Goal: Task Accomplishment & Management: Complete application form

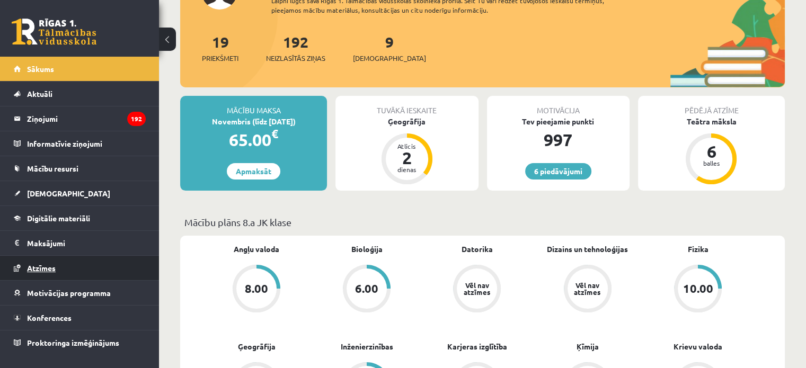
scroll to position [106, 0]
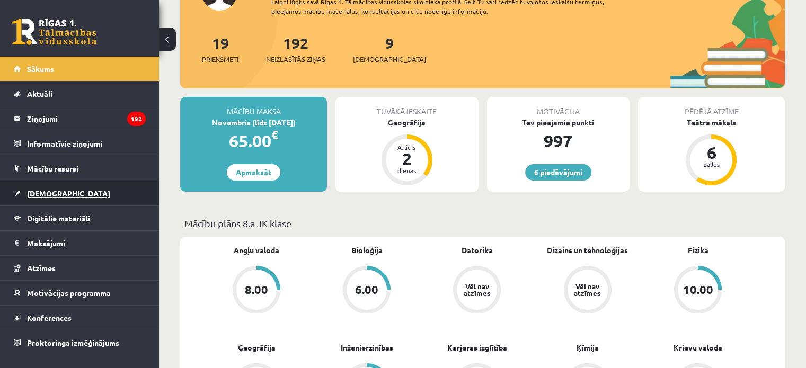
click at [49, 198] on link "[DEMOGRAPHIC_DATA]" at bounding box center [80, 193] width 132 height 24
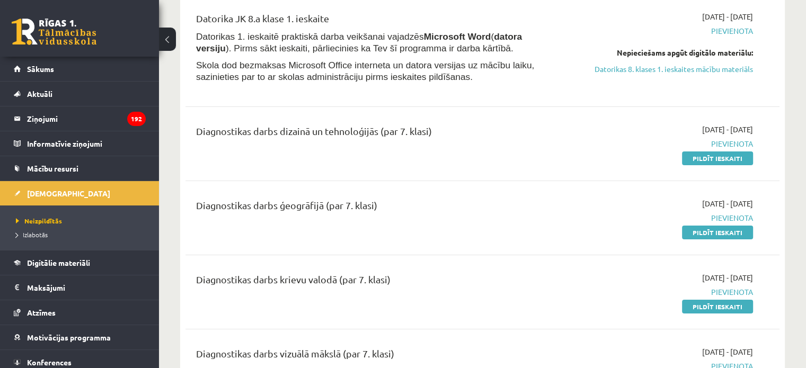
scroll to position [159, 0]
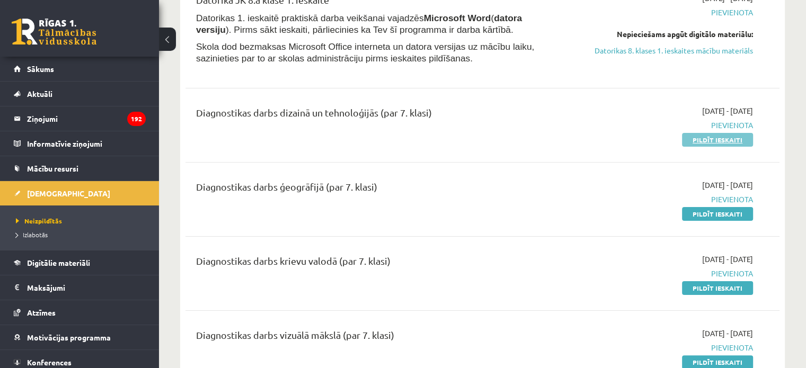
click at [704, 138] on link "Pildīt ieskaiti" at bounding box center [717, 140] width 71 height 14
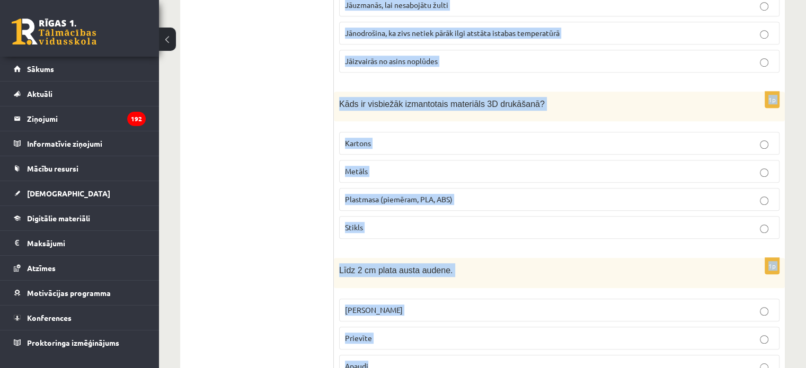
scroll to position [4822, 0]
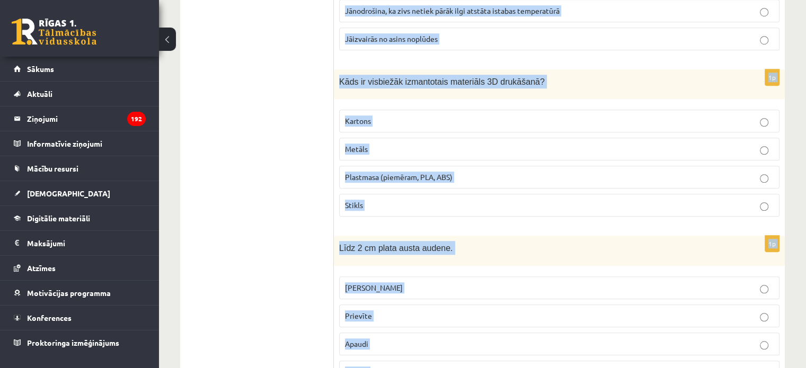
drag, startPoint x: 337, startPoint y: 154, endPoint x: 505, endPoint y: 326, distance: 240.9
copy form "Kas ir latviešu etnogrāfiskās zīmes? Mūzikas instrumenti Seno latviešu dievu at…"
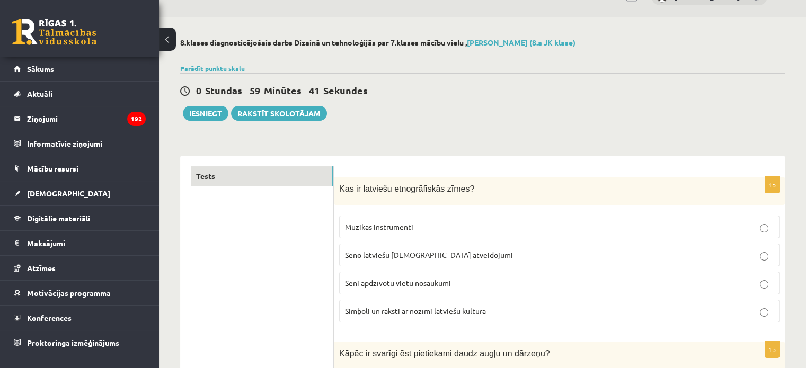
scroll to position [106, 0]
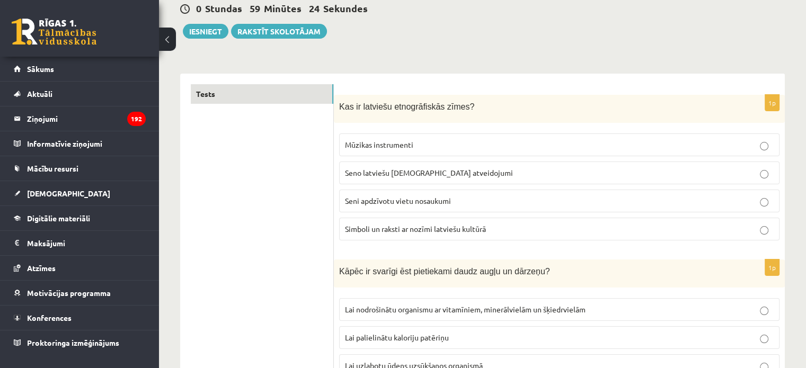
click at [373, 226] on span "Simboli un raksti ar nozīmi latviešu kultūrā" at bounding box center [415, 229] width 141 height 10
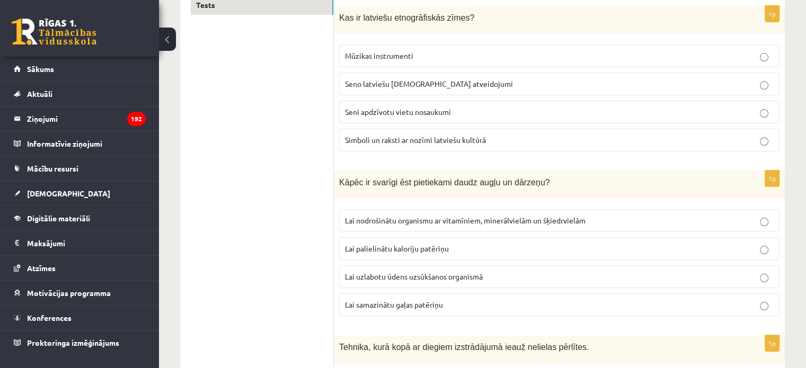
scroll to position [212, 0]
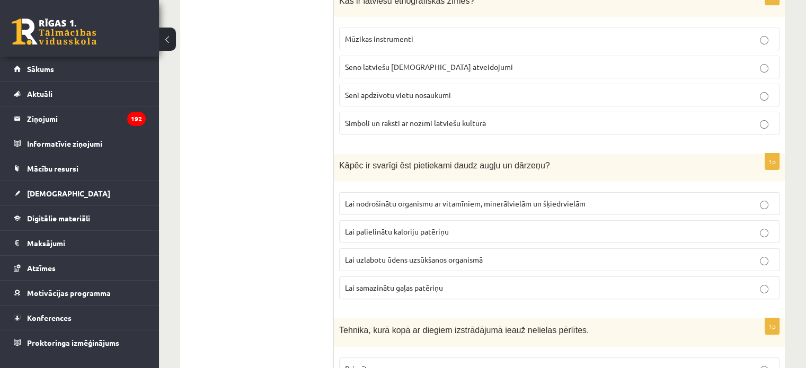
click at [377, 200] on span "Lai nodrošinātu organismu ar vitamīniem, minerālvielām un šķiedrvielām" at bounding box center [465, 204] width 241 height 10
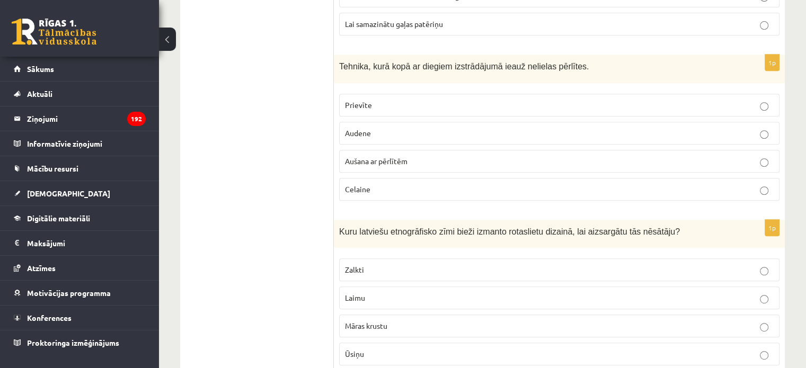
scroll to position [477, 0]
click at [364, 158] on span "Aušana ar pērlītēm" at bounding box center [376, 160] width 63 height 10
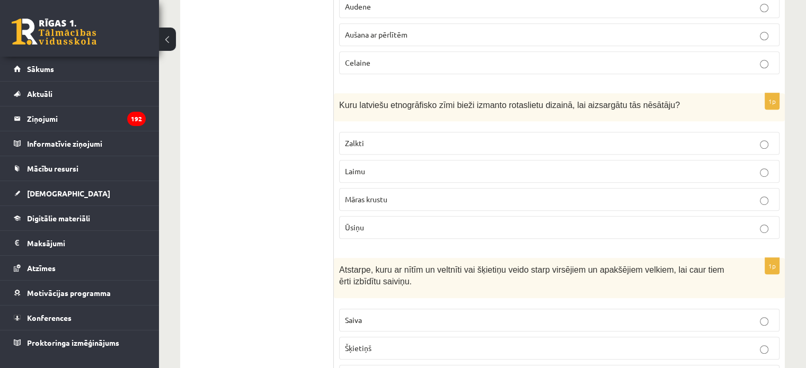
scroll to position [636, 0]
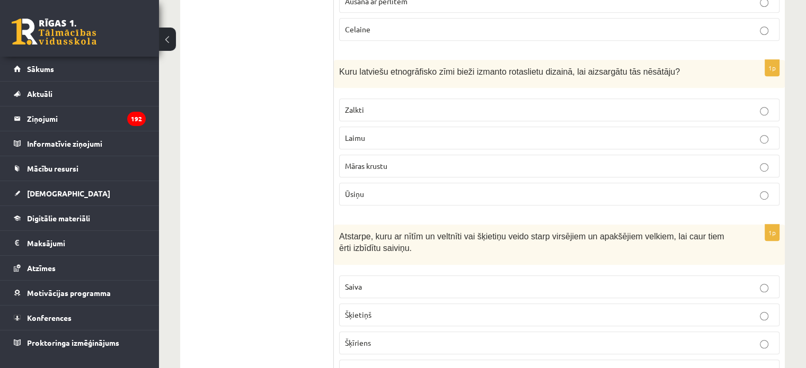
click at [370, 140] on label "Laimu" at bounding box center [559, 138] width 440 height 23
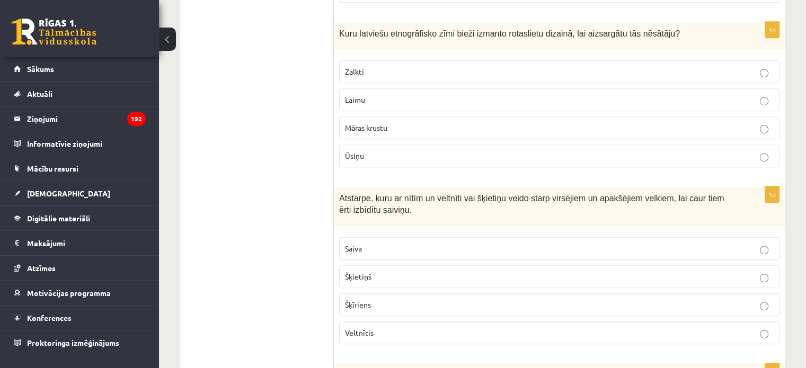
scroll to position [795, 0]
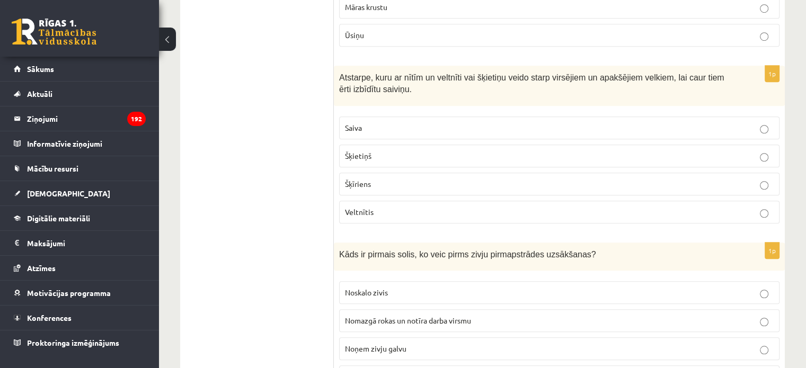
click at [379, 181] on p "Šķīriens" at bounding box center [559, 184] width 429 height 11
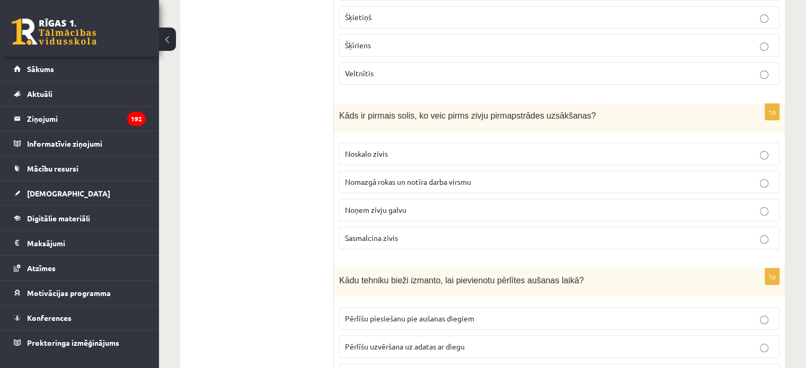
scroll to position [954, 0]
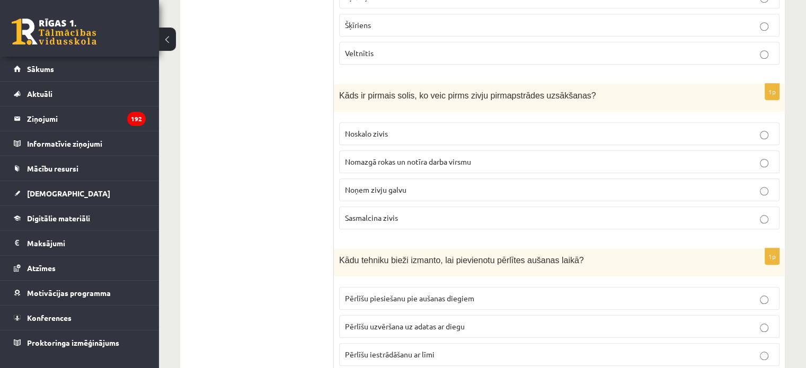
click at [354, 150] on label "Nomazgā rokas un notīra darba virsmu" at bounding box center [559, 161] width 440 height 23
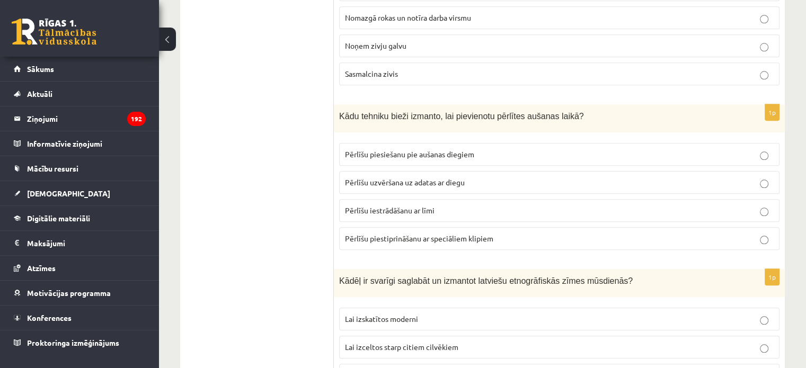
scroll to position [1112, 0]
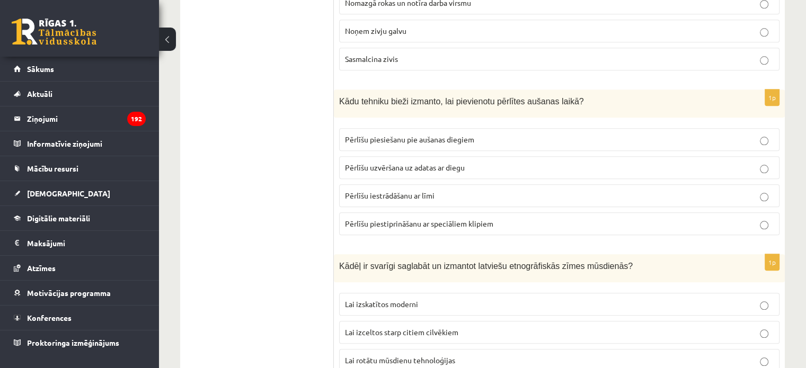
click at [368, 168] on label "Pērlīšu uzvēršana uz adatas ar diegu" at bounding box center [559, 167] width 440 height 23
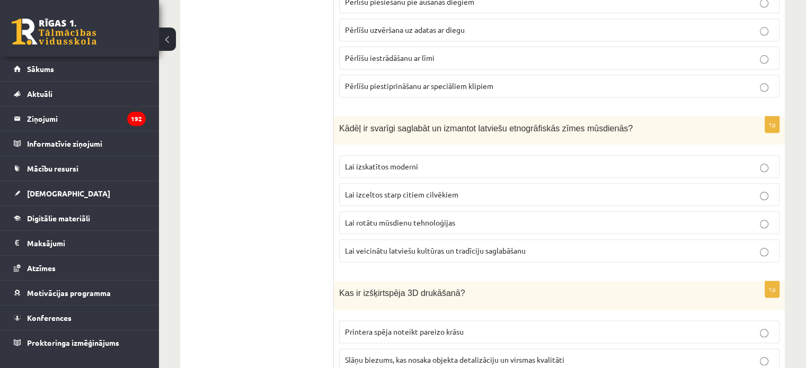
scroll to position [1271, 0]
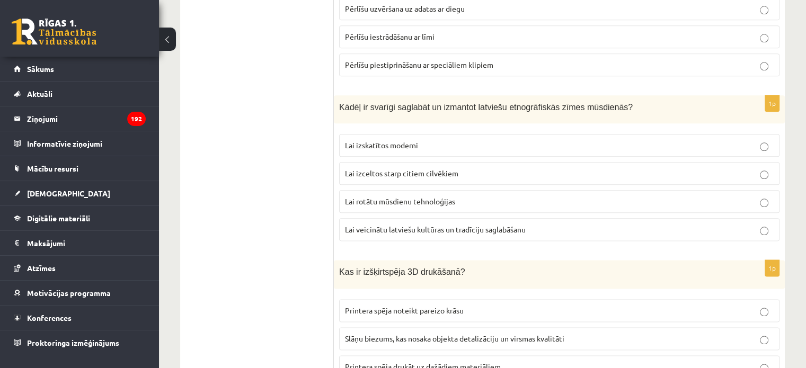
click at [369, 225] on span "Lai veicinātu latviešu kultūras un tradīciju saglabāšanu" at bounding box center [435, 230] width 181 height 10
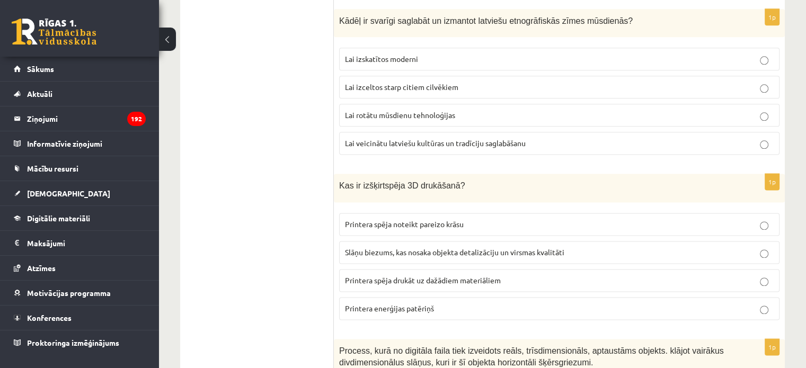
scroll to position [1377, 0]
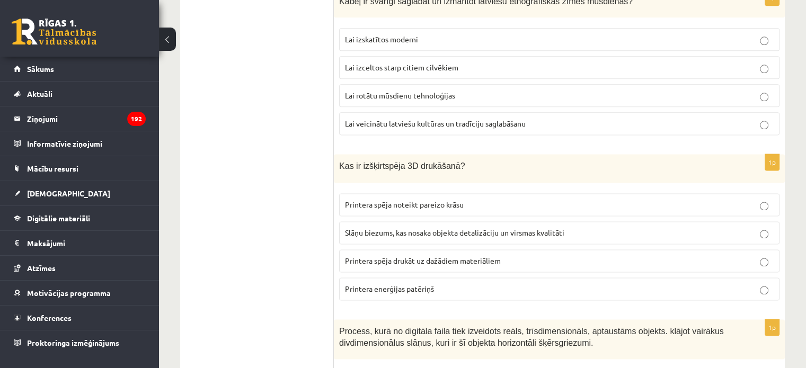
click at [385, 228] on p "Slāņu biezums, kas nosaka objekta detalizāciju un virsmas kvalitāti" at bounding box center [559, 232] width 429 height 11
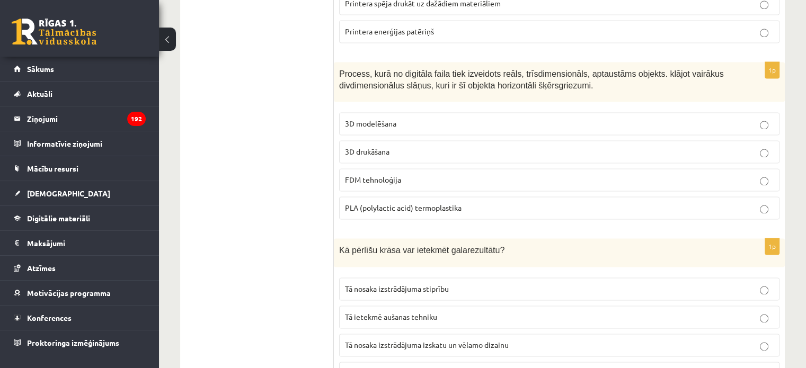
scroll to position [1642, 0]
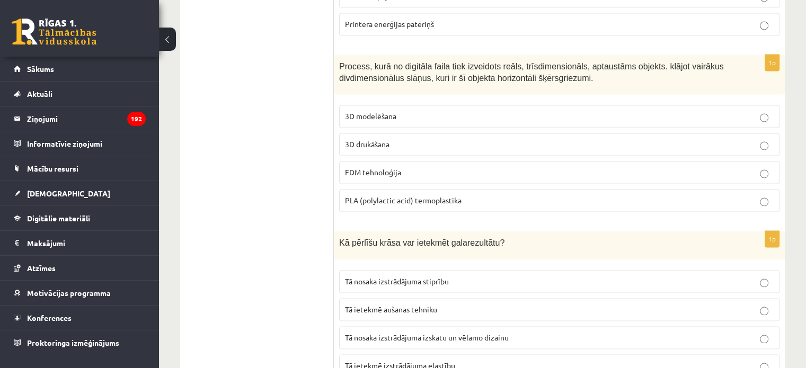
click at [360, 143] on label "3D drukāšana" at bounding box center [559, 144] width 440 height 23
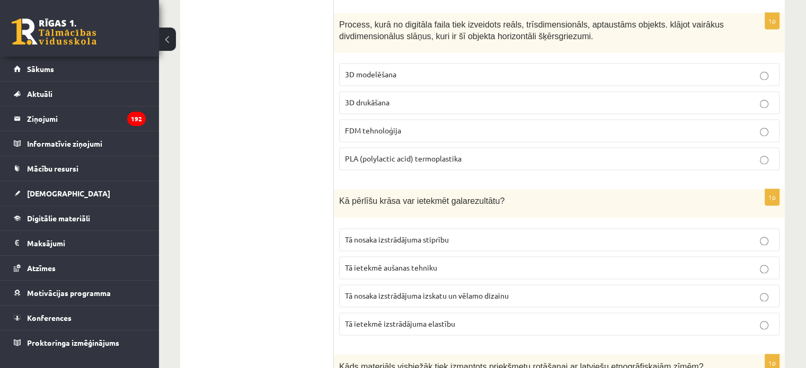
scroll to position [1801, 0]
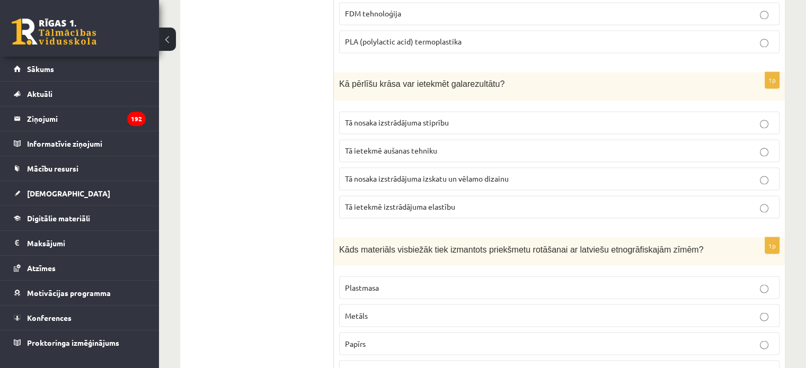
click at [371, 174] on span "Tā nosaka izstrādājuma izskatu un vēlamo dizainu" at bounding box center [427, 179] width 164 height 10
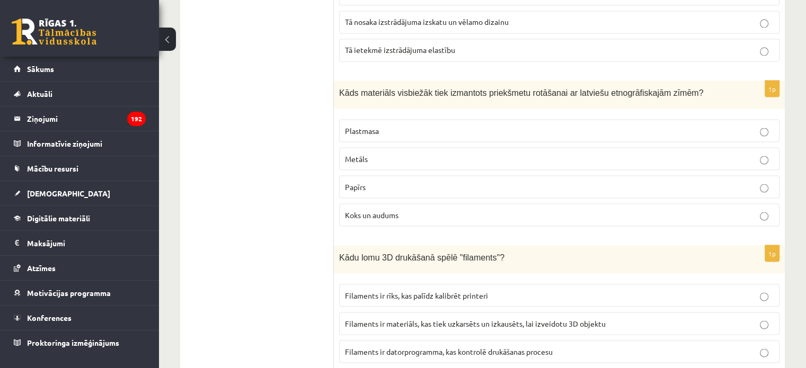
scroll to position [1960, 0]
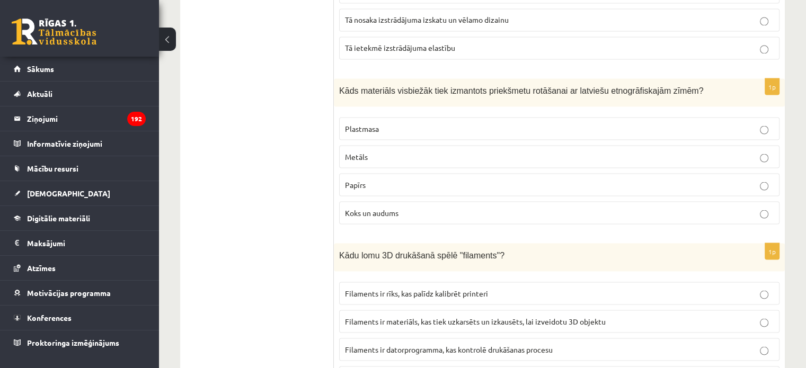
click at [381, 208] on span "Koks un audums" at bounding box center [372, 213] width 54 height 10
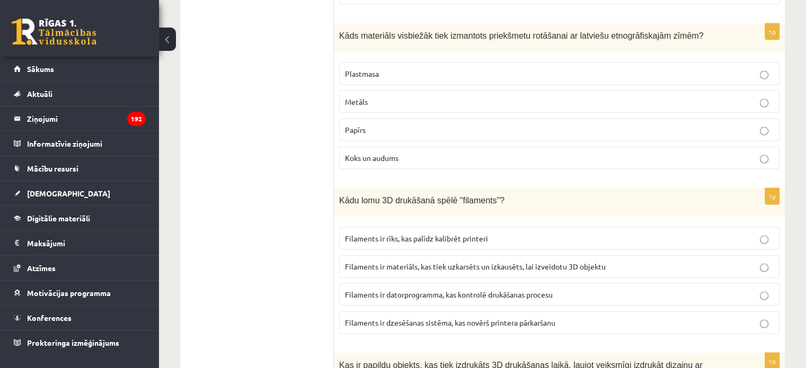
scroll to position [2066, 0]
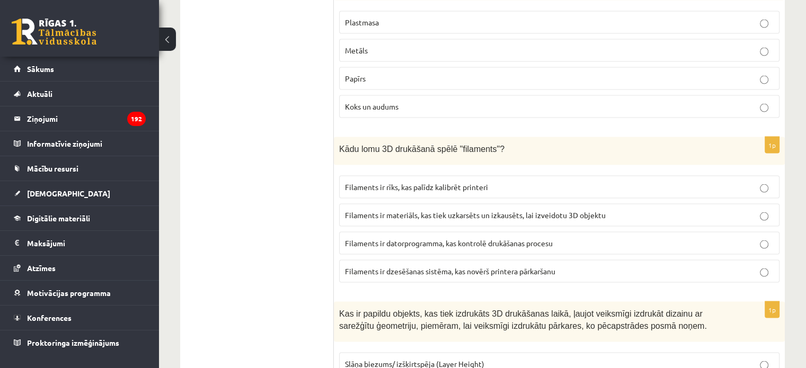
click at [542, 210] on span "Filaments ir materiāls, kas tiek uzkarsēts un izkausēts, lai izveidotu 3D objek…" at bounding box center [475, 215] width 261 height 10
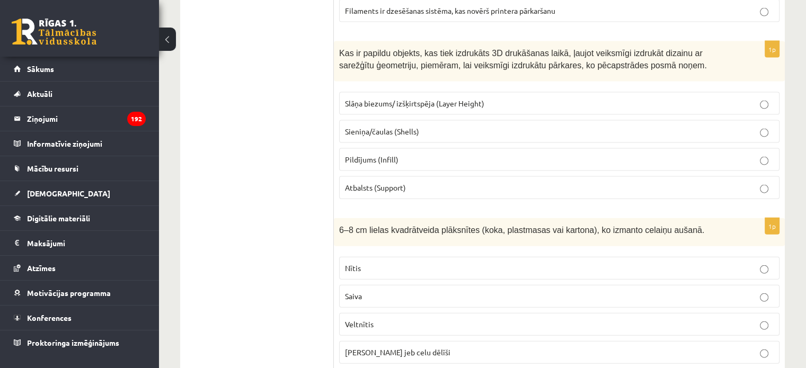
scroll to position [2331, 0]
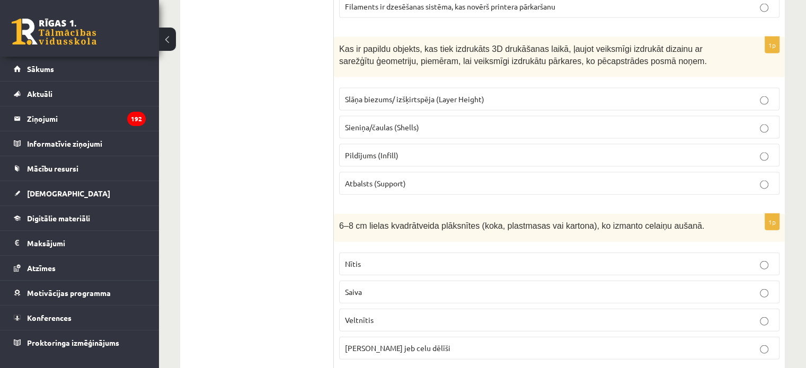
click at [360, 179] on span "Atbalsts (Support)" at bounding box center [375, 184] width 61 height 10
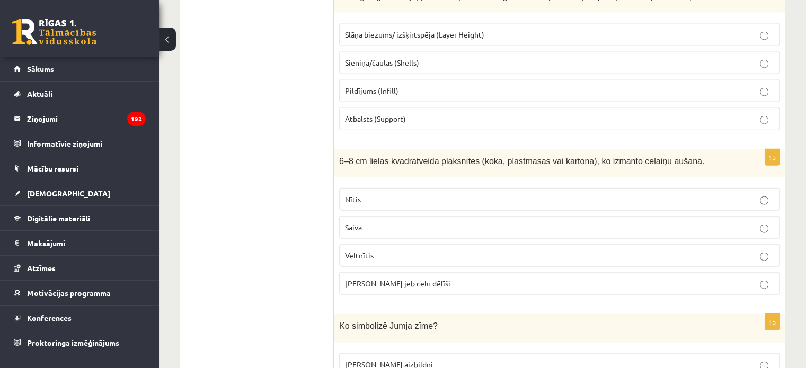
scroll to position [2437, 0]
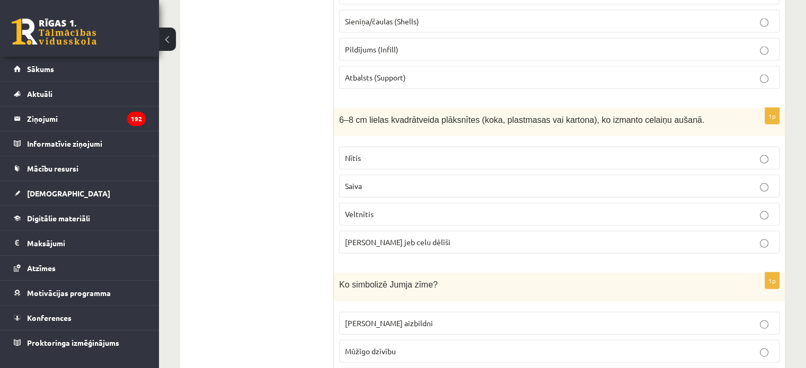
click at [374, 237] on label "Celu galdiņi jeb celu dēlīši" at bounding box center [559, 242] width 440 height 23
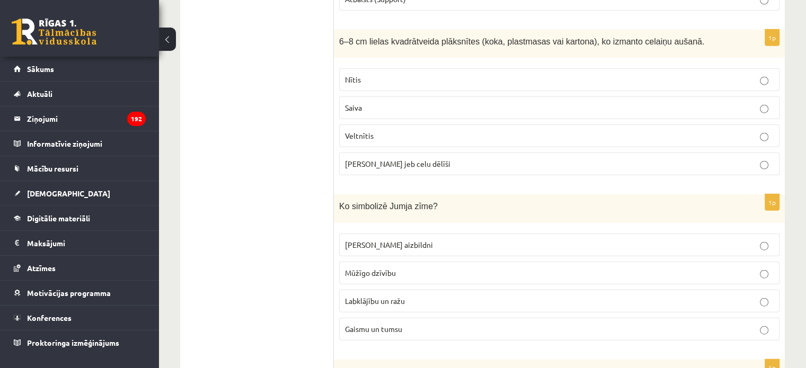
scroll to position [2543, 0]
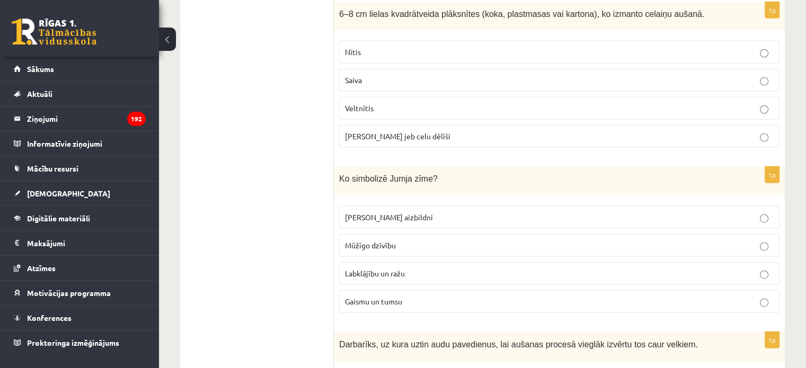
click at [406, 268] on p "Labklājību un ražu" at bounding box center [559, 273] width 429 height 11
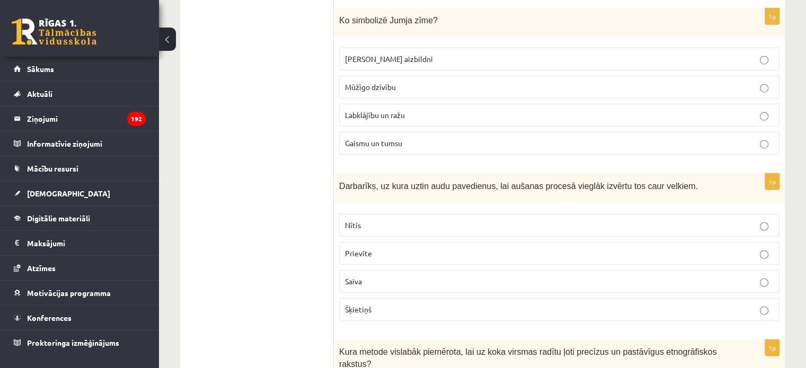
scroll to position [2702, 0]
click at [377, 275] on p "Saiva" at bounding box center [559, 280] width 429 height 11
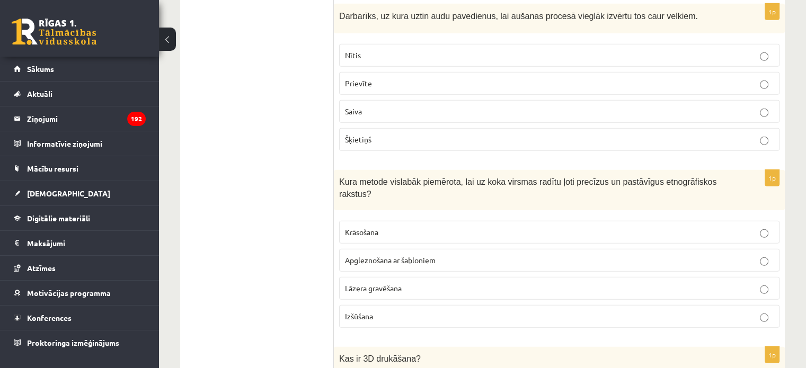
scroll to position [2914, 0]
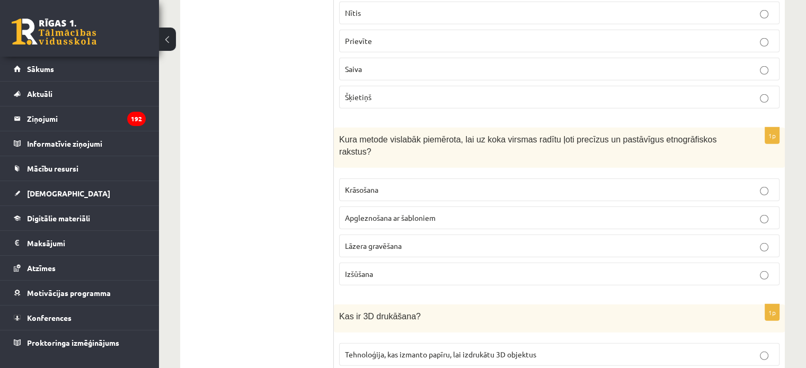
click at [372, 241] on span "Lāzera gravēšana" at bounding box center [373, 246] width 57 height 10
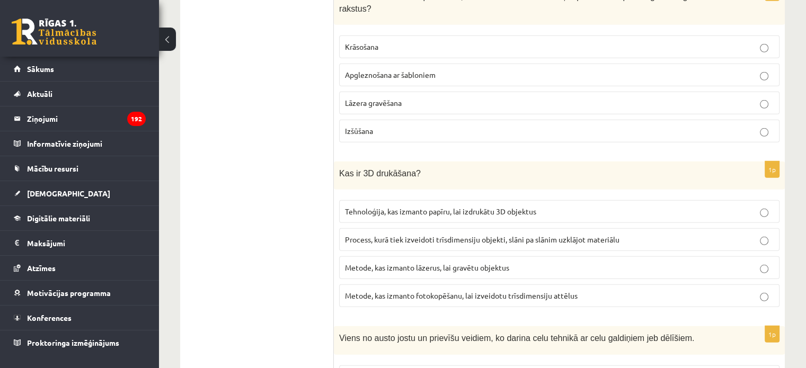
scroll to position [3073, 0]
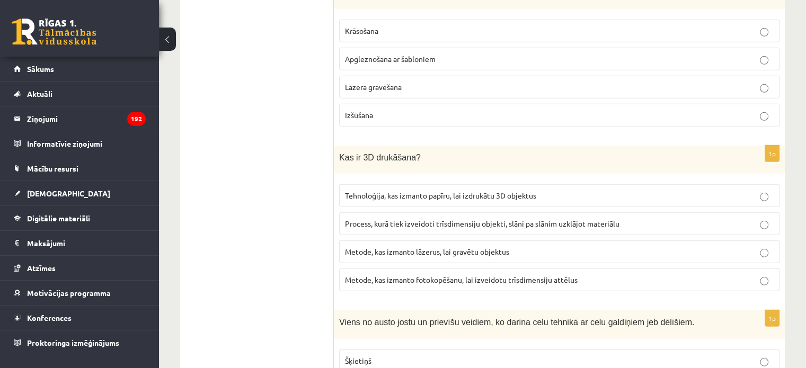
click at [349, 206] on fieldset "Tehnoloģija, kas izmanto papīru, lai izdrukātu 3D objektus Process, kurā tiek i…" at bounding box center [559, 236] width 440 height 115
click at [349, 218] on p "Process, kurā tiek izveidoti trīsdimensiju objekti, slāni pa slānim uzklājot ma…" at bounding box center [559, 223] width 429 height 11
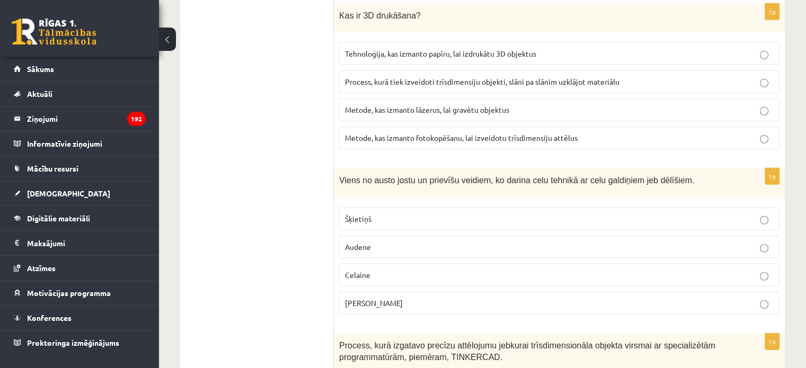
scroll to position [3231, 0]
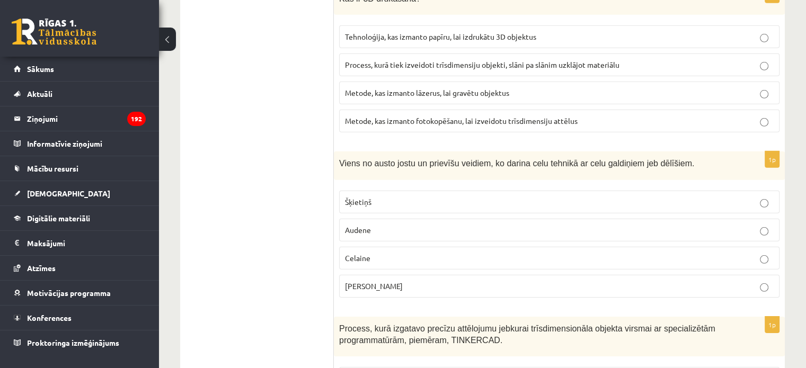
click at [352, 253] on span "Celaine" at bounding box center [357, 258] width 25 height 10
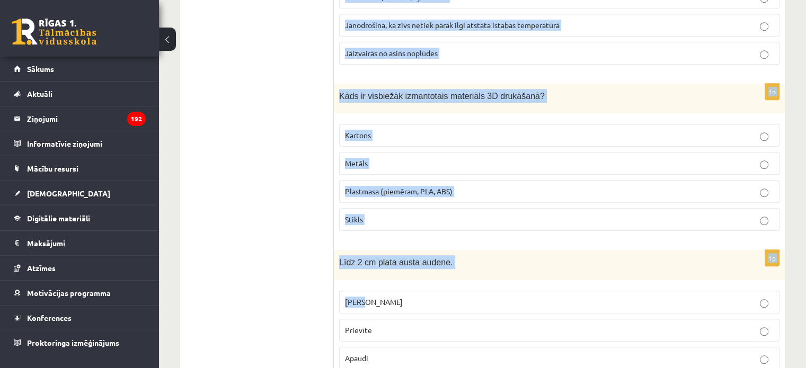
scroll to position [4822, 0]
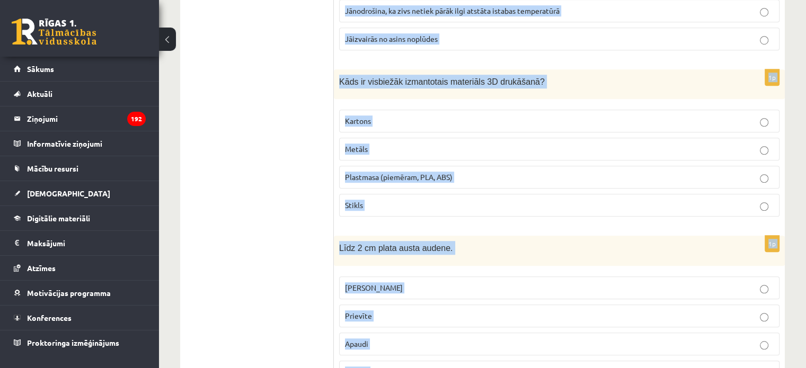
drag, startPoint x: 339, startPoint y: 85, endPoint x: 398, endPoint y: 328, distance: 250.2
copy form "Process, kurā izgatavo precīzu attēlojumu jebkurai trīsdimensionāla objekta vir…"
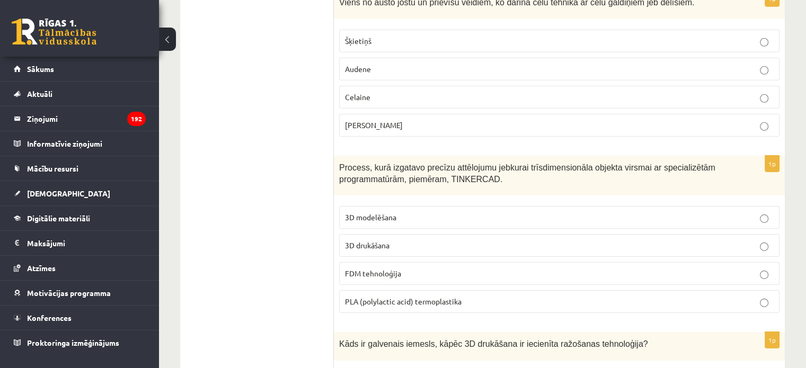
scroll to position [3391, 0]
click at [394, 207] on label "3D modelēšana" at bounding box center [559, 218] width 440 height 23
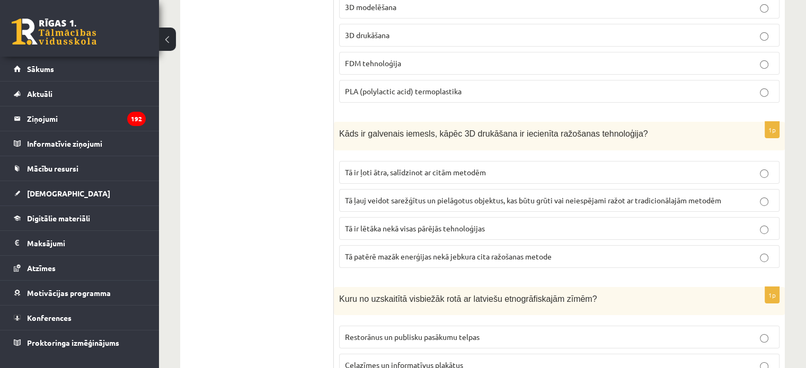
scroll to position [3603, 0]
click at [400, 189] on label "Tā ļauj veidot sarežģītus un pielāgotus objektus, kas būtu grūti vai neiespējam…" at bounding box center [559, 200] width 440 height 23
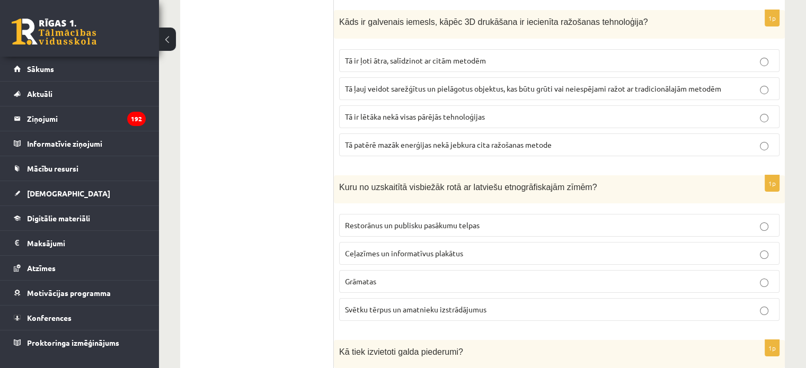
scroll to position [3762, 0]
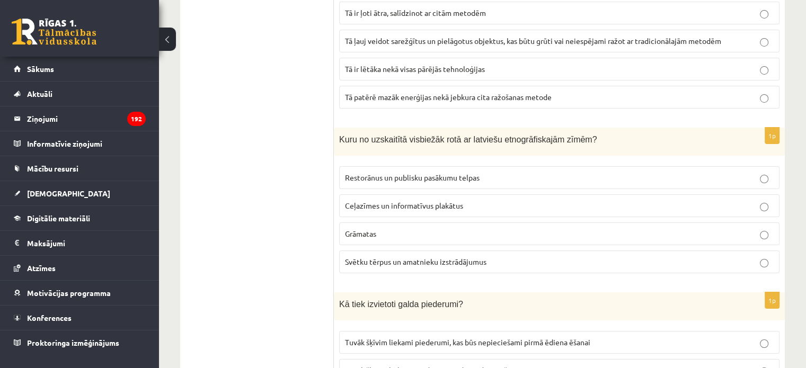
click at [367, 257] on span "Svētku tērpus un amatnieku izstrādājumus" at bounding box center [415, 262] width 141 height 10
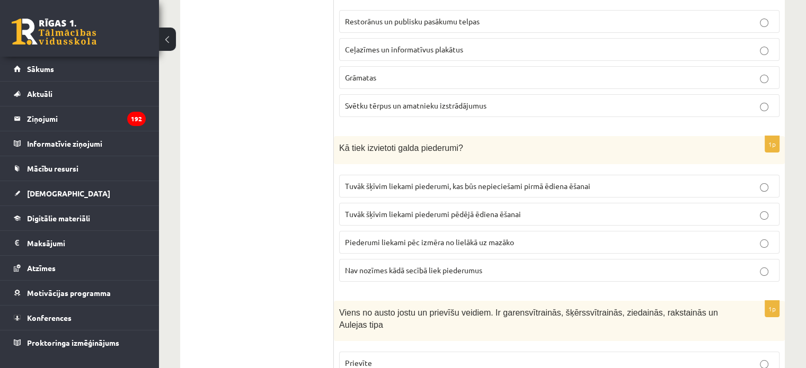
scroll to position [3921, 0]
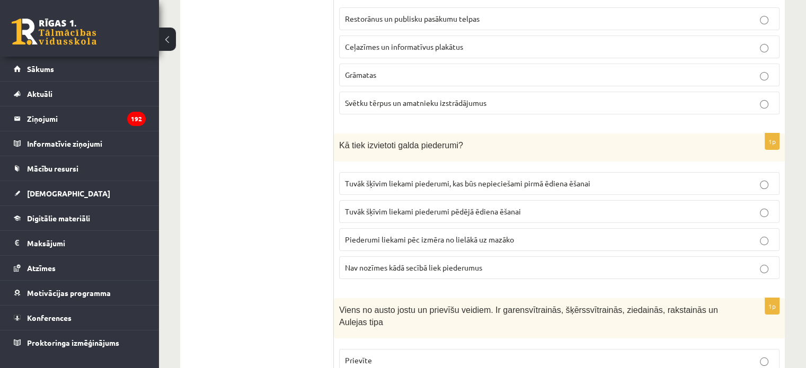
click at [518, 179] on span "Tuvāk šķīvim liekami piederumi, kas būs nepieciešami pirmā ēdiena ēšanai" at bounding box center [467, 184] width 245 height 10
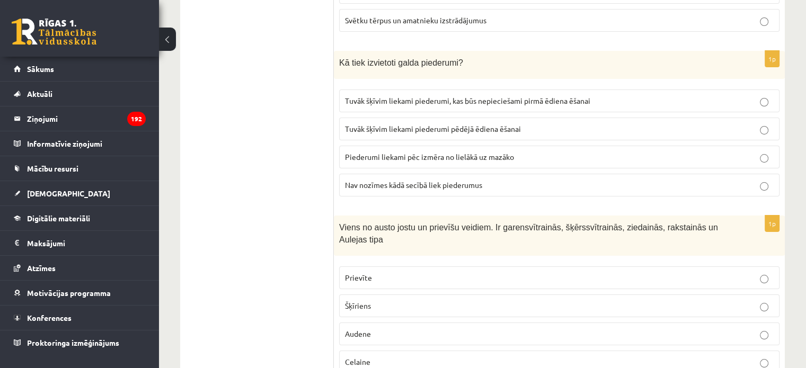
scroll to position [4027, 0]
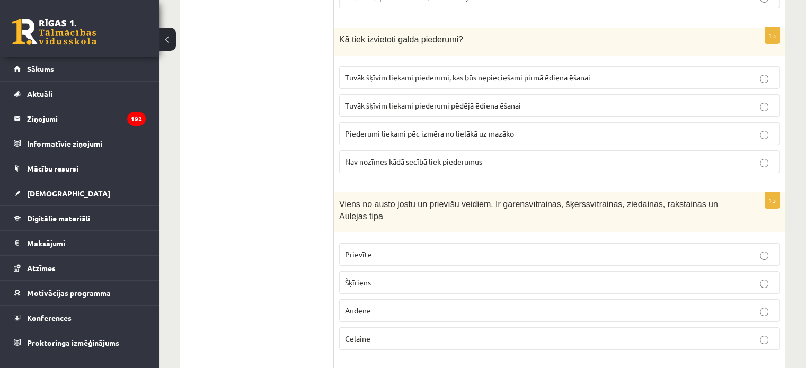
click at [361, 250] on span "Prievīte" at bounding box center [358, 255] width 27 height 10
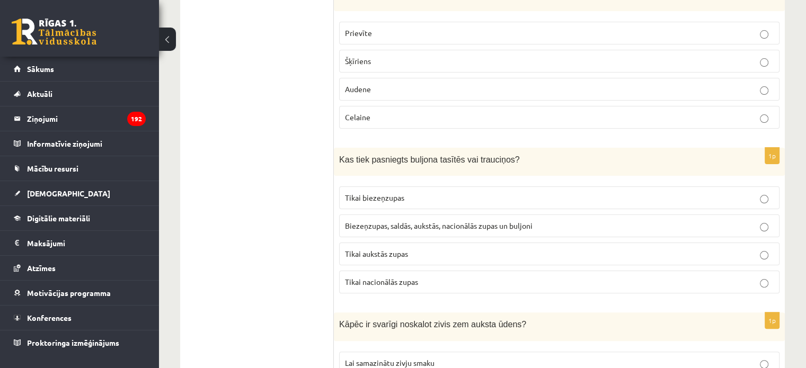
scroll to position [4292, 0]
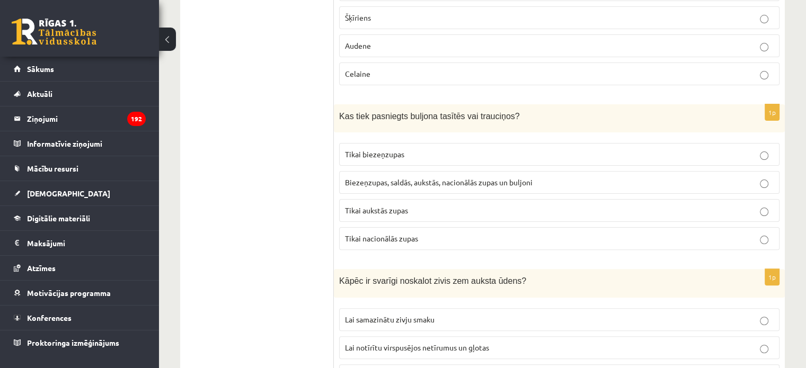
click at [420, 171] on label "Biezeņzupas, saldās, aukstās, nacionālās zupas un buljoni" at bounding box center [559, 182] width 440 height 23
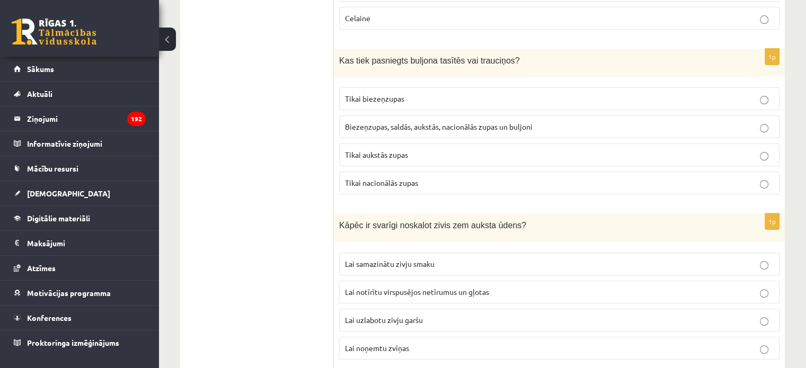
scroll to position [4398, 0]
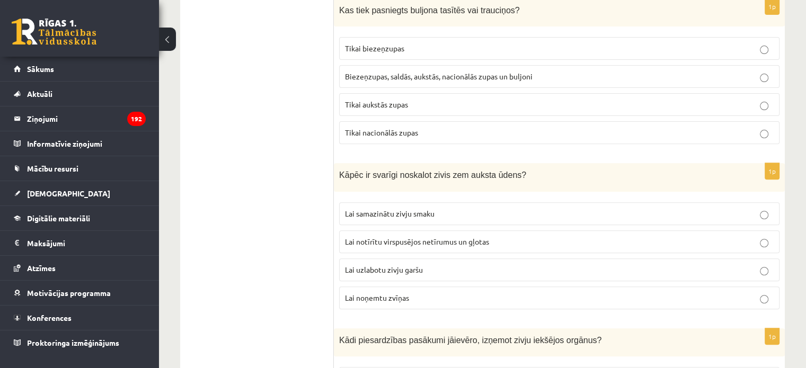
click at [358, 237] on span "Lai notīrītu virspusējos netīrumus un gļotas" at bounding box center [417, 242] width 144 height 10
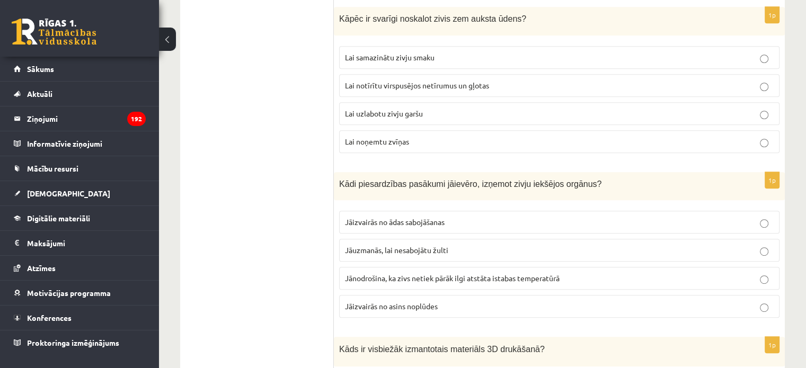
scroll to position [4557, 0]
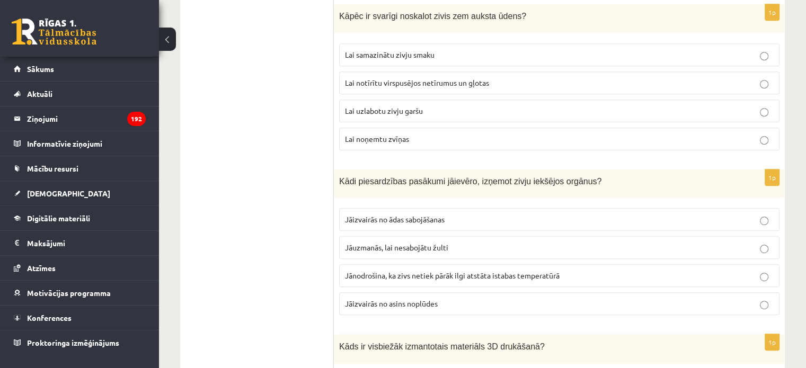
click at [373, 243] on span "Jāuzmanās, lai nesabojātu žulti" at bounding box center [396, 248] width 103 height 10
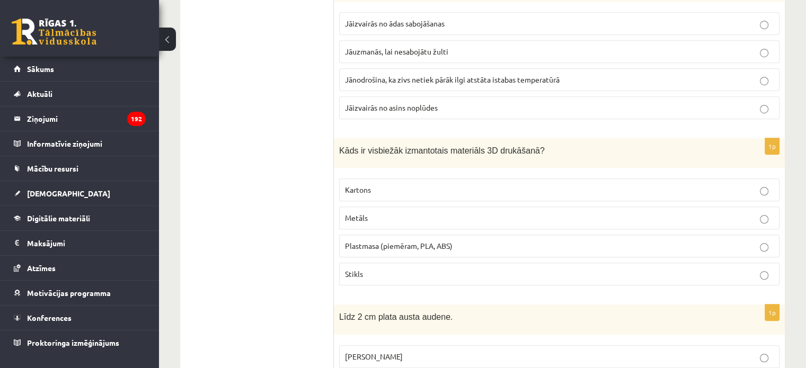
scroll to position [4769, 0]
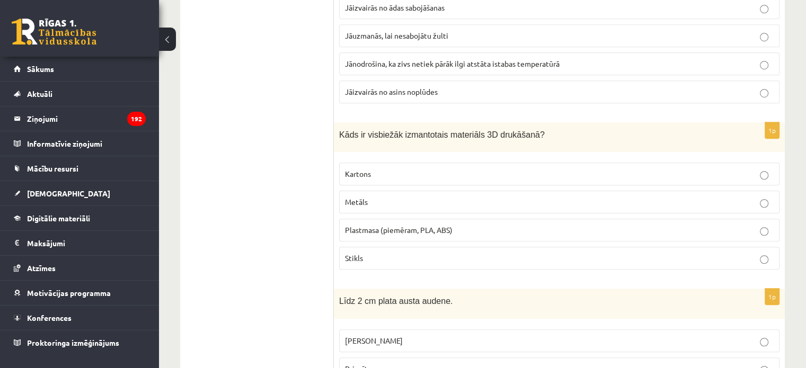
click at [376, 225] on p "Plastmasa (piemēram, PLA, ABS)" at bounding box center [559, 230] width 429 height 11
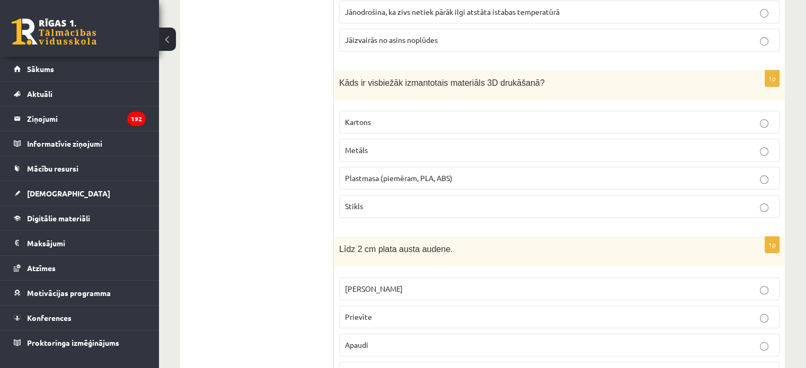
scroll to position [4822, 0]
click at [375, 305] on label "Prievīte" at bounding box center [559, 316] width 440 height 23
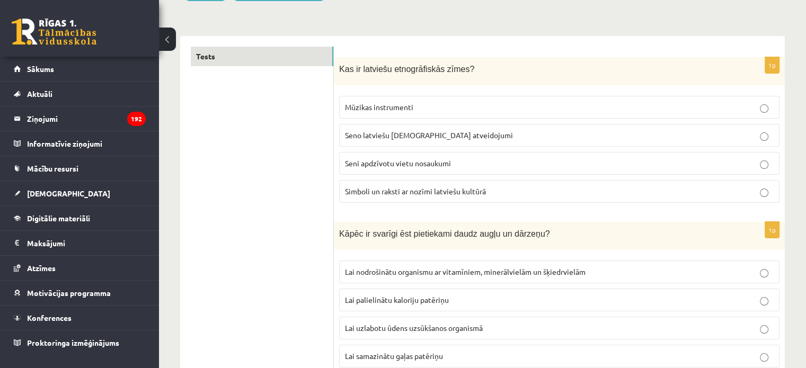
scroll to position [0, 0]
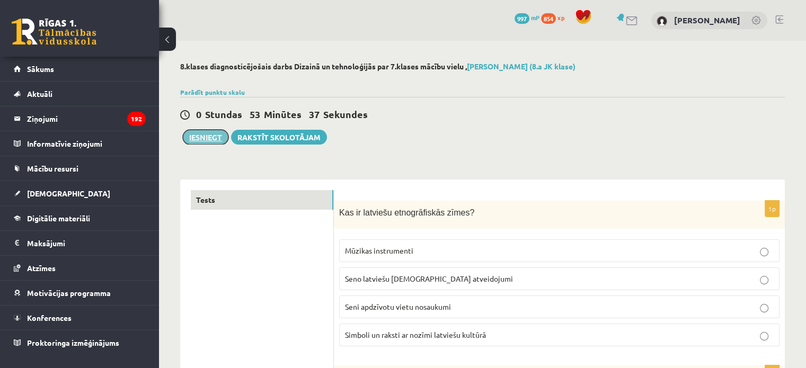
click at [199, 135] on button "Iesniegt" at bounding box center [206, 137] width 46 height 15
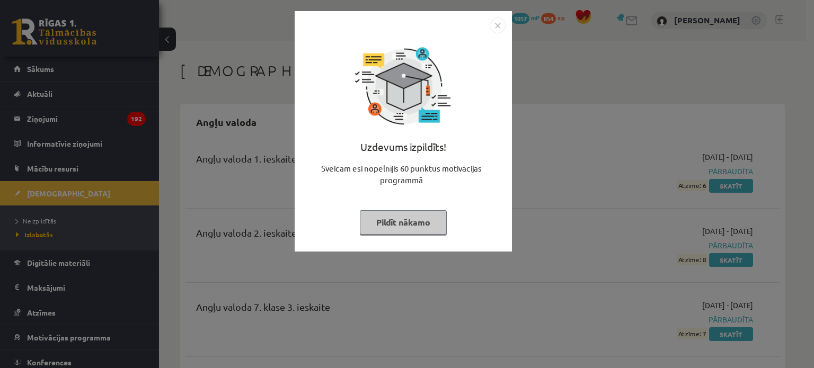
drag, startPoint x: 395, startPoint y: 217, endPoint x: 396, endPoint y: 207, distance: 10.2
click at [396, 217] on button "Pildīt nākamo" at bounding box center [403, 222] width 87 height 24
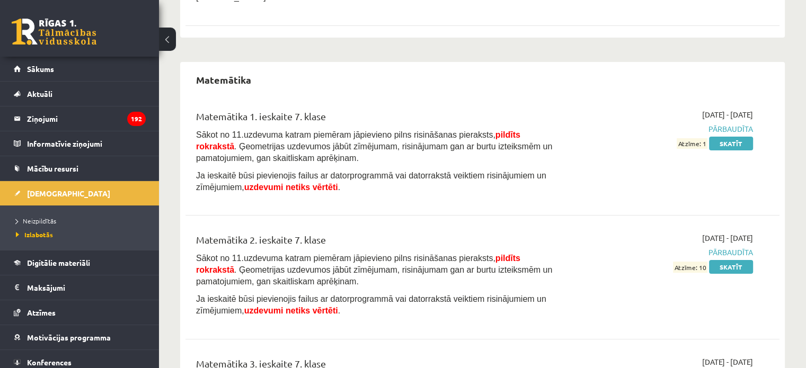
scroll to position [4238, 0]
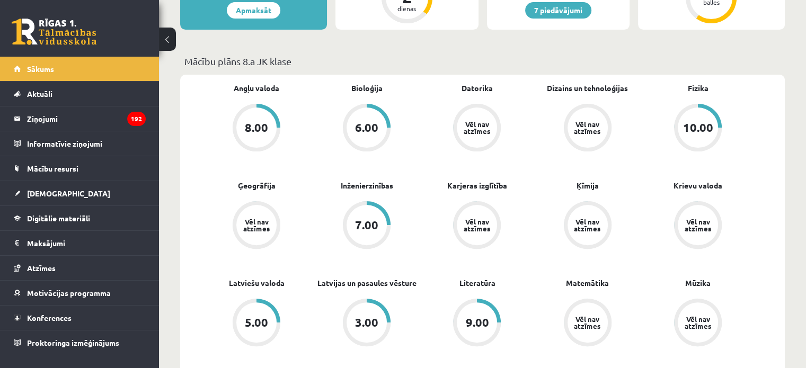
scroll to position [265, 0]
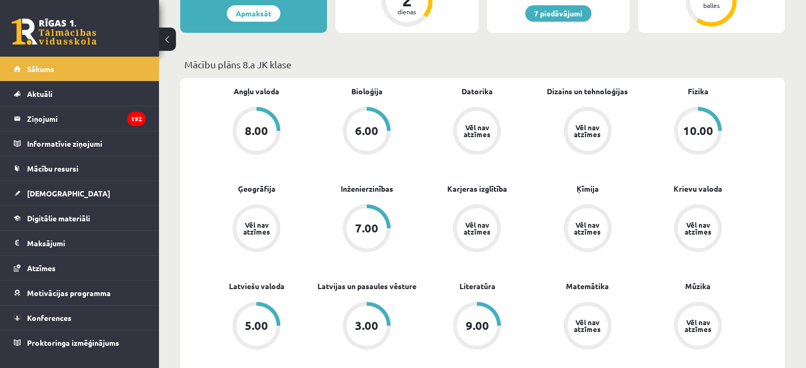
click at [600, 115] on div "Vēl nav atzīmes" at bounding box center [587, 131] width 40 height 40
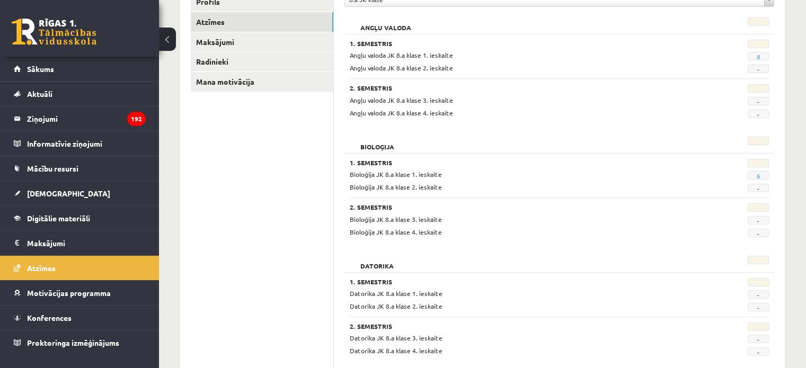
scroll to position [159, 0]
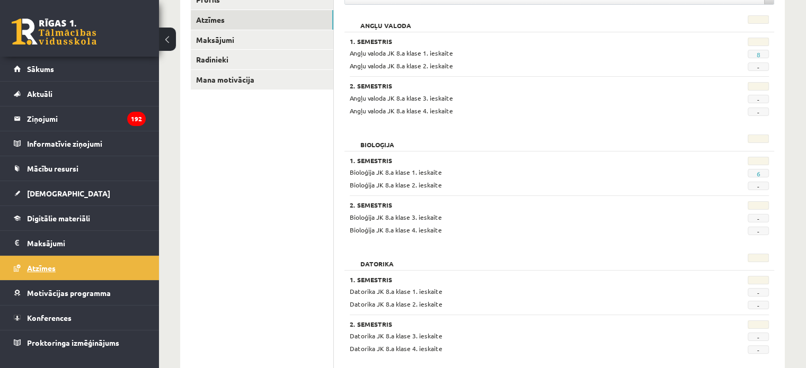
click at [35, 272] on link "Atzīmes" at bounding box center [80, 268] width 132 height 24
click at [31, 192] on span "[DEMOGRAPHIC_DATA]" at bounding box center [68, 194] width 83 height 10
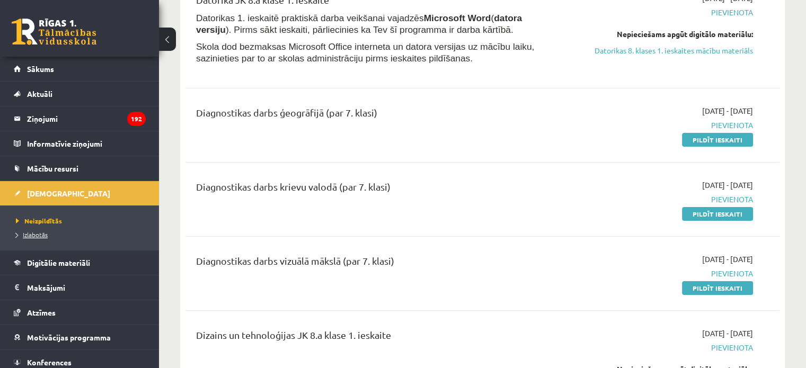
click at [38, 235] on span "Izlabotās" at bounding box center [32, 234] width 32 height 8
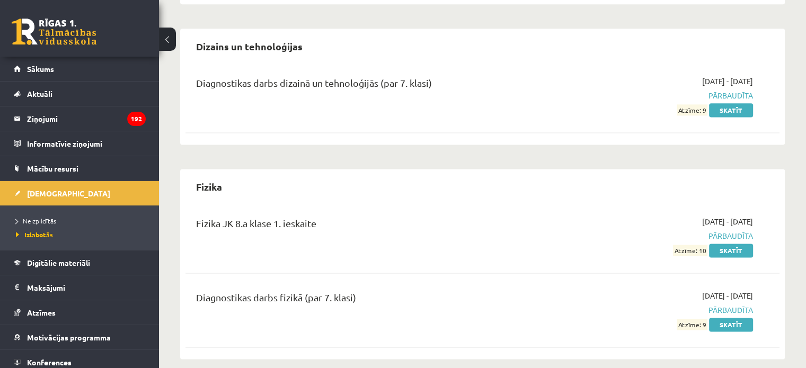
scroll to position [1377, 0]
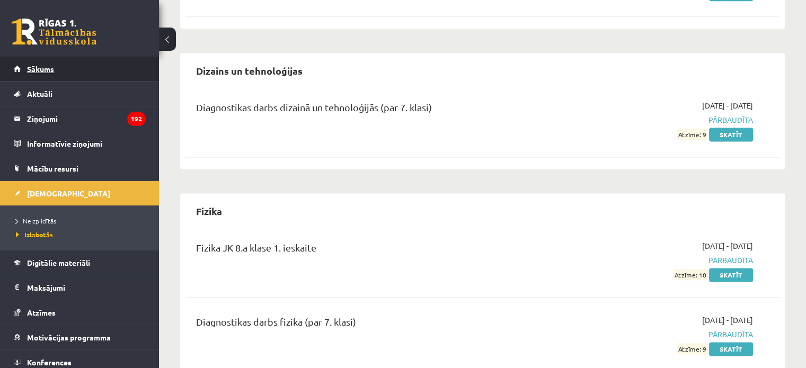
click at [41, 74] on link "Sākums" at bounding box center [80, 69] width 132 height 24
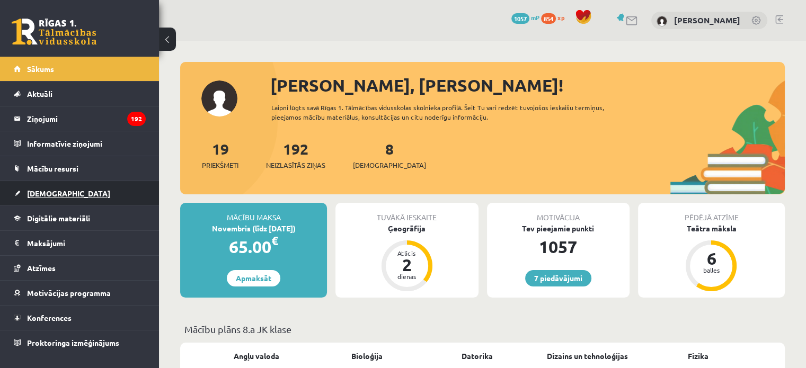
click at [48, 194] on span "[DEMOGRAPHIC_DATA]" at bounding box center [68, 194] width 83 height 10
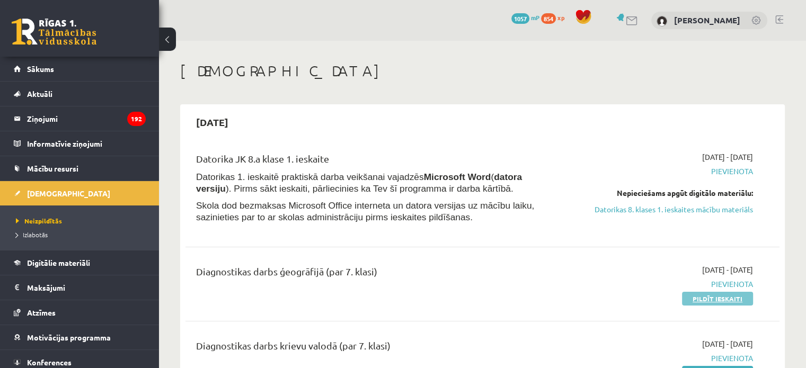
click at [715, 294] on link "Pildīt ieskaiti" at bounding box center [717, 299] width 71 height 14
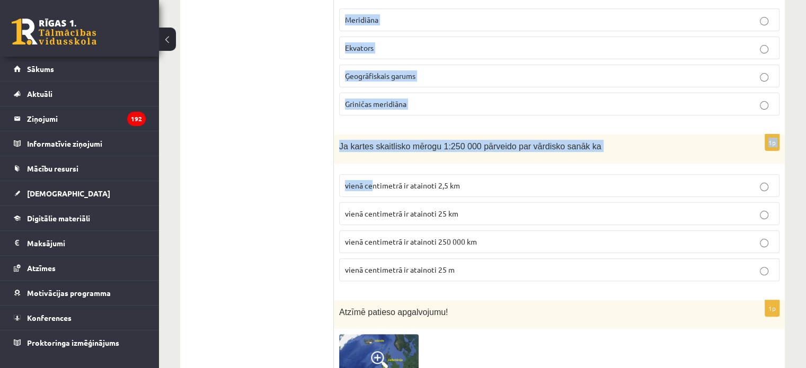
scroll to position [265, 0]
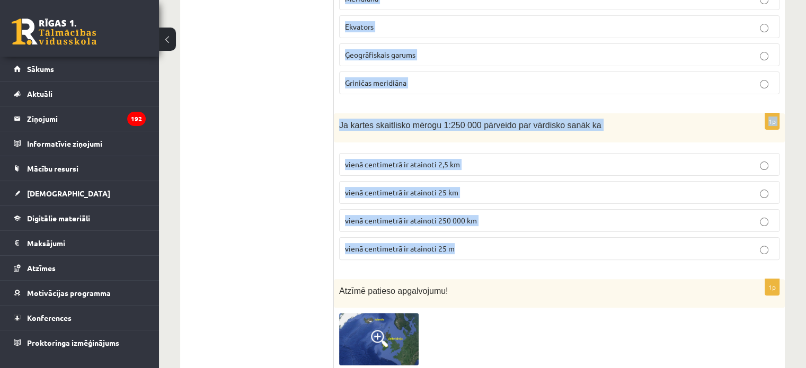
drag, startPoint x: 339, startPoint y: 101, endPoint x: 470, endPoint y: 225, distance: 180.3
copy form "Iedomāta riņķa līnija, kas atrodas (vai novilkta uz globusa) vienādā attālumā n…"
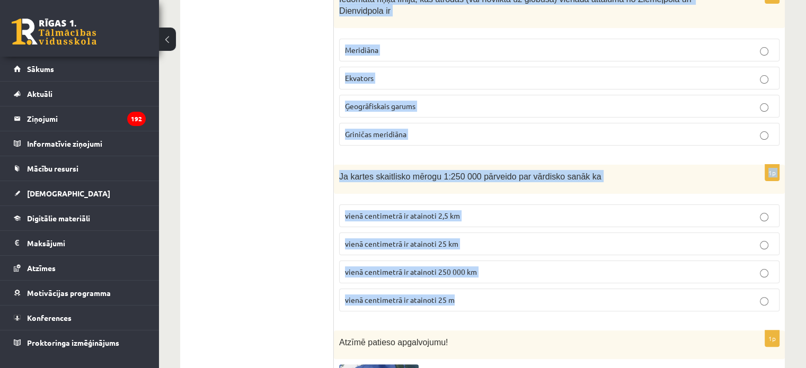
scroll to position [53, 0]
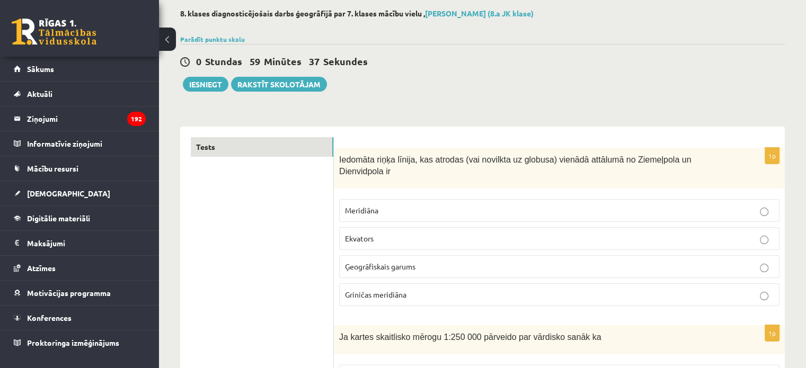
click at [358, 234] on span "Ekvators" at bounding box center [359, 239] width 29 height 10
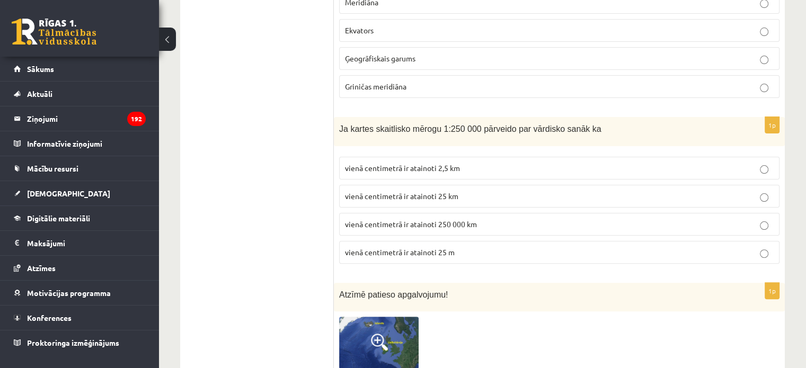
scroll to position [265, 0]
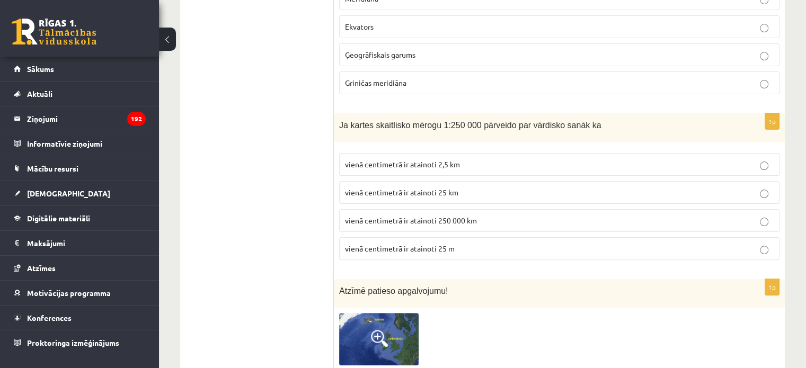
click at [388, 159] on span "vienā centimetrā ir atainoti 2,5 km" at bounding box center [402, 164] width 115 height 10
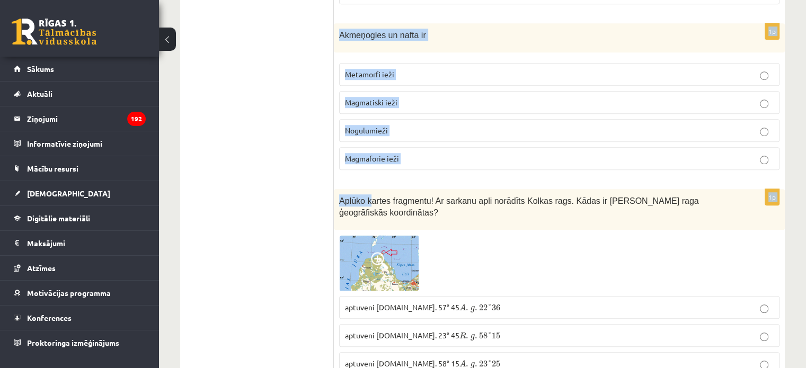
scroll to position [742, 0]
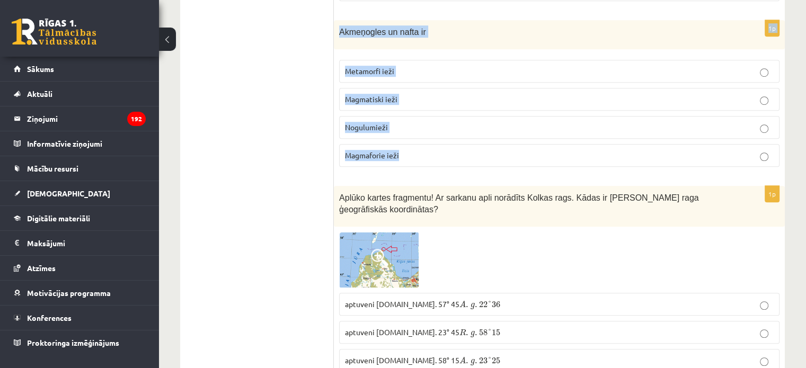
drag, startPoint x: 339, startPoint y: 65, endPoint x: 405, endPoint y: 146, distance: 105.1
copy form "Atzīmē patieso apgalvojumu! Lielbritānija un Īrija ir koraļļu salas Lielbritāni…"
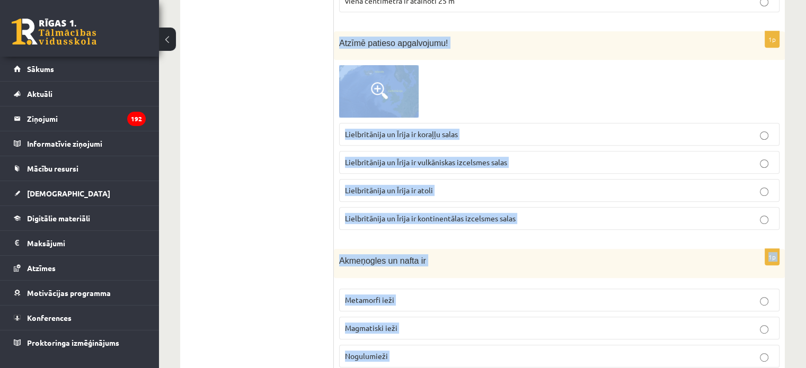
scroll to position [424, 0]
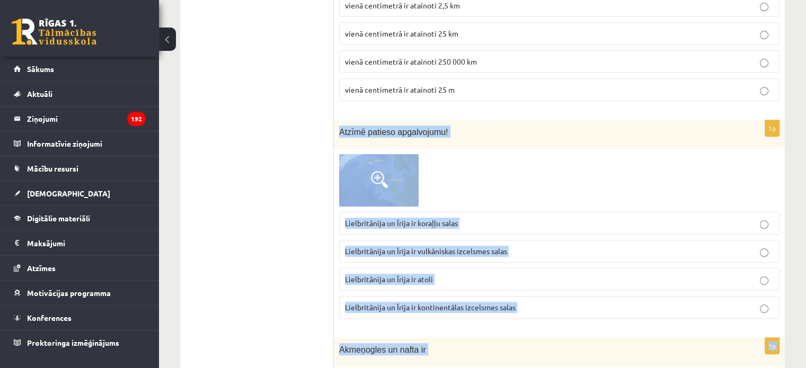
click at [388, 159] on img at bounding box center [378, 180] width 79 height 52
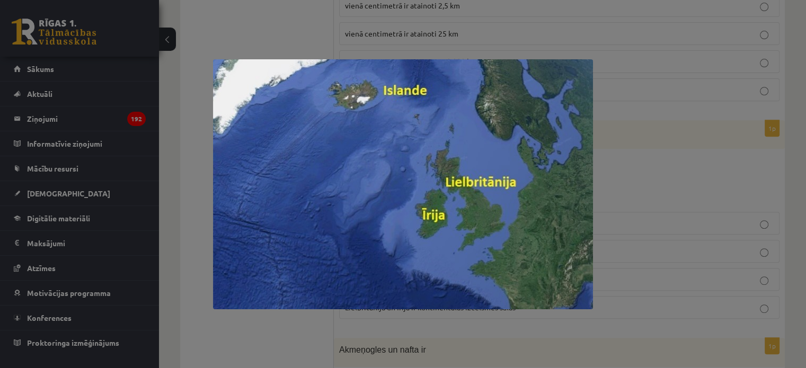
click at [647, 87] on div at bounding box center [403, 184] width 806 height 368
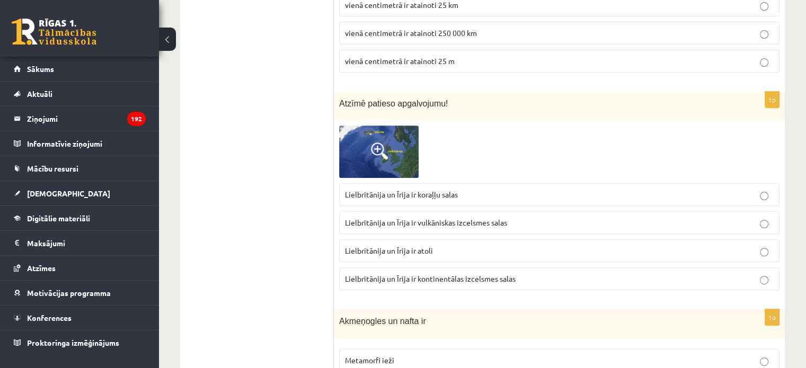
scroll to position [530, 0]
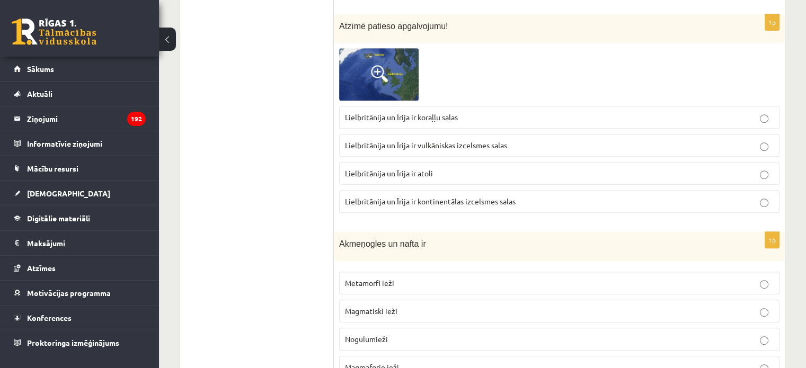
click at [393, 190] on label "Lielbritānija un Īrija ir kontinentālas izcelsmes salas" at bounding box center [559, 201] width 440 height 23
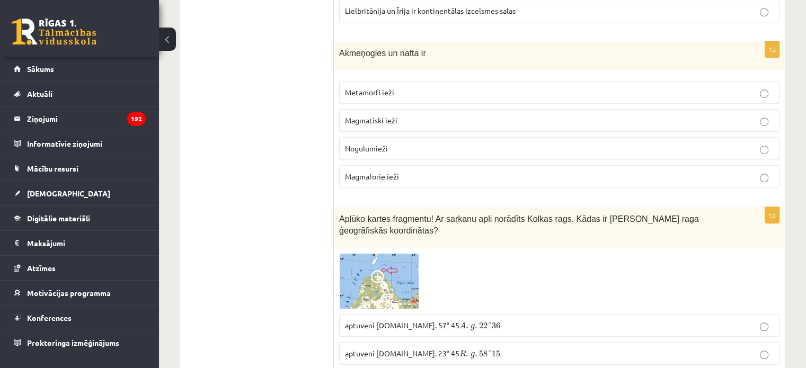
scroll to position [742, 0]
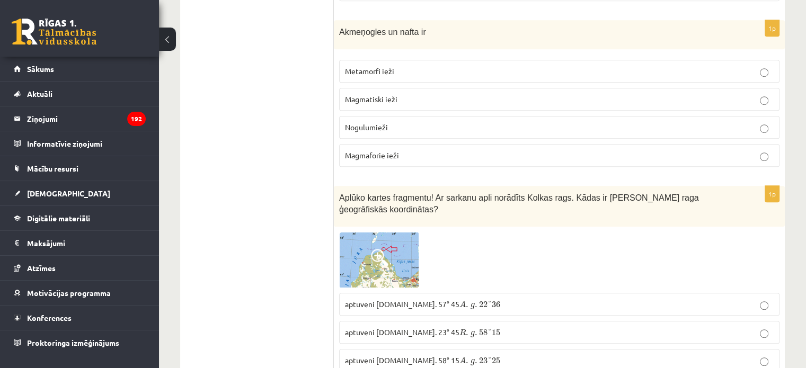
click at [389, 122] on p "Nogulumieži" at bounding box center [559, 127] width 429 height 11
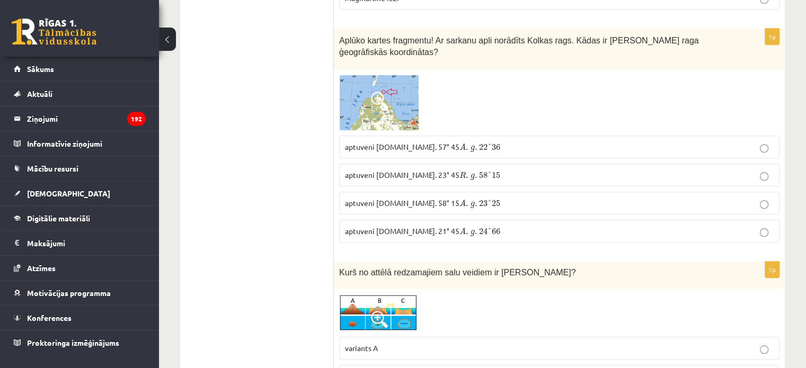
scroll to position [901, 0]
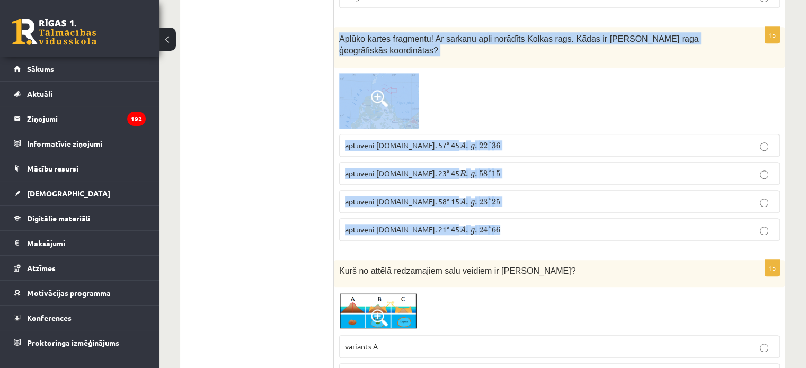
drag, startPoint x: 338, startPoint y: 19, endPoint x: 460, endPoint y: 197, distance: 216.1
click at [460, 197] on div "1p Aplūko kartes fragmentu! Ar sarkanu apli norādīts Kolkas rags. Kādas ir Kolk…" at bounding box center [559, 138] width 451 height 222
copy div "Aplūko kartes fragmentu! Ar sarkanu apli norādīts Kolkas rags. Kādas ir Kolkas …"
click at [353, 75] on img at bounding box center [378, 101] width 79 height 56
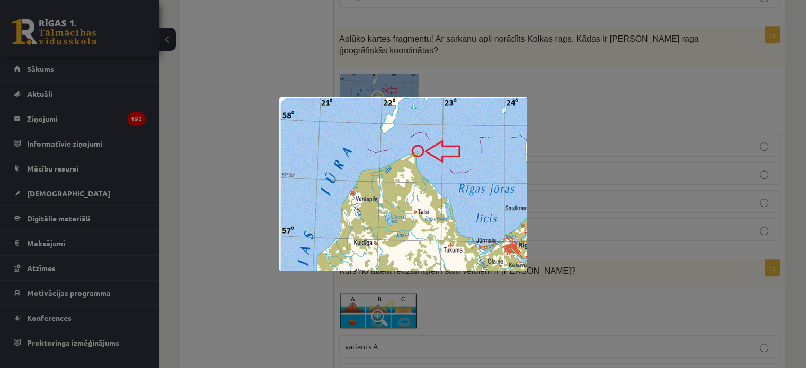
click at [563, 145] on div at bounding box center [403, 184] width 806 height 368
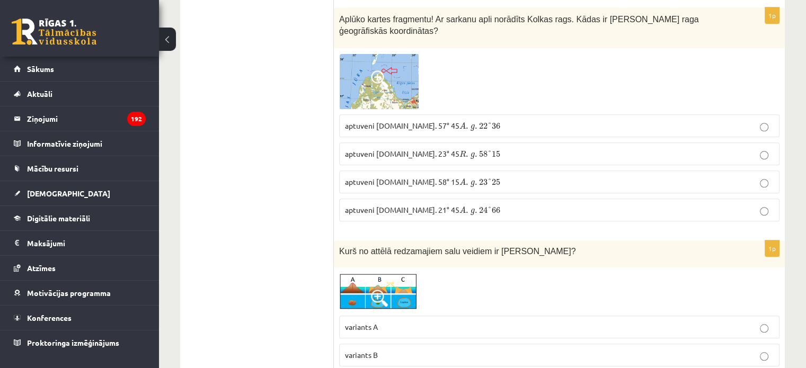
scroll to position [954, 0]
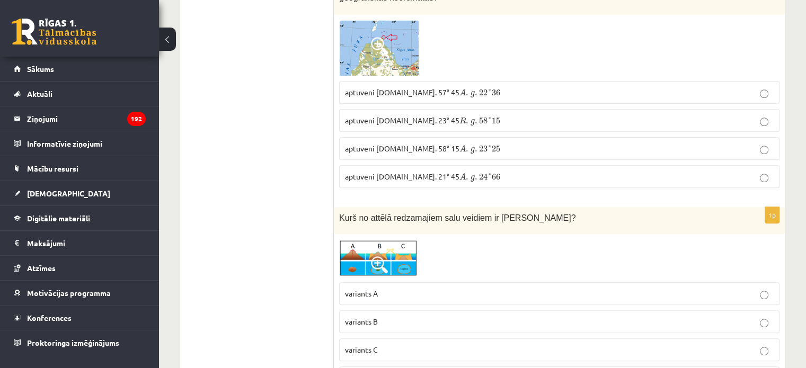
click at [466, 87] on p "aptuveni Z.pl. 57° 45 A . g . 22 ° 36 A . g . 22 ° 36" at bounding box center [559, 92] width 429 height 11
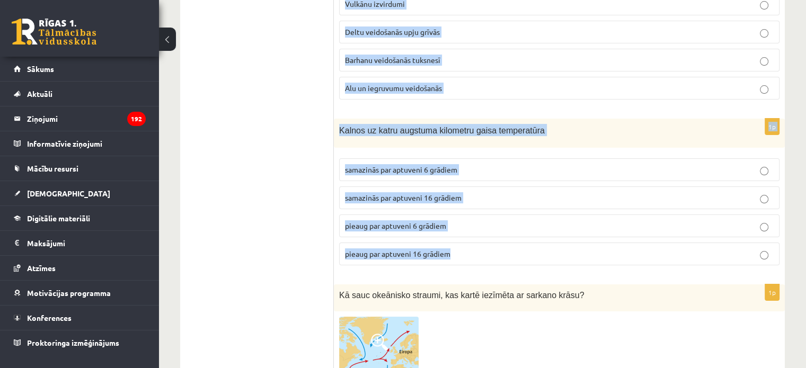
scroll to position [4185, 0]
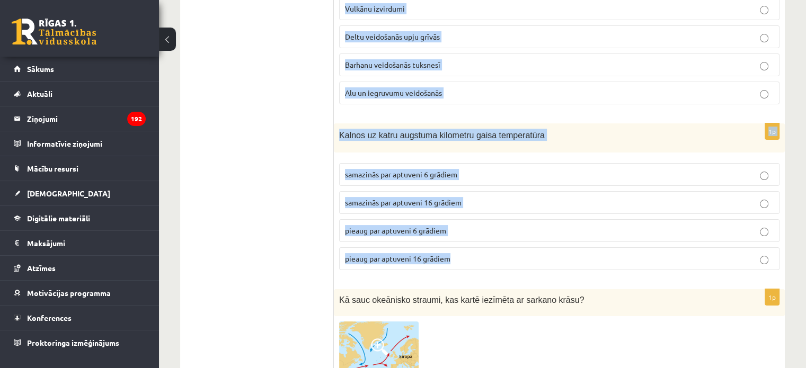
drag, startPoint x: 340, startPoint y: 31, endPoint x: 485, endPoint y: 216, distance: 235.8
copy form "Kurš no attēlā redzamajiem salu veidiem ir Atols? variants A variants B variant…"
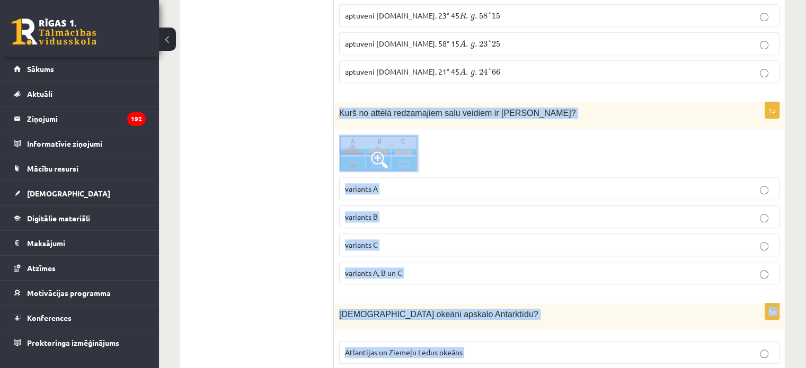
scroll to position [1059, 0]
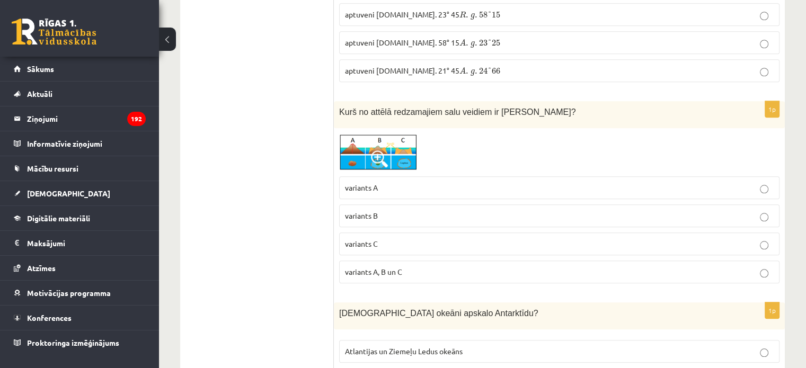
click at [363, 133] on img at bounding box center [378, 151] width 79 height 37
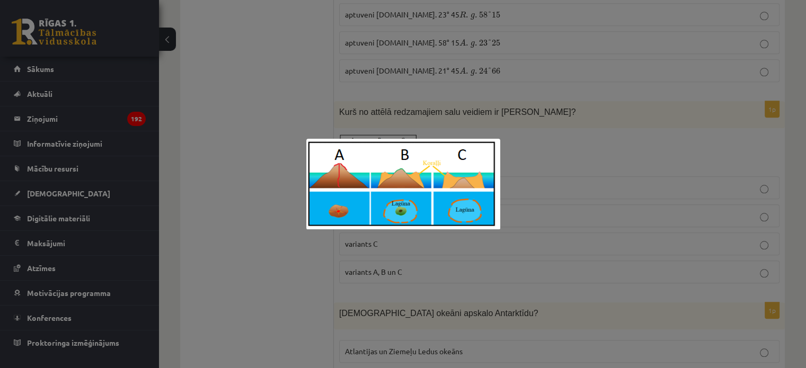
click at [763, 169] on div at bounding box center [403, 184] width 806 height 368
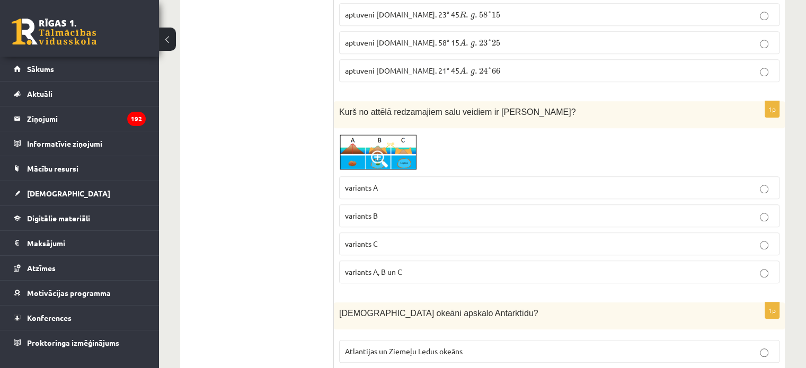
click at [353, 239] on span "variants C" at bounding box center [361, 244] width 33 height 10
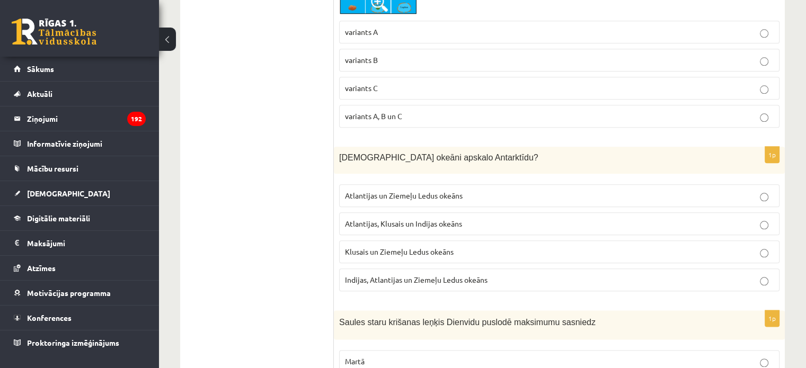
scroll to position [1218, 0]
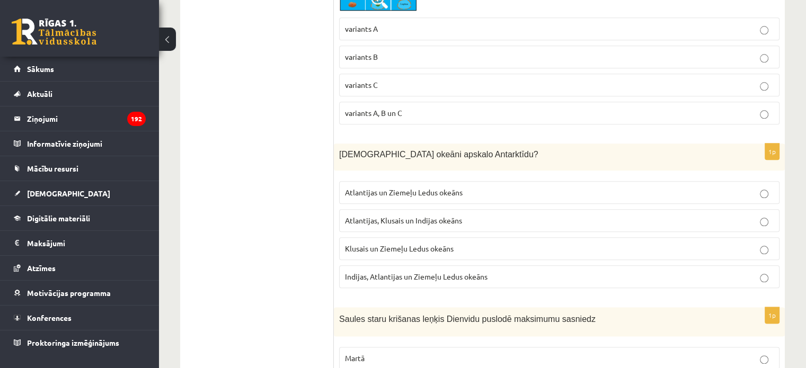
click at [368, 215] on p "Atlantijas, Klusais un Indijas okeāns" at bounding box center [559, 220] width 429 height 11
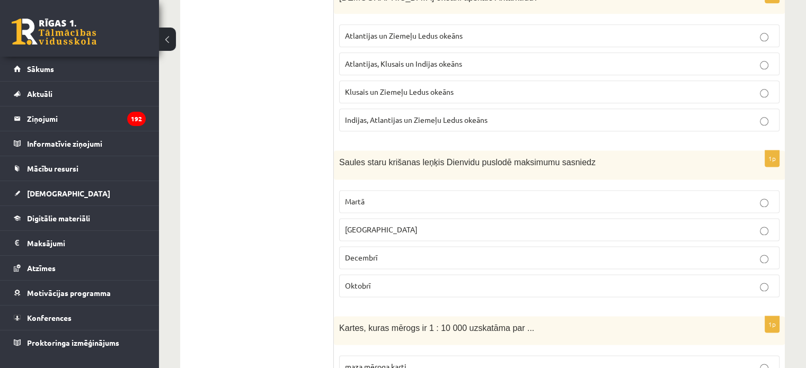
scroll to position [1377, 0]
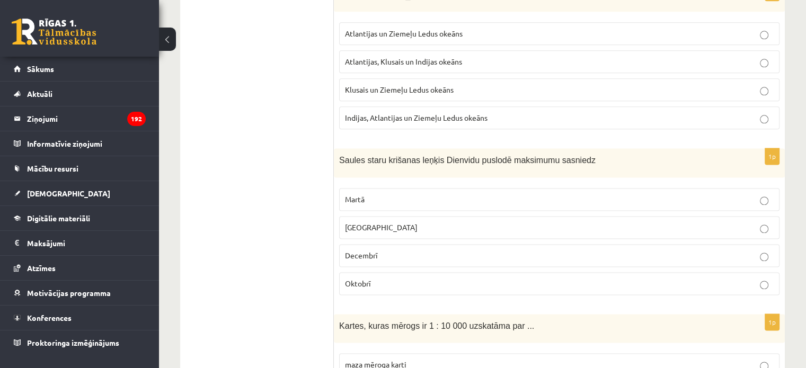
click at [372, 251] on span "Decembrī" at bounding box center [361, 256] width 33 height 10
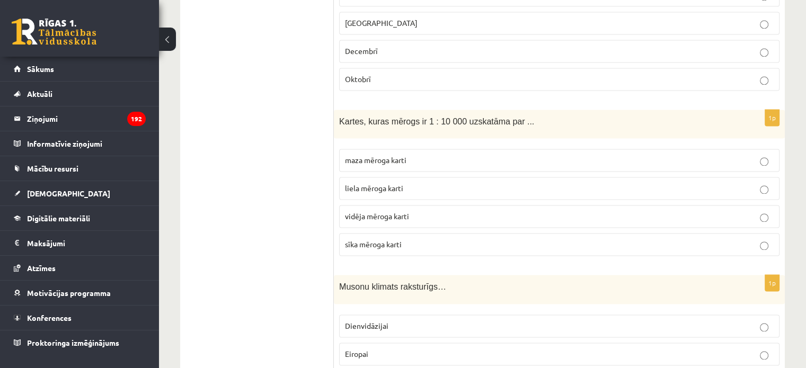
scroll to position [1589, 0]
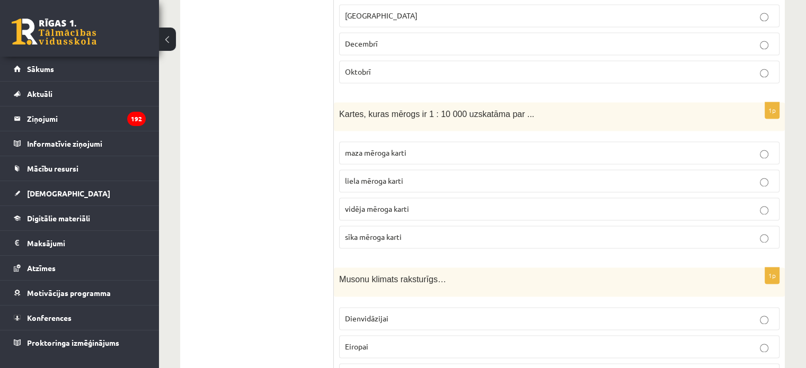
click at [365, 176] on span "liela mēroga karti" at bounding box center [374, 181] width 58 height 10
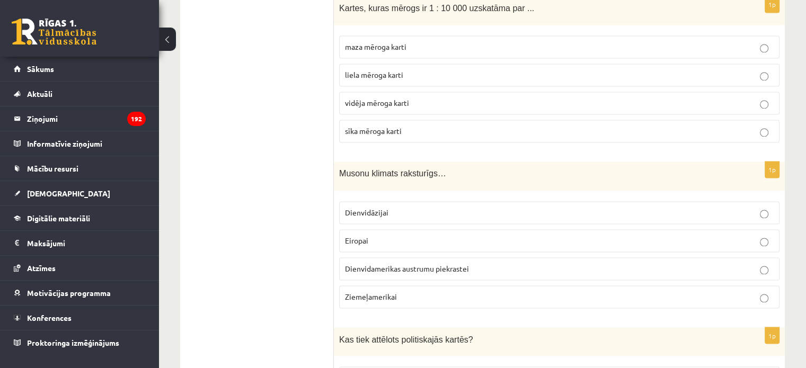
click at [366, 208] on span "Dienvidāzijai" at bounding box center [366, 213] width 43 height 10
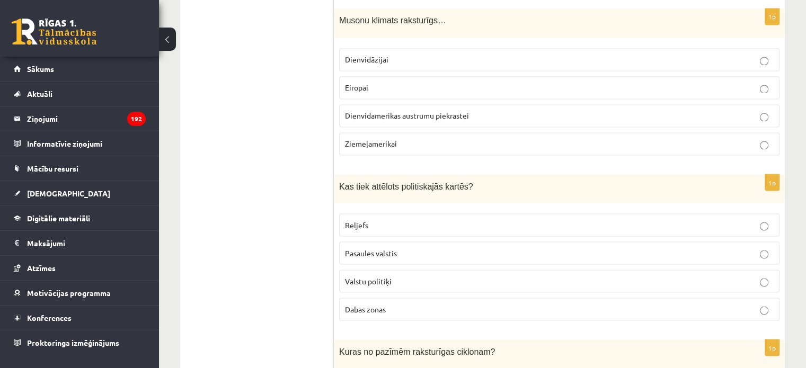
scroll to position [1854, 0]
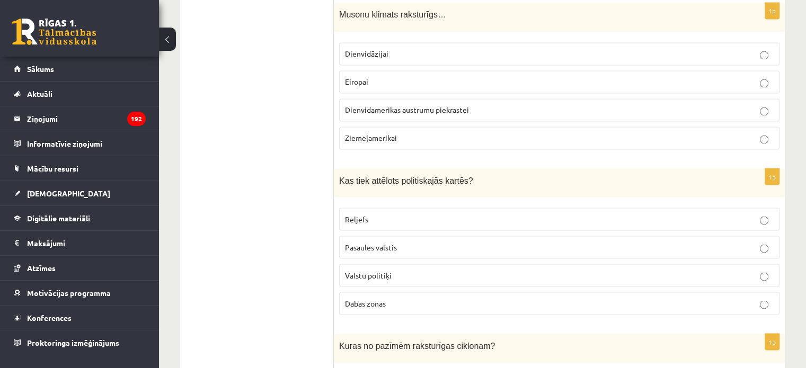
click at [369, 242] on span "Pasaules valstis" at bounding box center [371, 247] width 52 height 10
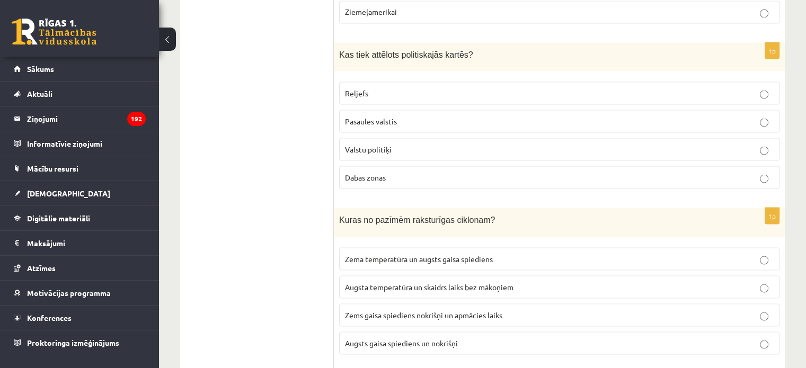
scroll to position [2013, 0]
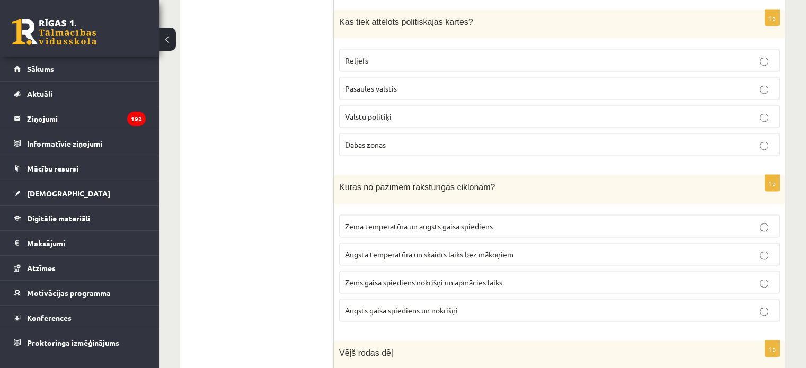
click at [375, 221] on span "Zema temperatūra un augsts gaisa spiediens" at bounding box center [419, 226] width 148 height 10
click at [379, 305] on span "Augsts gaisa spiediens un nokrišņi" at bounding box center [401, 310] width 113 height 10
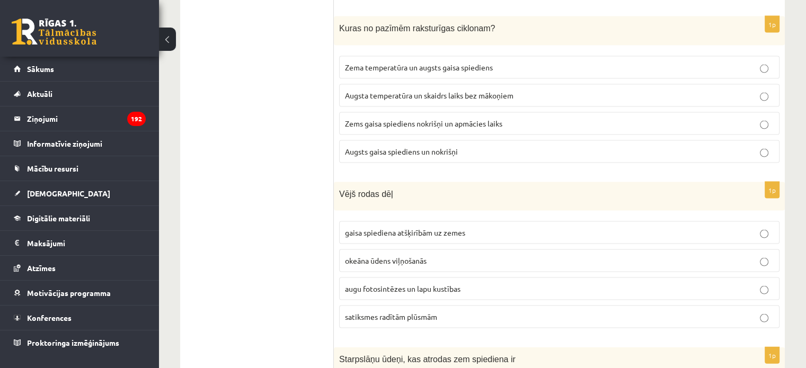
scroll to position [2119, 0]
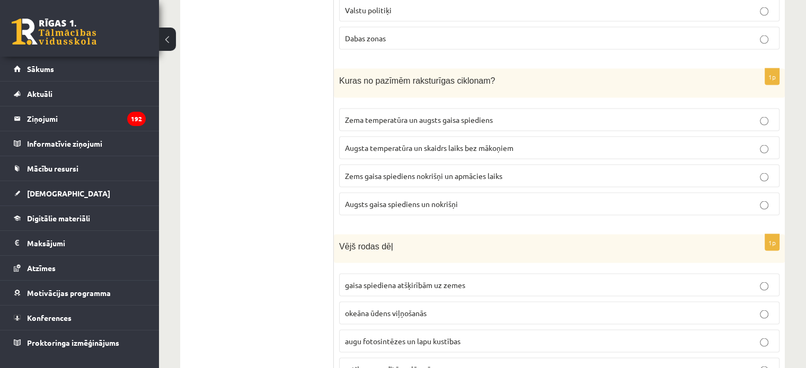
click at [379, 171] on span "Zems gaisa spiediens nokrišņi un apmācies laiks" at bounding box center [423, 176] width 157 height 10
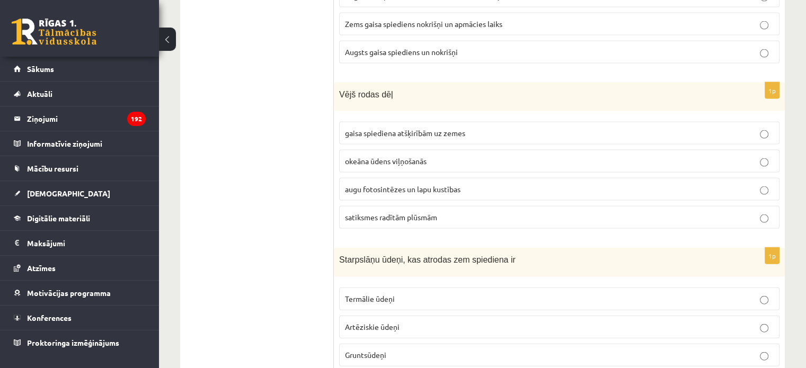
scroll to position [2278, 0]
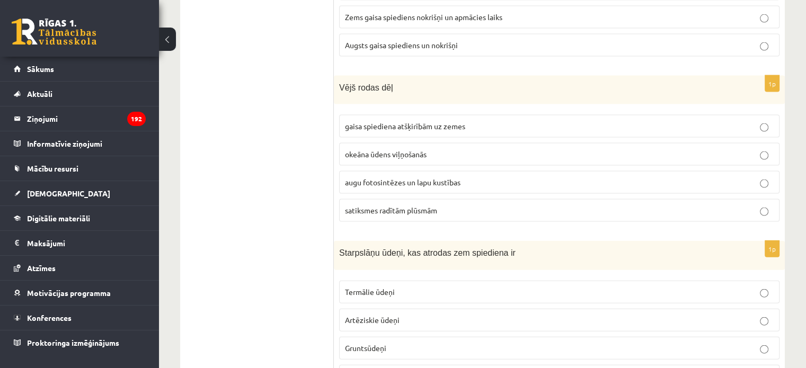
click at [392, 121] on span "gaisa spiediena atšķirībām uz zemes" at bounding box center [405, 126] width 120 height 10
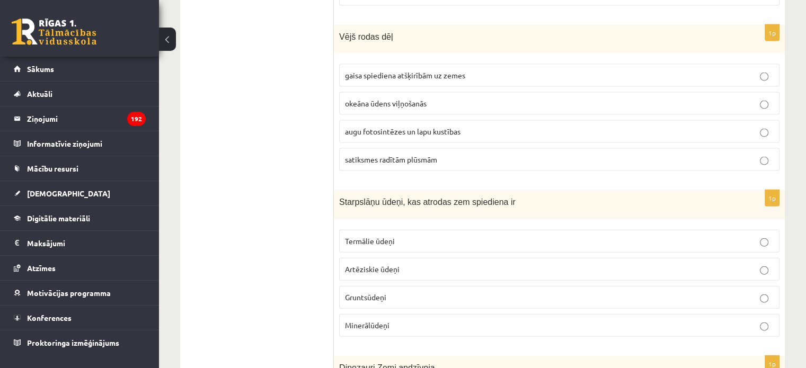
scroll to position [2331, 0]
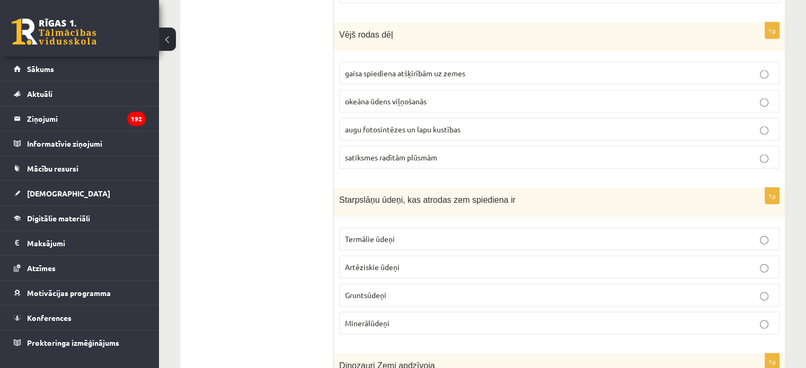
click at [358, 262] on span "Artēziskie ūdeņi" at bounding box center [372, 267] width 55 height 10
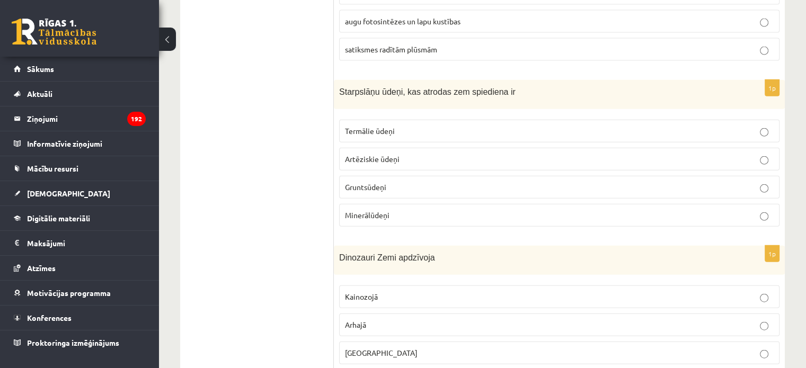
scroll to position [2490, 0]
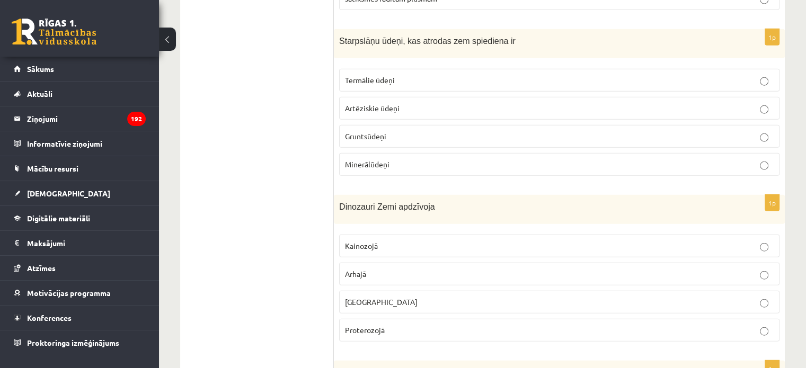
click at [362, 297] on span "Mezozojā" at bounding box center [381, 302] width 73 height 10
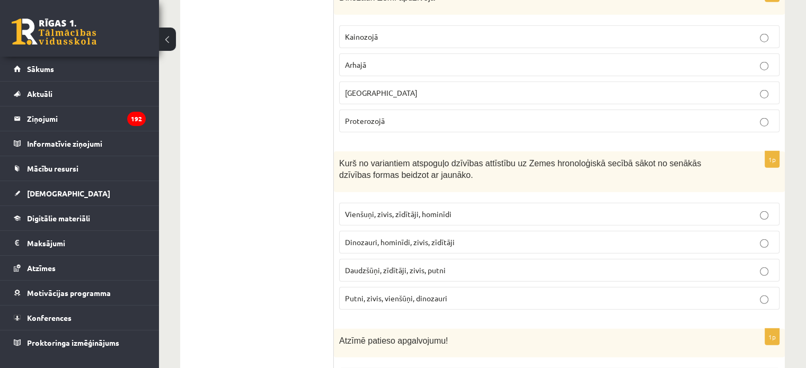
scroll to position [2702, 0]
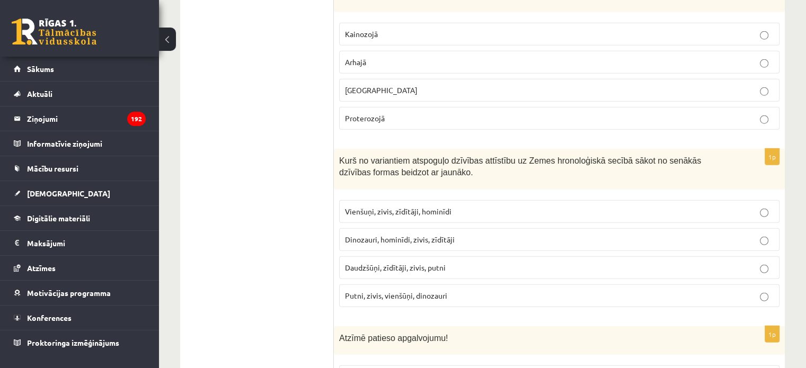
click at [362, 207] on span "Vienšuņi, zivis, zīdītāji, hominīdi" at bounding box center [398, 212] width 106 height 10
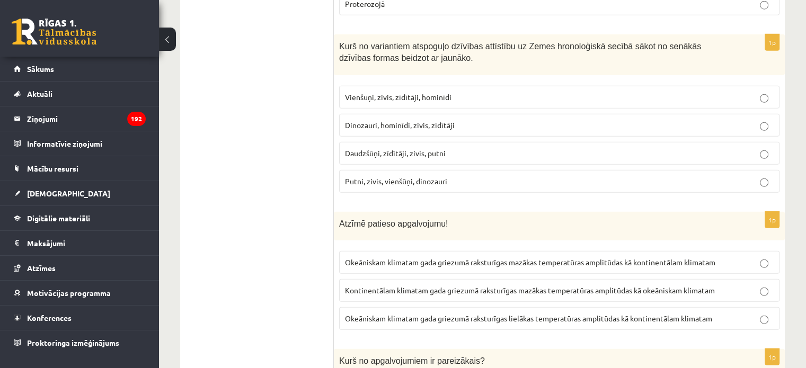
scroll to position [2861, 0]
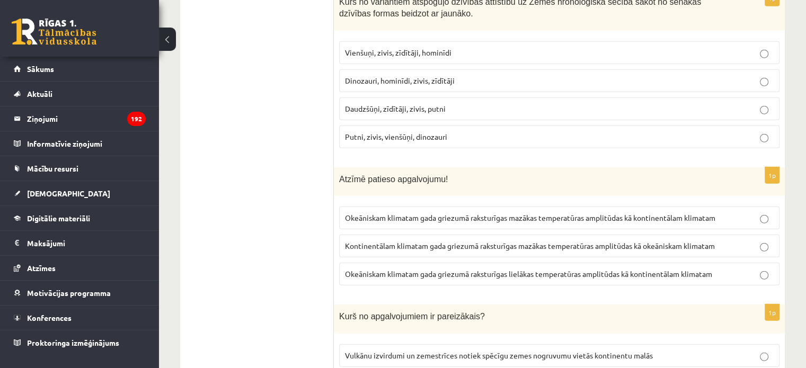
click at [369, 213] on span "Okeāniskam klimatam gada griezumā raksturīgas mazākas temperatūras amplitūdas k…" at bounding box center [530, 218] width 370 height 10
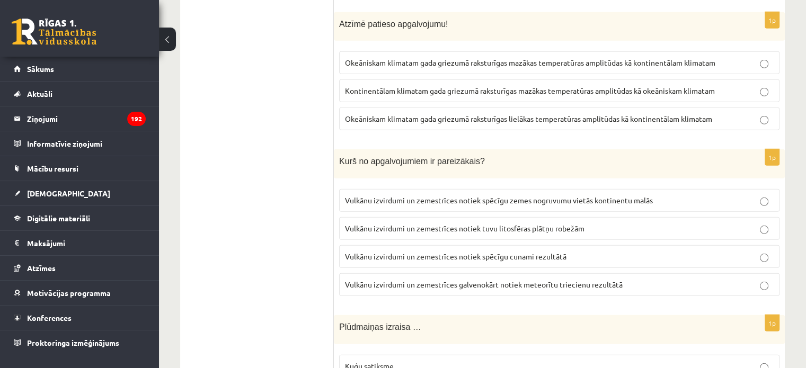
scroll to position [3020, 0]
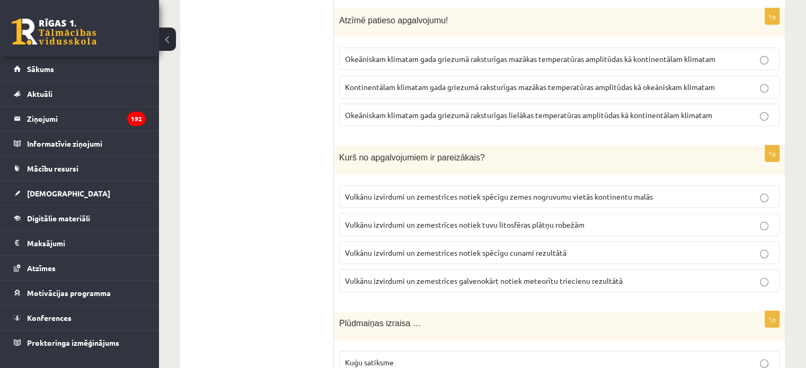
click at [371, 220] on span "Vulkānu izvirdumi un zemestrīces notiek tuvu litosfēras plātņu robežām" at bounding box center [464, 225] width 239 height 10
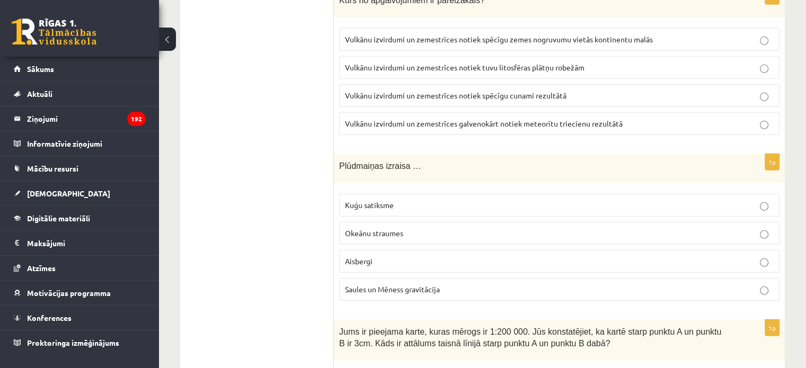
scroll to position [3178, 0]
click at [360, 283] on span "Saules un Mēness gravitācija" at bounding box center [392, 288] width 95 height 10
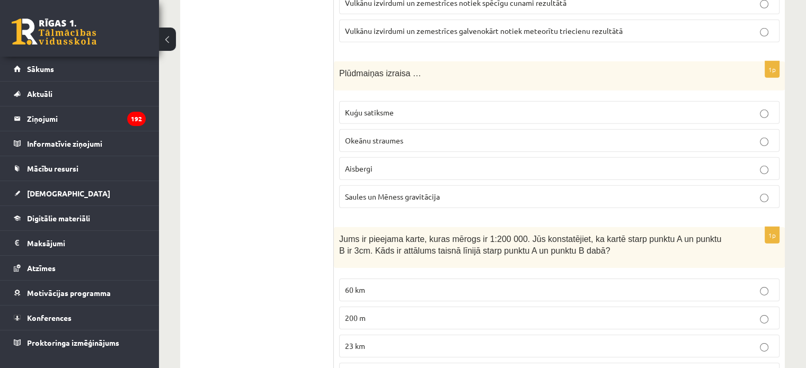
scroll to position [3284, 0]
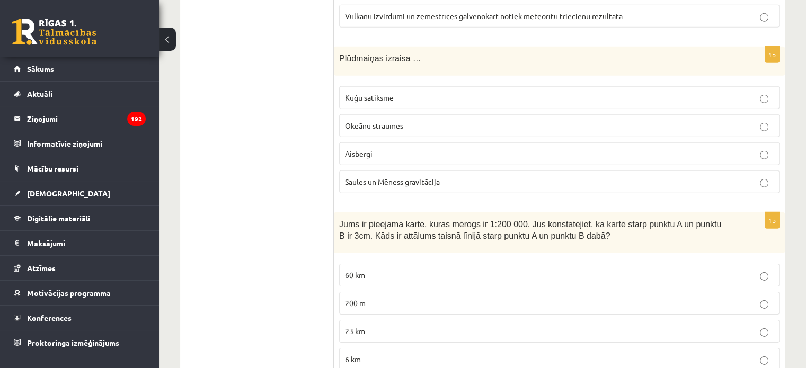
click at [354, 348] on label "6 km" at bounding box center [559, 359] width 440 height 23
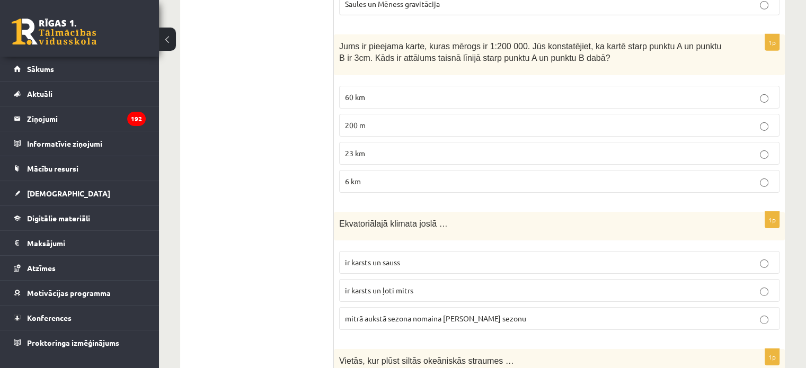
scroll to position [3496, 0]
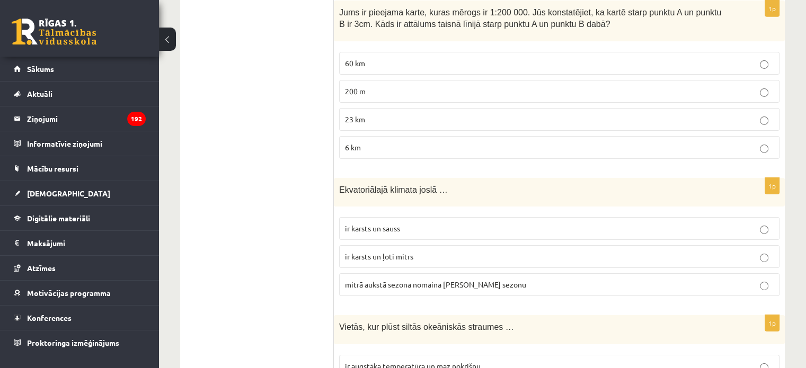
click at [355, 224] on span "ir karsts un sauss" at bounding box center [372, 229] width 55 height 10
click at [366, 252] on span "ir karsts un ļoti mitrs" at bounding box center [379, 257] width 68 height 10
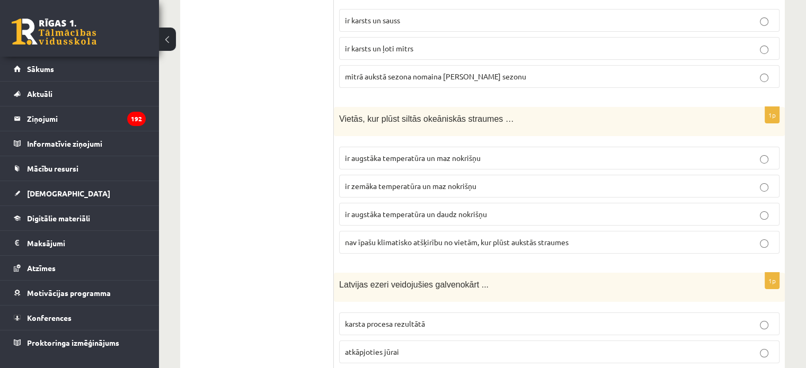
scroll to position [3708, 0]
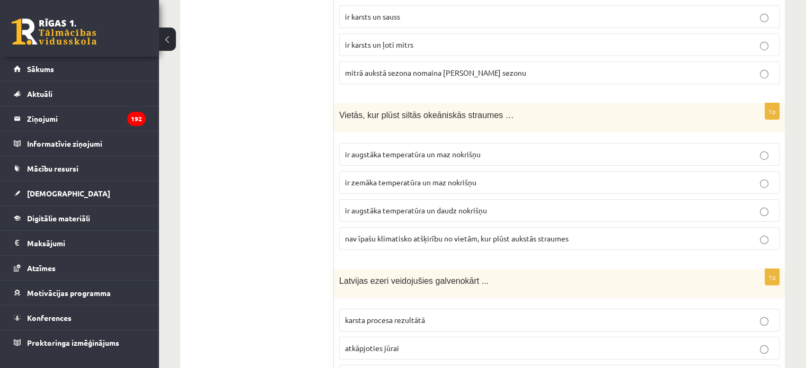
click at [379, 206] on span "ir augstāka temperatūra un daudz nokrišņu" at bounding box center [416, 211] width 142 height 10
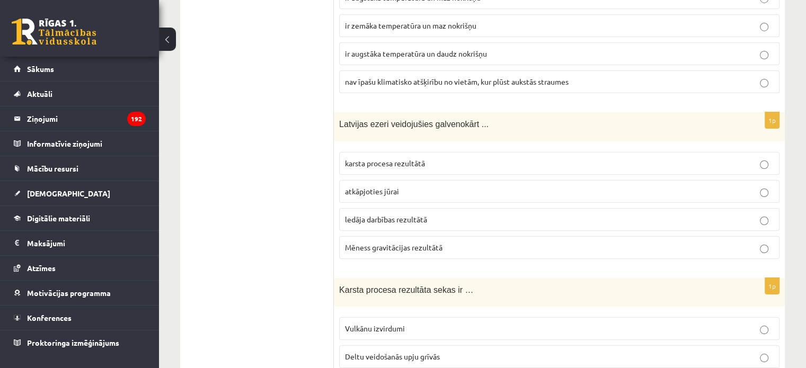
scroll to position [3867, 0]
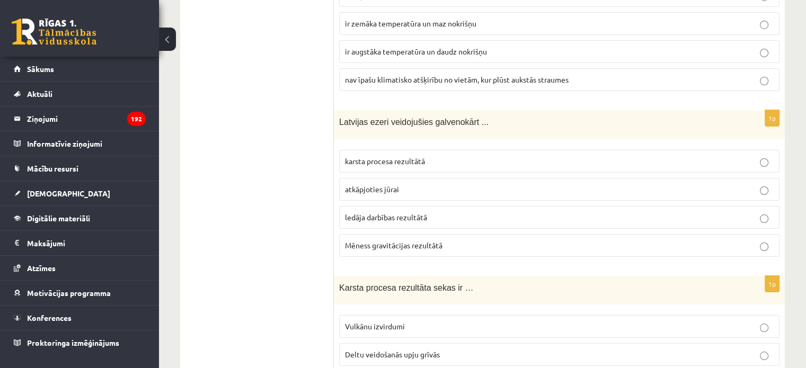
click at [361, 212] on span "ledāja darbības rezultātā" at bounding box center [386, 217] width 82 height 10
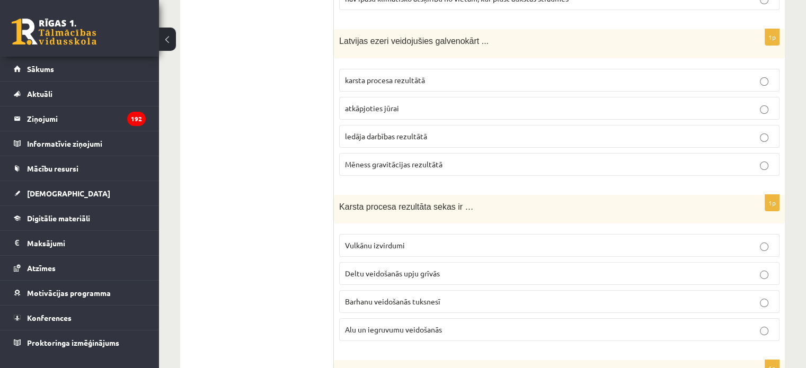
scroll to position [3973, 0]
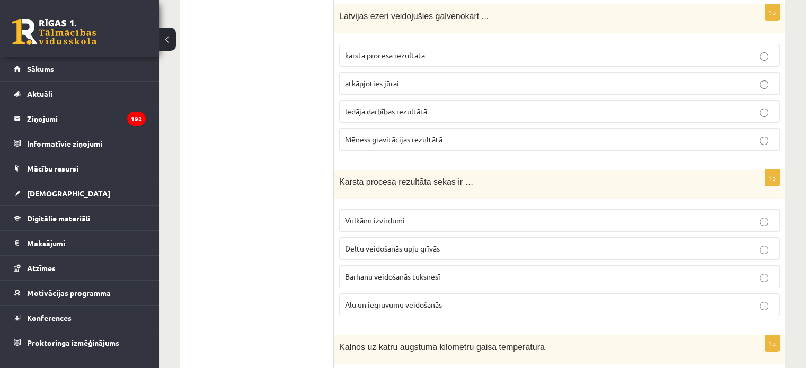
click at [358, 300] on span "Alu un iegruvumu veidošanās" at bounding box center [393, 305] width 97 height 10
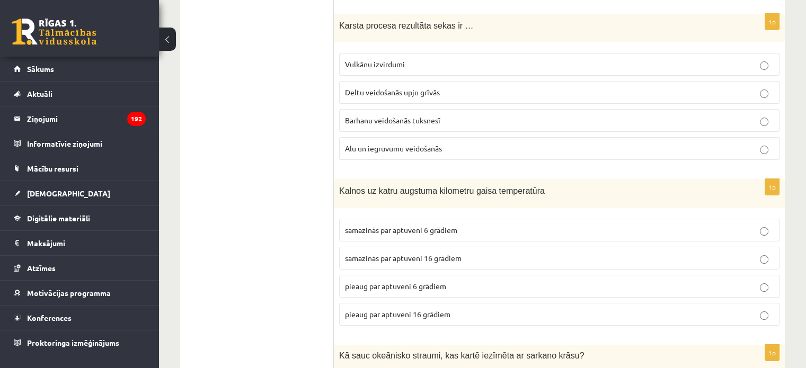
scroll to position [4132, 0]
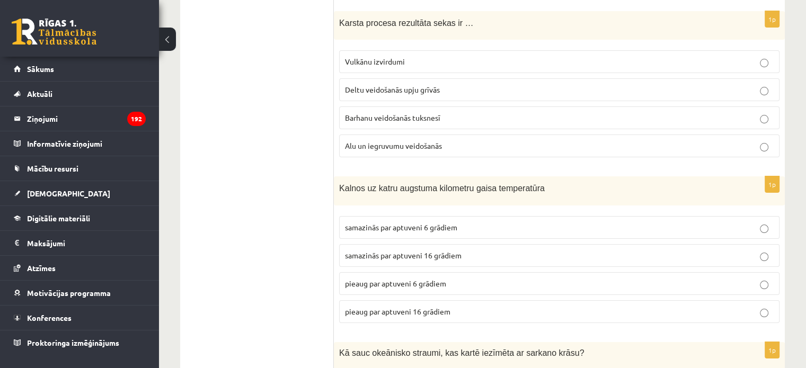
click at [362, 222] on span "samazinās par aptuveni 6 grādiem" at bounding box center [401, 227] width 112 height 10
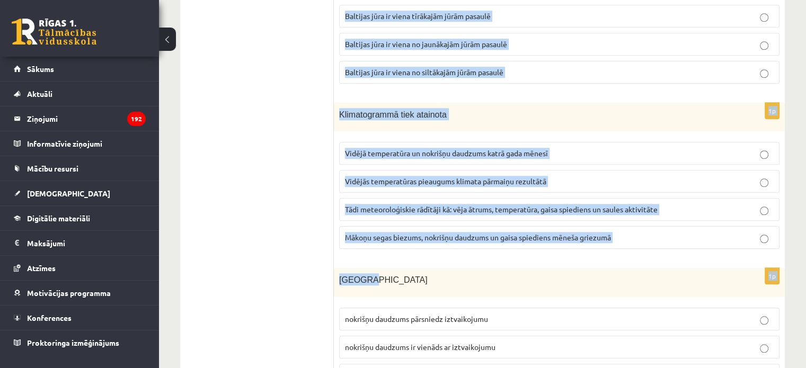
scroll to position [4933, 0]
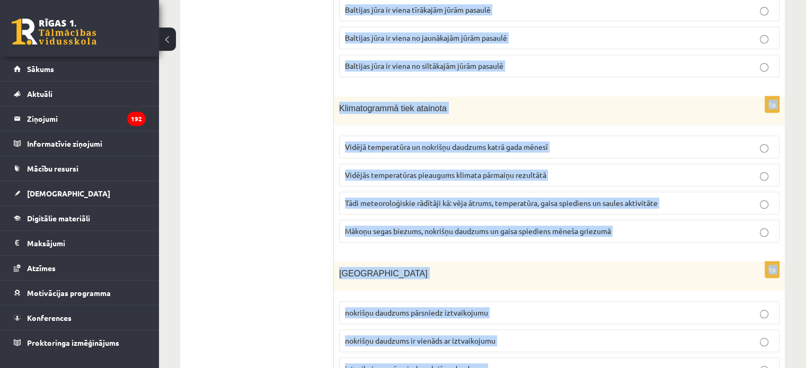
drag, startPoint x: 341, startPoint y: 90, endPoint x: 509, endPoint y: 321, distance: 286.0
copy form "Kā sauc okeānisko straumi, kas kartē iezīmēta ar sarkano krāsu? Eiropas straume…"
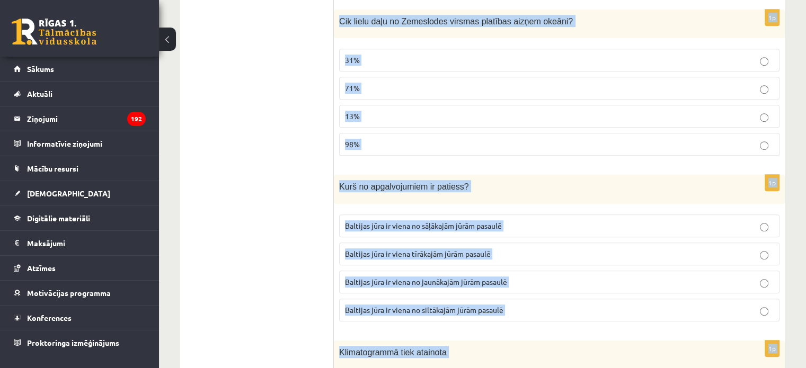
scroll to position [4668, 0]
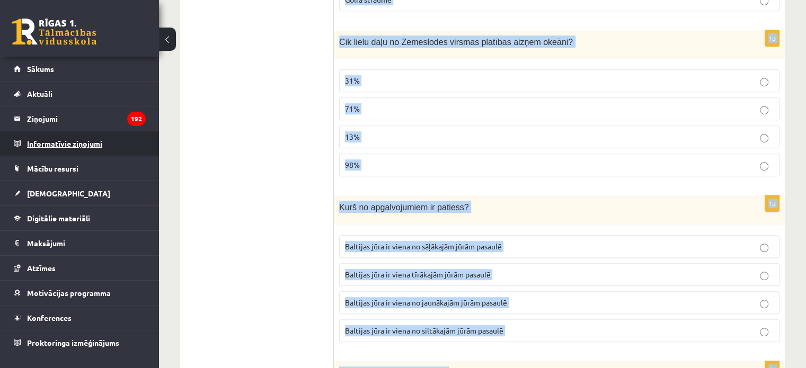
click at [131, 140] on legend "Informatīvie ziņojumi 0" at bounding box center [86, 143] width 119 height 24
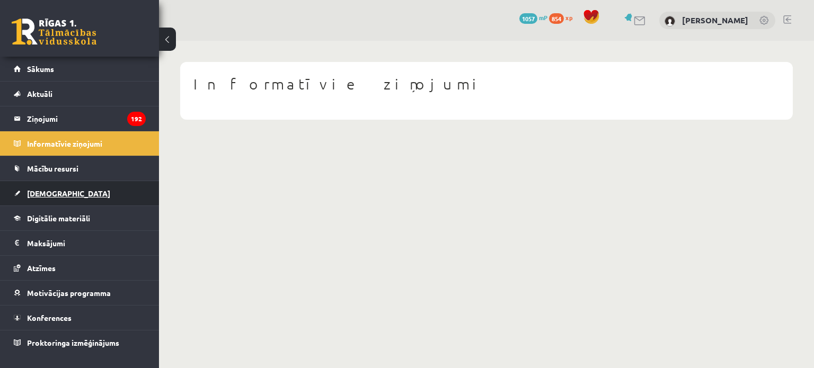
click at [99, 188] on link "[DEMOGRAPHIC_DATA]" at bounding box center [80, 193] width 132 height 24
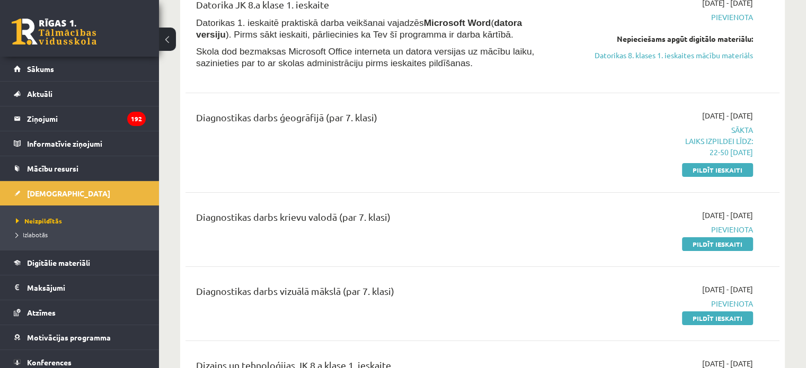
scroll to position [159, 0]
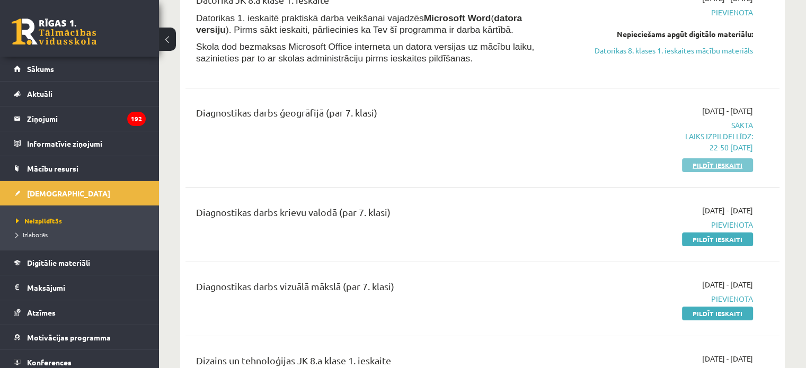
click at [728, 169] on link "Pildīt ieskaiti" at bounding box center [717, 165] width 71 height 14
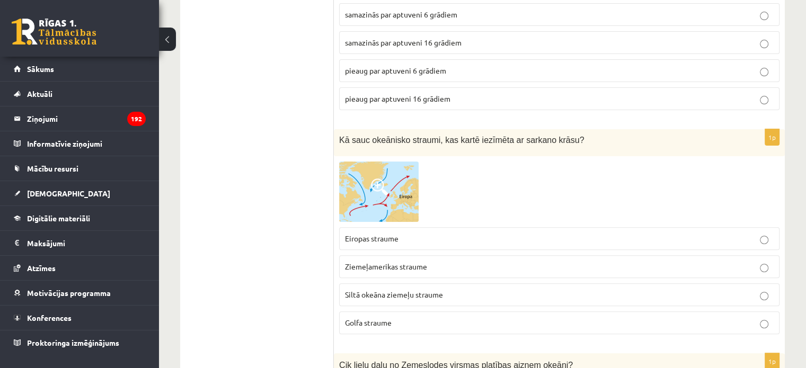
scroll to position [4344, 0]
click at [393, 163] on img at bounding box center [378, 193] width 79 height 60
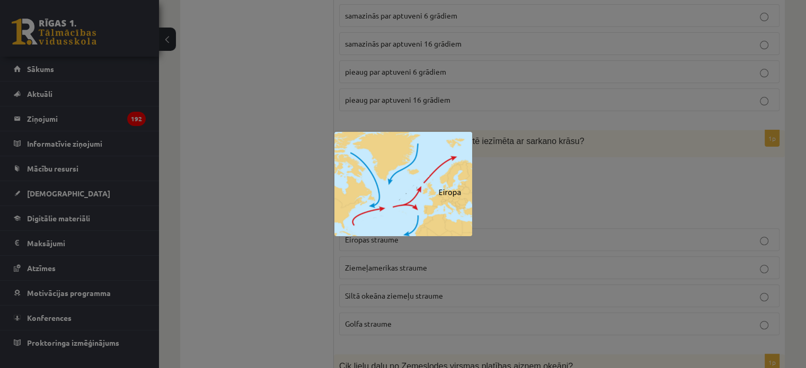
click at [344, 246] on div at bounding box center [403, 184] width 806 height 368
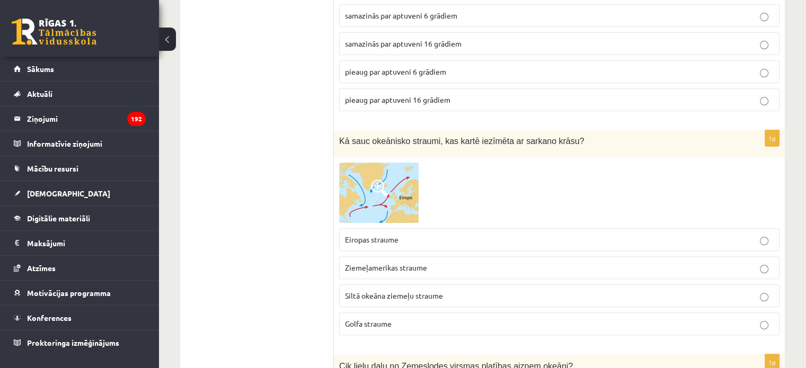
click at [367, 313] on label "Golfa straume" at bounding box center [559, 324] width 440 height 23
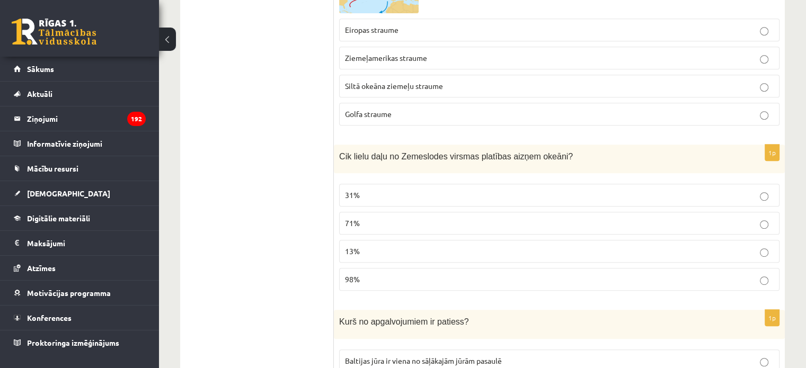
scroll to position [4556, 0]
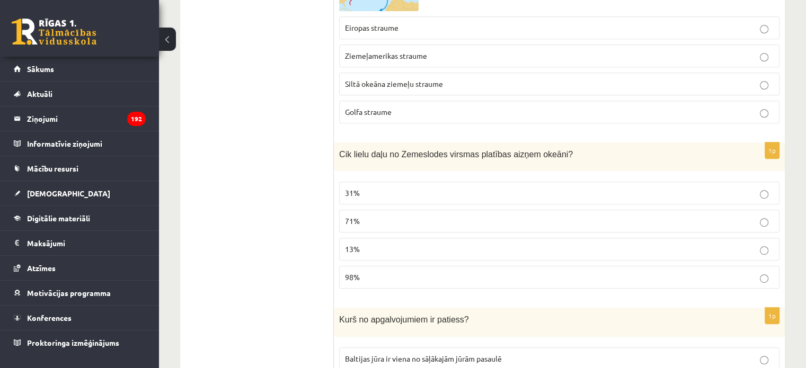
click at [356, 216] on span "71%" at bounding box center [352, 221] width 15 height 10
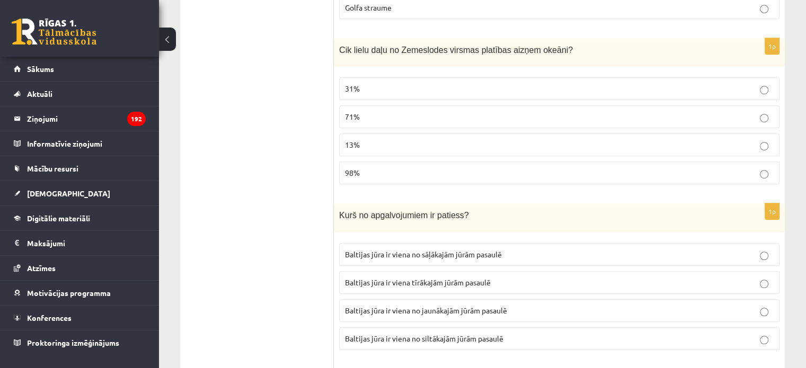
scroll to position [4662, 0]
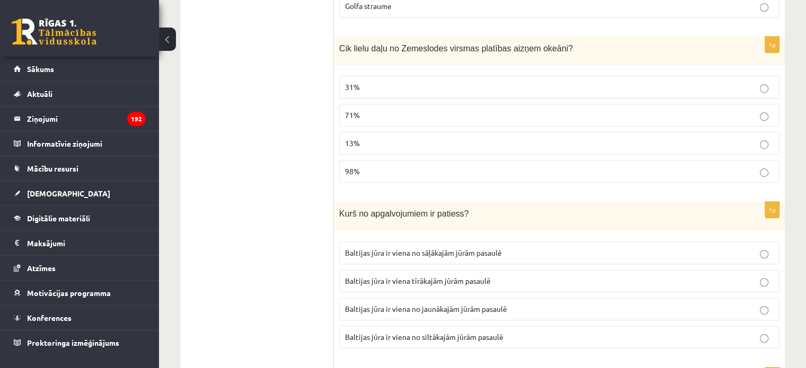
click at [406, 304] on span "Baltijas jūra ir viena no jaunākajām jūrām pasaulē" at bounding box center [426, 309] width 162 height 10
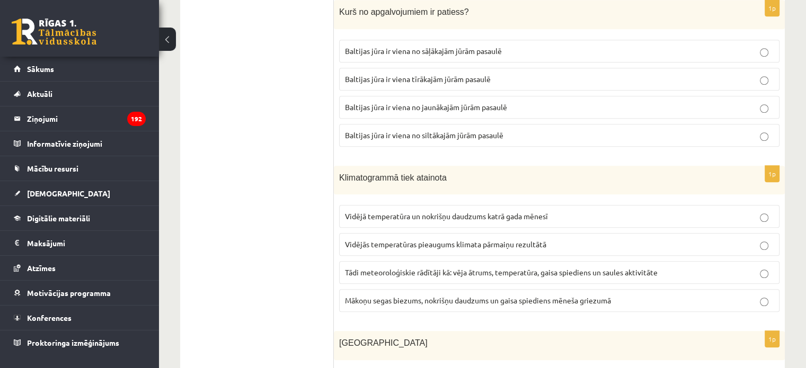
scroll to position [4927, 0]
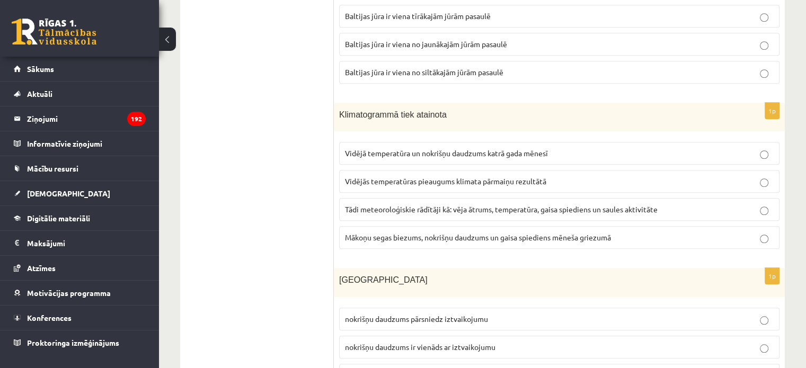
click at [403, 176] on span "Vidējās temperatūras pieaugums klimata pārmaiņu rezultātā" at bounding box center [445, 181] width 201 height 10
click at [413, 148] on span "Vidējā temperatūra un nokrišņu daudzums katrā gada mēnesī" at bounding box center [446, 153] width 203 height 10
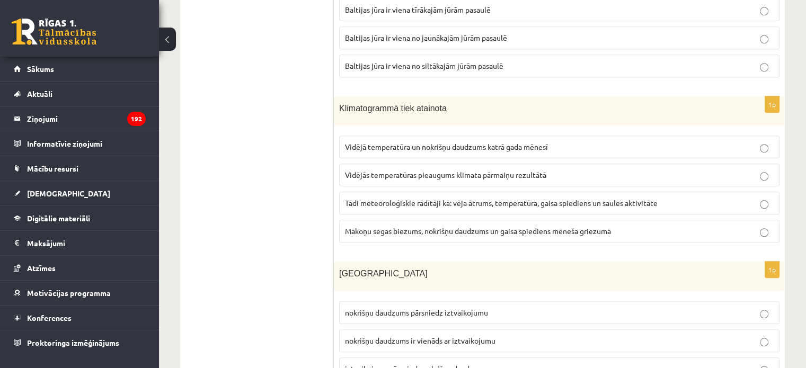
click at [378, 336] on span "nokrišņu daudzums ir vienāds ar iztvaikojumu" at bounding box center [420, 341] width 150 height 10
click at [586, 301] on label "nokrišņu daudzums pārsniedz iztvaikojumu" at bounding box center [559, 312] width 440 height 23
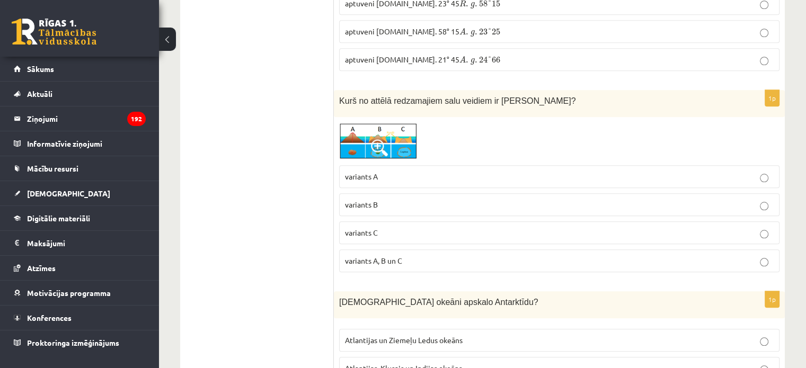
scroll to position [0, 0]
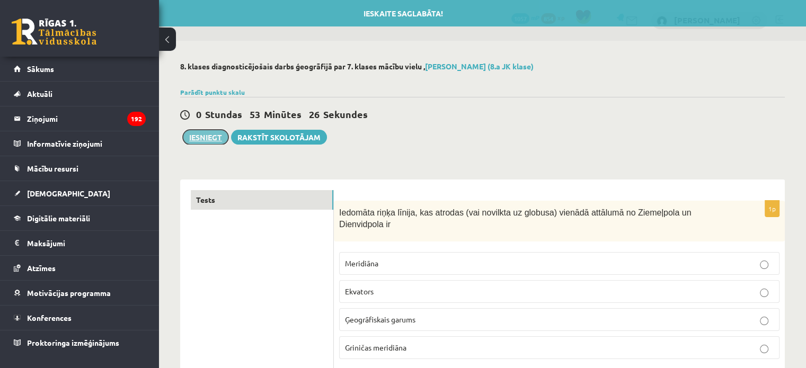
click at [200, 140] on button "Iesniegt" at bounding box center [206, 137] width 46 height 15
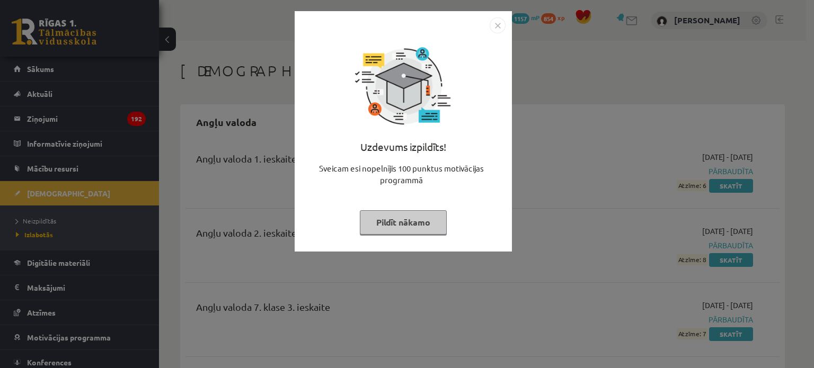
click at [409, 222] on button "Pildīt nākamo" at bounding box center [403, 222] width 87 height 24
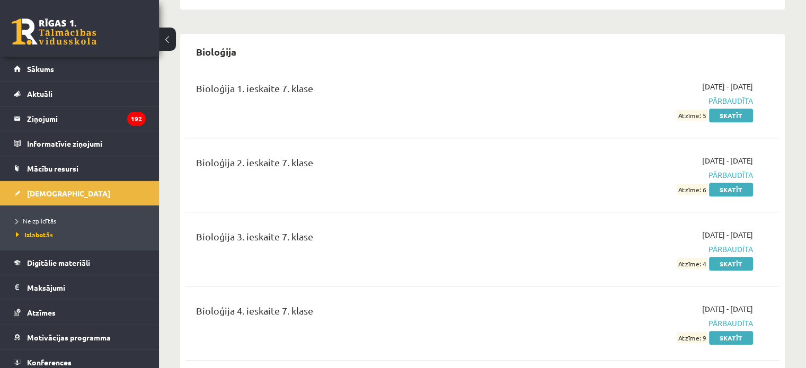
scroll to position [689, 0]
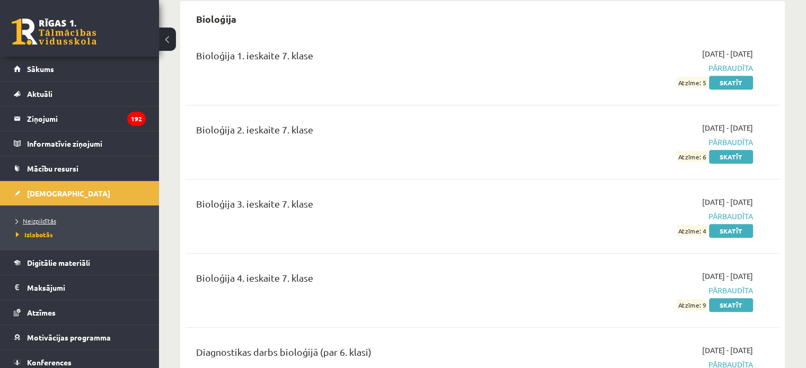
click at [37, 218] on span "Neizpildītās" at bounding box center [36, 221] width 40 height 8
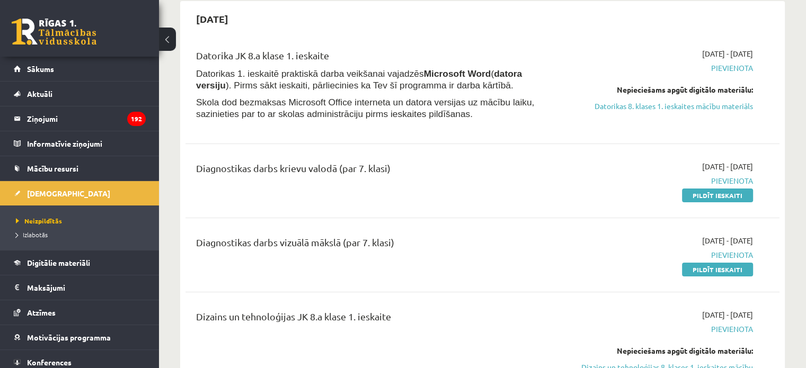
scroll to position [106, 0]
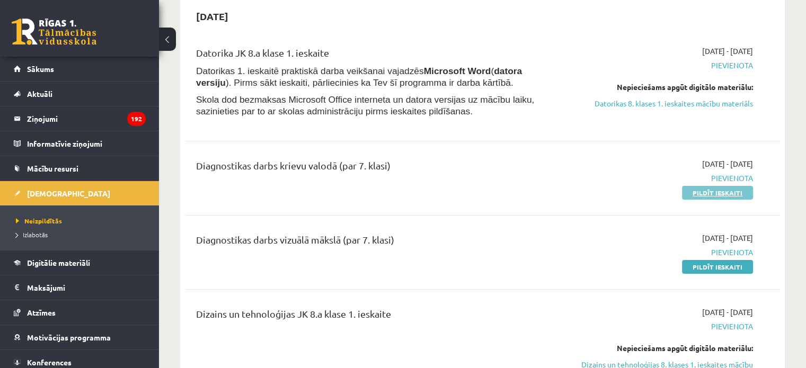
click at [693, 191] on link "Pildīt ieskaiti" at bounding box center [717, 193] width 71 height 14
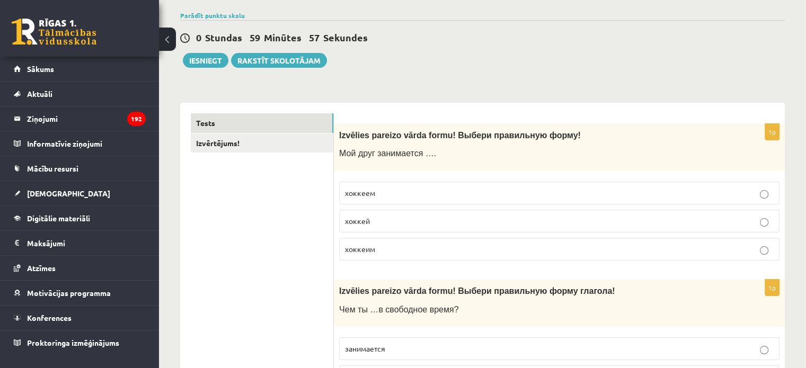
scroll to position [106, 0]
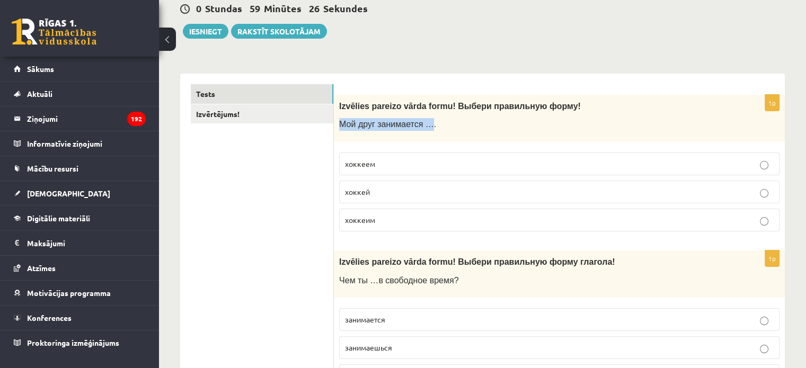
drag, startPoint x: 337, startPoint y: 124, endPoint x: 425, endPoint y: 130, distance: 88.1
click at [425, 130] on div "Izvēlies pareizo vārda formu! Выбери правильную форму ! Мой друг занимается …." at bounding box center [559, 118] width 451 height 47
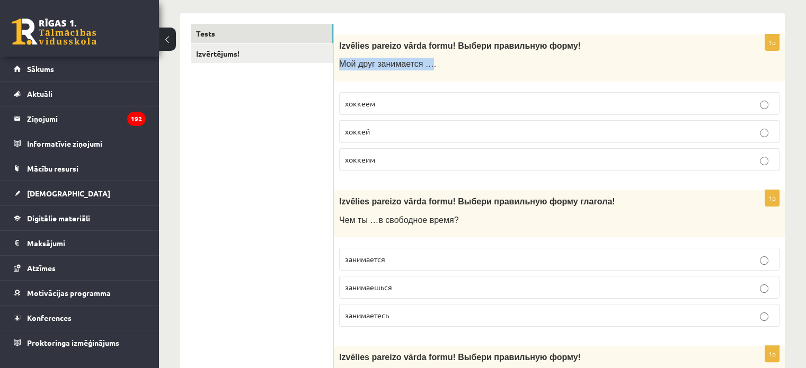
scroll to position [159, 0]
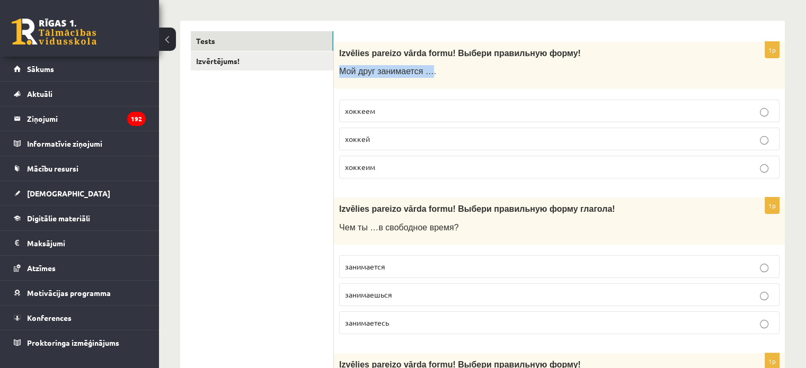
click at [347, 86] on div "Izvēlies pareizo vārda formu! Выбери правильную форму ! Мой друг занимается …." at bounding box center [559, 65] width 451 height 47
drag, startPoint x: 342, startPoint y: 70, endPoint x: 385, endPoint y: 169, distance: 107.7
click at [385, 169] on div "1p Izvēlies pareizo vārda formu! Выбери правильную форму ! Мой друг занимается …" at bounding box center [559, 114] width 451 height 145
drag, startPoint x: 337, startPoint y: 66, endPoint x: 384, endPoint y: 157, distance: 102.1
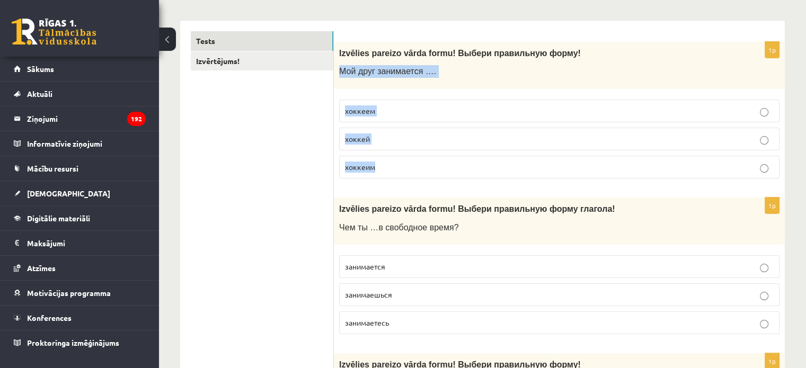
click at [384, 157] on div "1p Izvēlies pareizo vārda formu! Выбери правильную форму ! Мой друг занимается …" at bounding box center [559, 114] width 451 height 145
drag, startPoint x: 297, startPoint y: 150, endPoint x: 307, endPoint y: 122, distance: 29.7
drag, startPoint x: 340, startPoint y: 67, endPoint x: 359, endPoint y: 66, distance: 19.1
click at [359, 87] on div "Izvēlies pareizo vārda formu! Выбери правильную форму ! Мой друг занимается …." at bounding box center [559, 65] width 451 height 47
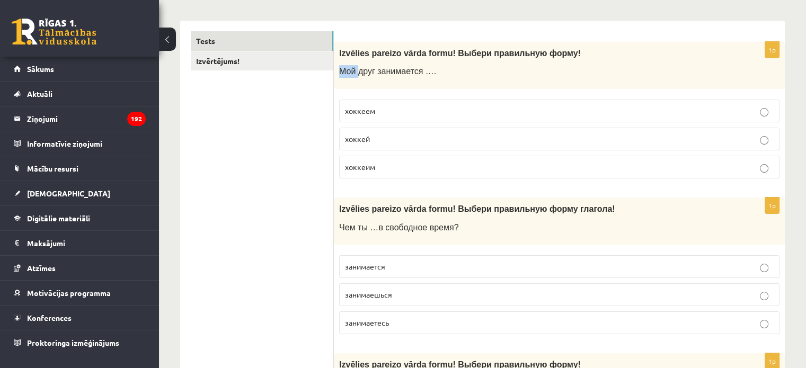
click at [359, 65] on div "Izvēlies pareizo vārda formu! Выбери правильную форму ! Мой друг занимается …." at bounding box center [559, 65] width 451 height 47
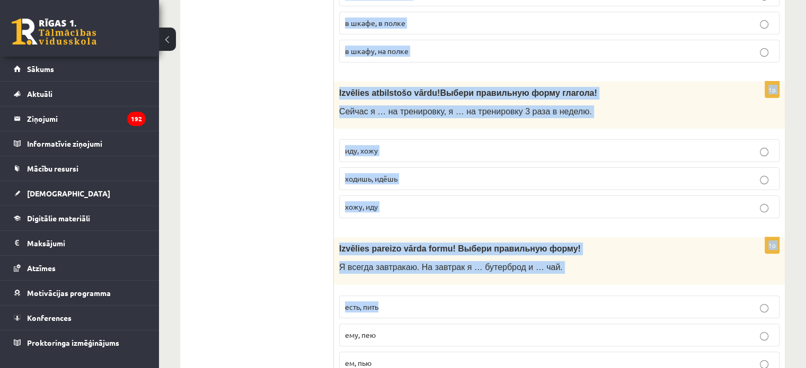
scroll to position [4369, 0]
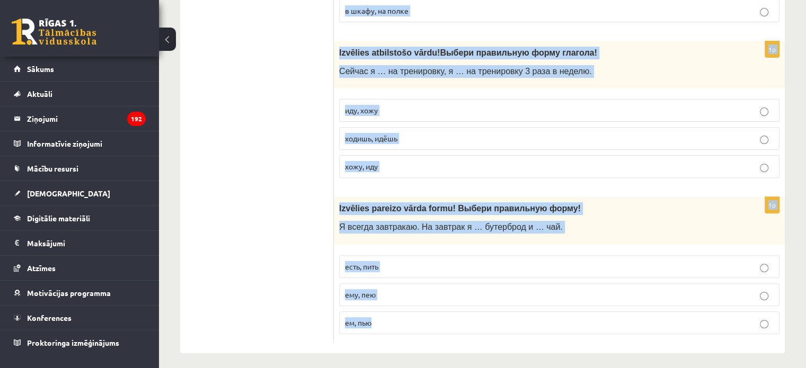
drag, startPoint x: 339, startPoint y: 52, endPoint x: 414, endPoint y: 336, distance: 293.6
copy form "Loremips dolorsi ametc adipi! Elitse doeiusmodt incid ! Utl etdo magnaaliqu …. …"
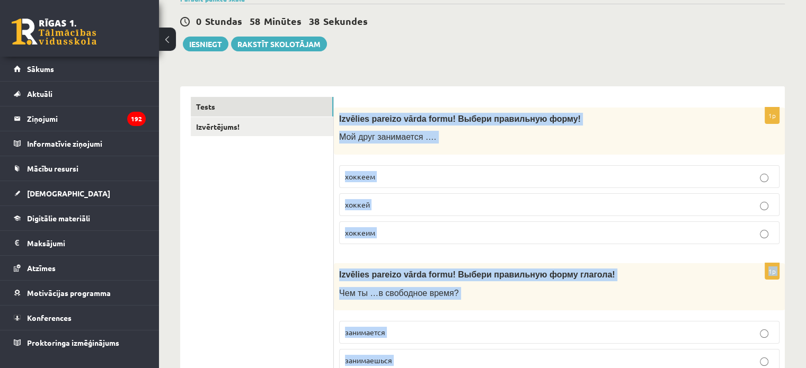
scroll to position [87, 0]
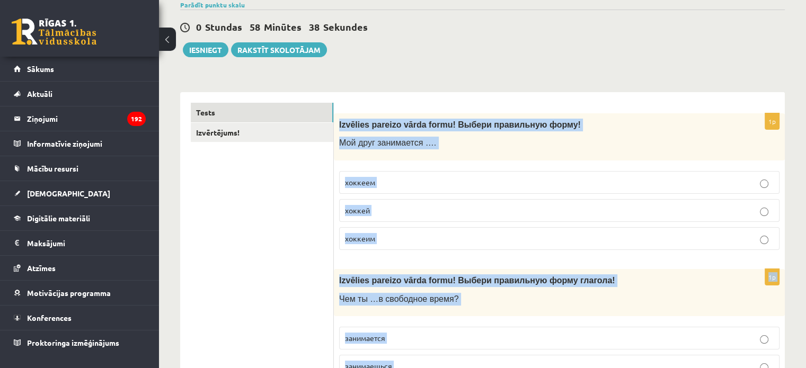
click at [499, 136] on div "Izvēlies pareizo vārda formu! Выбери правильную форму ! Мой друг занимается …." at bounding box center [559, 136] width 451 height 47
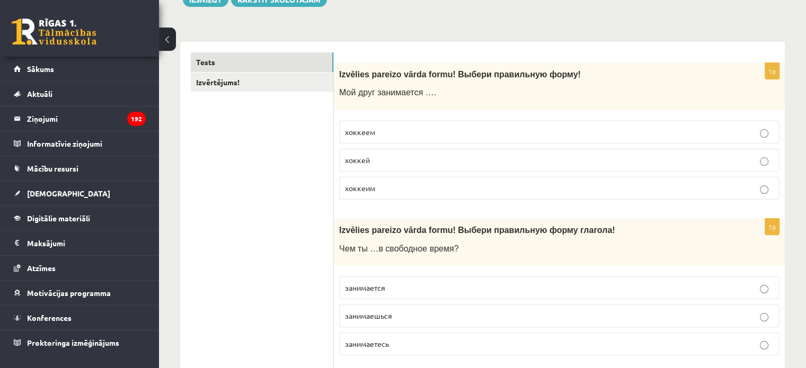
scroll to position [140, 0]
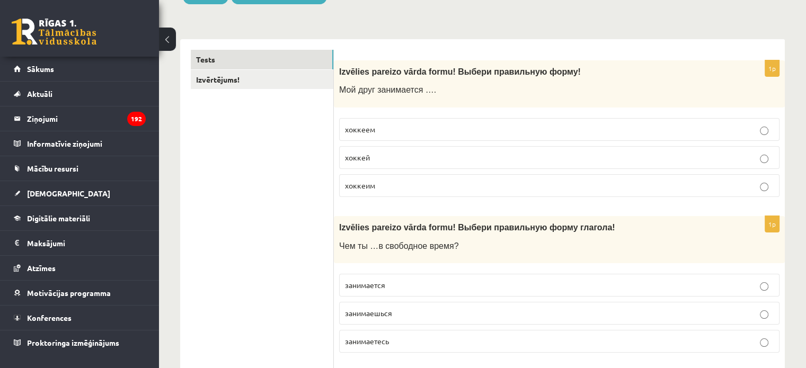
click at [357, 135] on label "хоккеем" at bounding box center [559, 129] width 440 height 23
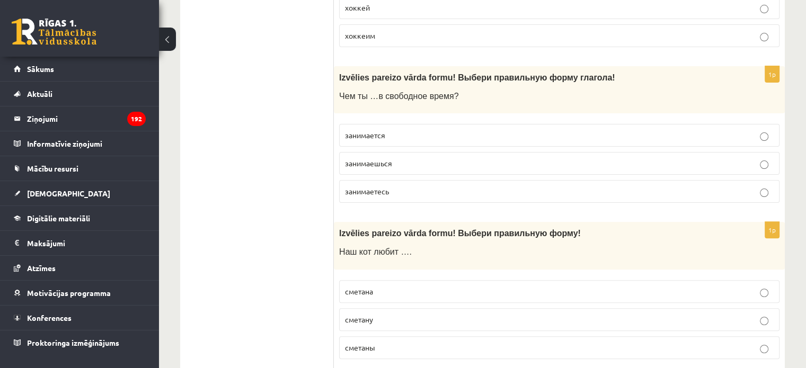
scroll to position [299, 0]
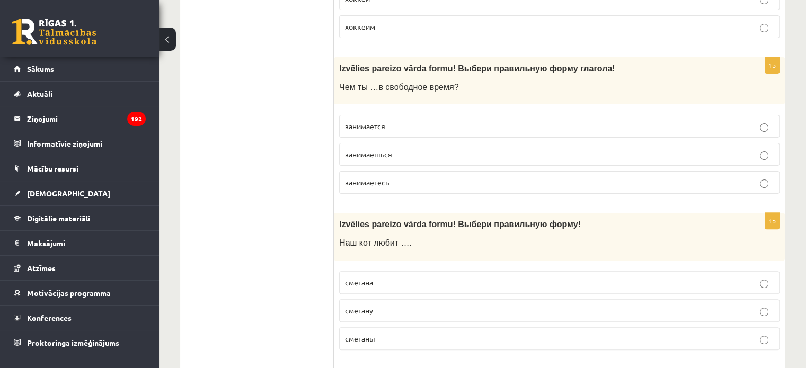
click at [369, 155] on span "занимаешься" at bounding box center [368, 154] width 47 height 10
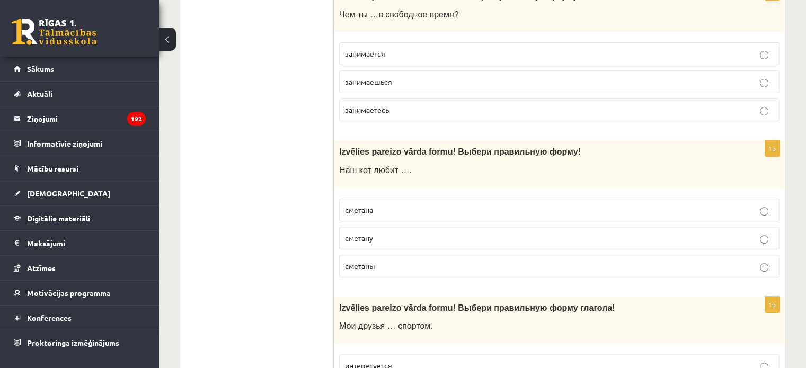
scroll to position [405, 0]
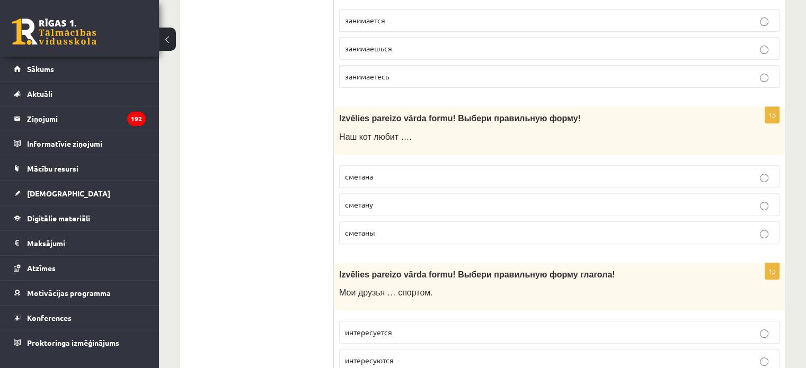
click at [360, 204] on span "сметану" at bounding box center [359, 205] width 28 height 10
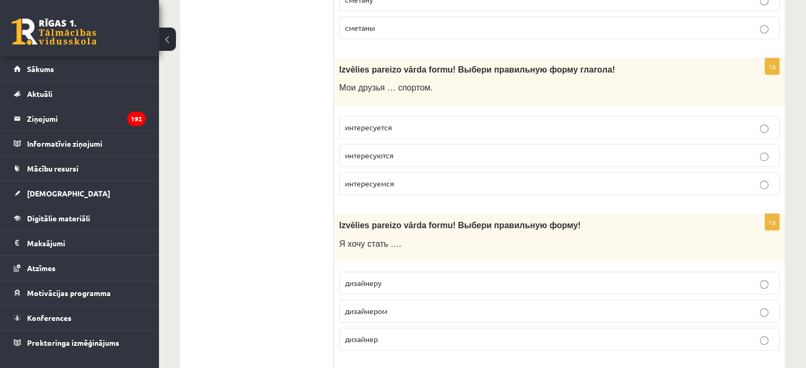
scroll to position [617, 0]
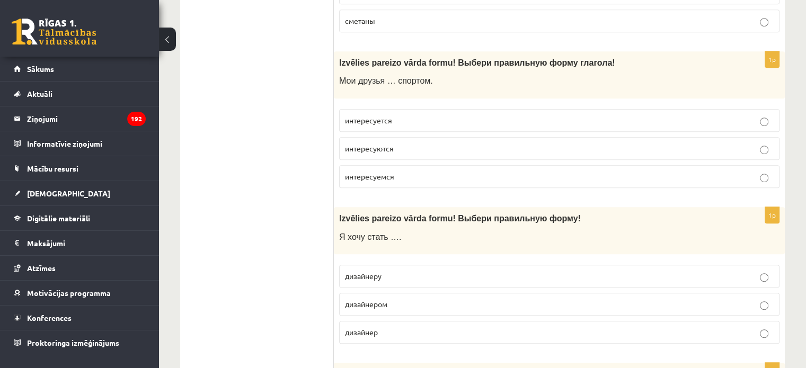
click at [369, 127] on label "интересуется" at bounding box center [559, 120] width 440 height 23
click at [368, 154] on label "интересуются" at bounding box center [559, 148] width 440 height 23
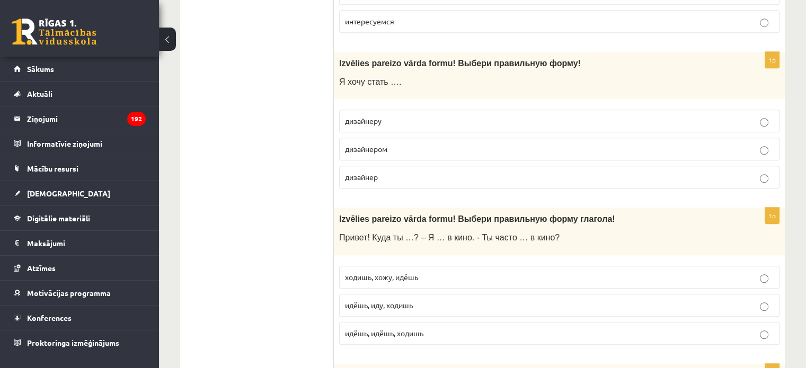
scroll to position [776, 0]
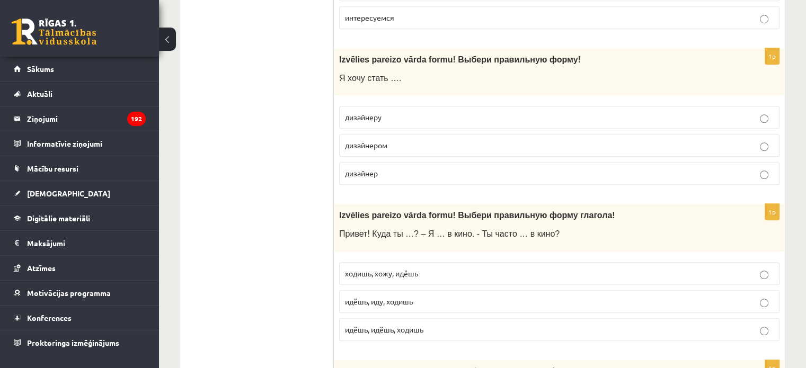
click at [366, 144] on span "дизайнером" at bounding box center [366, 145] width 42 height 10
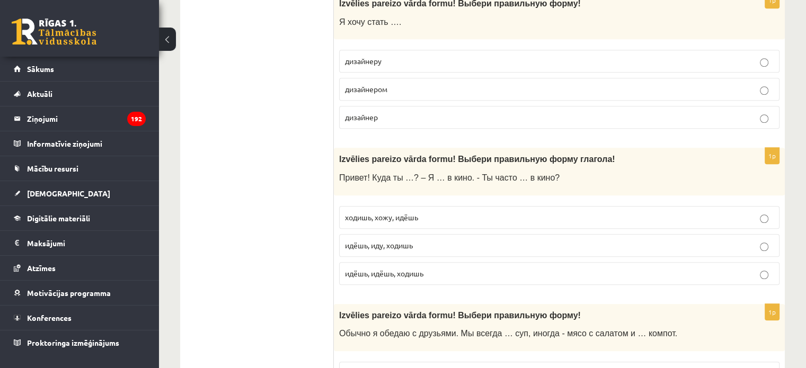
scroll to position [882, 0]
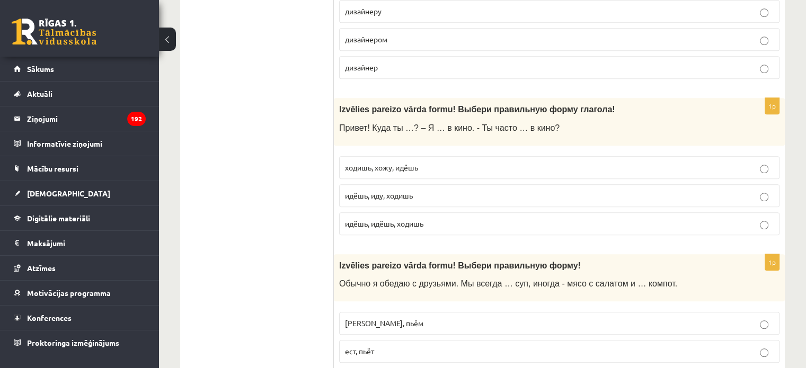
click at [384, 199] on p "идёшь, иду, ходишь" at bounding box center [559, 195] width 429 height 11
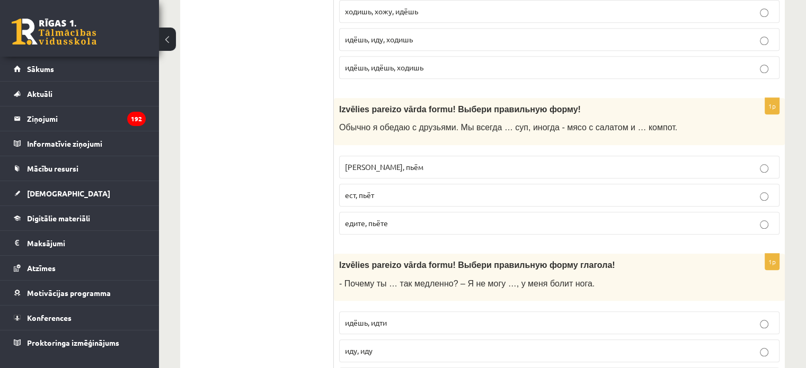
scroll to position [1041, 0]
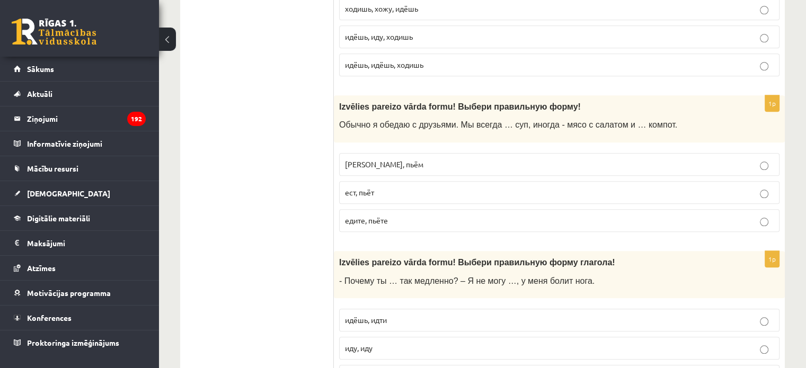
click at [388, 165] on p "[PERSON_NAME], пьём" at bounding box center [559, 164] width 429 height 11
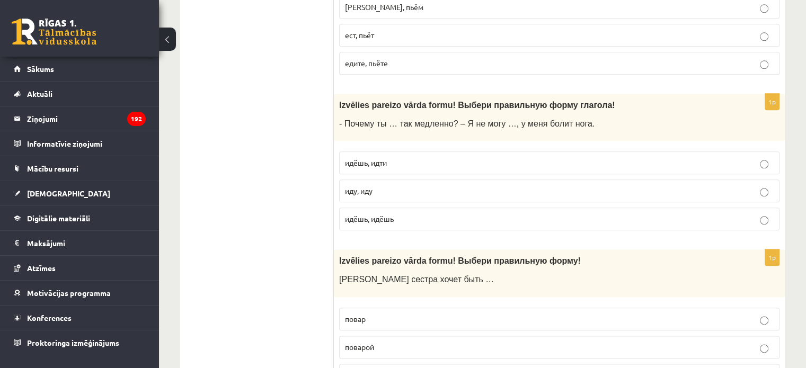
scroll to position [1200, 0]
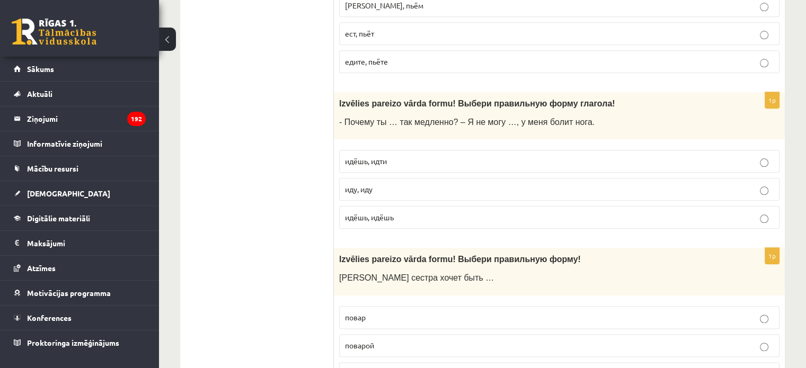
click at [388, 165] on p "идёшь, идти" at bounding box center [559, 161] width 429 height 11
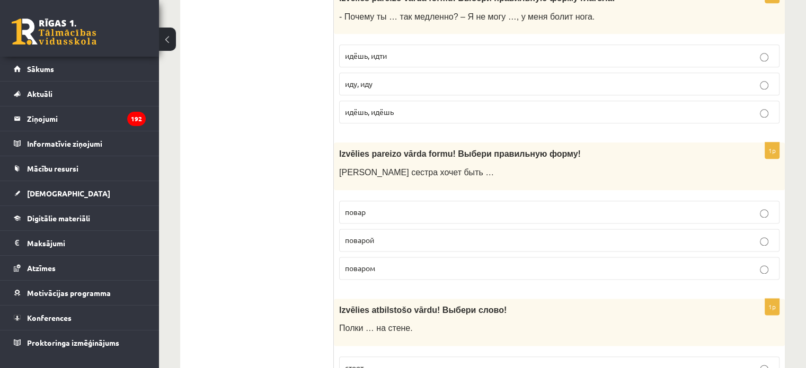
scroll to position [1306, 0]
click at [368, 258] on label "поваром" at bounding box center [559, 267] width 440 height 23
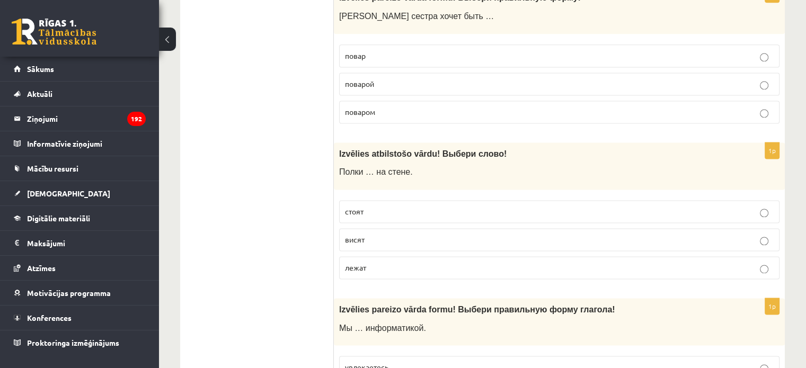
scroll to position [1465, 0]
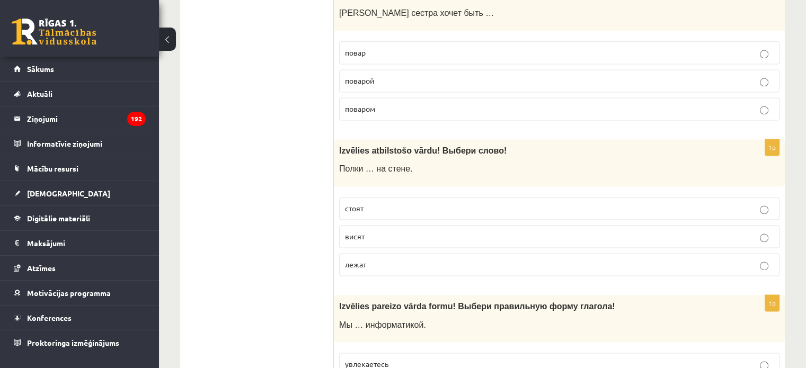
click at [358, 239] on p "висят" at bounding box center [559, 236] width 429 height 11
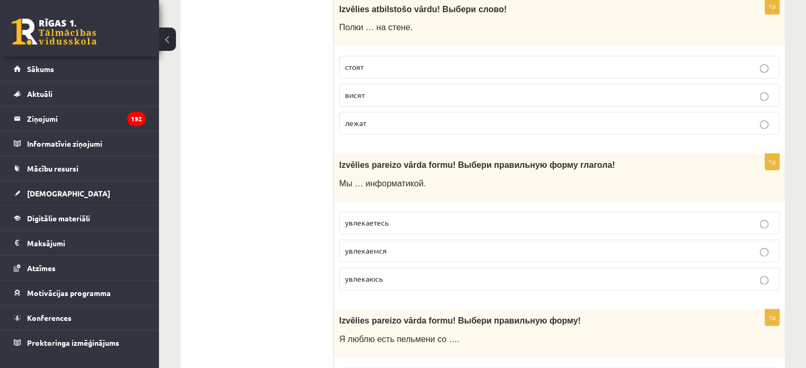
scroll to position [1624, 0]
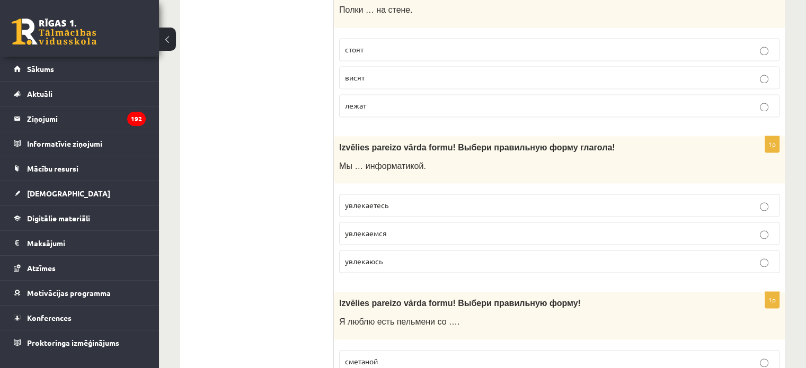
click at [374, 233] on span "увлекаемся" at bounding box center [366, 233] width 42 height 10
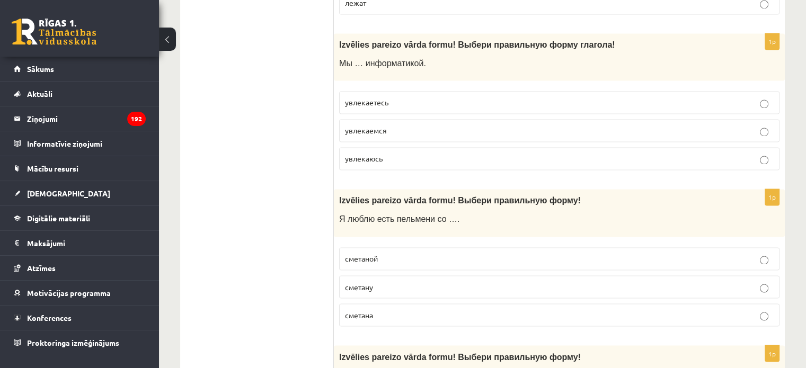
scroll to position [1730, 0]
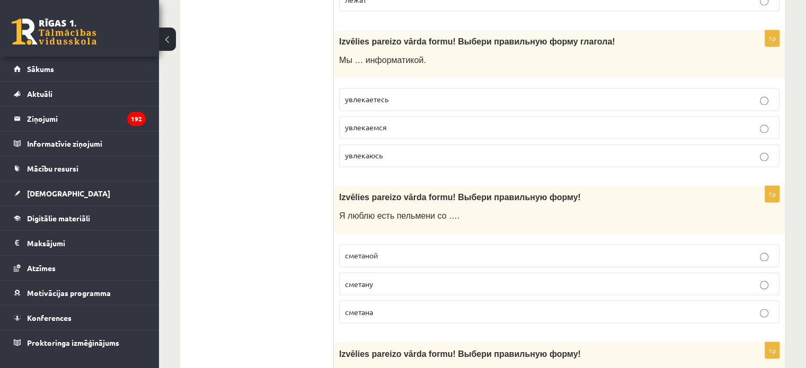
click at [373, 251] on span "сметаной" at bounding box center [361, 256] width 33 height 10
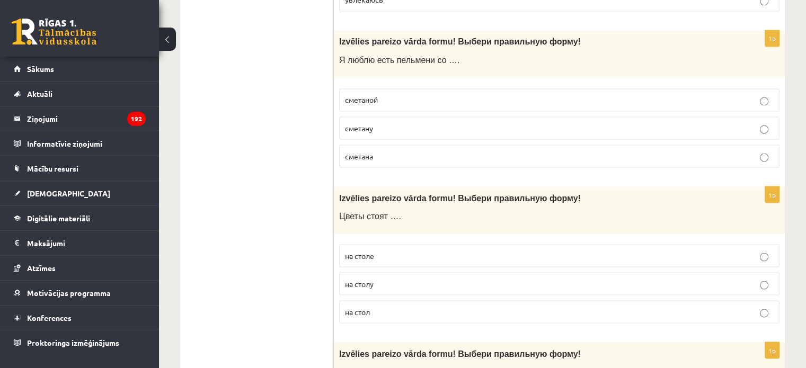
scroll to position [1889, 0]
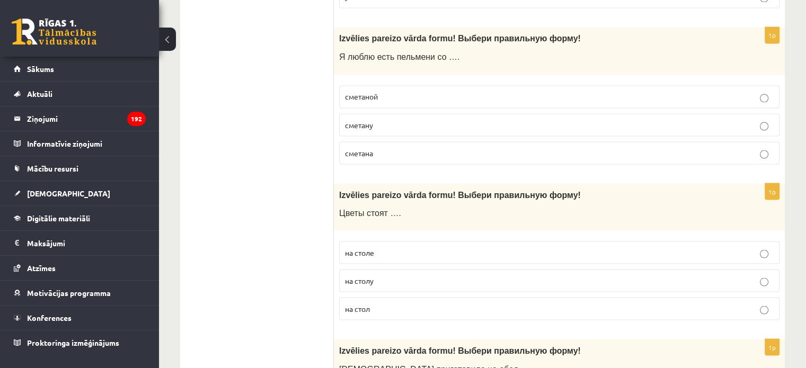
click at [373, 254] on p "на столе" at bounding box center [559, 252] width 429 height 11
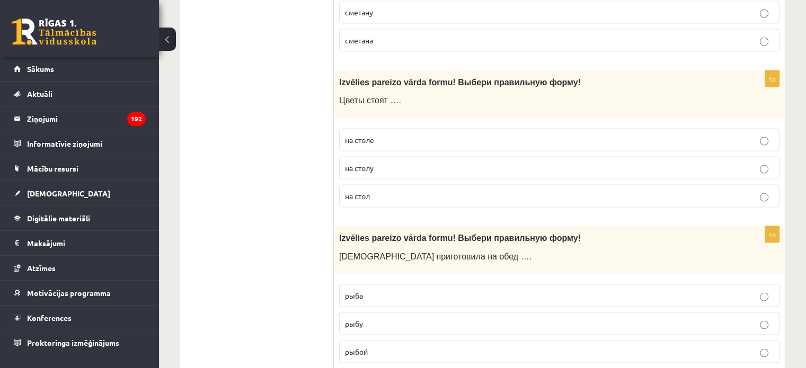
scroll to position [2047, 0]
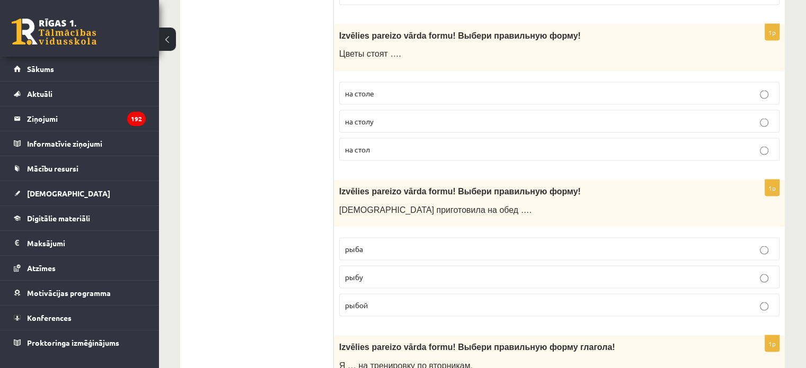
click at [377, 275] on p "рыбу" at bounding box center [559, 277] width 429 height 11
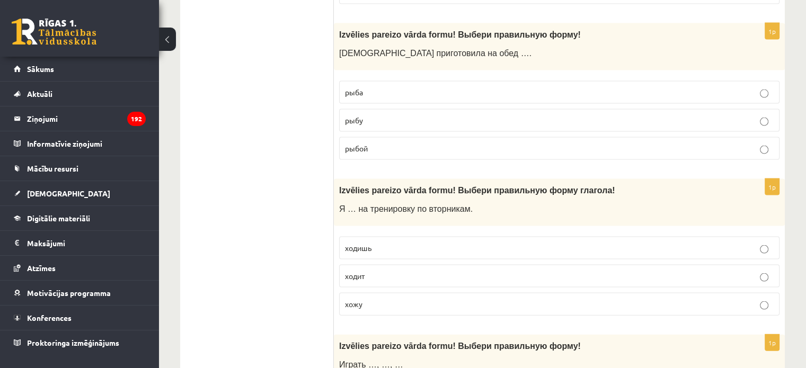
scroll to position [2206, 0]
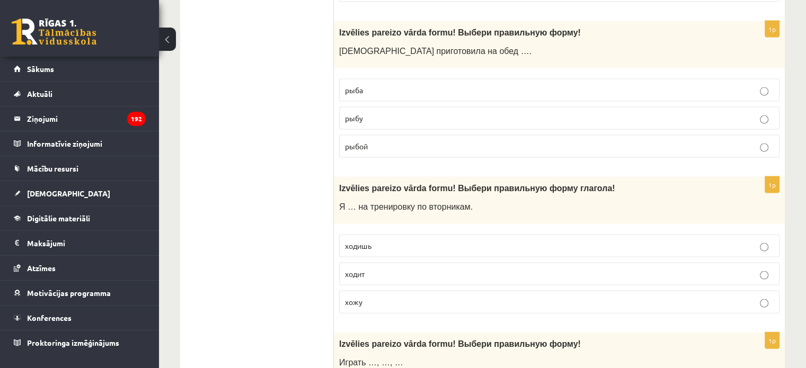
click at [363, 299] on p "хожу" at bounding box center [559, 302] width 429 height 11
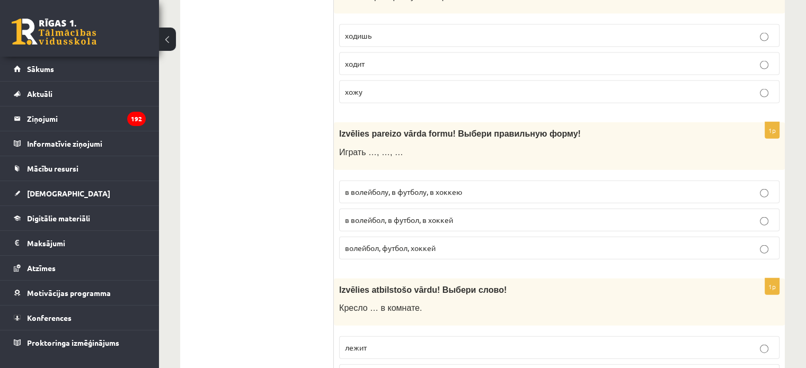
scroll to position [2418, 0]
click at [388, 215] on span "в волейбол, в футбол, в хоккей" at bounding box center [399, 218] width 108 height 10
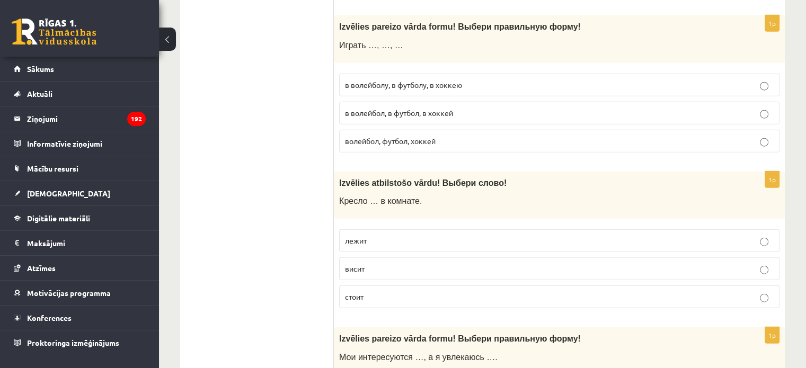
scroll to position [2524, 0]
click at [367, 291] on p "стоит" at bounding box center [559, 296] width 429 height 11
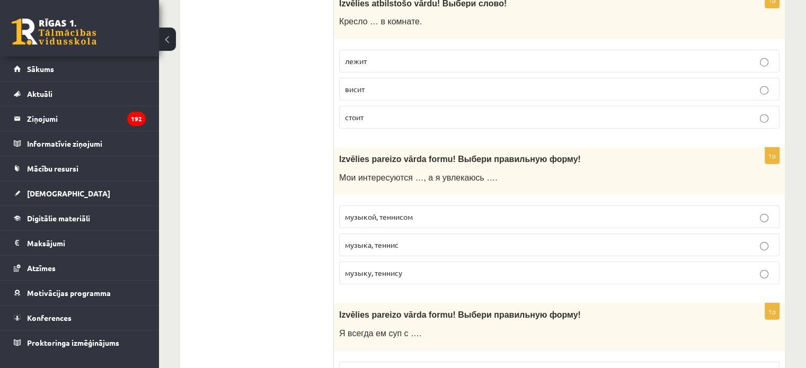
scroll to position [2736, 0]
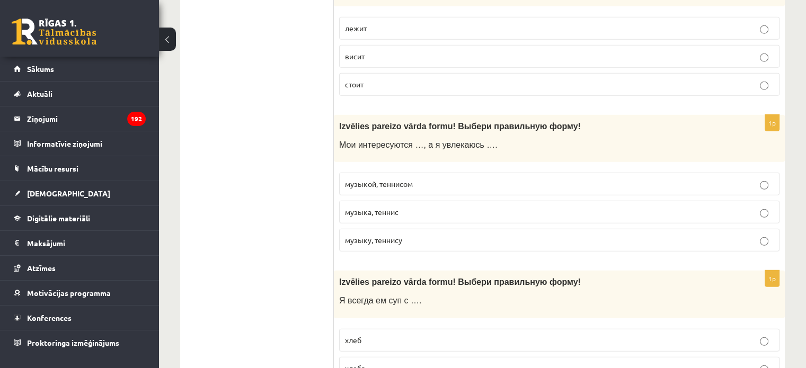
click at [364, 179] on span "музыкой, теннисом" at bounding box center [379, 184] width 68 height 10
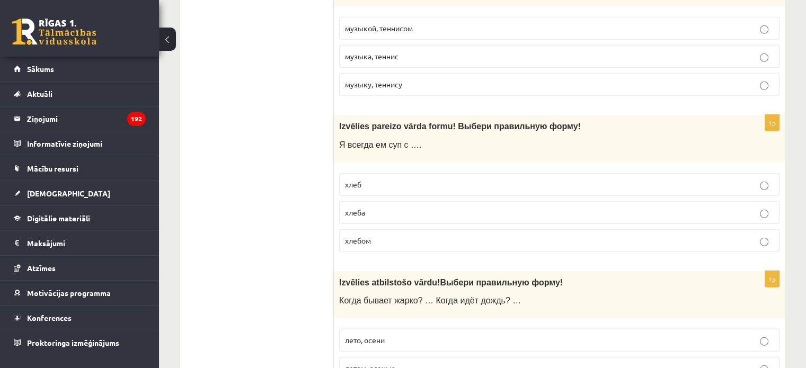
scroll to position [2895, 0]
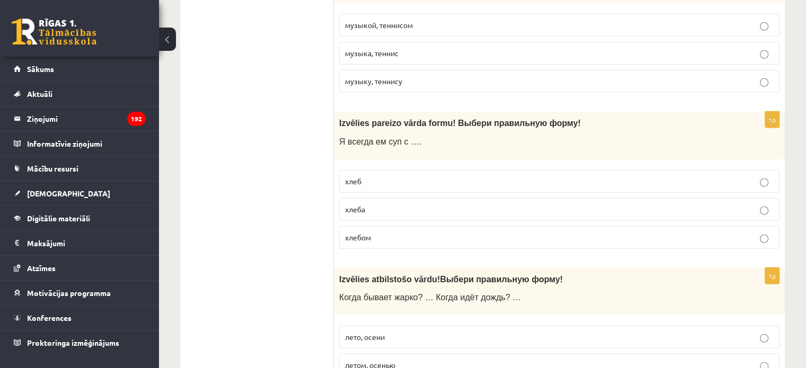
click at [381, 232] on p "хлебом" at bounding box center [559, 237] width 429 height 11
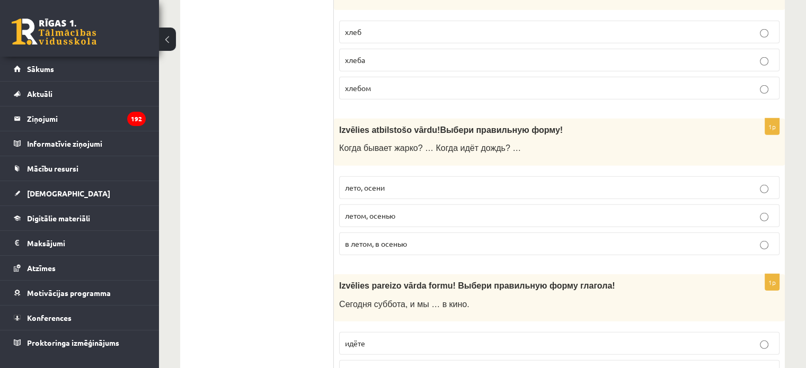
scroll to position [3054, 0]
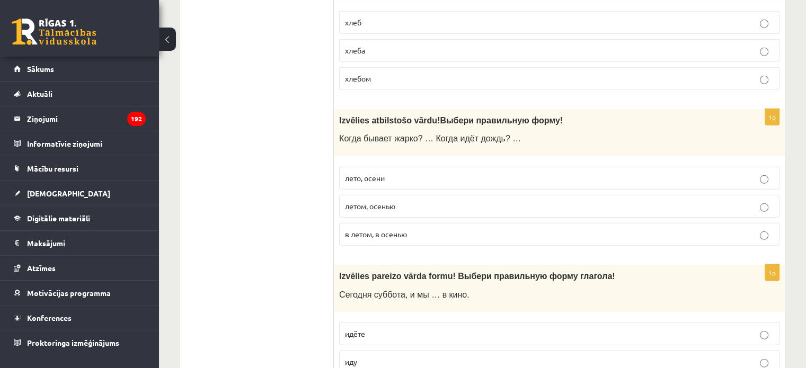
click at [413, 201] on p "летом, осенью" at bounding box center [559, 206] width 429 height 11
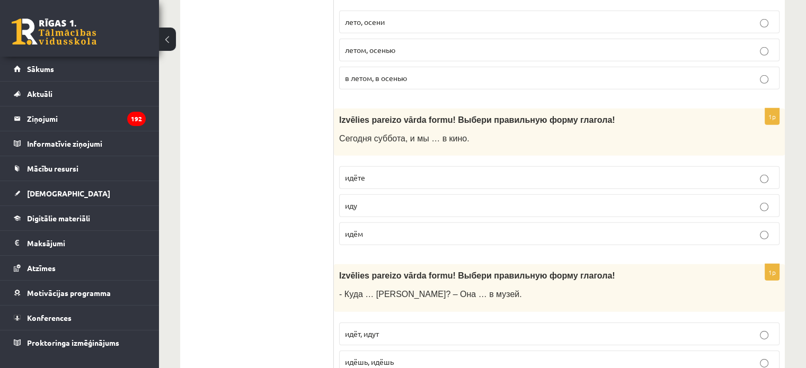
scroll to position [3213, 0]
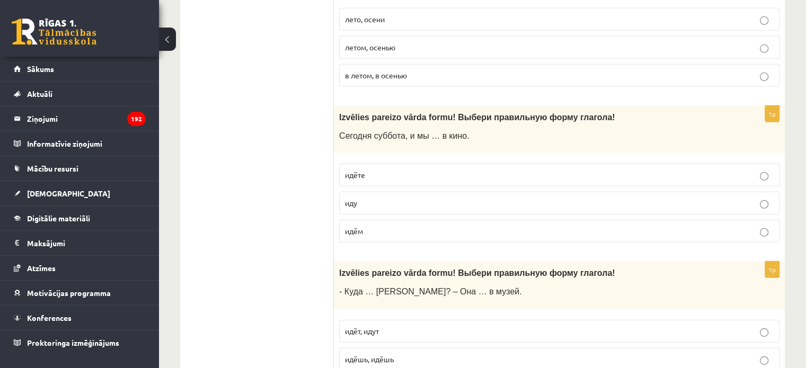
click at [372, 226] on p "идём" at bounding box center [559, 231] width 429 height 11
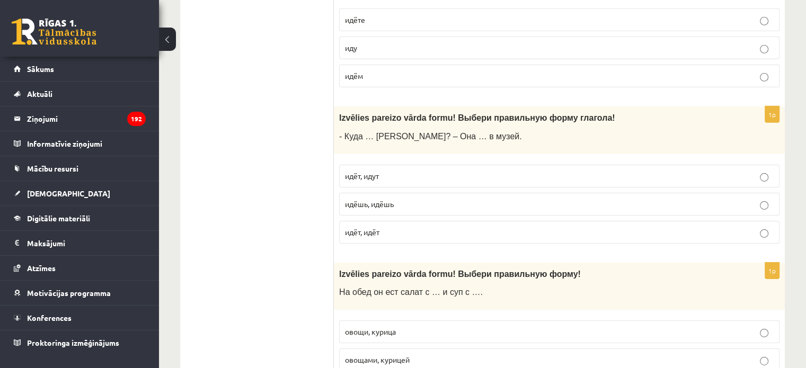
scroll to position [3372, 0]
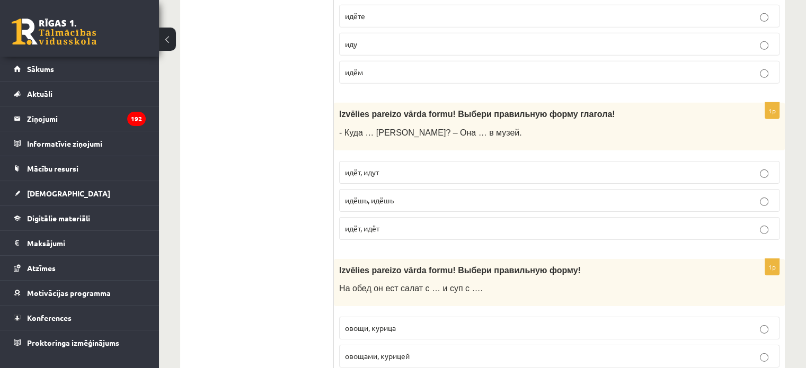
click at [359, 224] on span "идёт, идёт" at bounding box center [362, 229] width 34 height 10
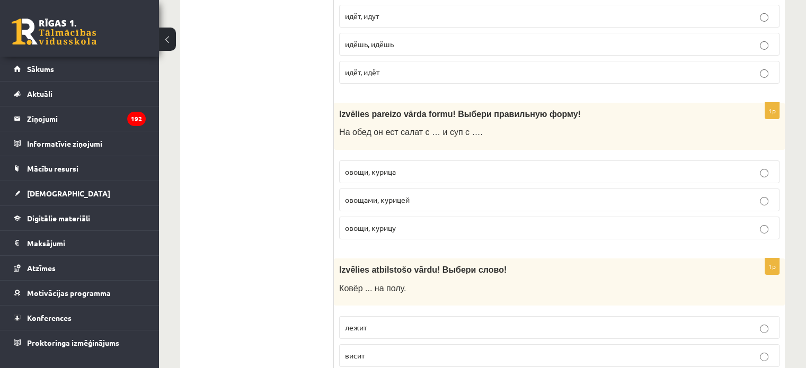
scroll to position [3531, 0]
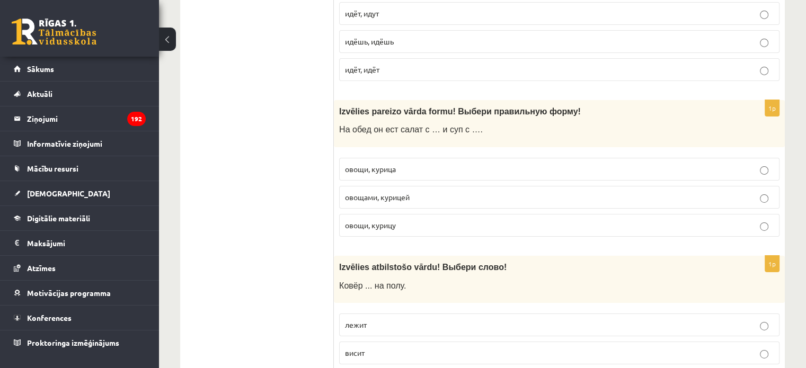
click at [406, 196] on span "овощами, курицей" at bounding box center [377, 197] width 65 height 10
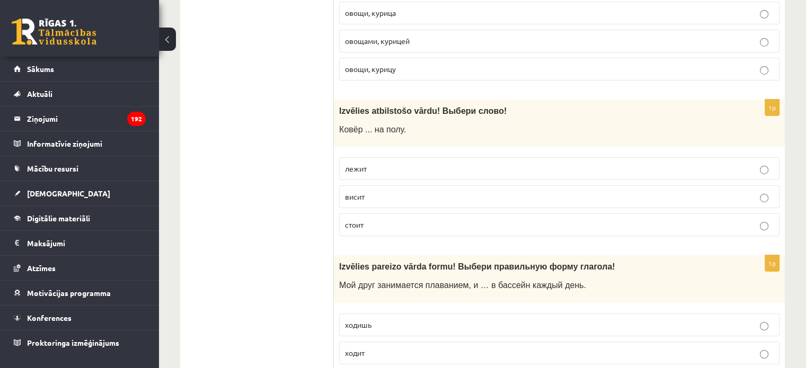
scroll to position [3690, 0]
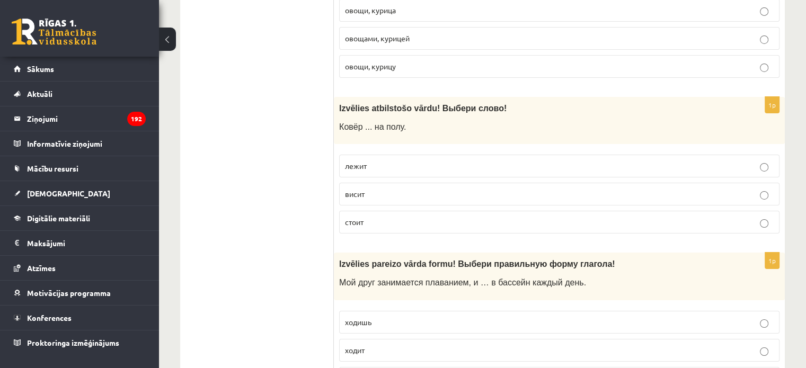
click at [373, 161] on p "лежит" at bounding box center [559, 166] width 429 height 11
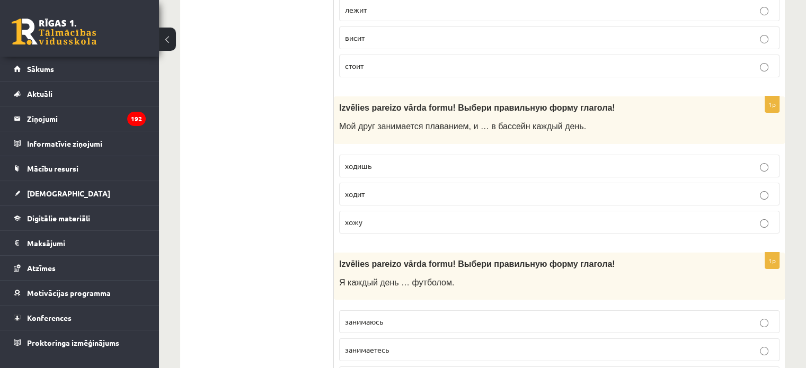
scroll to position [3849, 0]
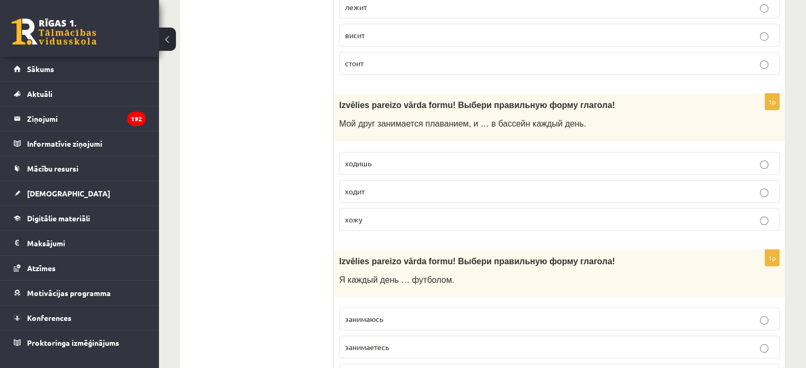
click at [371, 186] on p "ходит" at bounding box center [559, 191] width 429 height 11
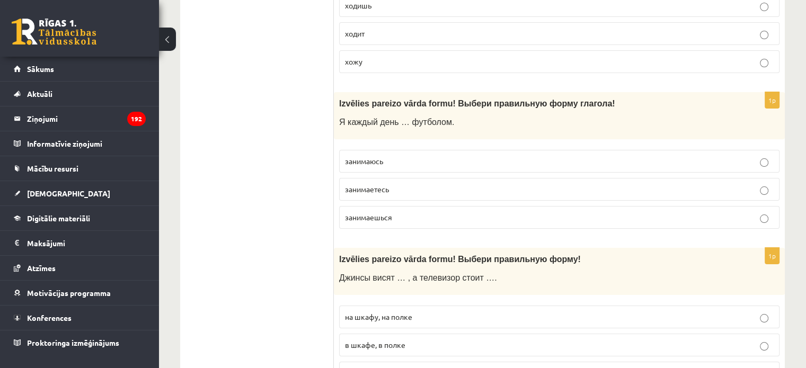
scroll to position [4007, 0]
click at [367, 156] on span "занимаюсь" at bounding box center [364, 160] width 38 height 10
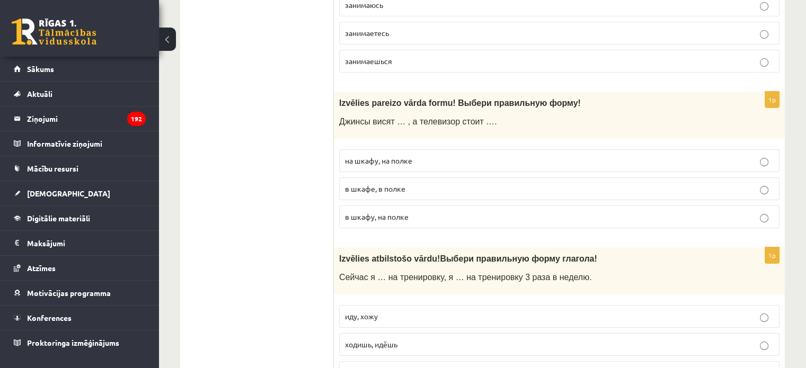
scroll to position [4166, 0]
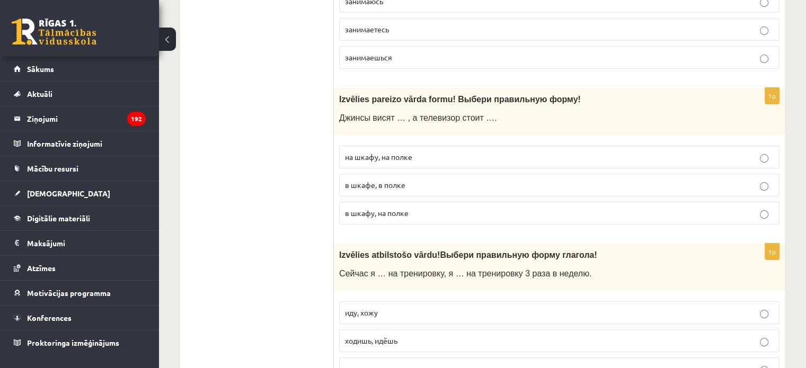
click at [369, 212] on p "в шкафу, на полке" at bounding box center [559, 213] width 429 height 11
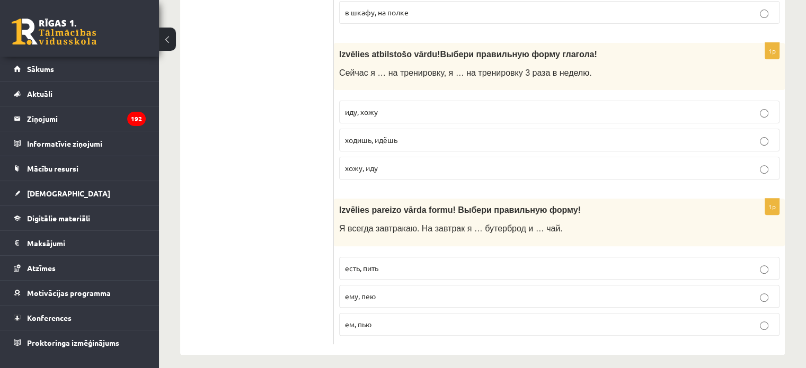
scroll to position [4369, 0]
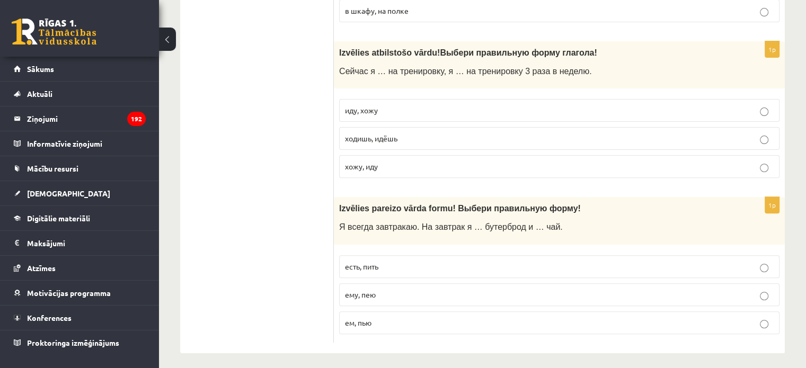
click at [366, 108] on span "иду, хожу" at bounding box center [361, 110] width 33 height 10
click at [393, 311] on label "ем, пью" at bounding box center [559, 322] width 440 height 23
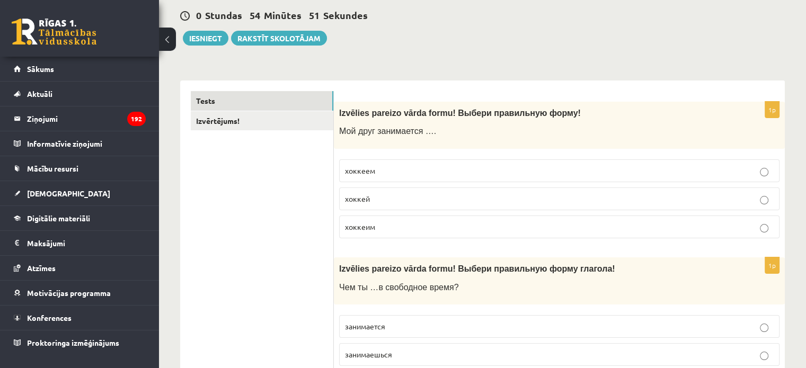
scroll to position [0, 0]
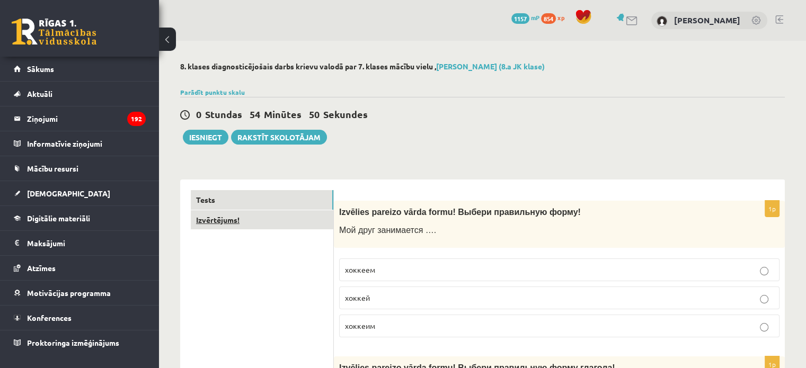
click at [212, 220] on link "Izvērtējums!" at bounding box center [262, 220] width 143 height 20
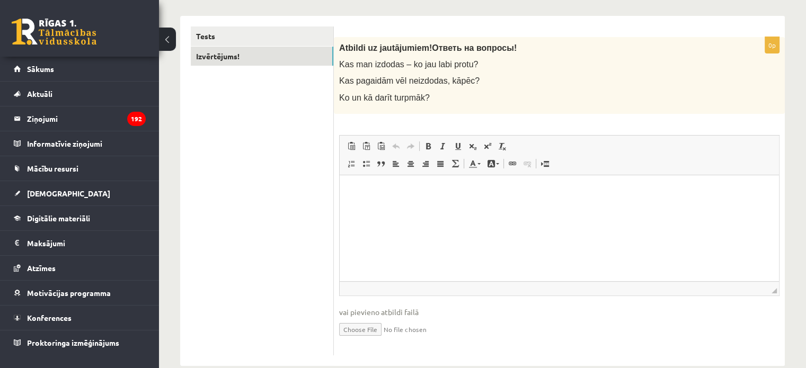
scroll to position [182, 0]
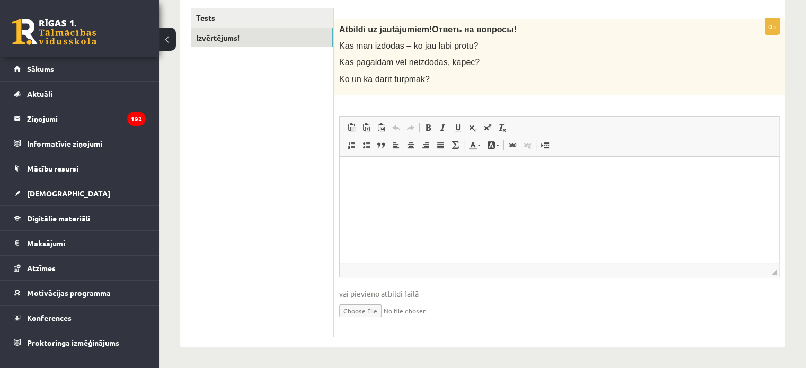
click at [402, 189] on html at bounding box center [559, 172] width 439 height 32
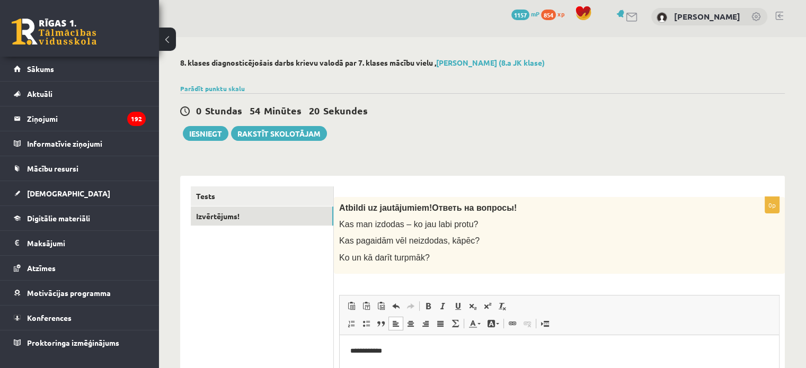
scroll to position [0, 0]
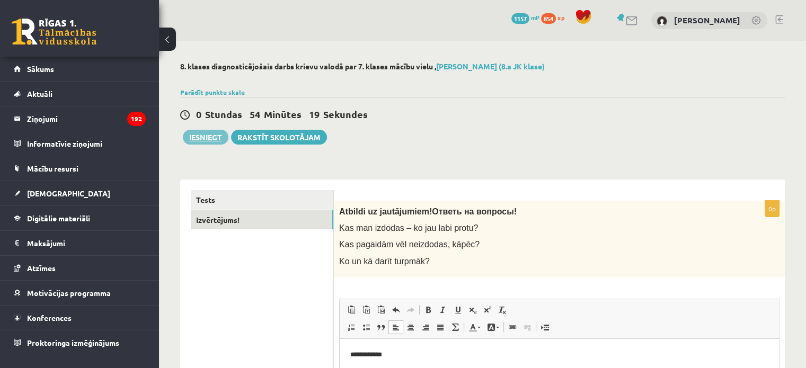
click at [222, 130] on button "Iesniegt" at bounding box center [206, 137] width 46 height 15
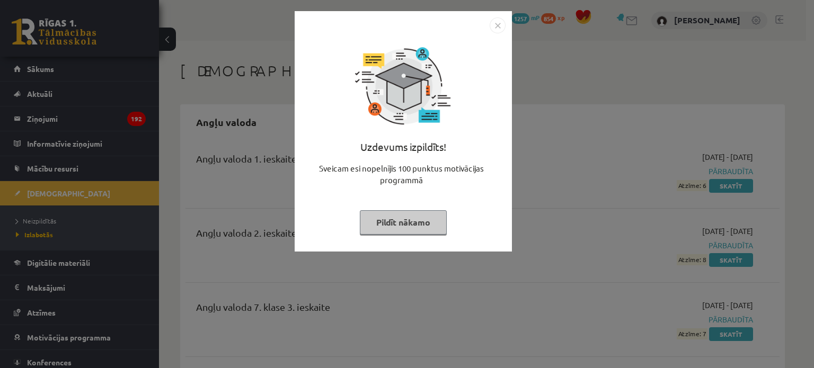
click at [412, 225] on button "Pildīt nākamo" at bounding box center [403, 222] width 87 height 24
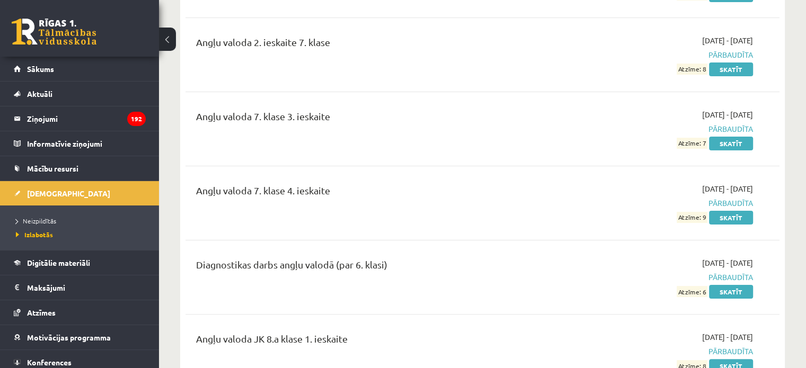
scroll to position [212, 0]
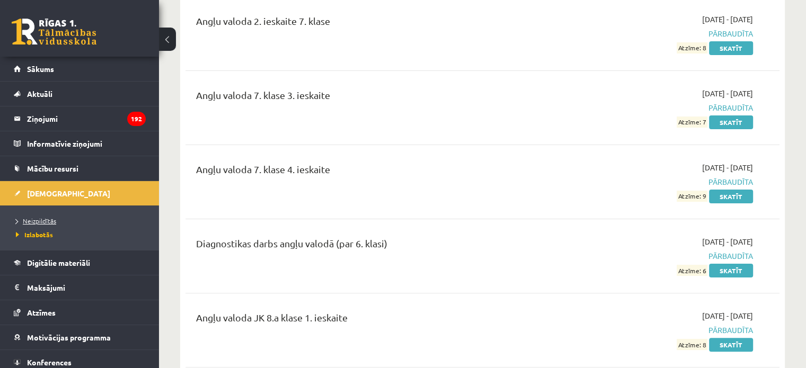
click at [41, 218] on span "Neizpildītās" at bounding box center [36, 221] width 40 height 8
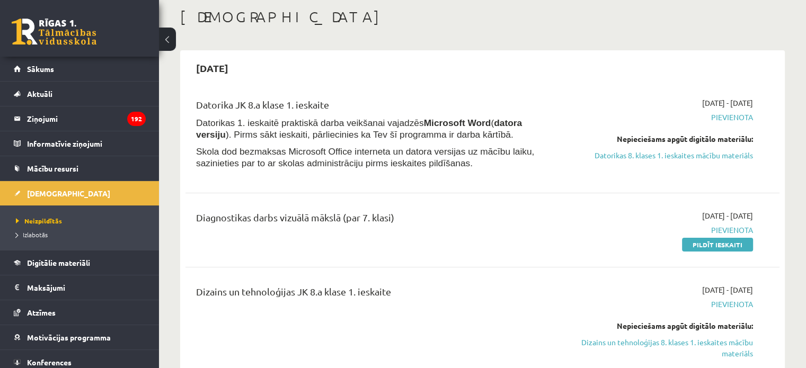
scroll to position [53, 0]
click at [699, 245] on link "Pildīt ieskaiti" at bounding box center [717, 246] width 71 height 14
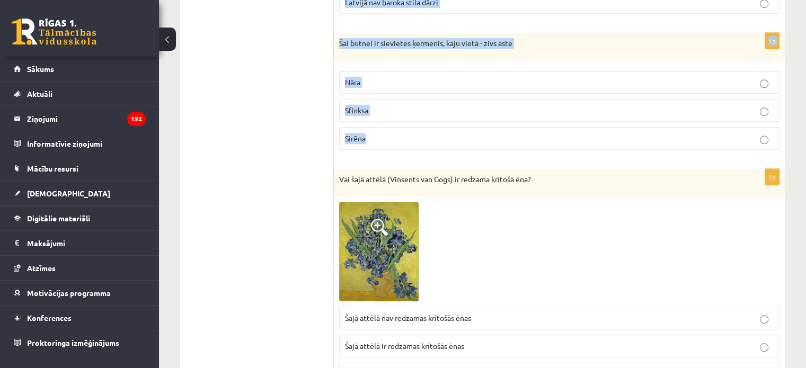
scroll to position [795, 0]
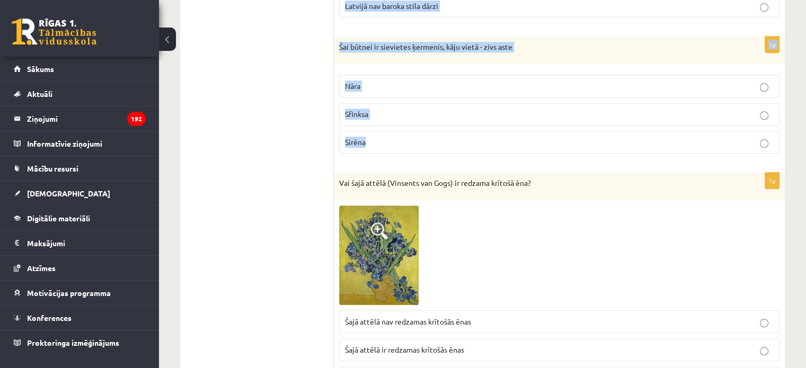
drag, startPoint x: 337, startPoint y: 49, endPoint x: 451, endPoint y: 148, distance: 150.9
copy form "Vai šajā attēlā redzamā celtne ir simetriska? Jā Nē Celtnes nemēdz būt ne simet…"
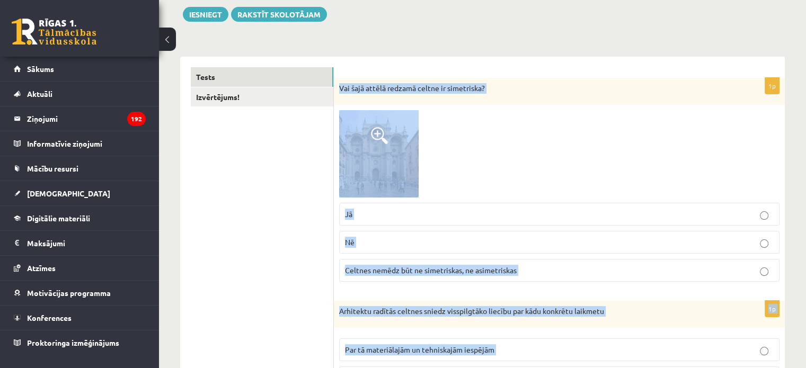
scroll to position [106, 0]
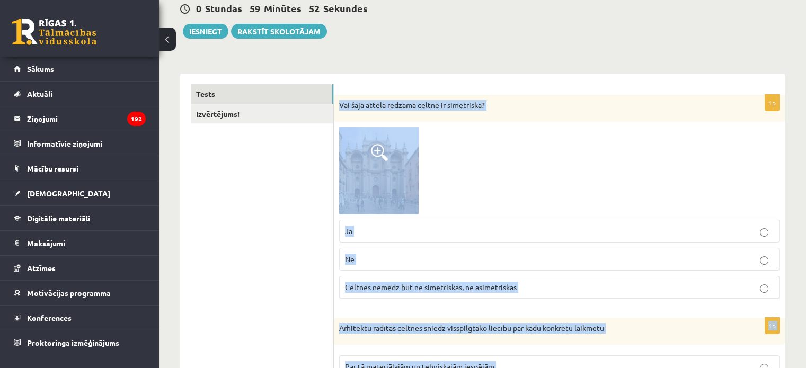
click at [382, 201] on img at bounding box center [378, 170] width 79 height 87
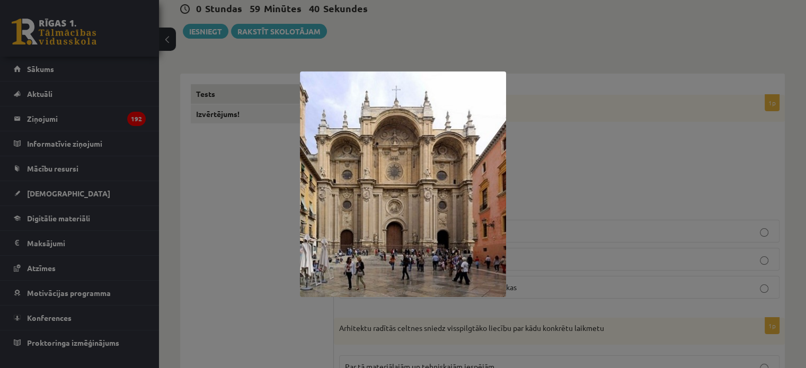
click at [282, 237] on div at bounding box center [403, 184] width 806 height 368
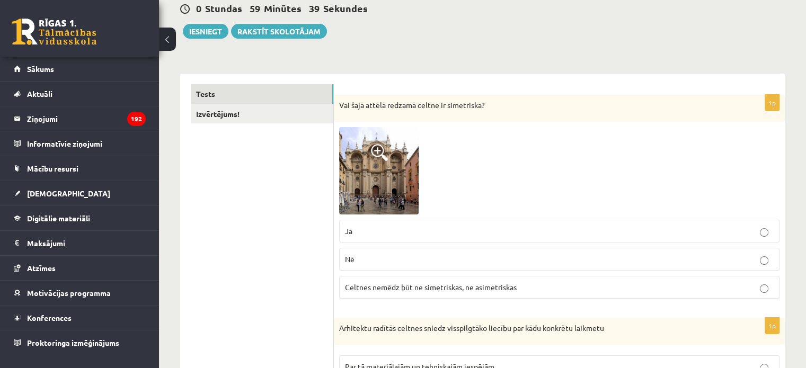
click at [348, 234] on span "Jā" at bounding box center [348, 231] width 7 height 10
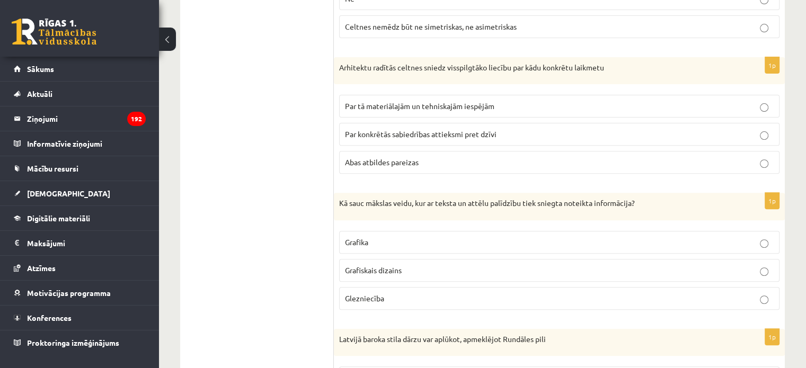
scroll to position [371, 0]
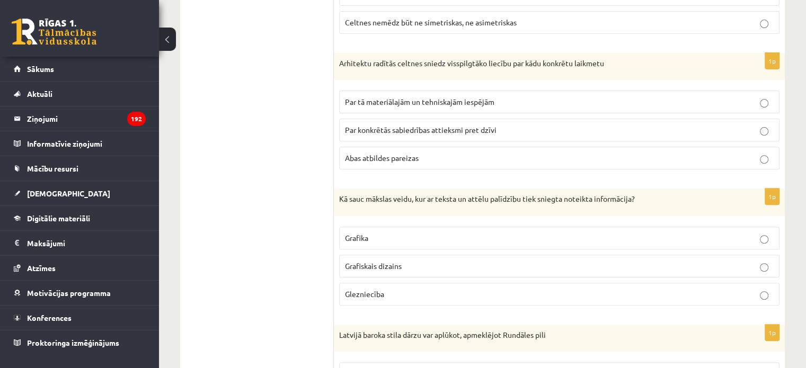
click at [354, 154] on span "Abas atbildes pareizas" at bounding box center [382, 158] width 74 height 10
click at [364, 265] on span "Grafiskais dizains" at bounding box center [373, 266] width 57 height 10
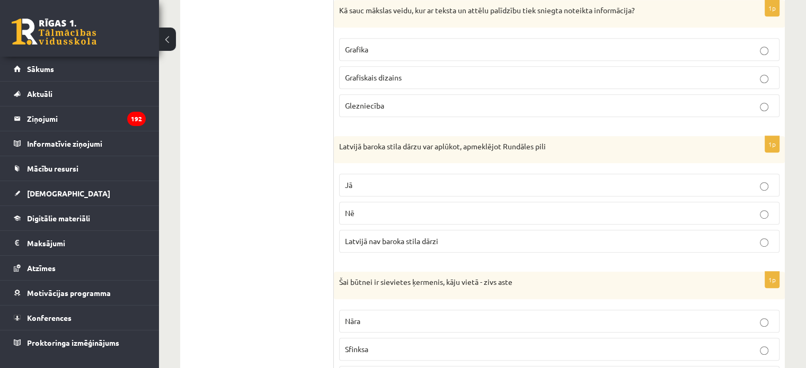
scroll to position [583, 0]
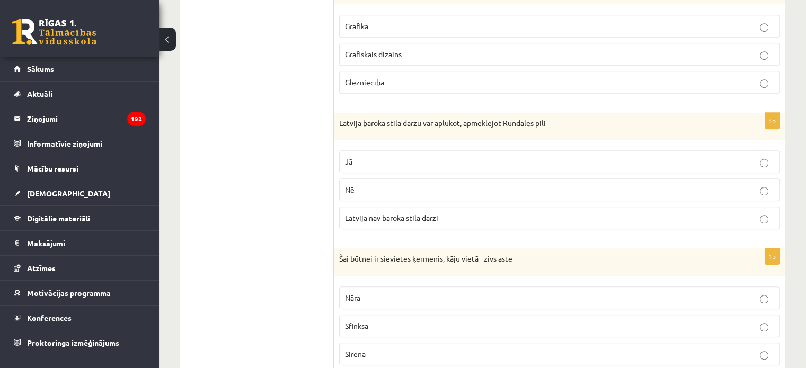
click at [376, 164] on p "Jā" at bounding box center [559, 161] width 429 height 11
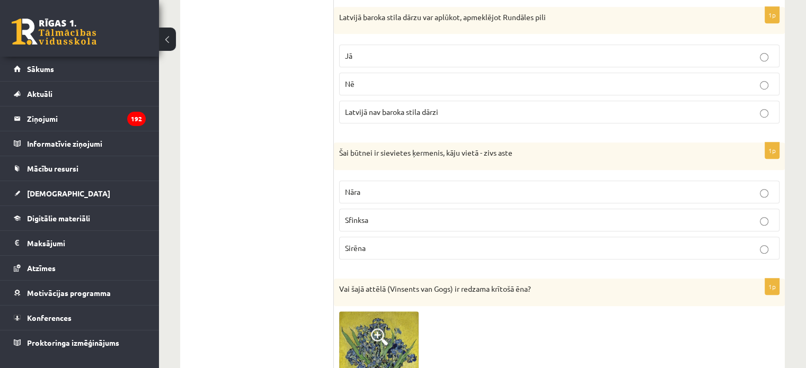
click at [367, 186] on p "Nāra" at bounding box center [559, 191] width 429 height 11
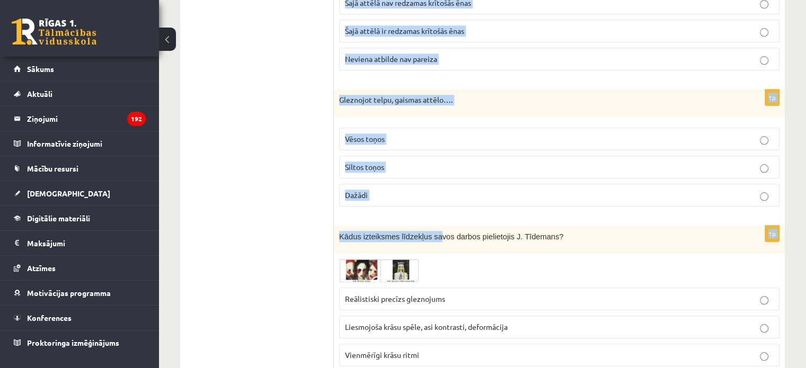
scroll to position [1112, 0]
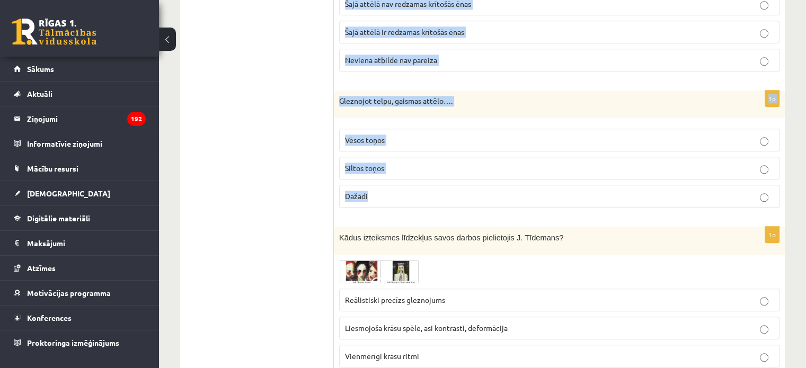
drag, startPoint x: 339, startPoint y: 73, endPoint x: 423, endPoint y: 203, distance: 154.7
copy form "Vai šajā attēlā (Vinsents van Gogs) ir redzama krītošā ēna? Šajā attēlā nav red…"
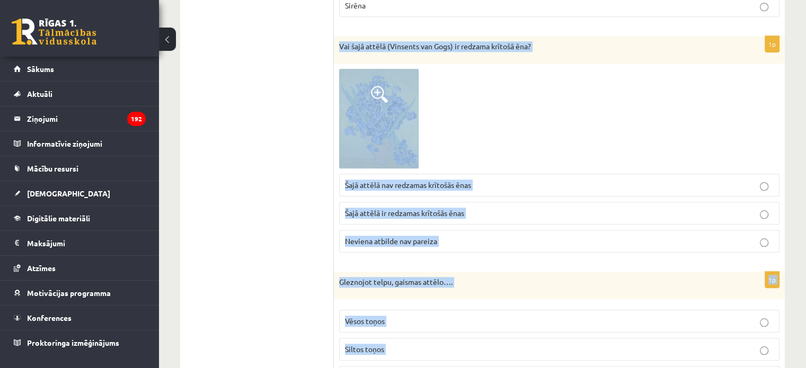
scroll to position [848, 0]
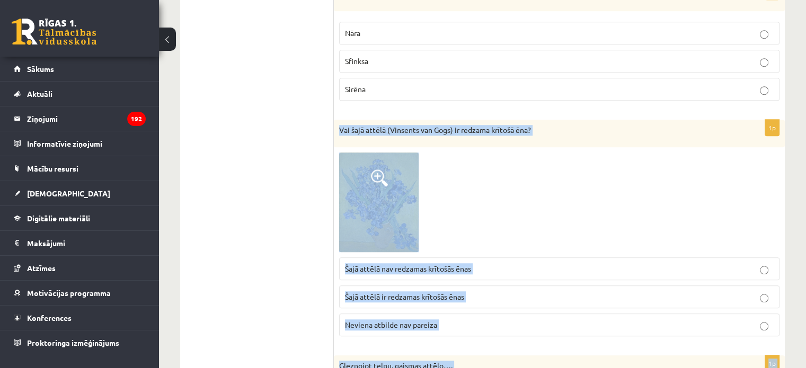
click at [388, 201] on img at bounding box center [378, 203] width 79 height 100
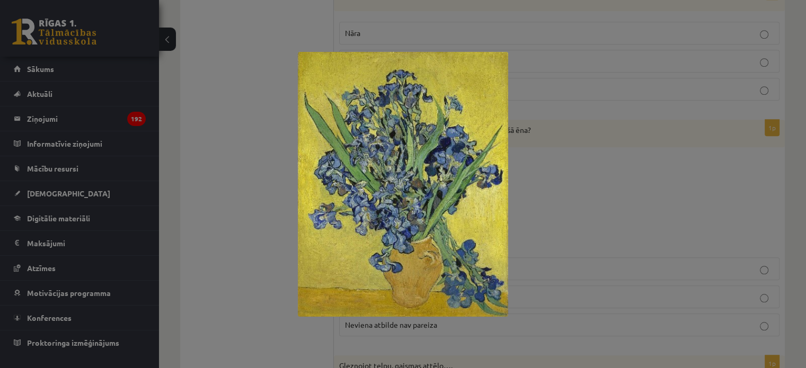
click at [284, 199] on div at bounding box center [403, 184] width 806 height 368
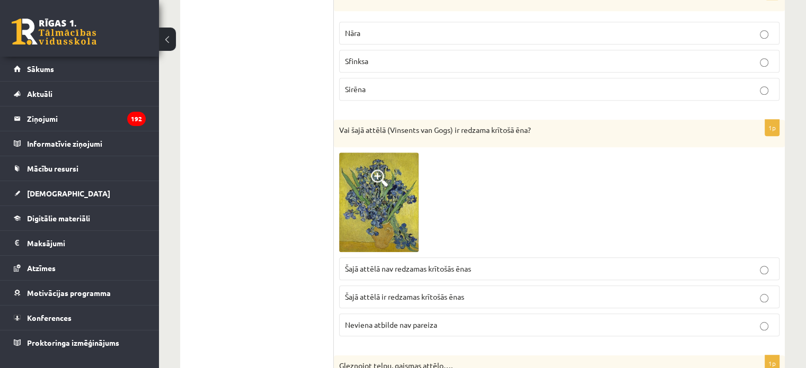
click at [369, 296] on span "Šajā attēlā ir redzamas krītošās ēnas" at bounding box center [404, 297] width 119 height 10
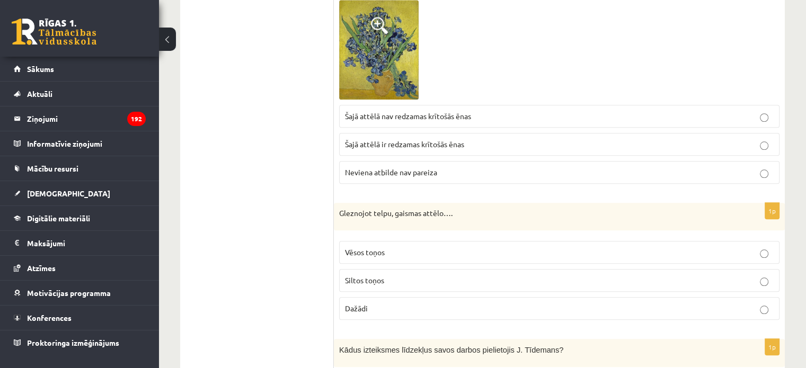
scroll to position [1059, 0]
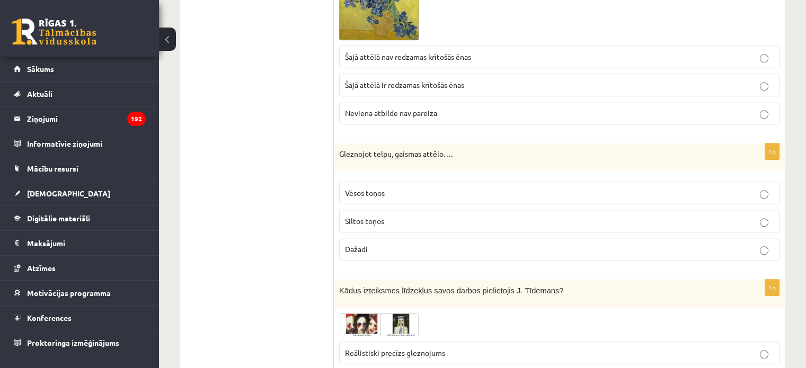
click at [369, 244] on p "Dažādi" at bounding box center [559, 249] width 429 height 11
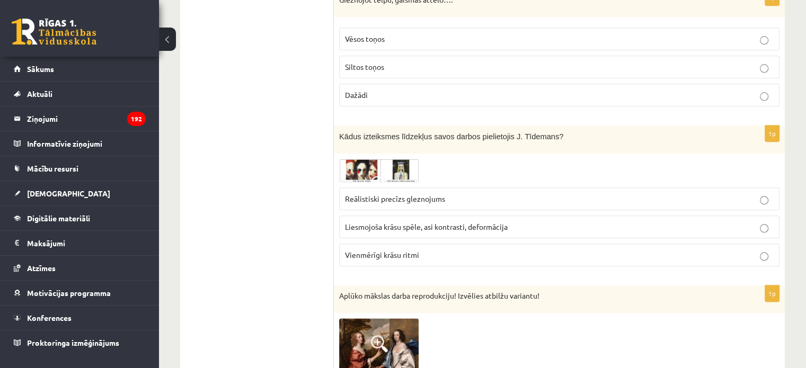
scroll to position [1218, 0]
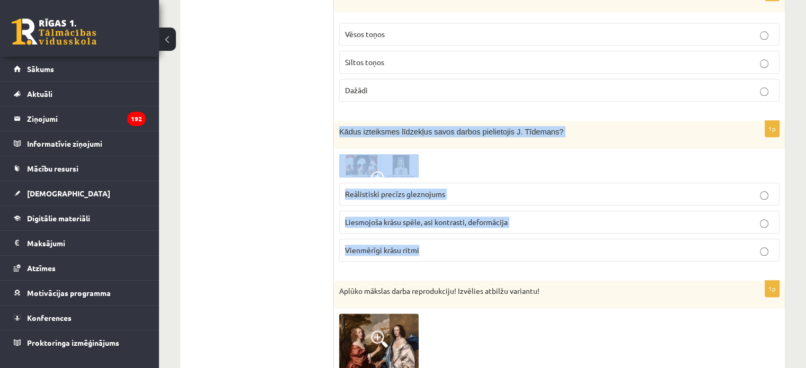
drag, startPoint x: 336, startPoint y: 124, endPoint x: 451, endPoint y: 261, distance: 178.6
click at [451, 261] on div "1p Kādus izteiksmes līdzekļus savos darbos pielietojis J. Tīdemans? Reālistiski…" at bounding box center [559, 195] width 451 height 149
copy div "Kādus izteiksmes līdzekļus savos darbos pielietojis J. Tīdemans? Reālistiski pr…"
click at [360, 167] on img at bounding box center [378, 165] width 79 height 23
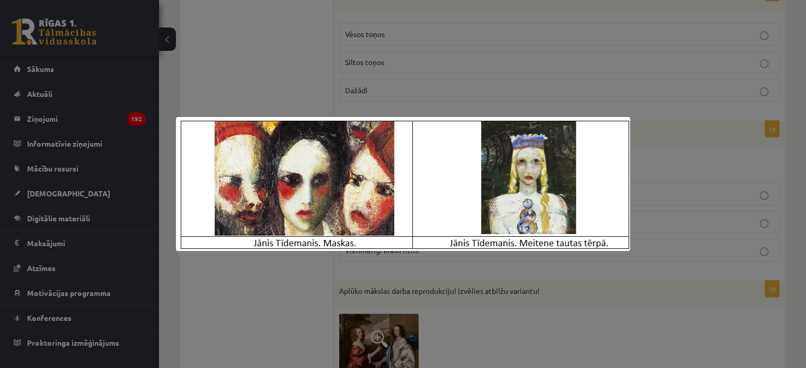
click at [345, 309] on div at bounding box center [403, 184] width 806 height 368
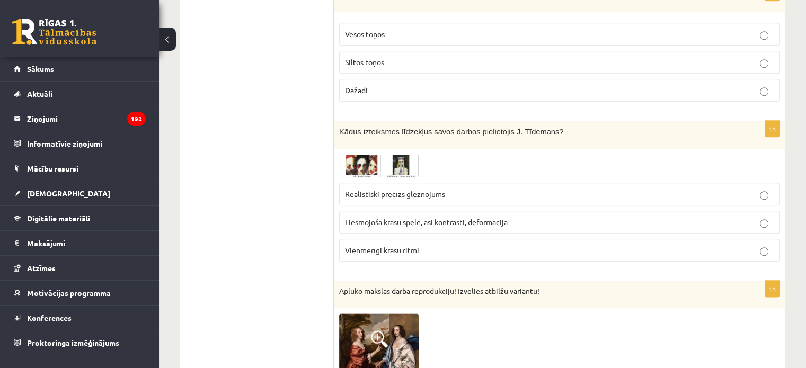
click at [379, 217] on span "Liesmojoša krāsu spēle, asi kontrasti, deformācija" at bounding box center [426, 222] width 163 height 10
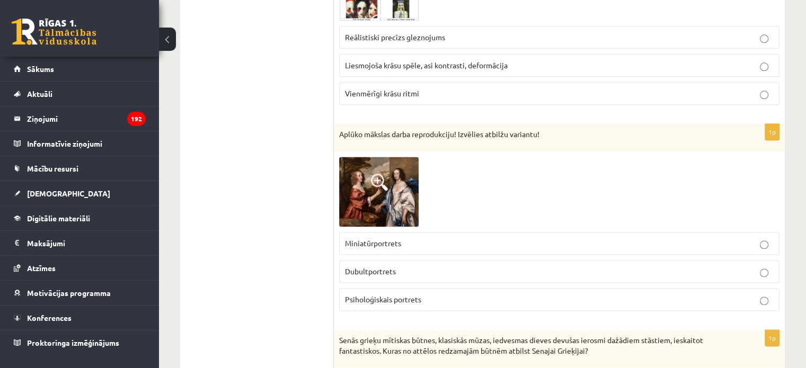
scroll to position [1377, 0]
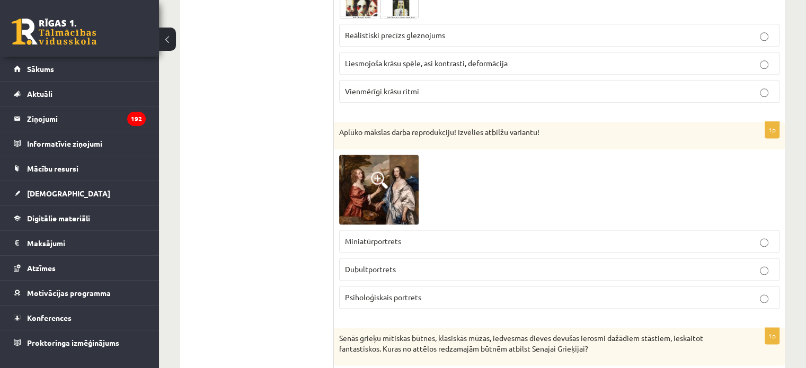
click at [337, 122] on div "Aplūko mākslas darba reprodukciju! Izvēlies atbilžu variantu!" at bounding box center [559, 136] width 451 height 28
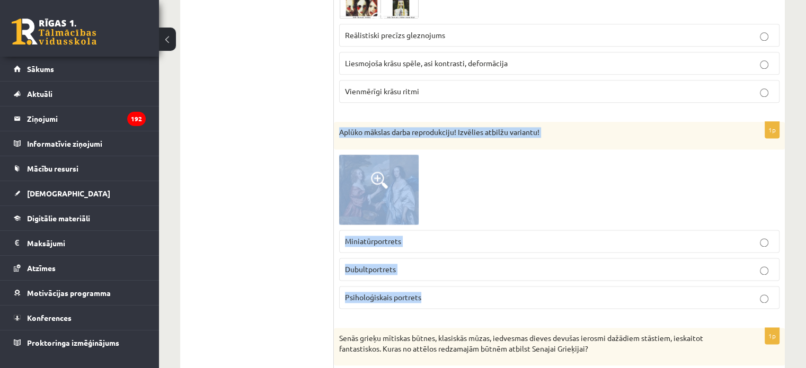
drag, startPoint x: 337, startPoint y: 122, endPoint x: 432, endPoint y: 286, distance: 189.4
click at [432, 286] on div "1p Aplūko mākslas darba reprodukciju! Izvēlies atbilžu variantu! Miniatūrportre…" at bounding box center [559, 219] width 451 height 195
copy div "Aplūko mākslas darba reprodukciju! Izvēlies atbilžu variantu! Miniatūrportrets …"
click at [366, 177] on img at bounding box center [378, 190] width 79 height 70
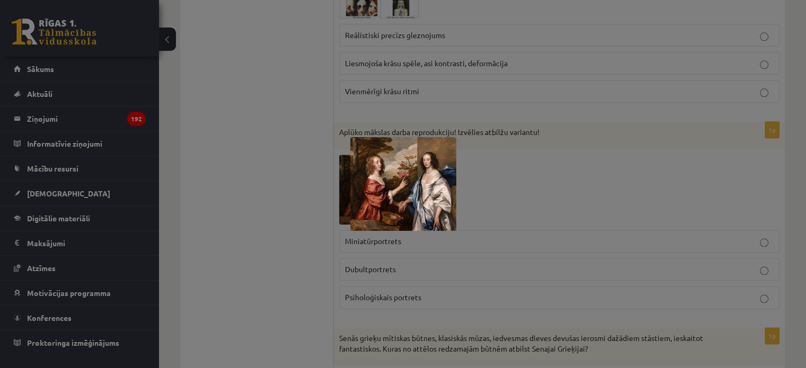
click at [253, 302] on div at bounding box center [403, 184] width 806 height 368
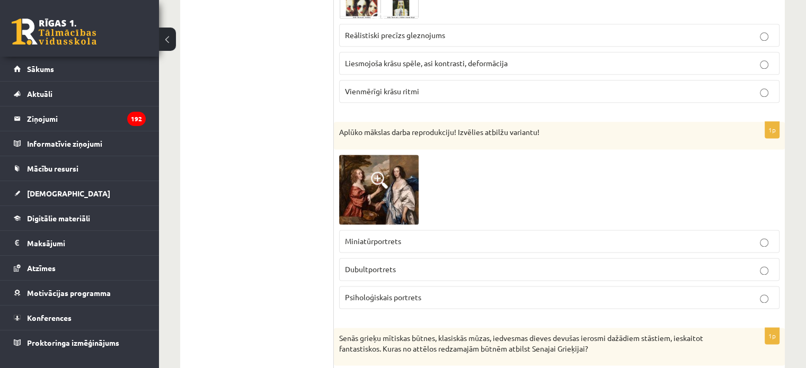
click at [343, 267] on label "Dubultportrets" at bounding box center [559, 269] width 440 height 23
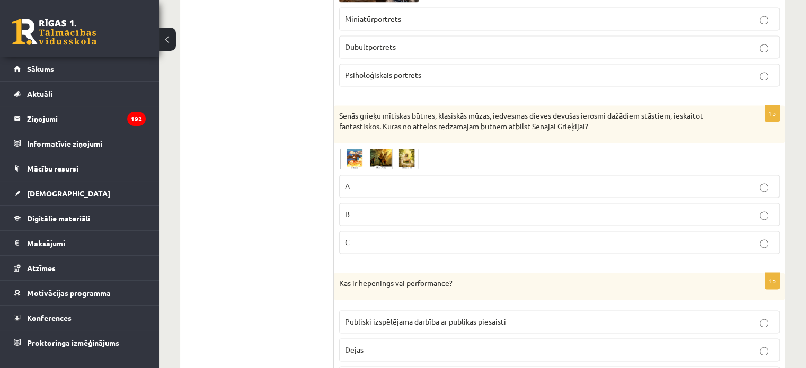
scroll to position [1642, 0]
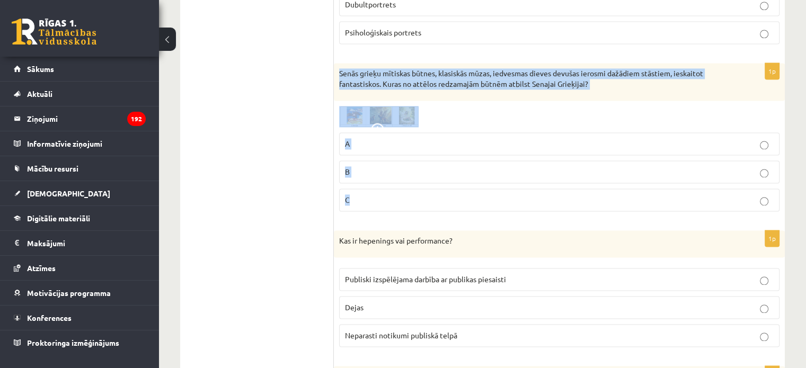
drag, startPoint x: 337, startPoint y: 69, endPoint x: 403, endPoint y: 180, distance: 128.3
click at [403, 180] on div "1p Senās grieķu mītiskas būtnes, klasiskās mūzas, iedvesmas dieves devušas iero…" at bounding box center [559, 141] width 451 height 156
copy div "Senās grieķu mītiskas būtnes, klasiskās mūzas, iedvesmas dieves devušas ierosmi…"
click at [386, 106] on img at bounding box center [378, 116] width 79 height 21
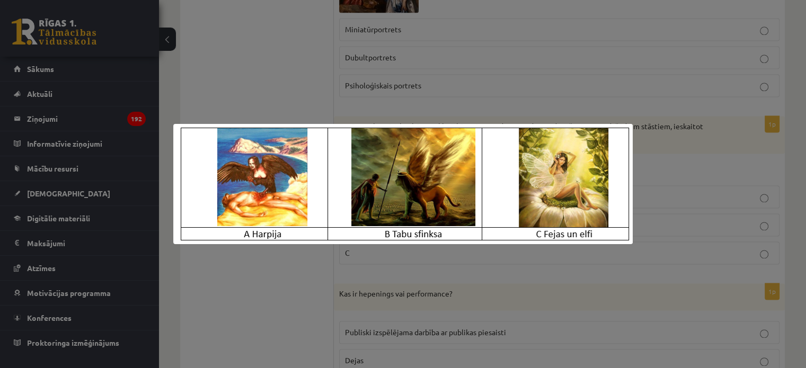
click at [478, 266] on div at bounding box center [403, 184] width 806 height 368
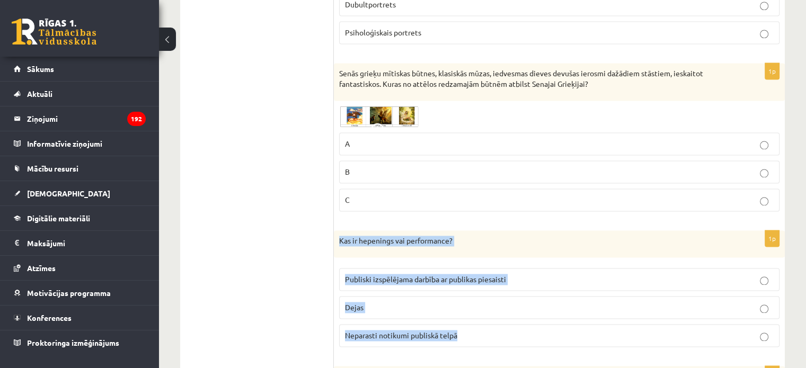
drag, startPoint x: 334, startPoint y: 235, endPoint x: 475, endPoint y: 344, distance: 178.2
click at [475, 344] on div "1p Kas ir hepenings vai performance? Publiski izspēlējama darbība ar publikas p…" at bounding box center [559, 293] width 451 height 126
copy div "Kas ir hepenings vai performance? Publiski izspēlējama darbība ar publikas pies…"
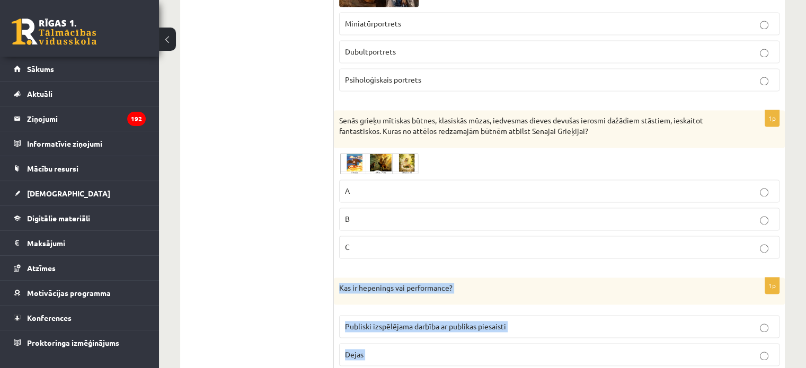
scroll to position [1589, 0]
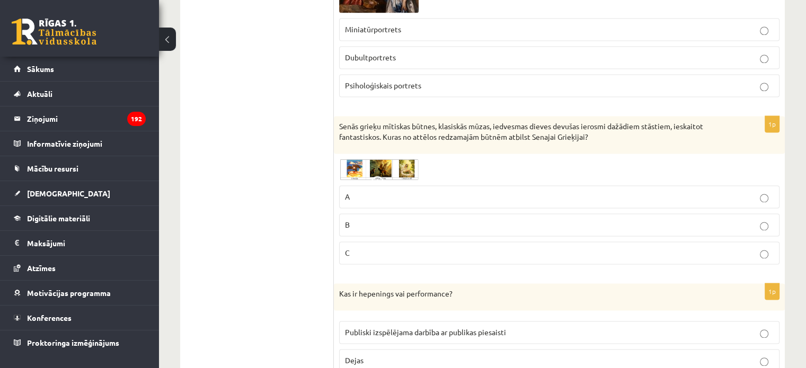
click at [396, 191] on p "A" at bounding box center [559, 196] width 429 height 11
click at [399, 169] on img at bounding box center [378, 169] width 79 height 21
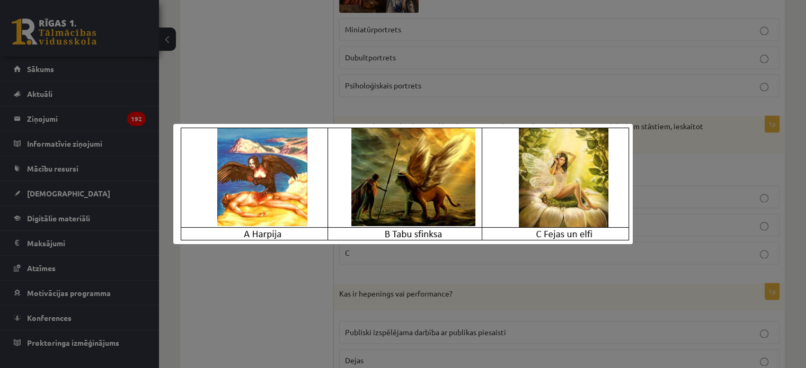
click at [403, 75] on div at bounding box center [403, 184] width 806 height 368
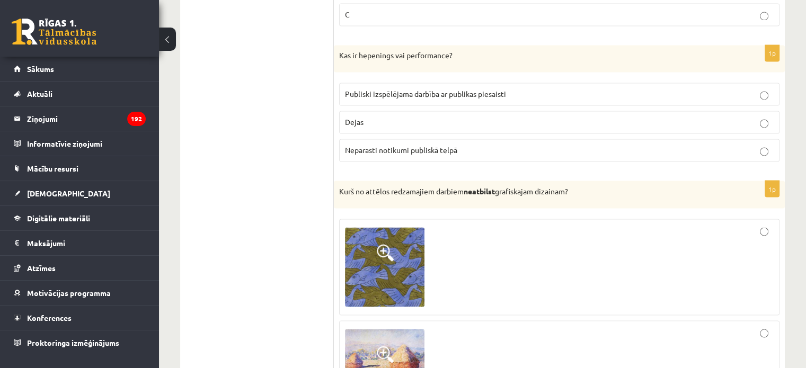
scroll to position [1854, 0]
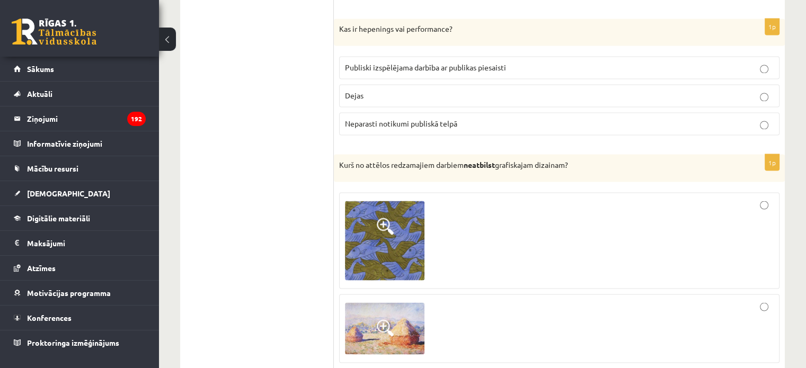
click at [378, 63] on span "Publiski izspēlējama darbība ar publikas piesaisti" at bounding box center [425, 68] width 161 height 10
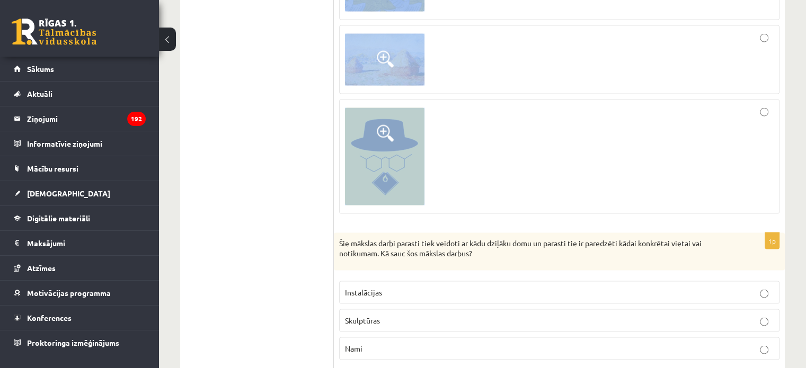
scroll to position [2119, 0]
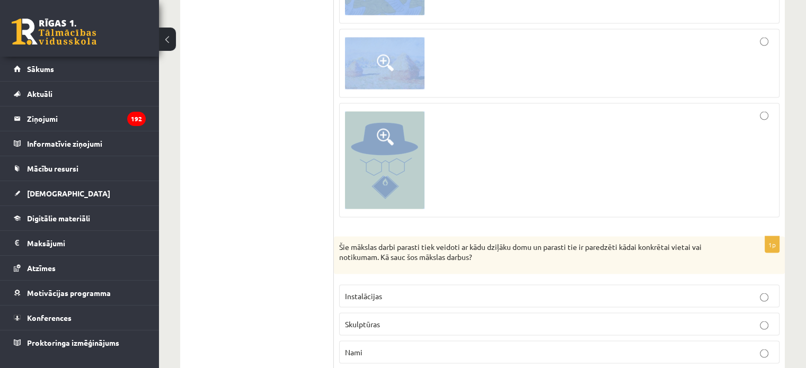
drag, startPoint x: 339, startPoint y: 48, endPoint x: 421, endPoint y: 195, distance: 168.6
click at [421, 195] on div "1p Kurš no attēlos redzamajiem darbiem neatbilst grafiskajam dizainam?" at bounding box center [559, 57] width 451 height 336
copy div "Kurš no attēlos redzamajiem darbiem neatbilst grafiskajam dizainam?"
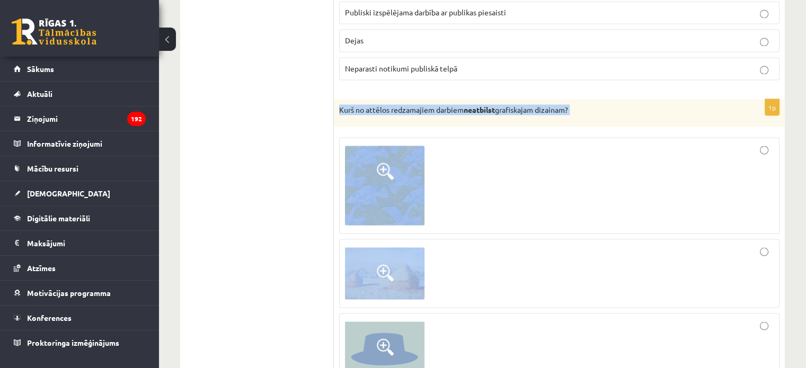
scroll to position [1907, 0]
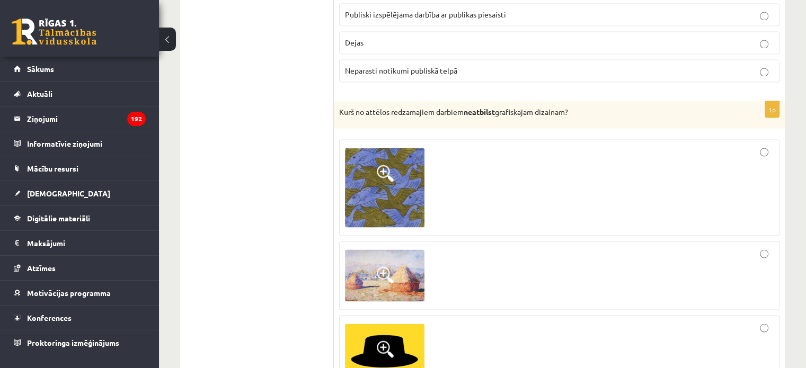
drag, startPoint x: 223, startPoint y: 243, endPoint x: 238, endPoint y: 231, distance: 18.9
click at [354, 177] on img at bounding box center [384, 187] width 79 height 79
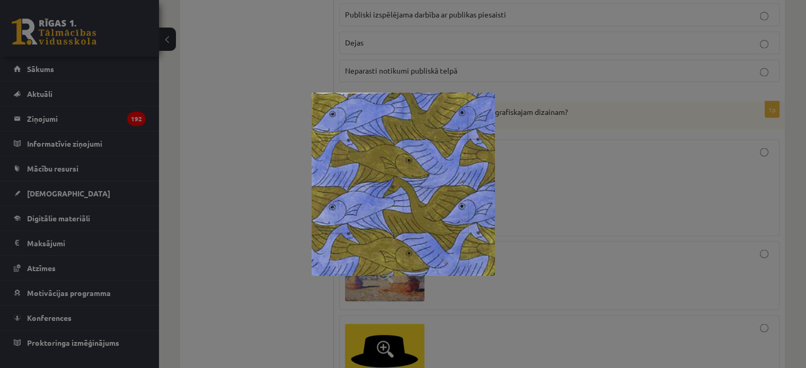
click at [310, 292] on div at bounding box center [403, 184] width 806 height 368
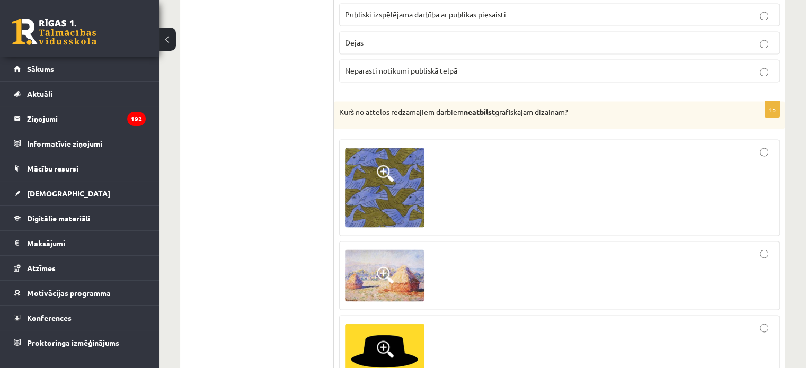
click at [361, 273] on img at bounding box center [384, 276] width 79 height 52
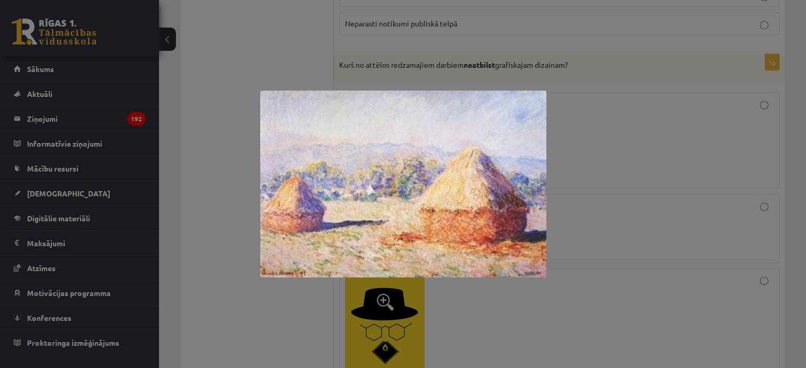
scroll to position [1960, 0]
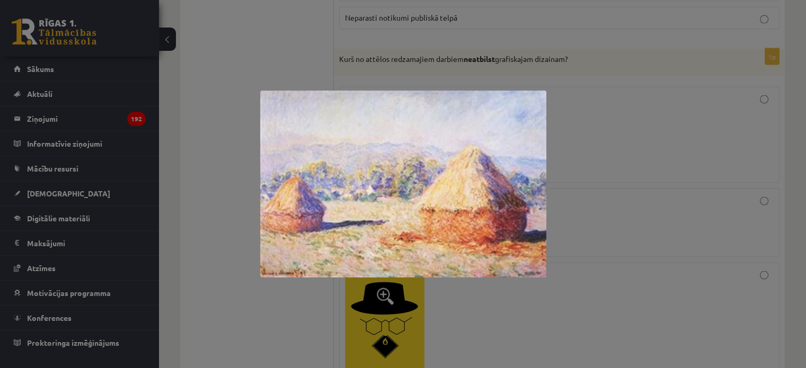
click at [369, 324] on div at bounding box center [403, 184] width 806 height 368
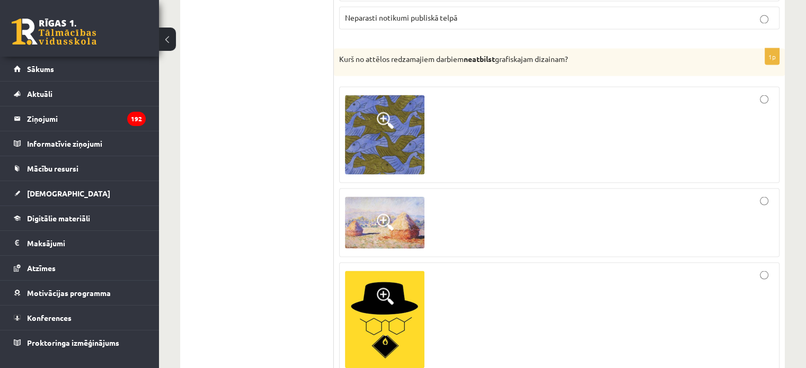
click at [370, 313] on img at bounding box center [384, 319] width 79 height 97
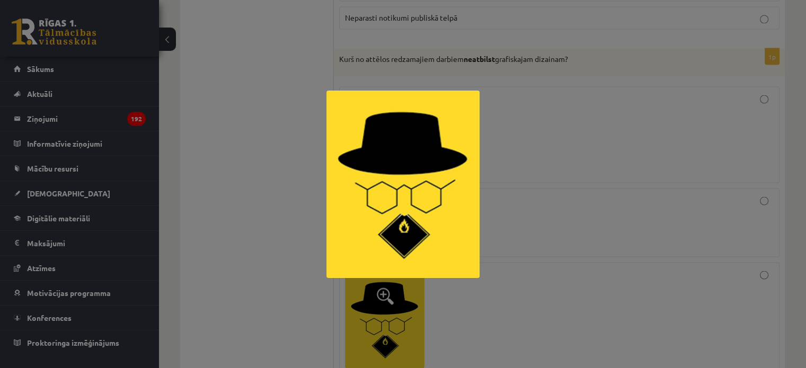
click at [435, 285] on div at bounding box center [403, 184] width 806 height 368
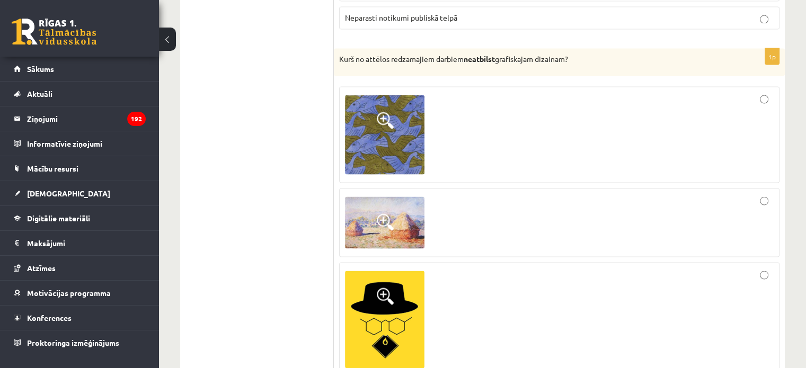
click at [473, 196] on div at bounding box center [559, 222] width 429 height 57
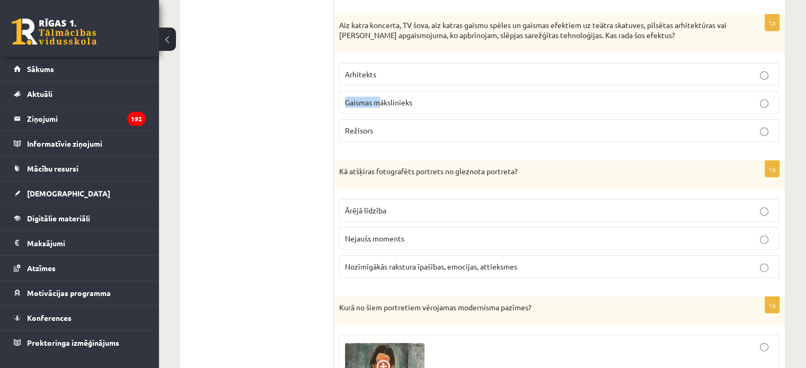
scroll to position [2490, 0]
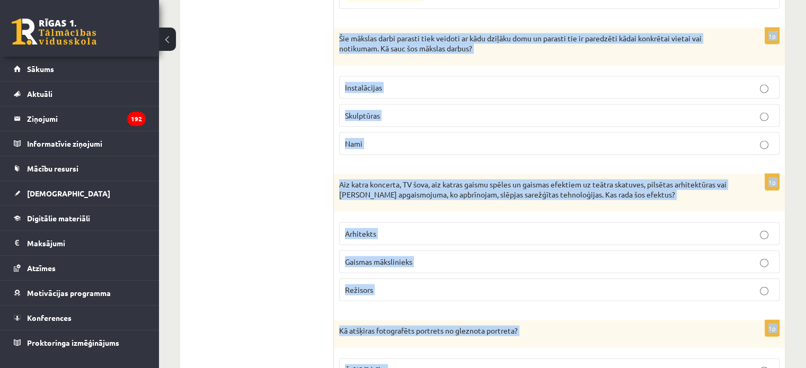
scroll to position [2278, 0]
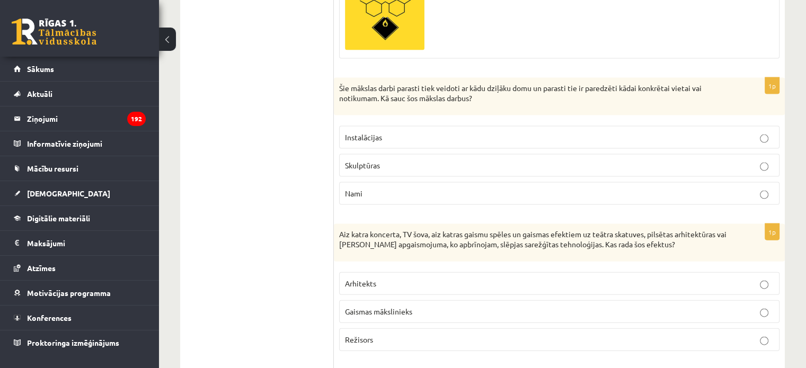
click at [337, 83] on div "Šie mākslas darbi parasti tiek veidoti ar kādu dziļāku domu un parasti tie ir p…" at bounding box center [559, 97] width 451 height 38
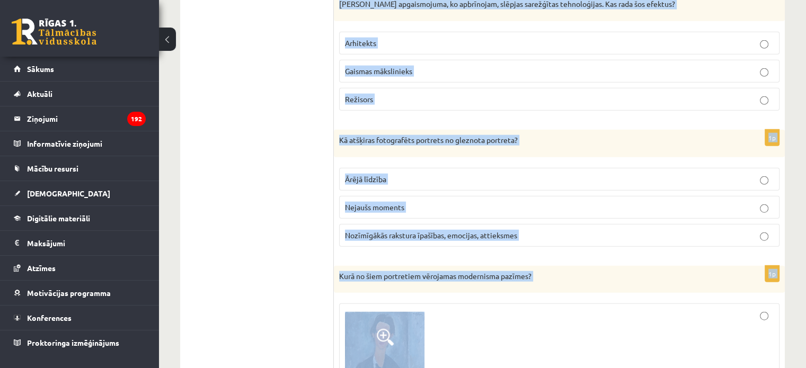
scroll to position [2543, 0]
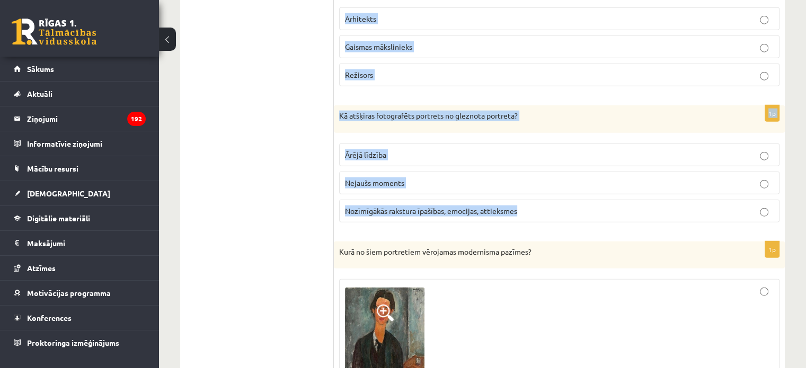
drag, startPoint x: 337, startPoint y: 83, endPoint x: 537, endPoint y: 211, distance: 237.3
click at [537, 211] on form "1p Vai šajā attēlā redzamā celtne ir simetriska? Jā Nē Celtnes nemēdz būt ne si…" at bounding box center [559, 325] width 430 height 5356
copy form "Šie mākslas darbi parasti tiek veidoti ar kādu dziļāku domu un parasti tie ir p…"
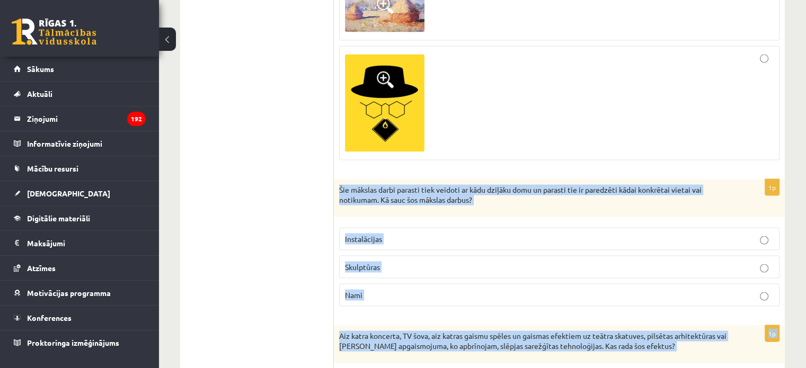
scroll to position [2172, 0]
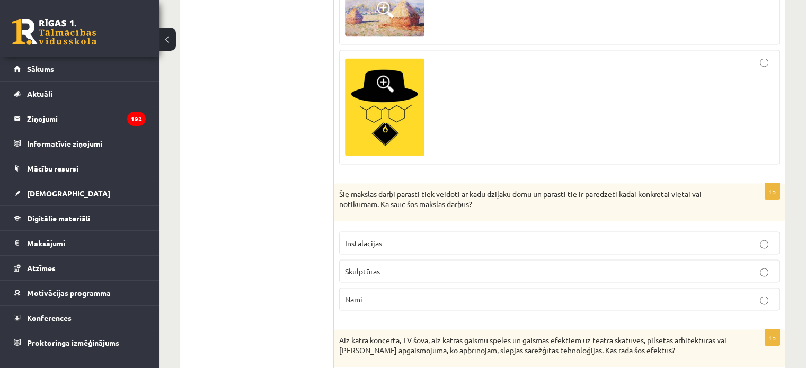
click at [457, 245] on label "Instalācijas" at bounding box center [559, 243] width 440 height 23
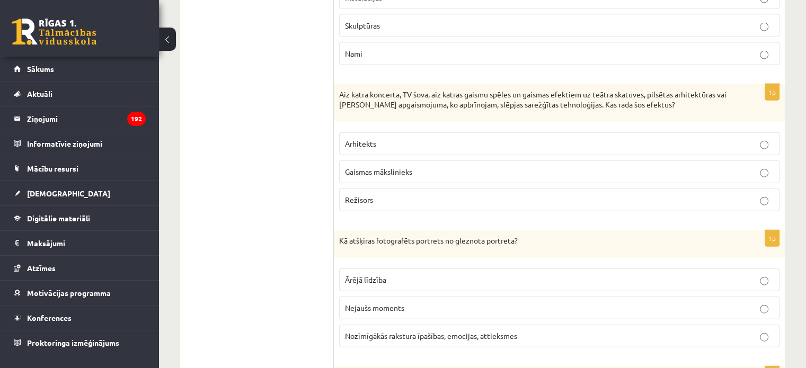
scroll to position [2437, 0]
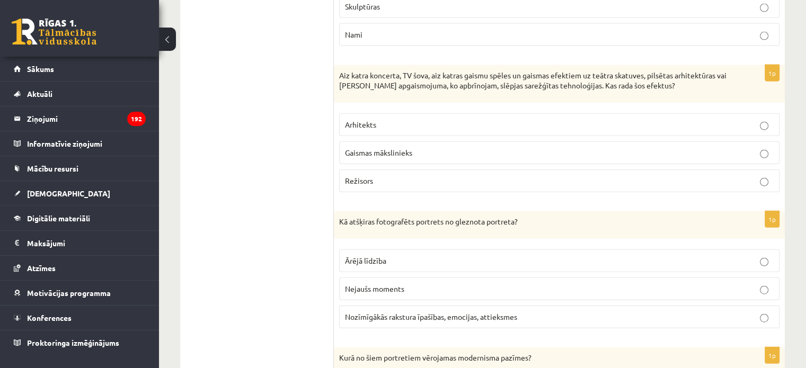
click at [422, 147] on p "Gaismas mākslinieks" at bounding box center [559, 152] width 429 height 11
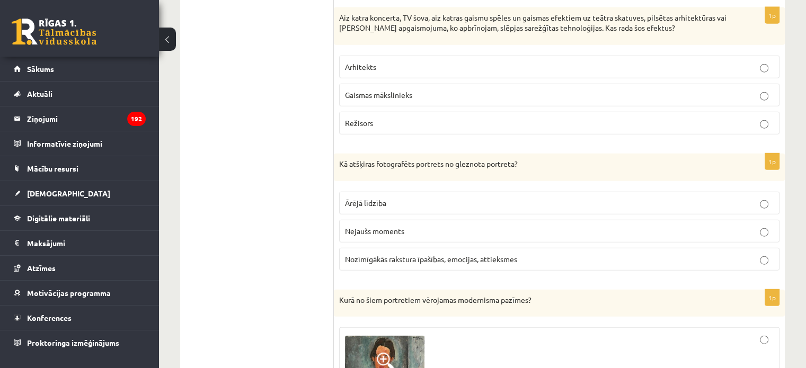
scroll to position [2543, 0]
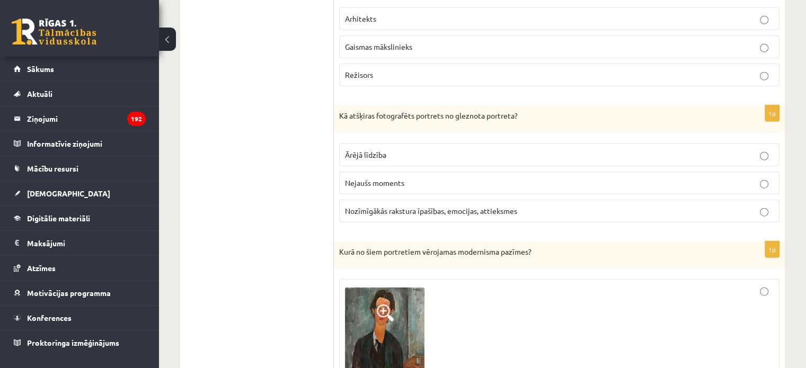
click at [386, 206] on span "Nozīmīgākās rakstura īpašības, emocijas, attieksmes" at bounding box center [431, 211] width 172 height 10
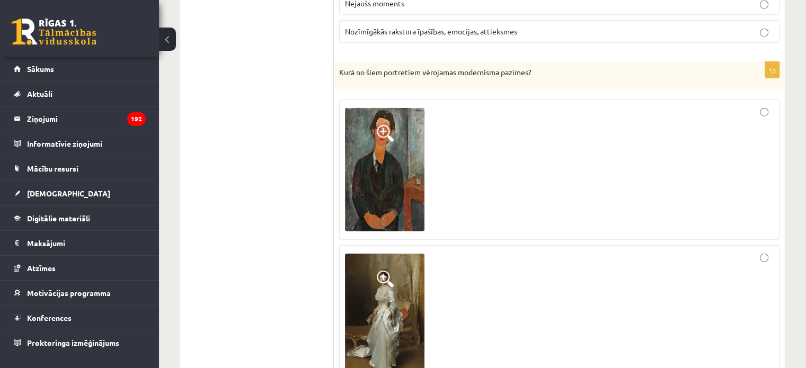
scroll to position [2755, 0]
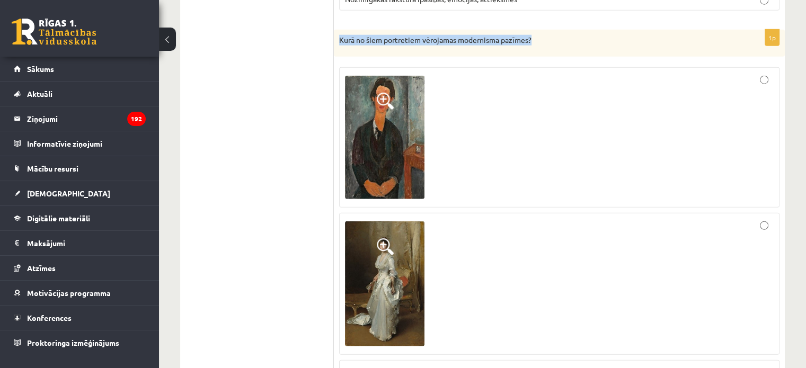
drag, startPoint x: 342, startPoint y: 29, endPoint x: 543, endPoint y: 30, distance: 200.8
click at [543, 35] on p "Kurā no šiem portretiem vērojamas modernisma pazīmes?" at bounding box center [532, 40] width 387 height 11
copy p "Kurā no šiem portretiem vērojamas modernisma pazīmes?"
click at [353, 136] on img at bounding box center [384, 137] width 79 height 123
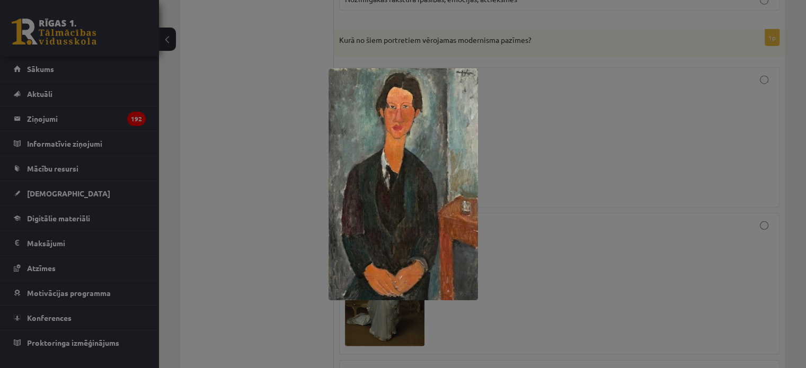
click at [384, 320] on div at bounding box center [403, 184] width 806 height 368
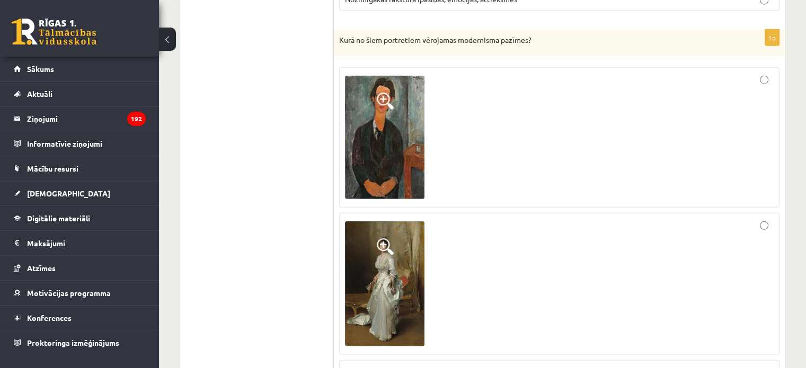
click at [375, 297] on img at bounding box center [384, 283] width 79 height 124
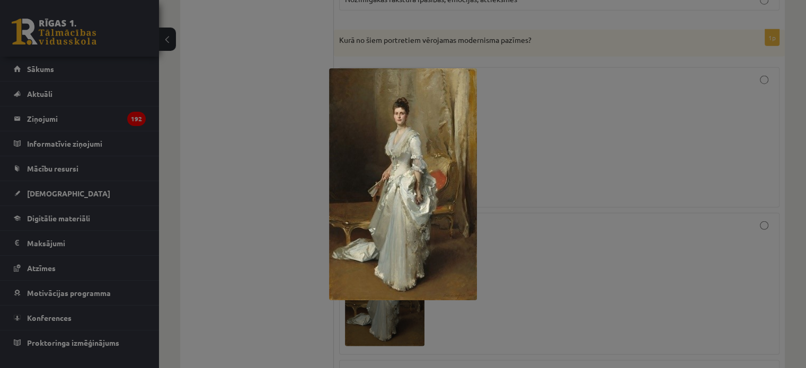
click at [286, 250] on div at bounding box center [403, 184] width 806 height 368
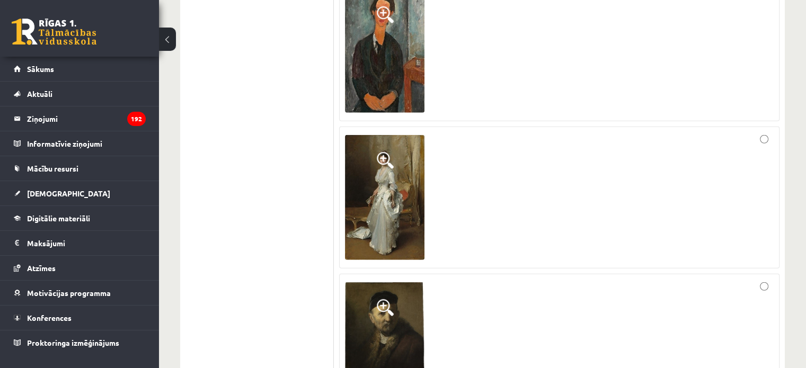
scroll to position [2861, 0]
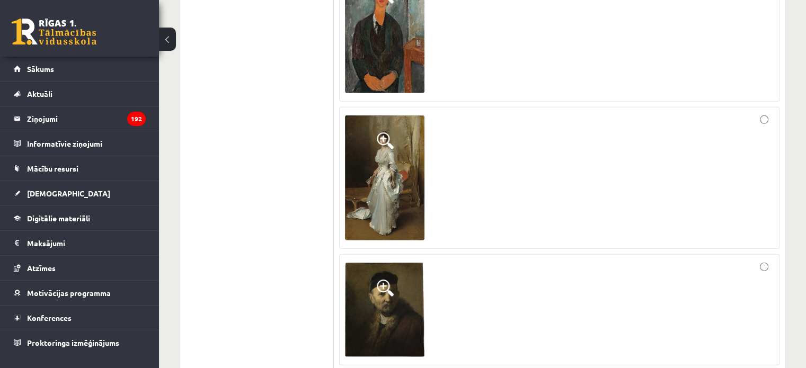
click at [416, 271] on img at bounding box center [384, 310] width 79 height 95
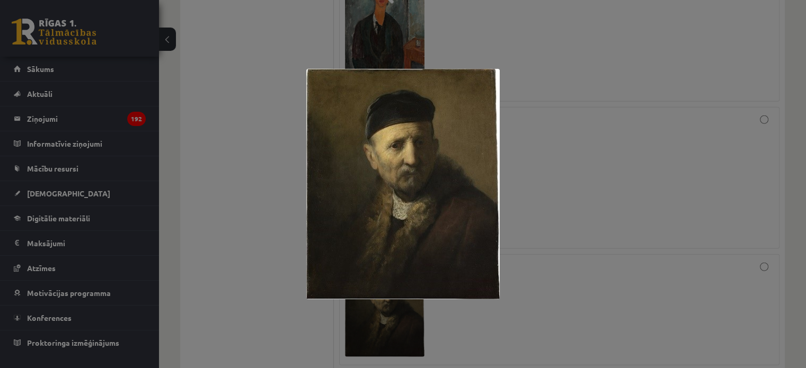
click at [547, 250] on div at bounding box center [403, 184] width 806 height 368
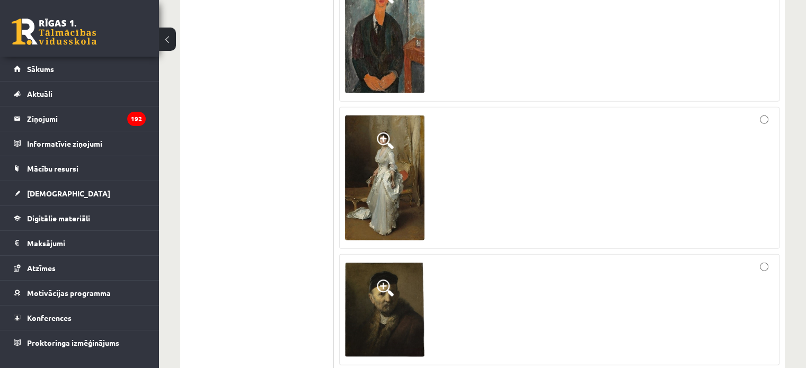
click at [425, 48] on div at bounding box center [559, 31] width 429 height 129
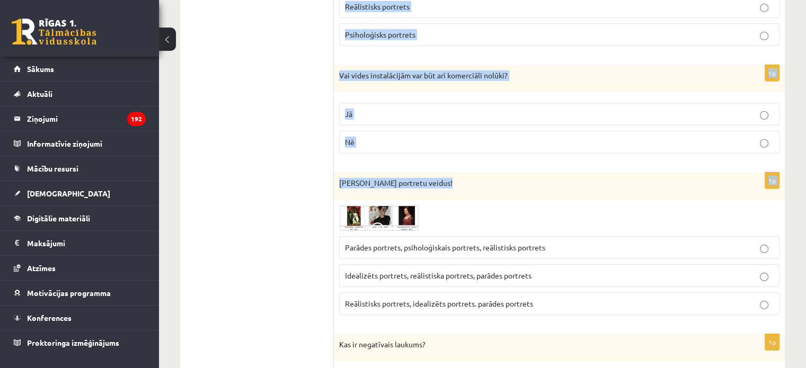
scroll to position [3329, 0]
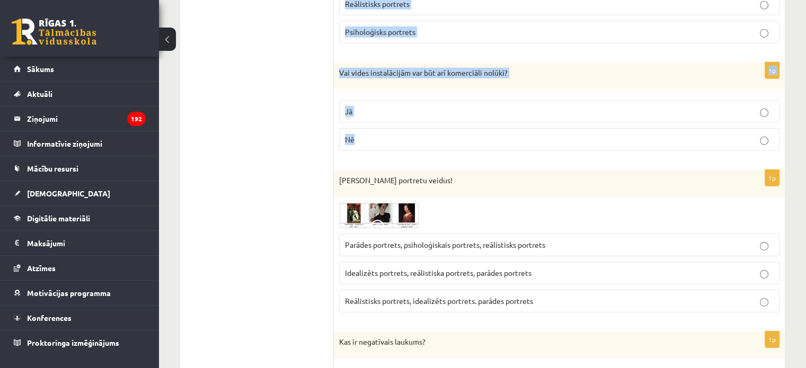
drag, startPoint x: 336, startPoint y: 128, endPoint x: 375, endPoint y: 131, distance: 38.8
copy form "Reāls, patiess, precīzs cilvēka, personas (indivīda) attēlojums, kas maksimāli …"
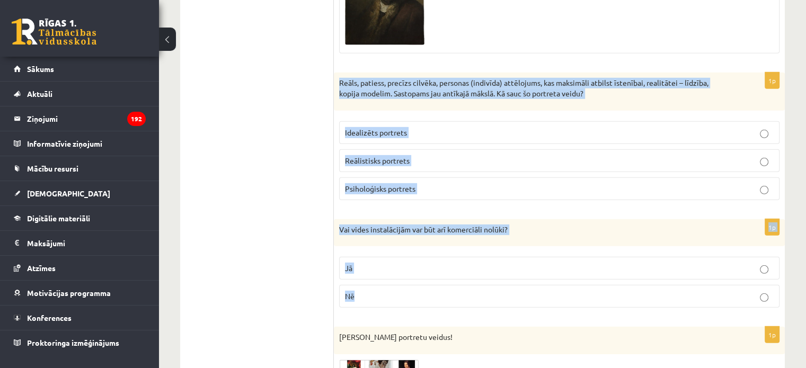
scroll to position [3171, 0]
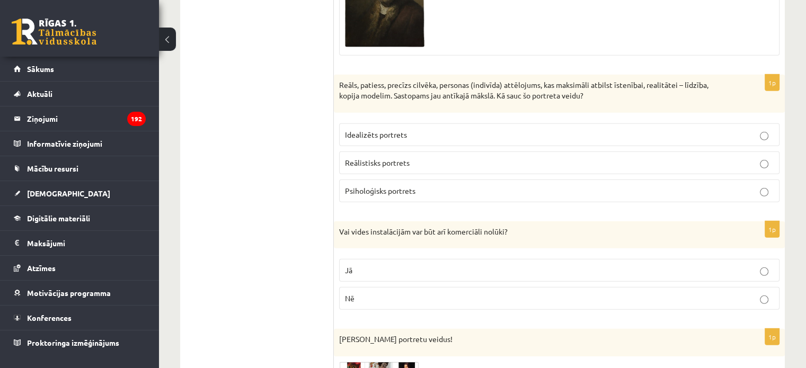
click at [360, 152] on label "Reālistisks portrets" at bounding box center [559, 163] width 440 height 23
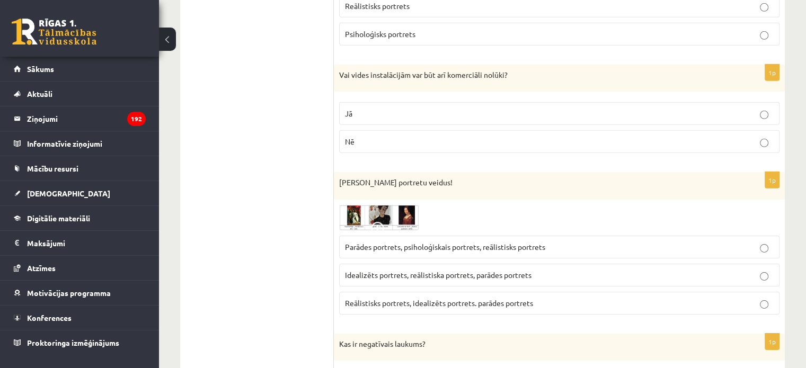
scroll to position [3329, 0]
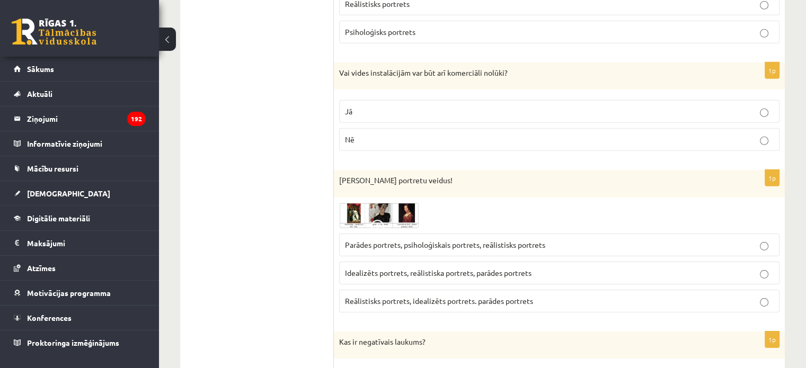
click at [360, 100] on label "Jā" at bounding box center [559, 111] width 440 height 23
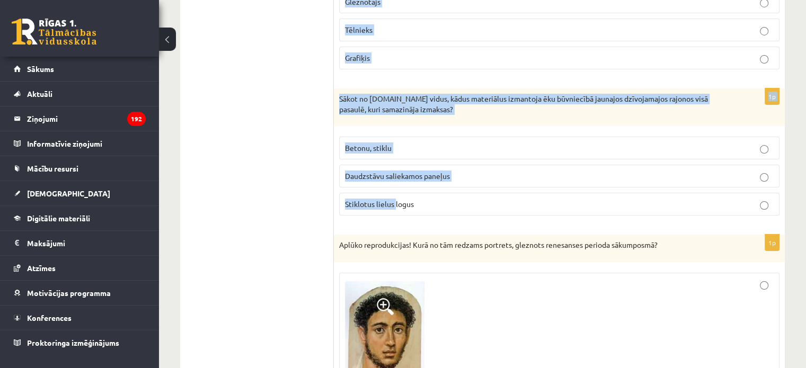
scroll to position [3859, 0]
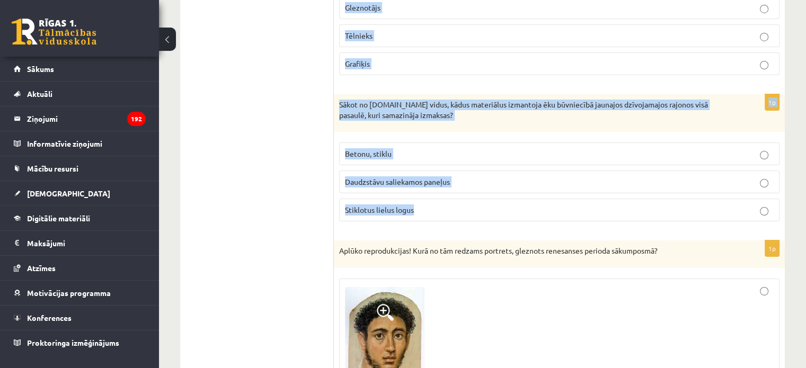
drag, startPoint x: 337, startPoint y: 54, endPoint x: 413, endPoint y: 201, distance: 165.1
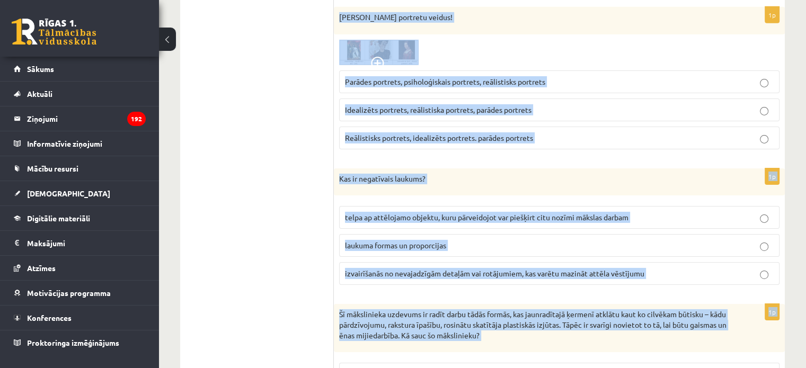
scroll to position [3435, 0]
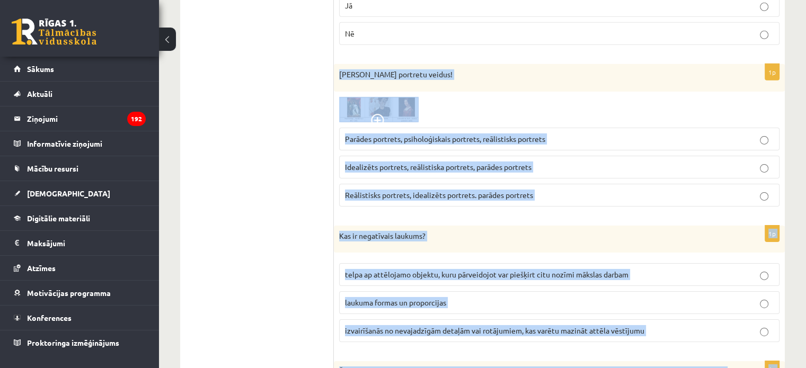
click at [400, 97] on img at bounding box center [378, 109] width 79 height 25
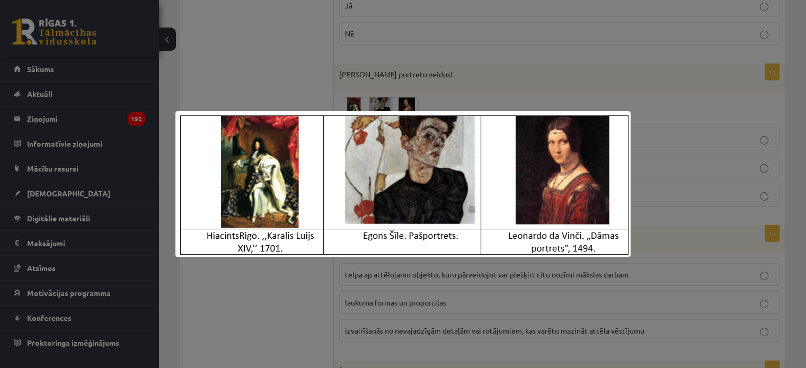
click at [362, 295] on div at bounding box center [403, 184] width 806 height 368
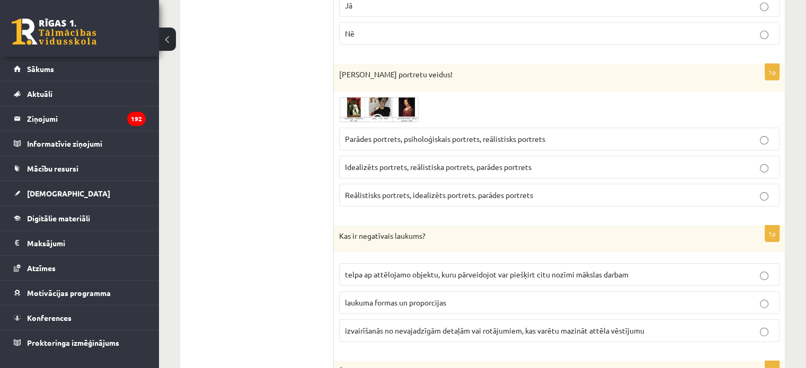
click at [388, 135] on label "Parādes portrets, psiholoģiskais portrets, reālistisks portrets" at bounding box center [559, 139] width 440 height 23
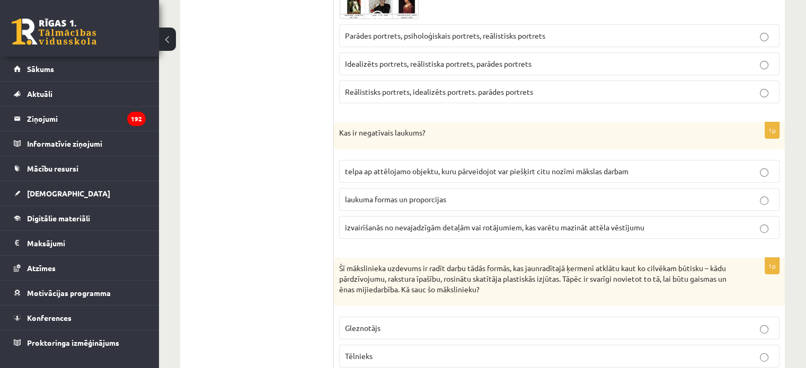
scroll to position [3541, 0]
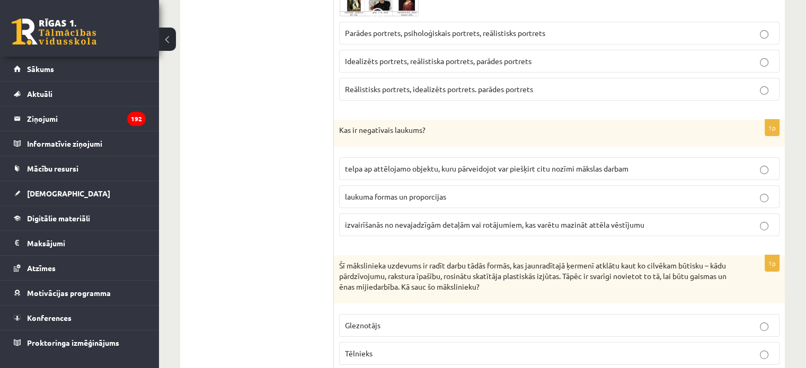
click at [392, 164] on span "telpa ap attēlojamo objektu, kuru pārveidojot var piešķirt citu nozīmi mākslas …" at bounding box center [486, 169] width 283 height 10
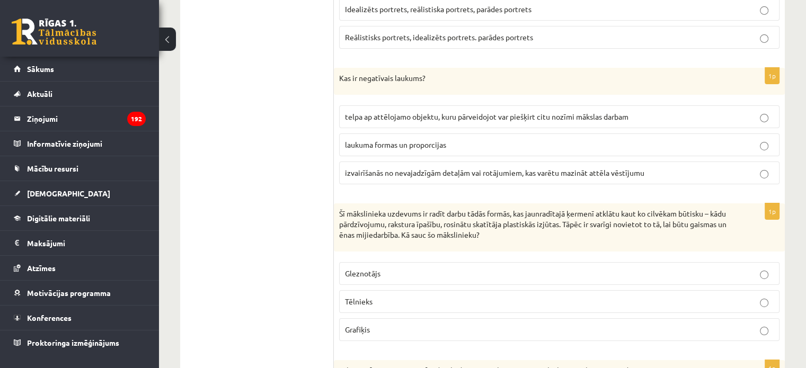
scroll to position [3647, 0]
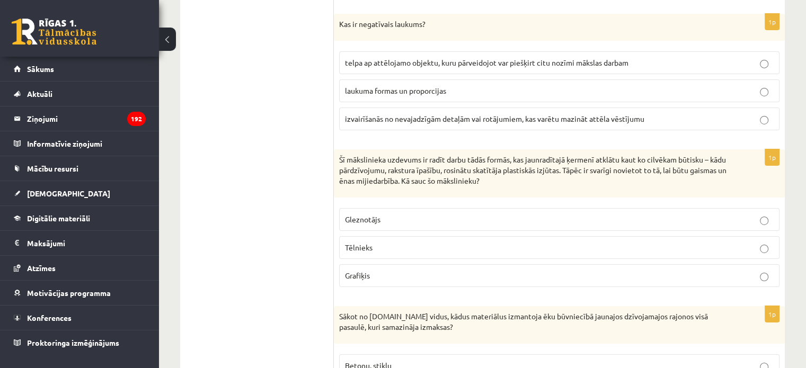
click at [366, 236] on label "Tēlnieks" at bounding box center [559, 247] width 440 height 23
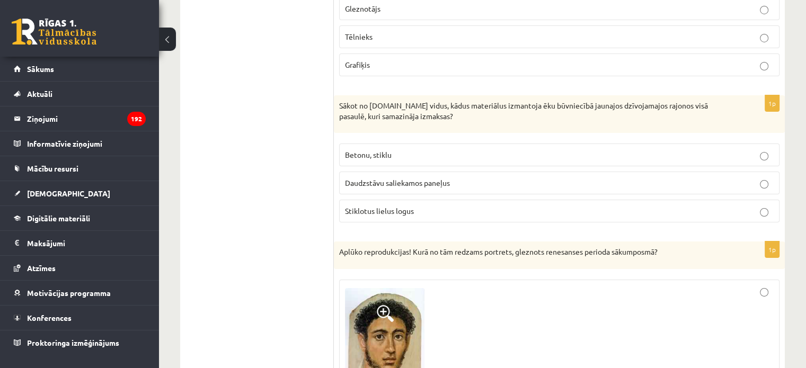
scroll to position [3859, 0]
click at [384, 171] on label "Daudzstāvu saliekamos paneļus" at bounding box center [559, 182] width 440 height 23
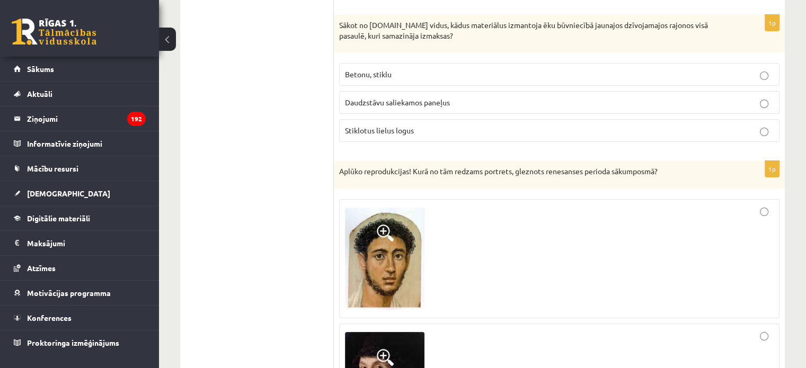
scroll to position [4018, 0]
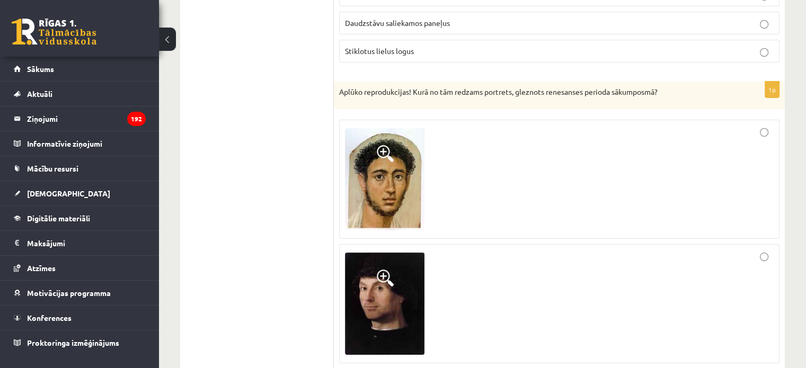
click at [342, 87] on p "Aplūko reprodukcijas! Kurā no tām redzams portrets, gleznots renesanses perioda…" at bounding box center [532, 92] width 387 height 11
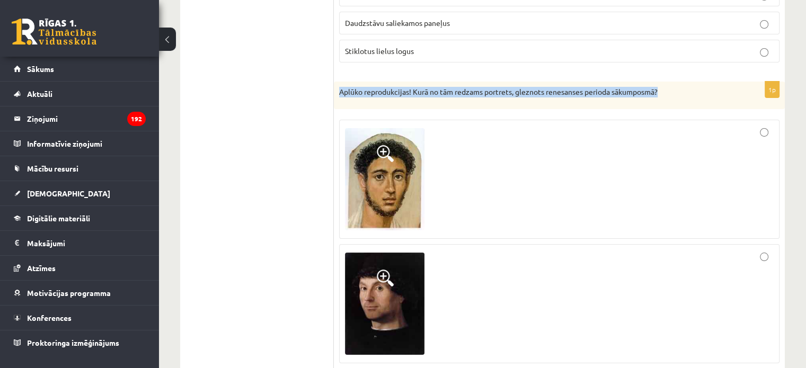
drag, startPoint x: 341, startPoint y: 75, endPoint x: 672, endPoint y: 64, distance: 331.3
click at [399, 186] on img at bounding box center [384, 179] width 79 height 102
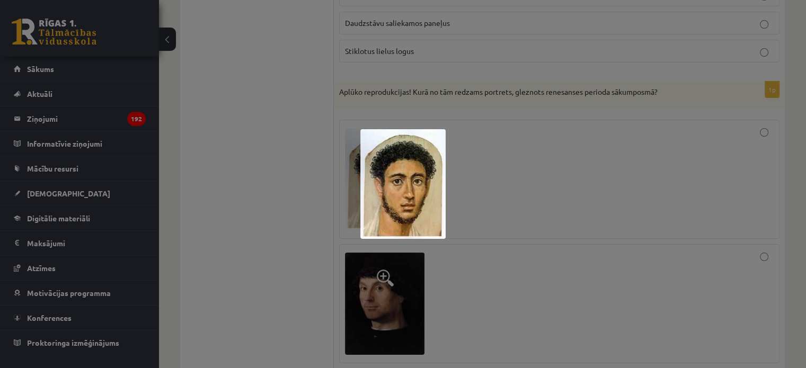
click at [384, 274] on div at bounding box center [403, 184] width 806 height 368
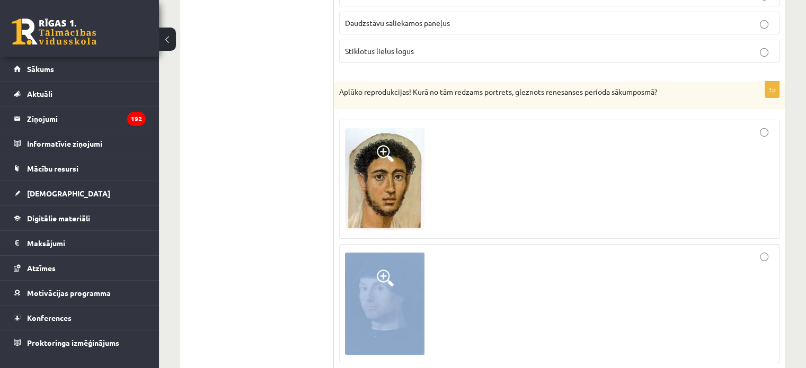
click at [384, 274] on img at bounding box center [384, 304] width 79 height 102
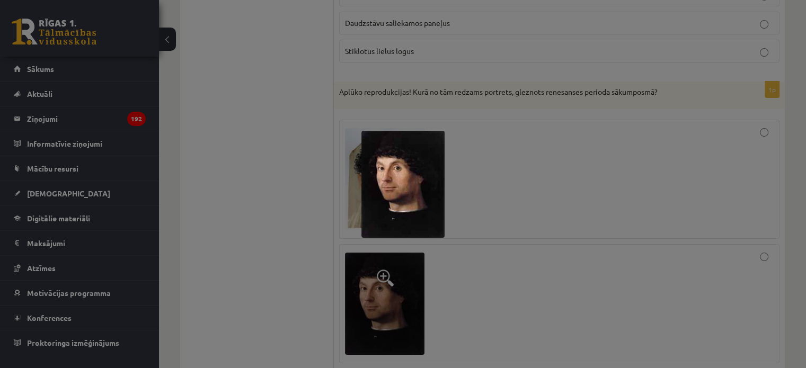
click at [416, 294] on div at bounding box center [403, 184] width 806 height 368
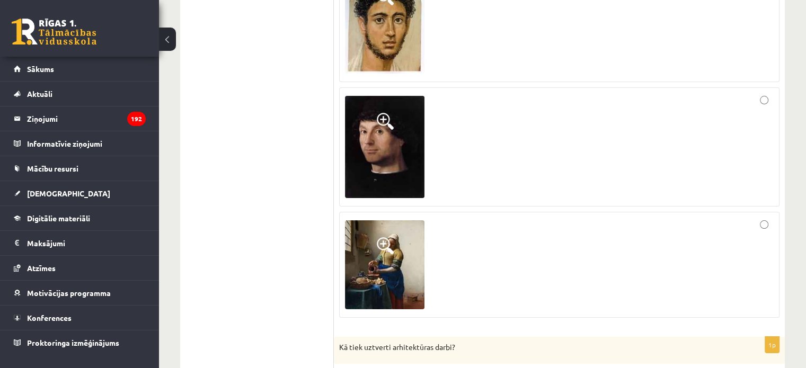
scroll to position [4177, 0]
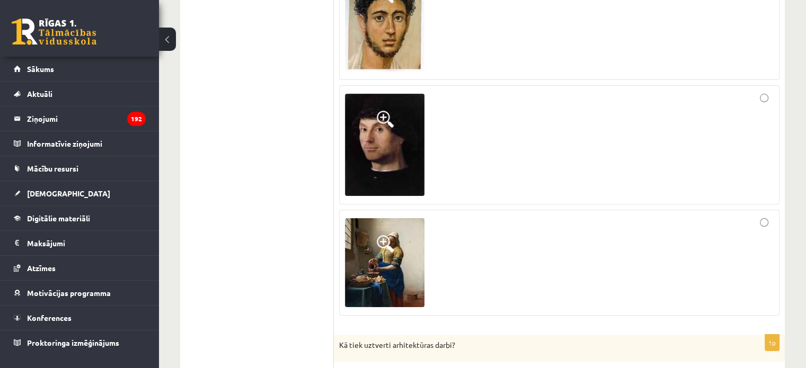
click at [403, 237] on img at bounding box center [384, 262] width 79 height 89
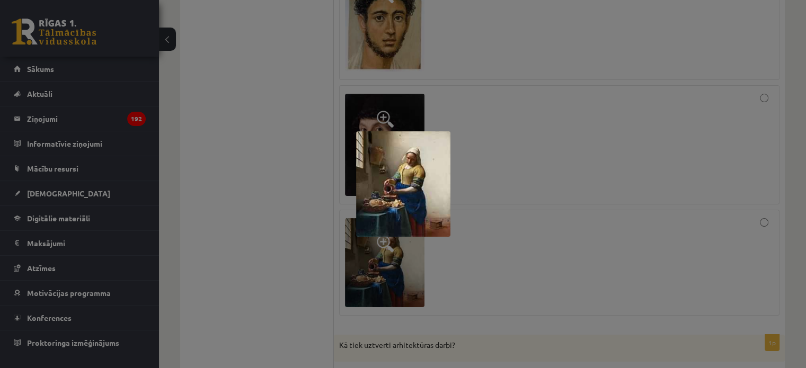
click at [558, 194] on div at bounding box center [403, 184] width 806 height 368
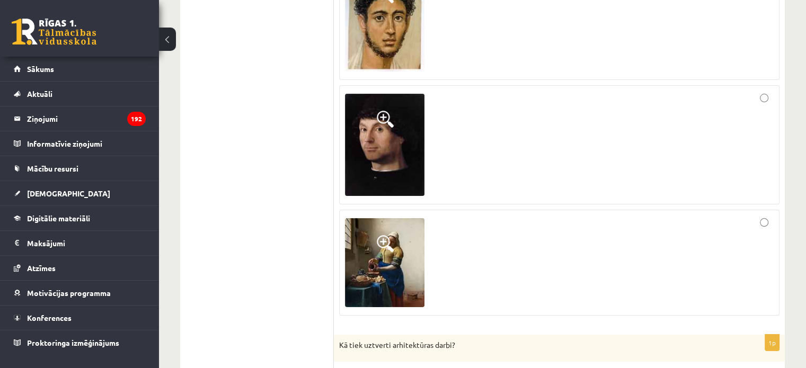
click at [519, 122] on div at bounding box center [559, 145] width 429 height 108
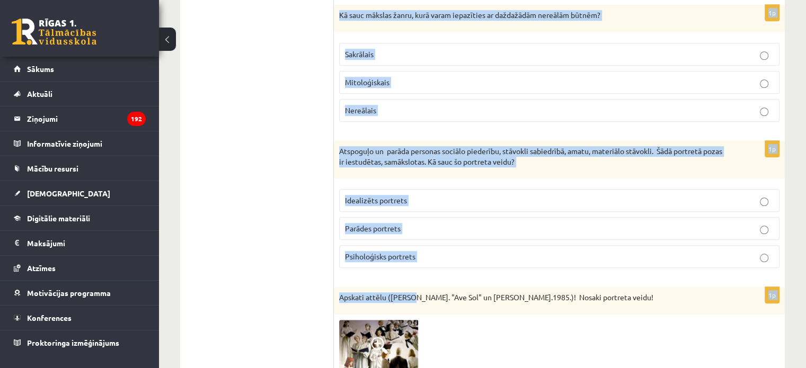
scroll to position [4919, 0]
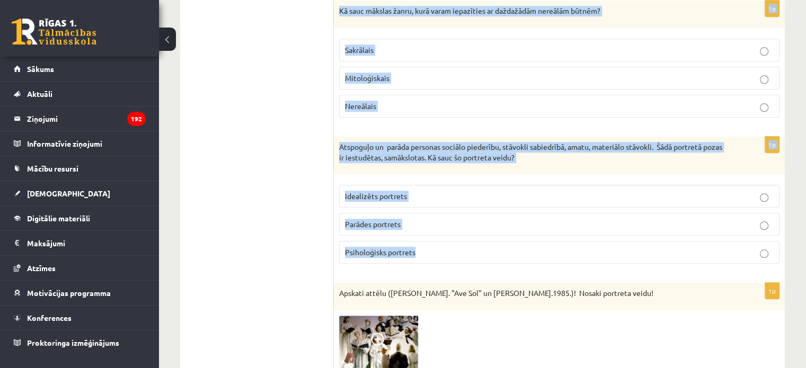
drag, startPoint x: 335, startPoint y: 65, endPoint x: 424, endPoint y: 243, distance: 199.2
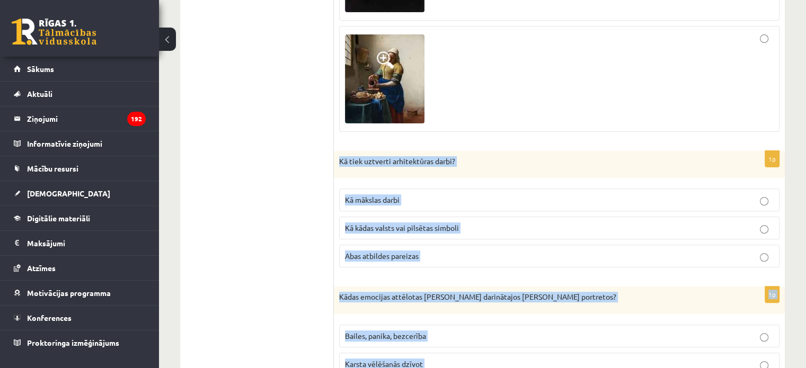
scroll to position [4336, 0]
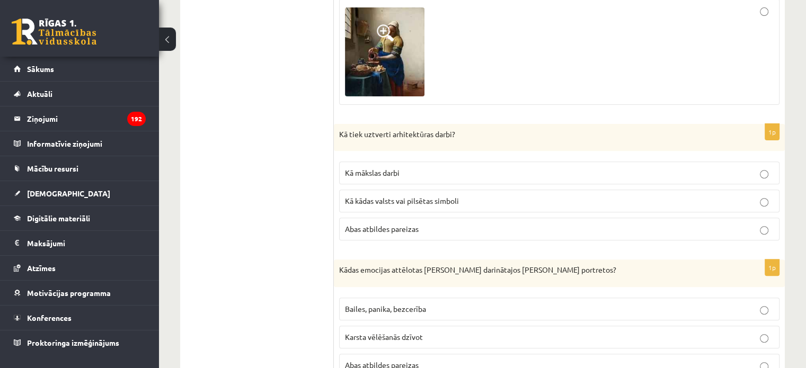
scroll to position [4389, 0]
click at [370, 223] on span "Abas atbildes pareizas" at bounding box center [382, 228] width 74 height 10
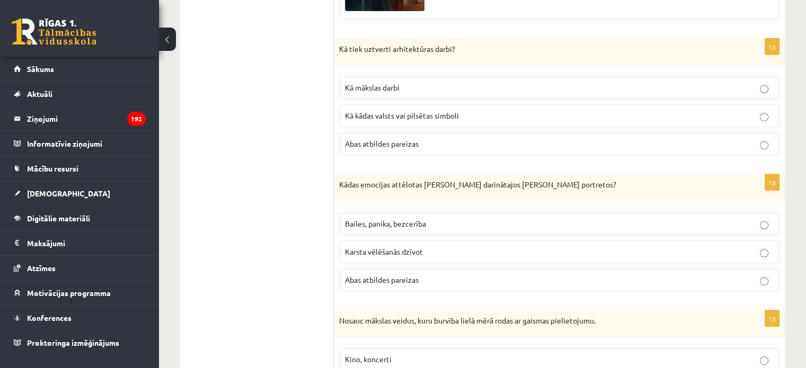
scroll to position [4548, 0]
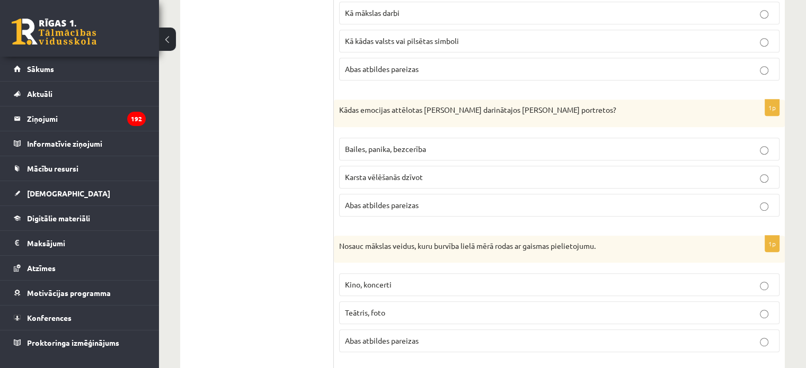
click at [378, 138] on label "Bailes, panika, bezcerība" at bounding box center [559, 149] width 440 height 23
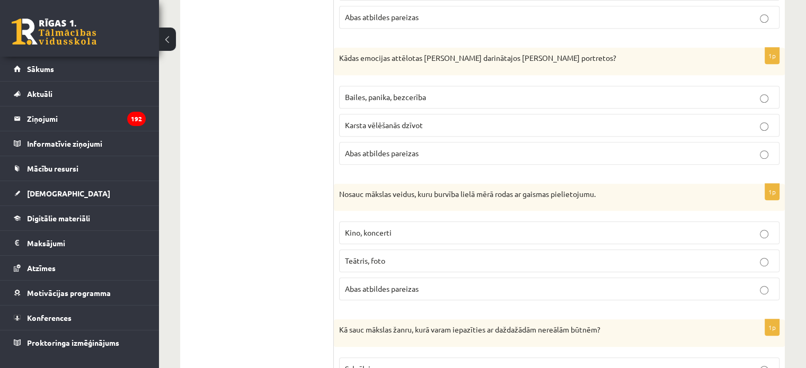
scroll to position [4601, 0]
click at [353, 283] on span "Abas atbildes pareizas" at bounding box center [382, 288] width 74 height 10
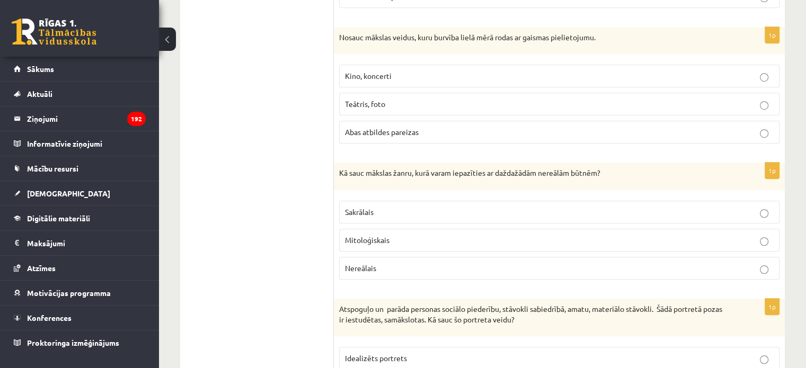
scroll to position [4760, 0]
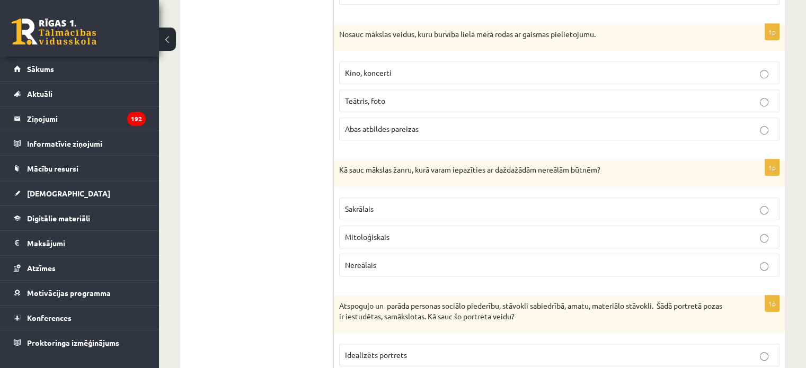
click at [370, 231] on p "Mitoloģiskais" at bounding box center [559, 236] width 429 height 11
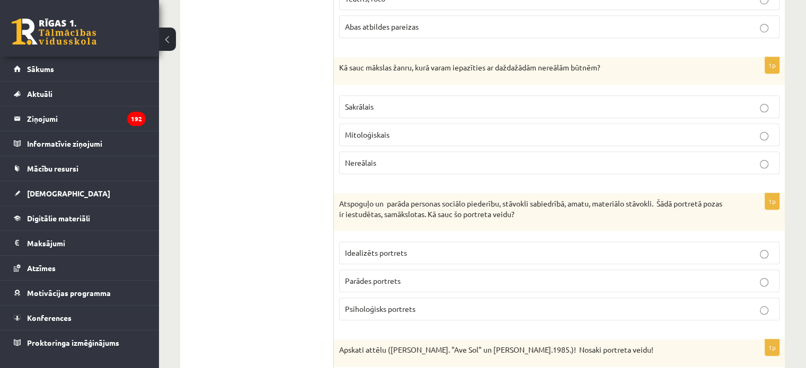
scroll to position [4866, 0]
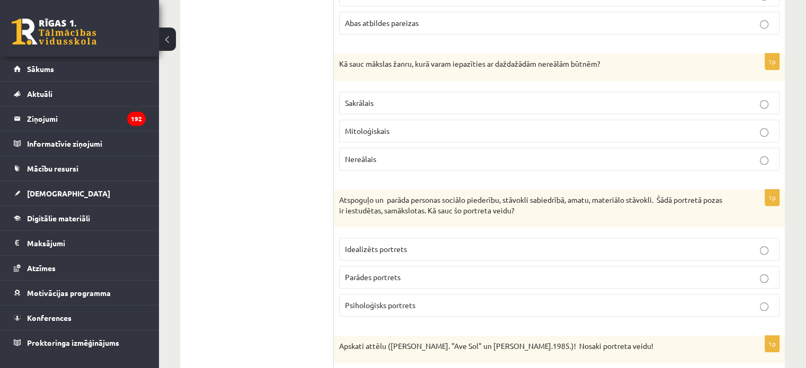
click at [367, 272] on span "Parādes portrets" at bounding box center [373, 277] width 56 height 10
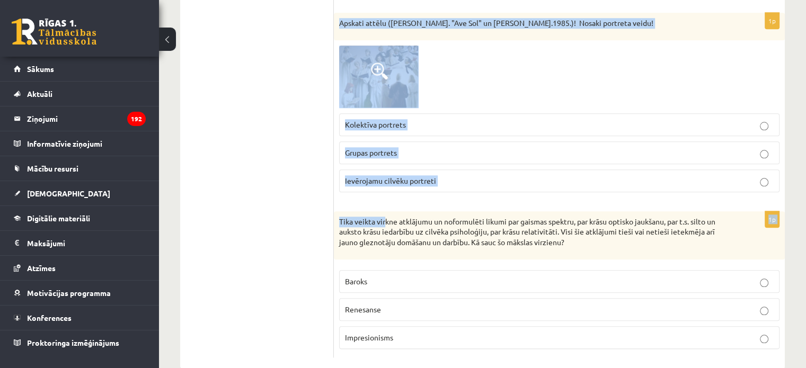
scroll to position [5191, 0]
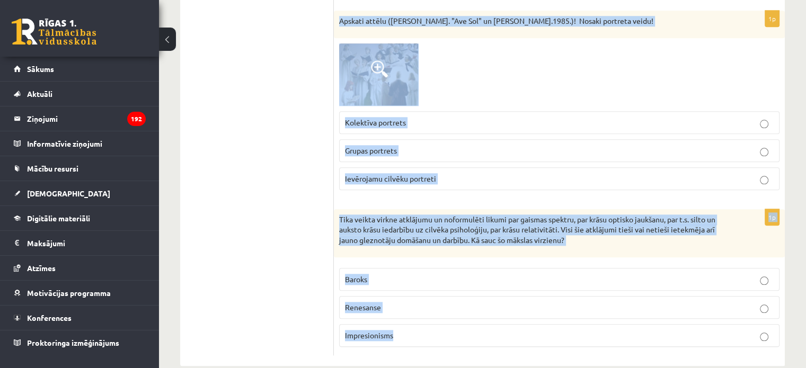
drag, startPoint x: 339, startPoint y: 61, endPoint x: 440, endPoint y: 309, distance: 267.6
click at [373, 60] on span at bounding box center [379, 68] width 17 height 17
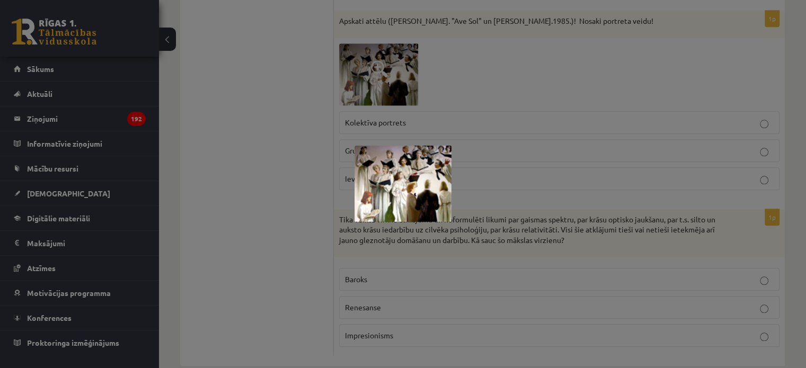
click at [244, 207] on div at bounding box center [403, 184] width 806 height 368
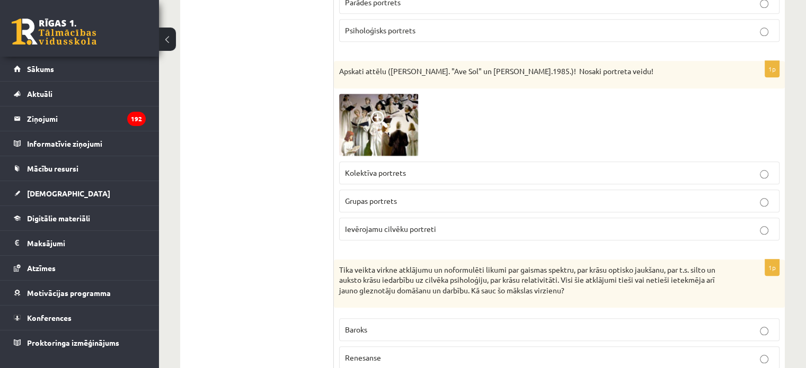
scroll to position [5138, 0]
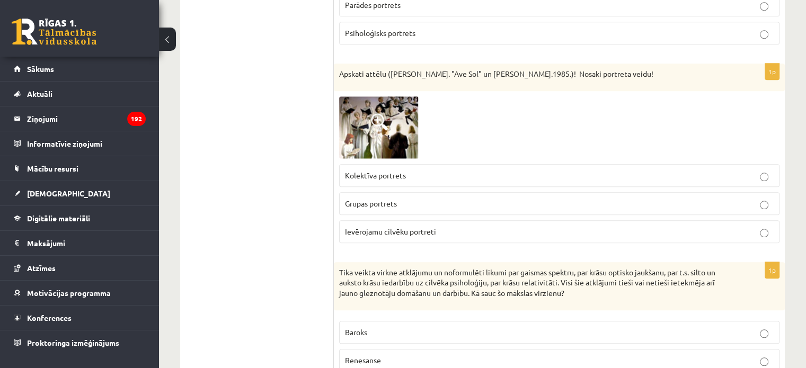
click at [370, 199] on span "Grupas portrets" at bounding box center [371, 204] width 52 height 10
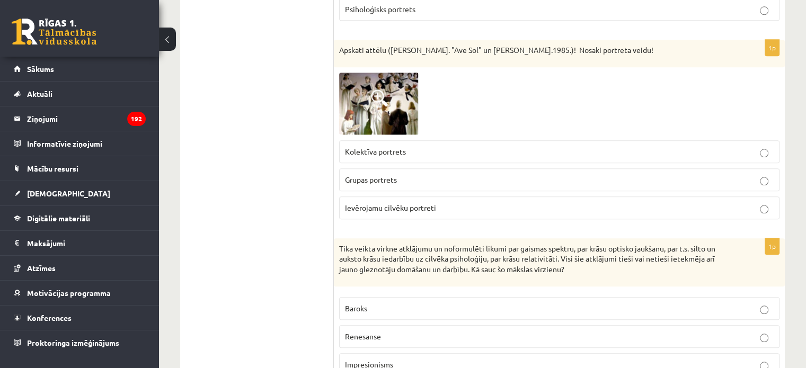
scroll to position [5191, 0]
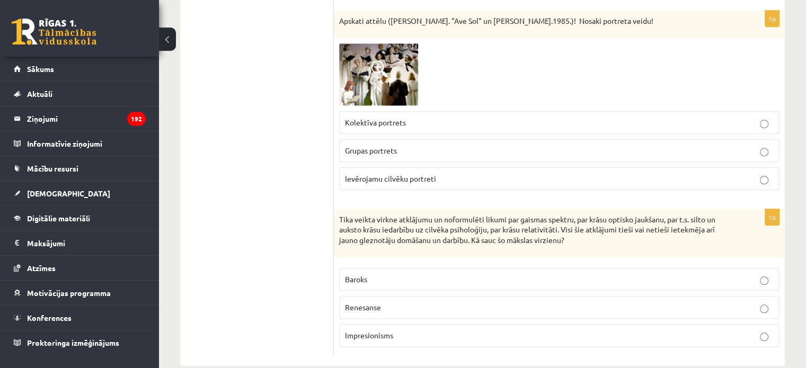
click at [352, 331] on span "Impresionisms" at bounding box center [369, 336] width 48 height 10
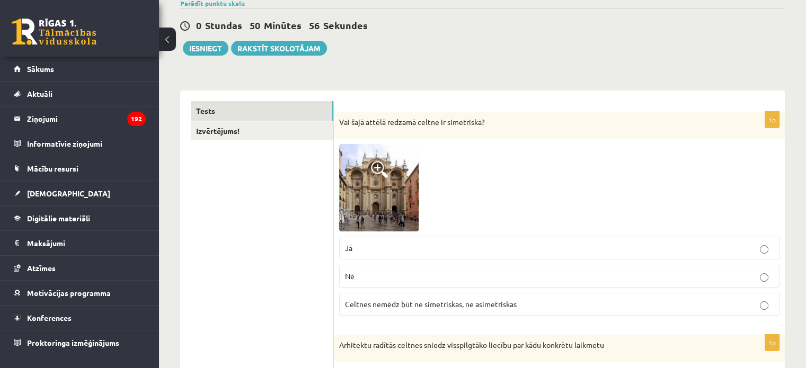
scroll to position [0, 0]
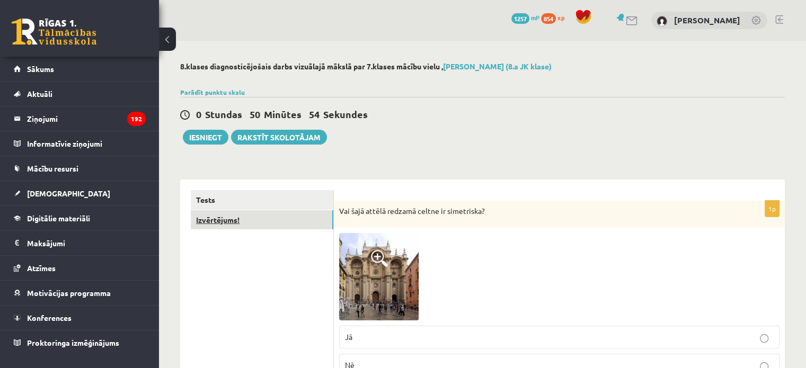
click at [226, 213] on link "Izvērtējums!" at bounding box center [262, 220] width 143 height 20
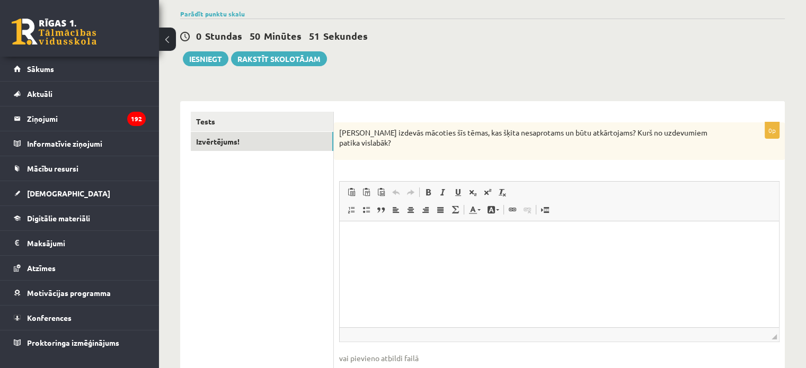
scroll to position [81, 0]
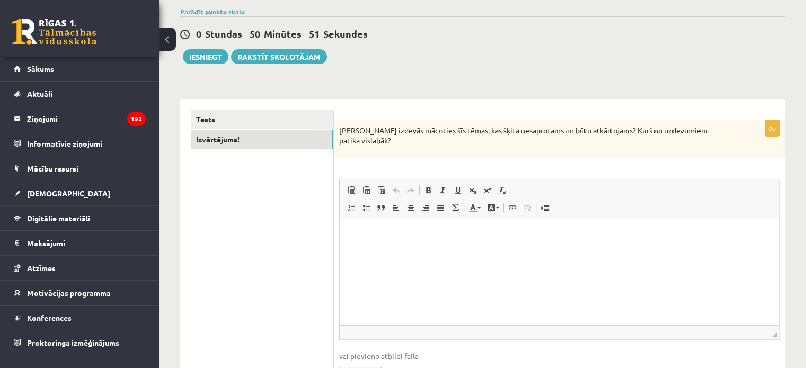
click at [393, 252] on html at bounding box center [559, 235] width 439 height 32
click at [198, 56] on button "Iesniegt" at bounding box center [206, 56] width 46 height 15
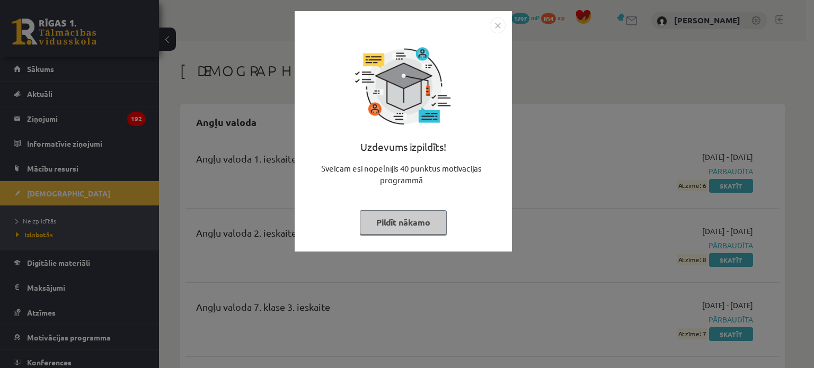
click at [385, 225] on button "Pildīt nākamo" at bounding box center [403, 222] width 87 height 24
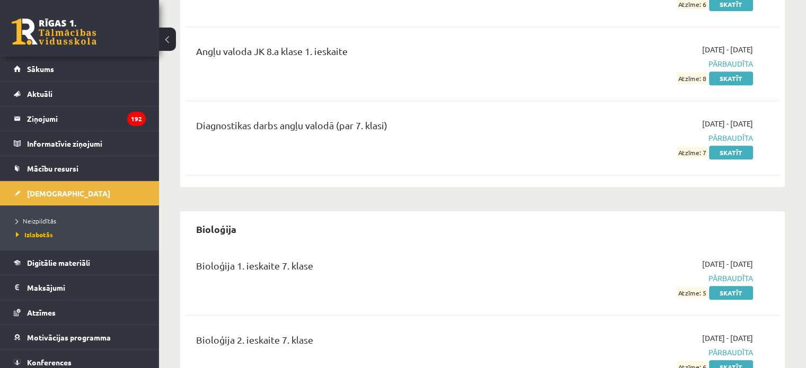
scroll to position [477, 0]
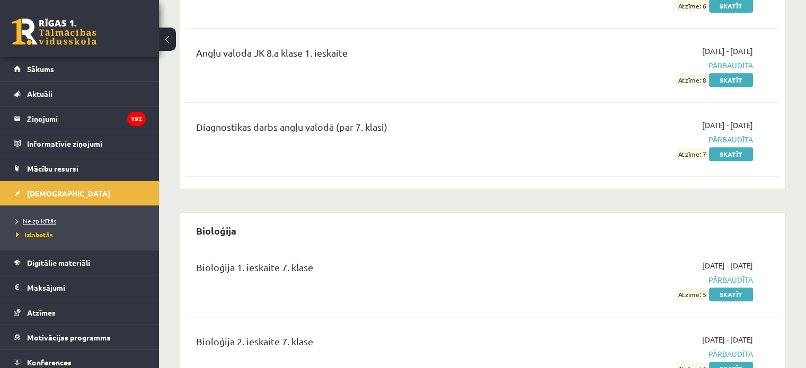
click at [42, 216] on link "Neizpildītās" at bounding box center [82, 221] width 132 height 10
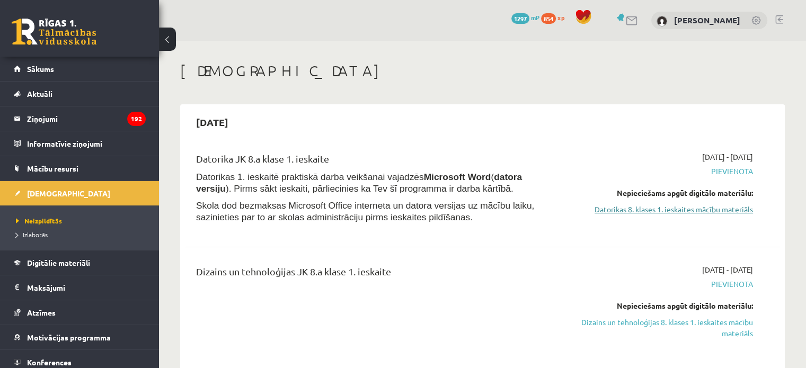
click at [640, 206] on link "Datorikas 8. klases 1. ieskaites mācību materiāls" at bounding box center [665, 209] width 175 height 11
click at [407, 26] on div "0 Dāvanas 1297 mP 854 xp [PERSON_NAME]" at bounding box center [482, 20] width 647 height 41
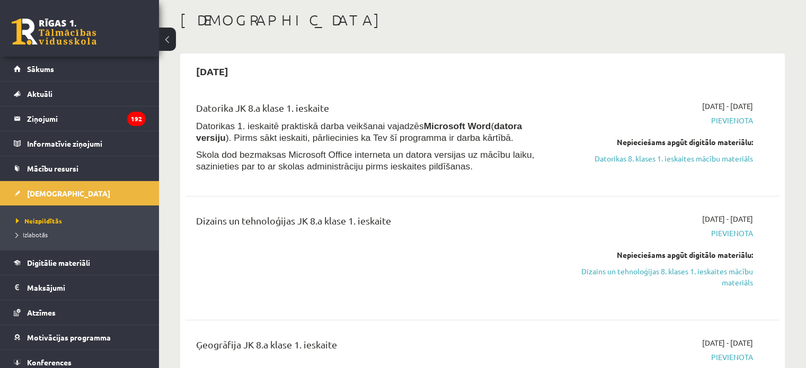
scroll to position [53, 0]
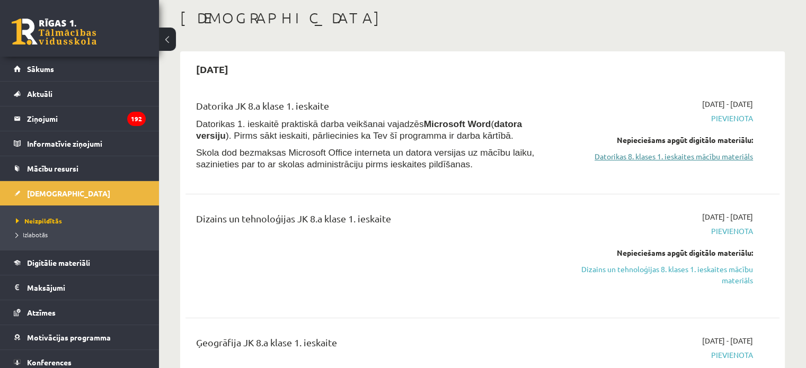
click at [637, 158] on link "Datorikas 8. klases 1. ieskaites mācību materiāls" at bounding box center [665, 156] width 175 height 11
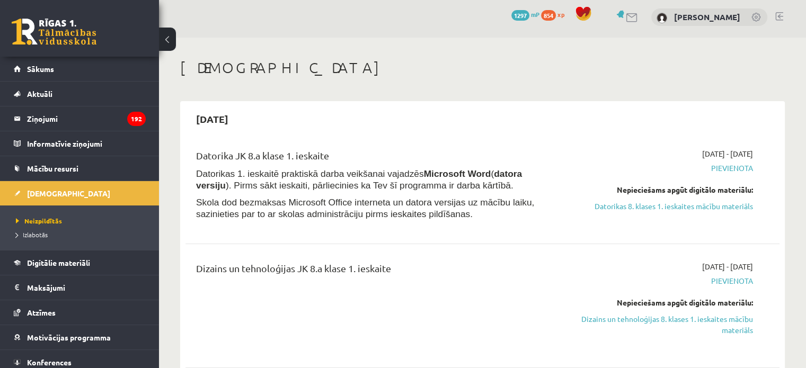
scroll to position [0, 0]
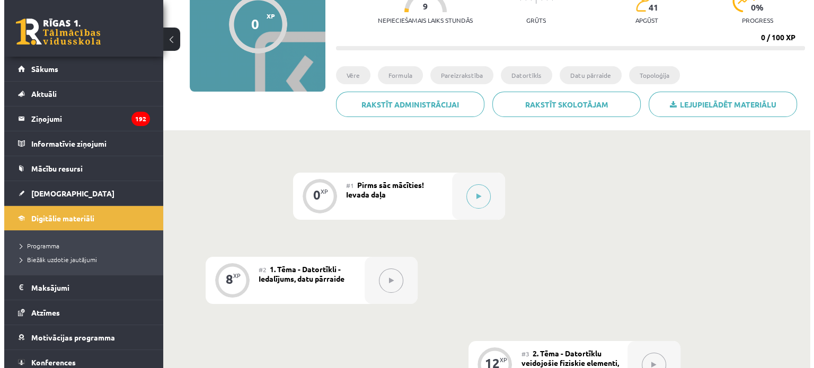
scroll to position [159, 0]
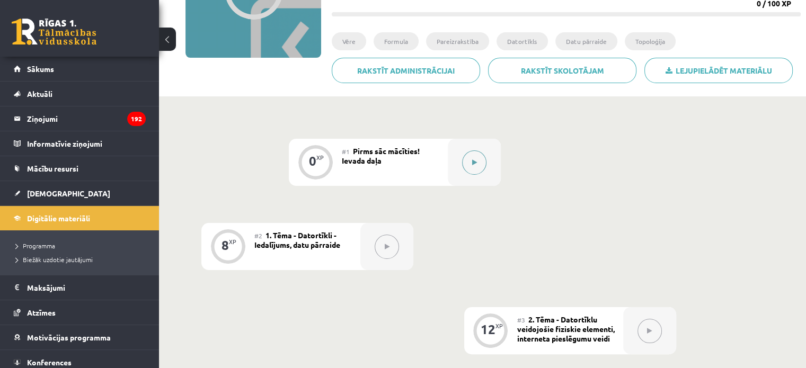
click at [480, 165] on button at bounding box center [474, 162] width 24 height 24
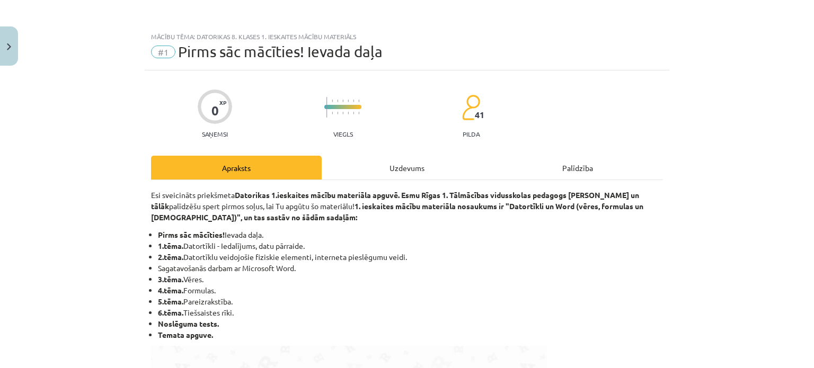
click at [424, 169] on div "Uzdevums" at bounding box center [407, 168] width 171 height 24
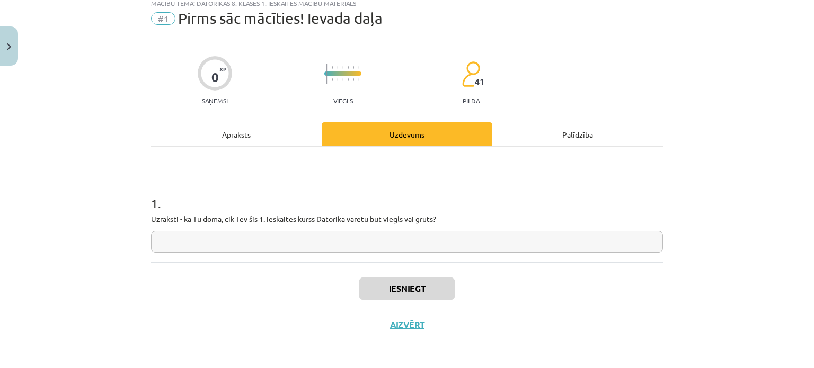
scroll to position [34, 0]
click at [391, 243] on input "text" at bounding box center [407, 241] width 512 height 22
type input "******"
click at [398, 288] on button "Iesniegt" at bounding box center [407, 288] width 96 height 23
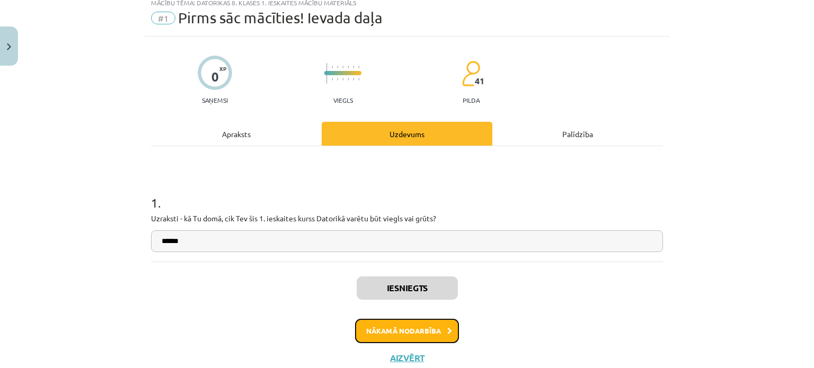
click at [426, 329] on button "Nākamā nodarbība" at bounding box center [407, 331] width 104 height 24
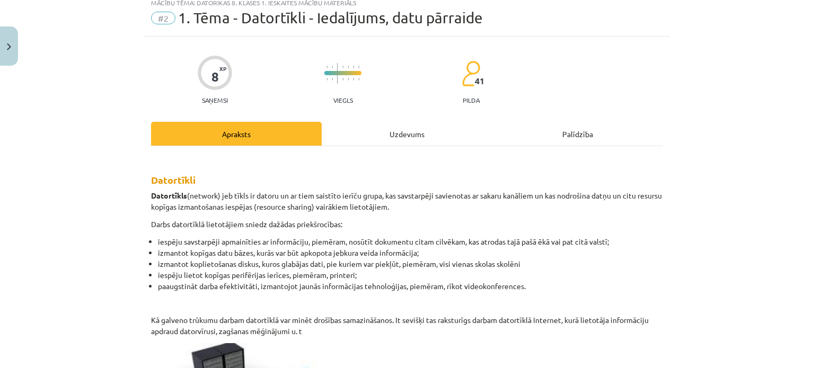
scroll to position [26, 0]
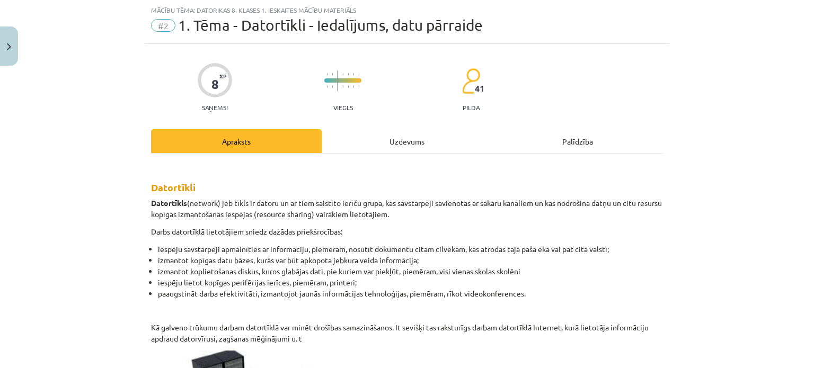
click at [406, 147] on div "Uzdevums" at bounding box center [407, 141] width 171 height 24
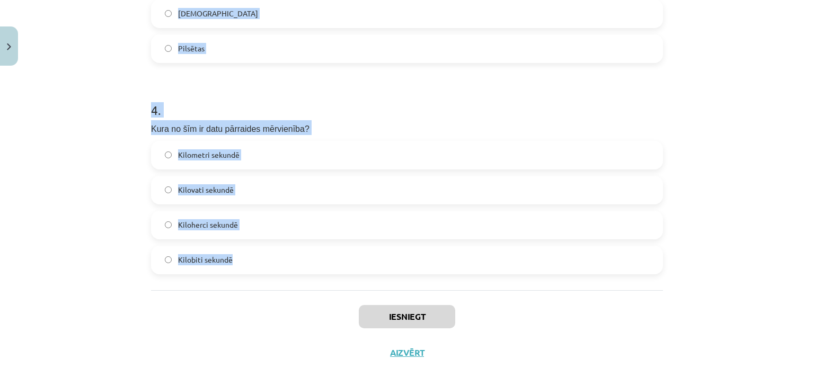
scroll to position [788, 0]
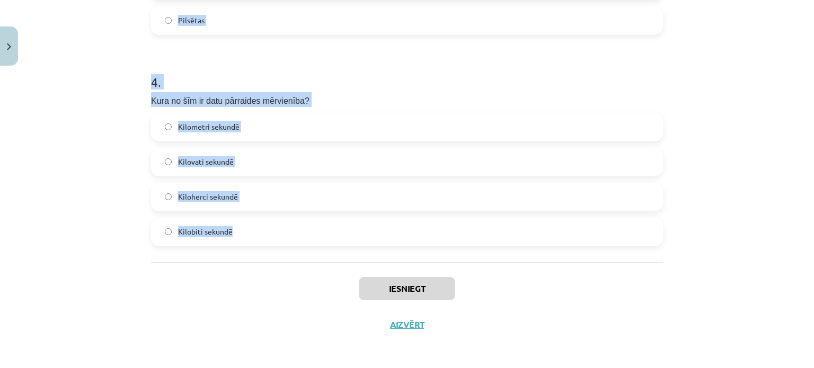
drag, startPoint x: 134, startPoint y: 103, endPoint x: 234, endPoint y: 218, distance: 152.4
click at [234, 218] on div "Mācību tēma: Datorikas 8. klases 1. ieskaites mācību materiāls #2 1. Tēma - Dat…" at bounding box center [407, 184] width 814 height 368
copy form "1 . Kā sauc datnes pārsūtīšanu no servera uz klienta datoru? Augšupielāde Lejup…"
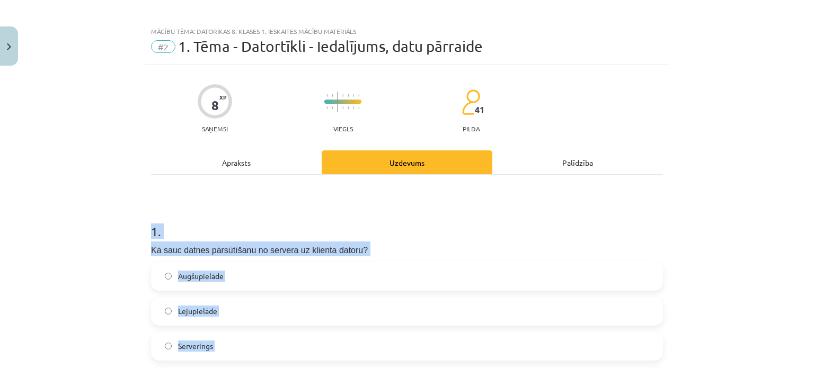
scroll to position [0, 0]
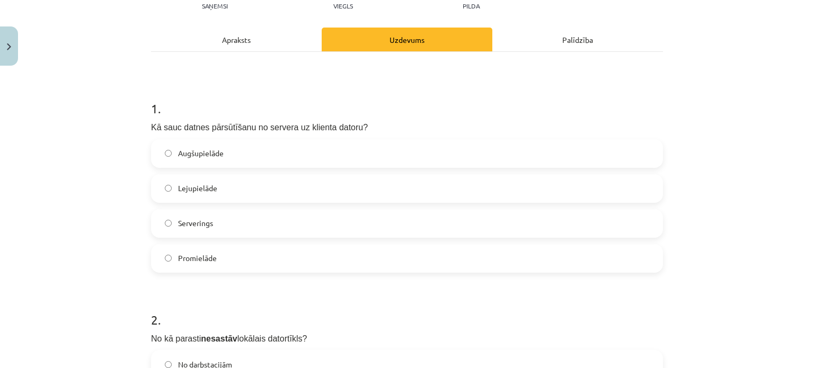
scroll to position [159, 0]
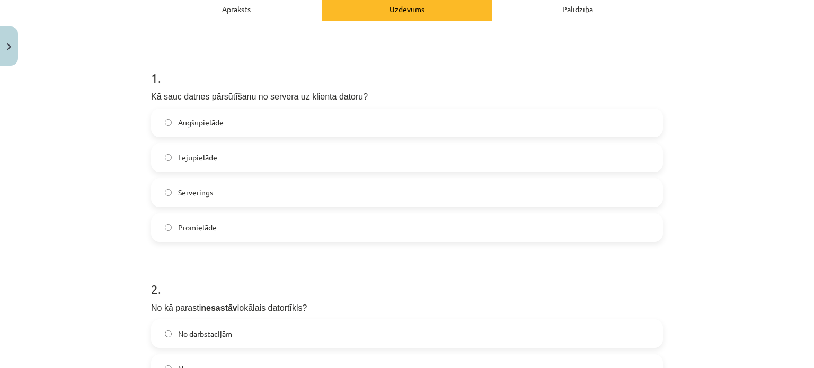
click at [263, 159] on label "Lejupielāde" at bounding box center [407, 158] width 510 height 26
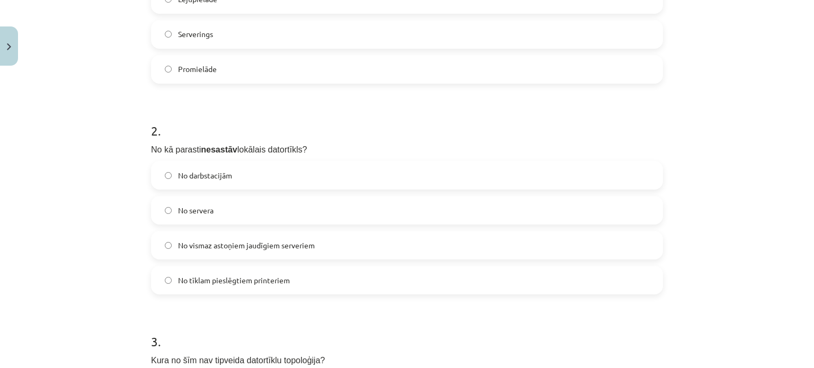
scroll to position [318, 0]
click at [237, 254] on label "No vismaz astoņiem jaudīgiem serveriem" at bounding box center [407, 244] width 510 height 26
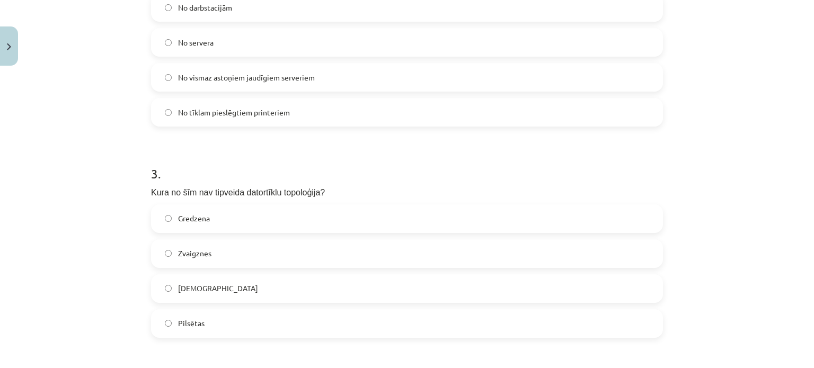
scroll to position [530, 0]
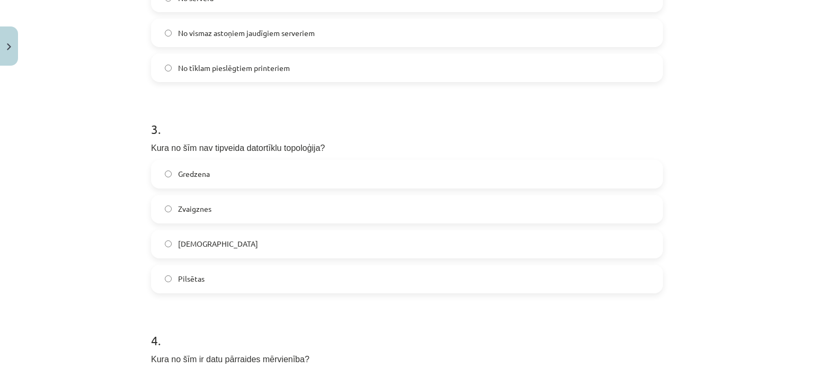
click at [227, 278] on label "Pilsētas" at bounding box center [407, 279] width 510 height 26
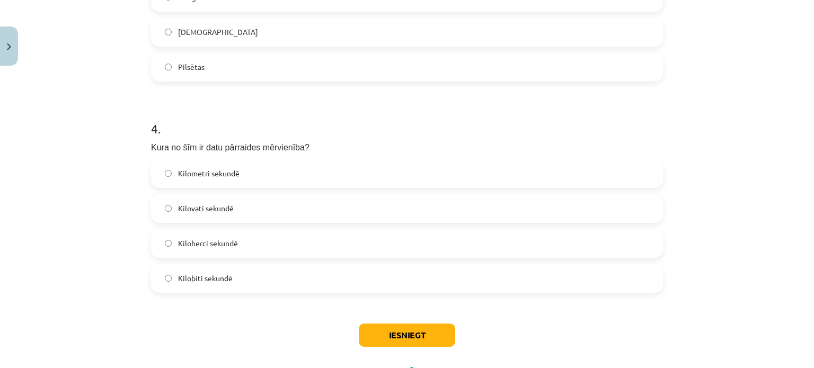
scroll to position [735, 0]
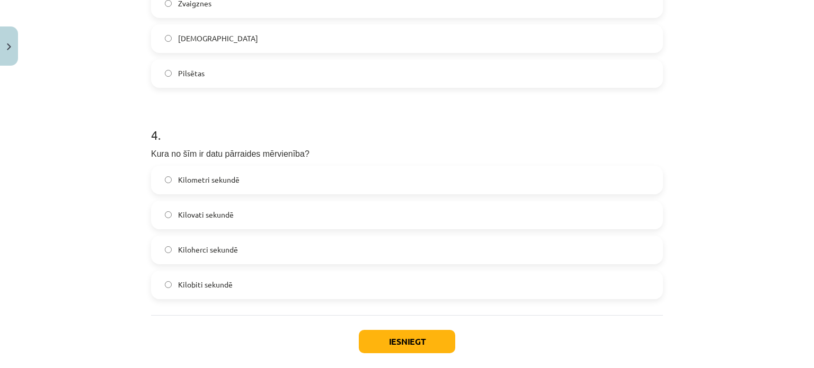
click at [206, 288] on span "Kilobiti sekundē" at bounding box center [205, 284] width 55 height 11
click at [390, 337] on button "Iesniegt" at bounding box center [407, 341] width 96 height 23
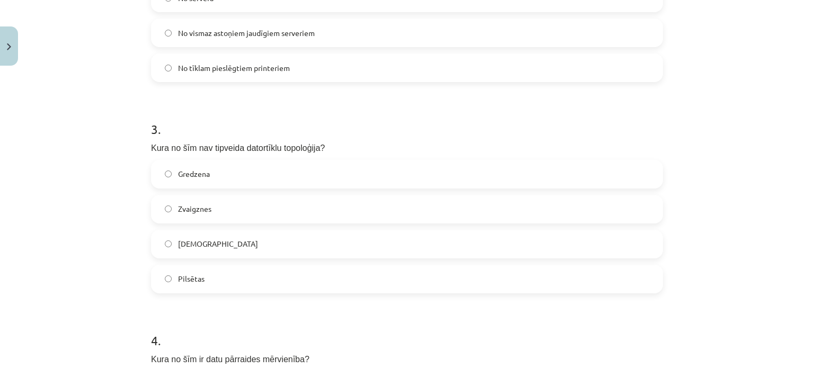
scroll to position [788, 0]
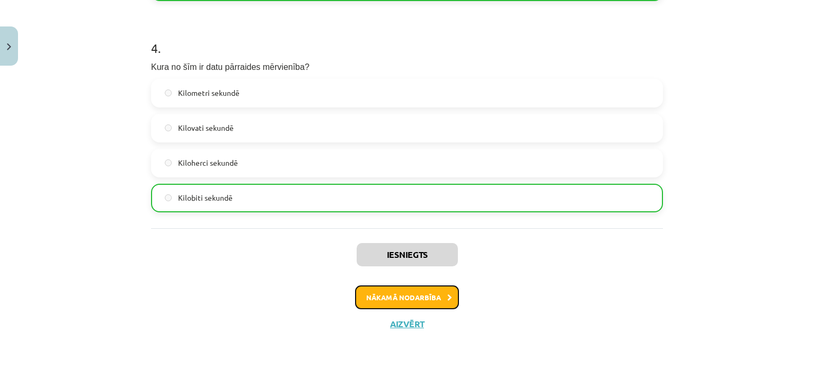
click at [436, 299] on button "Nākamā nodarbība" at bounding box center [407, 298] width 104 height 24
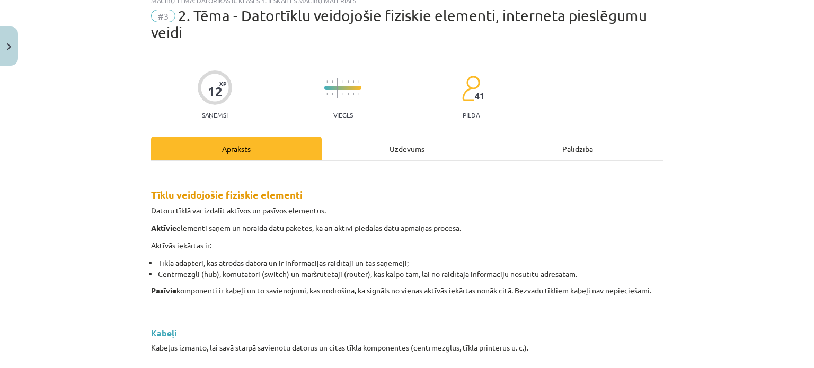
scroll to position [26, 0]
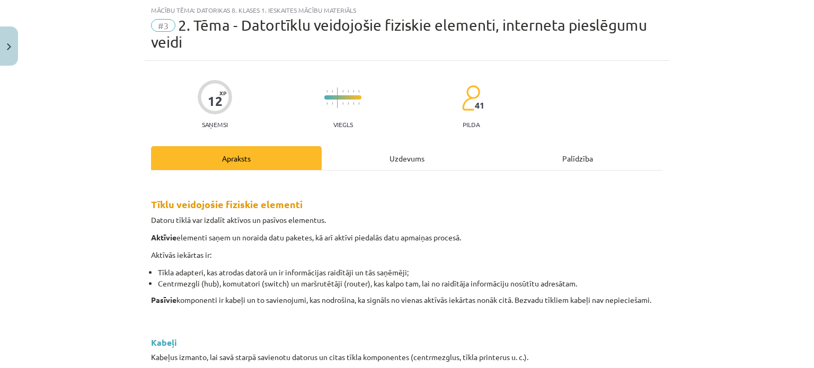
click at [390, 161] on div "Uzdevums" at bounding box center [407, 158] width 171 height 24
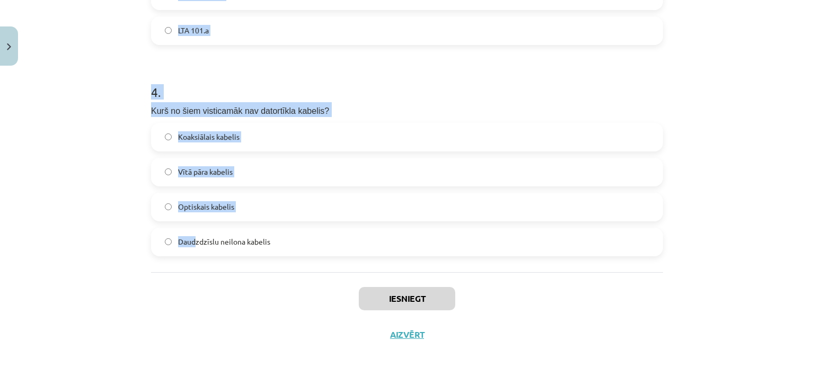
scroll to position [805, 0]
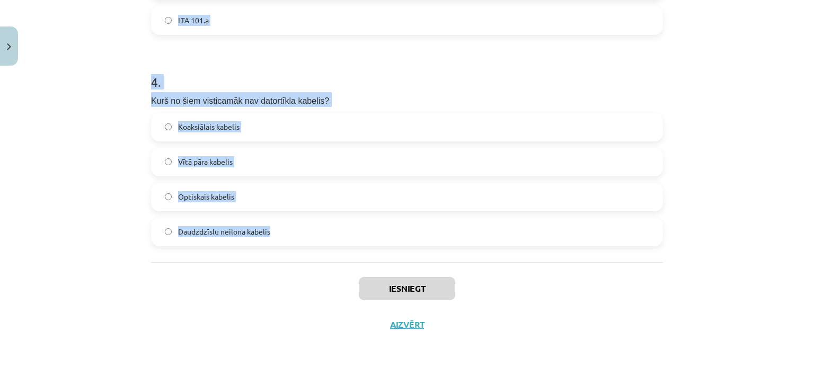
drag, startPoint x: 139, startPoint y: 226, endPoint x: 271, endPoint y: 222, distance: 132.5
click at [271, 222] on div "Mācību tēma: Datorikas 8. klases 1. ieskaites mācību materiāls #3 2. Tēma - Dat…" at bounding box center [407, 184] width 814 height 368
copy form "1 . Kā sauc vispopulārāko satelīta interneta pieslēguma sniedzēju šobrīd? Starl…"
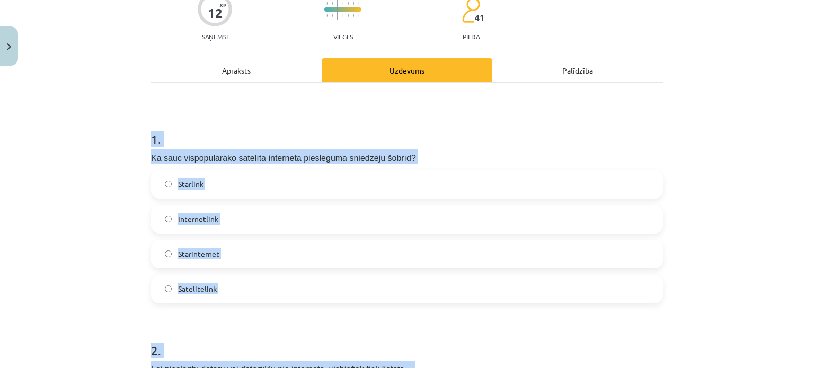
click at [43, 235] on div "Mācību tēma: Datorikas 8. klases 1. ieskaites mācību materiāls #3 2. Tēma - Dat…" at bounding box center [407, 184] width 814 height 368
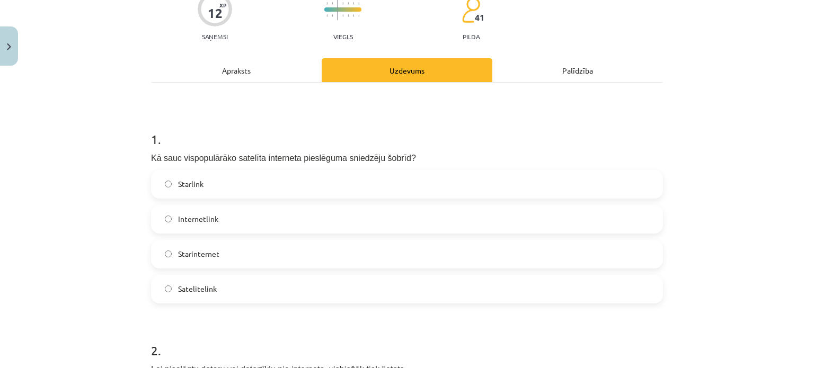
click at [175, 193] on label "Starlink" at bounding box center [407, 184] width 510 height 26
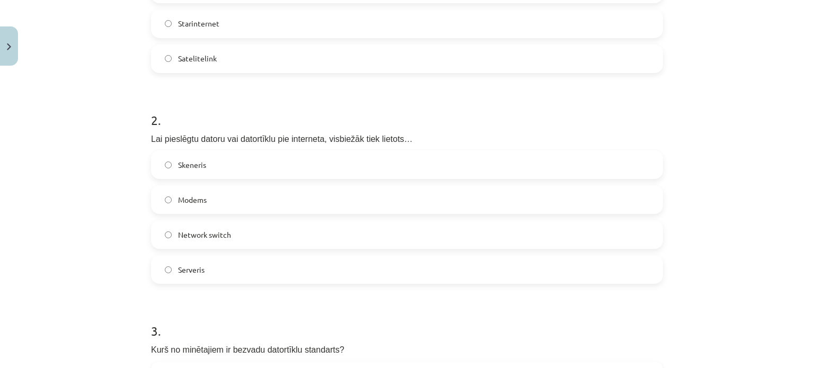
scroll to position [432, 0]
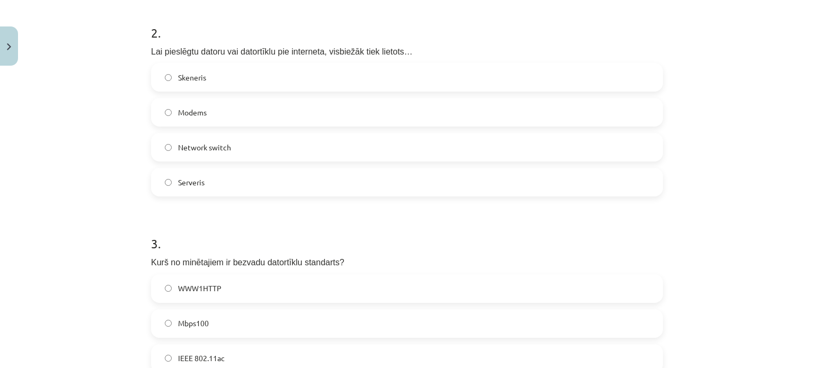
click at [204, 129] on div "Skeneris Modems Network switch Serveris" at bounding box center [407, 129] width 512 height 133
click at [203, 111] on label "Modems" at bounding box center [407, 112] width 510 height 26
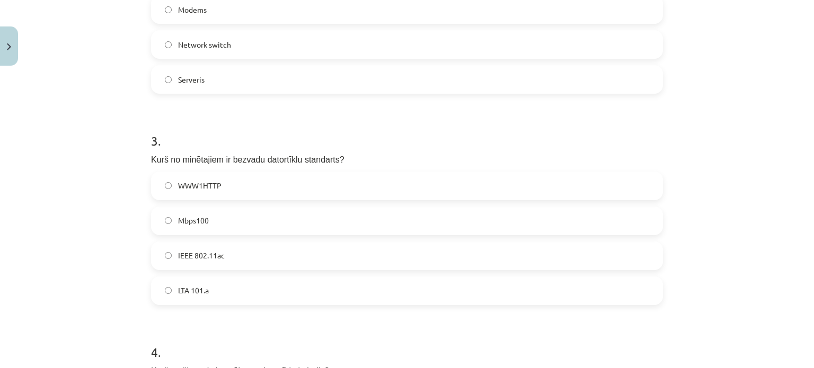
scroll to position [591, 0]
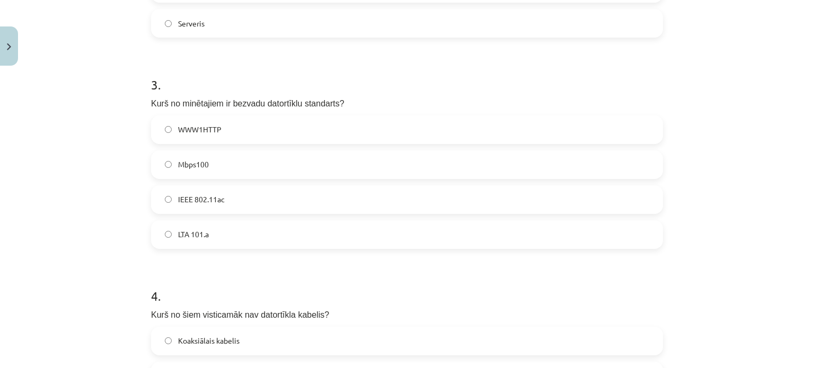
click at [191, 195] on span "IEEE 802.11ac" at bounding box center [201, 199] width 47 height 11
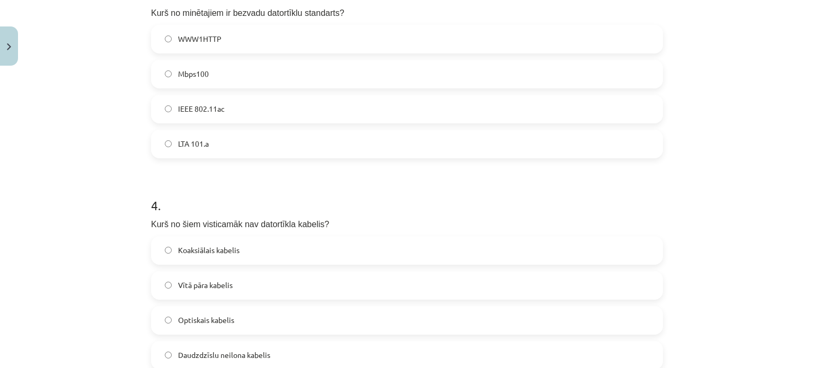
scroll to position [750, 0]
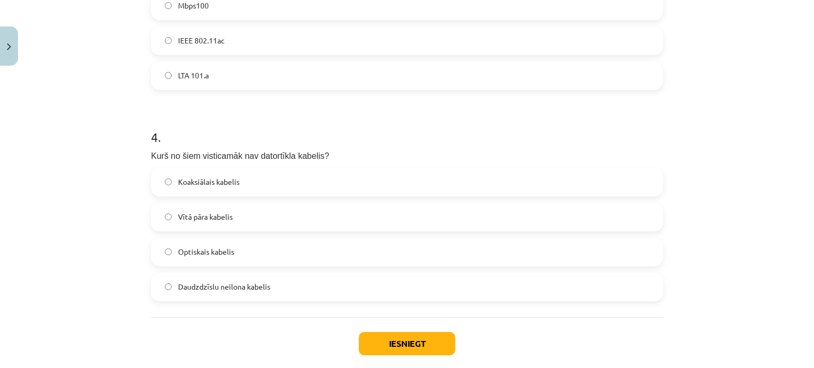
click at [181, 292] on label "Daudzdzīslu neilona kabelis" at bounding box center [407, 287] width 510 height 26
click at [407, 334] on button "Iesniegt" at bounding box center [407, 343] width 96 height 23
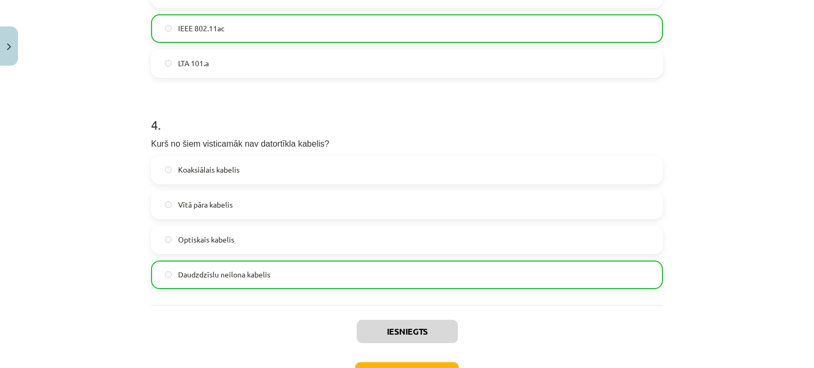
scroll to position [839, 0]
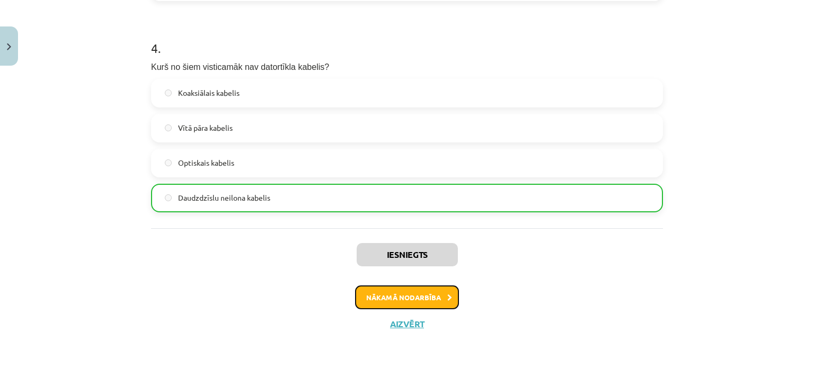
click at [365, 293] on button "Nākamā nodarbība" at bounding box center [407, 298] width 104 height 24
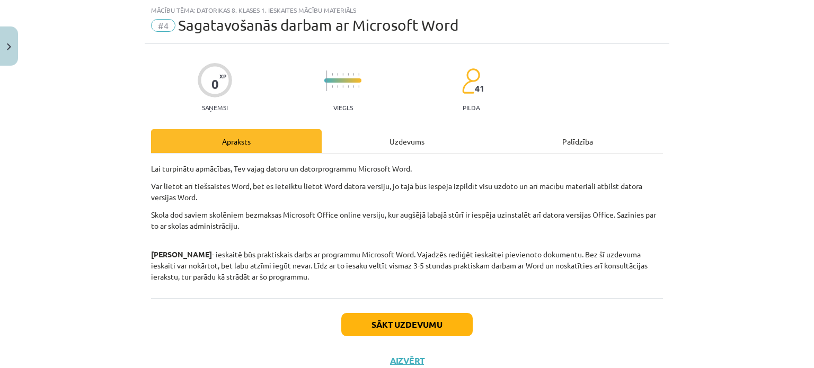
click at [382, 148] on div "Uzdevums" at bounding box center [407, 141] width 171 height 24
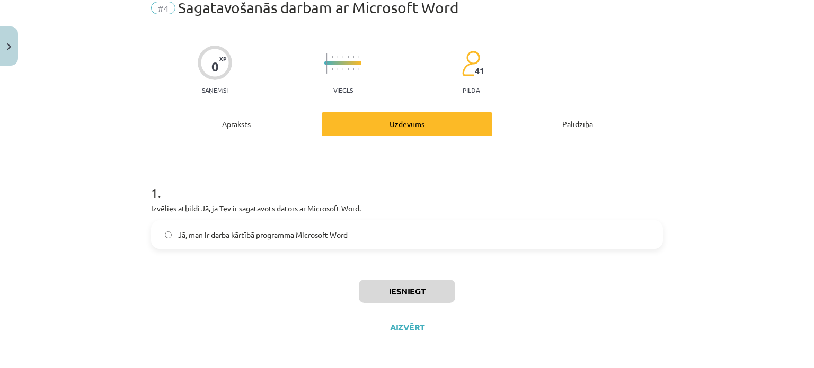
scroll to position [47, 0]
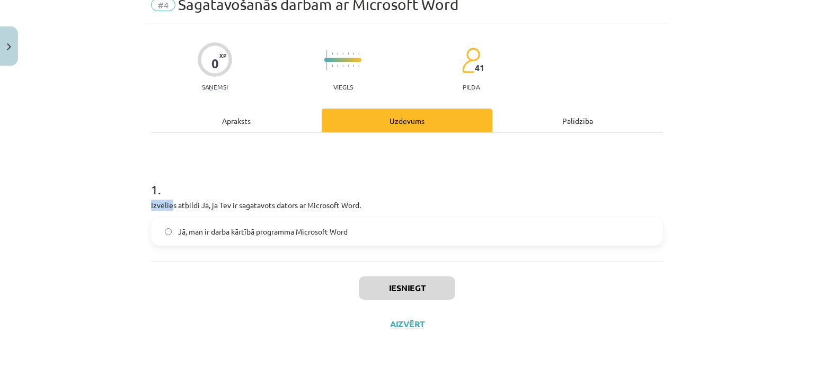
drag, startPoint x: 141, startPoint y: 201, endPoint x: 168, endPoint y: 207, distance: 27.0
click at [168, 207] on div "0 XP Saņemsi Viegls 41 pilda Apraksts Uzdevums Palīdzība 1 . Izvēlies atbildi J…" at bounding box center [407, 182] width 524 height 319
drag, startPoint x: 174, startPoint y: 207, endPoint x: 192, endPoint y: 207, distance: 18.0
click at [192, 207] on p "Izvēlies atbildi Jā, ja Tev ir sagatavots dators ar Microsoft Word." at bounding box center [407, 205] width 512 height 11
click at [222, 207] on p "Izvēlies atbildi Jā, ja Tev ir sagatavots dators ar Microsoft Word." at bounding box center [407, 205] width 512 height 11
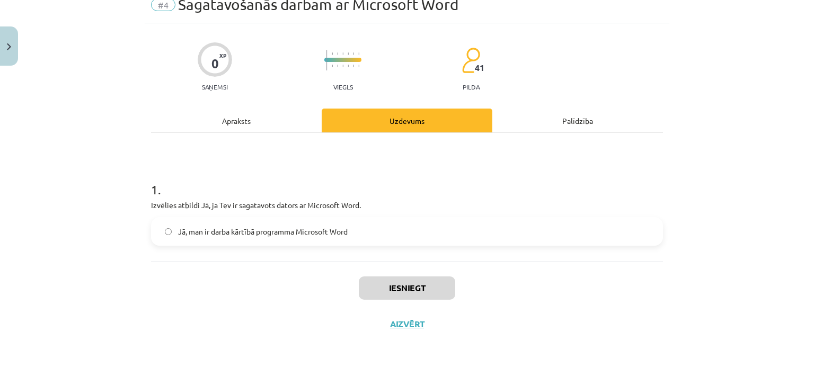
click at [266, 205] on p "Izvēlies atbildi Jā, ja Tev ir sagatavots dators ar Microsoft Word." at bounding box center [407, 205] width 512 height 11
drag, startPoint x: 311, startPoint y: 208, endPoint x: 360, endPoint y: 201, distance: 48.7
click at [349, 203] on p "Izvēlies atbildi Jā, ja Tev ir sagatavots dators ar Microsoft Word." at bounding box center [407, 205] width 512 height 11
click at [361, 201] on p "Izvēlies atbildi Jā, ja Tev ir sagatavots dators ar Microsoft Word." at bounding box center [407, 205] width 512 height 11
drag, startPoint x: 140, startPoint y: 207, endPoint x: 192, endPoint y: 252, distance: 68.0
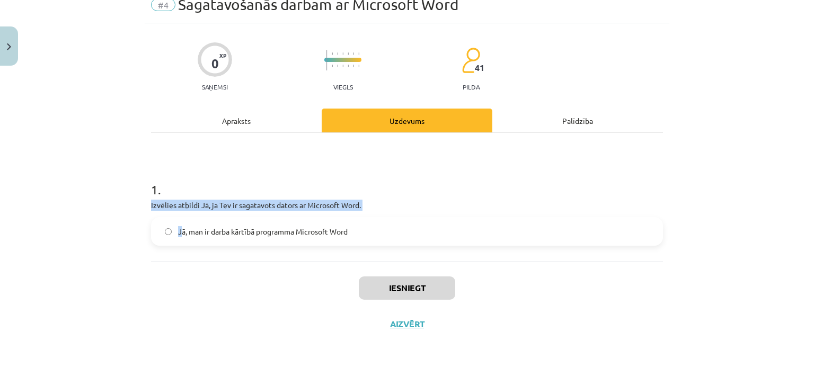
click at [177, 241] on div "0 XP Saņemsi Viegls 41 pilda Apraksts Uzdevums Palīdzība 1 . Izvēlies atbildi J…" at bounding box center [407, 182] width 524 height 319
click at [183, 256] on div "1 . Izvēlies atbildi Jā, ja Tev ir sagatavots dators ar Microsoft Word. Jā, man…" at bounding box center [407, 197] width 512 height 129
click at [305, 237] on label "Jā, man ir darba kārtībā programma Microsoft Word" at bounding box center [407, 231] width 510 height 26
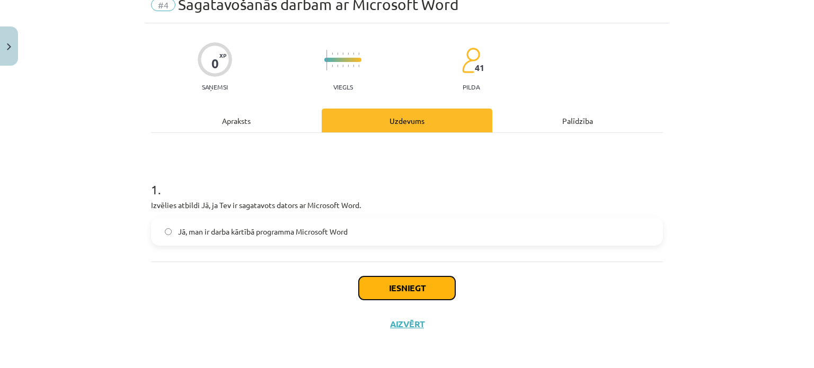
click at [387, 291] on button "Iesniegt" at bounding box center [407, 288] width 96 height 23
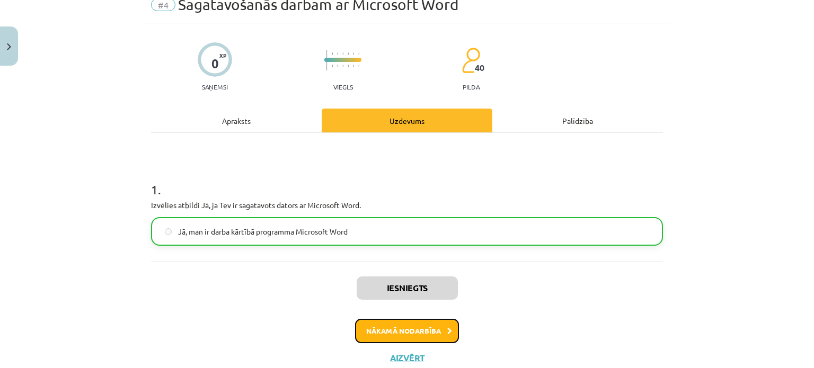
click at [405, 321] on button "Nākamā nodarbība" at bounding box center [407, 331] width 104 height 24
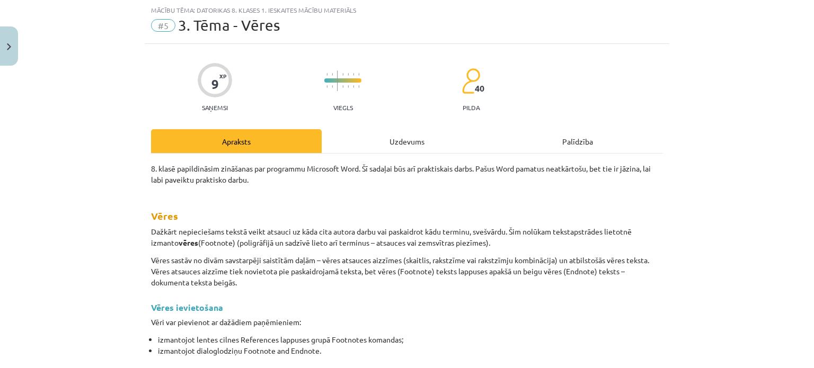
click at [401, 149] on div "Uzdevums" at bounding box center [407, 141] width 171 height 24
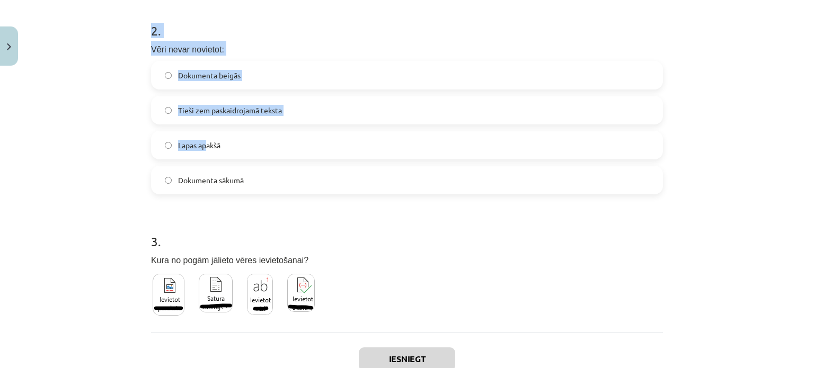
scroll to position [450, 0]
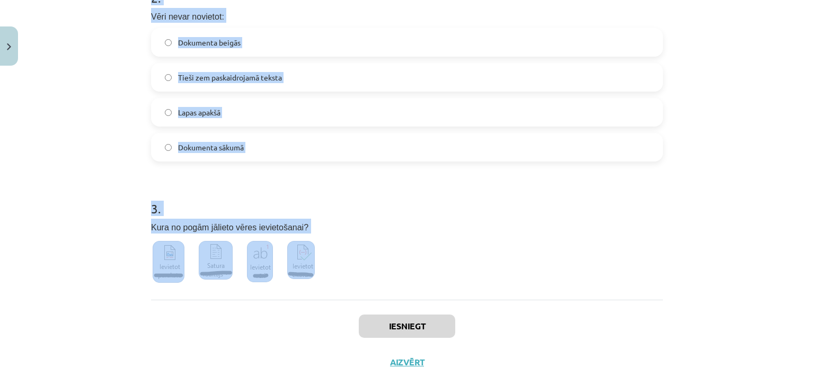
drag, startPoint x: 146, startPoint y: 50, endPoint x: 349, endPoint y: 279, distance: 305.4
click at [349, 279] on div "9 XP Saņemsi Viegls 40 pilda Apraksts Uzdevums Palīdzība 1 . Vēre sastāv no: At…" at bounding box center [407, 0] width 524 height 760
copy form "1 . Vēre sastāv no: Atsauces aizzīmes un atbilstošā teksta Paragrāfiem Atsauces…"
click at [204, 186] on h1 "3 ." at bounding box center [407, 199] width 512 height 33
click at [238, 171] on form "1 . Vēre sastāv no: Atsauces aizzīmes un atbilstošā teksta Paragrāfiem Atsauces…" at bounding box center [407, 26] width 512 height 530
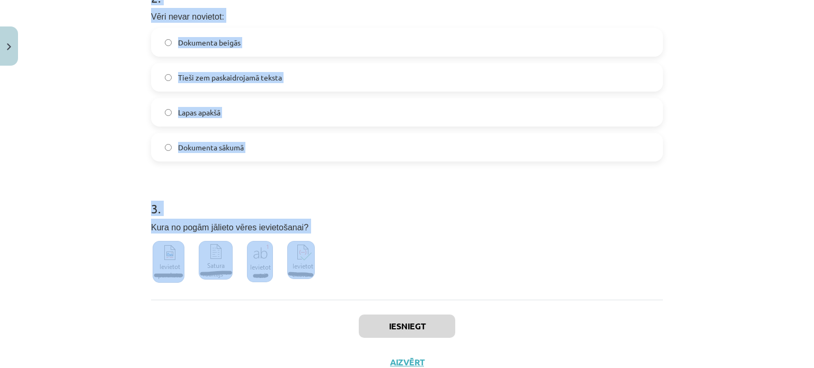
click at [259, 164] on form "1 . Vēre sastāv no: Atsauces aizzīmes un atbilstošā teksta Paragrāfiem Atsauces…" at bounding box center [407, 26] width 512 height 530
click at [131, 148] on div "Mācību tēma: Datorikas 8. klases 1. ieskaites mācību materiāls #5 3. Tēma - Vēr…" at bounding box center [407, 184] width 814 height 368
click at [156, 204] on h1 "3 ." at bounding box center [407, 199] width 512 height 33
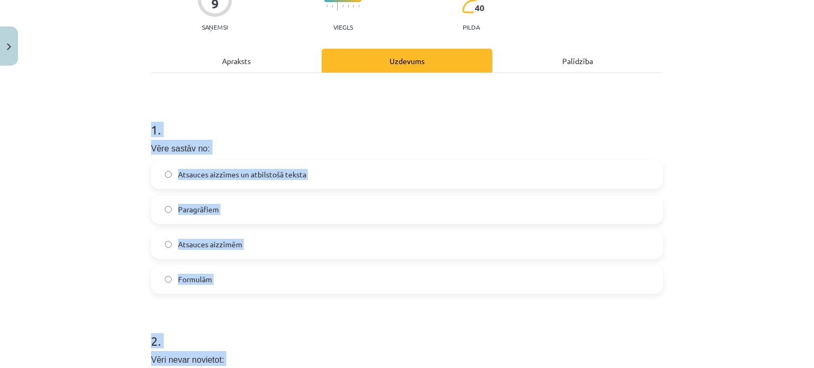
scroll to position [106, 0]
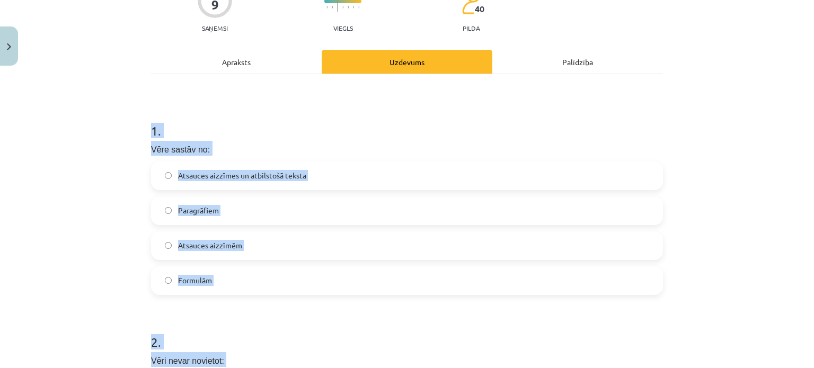
drag, startPoint x: 248, startPoint y: 147, endPoint x: 133, endPoint y: 125, distance: 116.6
click at [133, 125] on div "Mācību tēma: Datorikas 8. klases 1. ieskaites mācību materiāls #5 3. Tēma - Vēr…" at bounding box center [407, 184] width 814 height 368
copy form "1 . Vēre sastāv no: Atsauces aizzīmes un atbilstošā teksta Paragrāfiem Atsauces…"
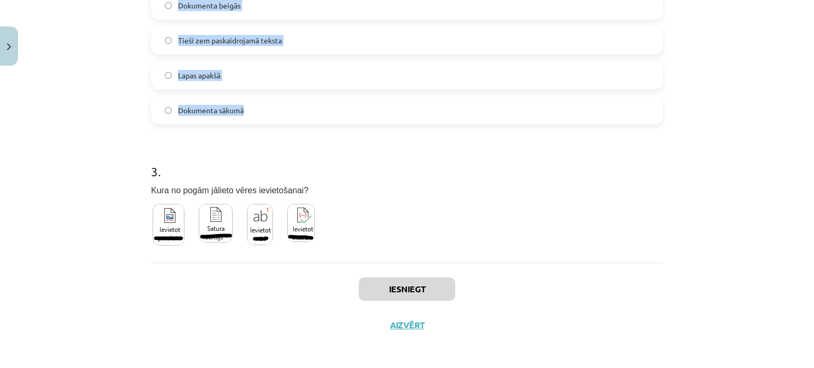
scroll to position [488, 0]
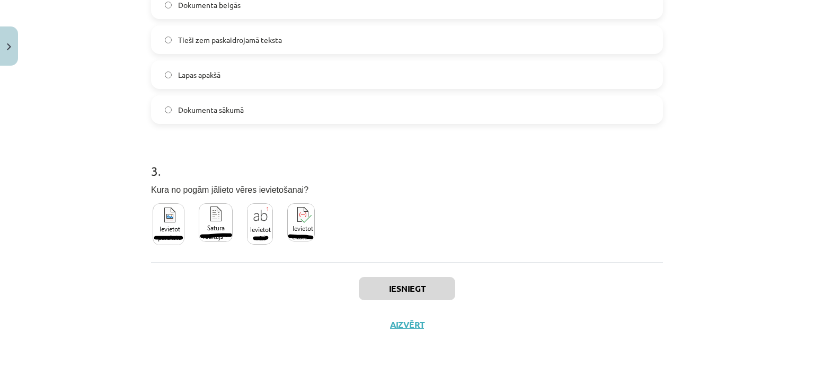
click at [284, 289] on div "Iesniegt Aizvērt" at bounding box center [407, 299] width 512 height 74
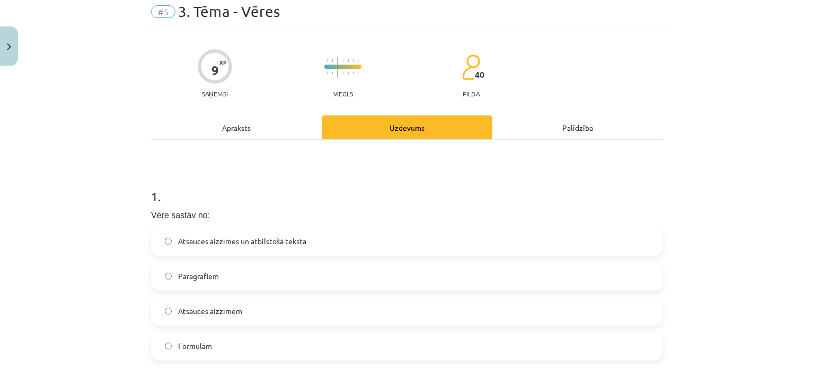
scroll to position [117, 0]
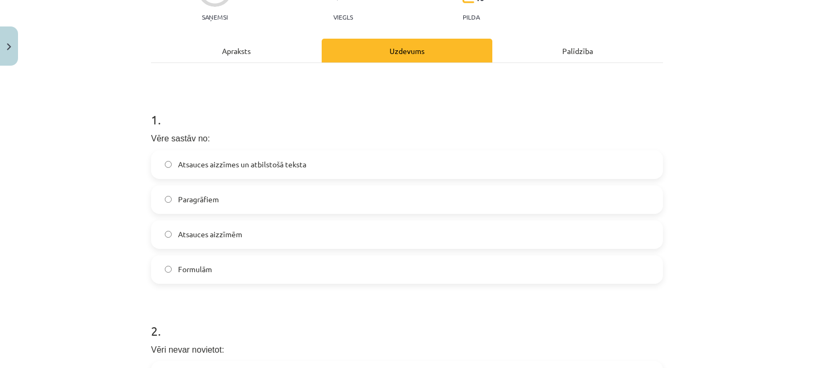
click at [224, 229] on span "Atsauces aizzīmēm" at bounding box center [210, 234] width 64 height 11
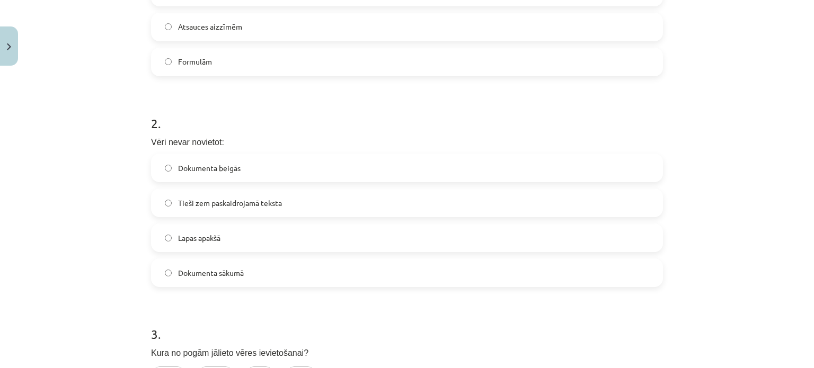
scroll to position [329, 0]
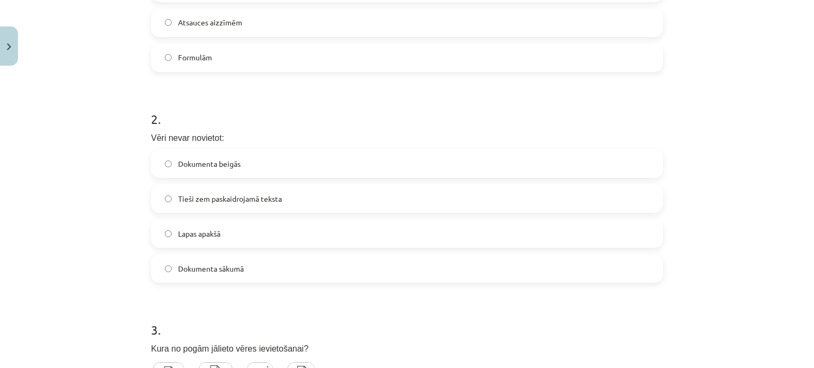
click at [84, 262] on div "Mācību tēma: Datorikas 8. klases 1. ieskaites mācību materiāls #5 3. Tēma - Vēr…" at bounding box center [407, 184] width 814 height 368
click at [227, 261] on label "Dokumenta sākumā" at bounding box center [407, 268] width 510 height 26
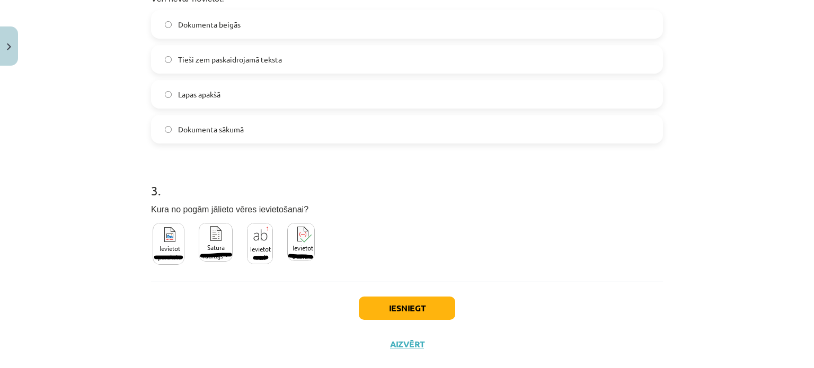
scroll to position [488, 0]
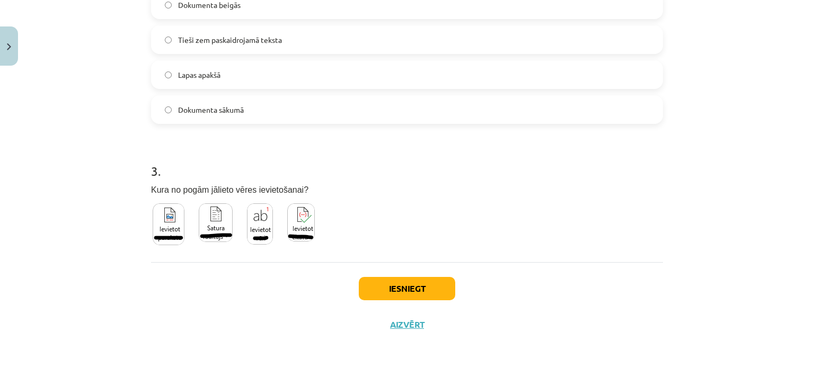
click at [254, 204] on img at bounding box center [260, 223] width 26 height 41
click at [410, 286] on button "Iesniegt" at bounding box center [407, 288] width 96 height 23
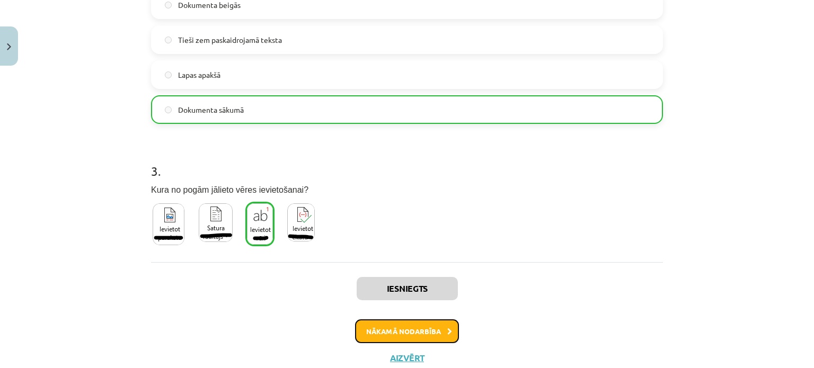
click at [416, 325] on button "Nākamā nodarbība" at bounding box center [407, 331] width 104 height 24
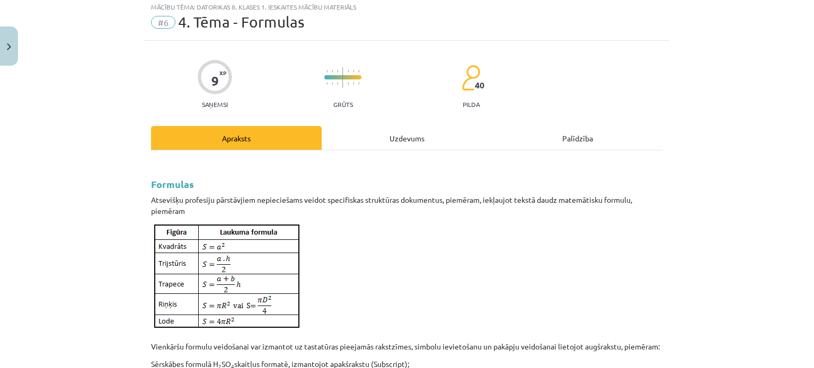
scroll to position [26, 0]
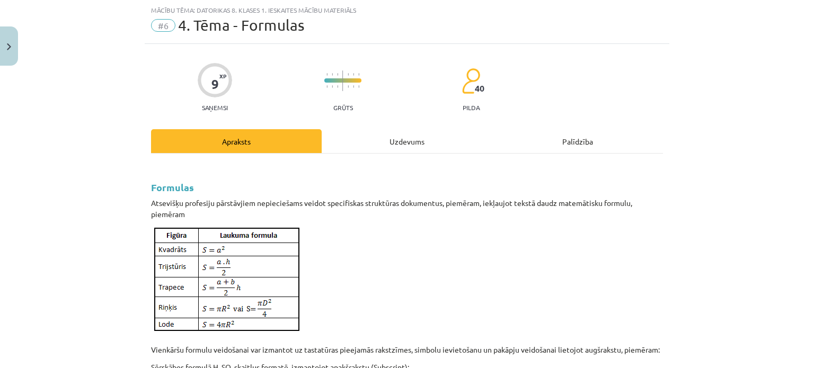
click at [410, 146] on div "Uzdevums" at bounding box center [407, 141] width 171 height 24
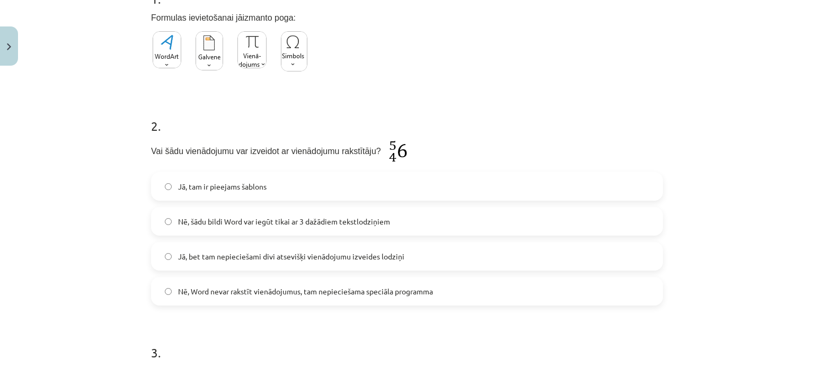
scroll to position [268, 0]
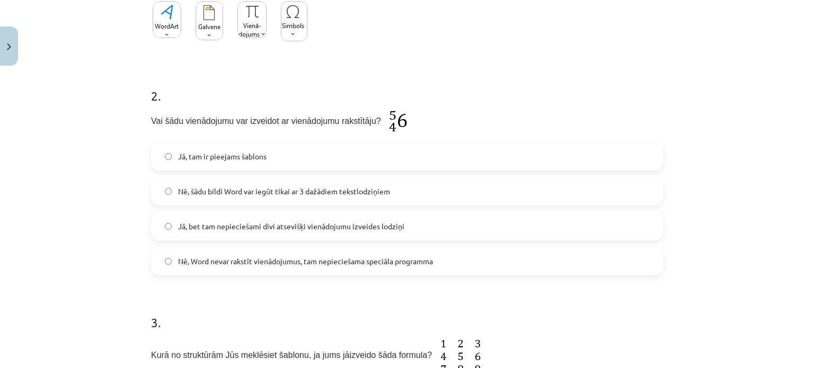
click at [208, 152] on span "Jā, tam ir pieejams šablons" at bounding box center [222, 156] width 88 height 11
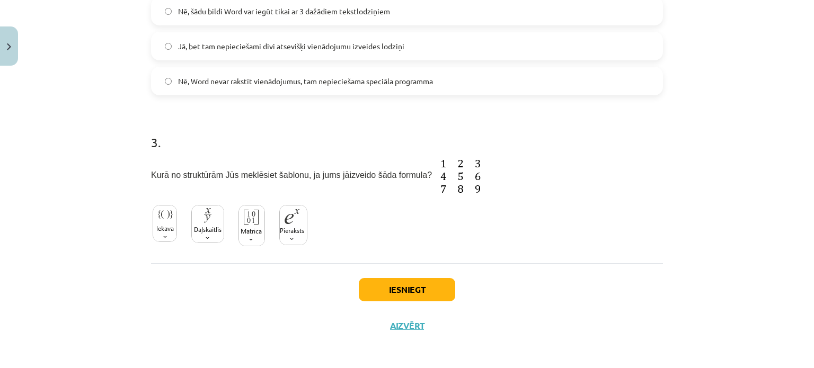
scroll to position [449, 0]
click at [239, 223] on img at bounding box center [251, 224] width 26 height 41
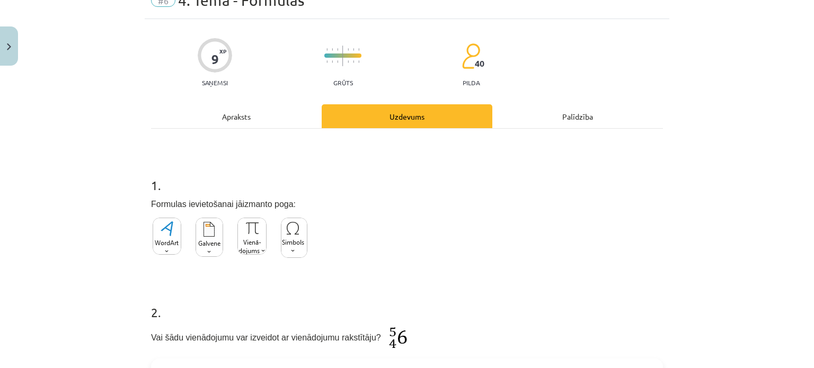
scroll to position [53, 0]
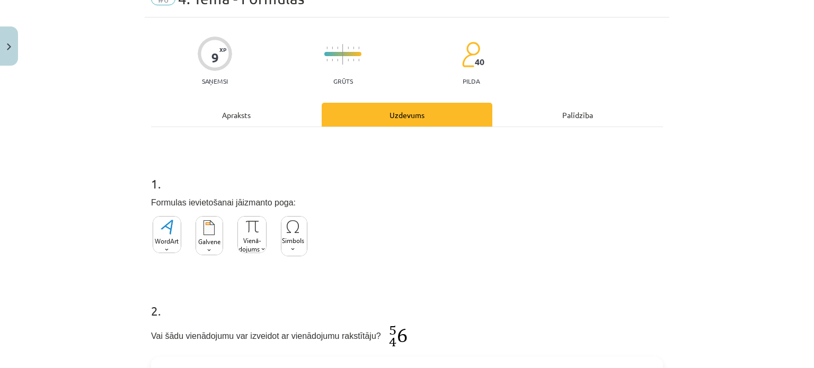
click at [256, 230] on img at bounding box center [251, 234] width 29 height 37
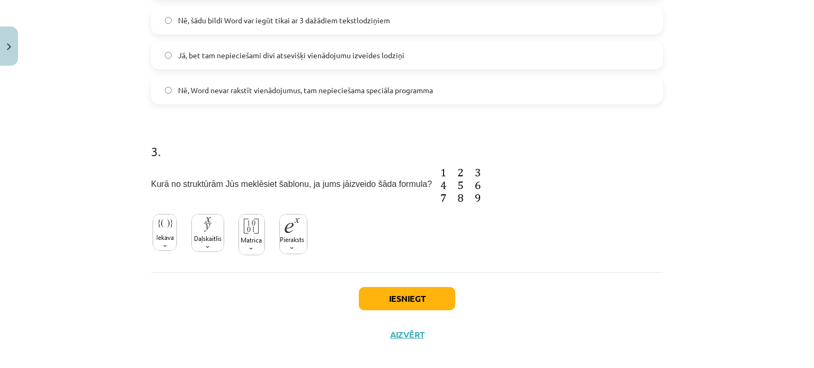
scroll to position [449, 0]
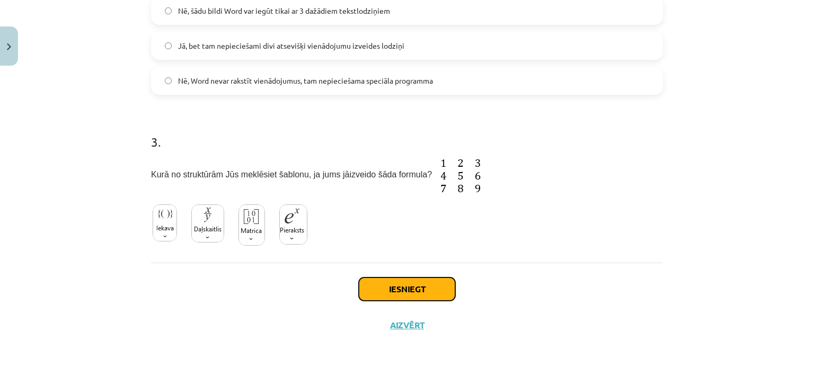
click at [422, 287] on button "Iesniegt" at bounding box center [407, 289] width 96 height 23
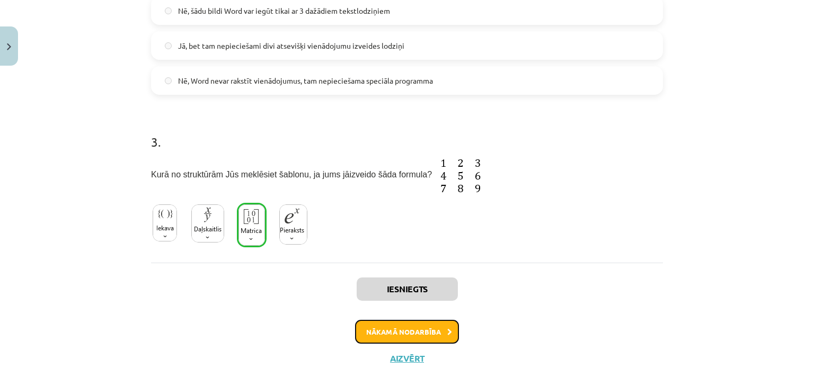
click at [405, 331] on button "Nākamā nodarbība" at bounding box center [407, 332] width 104 height 24
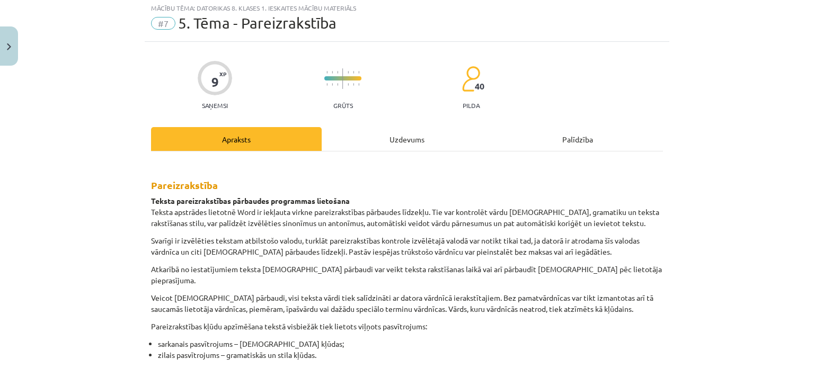
scroll to position [26, 0]
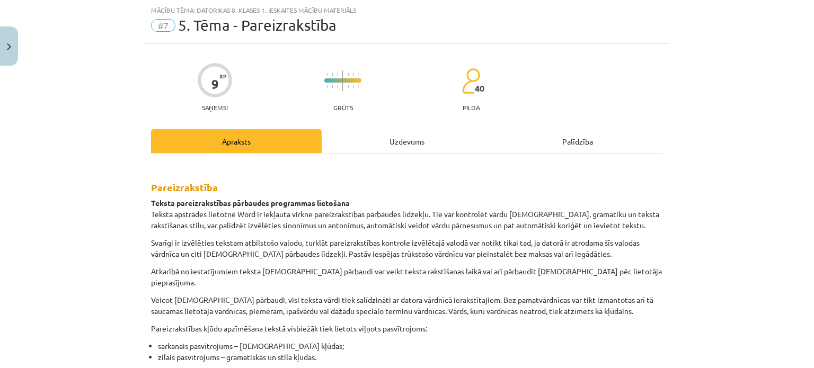
click at [409, 142] on div "Uzdevums" at bounding box center [407, 141] width 171 height 24
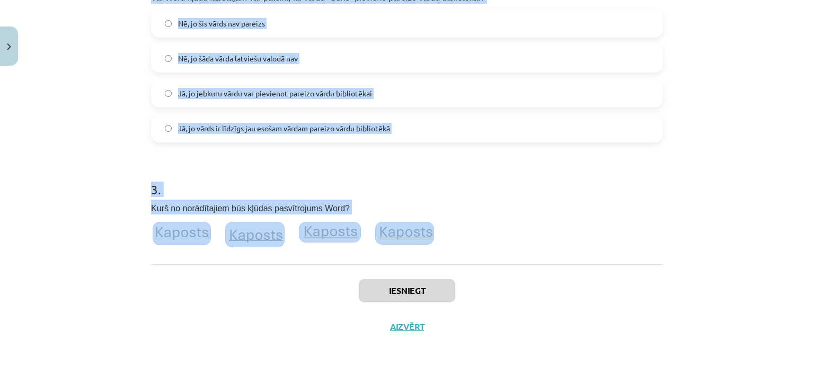
scroll to position [471, 0]
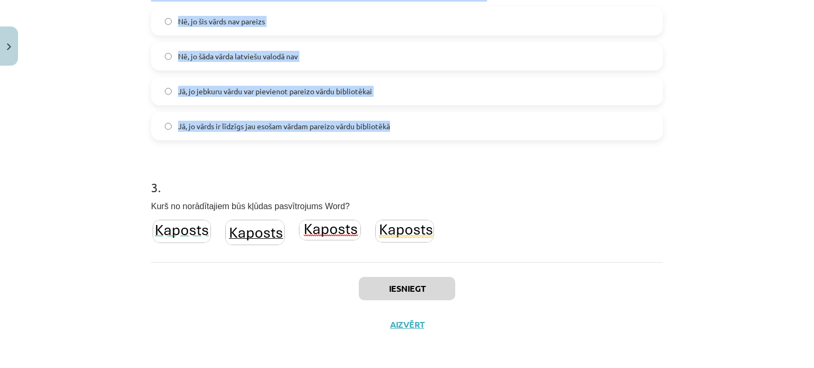
drag, startPoint x: 147, startPoint y: 44, endPoint x: 415, endPoint y: 131, distance: 282.3
copy form "1 . “Jānim bija zīli džinsi.” Vai Word šajā tekstā atradīs kļūdas (latviešu val…"
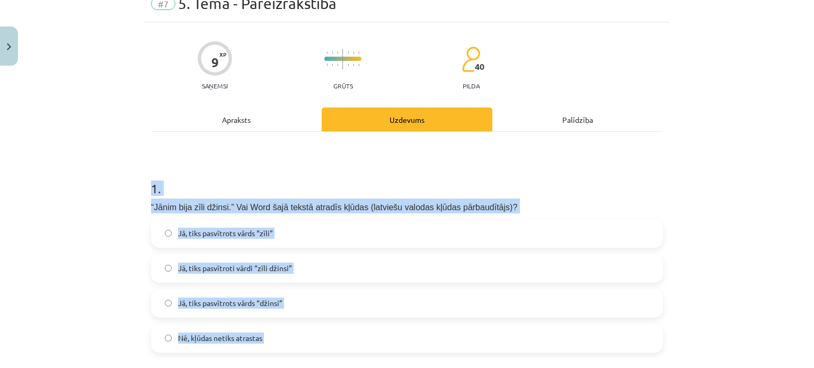
scroll to position [48, 0]
click at [81, 284] on div "Mācību tēma: Datorikas 8. klases 1. ieskaites mācību materiāls #7 5. Tēma - Par…" at bounding box center [407, 184] width 814 height 368
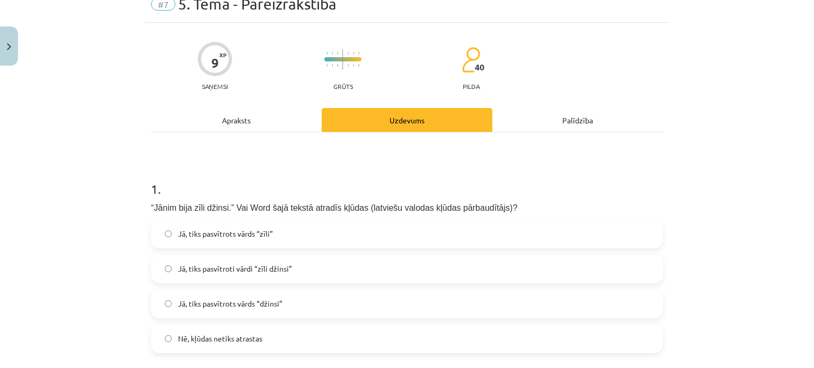
click at [302, 229] on label "Jā, tiks pasvītrots vārds “zīli”" at bounding box center [407, 234] width 510 height 26
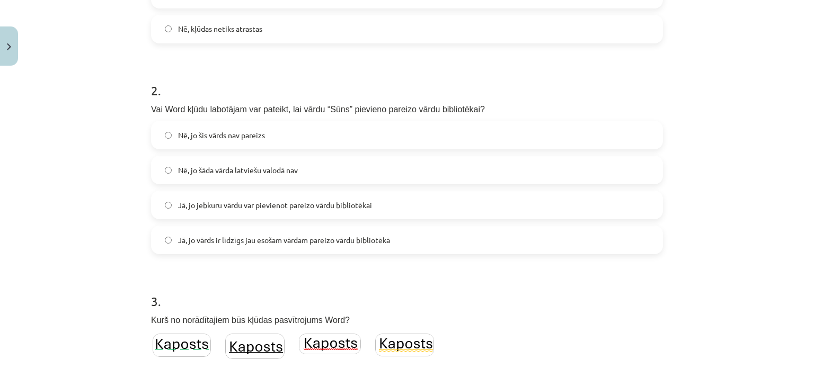
scroll to position [371, 0]
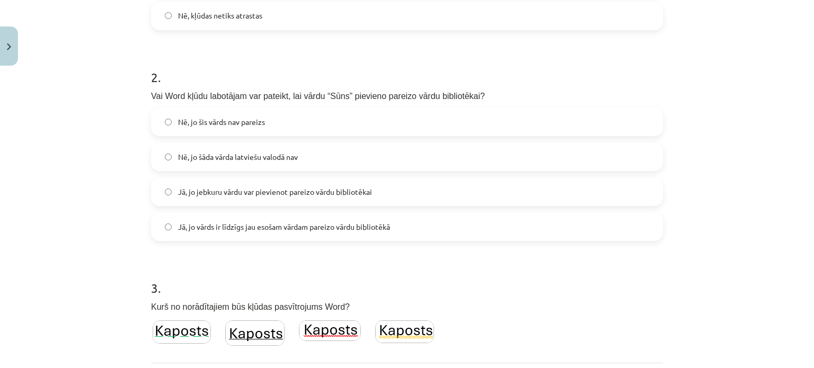
click at [213, 194] on span "Jā, jo jebkuru vārdu var pievienot pareizo vārdu bibliotēkai" at bounding box center [275, 191] width 194 height 11
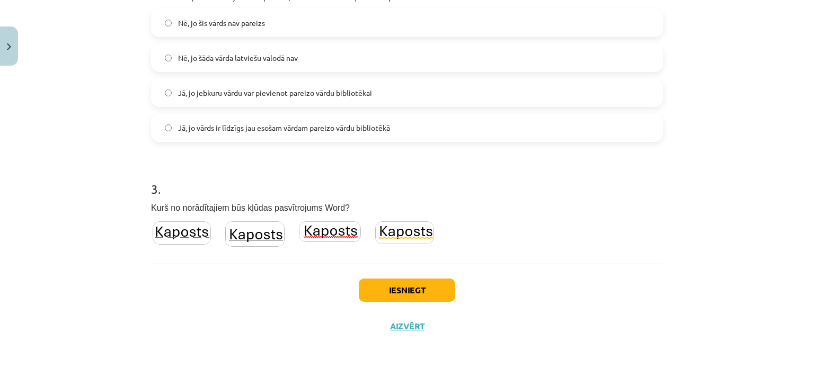
scroll to position [471, 0]
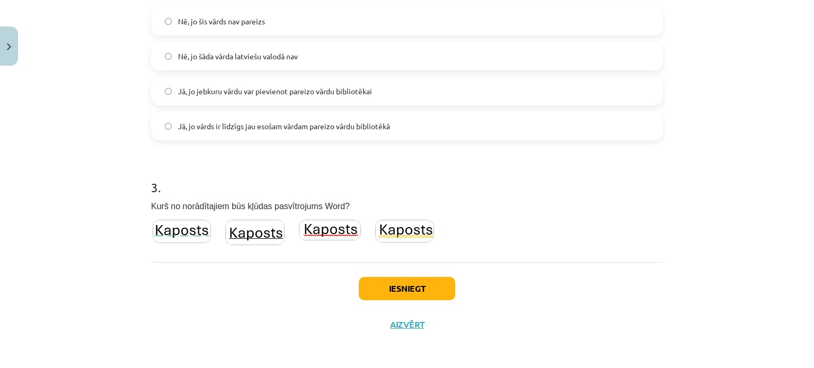
click at [339, 228] on img at bounding box center [330, 230] width 62 height 21
click at [376, 289] on button "Iesniegt" at bounding box center [407, 288] width 96 height 23
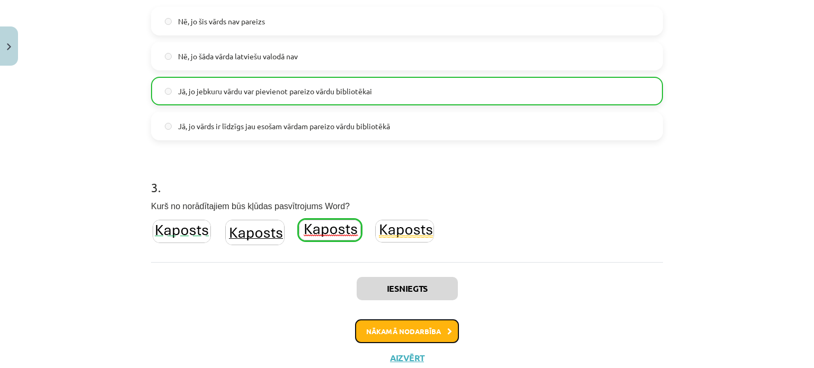
click at [406, 326] on button "Nākamā nodarbība" at bounding box center [407, 331] width 104 height 24
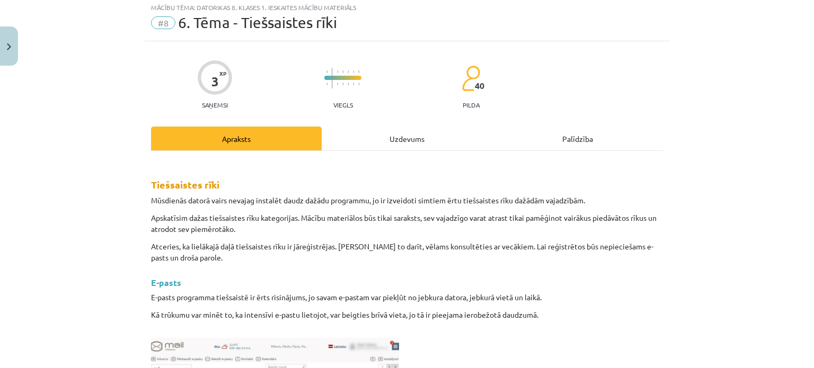
scroll to position [26, 0]
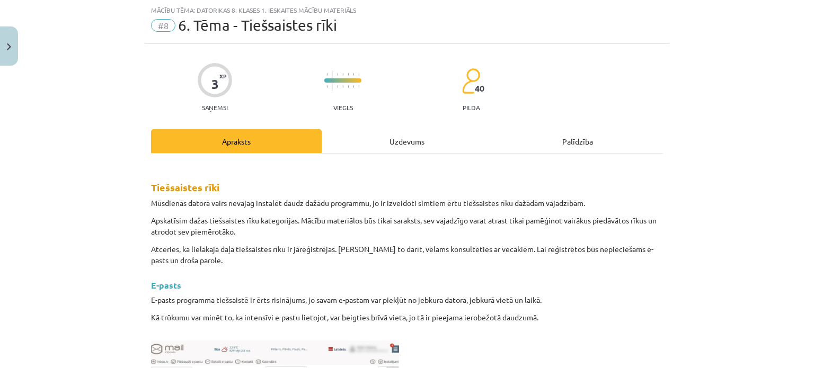
click at [394, 148] on div "Uzdevums" at bounding box center [407, 141] width 171 height 24
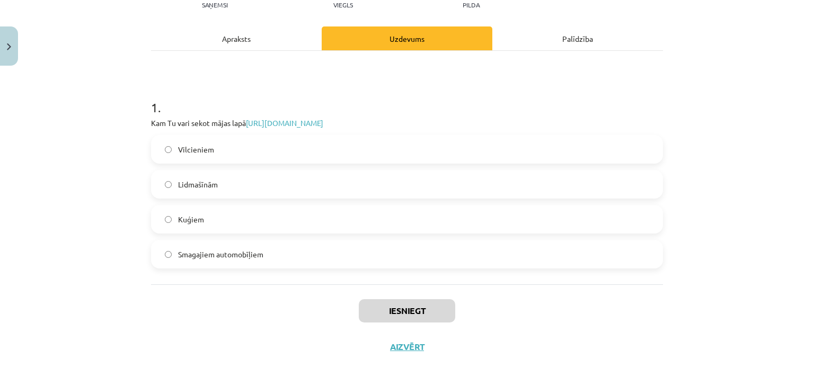
scroll to position [132, 0]
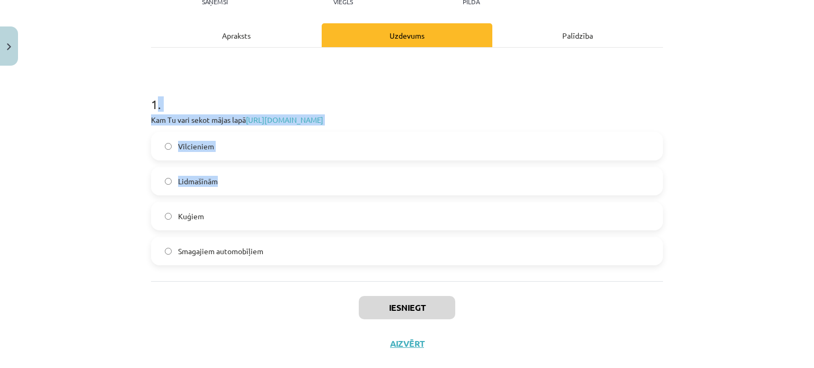
drag, startPoint x: 151, startPoint y: 98, endPoint x: 211, endPoint y: 164, distance: 89.3
click at [218, 174] on div "1 . Kam Tu vari sekot mājas lapā https://www.flightradar24.com/56.65,23.73/10 V…" at bounding box center [407, 171] width 512 height 187
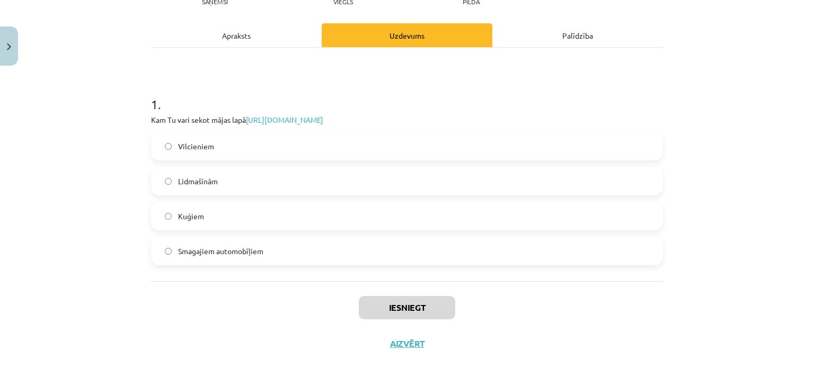
click at [108, 70] on div "Mācību tēma: Datorikas 8. klases 1. ieskaites mācību materiāls #8 6. Tēma - Tie…" at bounding box center [407, 184] width 814 height 368
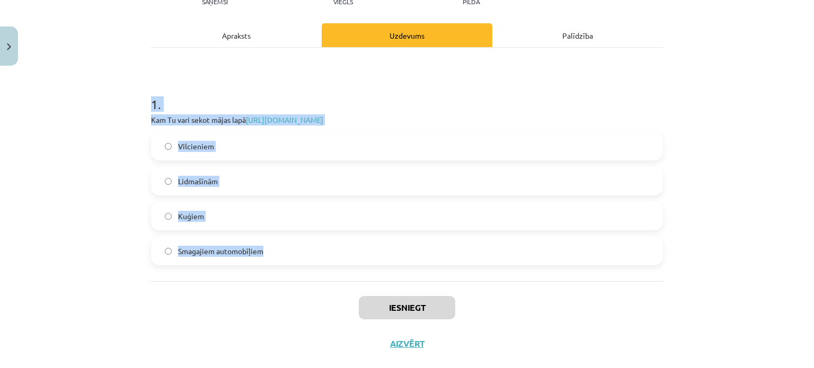
drag, startPoint x: 127, startPoint y: 89, endPoint x: 324, endPoint y: 265, distance: 263.7
click at [324, 265] on div "Mācību tēma: Datorikas 8. klases 1. ieskaites mācību materiāls #8 6. Tēma - Tie…" at bounding box center [407, 184] width 814 height 368
copy div "1 . Kam Tu vari sekot mājas lapā https://www.flightradar24.com/56.65,23.73/10 V…"
click at [104, 230] on div "Mācību tēma: Datorikas 8. klases 1. ieskaites mācību materiāls #8 6. Tēma - Tie…" at bounding box center [407, 184] width 814 height 368
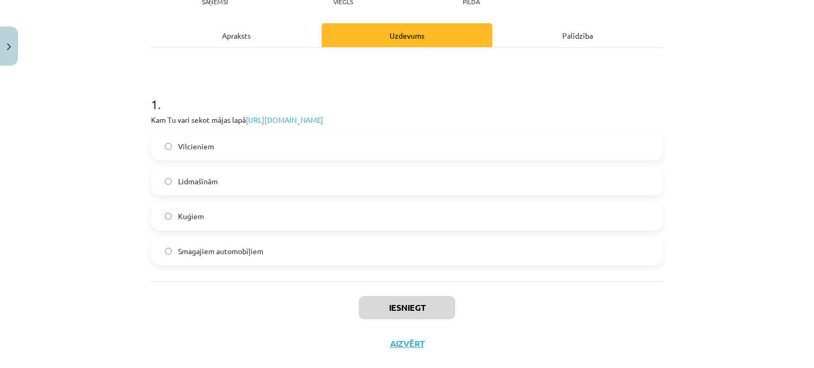
click at [224, 184] on label "Lidmašīnām" at bounding box center [407, 181] width 510 height 26
click at [423, 309] on button "Iesniegt" at bounding box center [407, 307] width 96 height 23
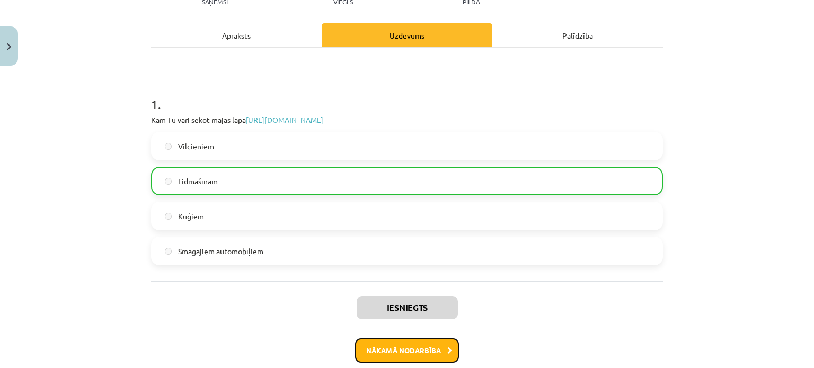
click at [423, 349] on button "Nākamā nodarbība" at bounding box center [407, 351] width 104 height 24
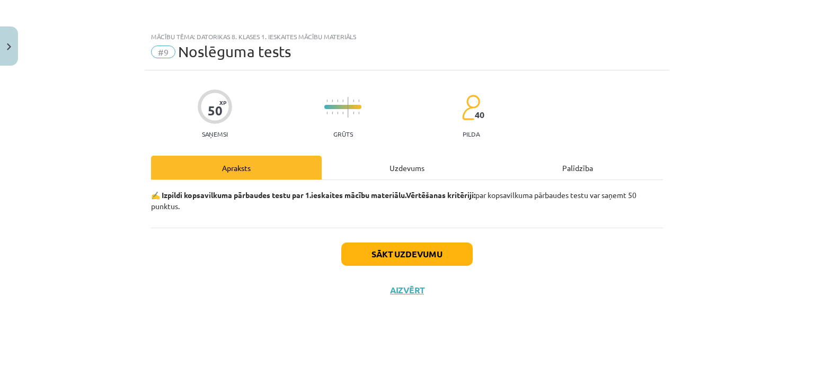
click at [391, 172] on div "Uzdevums" at bounding box center [407, 168] width 171 height 24
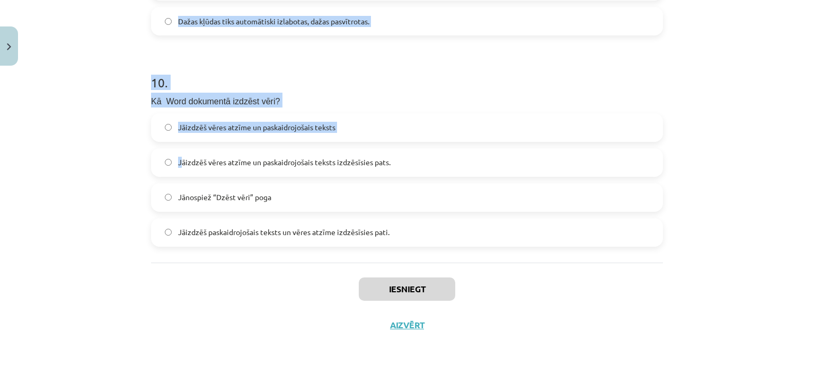
scroll to position [2019, 0]
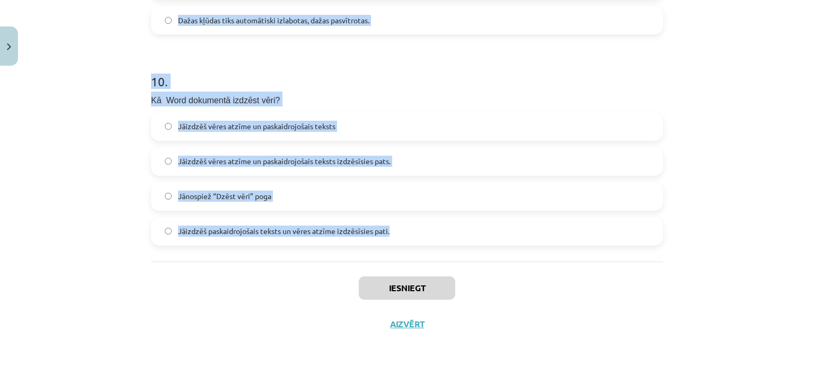
drag, startPoint x: 140, startPoint y: 133, endPoint x: 385, endPoint y: 224, distance: 261.5
click at [385, 224] on div "Mācību tēma: Datorikas 8. klases 1. ieskaites mācību materiāls #9 Noslēguma tes…" at bounding box center [407, 184] width 814 height 368
copy form "1 . Kurā no lentēm (nodaļām) tu meklēsi vienādojuma rakstīšanu Word? Sākums Nof…"
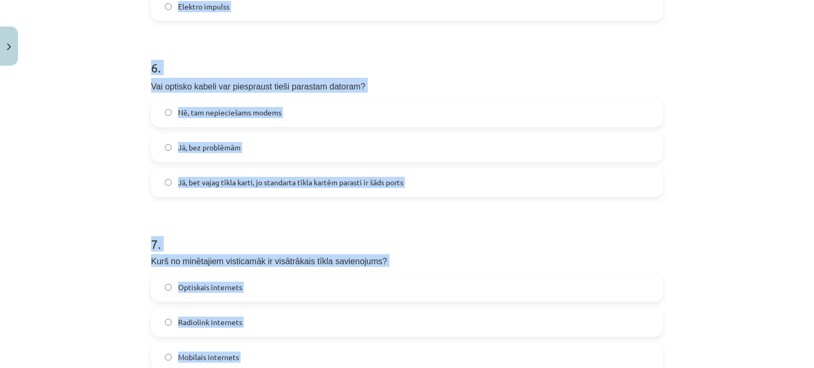
click at [85, 243] on div "Mācību tēma: Datorikas 8. klases 1. ieskaites mācību materiāls #9 Noslēguma tes…" at bounding box center [407, 184] width 814 height 368
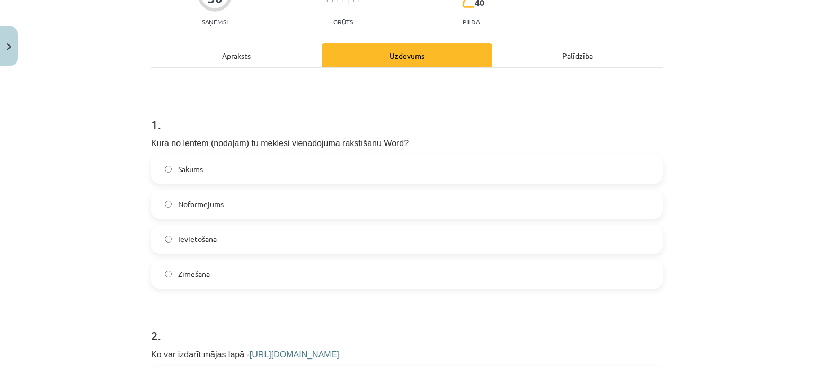
click at [208, 248] on label "Ievietošana" at bounding box center [407, 239] width 510 height 26
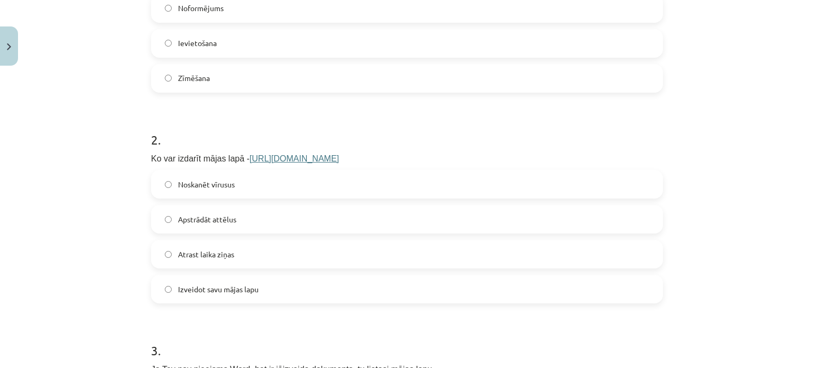
scroll to position [271, 0]
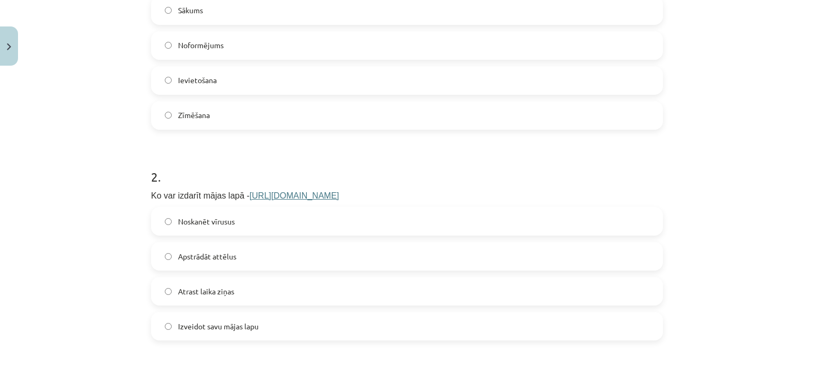
click at [203, 335] on label "Izveidot savu mājas lapu" at bounding box center [407, 326] width 510 height 26
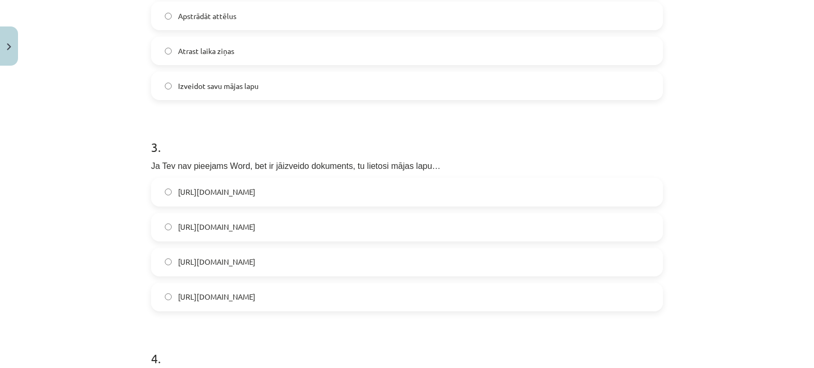
scroll to position [536, 0]
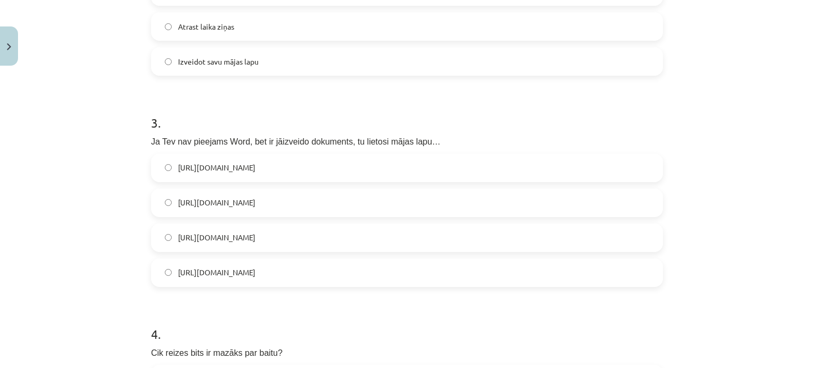
click at [309, 205] on label "https://www.google.com/docs/about/" at bounding box center [407, 203] width 510 height 26
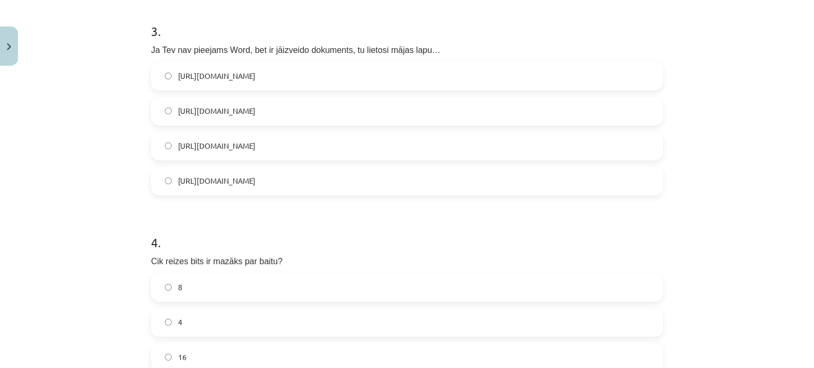
scroll to position [642, 0]
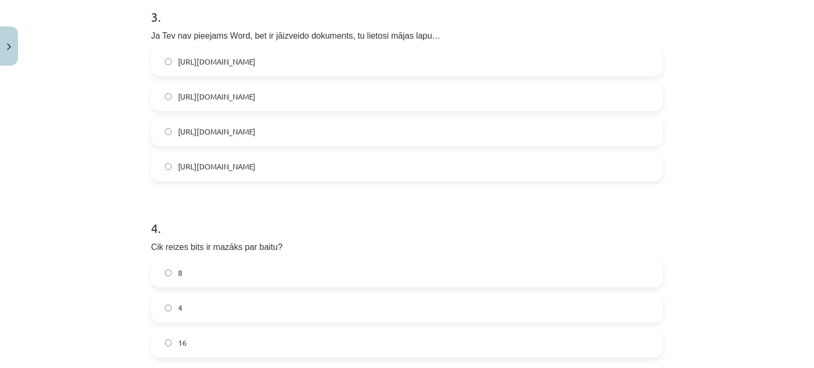
click at [187, 271] on label "8" at bounding box center [407, 273] width 510 height 26
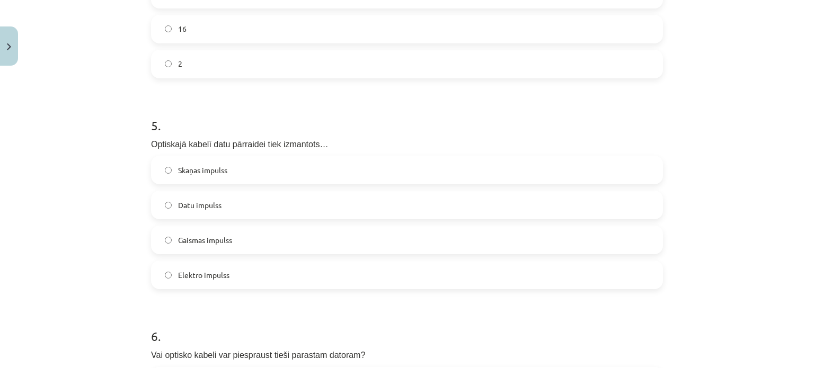
scroll to position [960, 0]
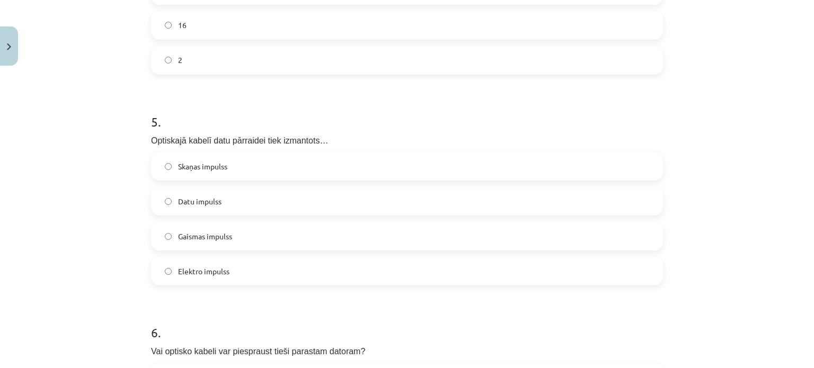
click at [209, 245] on label "Gaismas impulss" at bounding box center [407, 236] width 510 height 26
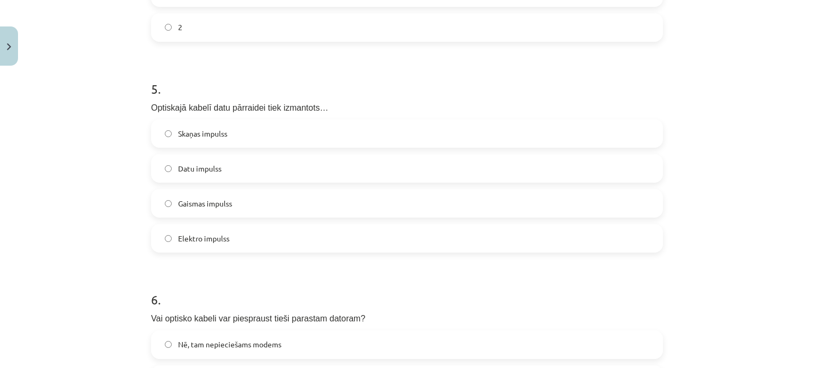
scroll to position [1119, 0]
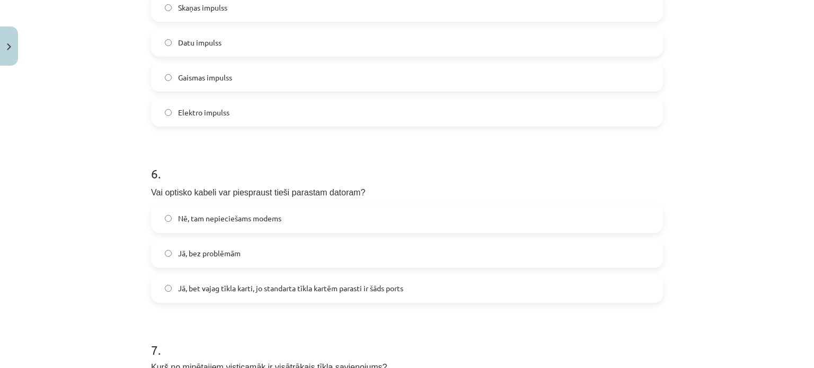
click at [191, 279] on label "Jā, bet vajag tīkla karti, jo standarta tīkla kartēm parasti ir šāds ports" at bounding box center [407, 288] width 510 height 26
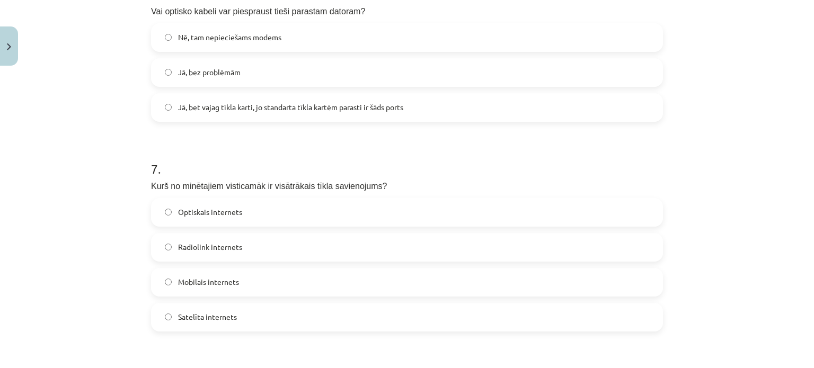
scroll to position [1331, 0]
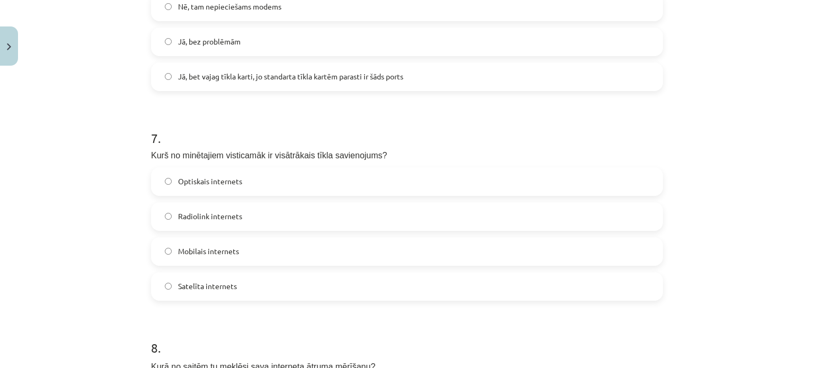
click at [220, 236] on div "Optiskais internets Radiolink internets Mobilais internets Satelīta internets" at bounding box center [407, 233] width 512 height 133
click at [215, 182] on span "Optiskais internets" at bounding box center [210, 181] width 64 height 11
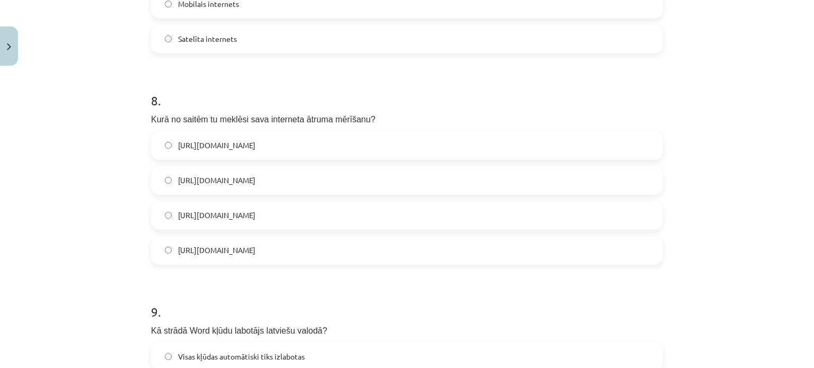
scroll to position [1596, 0]
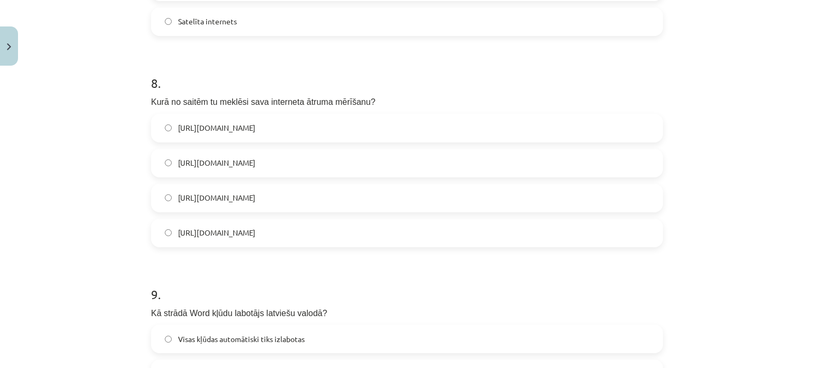
click at [238, 122] on span "https://www.speedtest.net/" at bounding box center [216, 127] width 77 height 11
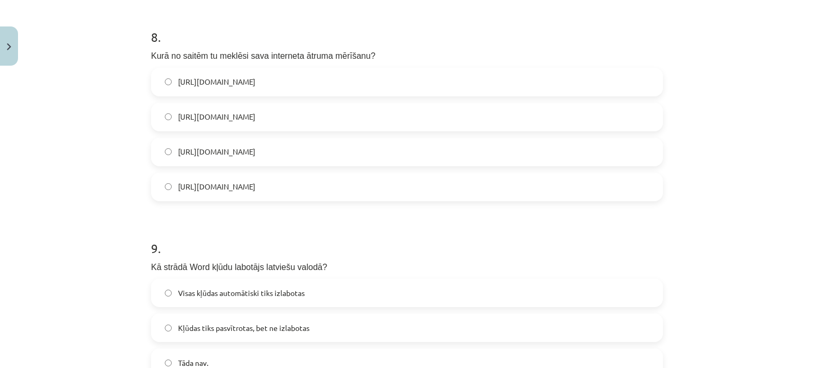
scroll to position [1755, 0]
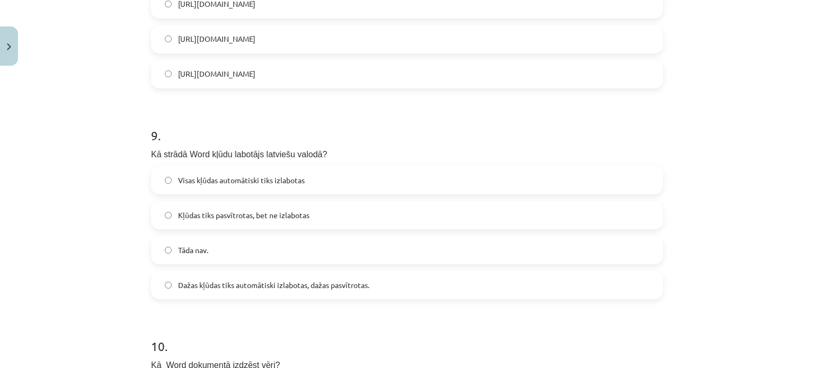
click at [261, 292] on label "Dažas kļūdas tiks automātiski izlabotas, dažas pasvītrotas." at bounding box center [407, 285] width 510 height 26
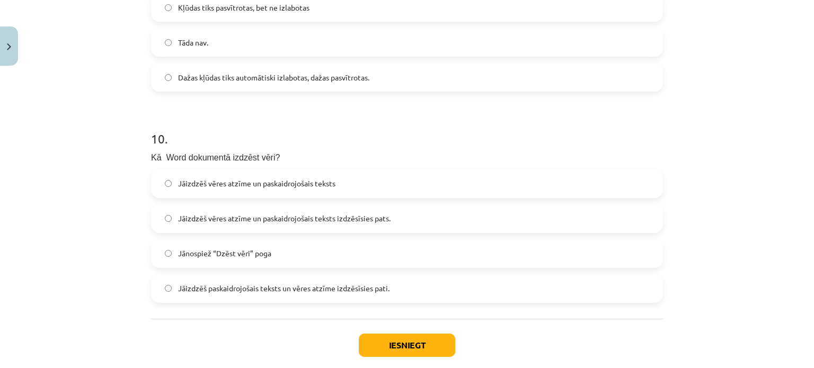
scroll to position [1966, 0]
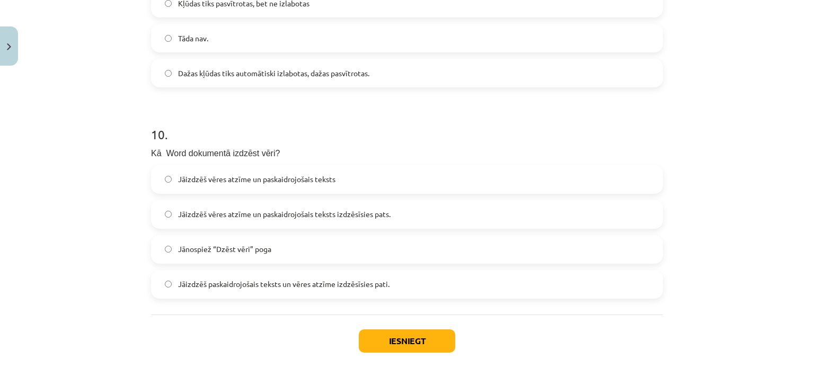
click at [362, 215] on span "Jāizdzēš vēres atzīme un paskaidrojošais teksts izdzēsīsies pats." at bounding box center [284, 214] width 212 height 11
click at [356, 286] on span "Jāizdzēš paskaidrojošais teksts un vēres atzīme izdzēsīsies pati." at bounding box center [283, 284] width 211 height 11
click at [348, 206] on label "Jāizdzēš vēres atzīme un paskaidrojošais teksts izdzēsīsies pats." at bounding box center [407, 214] width 510 height 26
click at [388, 335] on button "Iesniegt" at bounding box center [407, 340] width 96 height 23
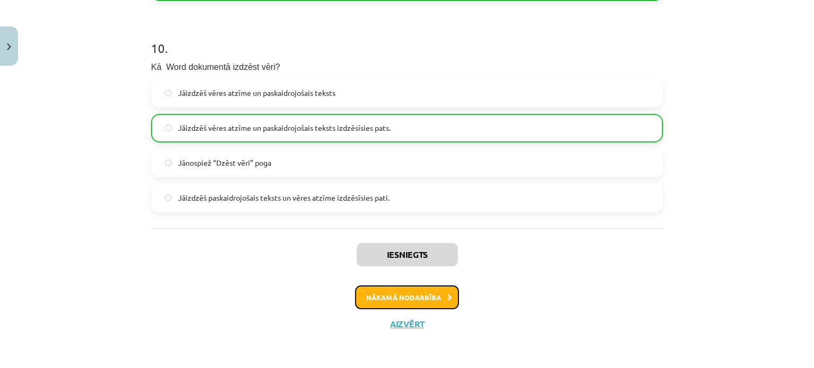
click at [393, 299] on button "Nākamā nodarbība" at bounding box center [407, 298] width 104 height 24
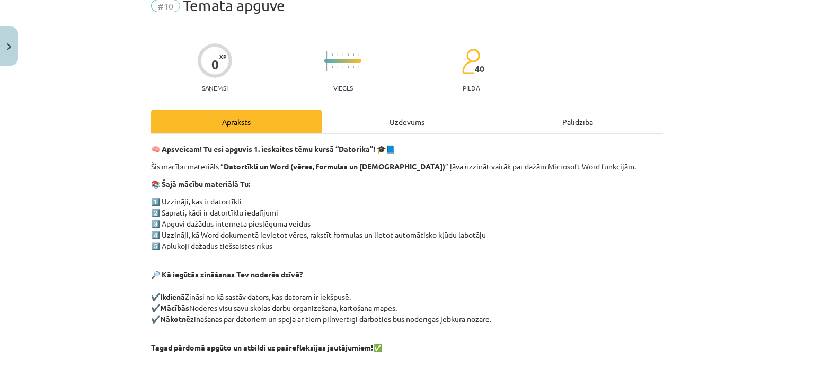
scroll to position [26, 0]
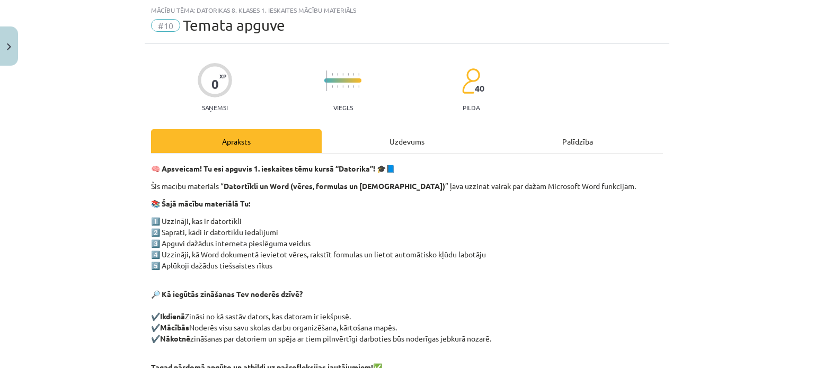
click at [416, 137] on div "Uzdevums" at bounding box center [407, 141] width 171 height 24
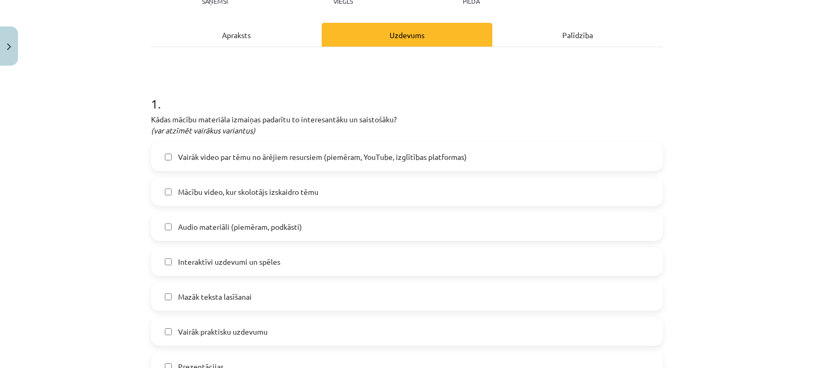
scroll to position [132, 0]
click at [183, 166] on label "Vairāk video par tēmu no ārējiem resursiem (piemēram, YouTube, izglītības platf…" at bounding box center [407, 157] width 510 height 26
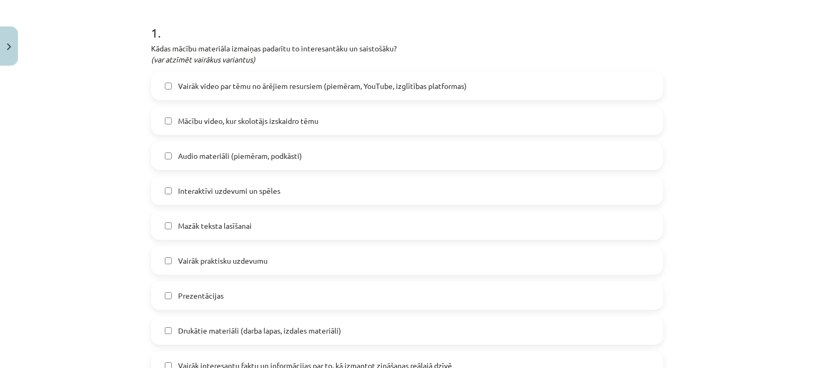
scroll to position [238, 0]
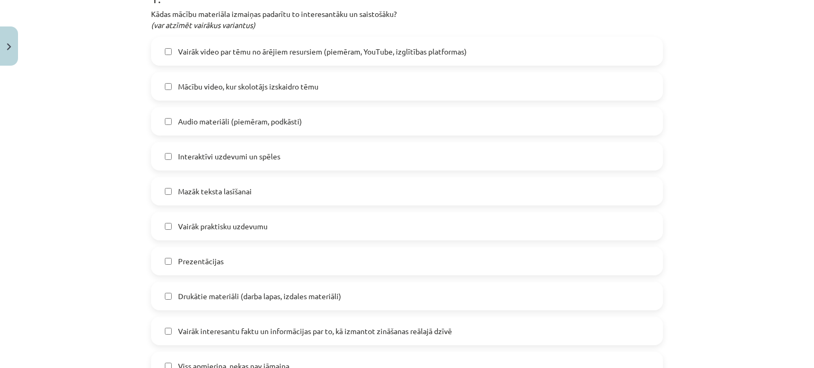
click at [189, 194] on span "Mazāk teksta lasīšanai" at bounding box center [215, 191] width 74 height 11
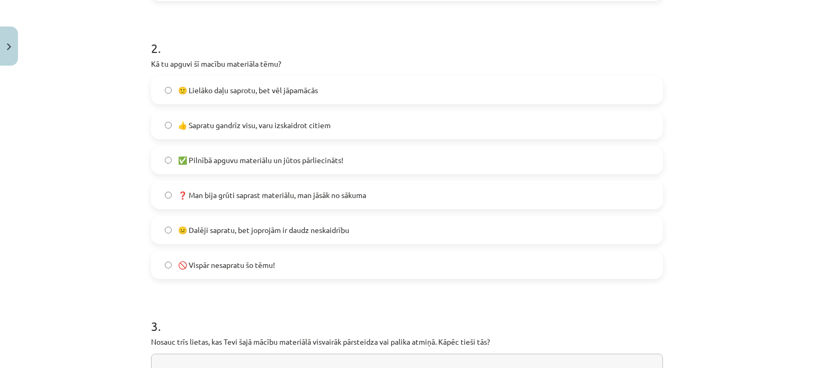
scroll to position [609, 0]
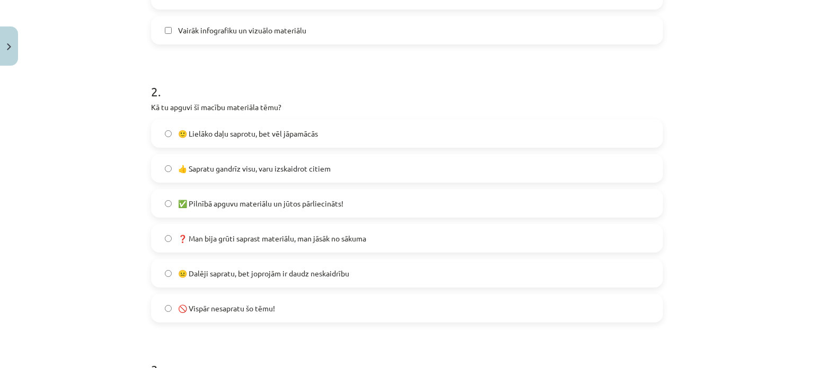
click at [222, 205] on span "✅ Pilnībā apguvu materiālu un jūtos pārliecināts!" at bounding box center [260, 203] width 165 height 11
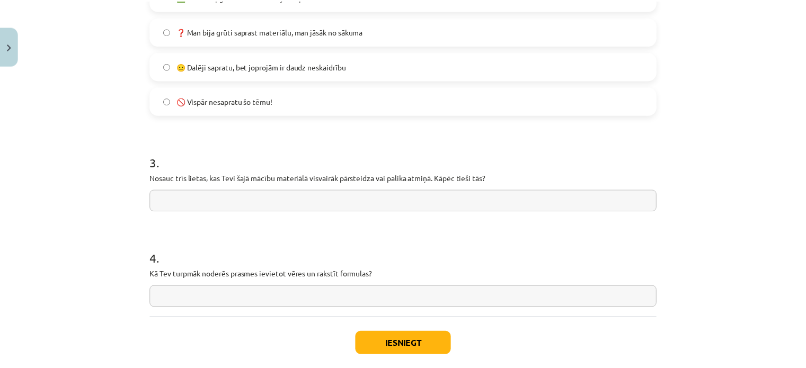
scroll to position [821, 0]
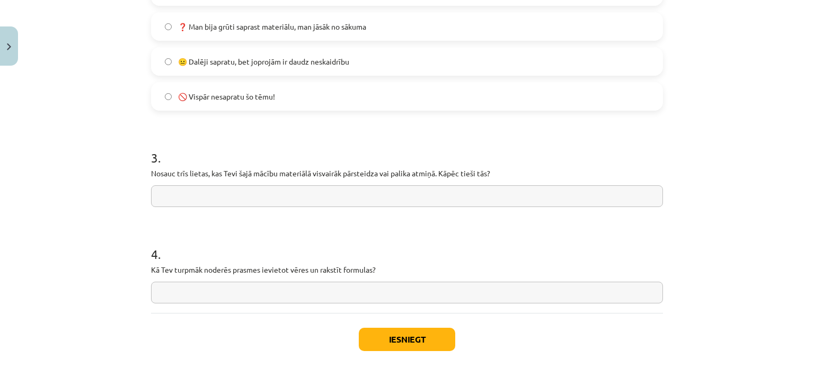
click at [213, 194] on input "text" at bounding box center [407, 196] width 512 height 22
type input "*****"
click at [196, 296] on input "text" at bounding box center [407, 293] width 512 height 22
type input "******"
click at [432, 329] on button "Iesniegt" at bounding box center [407, 339] width 96 height 23
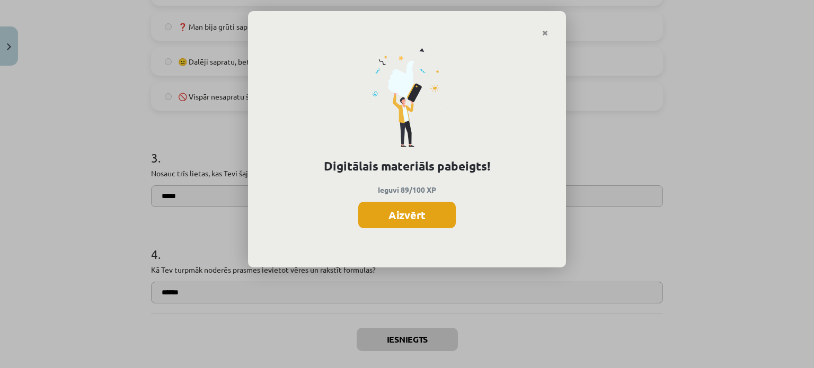
click at [415, 202] on button "Aizvērt" at bounding box center [406, 215] width 97 height 26
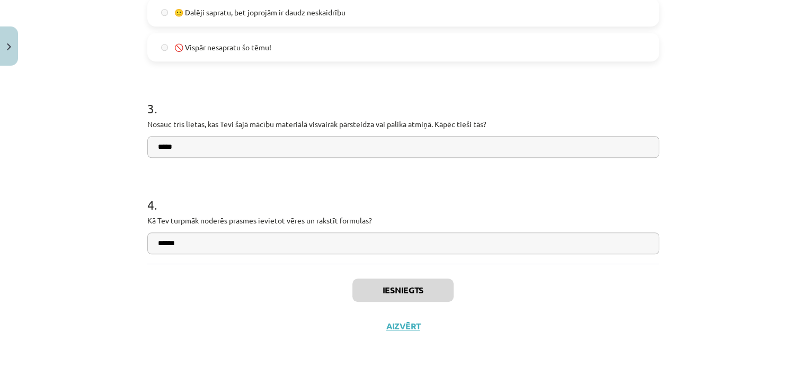
scroll to position [872, 0]
click at [411, 325] on button "Aizvērt" at bounding box center [403, 324] width 40 height 11
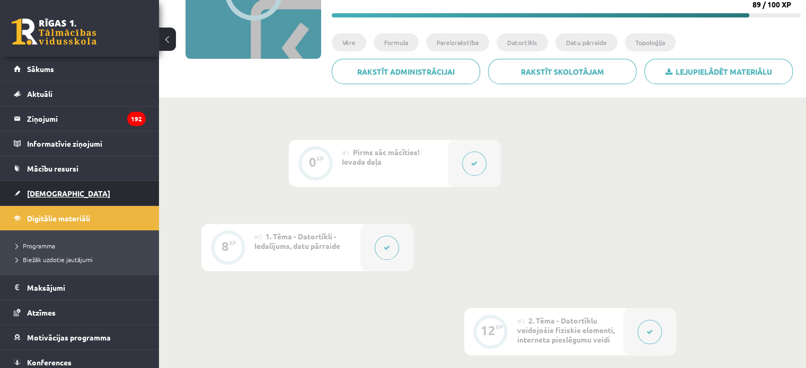
click at [39, 191] on span "[DEMOGRAPHIC_DATA]" at bounding box center [68, 194] width 83 height 10
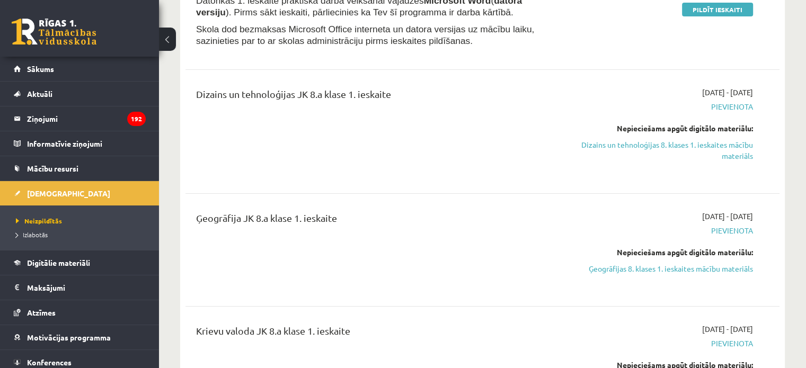
scroll to position [159, 0]
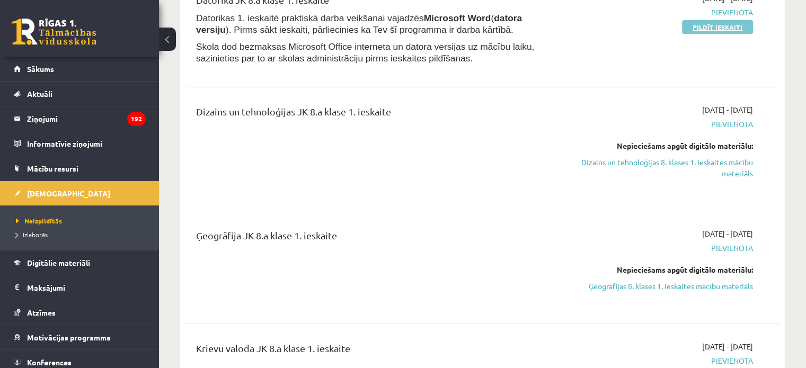
click at [697, 27] on link "Pildīt ieskaiti" at bounding box center [717, 27] width 71 height 14
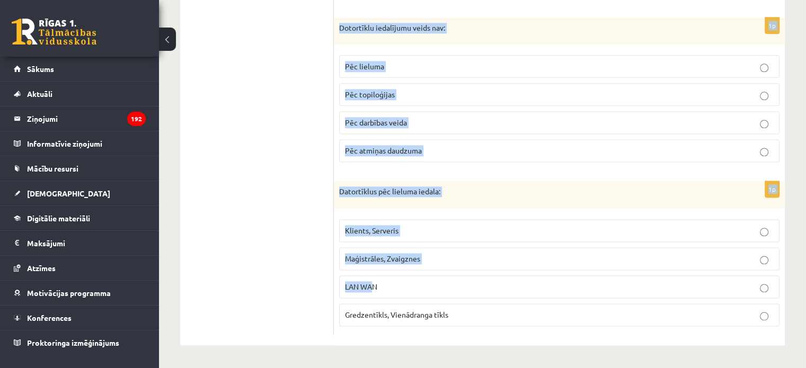
scroll to position [1448, 0]
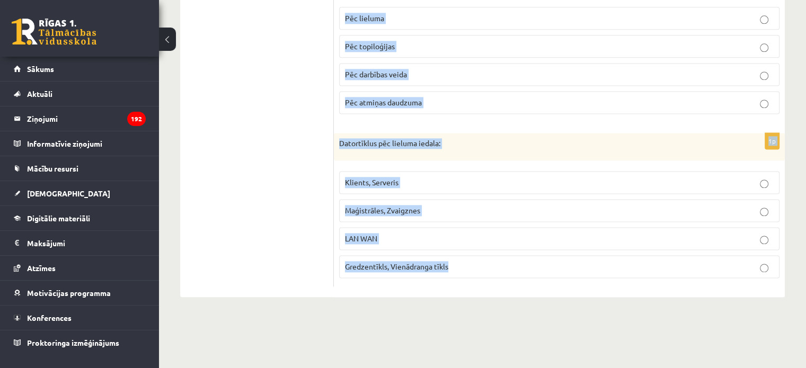
drag, startPoint x: 336, startPoint y: 188, endPoint x: 511, endPoint y: 237, distance: 181.5
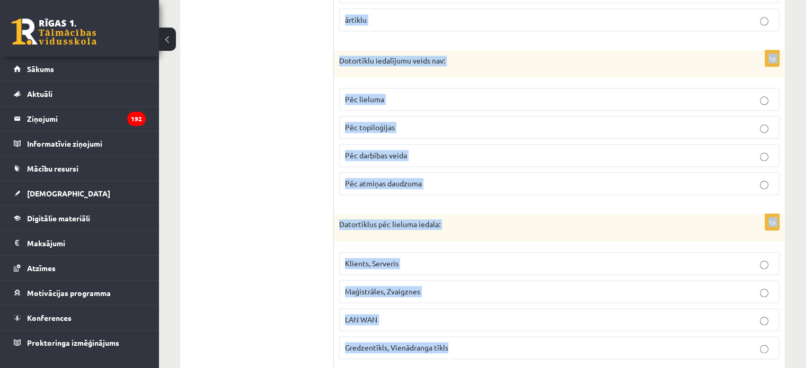
copy form "Lore ip dolo sit ametconse adipiscing elits: Doeiusmo Temporin utlaboree Dolore…"
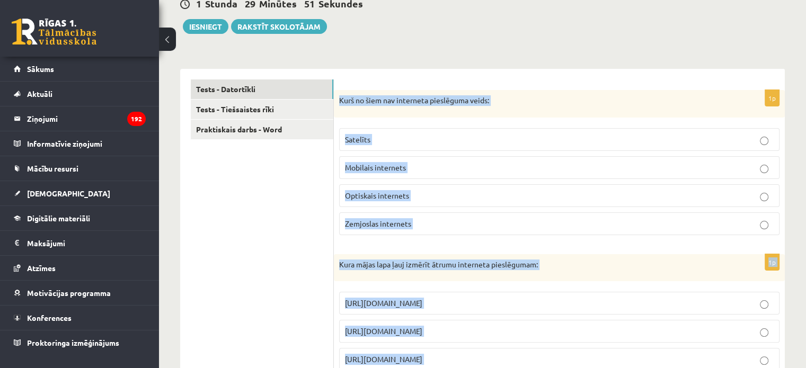
scroll to position [148, 0]
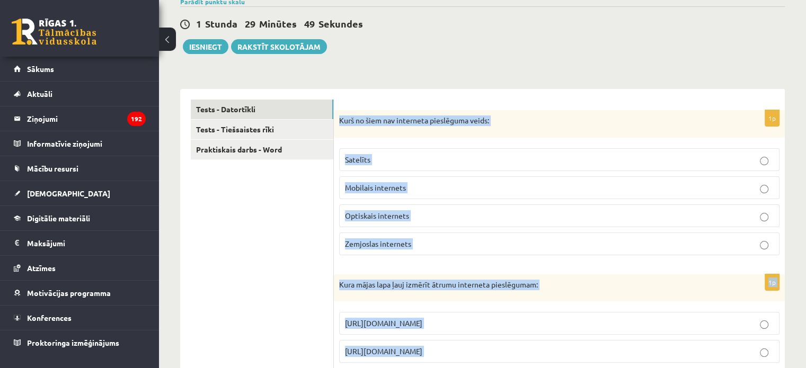
click at [462, 115] on p "Kurš no šiem nav interneta pieslēguma veids:" at bounding box center [532, 120] width 387 height 11
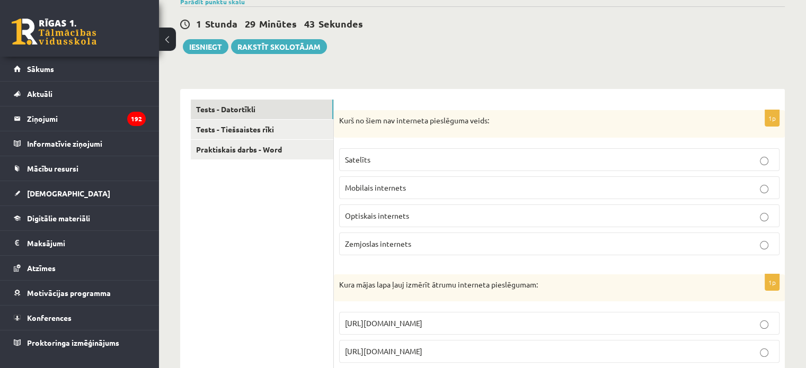
click at [422, 154] on p "Satelīts" at bounding box center [559, 159] width 429 height 11
click at [376, 238] on p "Zemjoslas internets" at bounding box center [559, 243] width 429 height 11
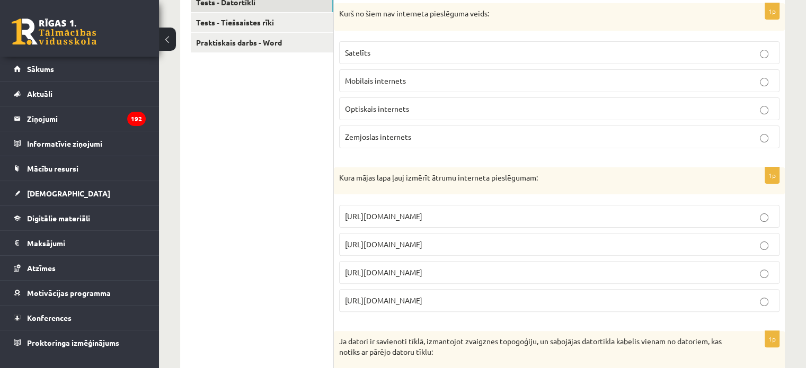
scroll to position [307, 0]
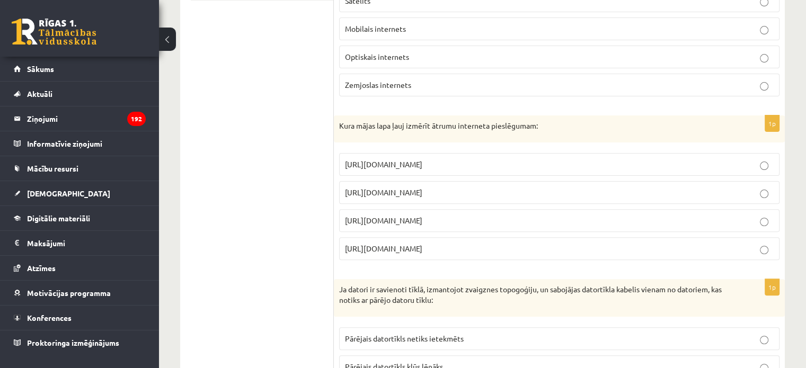
click at [386, 188] on span "[URL][DOMAIN_NAME]" at bounding box center [383, 193] width 77 height 10
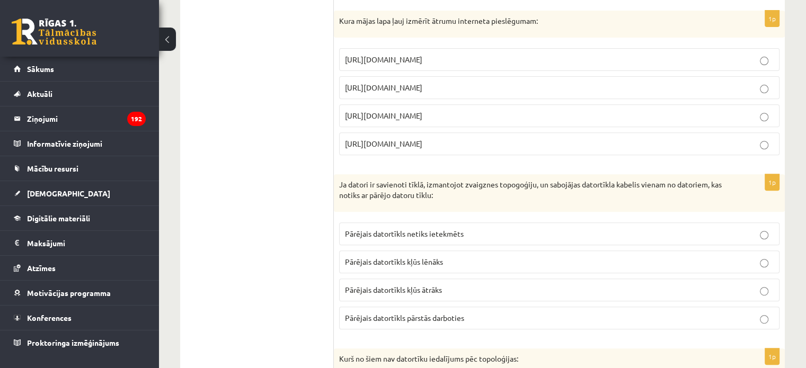
scroll to position [413, 0]
click at [429, 227] on p "Pārējais datortīkls netiks ietekmēts" at bounding box center [559, 232] width 429 height 11
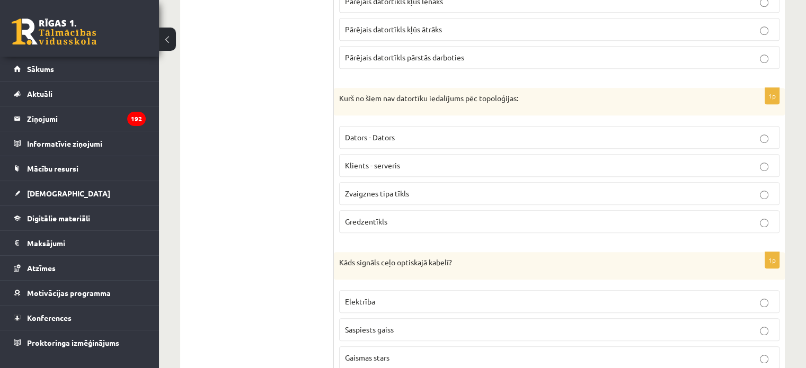
scroll to position [678, 0]
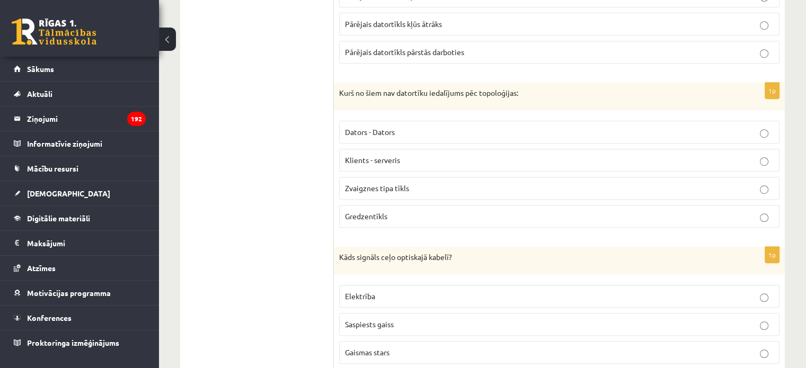
click at [398, 127] on p "Dators - Dators" at bounding box center [559, 132] width 429 height 11
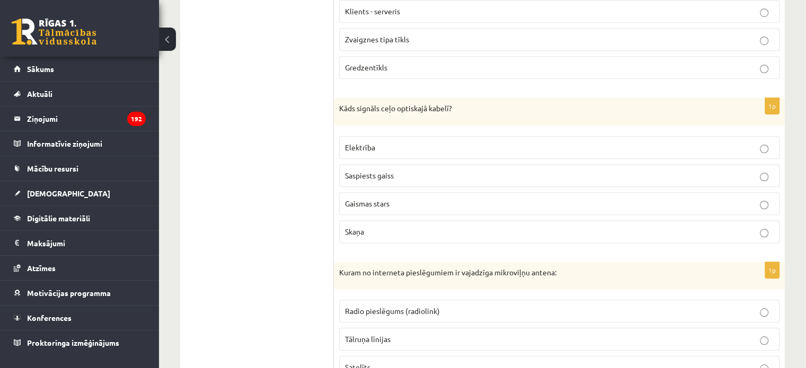
scroll to position [837, 0]
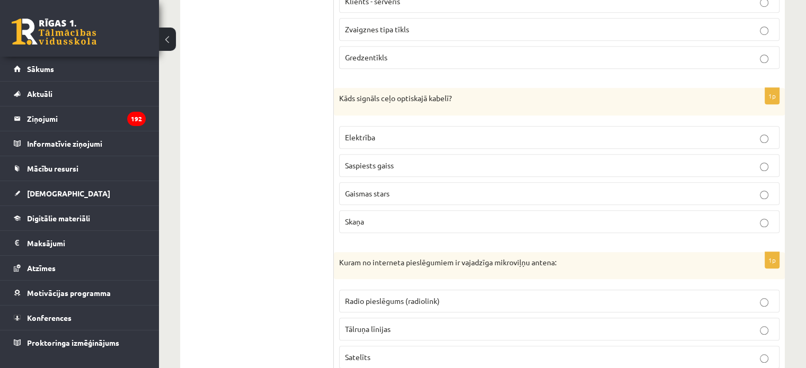
click at [386, 189] on span "Gaismas stars" at bounding box center [367, 194] width 44 height 10
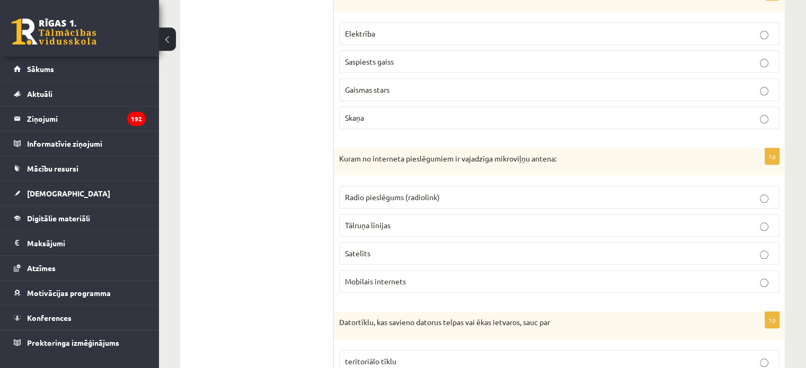
scroll to position [943, 0]
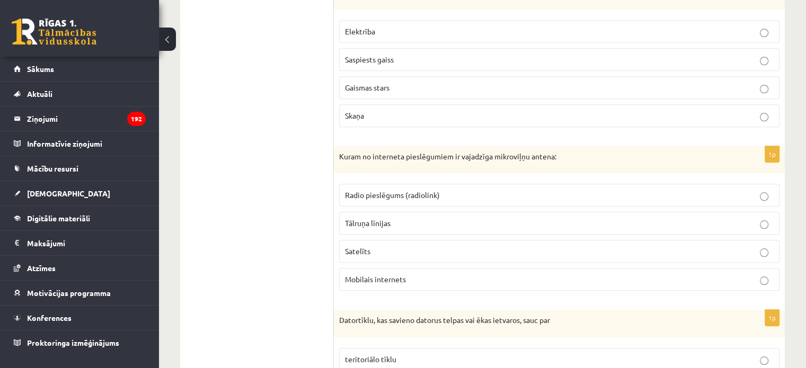
click at [386, 190] on span "Radio pieslēgums (radiolink)" at bounding box center [392, 195] width 95 height 10
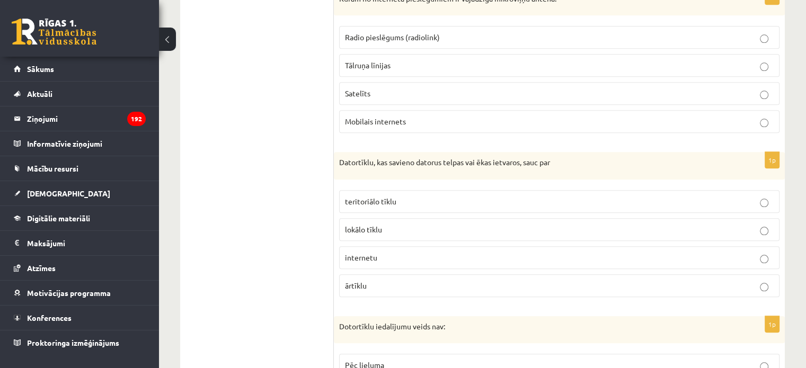
scroll to position [1102, 0]
click at [380, 224] on span "lokālo tīklu" at bounding box center [363, 229] width 37 height 10
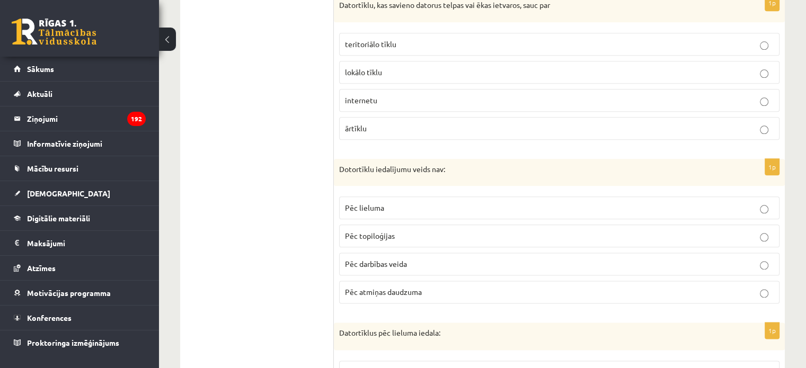
scroll to position [1261, 0]
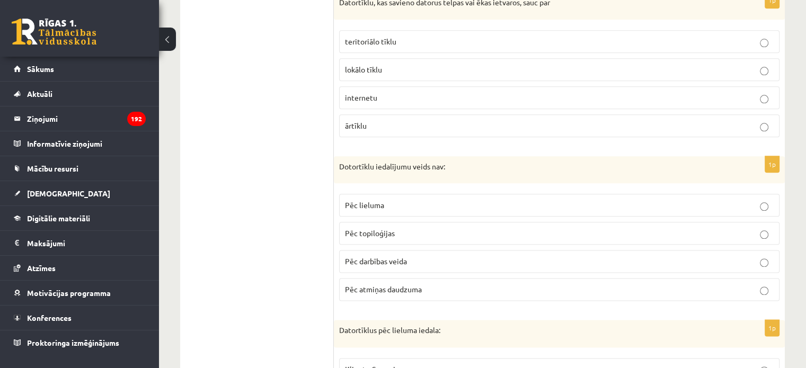
click at [384, 278] on label "Pēc atmiņas daudzuma" at bounding box center [559, 289] width 440 height 23
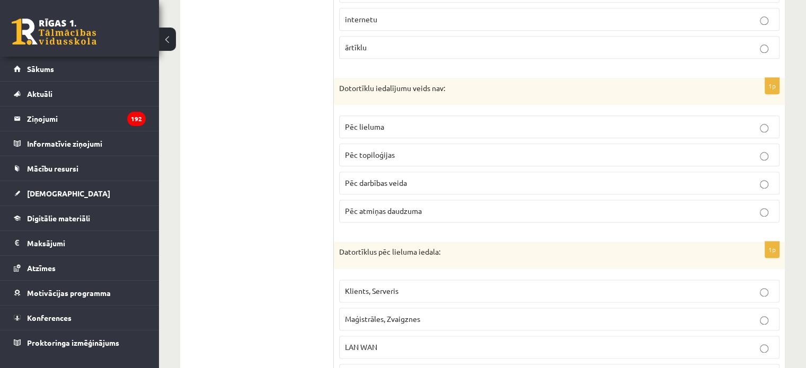
scroll to position [1367, 0]
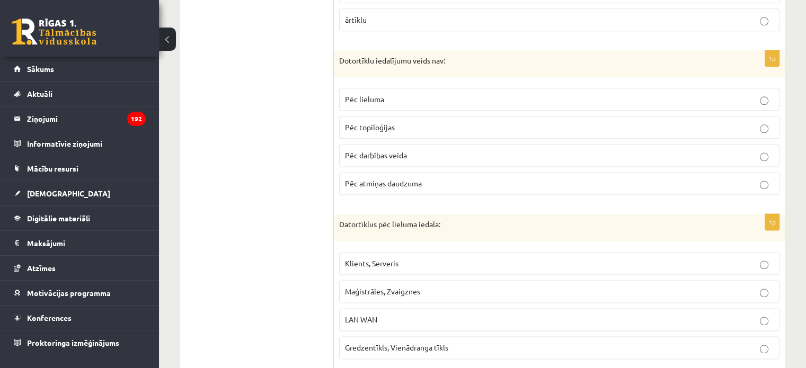
click at [381, 314] on p "LAN WAN" at bounding box center [559, 319] width 429 height 11
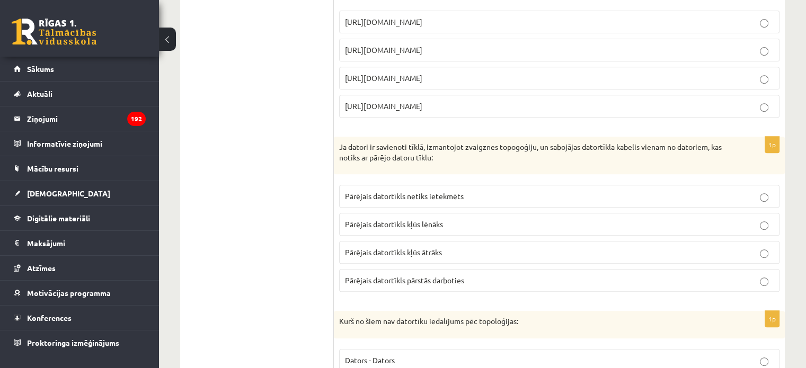
scroll to position [0, 0]
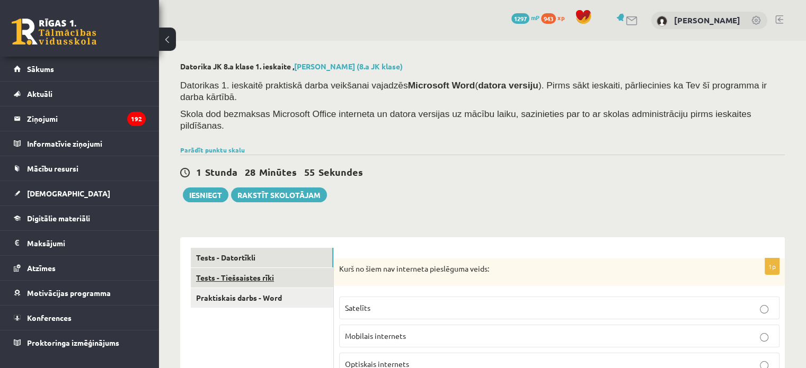
click at [251, 268] on link "Tests - Tiešsaistes rīki" at bounding box center [262, 278] width 143 height 20
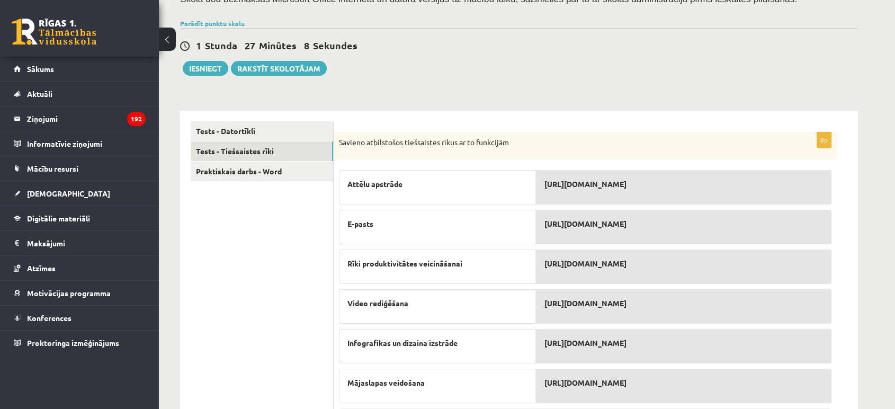
scroll to position [95, 0]
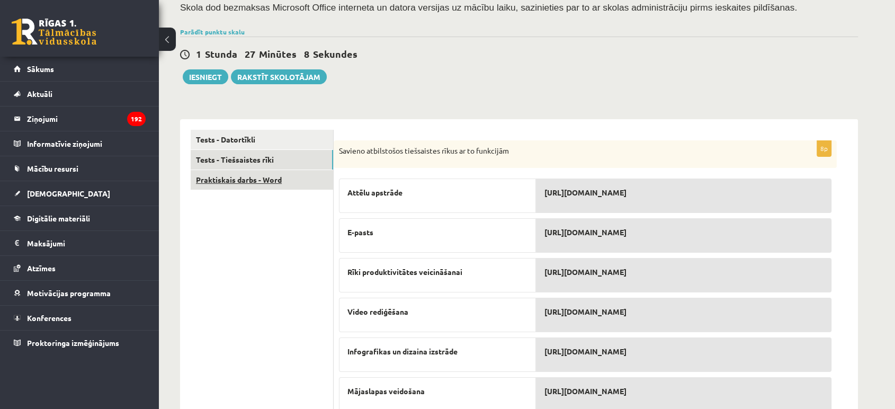
click at [277, 181] on link "Praktiskais darbs - Word" at bounding box center [262, 180] width 143 height 20
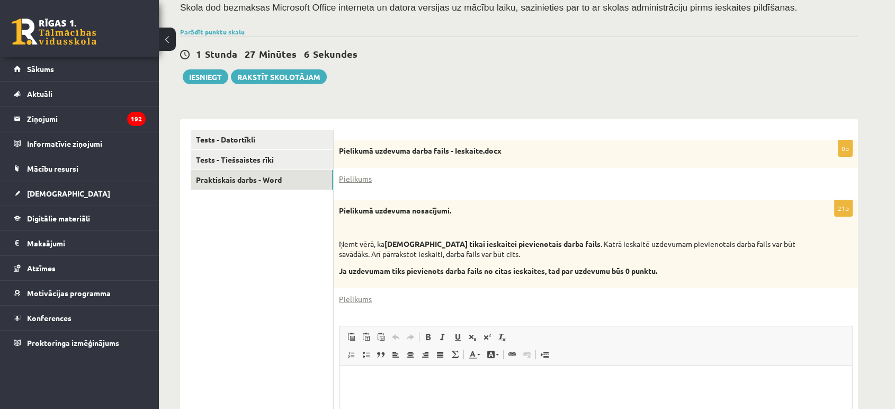
scroll to position [0, 0]
click at [215, 76] on button "Iesniegt" at bounding box center [206, 76] width 46 height 15
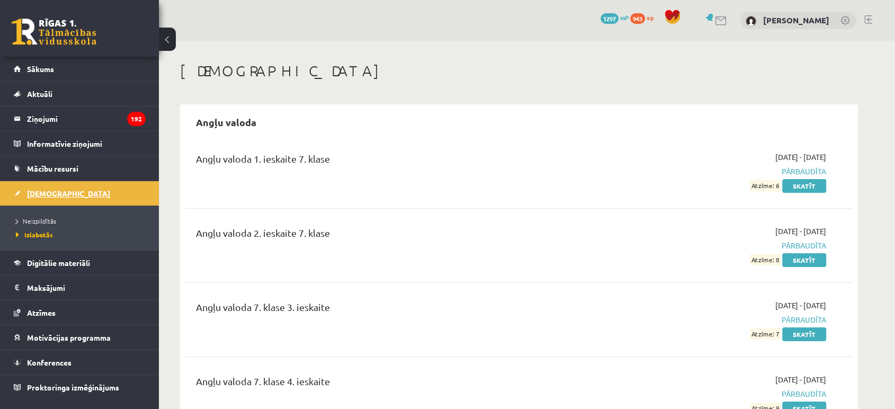
click at [47, 194] on span "[DEMOGRAPHIC_DATA]" at bounding box center [68, 194] width 83 height 10
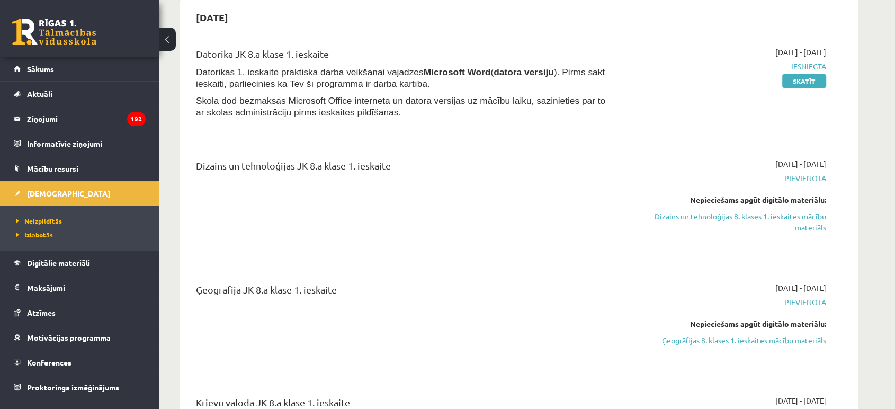
scroll to position [118, 0]
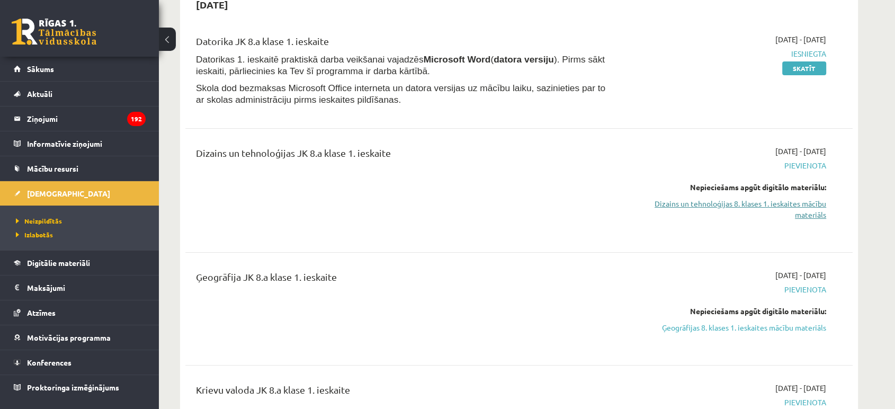
click at [696, 198] on link "Dizains un tehnoloģijas 8. klases 1. ieskaites mācību materiāls" at bounding box center [727, 209] width 200 height 22
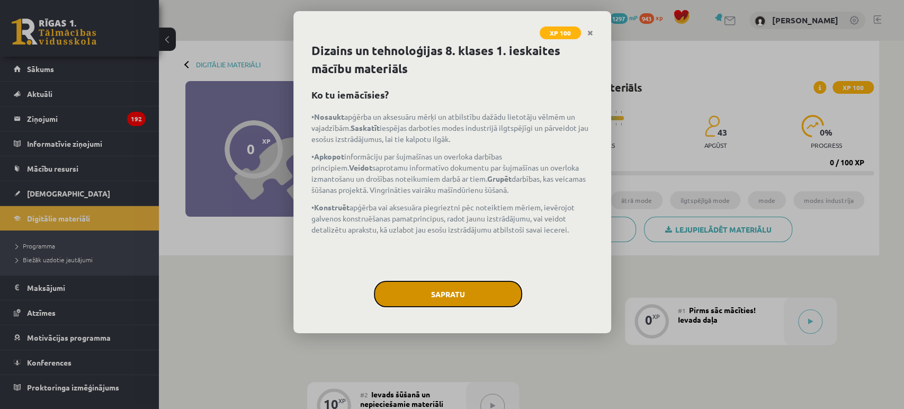
click at [484, 286] on button "Sapratu" at bounding box center [448, 294] width 148 height 26
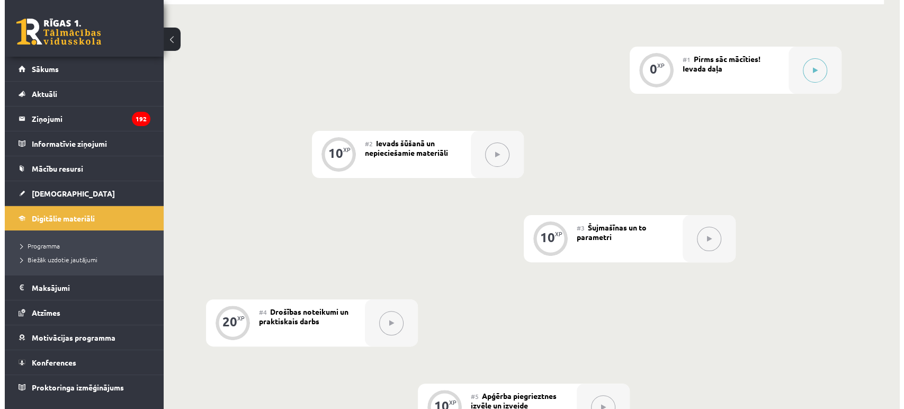
scroll to position [214, 0]
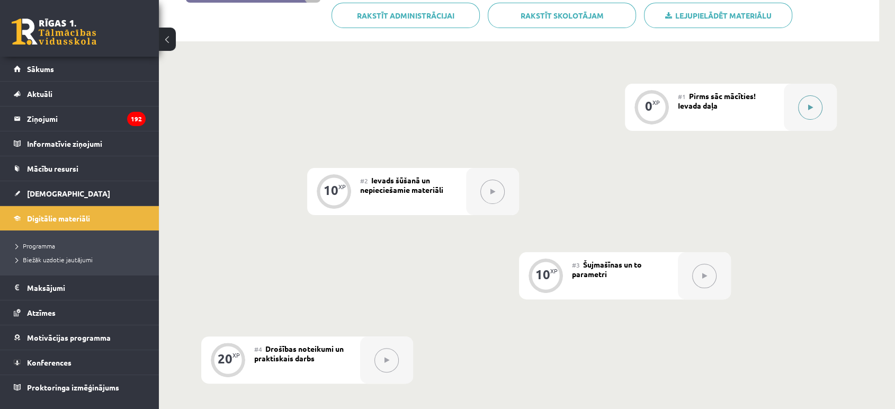
click at [798, 105] on button at bounding box center [810, 107] width 24 height 24
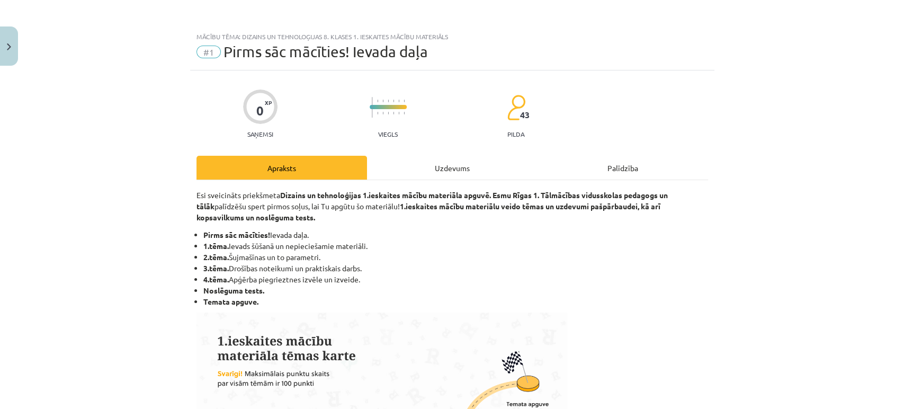
click at [434, 171] on div "Uzdevums" at bounding box center [452, 168] width 171 height 24
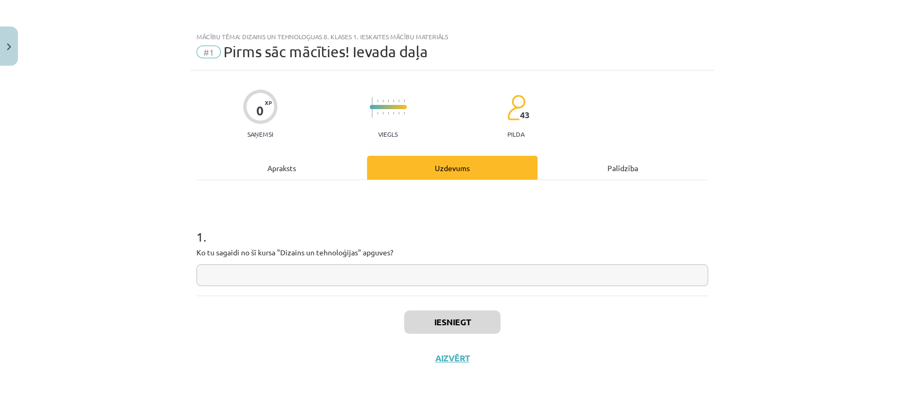
click at [247, 280] on input "text" at bounding box center [453, 275] width 512 height 22
type input "******"
click at [462, 311] on button "Iesniegt" at bounding box center [452, 321] width 96 height 23
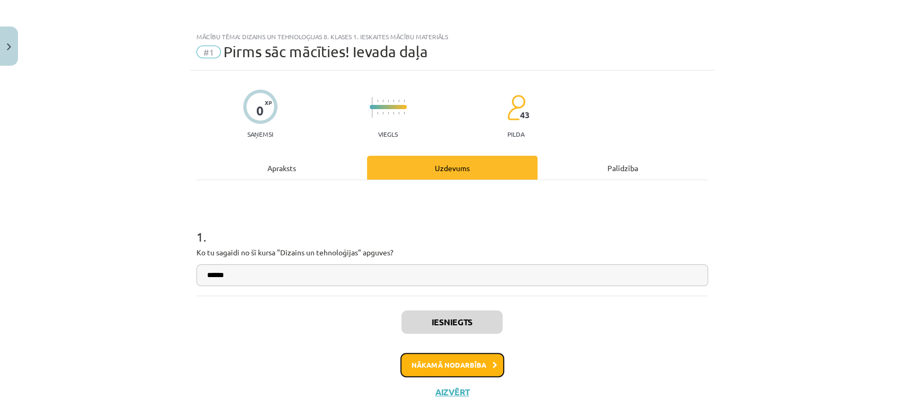
click at [430, 366] on button "Nākamā nodarbība" at bounding box center [452, 365] width 104 height 24
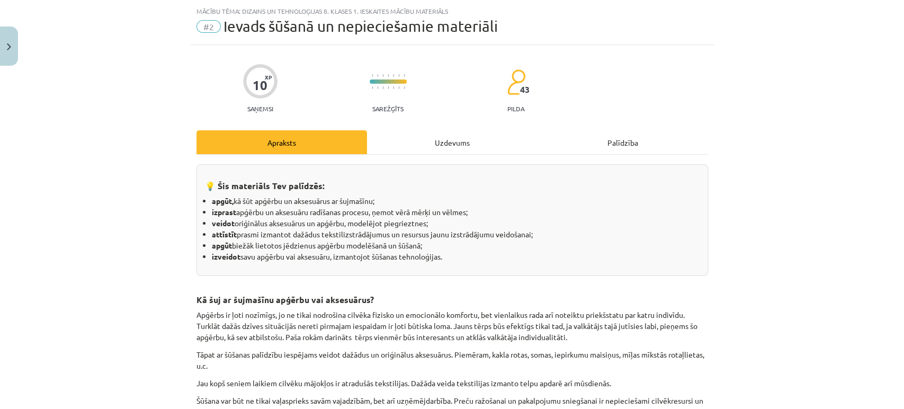
scroll to position [26, 0]
click at [441, 131] on div "Uzdevums" at bounding box center [452, 142] width 171 height 24
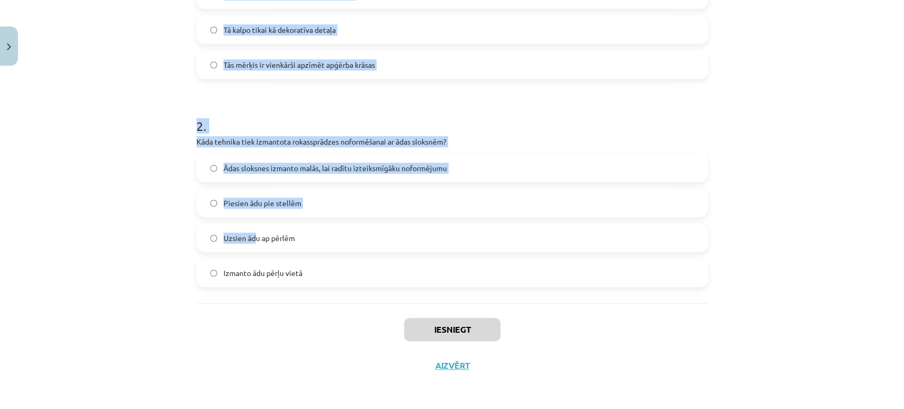
scroll to position [319, 0]
drag, startPoint x: 186, startPoint y: 143, endPoint x: 309, endPoint y: 266, distance: 173.8
click at [309, 266] on div "10 XP Saņemsi Sarežģīts 43 pilda Apraksts Uzdevums Palīdzība 1 . Kāds ir pamatp…" at bounding box center [452, 67] width 524 height 632
copy form "1 . Kāds ir pamatpiegrieztnes galvenais mērķis? Tā nosaka šūšanas tehniku Tā pa…"
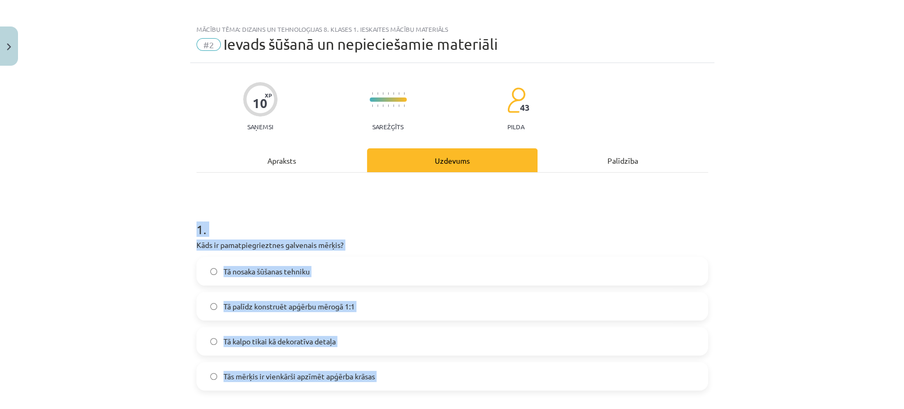
scroll to position [0, 0]
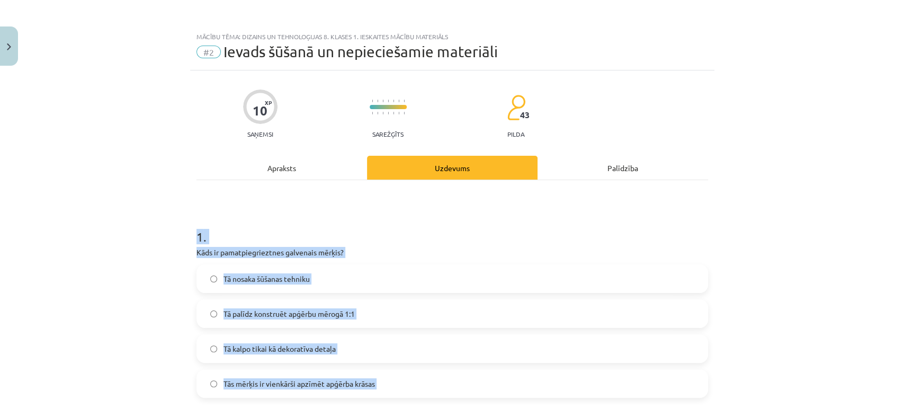
click at [235, 314] on span "Tā palīdz konstruēt apģērbu mērogā 1:1" at bounding box center [289, 313] width 131 height 11
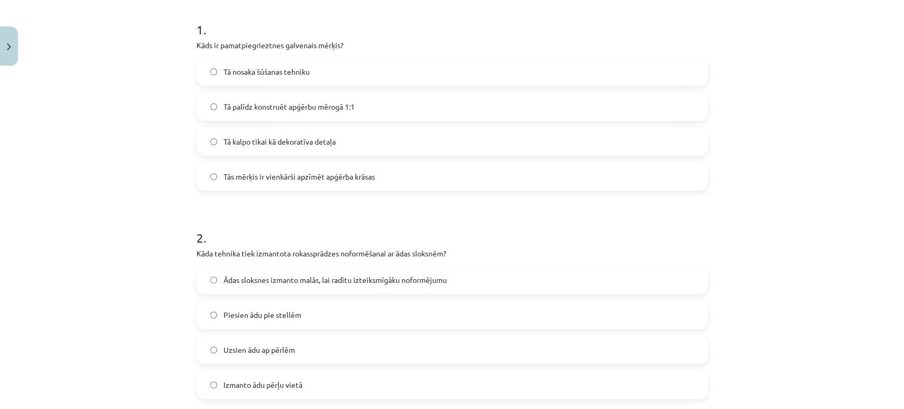
scroll to position [235, 0]
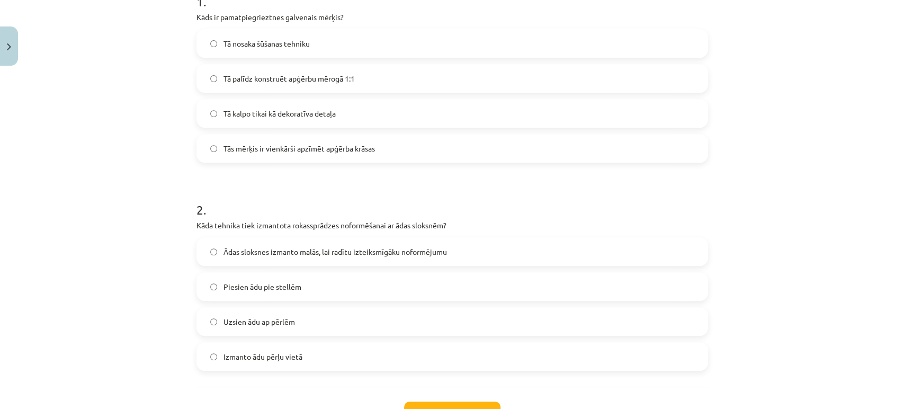
click at [235, 328] on label "Uzsien ādu ap pērlēm" at bounding box center [453, 321] width 510 height 26
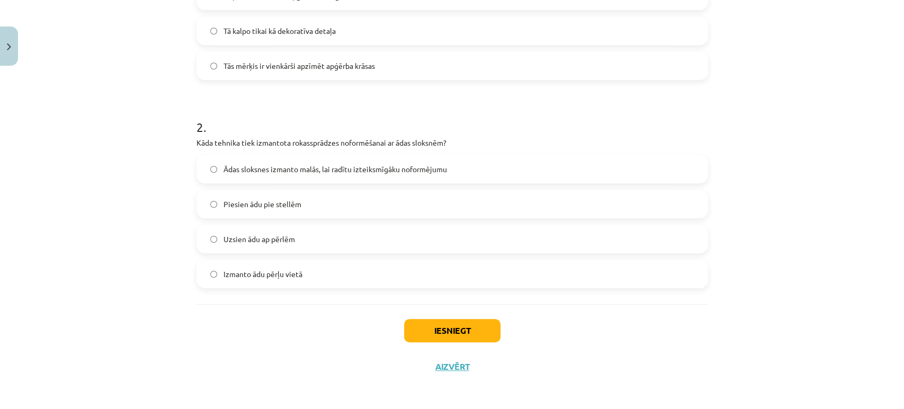
scroll to position [319, 0]
click at [431, 328] on button "Iesniegt" at bounding box center [452, 328] width 96 height 23
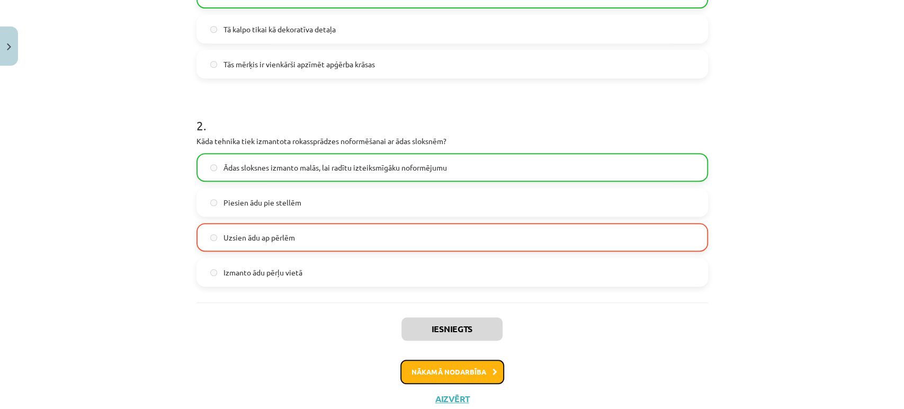
click at [426, 360] on button "Nākamā nodarbība" at bounding box center [452, 372] width 104 height 24
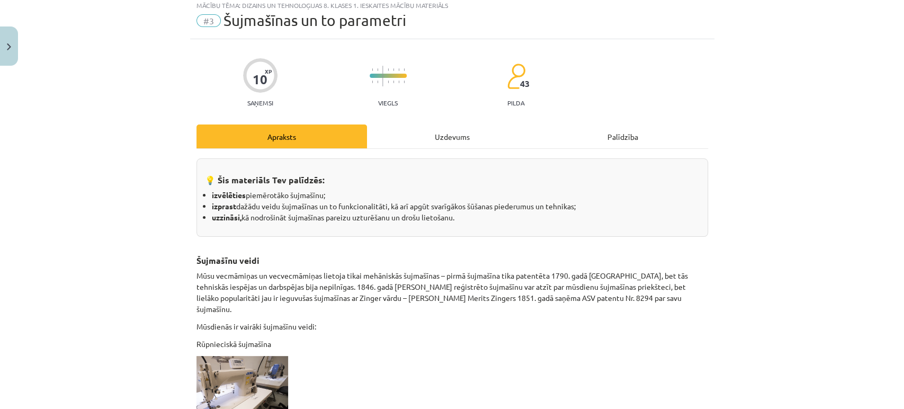
scroll to position [26, 0]
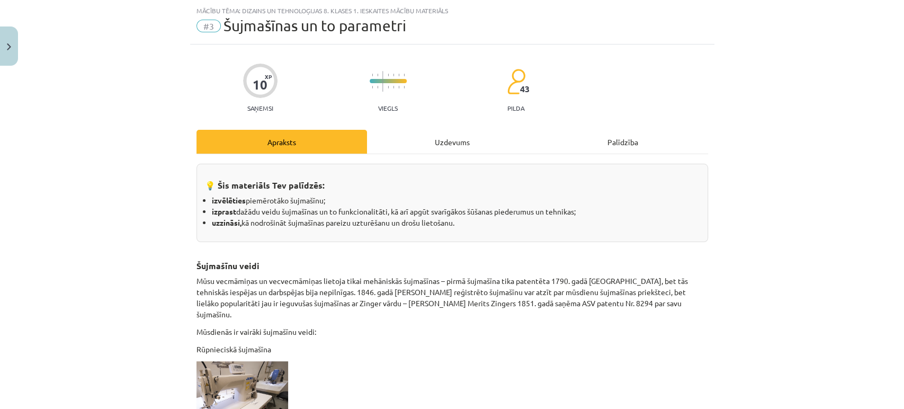
click at [429, 143] on div "Uzdevums" at bounding box center [452, 142] width 171 height 24
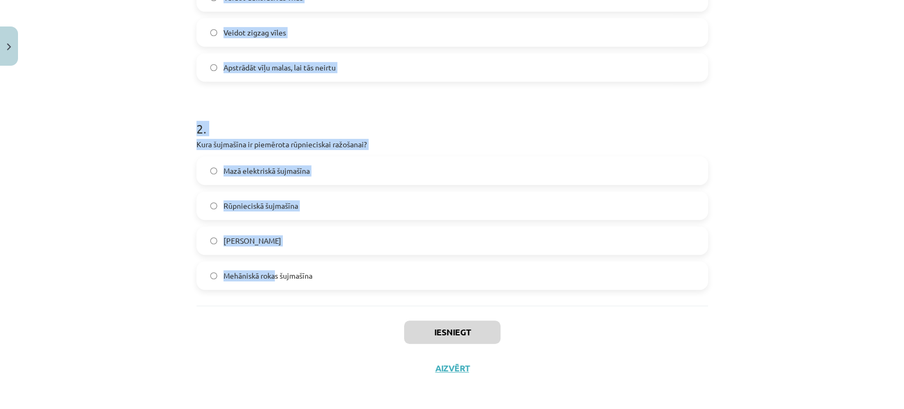
scroll to position [319, 0]
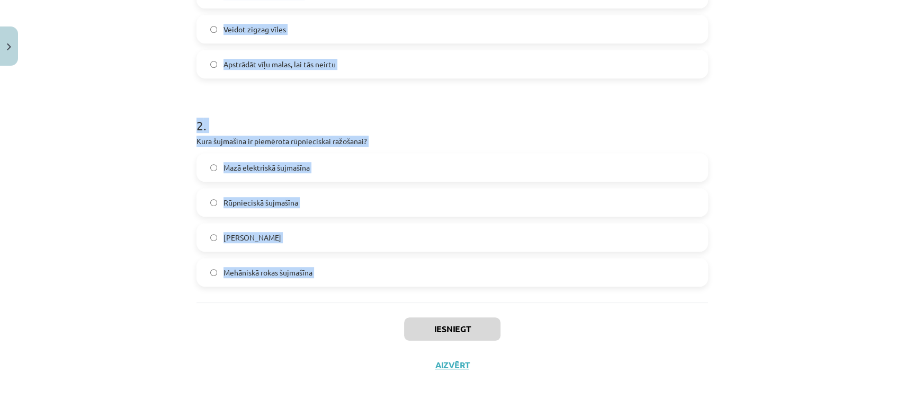
drag, startPoint x: 157, startPoint y: 190, endPoint x: 319, endPoint y: 313, distance: 203.4
click at [319, 313] on div "Mācību tēma: Dizains un tehnoloģijas 8. klases 1. ieskaites mācību materiāls #3…" at bounding box center [452, 204] width 904 height 409
copy form "1 . Kāda ir overloka šujmašīnas galvenā funkcija? Šūt burtus uz auduma Veidot d…"
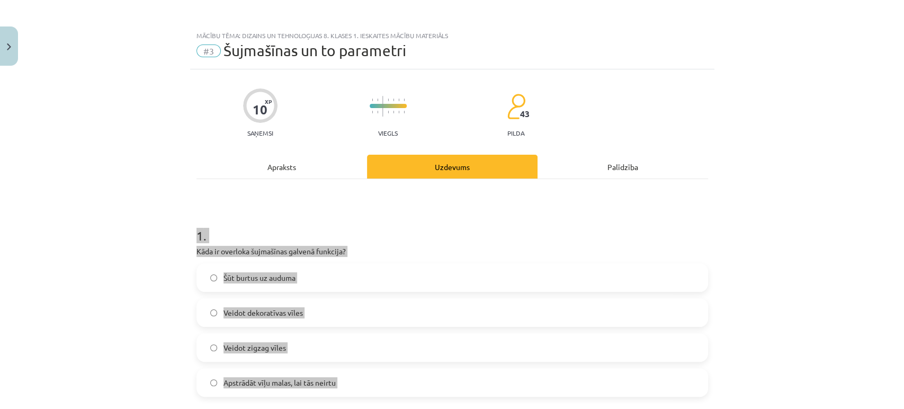
scroll to position [0, 0]
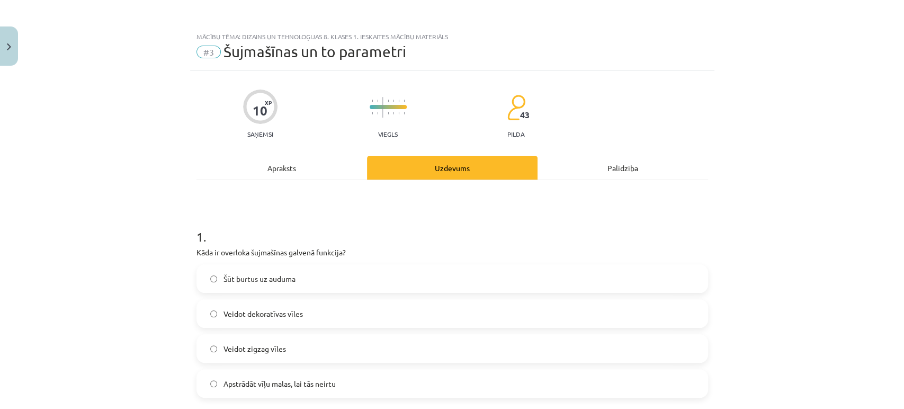
click at [136, 120] on div "Mācību tēma: Dizains un tehnoloģijas 8. klases 1. ieskaites mācību materiāls #3…" at bounding box center [452, 204] width 904 height 409
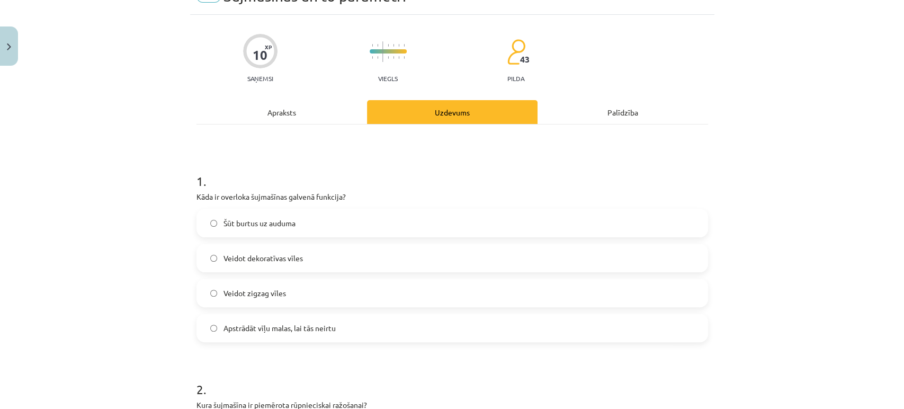
scroll to position [59, 0]
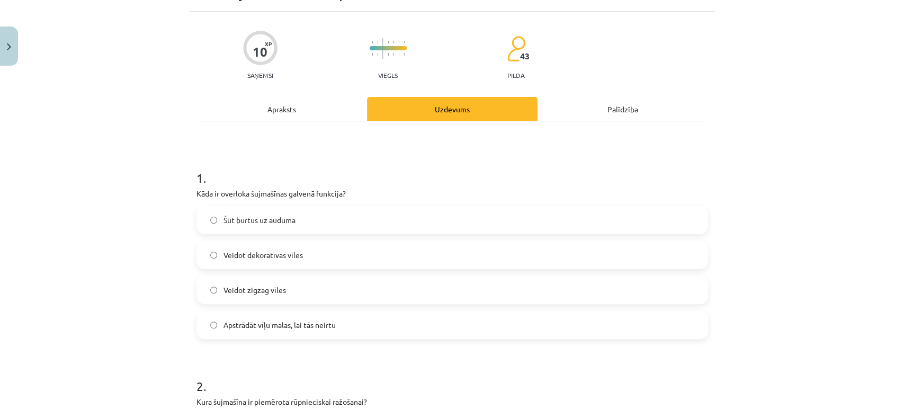
click at [242, 331] on label "Apstrādāt vīļu malas, lai tās neirtu" at bounding box center [453, 324] width 510 height 26
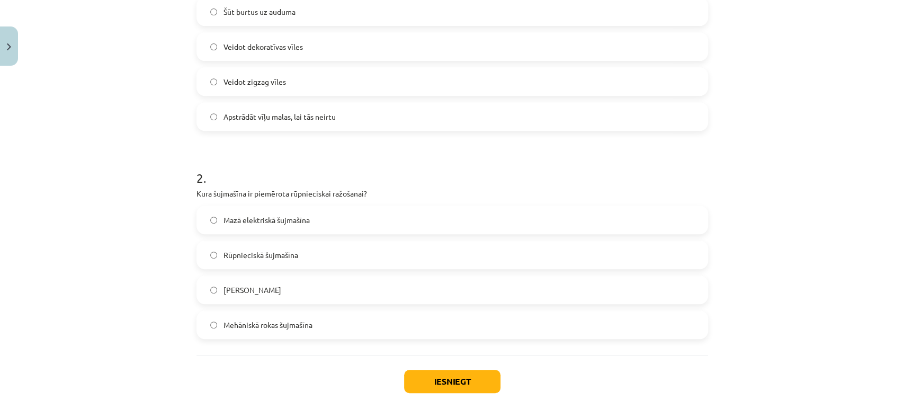
scroll to position [294, 0]
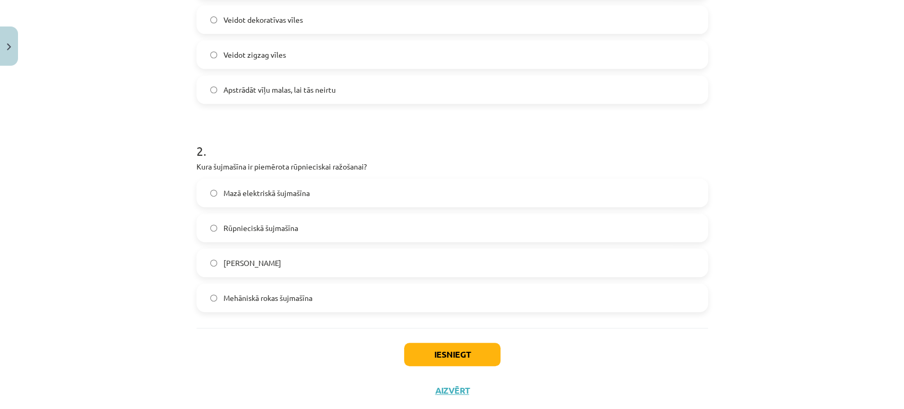
click at [243, 222] on span "Rūpnieciskā šujmašīna" at bounding box center [261, 227] width 75 height 11
click at [420, 350] on button "Iesniegt" at bounding box center [452, 354] width 96 height 23
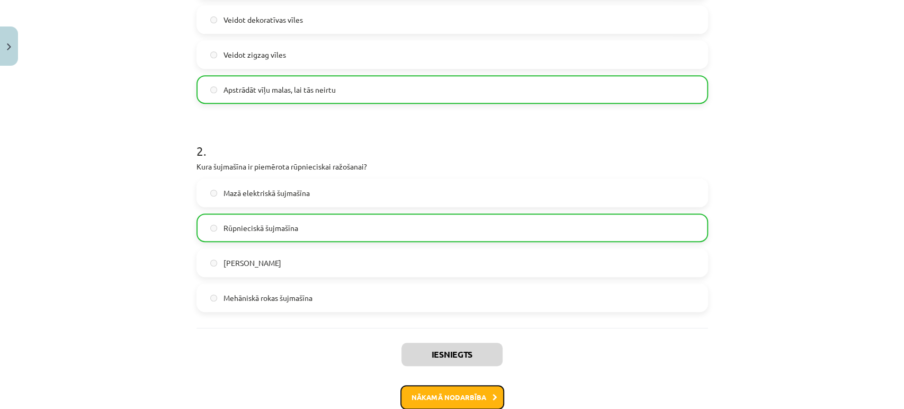
click at [433, 399] on button "Nākamā nodarbība" at bounding box center [452, 397] width 104 height 24
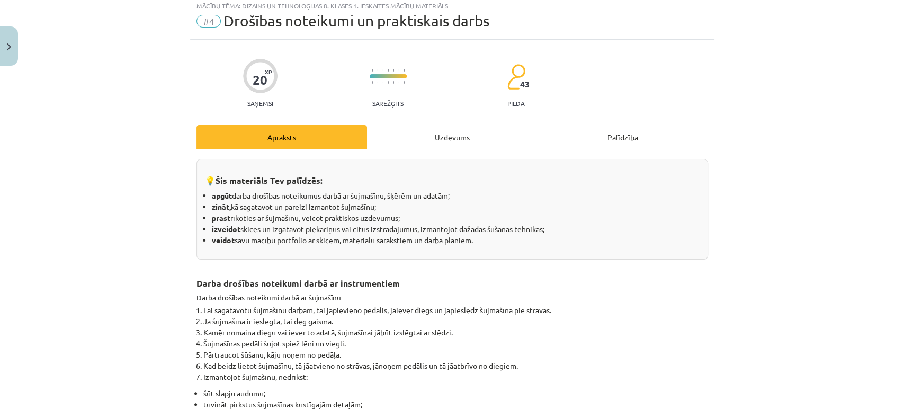
scroll to position [26, 0]
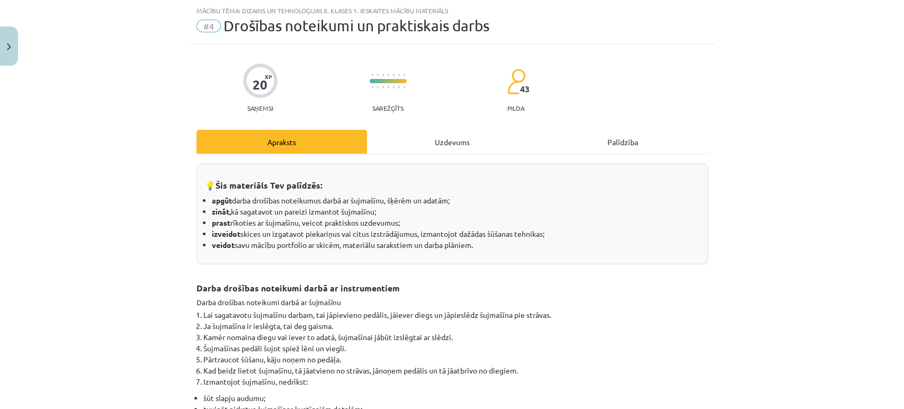
click at [444, 147] on div "Uzdevums" at bounding box center [452, 142] width 171 height 24
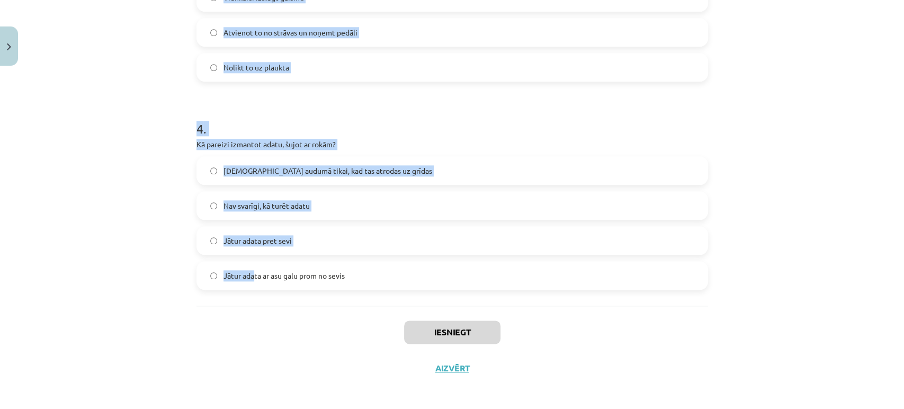
scroll to position [736, 0]
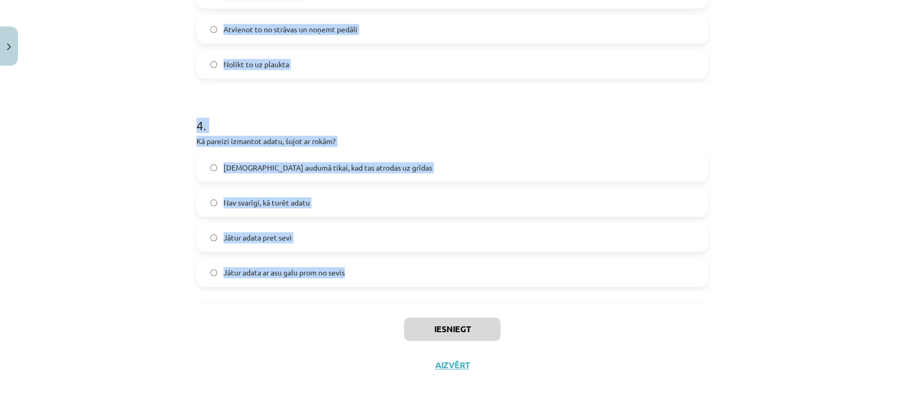
drag, startPoint x: 182, startPoint y: 211, endPoint x: 351, endPoint y: 287, distance: 185.2
click at [351, 287] on div "Mācību tēma: Dizains un tehnoloģijas 8. klases 1. ieskaites mācību materiāls #4…" at bounding box center [452, 204] width 904 height 409
copy form "1 . Kas nedrīkst atrasties šujmašīnas tuvumā šūšanas laikā? Šķidrumi un pārtika…"
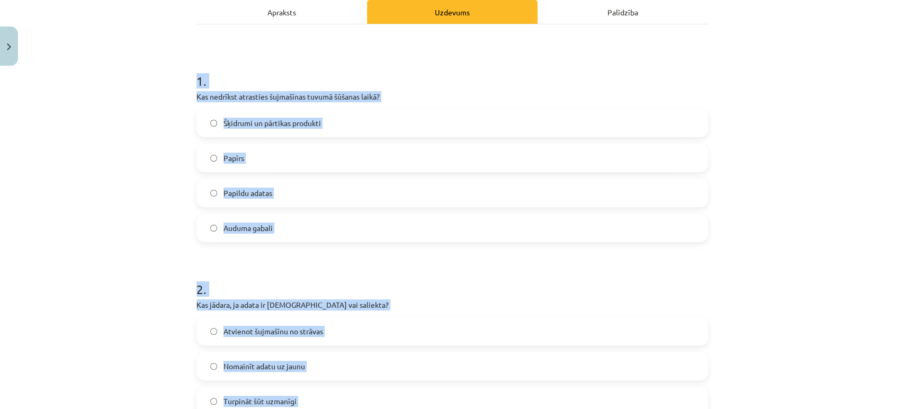
scroll to position [147, 0]
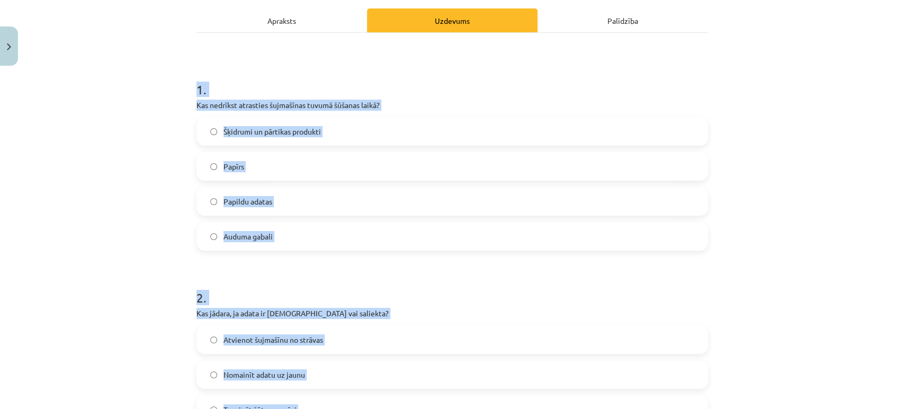
drag, startPoint x: 66, startPoint y: 274, endPoint x: 340, endPoint y: 327, distance: 278.9
click at [66, 274] on div "Mācību tēma: Dizains un tehnoloģijas 8. klases 1. ieskaites mācību materiāls #4…" at bounding box center [452, 204] width 904 height 409
click at [262, 101] on p "Kas nedrīkst atrasties šujmašīnas tuvumā šūšanas laikā?" at bounding box center [453, 105] width 512 height 11
click at [319, 97] on div "1 . Kas nedrīkst atrasties šujmašīnas tuvumā šūšanas laikā? Šķidrumi un pārtika…" at bounding box center [453, 157] width 512 height 187
click at [169, 97] on div "Mācību tēma: Dizains un tehnoloģijas 8. klases 1. ieskaites mācību materiāls #4…" at bounding box center [452, 204] width 904 height 409
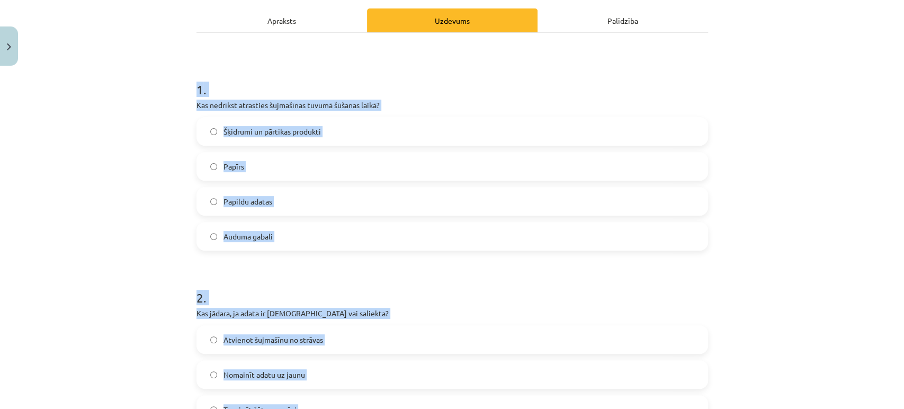
click at [169, 97] on div "Mācību tēma: Dizains un tehnoloģijas 8. klases 1. ieskaites mācību materiāls #4…" at bounding box center [452, 204] width 904 height 409
click at [197, 82] on h1 "1 ." at bounding box center [453, 80] width 512 height 33
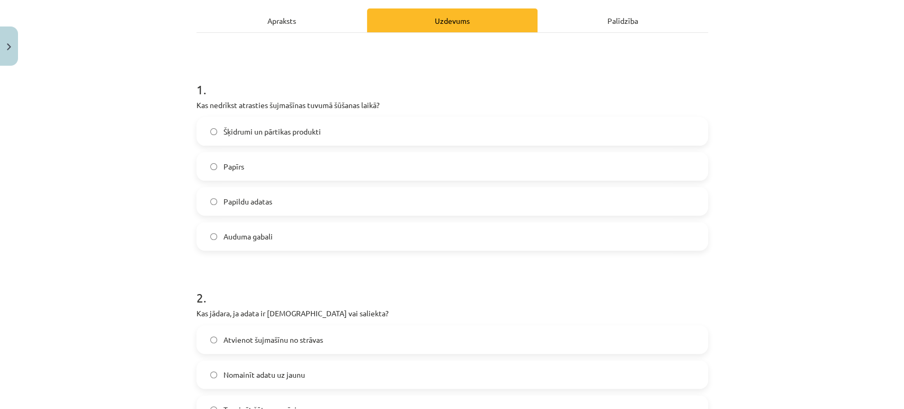
click at [197, 82] on h1 "1 ." at bounding box center [453, 80] width 512 height 33
click at [250, 130] on span "Šķidrumi un pārtikas produkti" at bounding box center [272, 131] width 97 height 11
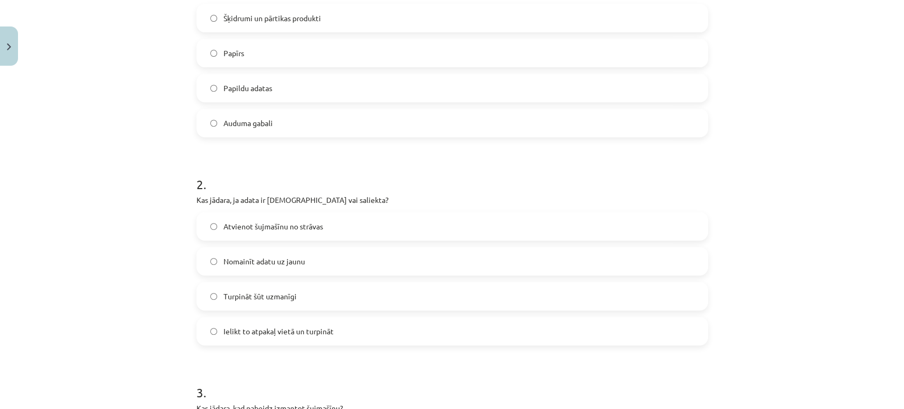
scroll to position [265, 0]
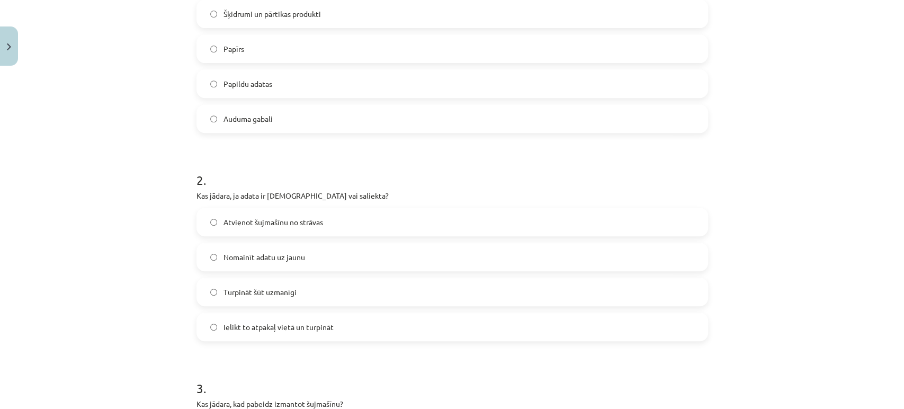
click at [287, 261] on span "Nomainīt adatu uz jaunu" at bounding box center [265, 257] width 82 height 11
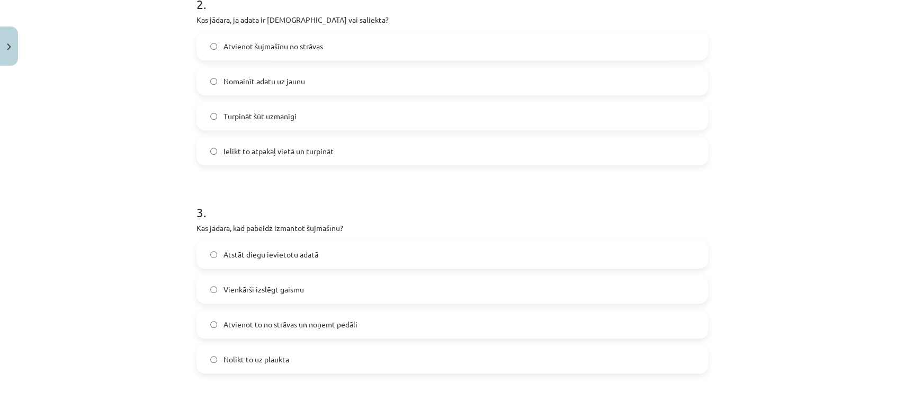
scroll to position [441, 0]
click at [296, 323] on span "Atvienot to no strāvas un noņemt pedāli" at bounding box center [291, 323] width 134 height 11
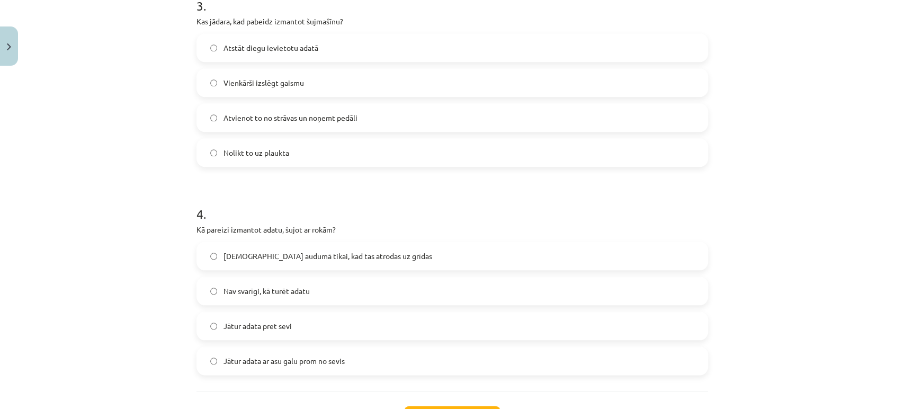
scroll to position [677, 0]
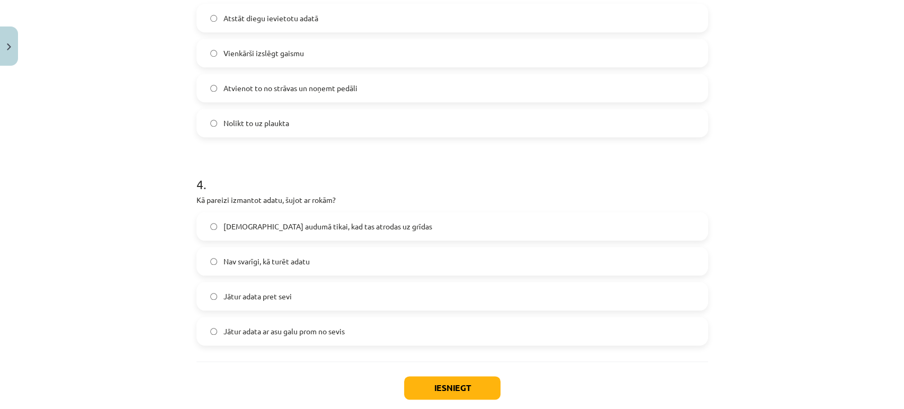
click at [447, 332] on label "Jātur adata ar asu galu prom no sevis" at bounding box center [453, 331] width 510 height 26
click at [457, 383] on button "Iesniegt" at bounding box center [452, 387] width 96 height 23
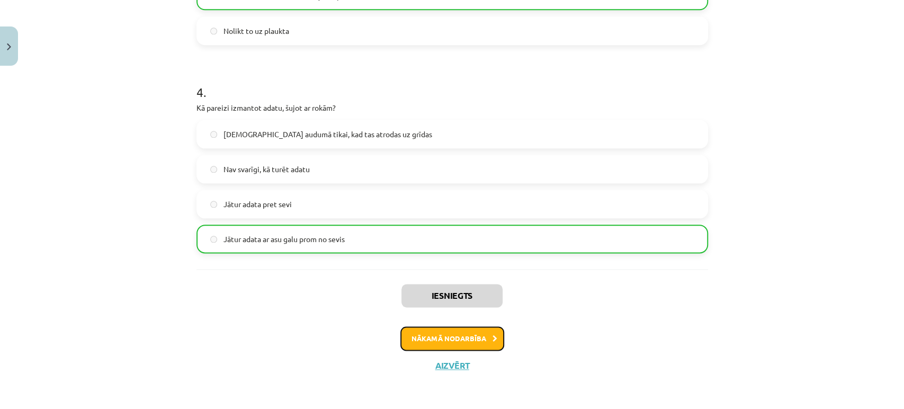
click at [450, 340] on button "Nākamā nodarbība" at bounding box center [452, 338] width 104 height 24
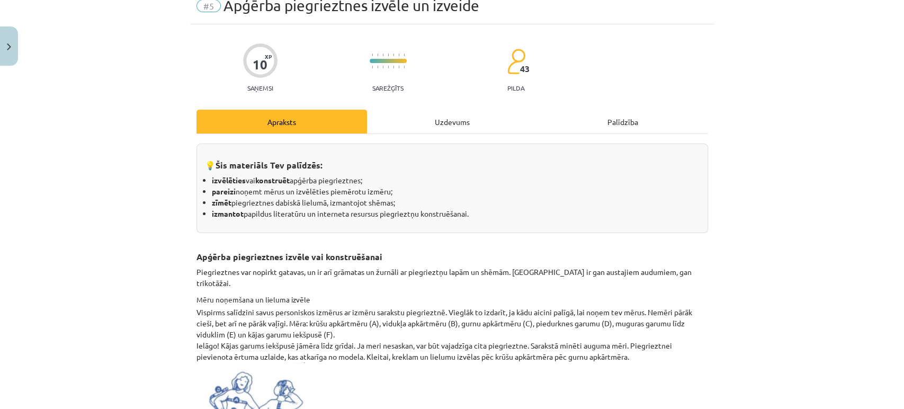
scroll to position [26, 0]
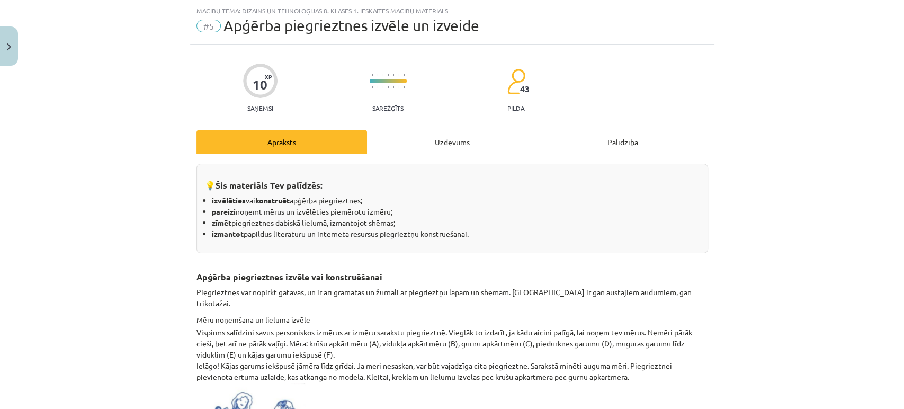
click at [458, 139] on div "Uzdevums" at bounding box center [452, 142] width 171 height 24
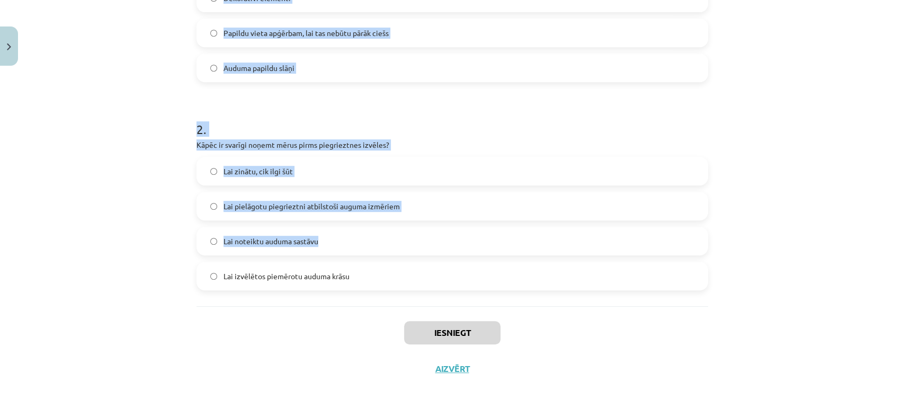
scroll to position [319, 0]
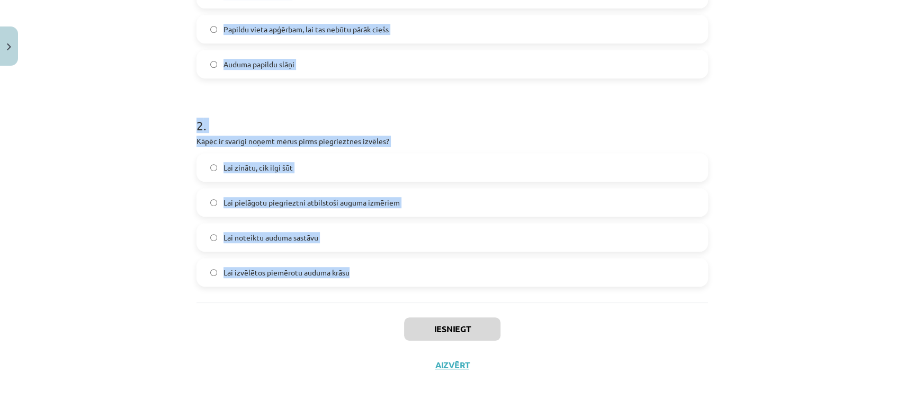
drag, startPoint x: 182, startPoint y: 92, endPoint x: 354, endPoint y: 281, distance: 255.7
click at [354, 281] on div "Mācību tēma: Dizains un tehnoloģijas 8. klases 1. ieskaites mācību materiāls #5…" at bounding box center [452, 204] width 904 height 409
copy form "1 . Kas ir piegrieztnei pievienotā ērtuma uzlaide? Papildu vīles uz auduma Deko…"
click at [156, 188] on div "Mācību tēma: Dizains un tehnoloģijas 8. klases 1. ieskaites mācību materiāls #5…" at bounding box center [452, 204] width 904 height 409
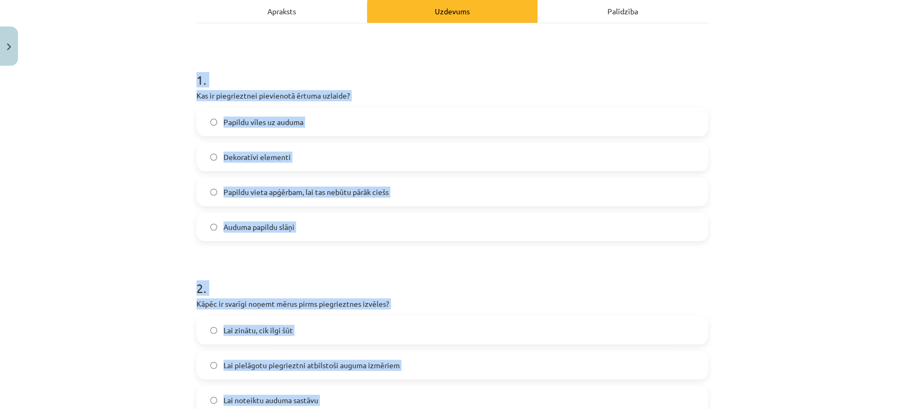
scroll to position [143, 0]
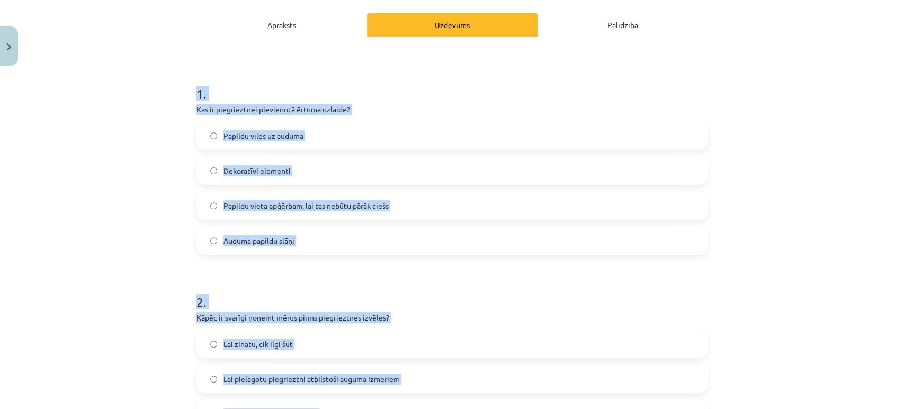
click at [231, 113] on p "Kas ir piegrieztnei pievienotā ērtuma uzlaide?" at bounding box center [453, 109] width 512 height 11
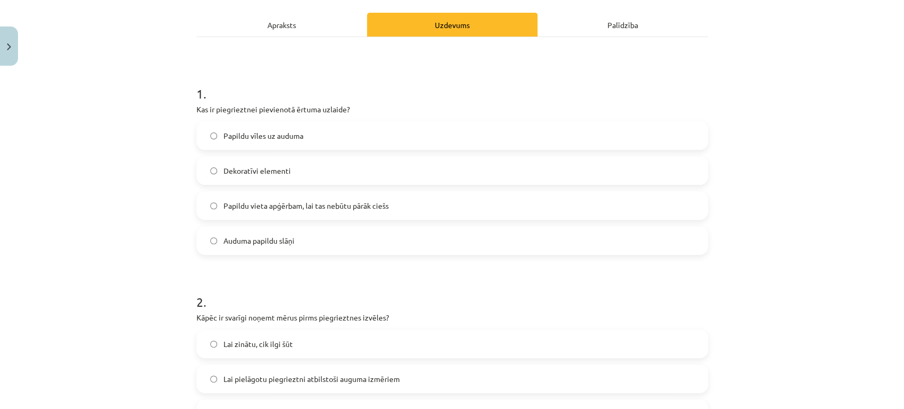
click at [302, 208] on span "Papildu vieta apģērbam, lai tas nebūtu pārāk ciešs" at bounding box center [306, 205] width 165 height 11
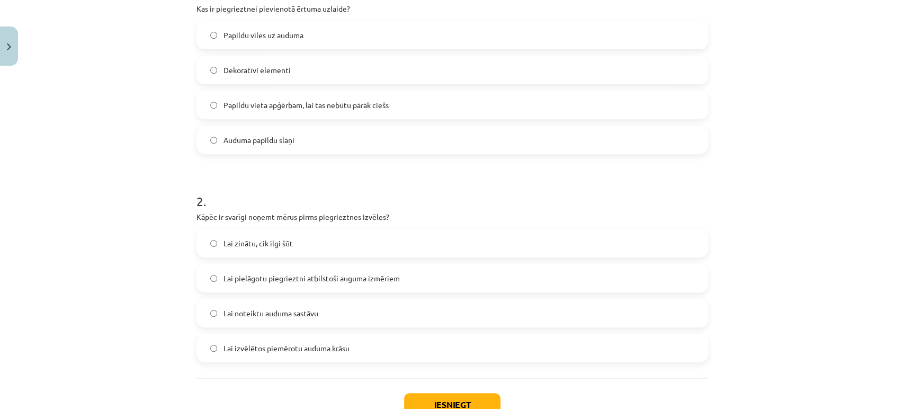
scroll to position [261, 0]
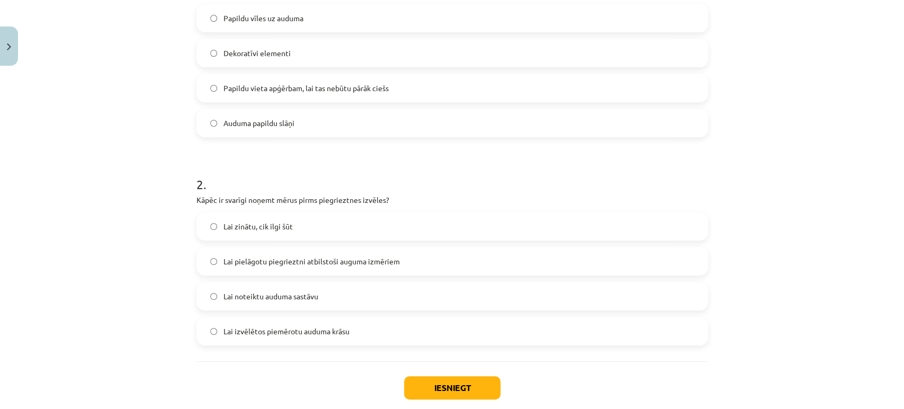
click at [305, 257] on span "Lai pielāgotu piegrieztni atbilstoši auguma izmēriem" at bounding box center [312, 261] width 176 height 11
click at [428, 374] on div "Iesniegt Aizvērt" at bounding box center [453, 398] width 512 height 74
click at [431, 379] on button "Iesniegt" at bounding box center [452, 387] width 96 height 23
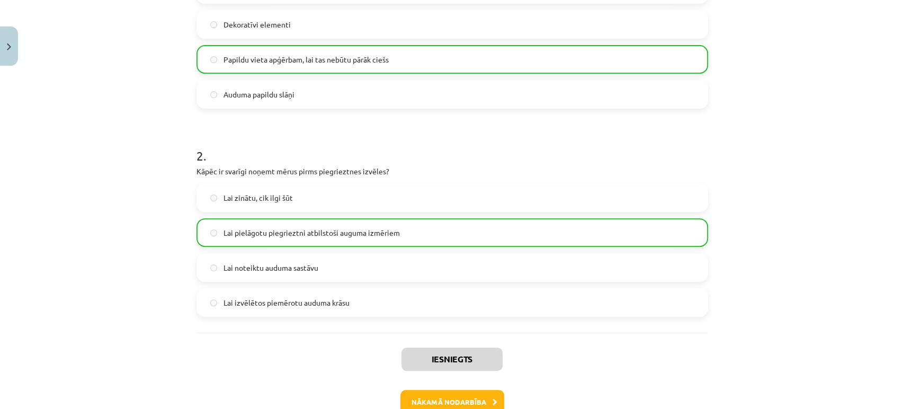
scroll to position [353, 0]
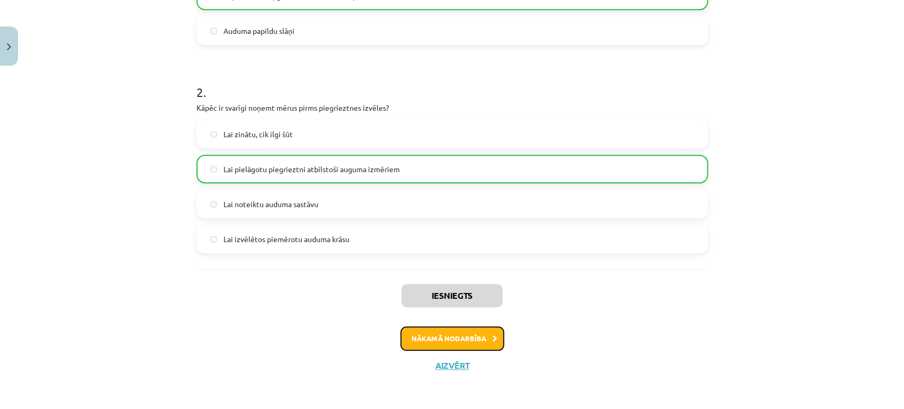
click at [431, 327] on button "Nākamā nodarbība" at bounding box center [452, 338] width 104 height 24
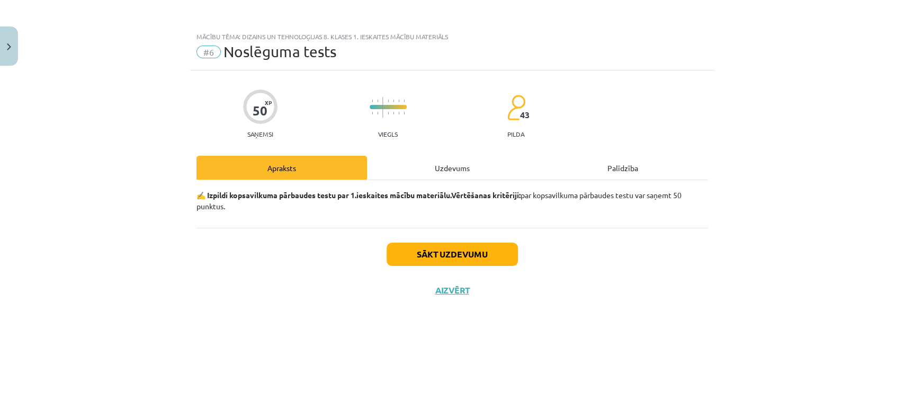
scroll to position [0, 0]
click at [442, 157] on div "Uzdevums" at bounding box center [452, 168] width 171 height 24
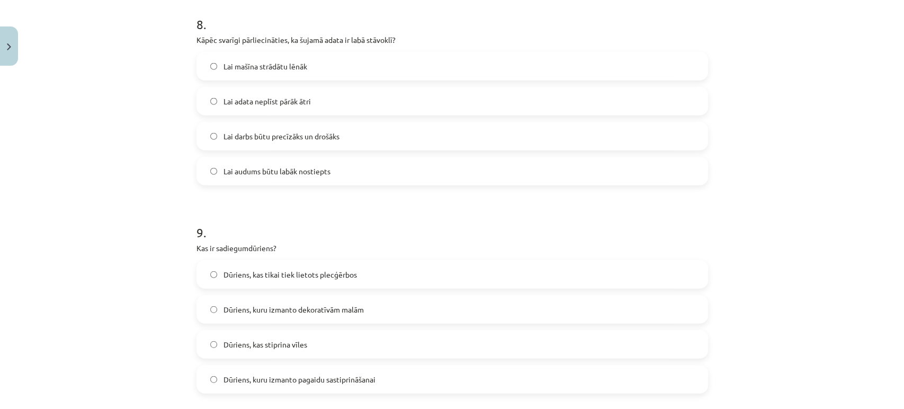
scroll to position [2012, 0]
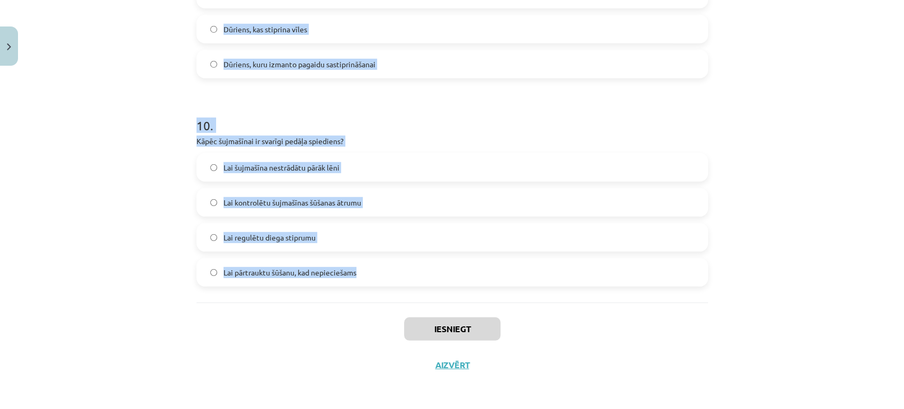
drag, startPoint x: 192, startPoint y: 234, endPoint x: 365, endPoint y: 301, distance: 186.0
copy form "0 . Lorem ip dolorsi ametcon adipiscing elitseddoe temporincid? Utl etdolore ma…"
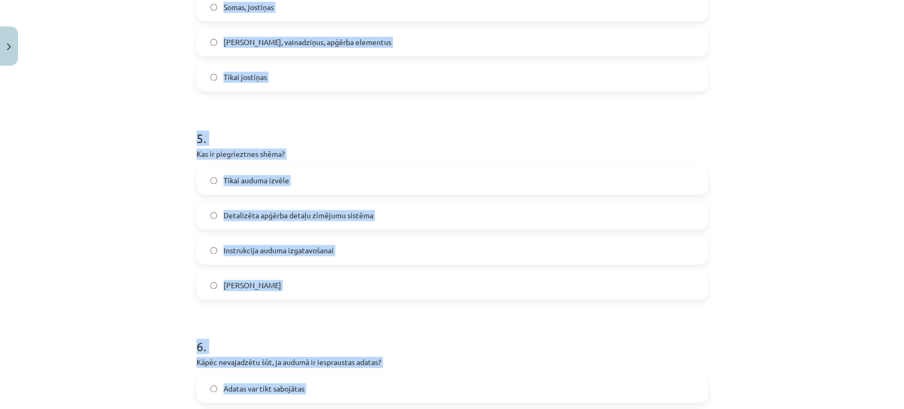
scroll to position [952, 0]
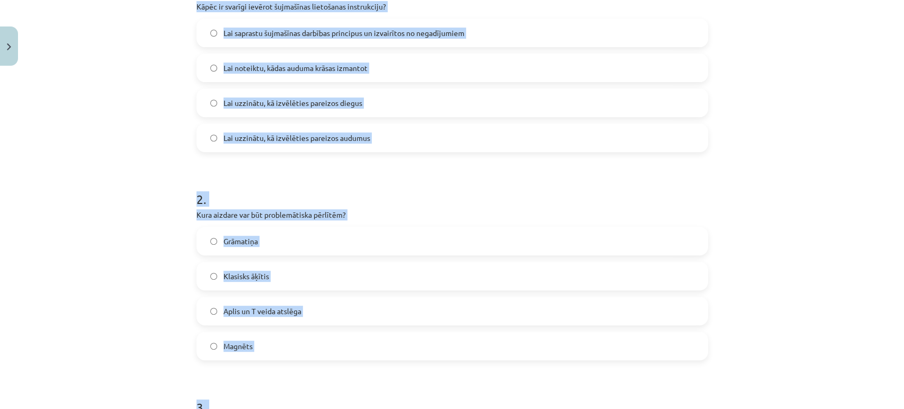
click at [124, 228] on div "Mācību tēma: Dizains un tehnoloģijas 8. klases 1. ieskaites mācību materiāls #6…" at bounding box center [452, 204] width 904 height 409
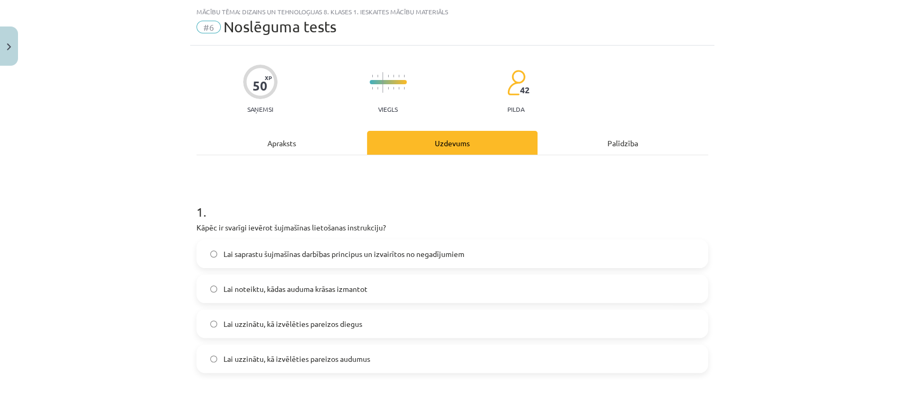
scroll to position [11, 0]
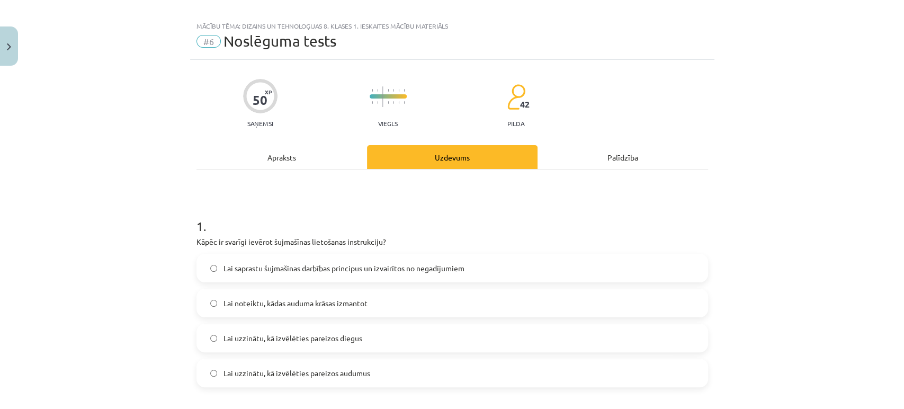
click at [258, 263] on span "Lai saprastu šujmašīnas darbības principus un izvairītos no negadījumiem" at bounding box center [344, 268] width 241 height 11
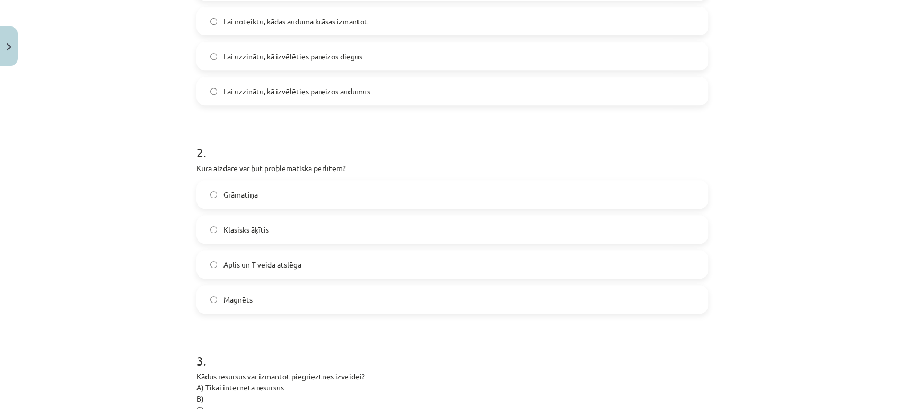
scroll to position [305, 0]
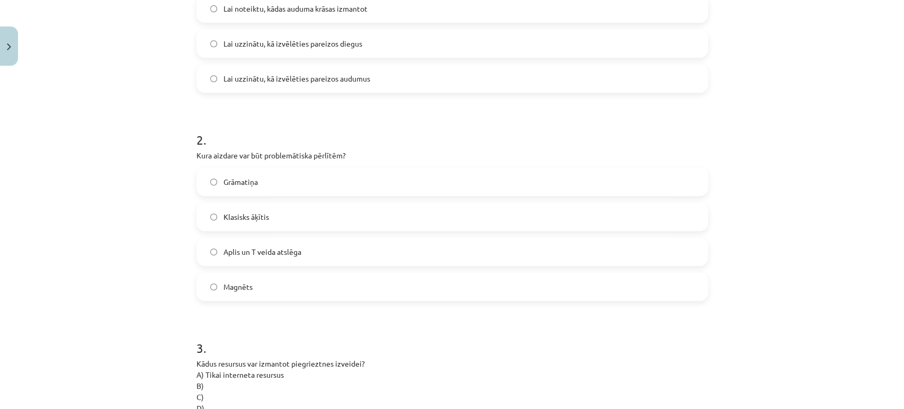
click at [230, 222] on label "Klasisks āķītis" at bounding box center [453, 216] width 510 height 26
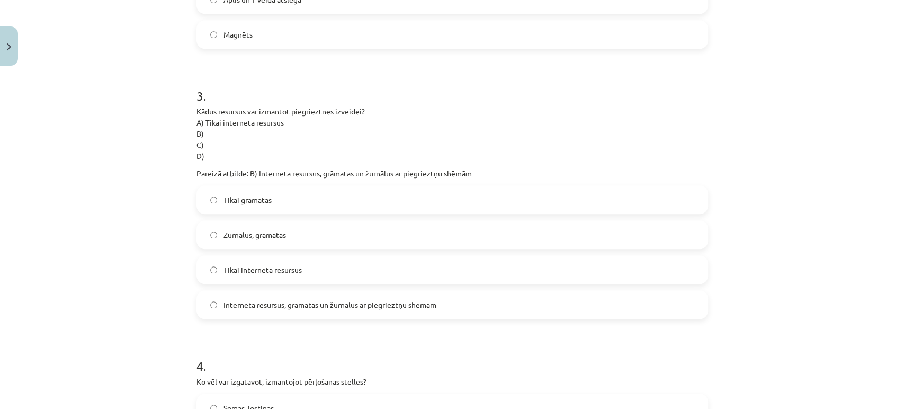
scroll to position [599, 0]
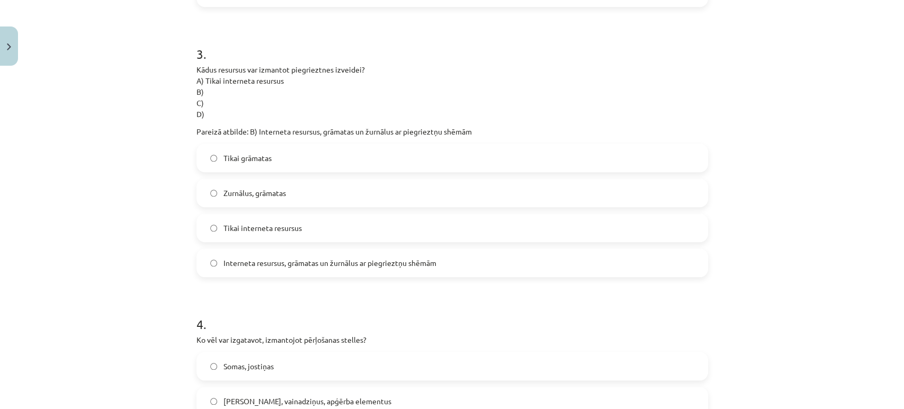
click at [328, 270] on label "Interneta resursus, grāmatas un žurnālus ar piegrieztņu shēmām" at bounding box center [453, 263] width 510 height 26
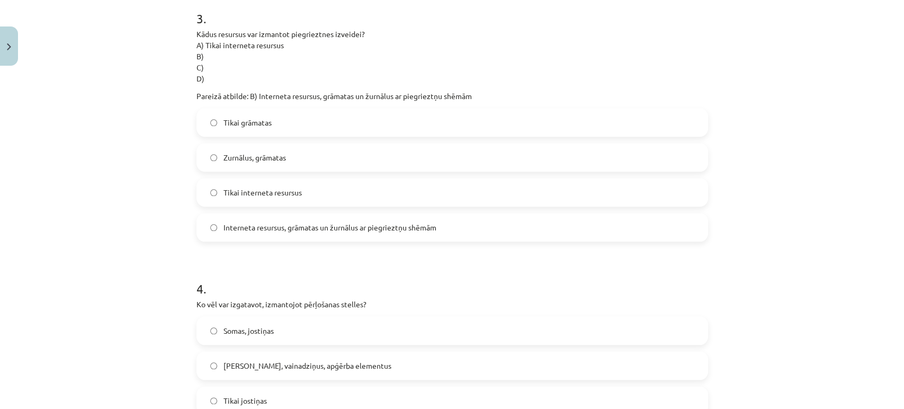
scroll to position [776, 0]
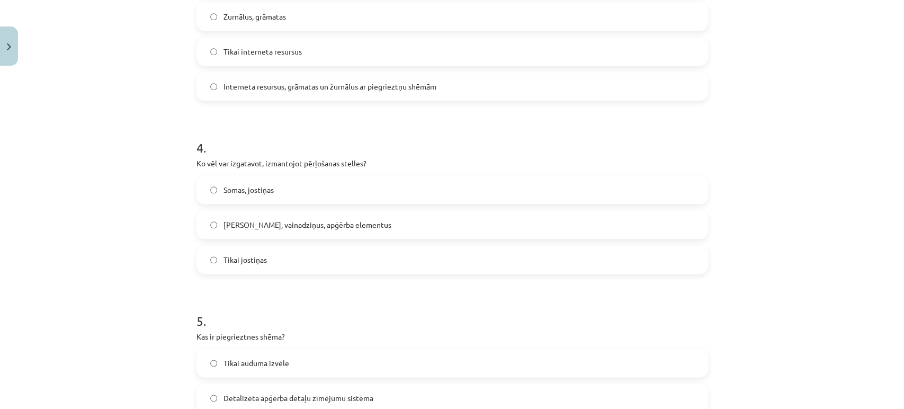
click at [242, 221] on span "Jostas, vainadziņus, apģērba elementus" at bounding box center [308, 224] width 168 height 11
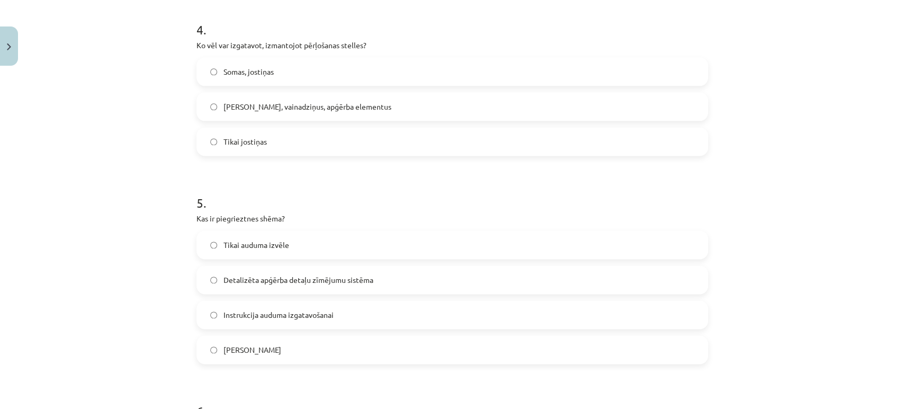
click at [375, 287] on label "Detalizēta apģērba detaļu zīmējumu sistēma" at bounding box center [453, 279] width 510 height 26
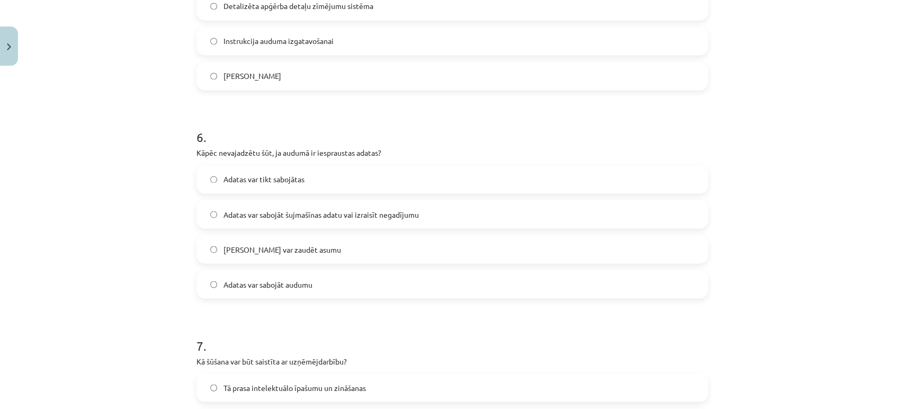
scroll to position [1188, 0]
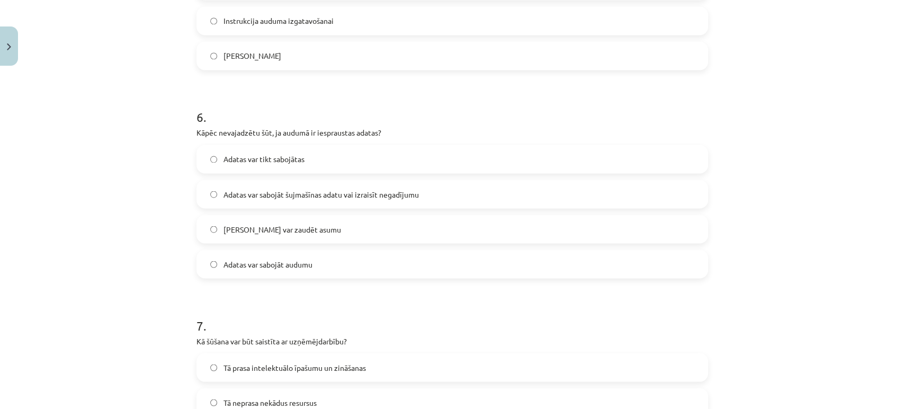
click at [275, 197] on span "Adatas var sabojāt šujmašīnas adatu vai izraisīt negadījumu" at bounding box center [321, 194] width 195 height 11
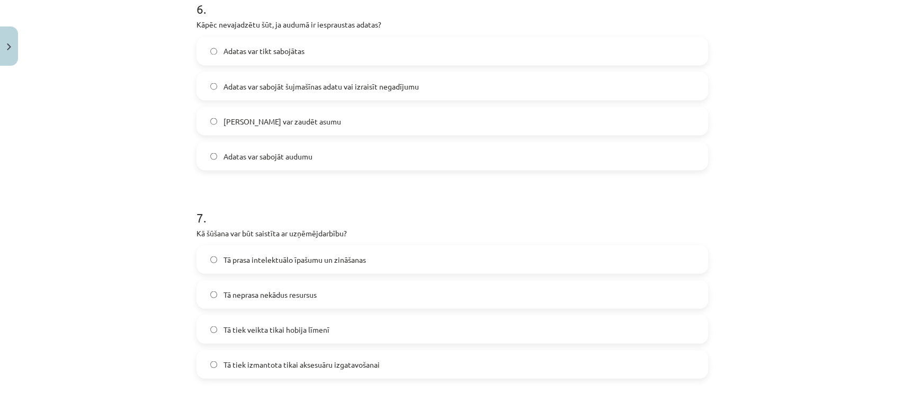
scroll to position [1365, 0]
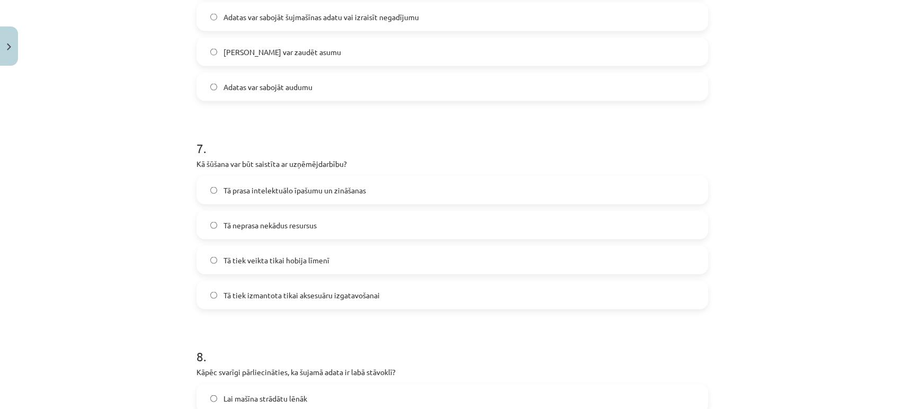
click at [235, 194] on span "Tā prasa intelektuālo īpašumu un zināšanas" at bounding box center [295, 190] width 143 height 11
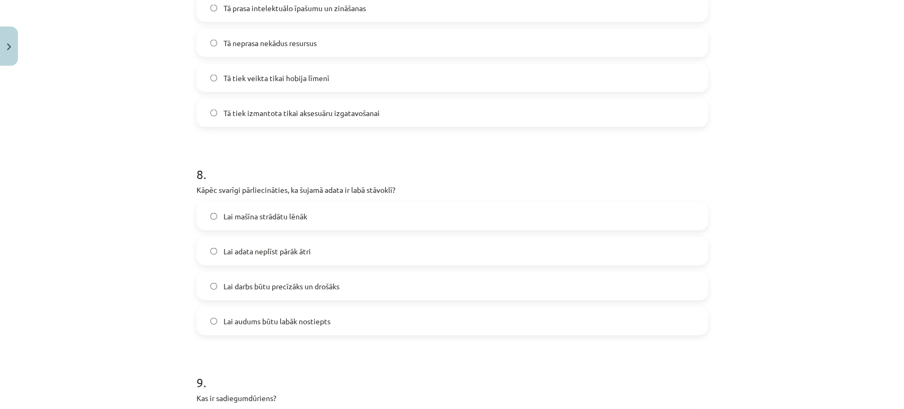
scroll to position [1600, 0]
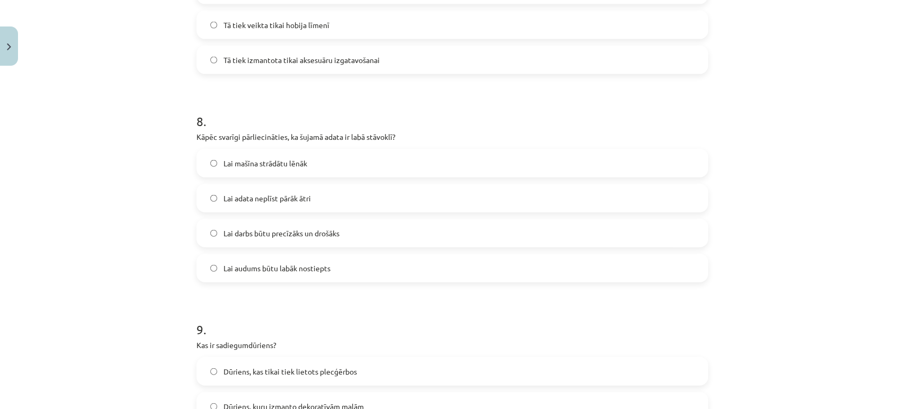
click at [255, 234] on span "Lai darbs būtu precīzāks un drošāks" at bounding box center [282, 233] width 116 height 11
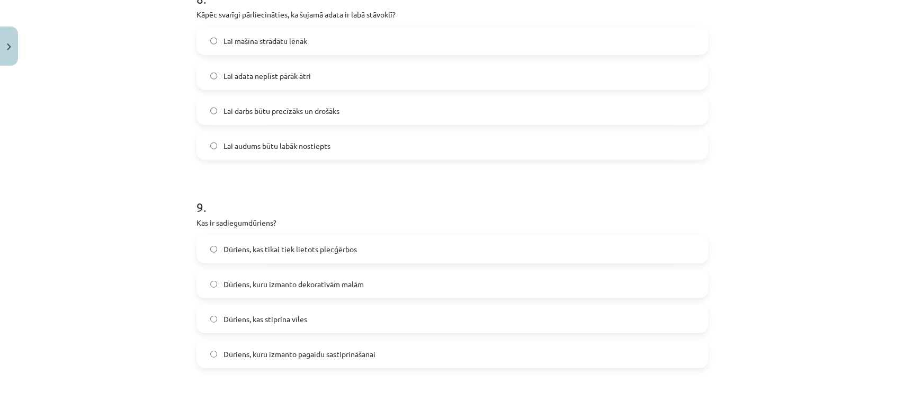
scroll to position [1776, 0]
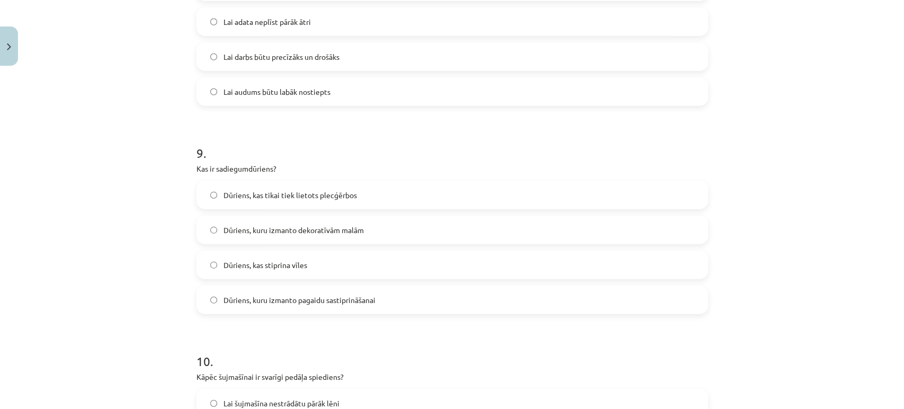
click at [299, 302] on span "Dūriens, kuru izmanto pagaidu sastiprināšanai" at bounding box center [300, 300] width 152 height 11
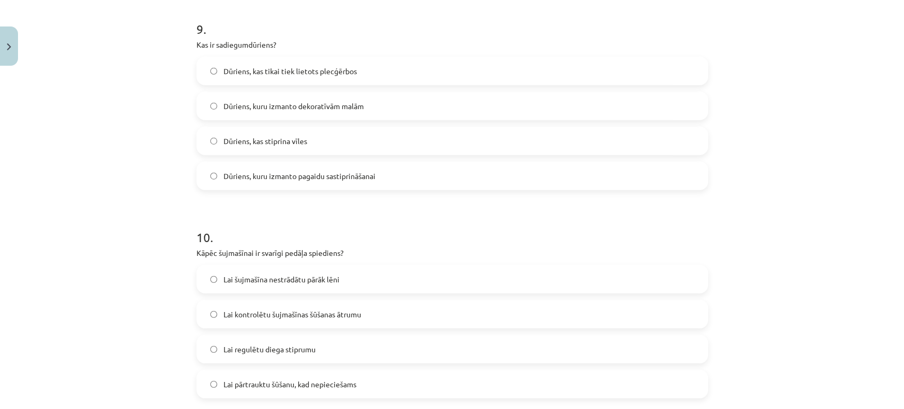
scroll to position [1953, 0]
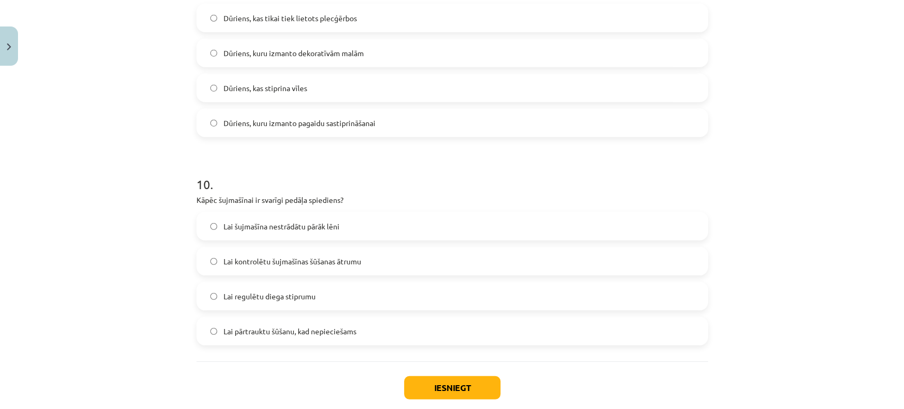
click at [260, 270] on label "Lai kontrolētu šujmašīnas šūšanas ātrumu" at bounding box center [453, 261] width 510 height 26
click at [411, 384] on button "Iesniegt" at bounding box center [452, 387] width 96 height 23
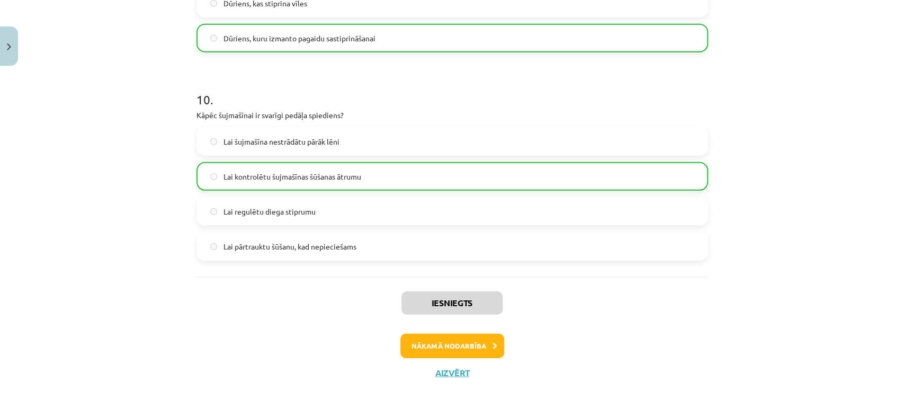
scroll to position [2045, 0]
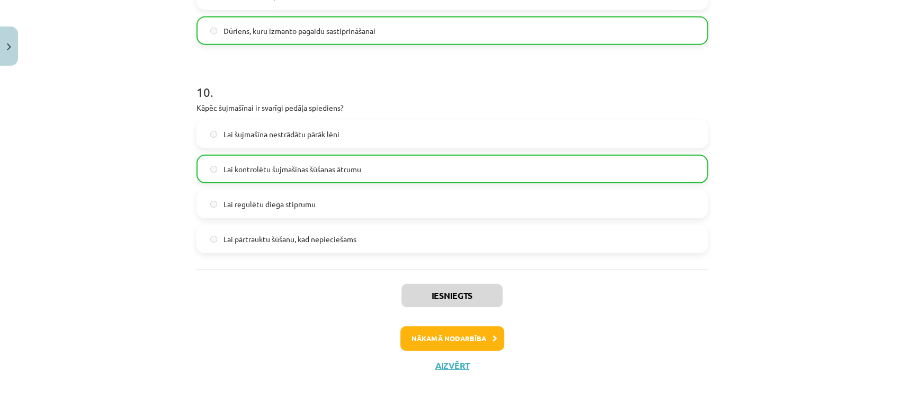
click at [178, 274] on div "Mācību tēma: Dizains un tehnoloģijas 8. klases 1. ieskaites mācību materiāls #6…" at bounding box center [452, 204] width 904 height 409
click at [455, 344] on button "Nākamā nodarbība" at bounding box center [452, 338] width 104 height 24
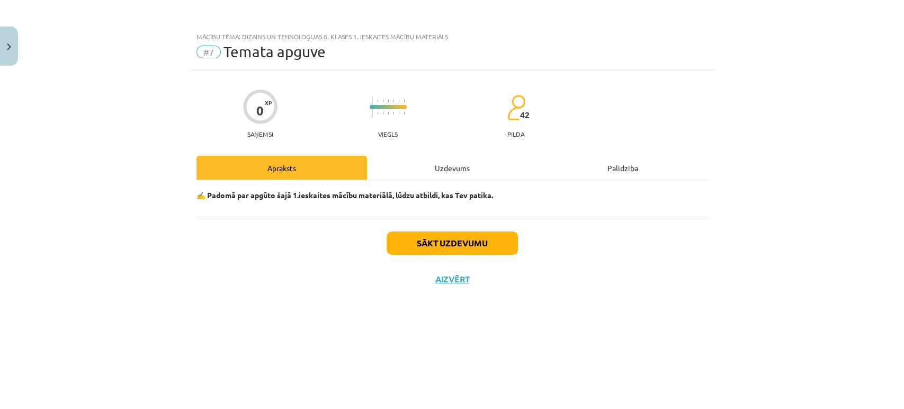
click at [458, 166] on div "Uzdevums" at bounding box center [452, 168] width 171 height 24
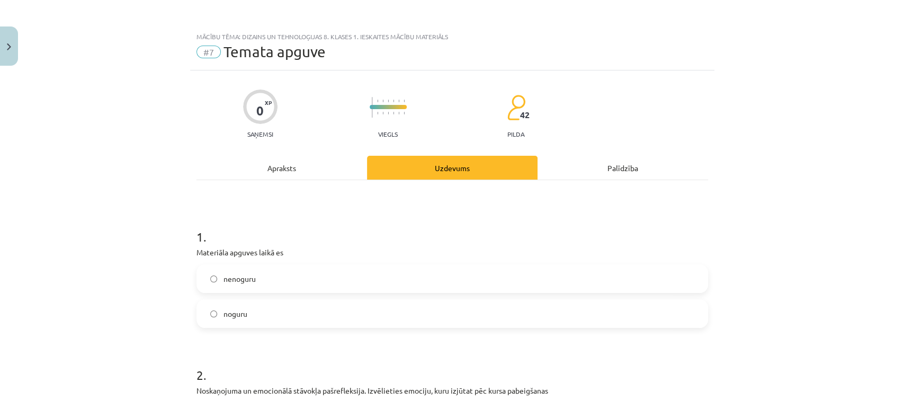
click at [254, 305] on label "noguru" at bounding box center [453, 313] width 510 height 26
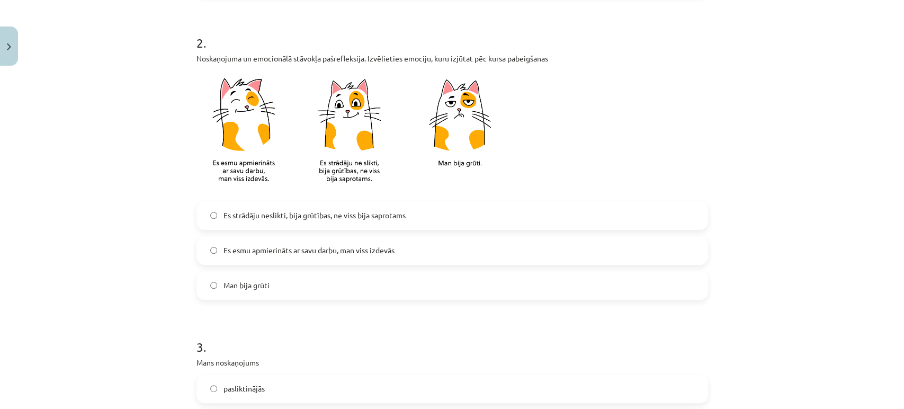
scroll to position [353, 0]
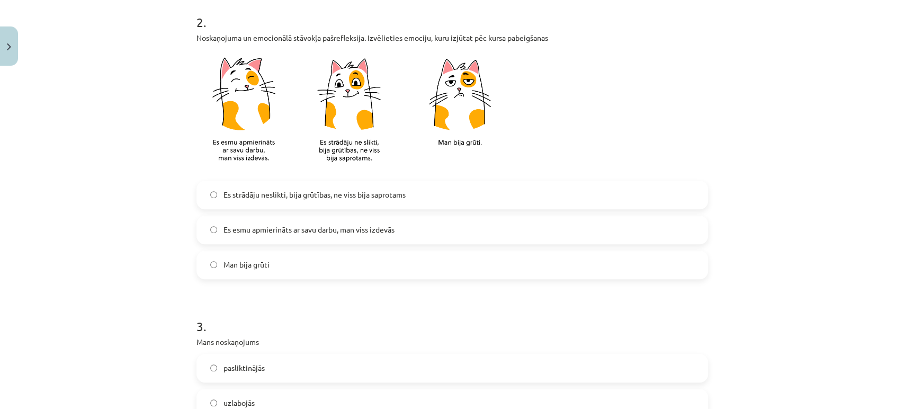
click at [248, 197] on span "Es strādāju neslikti, bija grūtības, ne viss bija saprotams" at bounding box center [315, 194] width 182 height 11
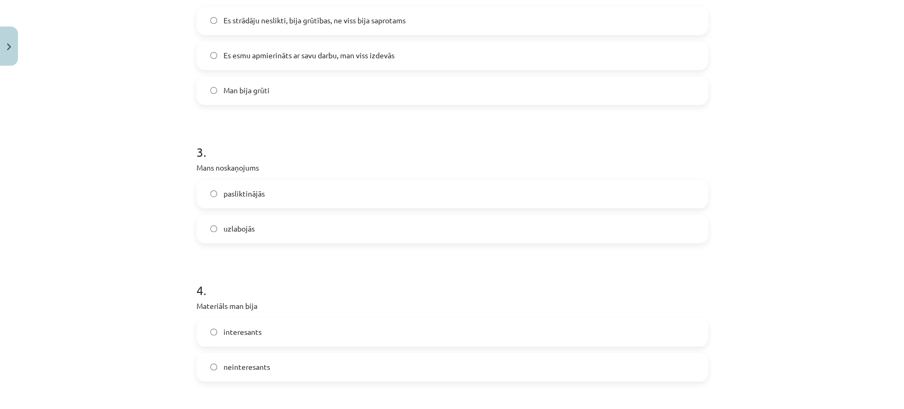
scroll to position [530, 0]
click at [240, 218] on label "uzlabojās" at bounding box center [453, 226] width 510 height 26
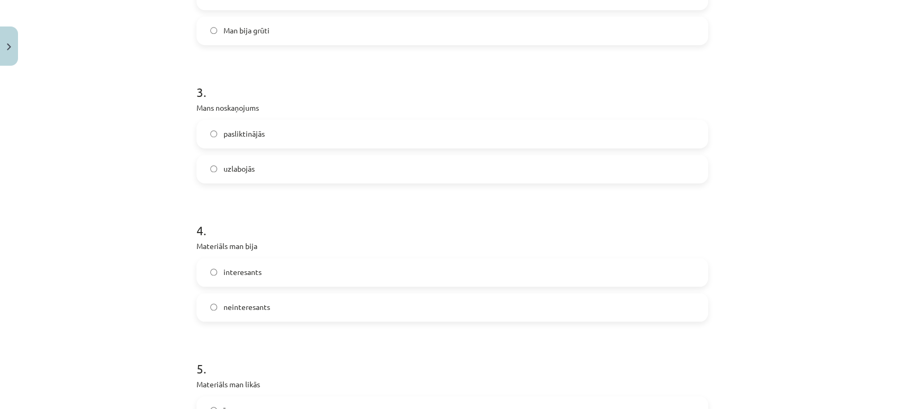
scroll to position [589, 0]
click at [235, 278] on label "interesants" at bounding box center [453, 270] width 510 height 26
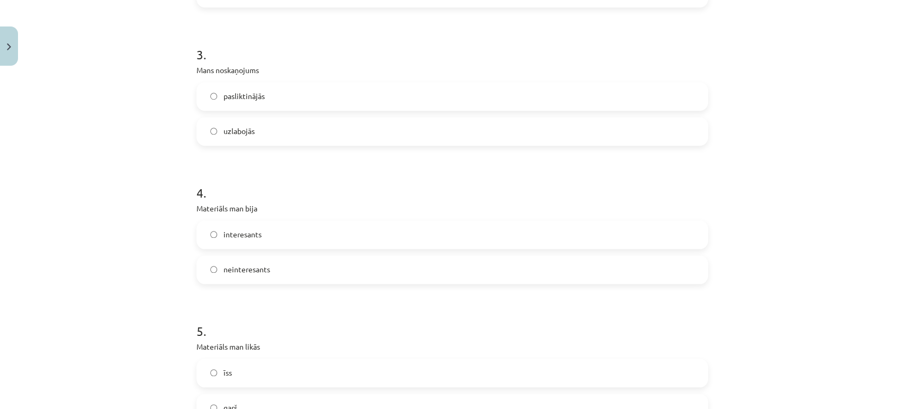
scroll to position [765, 0]
click at [234, 260] on label "garš" at bounding box center [453, 267] width 510 height 26
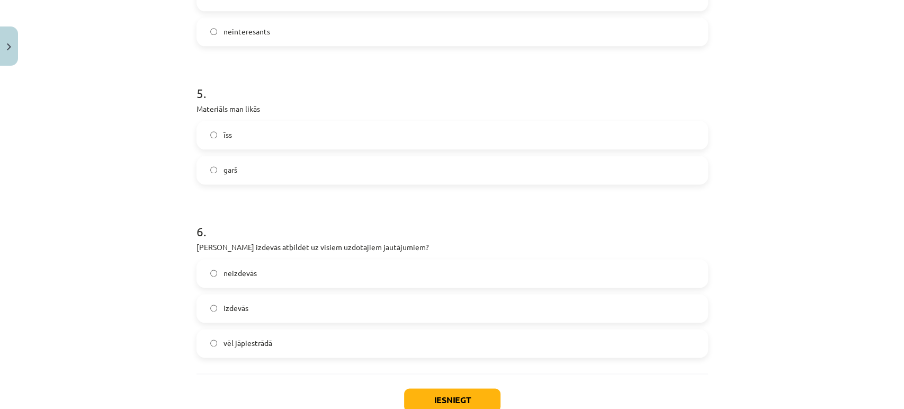
scroll to position [883, 0]
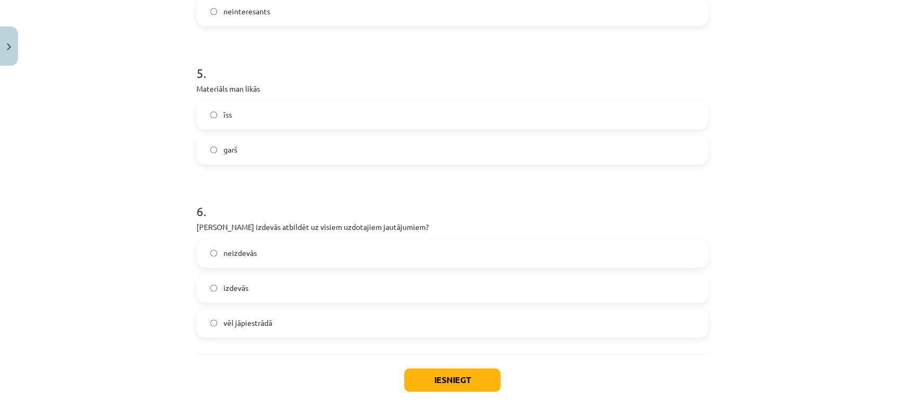
click at [234, 115] on label "īss" at bounding box center [453, 115] width 510 height 26
click at [263, 315] on label "vēl jāpiestrādā" at bounding box center [453, 323] width 510 height 26
click at [438, 392] on div "Iesniegt Aizvērt" at bounding box center [453, 390] width 512 height 74
click at [433, 384] on button "Iesniegt" at bounding box center [452, 379] width 96 height 23
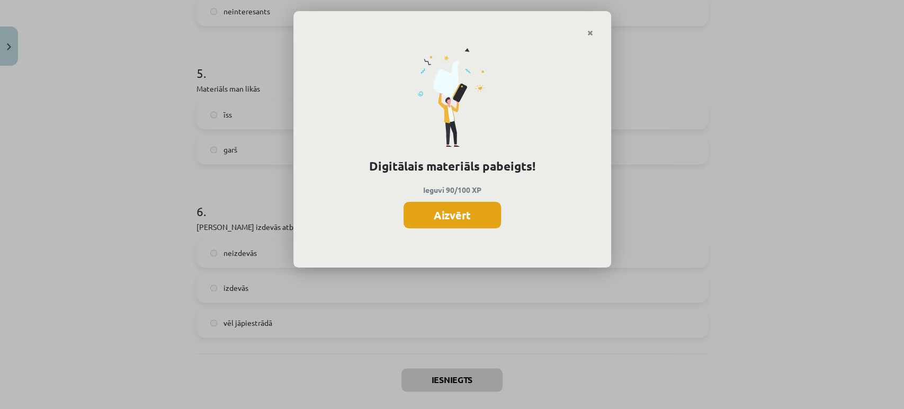
click at [442, 219] on button "Aizvērt" at bounding box center [452, 215] width 97 height 26
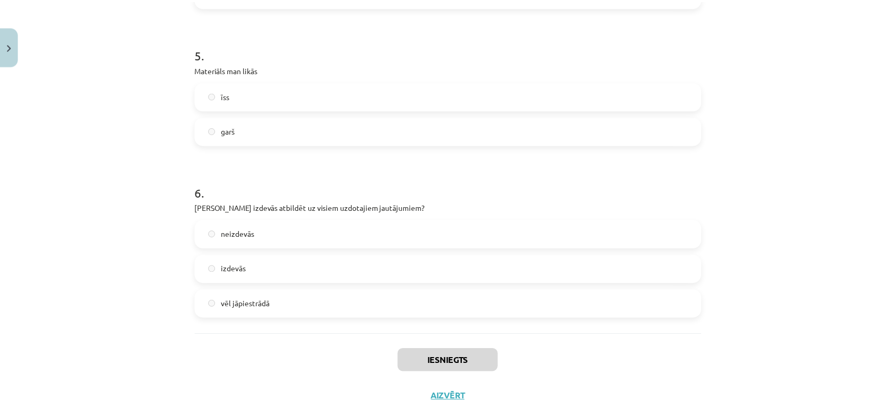
scroll to position [933, 0]
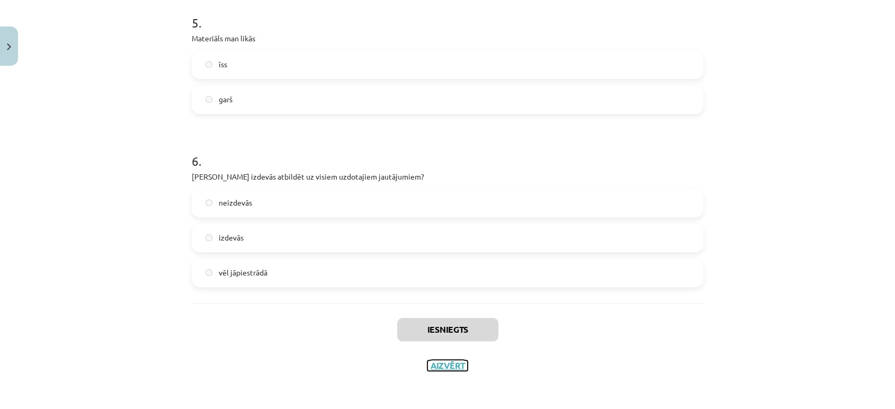
click at [441, 368] on button "Aizvērt" at bounding box center [448, 365] width 40 height 11
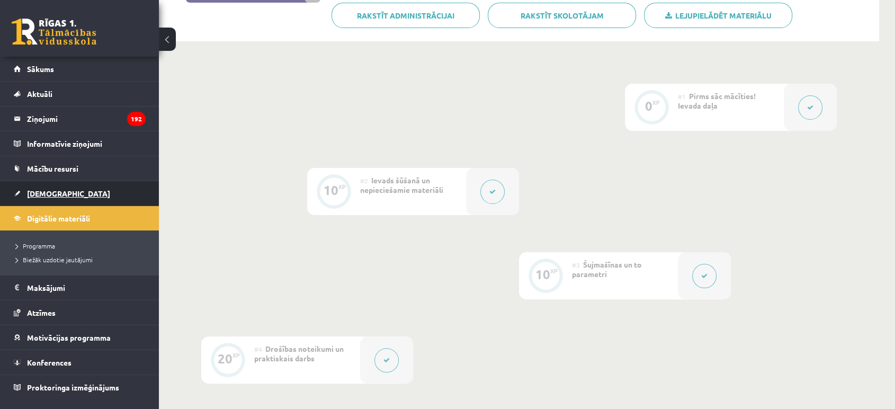
click at [38, 198] on link "[DEMOGRAPHIC_DATA]" at bounding box center [80, 193] width 132 height 24
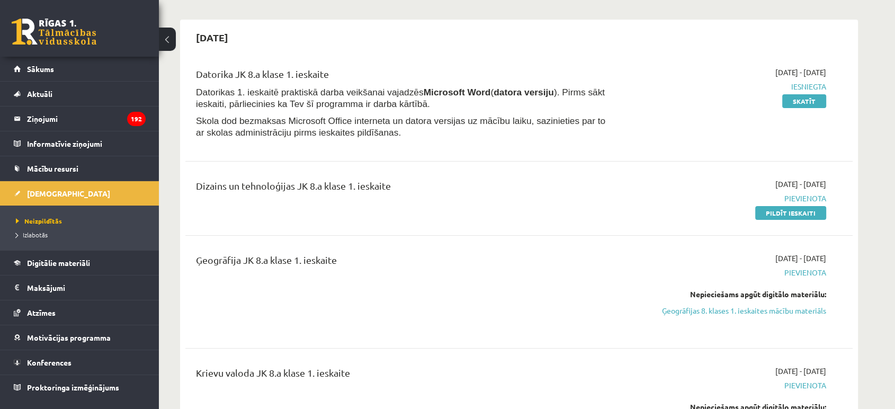
scroll to position [118, 0]
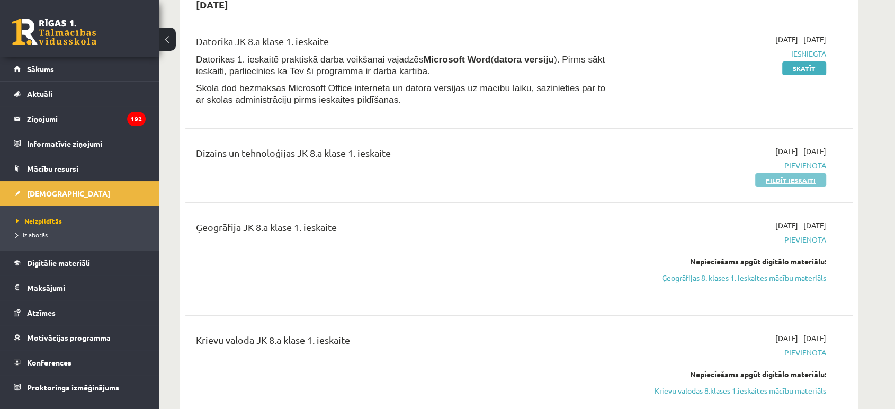
click at [764, 181] on link "Pildīt ieskaiti" at bounding box center [790, 180] width 71 height 14
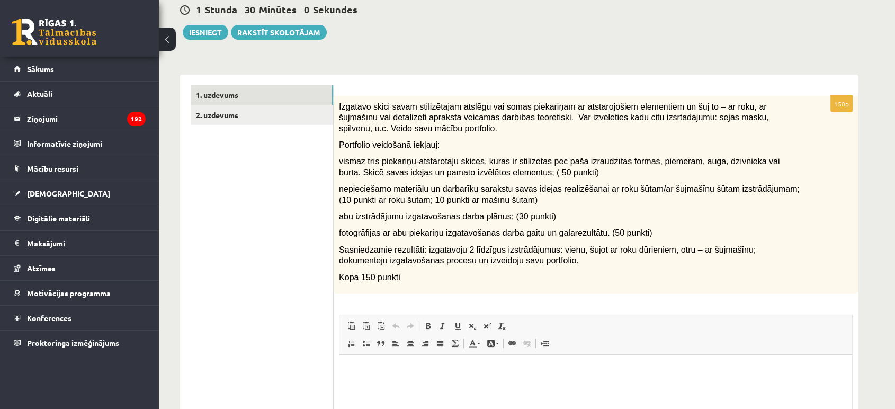
scroll to position [118, 0]
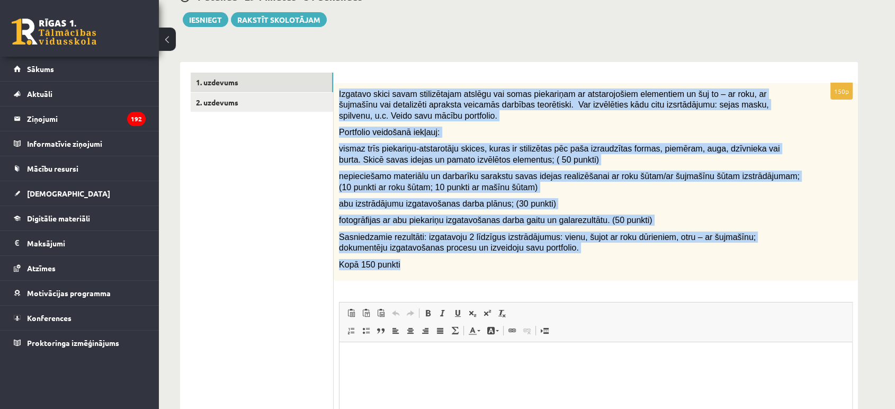
drag, startPoint x: 339, startPoint y: 88, endPoint x: 431, endPoint y: 252, distance: 187.6
click at [429, 255] on div "Izgatavo skici savam stilizētajam atslēgu vai somas piekariņam ar atstarojošiem…" at bounding box center [596, 182] width 524 height 198
click at [426, 233] on span "Sasniedzamie rezultāti: izgatavoju 2 līdzīgus izstrādājumus: vienu, šujot ar ro…" at bounding box center [547, 243] width 417 height 20
click at [430, 245] on span "Sasniedzamie rezultāti: izgatavoju 2 līdzīgus izstrādājumus: vienu, šujot ar ro…" at bounding box center [547, 243] width 417 height 20
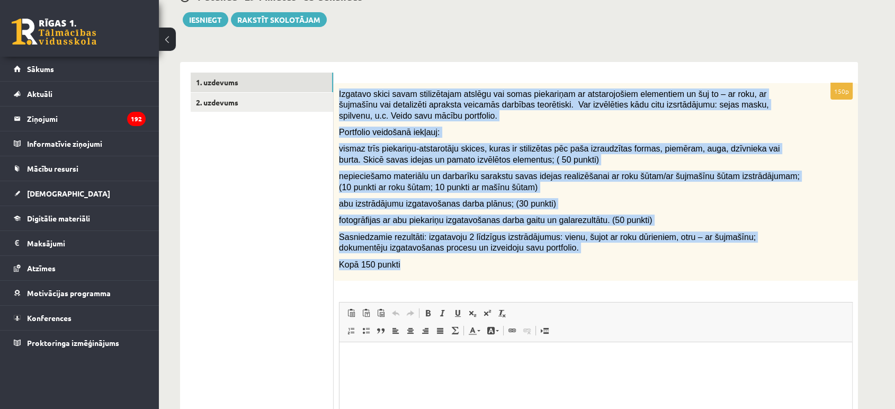
click at [417, 267] on p "Kopā 150 punkti" at bounding box center [569, 264] width 461 height 11
drag, startPoint x: 390, startPoint y: 257, endPoint x: 381, endPoint y: 259, distance: 9.1
click at [390, 258] on div "Izgatavo skici savam stilizētajam atslēgu vai somas piekariņam ar atstarojošiem…" at bounding box center [596, 182] width 524 height 198
click at [373, 261] on span "Kopā 150 punkti" at bounding box center [369, 264] width 61 height 9
drag, startPoint x: 339, startPoint y: 94, endPoint x: 563, endPoint y: 268, distance: 283.2
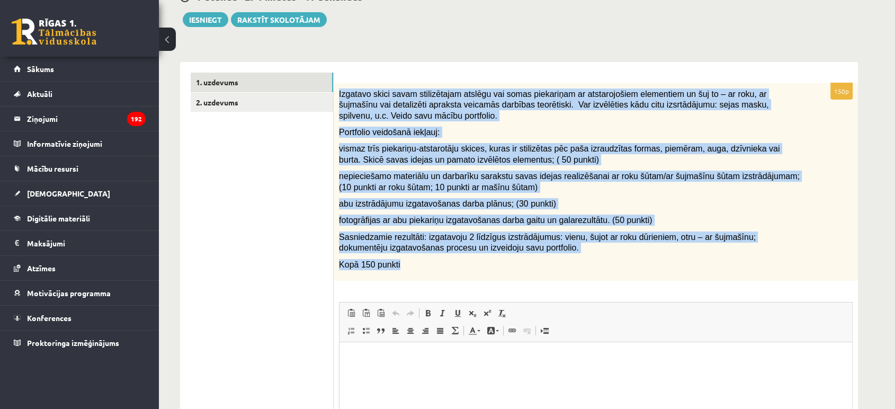
click at [563, 268] on div "Izgatavo skici savam stilizētajam atslēgu vai somas piekariņam ar atstarojošiem…" at bounding box center [596, 182] width 524 height 198
copy div "Izgatavo skici savam stilizētajam atslēgu vai somas piekariņam ar atstarojošiem…"
click at [397, 177] on span "nepieciešamo materiālu un darbarīku sarakstu savas idejas realizēšanai ar roku …" at bounding box center [569, 182] width 461 height 20
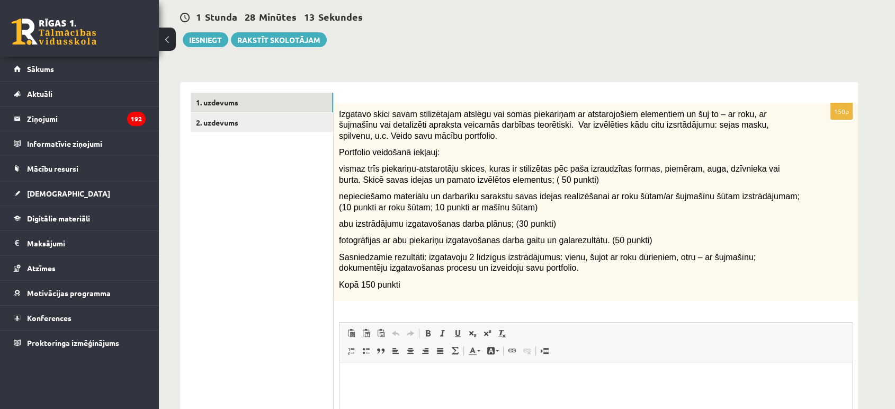
scroll to position [0, 0]
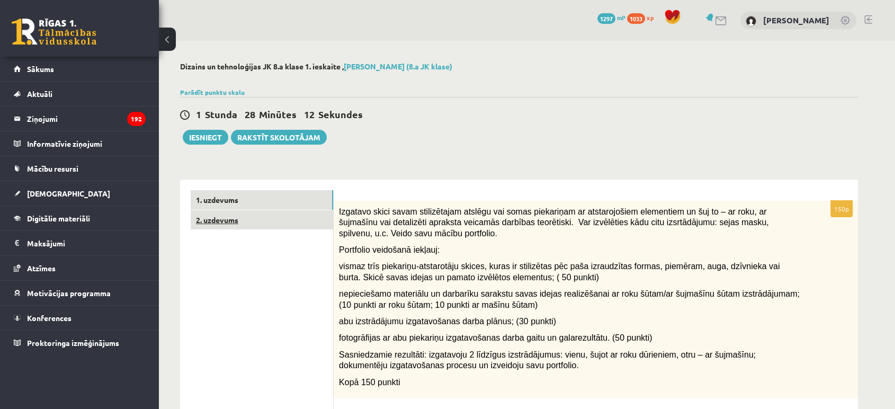
click at [274, 222] on link "2. uzdevums" at bounding box center [262, 220] width 143 height 20
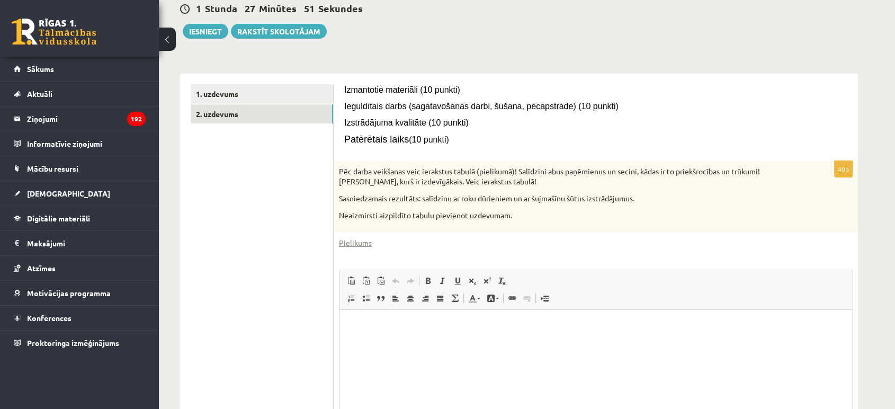
scroll to position [118, 0]
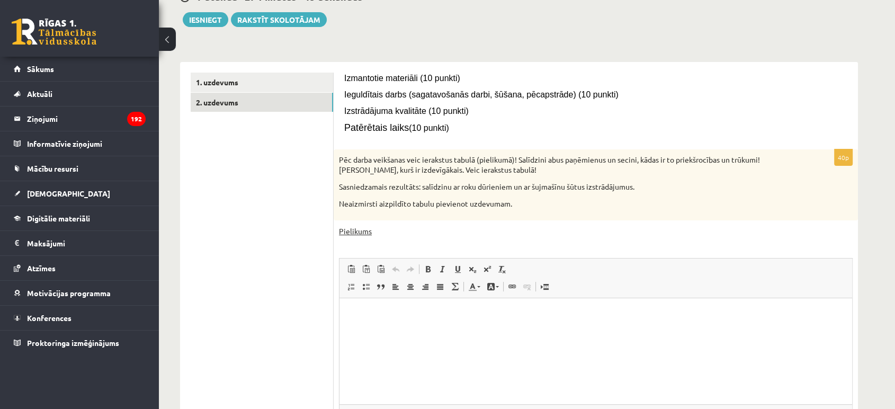
click at [358, 231] on link "Pielikums" at bounding box center [355, 231] width 33 height 11
click at [266, 95] on link "2. uzdevums" at bounding box center [262, 103] width 143 height 20
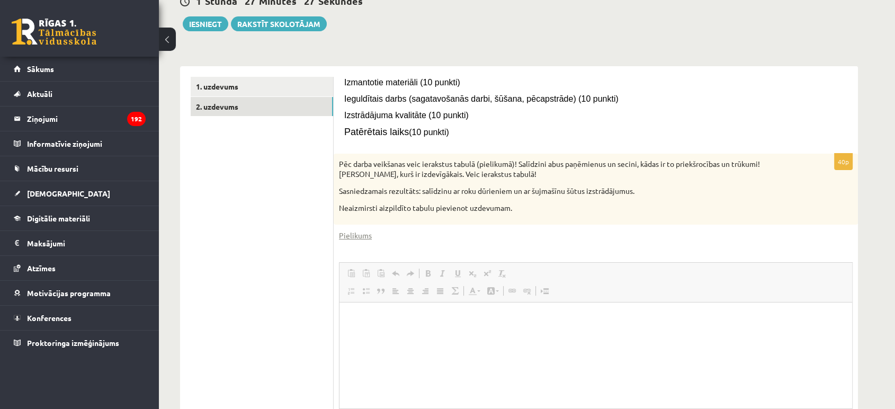
scroll to position [0, 0]
click at [252, 86] on link "1. uzdevums" at bounding box center [262, 87] width 143 height 20
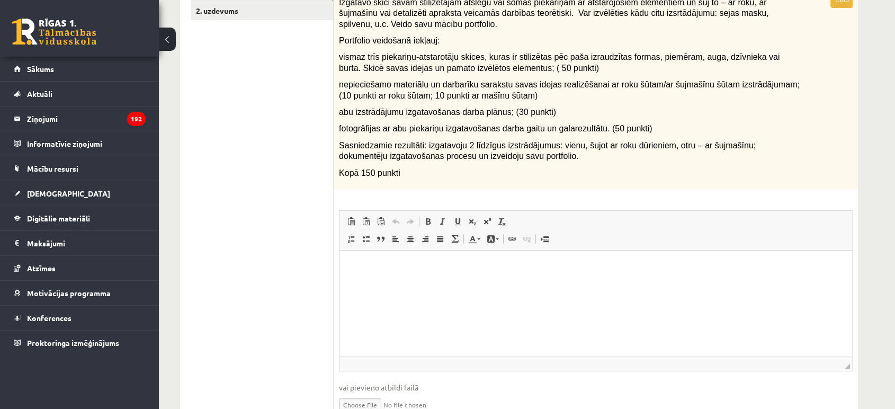
scroll to position [231, 0]
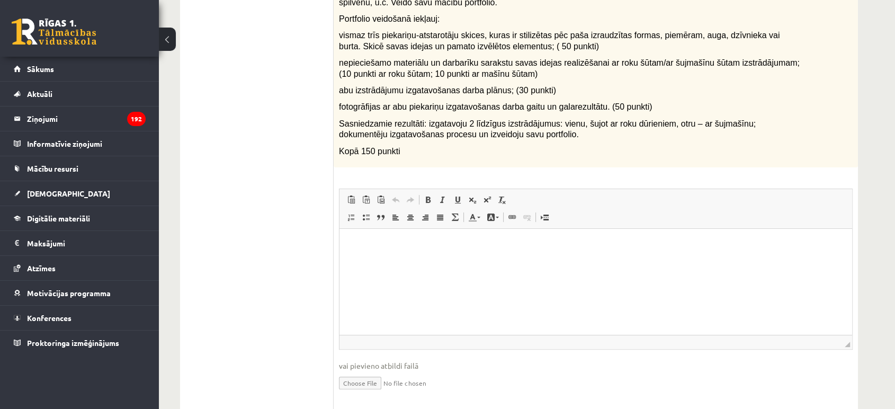
click at [396, 261] on html at bounding box center [596, 244] width 513 height 32
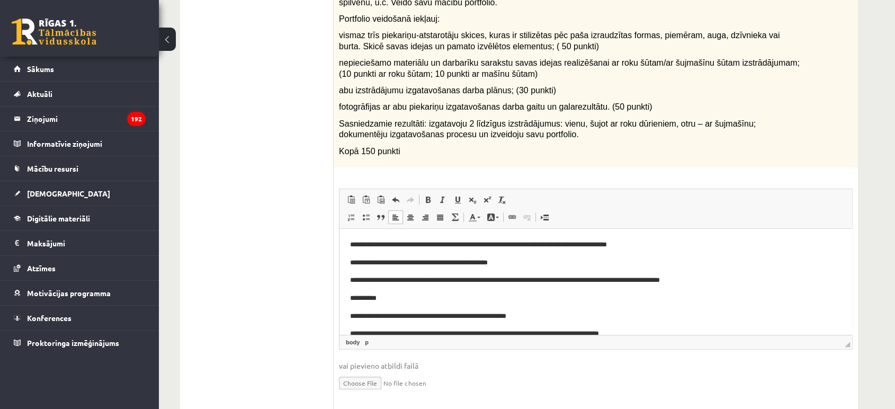
scroll to position [416, 0]
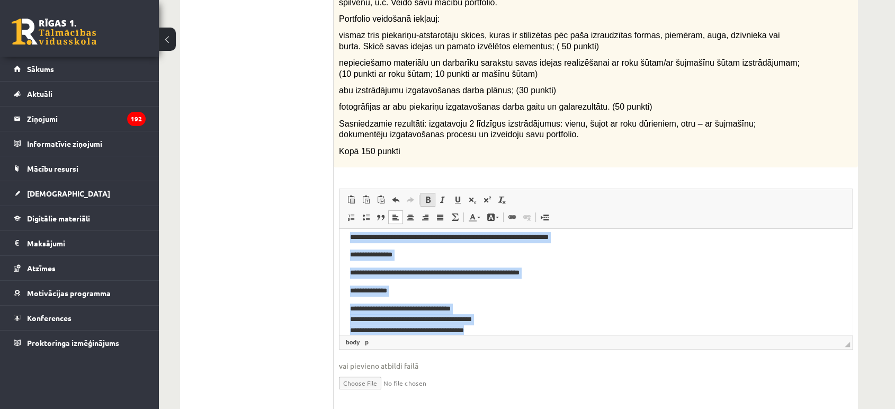
click at [433, 194] on link "Полужирный Комбинация клавиш Ctrl+B" at bounding box center [428, 200] width 15 height 14
click at [422, 269] on p "**********" at bounding box center [591, 272] width 483 height 11
click at [446, 317] on p "**********" at bounding box center [591, 319] width 483 height 33
click at [445, 293] on p "**********" at bounding box center [591, 290] width 483 height 11
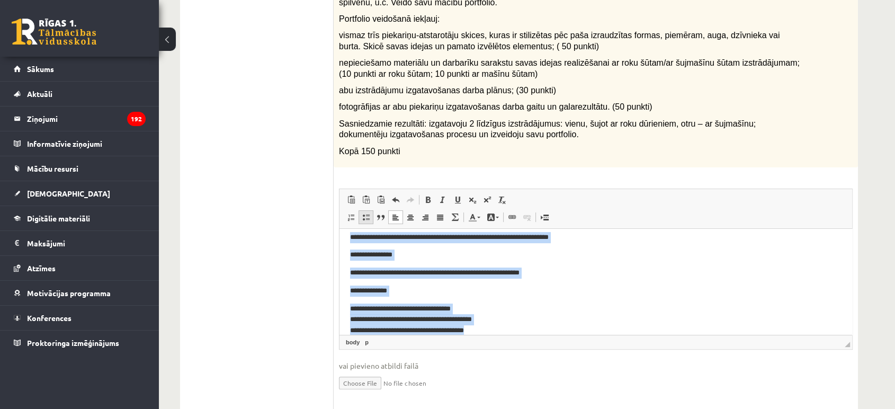
click at [364, 220] on link "Вставить / удалить маркированный список" at bounding box center [366, 217] width 15 height 14
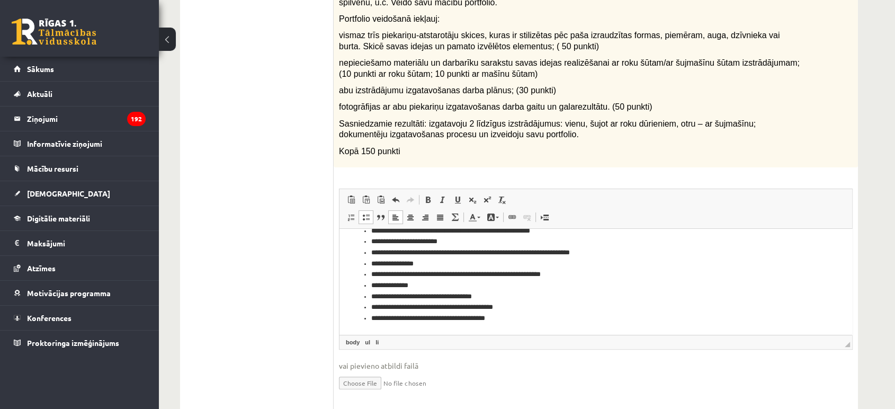
click at [364, 221] on link "Вставить / удалить маркированный список" at bounding box center [366, 217] width 15 height 14
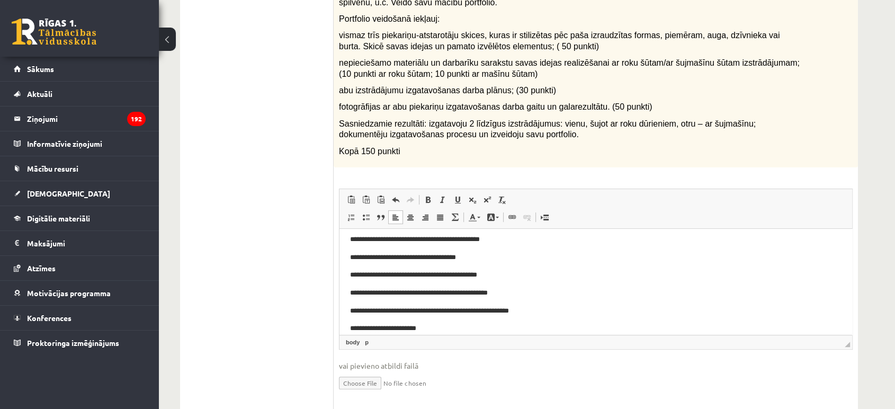
click at [388, 280] on p "**********" at bounding box center [591, 274] width 483 height 11
click at [536, 307] on p "**********" at bounding box center [591, 310] width 483 height 11
click at [539, 275] on p "**********" at bounding box center [591, 274] width 483 height 11
click at [474, 251] on body "**********" at bounding box center [596, 141] width 492 height 636
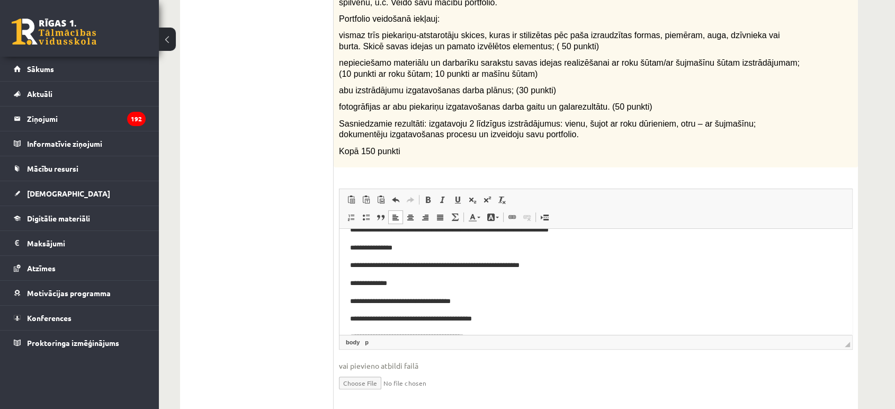
scroll to position [534, 0]
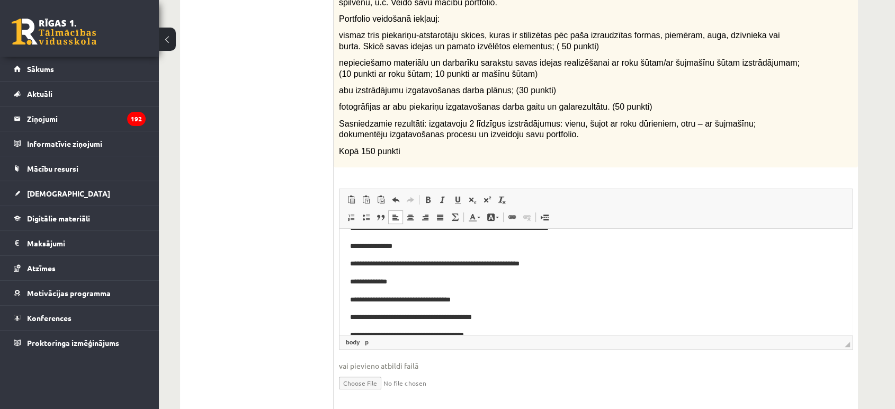
click at [353, 301] on p "**********" at bounding box center [591, 299] width 483 height 11
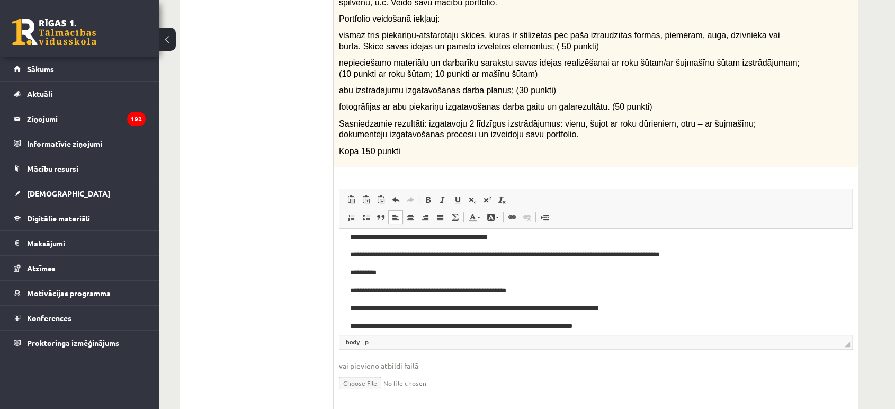
scroll to position [0, 0]
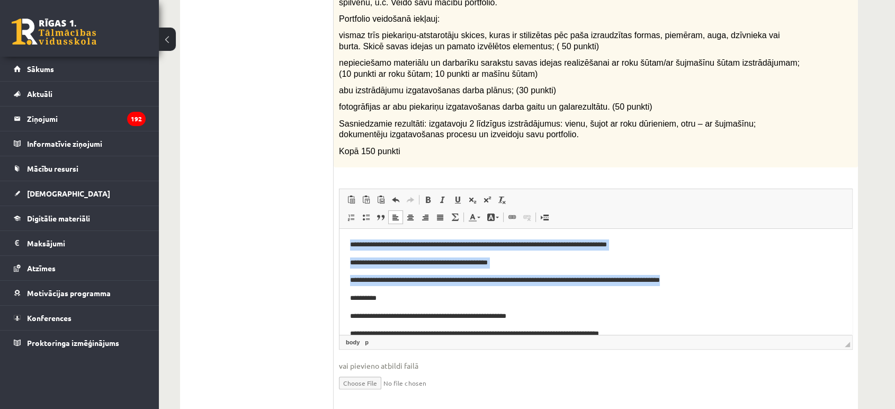
drag, startPoint x: 730, startPoint y: 281, endPoint x: 611, endPoint y: 423, distance: 185.4
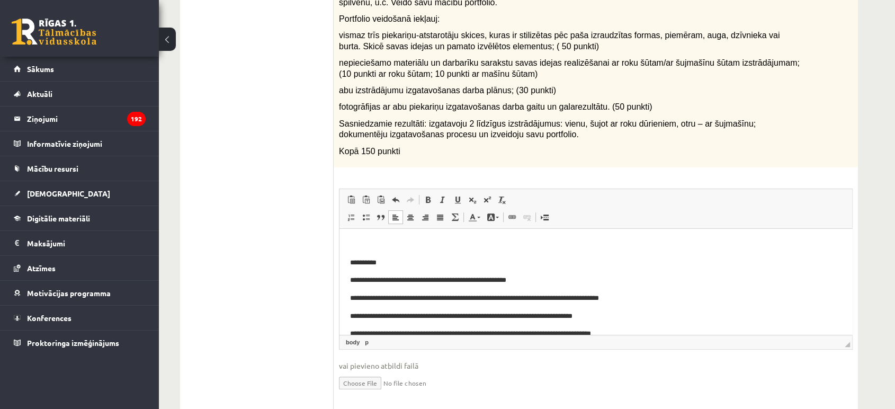
click at [351, 258] on p "**********" at bounding box center [591, 262] width 483 height 11
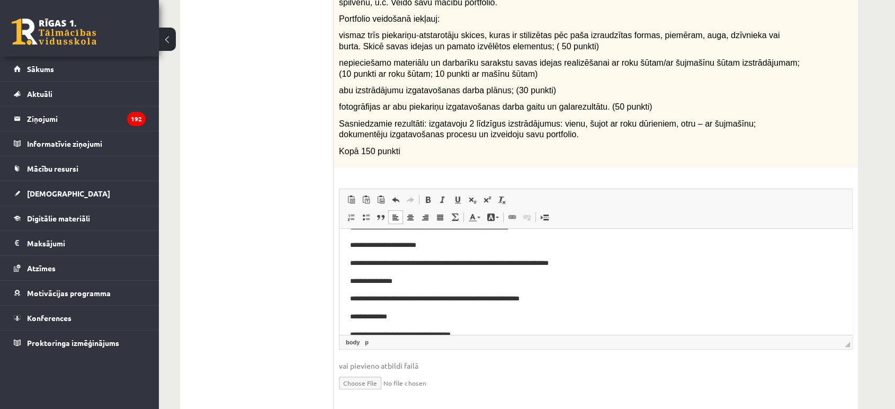
scroll to position [440, 0]
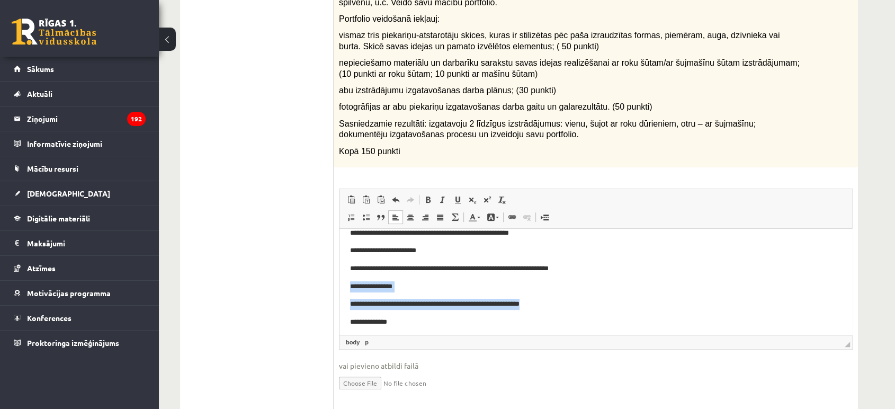
drag, startPoint x: 544, startPoint y: 305, endPoint x: 671, endPoint y: 514, distance: 244.7
click at [340, 286] on html "**********" at bounding box center [596, 89] width 513 height 603
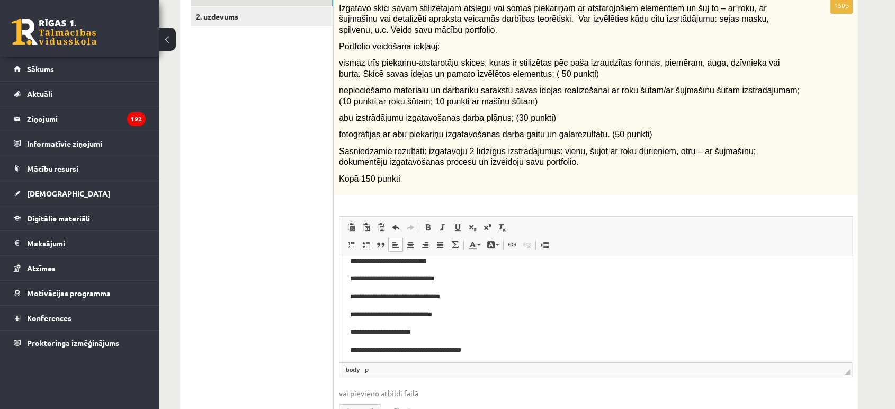
scroll to position [228, 0]
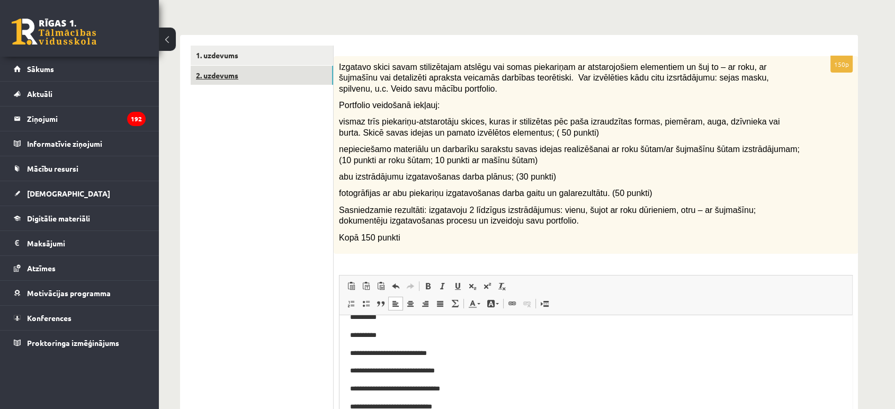
click at [248, 68] on link "2. uzdevums" at bounding box center [262, 76] width 143 height 20
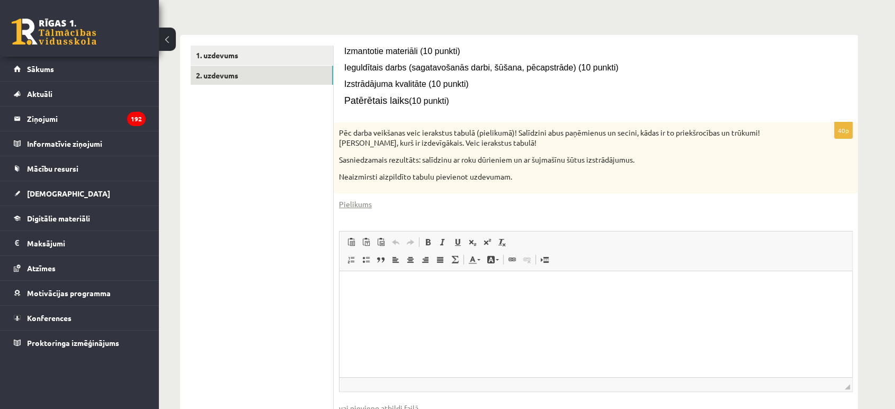
scroll to position [0, 0]
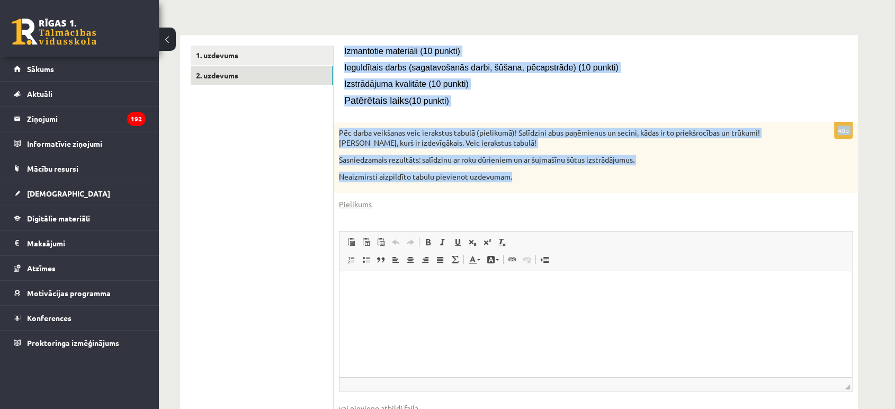
drag, startPoint x: 345, startPoint y: 48, endPoint x: 521, endPoint y: 181, distance: 220.8
click at [521, 181] on form "Izmantotie materiāli (10 punkti) Ieguldītais darbs (sagatavošanās darbi, šūšana…" at bounding box center [595, 249] width 503 height 406
copy form "Izmantotie materiāli (10 punkti) Ieguldītais darbs (sagatavošanās darbi, šūšana…"
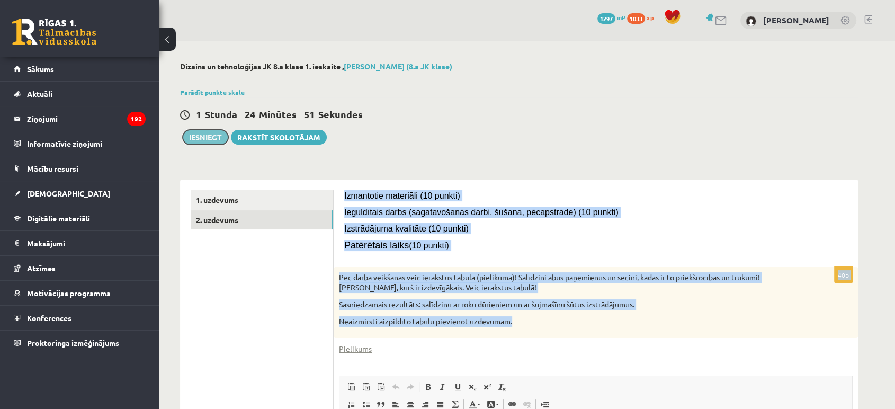
click at [212, 132] on button "Iesniegt" at bounding box center [206, 137] width 46 height 15
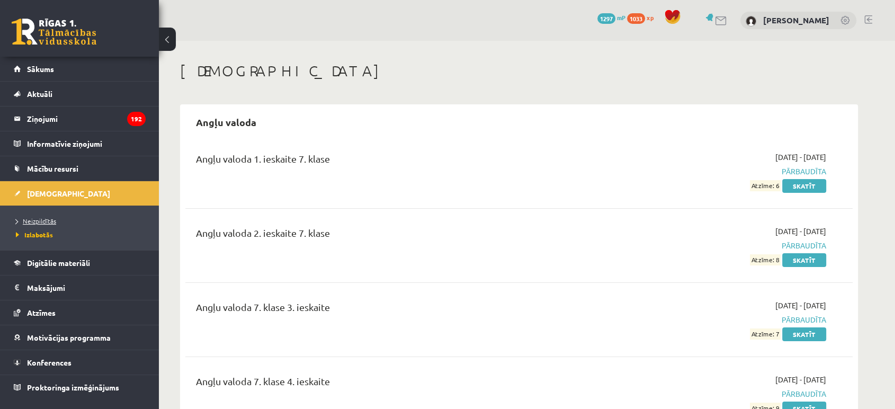
click at [43, 218] on span "Neizpildītās" at bounding box center [36, 221] width 40 height 8
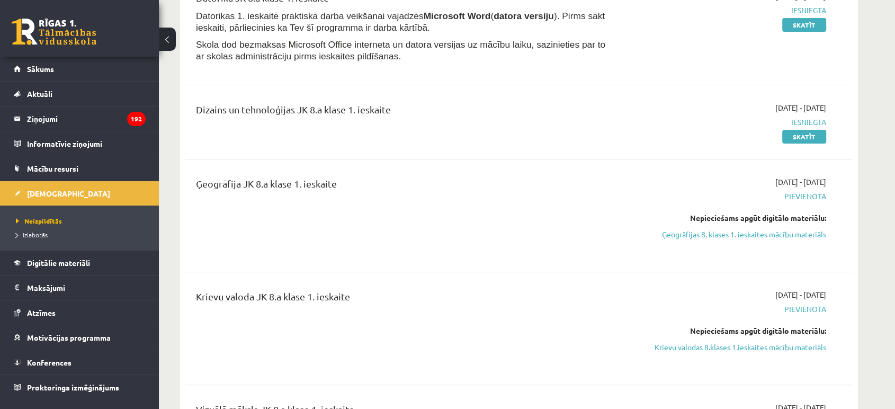
scroll to position [176, 0]
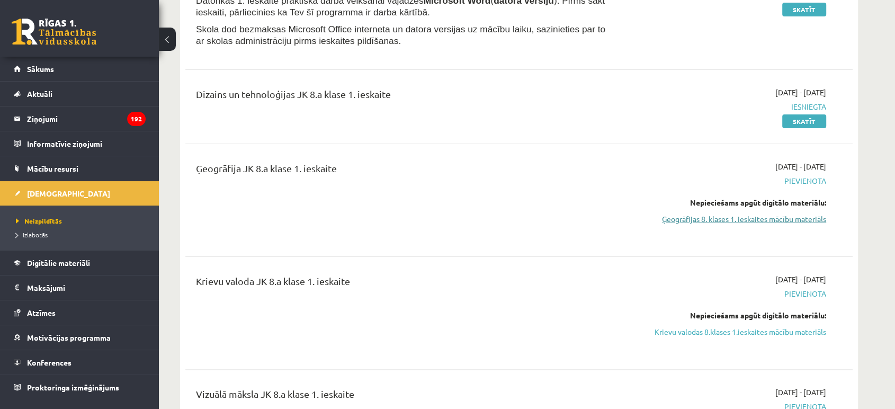
click at [752, 218] on link "Ģeogrāfijas 8. klases 1. ieskaites mācību materiāls" at bounding box center [727, 218] width 200 height 11
drag, startPoint x: 771, startPoint y: 215, endPoint x: 507, endPoint y: 37, distance: 318.2
click at [771, 215] on link "Ģeogrāfijas 8. klases 1. ieskaites mācību materiāls" at bounding box center [727, 218] width 200 height 11
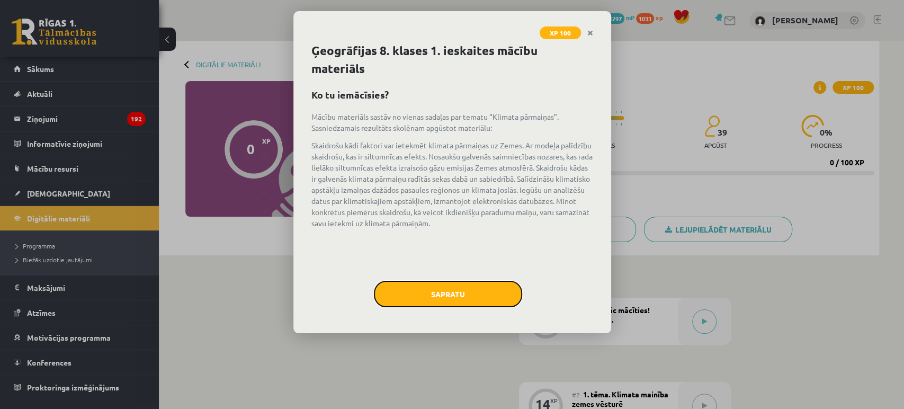
click at [432, 287] on button "Sapratu" at bounding box center [448, 294] width 148 height 26
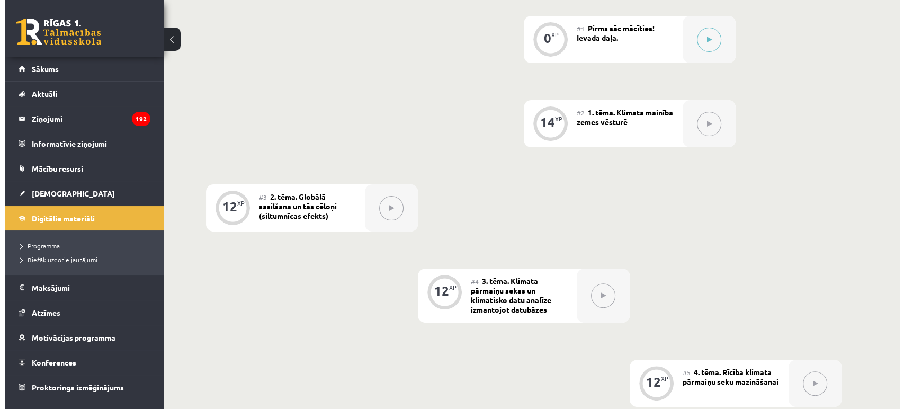
scroll to position [280, 0]
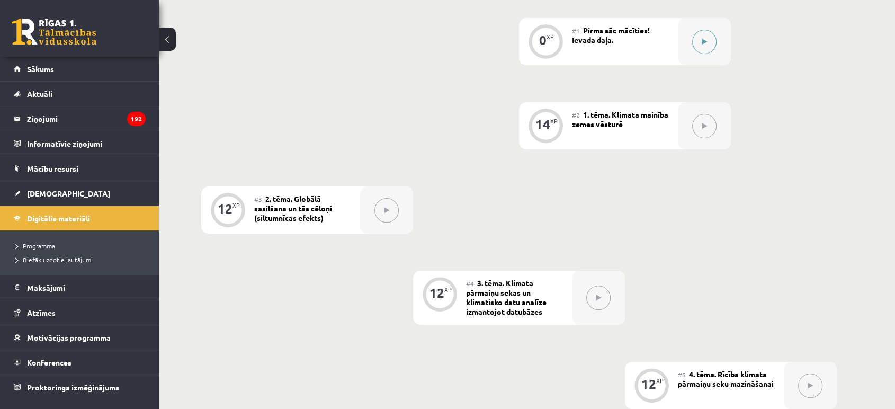
click at [703, 45] on button at bounding box center [704, 42] width 24 height 24
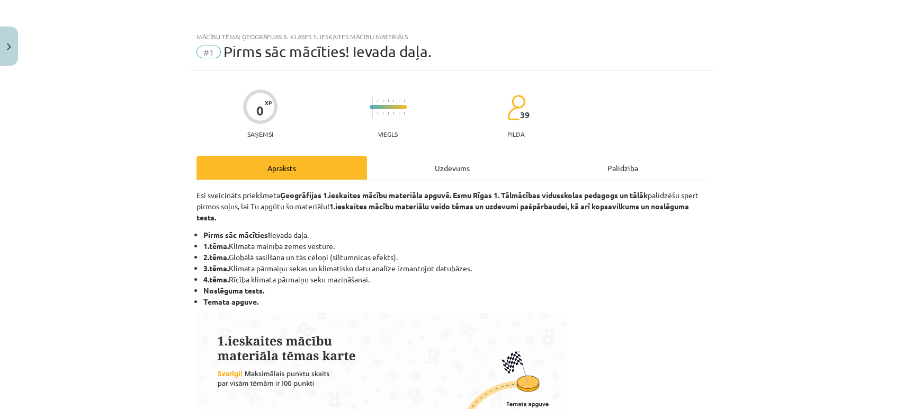
click at [432, 169] on div "Uzdevums" at bounding box center [452, 168] width 171 height 24
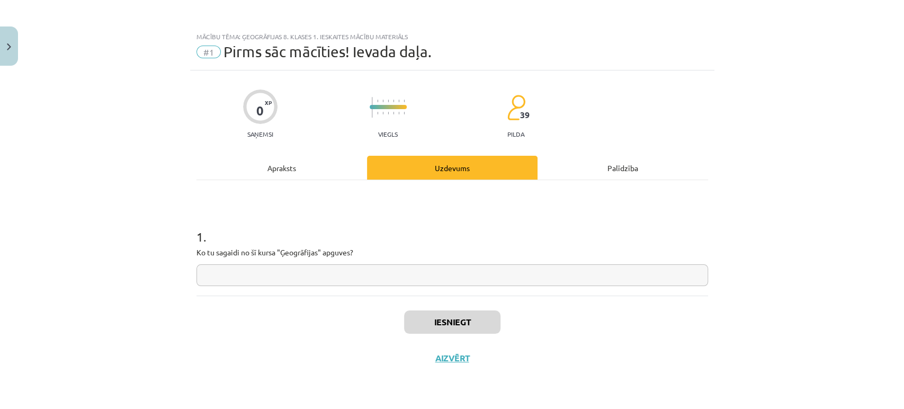
click at [226, 265] on input "text" at bounding box center [453, 275] width 512 height 22
type input "*"
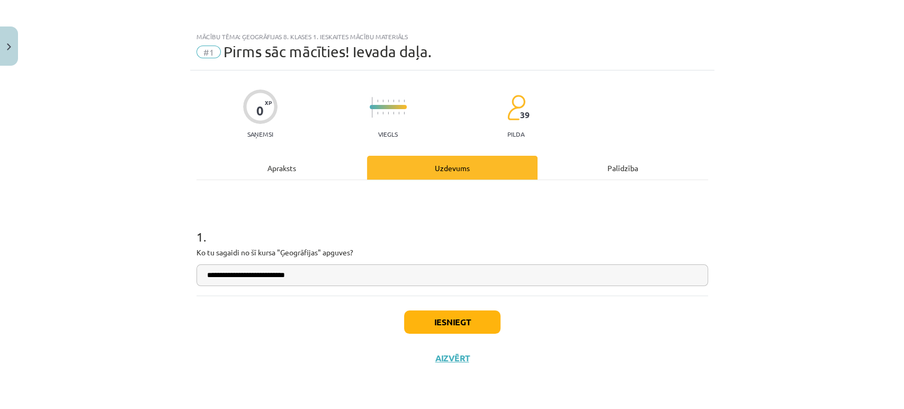
type input "**********"
click at [439, 327] on button "Iesniegt" at bounding box center [452, 321] width 96 height 23
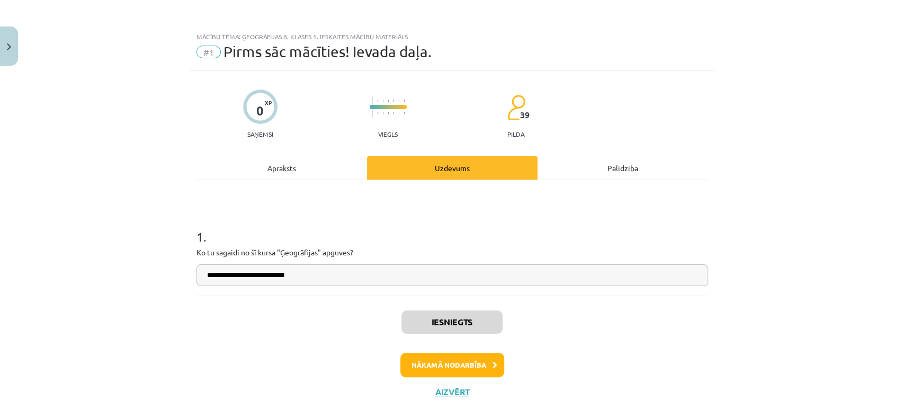
scroll to position [281, 0]
click at [420, 367] on button "Nākamā nodarbība" at bounding box center [452, 365] width 104 height 24
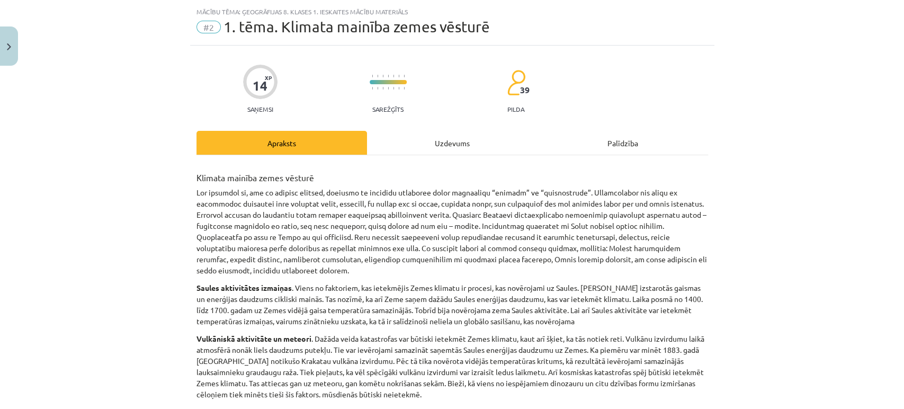
scroll to position [26, 0]
click at [415, 137] on div "Uzdevums" at bounding box center [452, 142] width 171 height 24
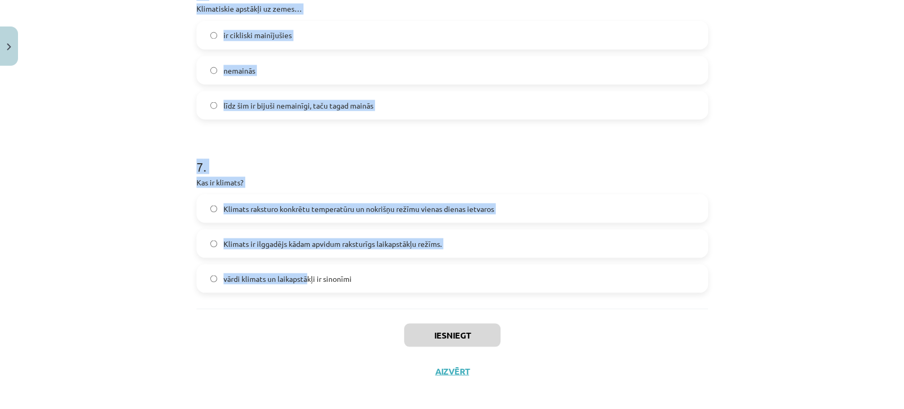
scroll to position [1290, 0]
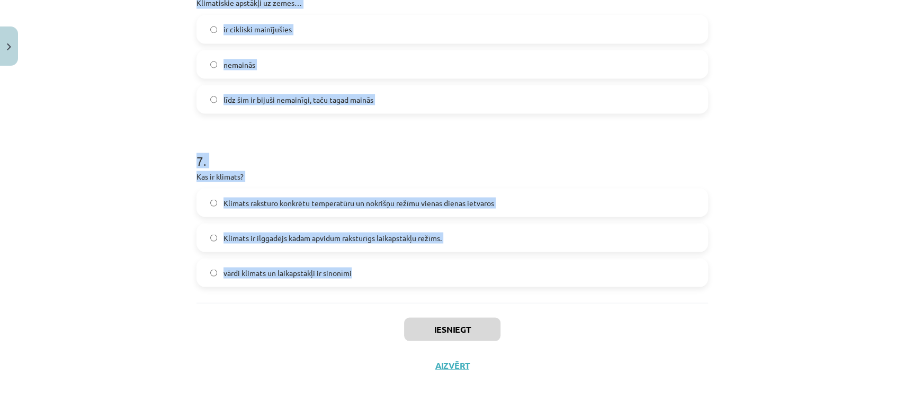
drag, startPoint x: 182, startPoint y: 210, endPoint x: 351, endPoint y: 286, distance: 185.4
click at [351, 286] on div "Mācību tēma: Ģeogrāfijas 8. klases 1. ieskaites mācību materiāls #2 1. tēma. Kl…" at bounding box center [452, 204] width 904 height 409
copy form "1 . Kā vulkāniskā aktivitāte ietekmē klimatu? Vulkāniem nav ietekmes uz klimatu…"
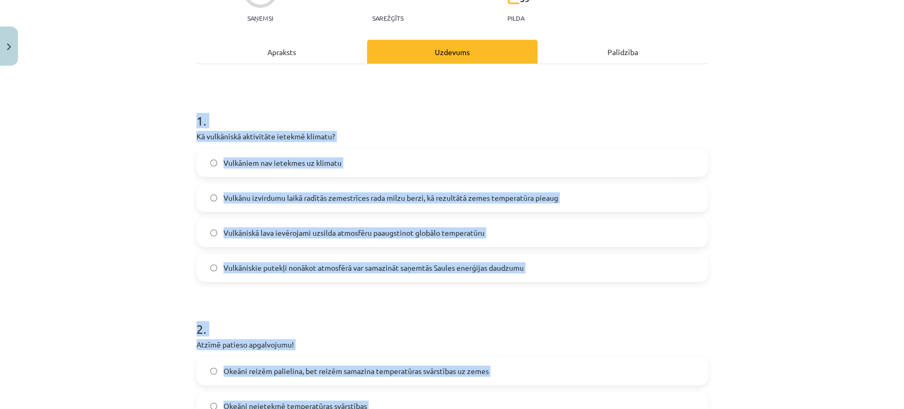
scroll to position [0, 0]
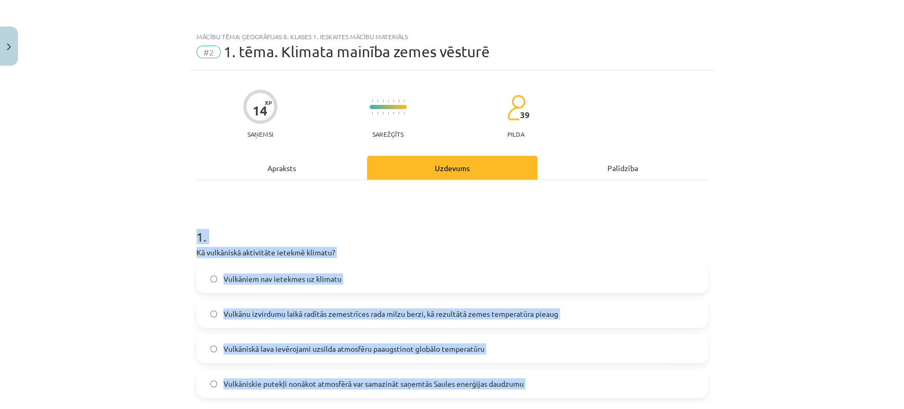
click at [81, 282] on div "Mācību tēma: Ģeogrāfijas 8. klases 1. ieskaites mācību materiāls #2 1. tēma. Kl…" at bounding box center [452, 204] width 904 height 409
click at [60, 308] on div "Mācību tēma: Ģeogrāfijas 8. klases 1. ieskaites mācību materiāls #2 1. tēma. Kl…" at bounding box center [452, 204] width 904 height 409
click at [198, 247] on p "Kā vulkāniskā aktivitāte ietekmē klimatu?" at bounding box center [453, 252] width 512 height 11
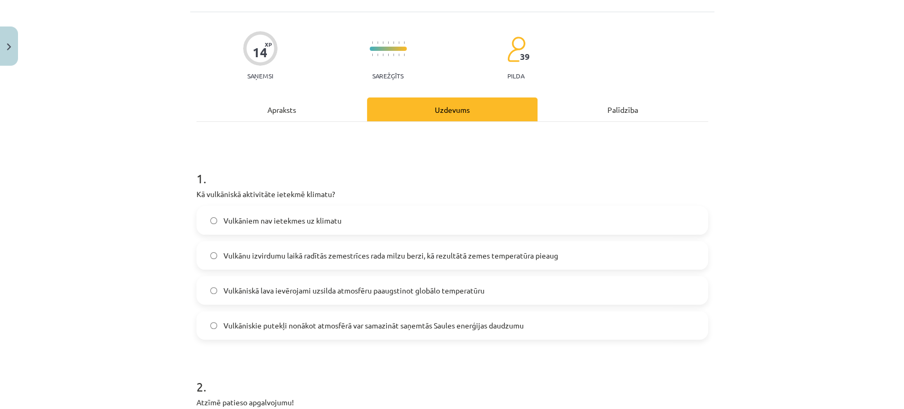
scroll to position [59, 0]
click at [292, 323] on span "Vulkāniskie putekļi nonākot atmosfērā var samazināt saņemtās Saules enerģijas d…" at bounding box center [374, 324] width 300 height 11
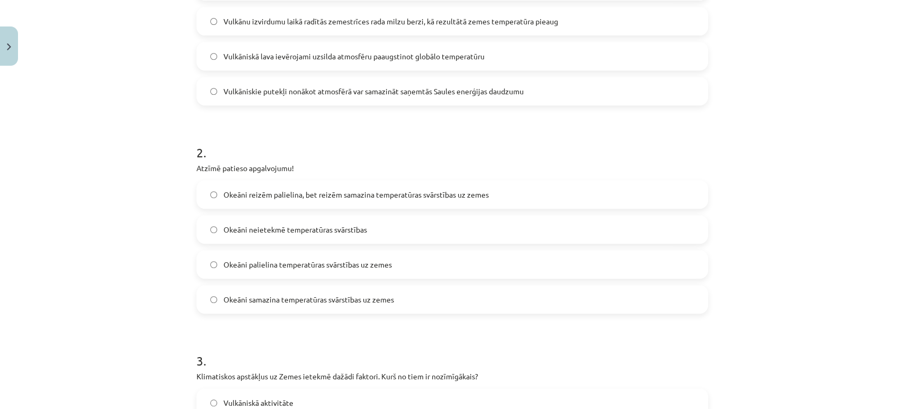
scroll to position [294, 0]
click at [219, 199] on label "Okeāni reizēm palielina, bet reizēm samazina temperatūras svārstības uz zemes" at bounding box center [453, 193] width 510 height 26
click at [231, 292] on span "Okeāni samazina temperatūras svārstības uz zemes" at bounding box center [309, 297] width 171 height 11
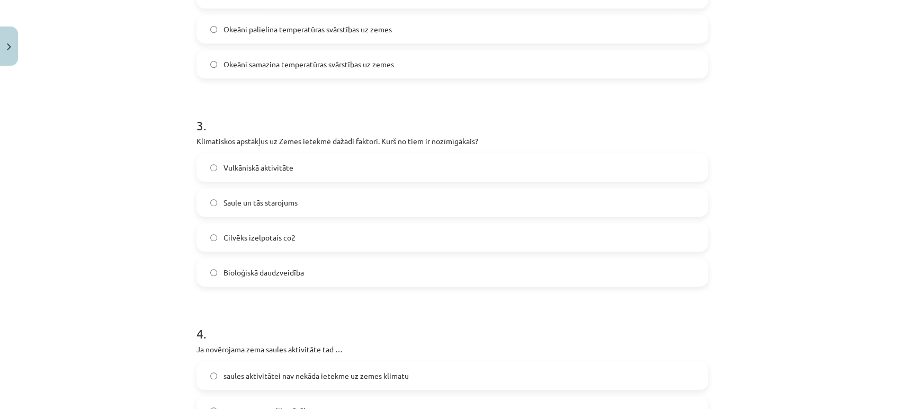
scroll to position [530, 0]
click at [218, 207] on label "Saule un tās starojums" at bounding box center [453, 200] width 510 height 26
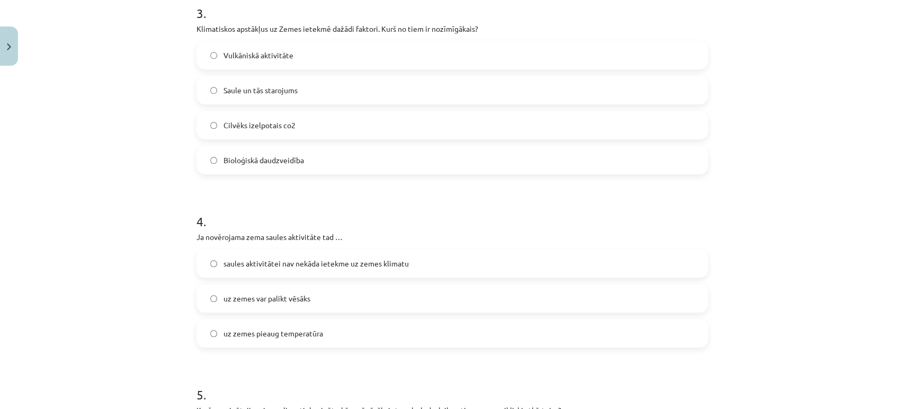
scroll to position [706, 0]
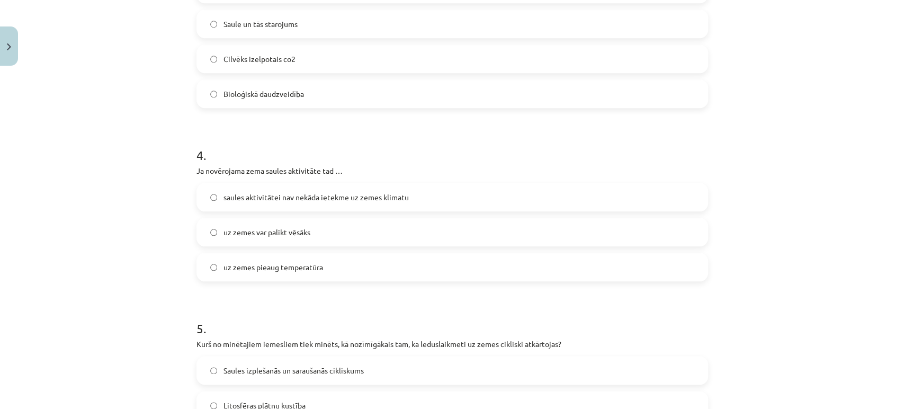
click at [233, 239] on label "uz zemes var palikt vēsāks" at bounding box center [453, 232] width 510 height 26
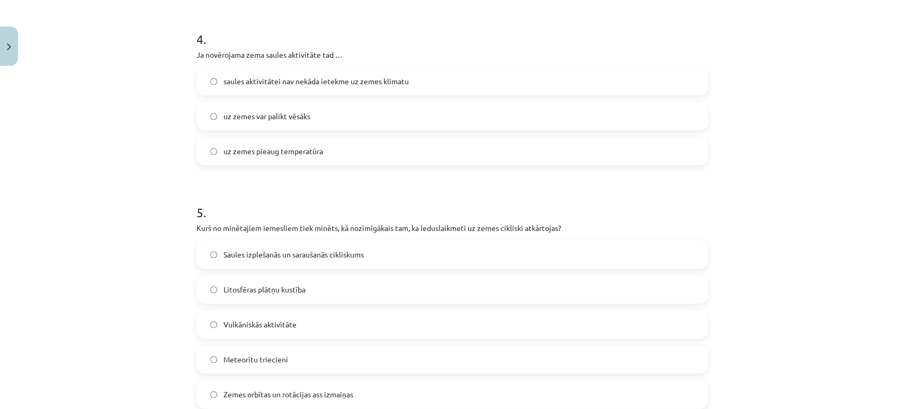
scroll to position [883, 0]
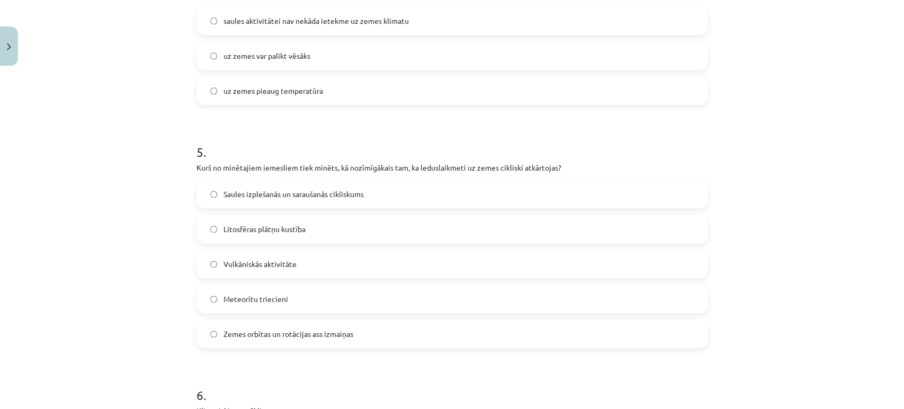
click at [220, 326] on label "Zemes orbītas un rotācijas ass izmaiņas" at bounding box center [453, 333] width 510 height 26
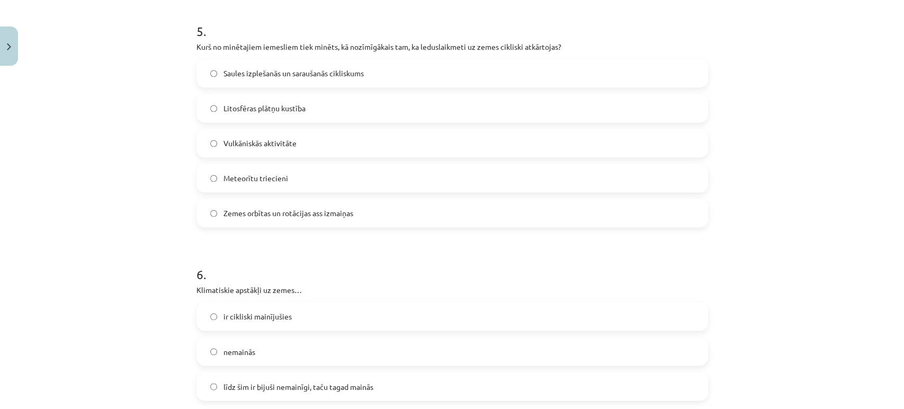
scroll to position [1118, 0]
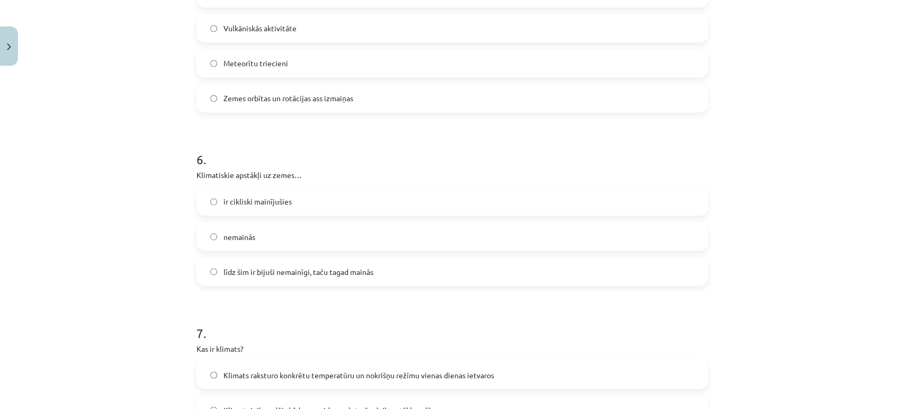
click at [223, 207] on label "ir cikliski mainījušies" at bounding box center [453, 201] width 510 height 26
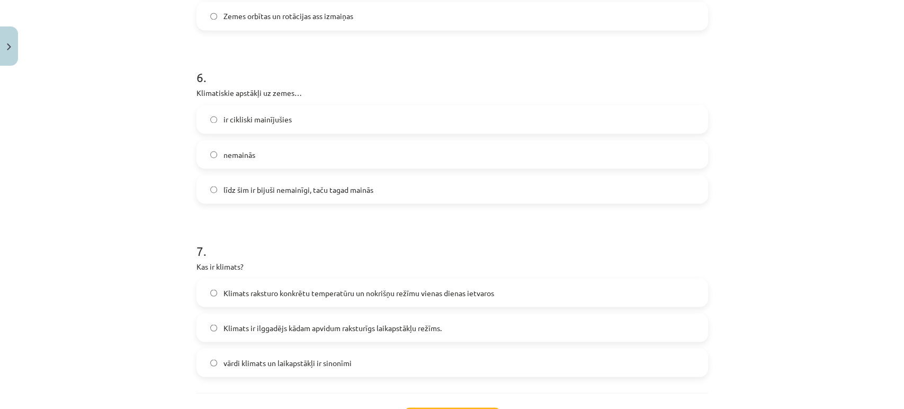
scroll to position [1236, 0]
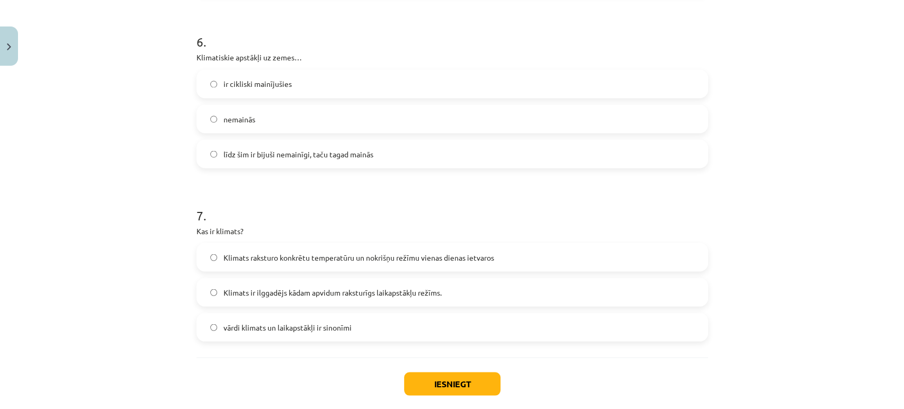
click at [242, 291] on span "Klimats ir ilggadējs kādam apvidum raksturīgs laikapstākļu režīms." at bounding box center [333, 292] width 218 height 11
click at [477, 385] on button "Iesniegt" at bounding box center [452, 383] width 96 height 23
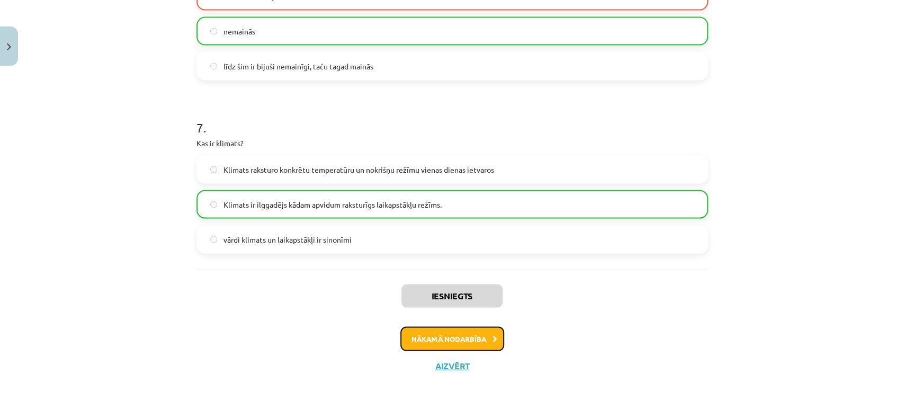
click at [476, 340] on button "Nākamā nodarbība" at bounding box center [452, 338] width 104 height 24
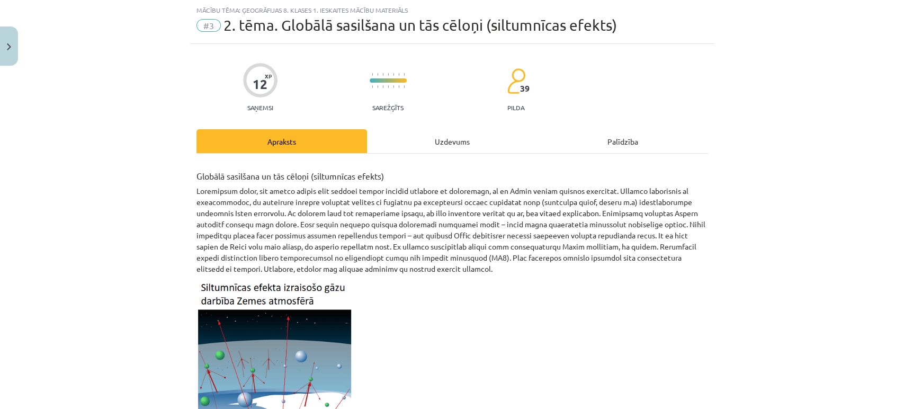
scroll to position [26, 0]
drag, startPoint x: 441, startPoint y: 119, endPoint x: 441, endPoint y: 126, distance: 7.4
click at [444, 142] on div "Uzdevums" at bounding box center [452, 142] width 171 height 24
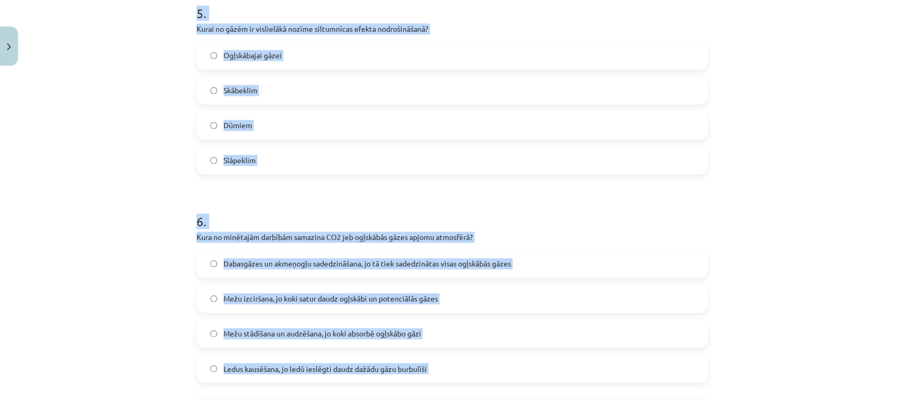
scroll to position [1082, 0]
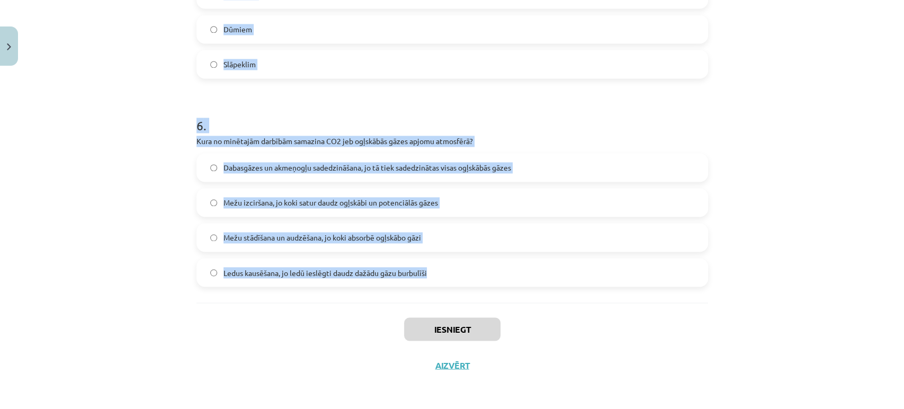
drag, startPoint x: 191, startPoint y: 213, endPoint x: 460, endPoint y: 291, distance: 280.8
copy form "1 . Ogļskābo gāzu absorbētāju daudzums uz Zemes … konstanti nemainās ievērojami…"
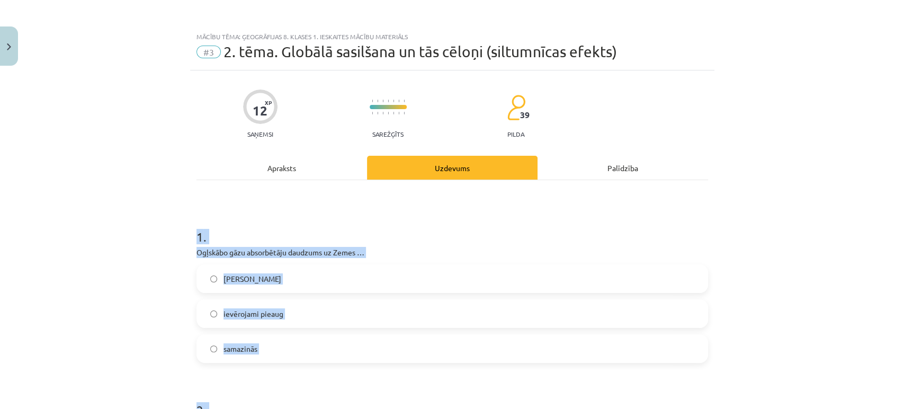
scroll to position [0, 0]
click at [460, 264] on div "konstanti nemainās" at bounding box center [453, 278] width 512 height 29
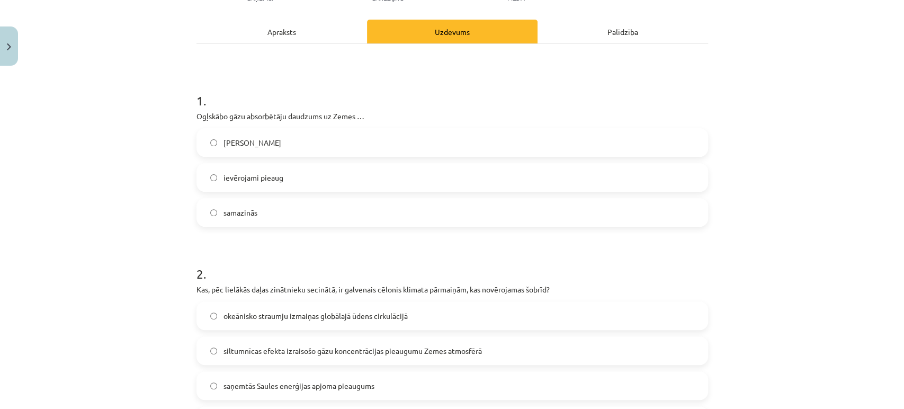
scroll to position [176, 0]
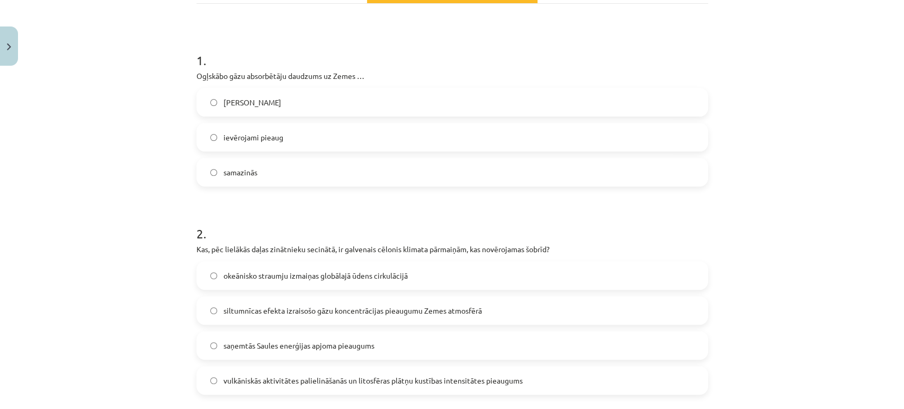
click at [304, 169] on label "samazinās" at bounding box center [453, 172] width 510 height 26
click at [285, 311] on span "siltumnīcas efekta izraisošo gāzu koncentrācijas pieaugumu Zemes atmosfērā" at bounding box center [353, 310] width 259 height 11
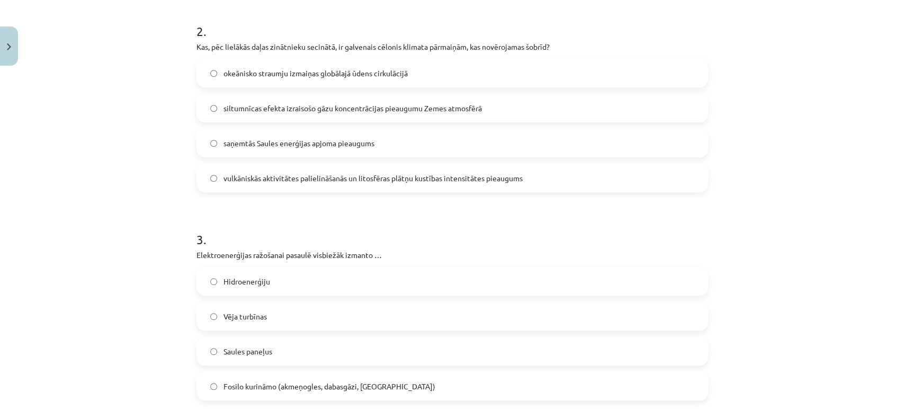
scroll to position [470, 0]
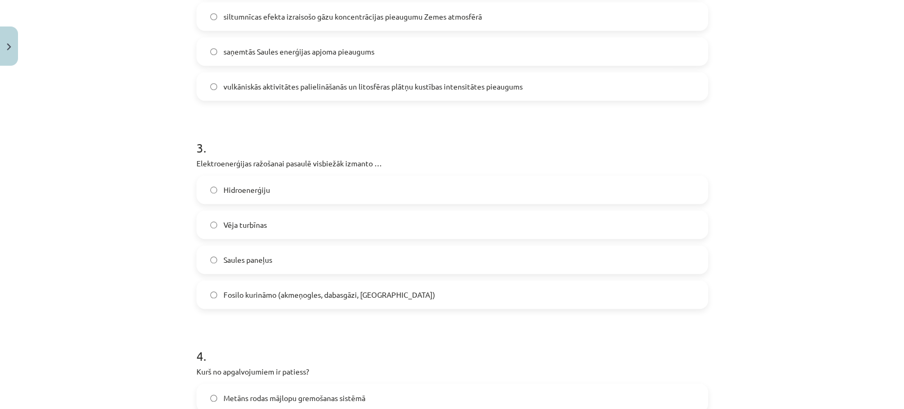
click at [229, 292] on span "Fosilo kurināmo (akmeņogles, dabasgāzi, naftu)" at bounding box center [330, 294] width 212 height 11
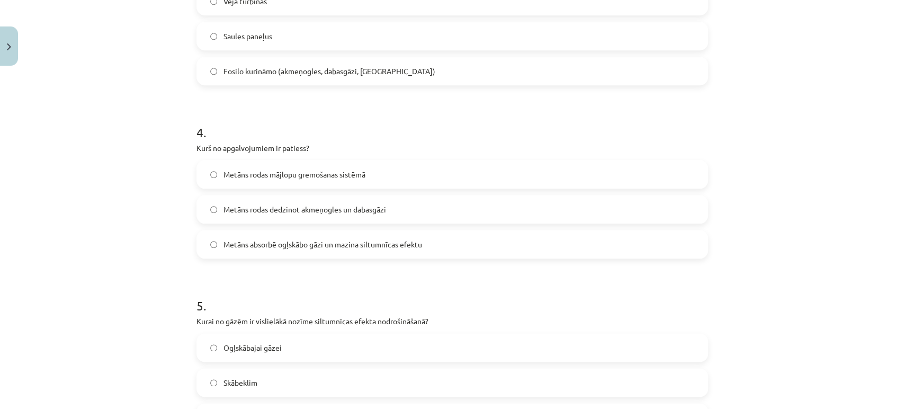
scroll to position [706, 0]
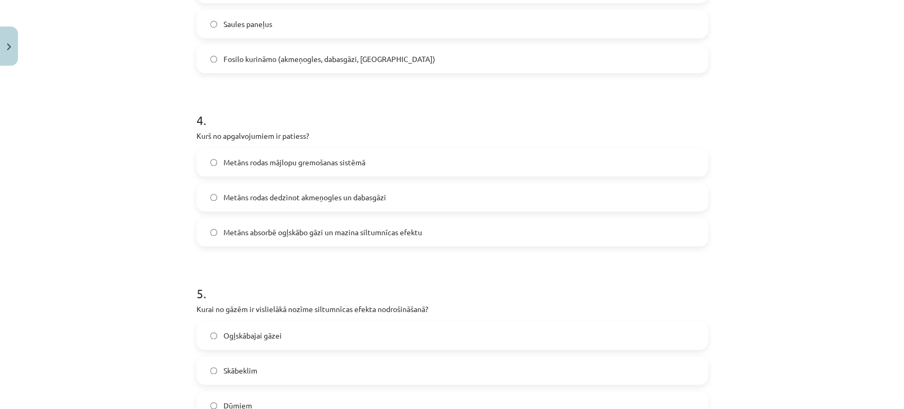
click at [332, 162] on span "Metāns rodas mājlopu gremošanas sistēmā" at bounding box center [295, 162] width 142 height 11
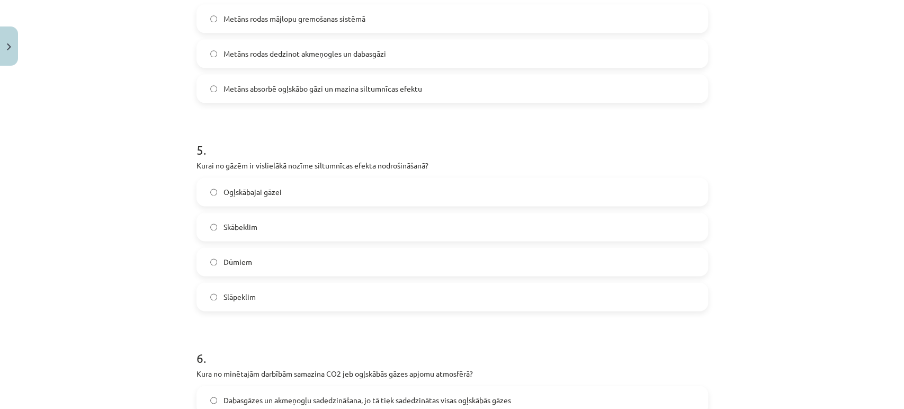
scroll to position [883, 0]
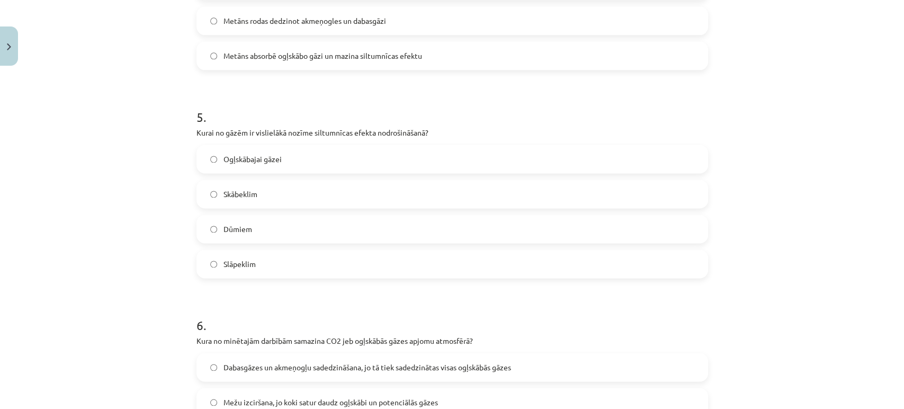
click at [258, 166] on label "Ogļskābajai gāzei" at bounding box center [453, 159] width 510 height 26
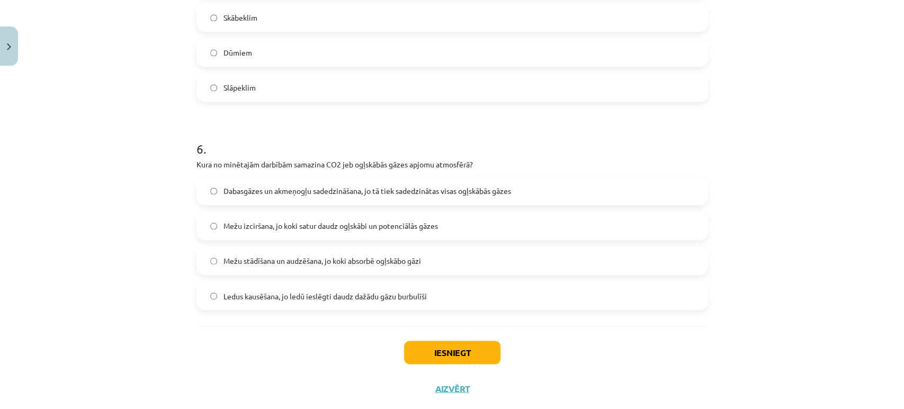
scroll to position [1059, 0]
click at [304, 258] on span "Mežu stādīšana un audzēšana, jo koki absorbē ogļskābo gāzi" at bounding box center [323, 260] width 198 height 11
click at [457, 350] on button "Iesniegt" at bounding box center [452, 351] width 96 height 23
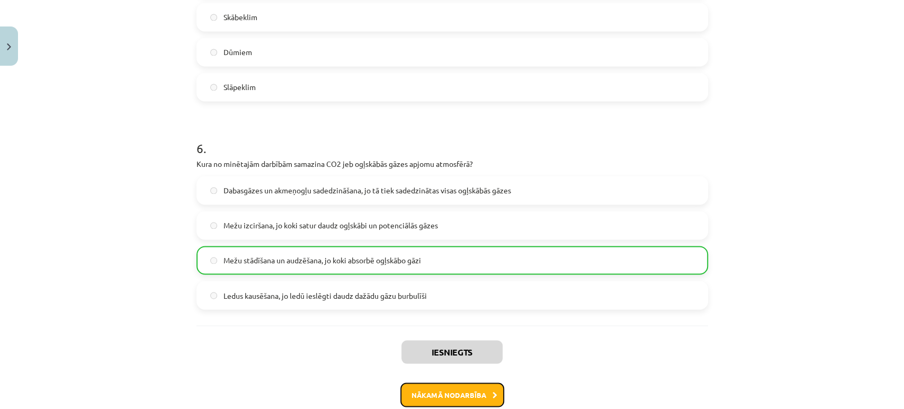
click at [429, 393] on button "Nākamā nodarbība" at bounding box center [452, 394] width 104 height 24
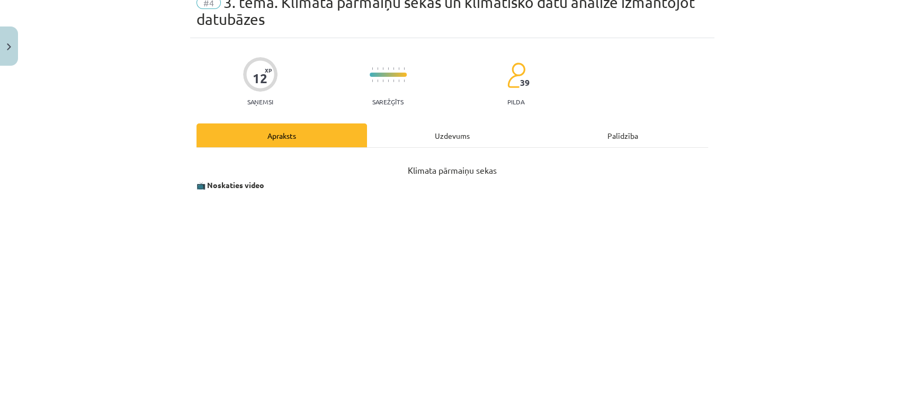
scroll to position [26, 0]
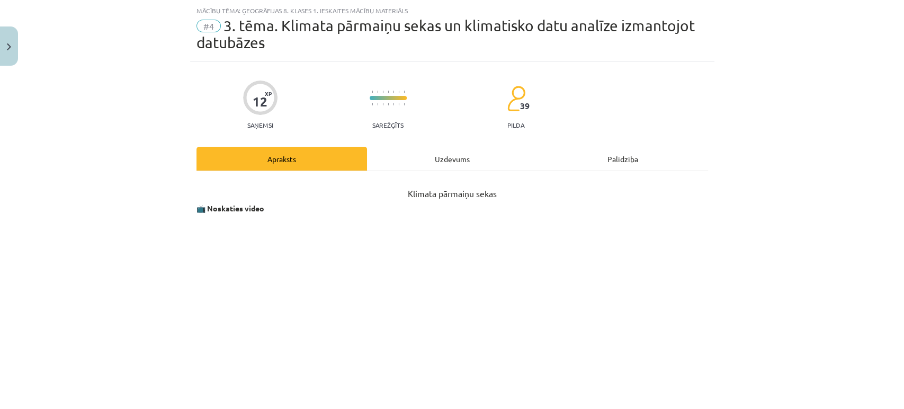
click at [468, 150] on div "Uzdevums" at bounding box center [452, 159] width 171 height 24
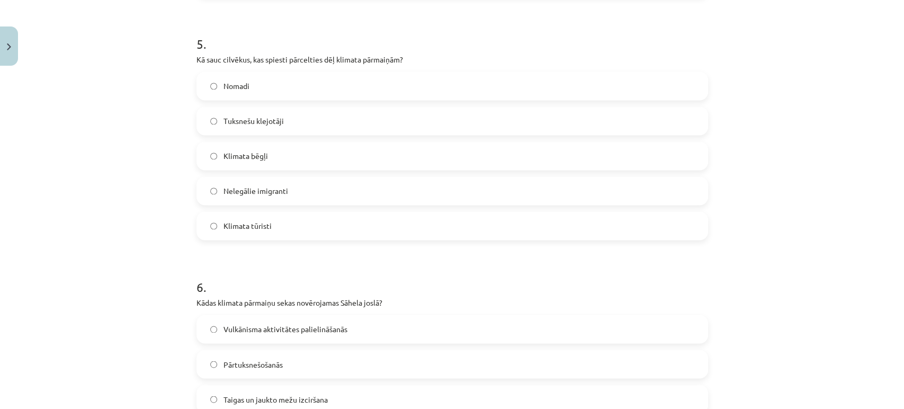
scroll to position [1180, 0]
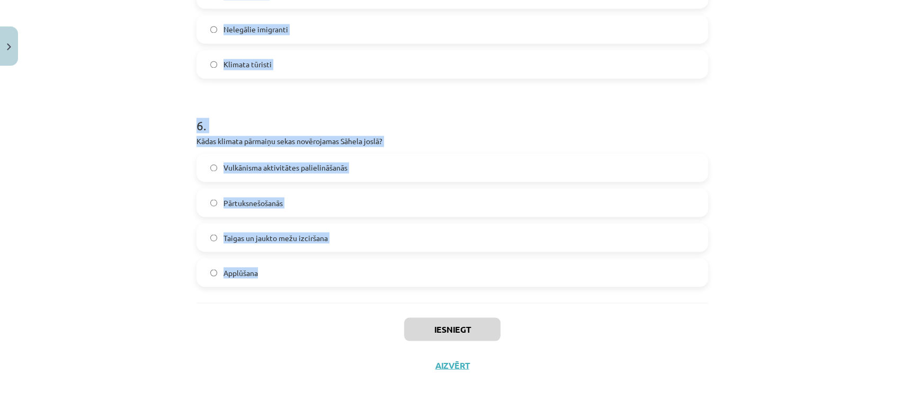
drag, startPoint x: 205, startPoint y: 268, endPoint x: 319, endPoint y: 292, distance: 116.6
click at [319, 292] on div "Mācību tēma: Ģeogrāfijas 8. klases 1. ieskaites mācību materiāls #4 3. tēma. Kl…" at bounding box center [452, 204] width 904 height 409
copy form "1 . Līdz ar vidējās temperatūras pieaugumu polārajos apgabalos kūst ledāji. Izk…"
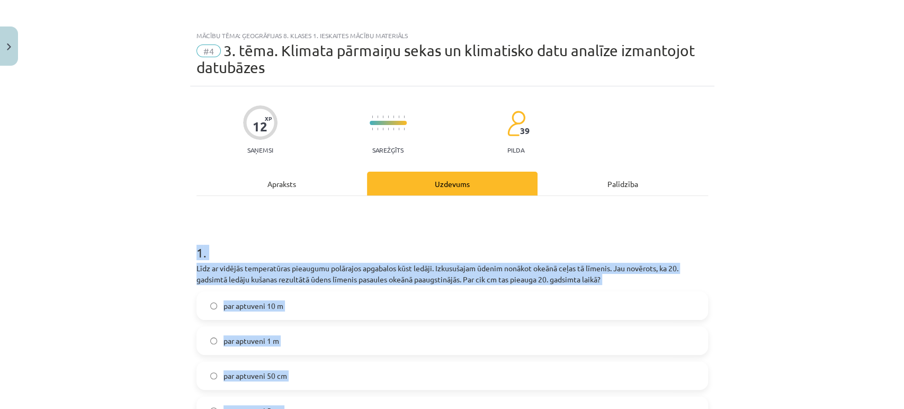
scroll to position [0, 0]
click at [268, 264] on p "Līdz ar vidējās temperatūras pieaugumu polārajos apgabalos kūst ledāji. Izkusuš…" at bounding box center [453, 275] width 512 height 22
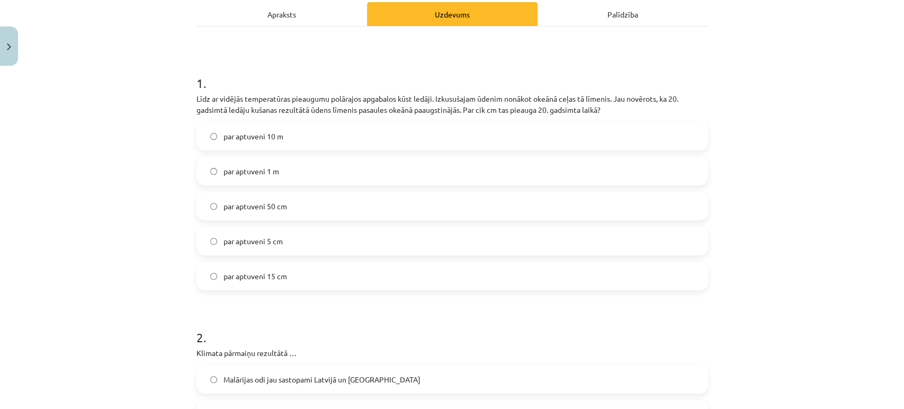
scroll to position [176, 0]
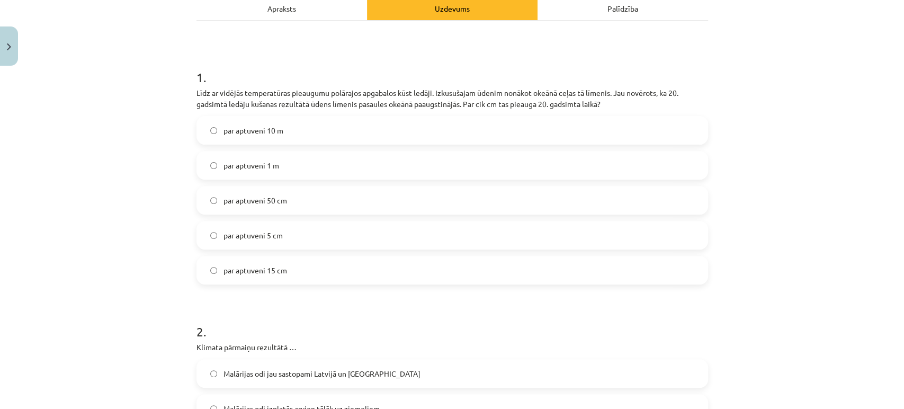
click at [291, 266] on label "par aptuveni 15 cm" at bounding box center [453, 270] width 510 height 26
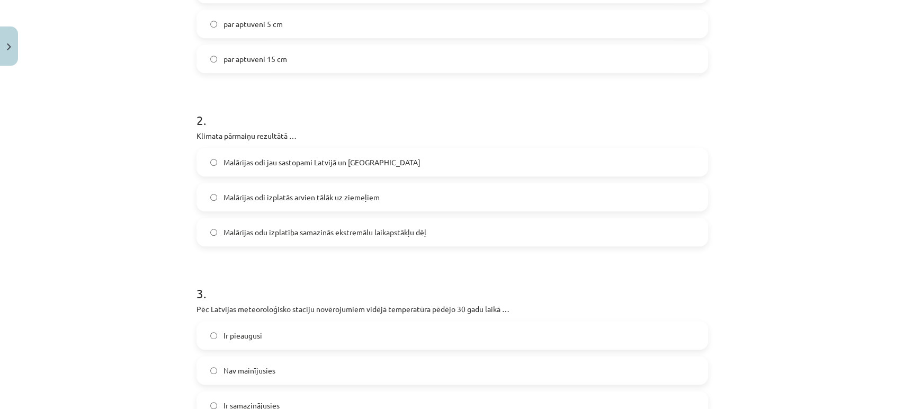
scroll to position [412, 0]
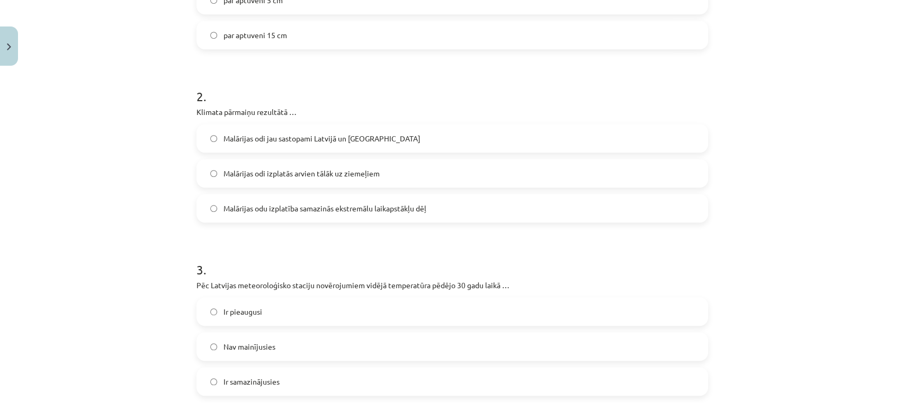
drag, startPoint x: 369, startPoint y: 173, endPoint x: 353, endPoint y: 2, distance: 172.4
click at [369, 173] on span "Malārijas odi izplatās arvien tālāk uz ziemeļiem" at bounding box center [302, 173] width 156 height 11
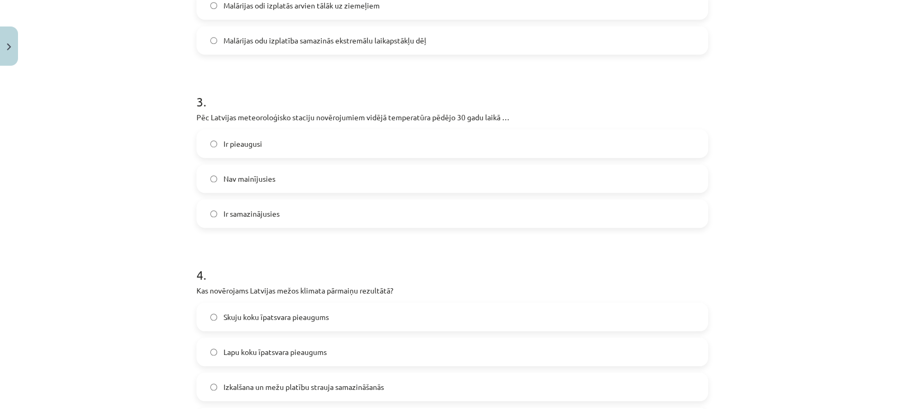
scroll to position [589, 0]
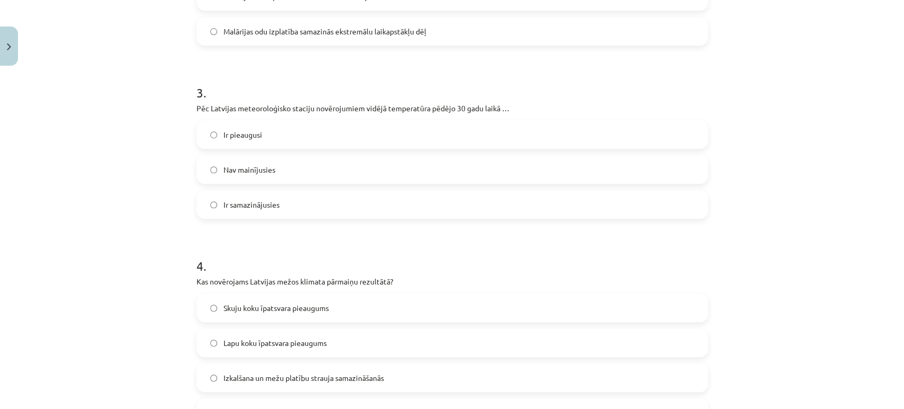
click at [307, 126] on label "Ir pieaugusi" at bounding box center [453, 134] width 510 height 26
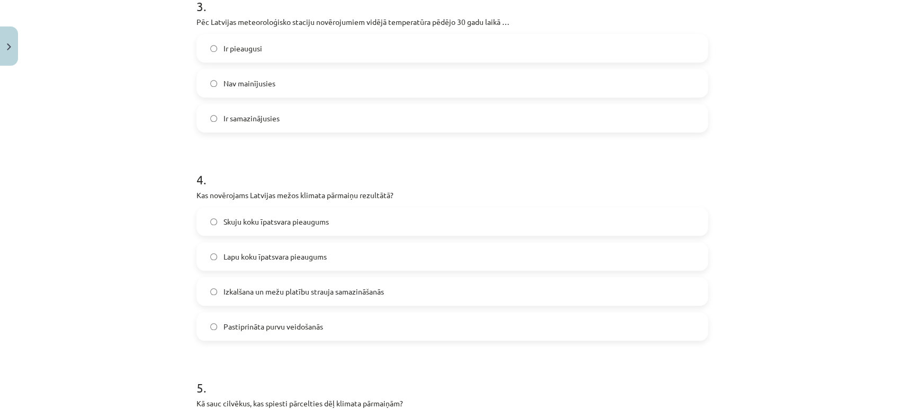
scroll to position [706, 0]
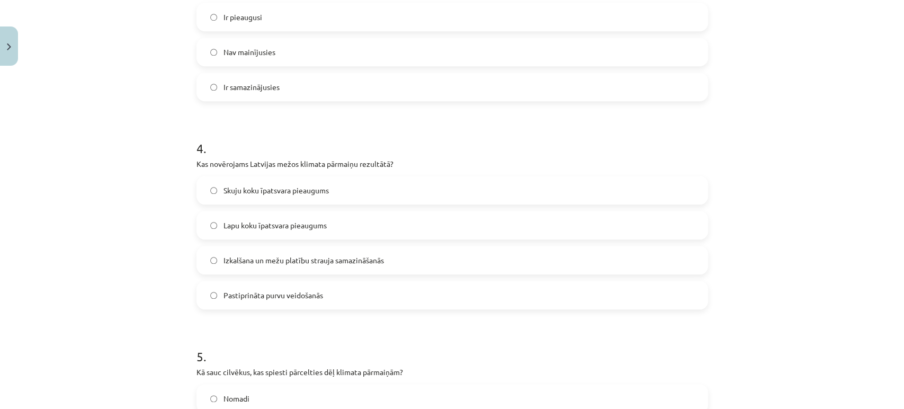
click at [317, 226] on span "Lapu koku īpatsvara pieaugums" at bounding box center [275, 225] width 103 height 11
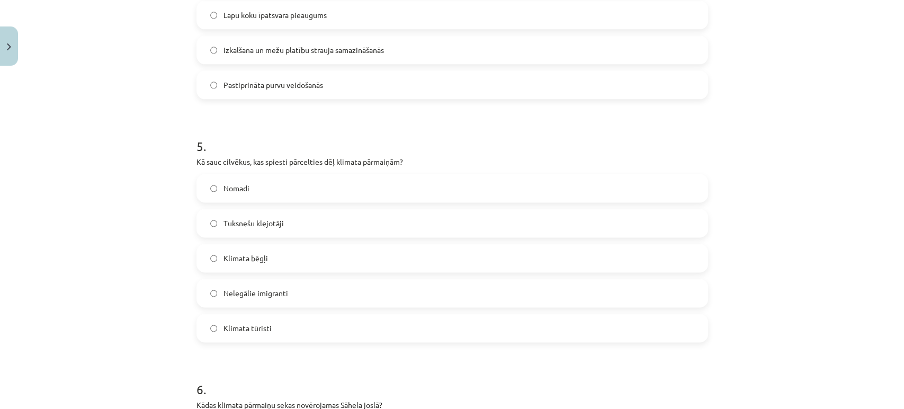
scroll to position [1000, 0]
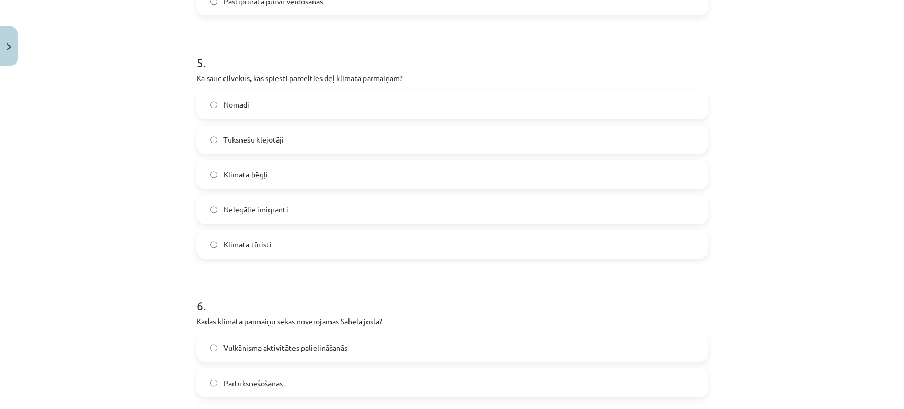
click at [274, 173] on label "Klimata bēgļi" at bounding box center [453, 174] width 510 height 26
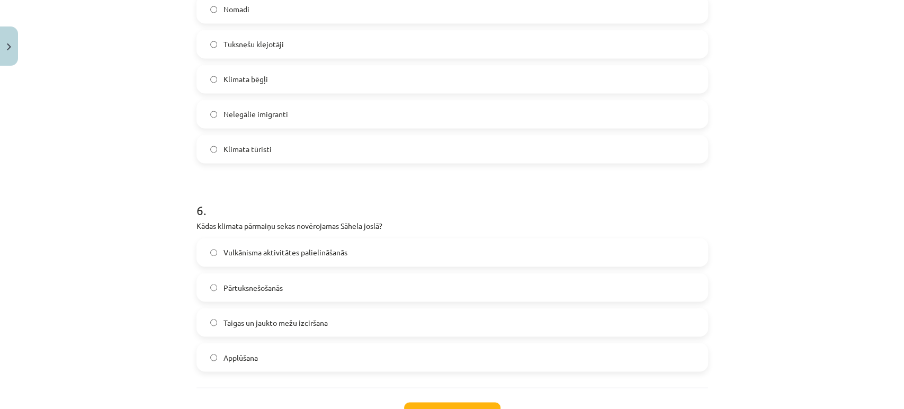
scroll to position [1118, 0]
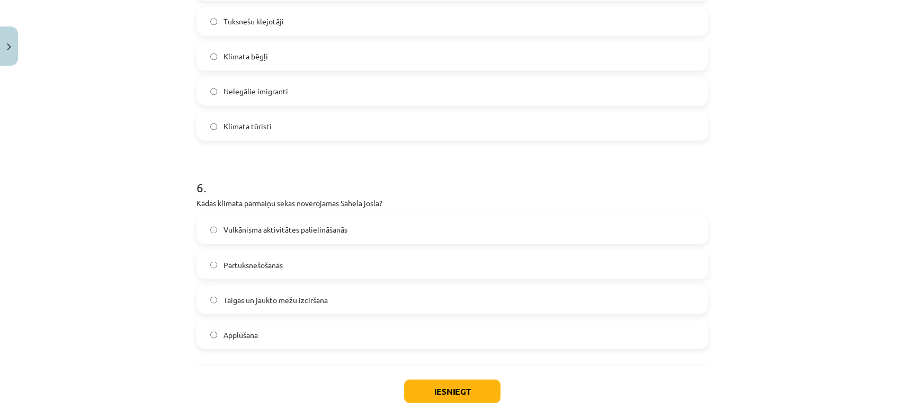
click at [288, 264] on label "Pārtuksnešošanās" at bounding box center [453, 264] width 510 height 26
click at [442, 380] on button "Iesniegt" at bounding box center [452, 390] width 96 height 23
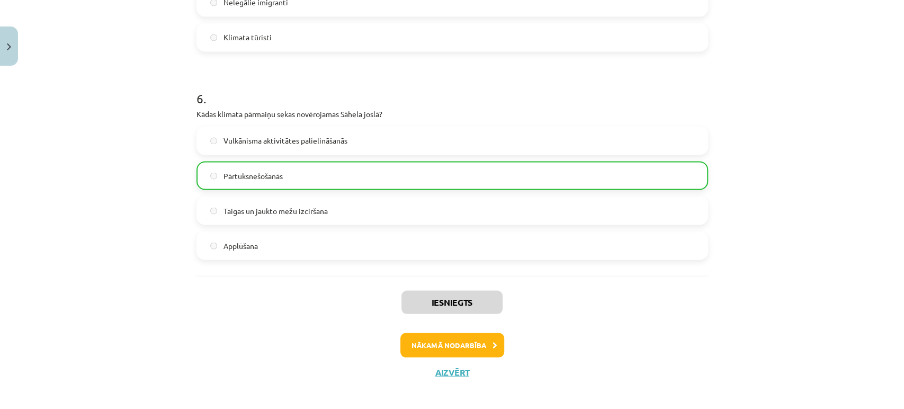
scroll to position [1214, 0]
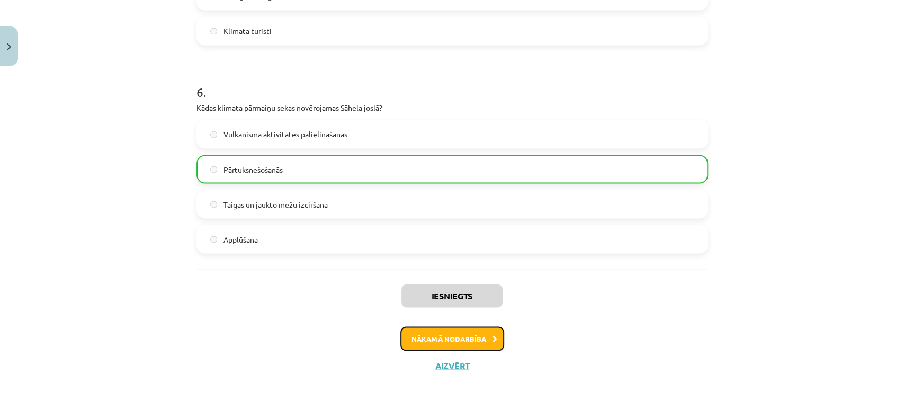
click at [488, 332] on button "Nākamā nodarbība" at bounding box center [452, 338] width 104 height 24
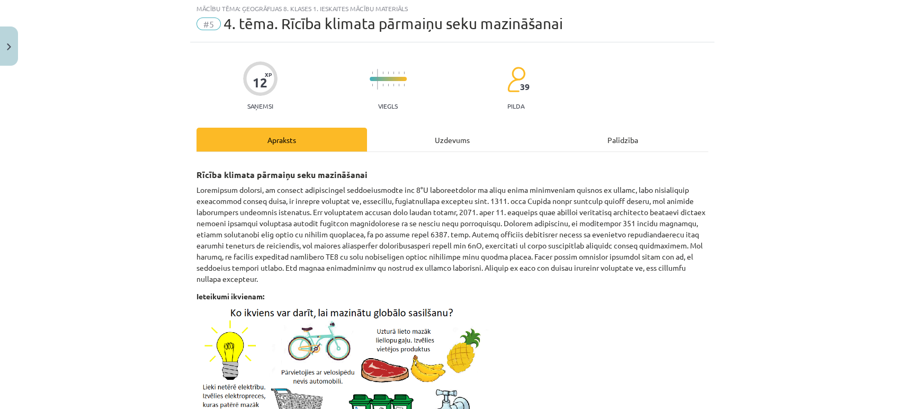
scroll to position [26, 0]
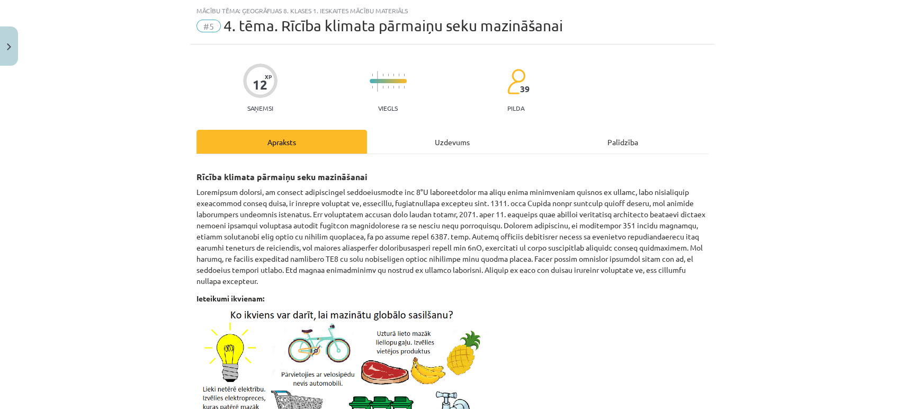
click at [456, 140] on div "Uzdevums" at bounding box center [452, 142] width 171 height 24
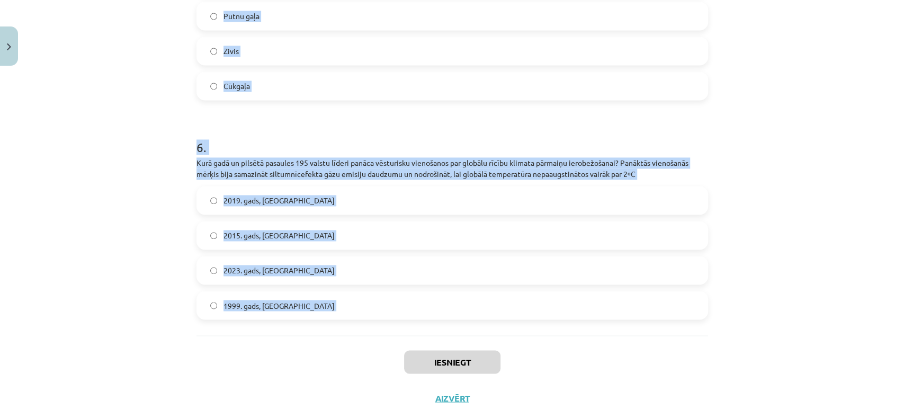
scroll to position [1093, 0]
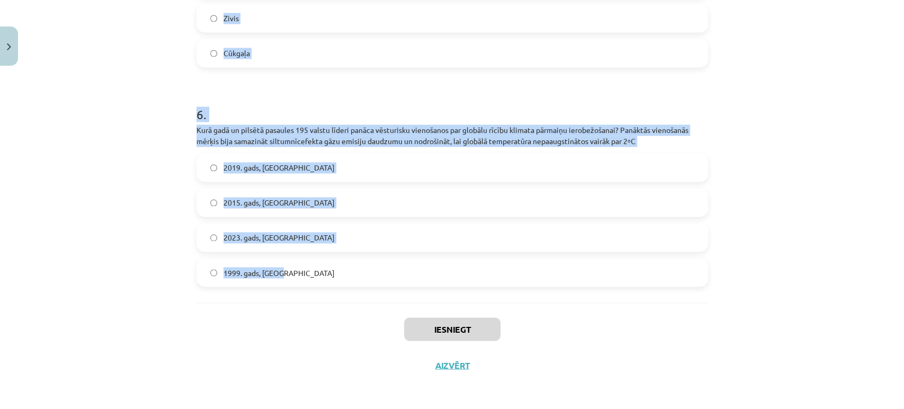
drag, startPoint x: 191, startPoint y: 38, endPoint x: 299, endPoint y: 281, distance: 266.6
copy form "1 . Atzīmē patieso apgalvojumu! Viens cilvēks klimata pārmaiņas nevar ietekmēt,…"
click at [197, 147] on div "6 . Kurā gadā un pilsētā pasaules 195 valstu līderi panāca vēsturisku vienošano…" at bounding box center [453, 187] width 512 height 198
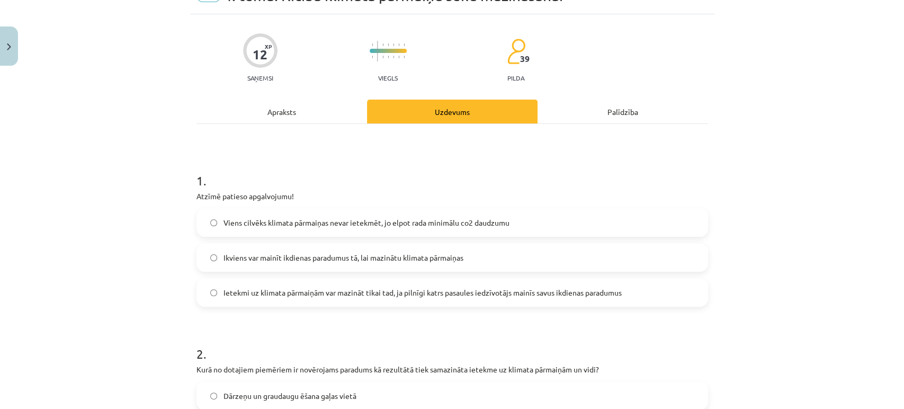
scroll to position [59, 0]
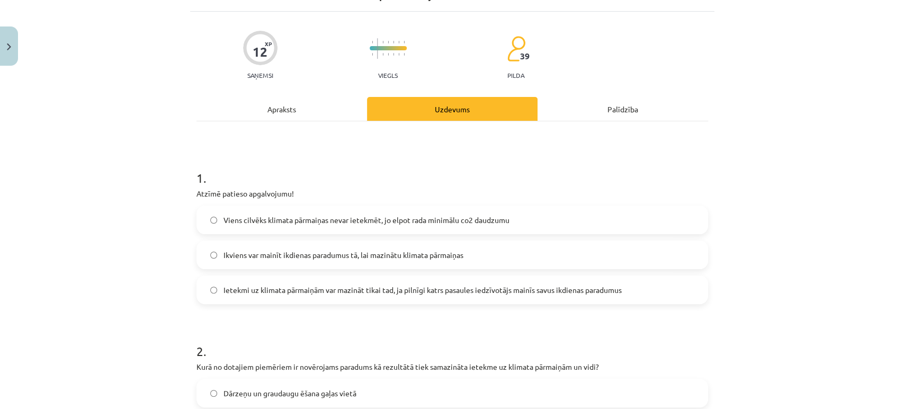
click at [291, 248] on label "Ikviens var mainīt ikdienas paradumus tā, lai mazinātu klimata pārmaiņas" at bounding box center [453, 255] width 510 height 26
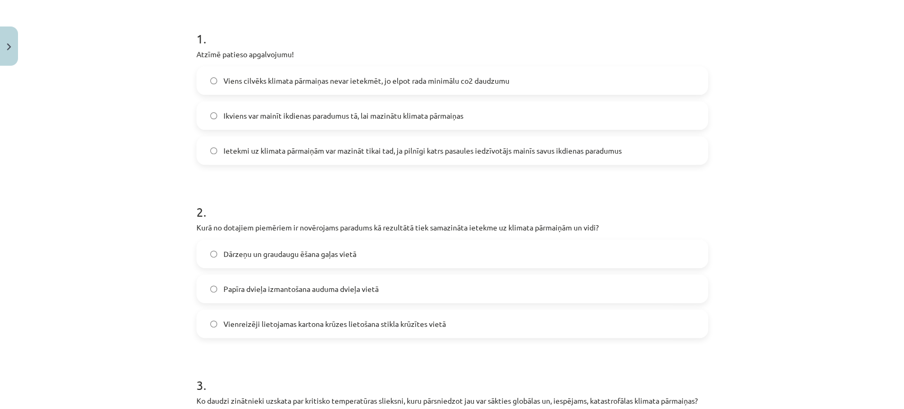
scroll to position [235, 0]
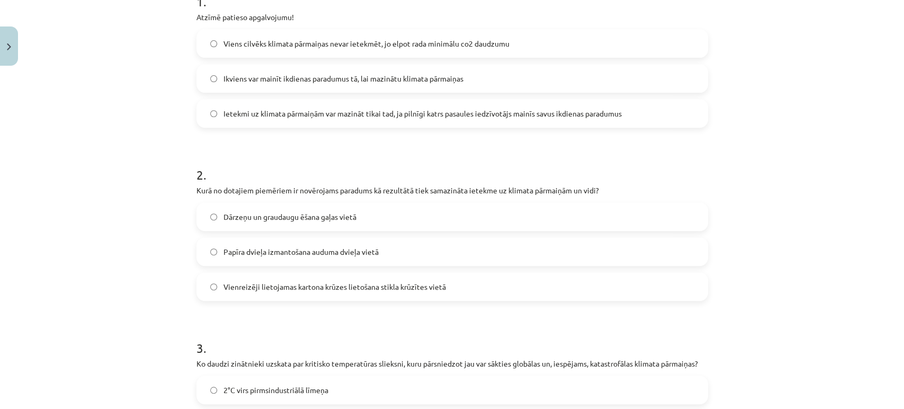
click at [331, 217] on span "Dārzeņu un graudaugu ēšana gaļas vietā" at bounding box center [290, 216] width 133 height 11
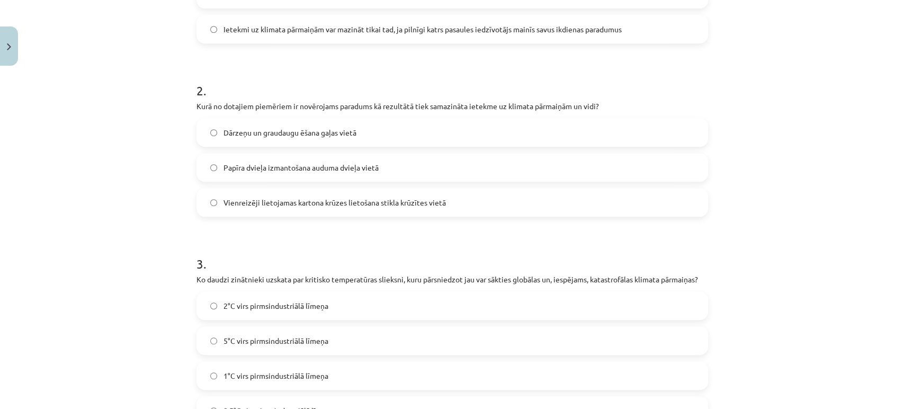
scroll to position [412, 0]
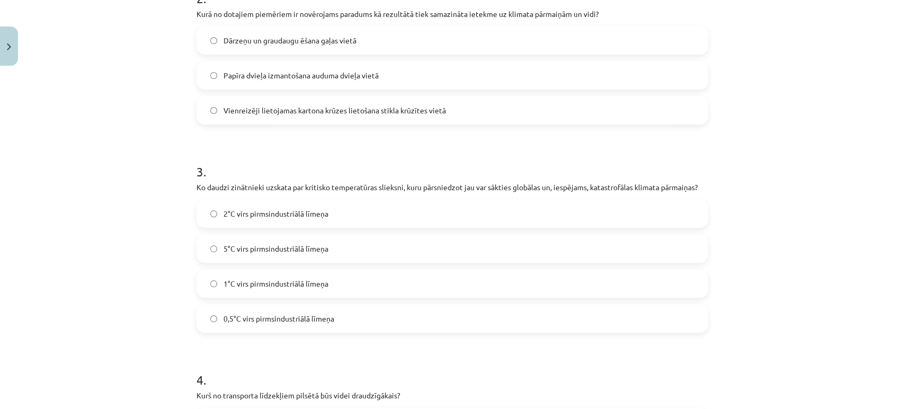
click at [291, 213] on span "2°C virs pirmsindustriālā līmeņa" at bounding box center [276, 213] width 105 height 11
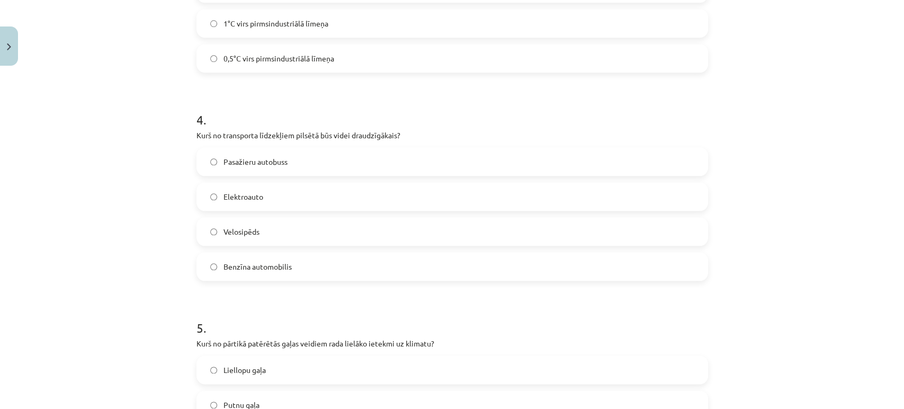
scroll to position [706, 0]
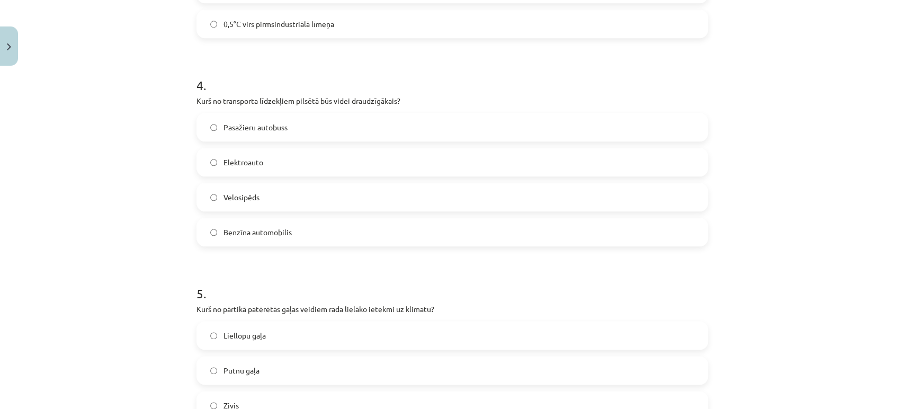
click at [279, 192] on label "Velosipēds" at bounding box center [453, 197] width 510 height 26
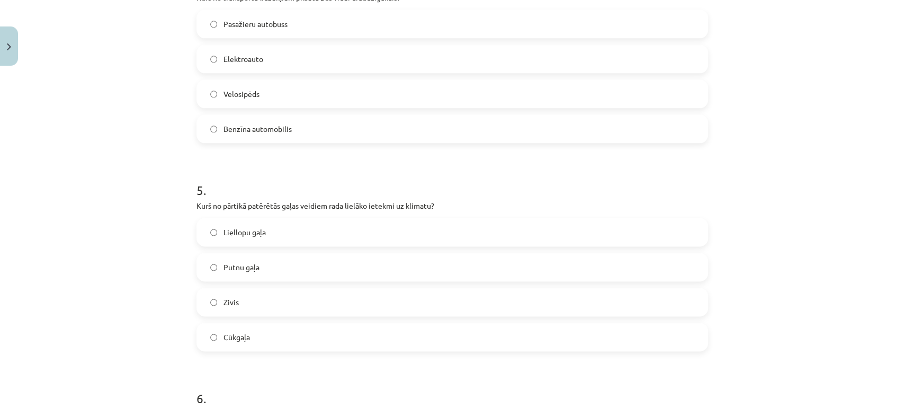
scroll to position [824, 0]
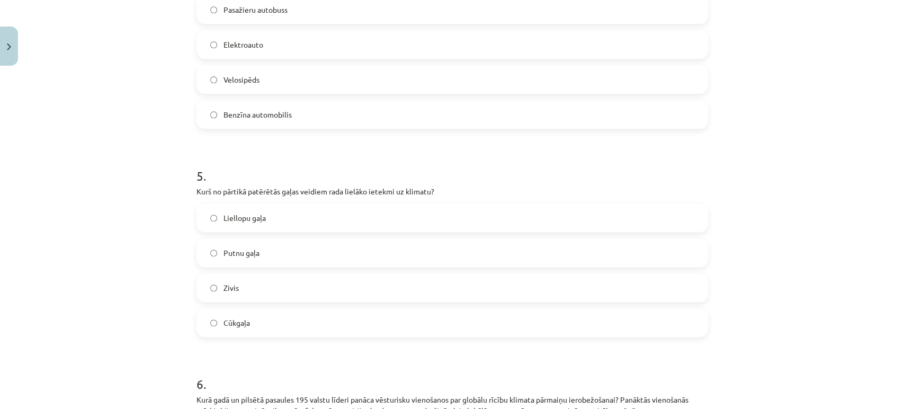
click at [259, 218] on span "Liellopu gaļa" at bounding box center [245, 217] width 42 height 11
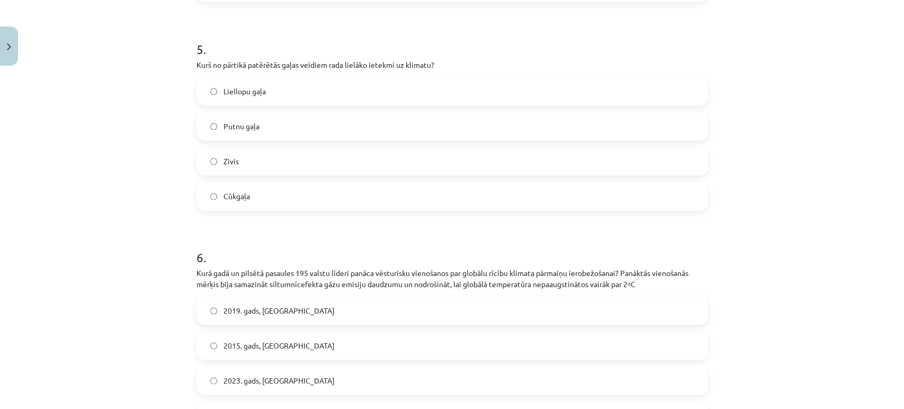
scroll to position [1000, 0]
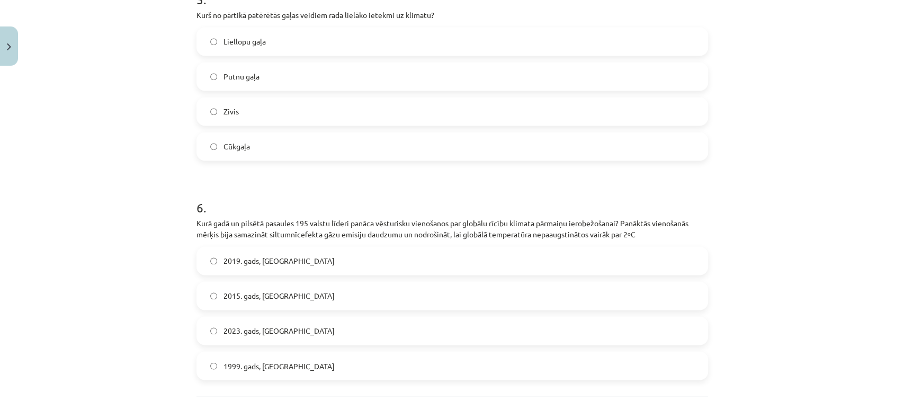
click at [227, 296] on span "2015. gads, Parīze" at bounding box center [279, 295] width 111 height 11
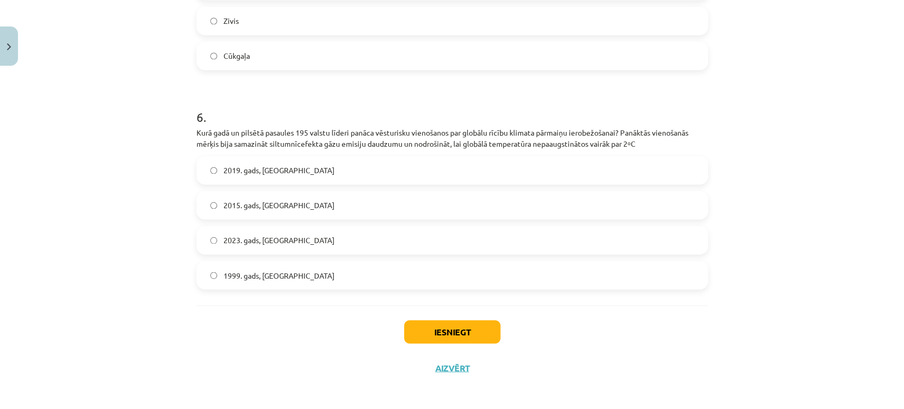
scroll to position [1093, 0]
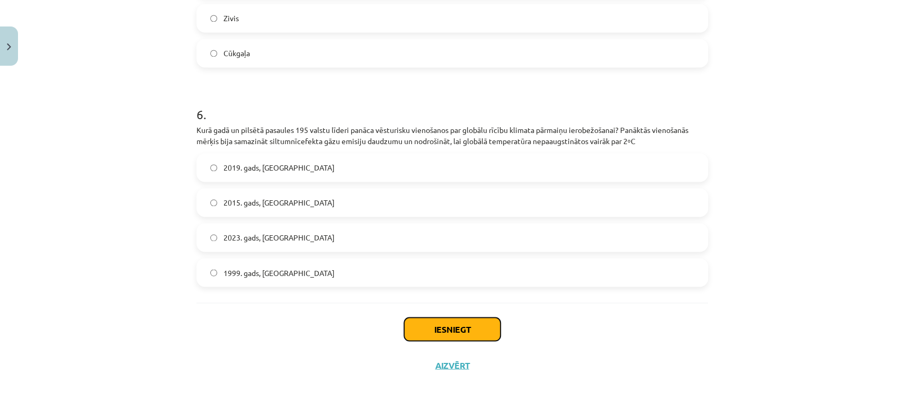
click at [417, 326] on button "Iesniegt" at bounding box center [452, 328] width 96 height 23
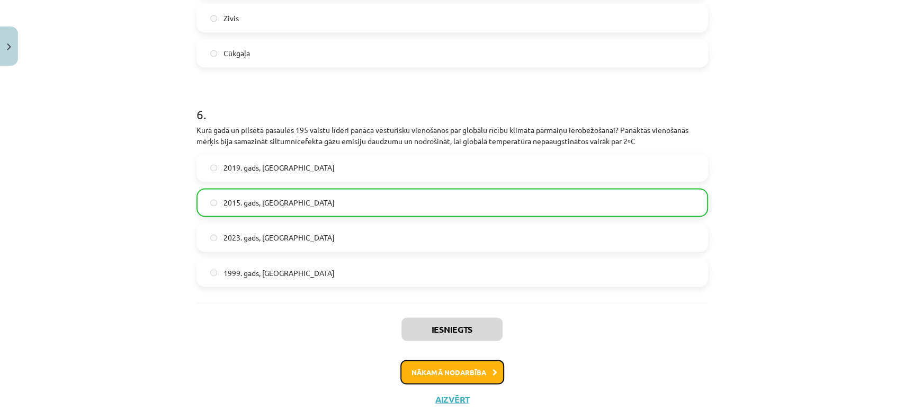
click at [493, 369] on icon at bounding box center [495, 372] width 5 height 7
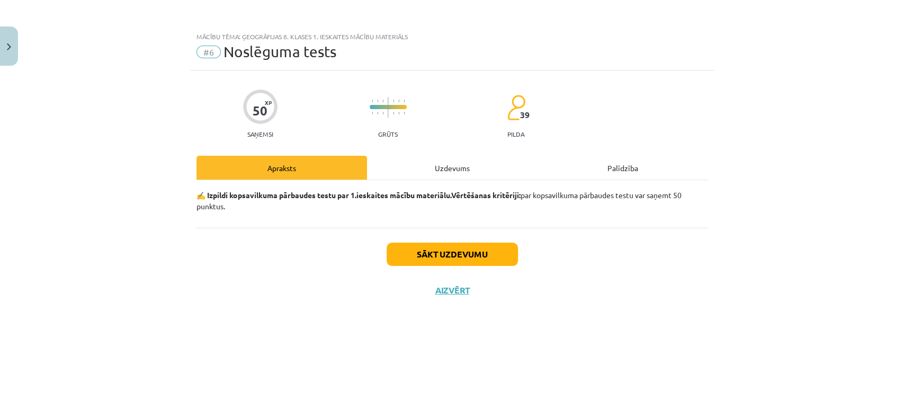
scroll to position [0, 0]
click at [455, 157] on div "Uzdevums" at bounding box center [452, 168] width 171 height 24
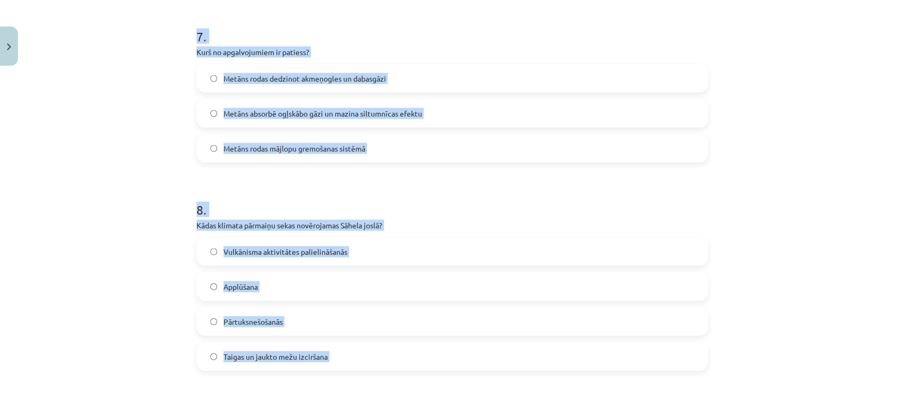
drag, startPoint x: 191, startPoint y: 236, endPoint x: 400, endPoint y: 364, distance: 245.7
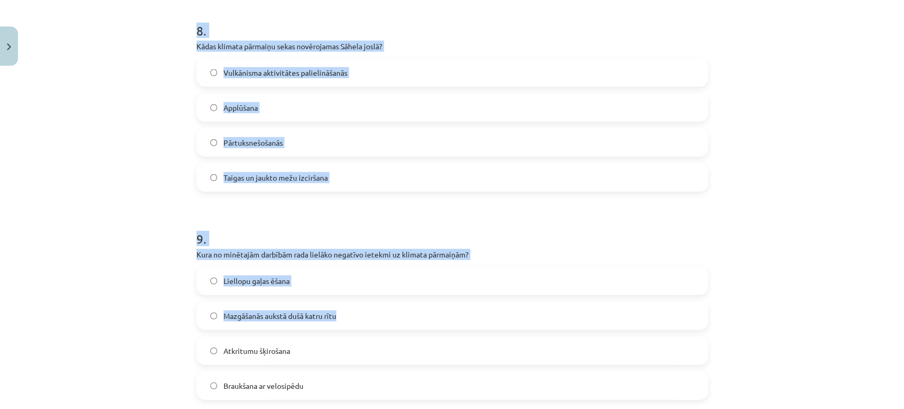
scroll to position [1648, 0]
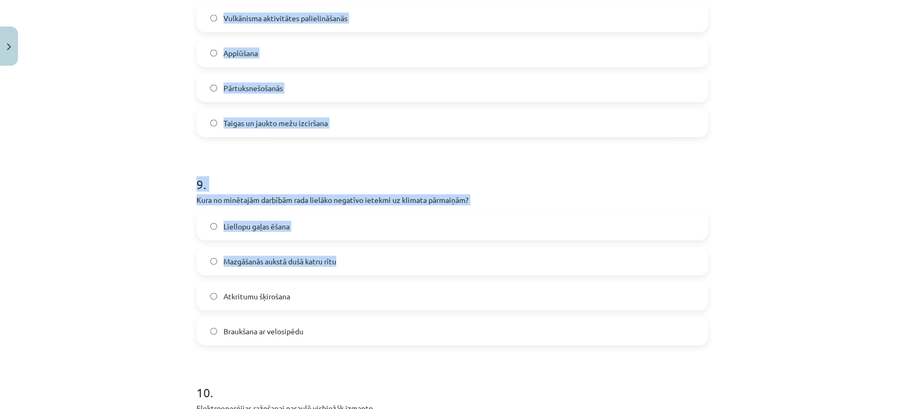
click at [177, 234] on div "Mācību tēma: Ģeogrāfijas 8. klases 1. ieskaites mācību materiāls #6 Noslēguma t…" at bounding box center [452, 204] width 904 height 409
click at [229, 199] on p "Kura no minētajām darbībām rada lielāko negatīvo ietekmi uz klimata pārmaiņām?" at bounding box center [453, 199] width 512 height 11
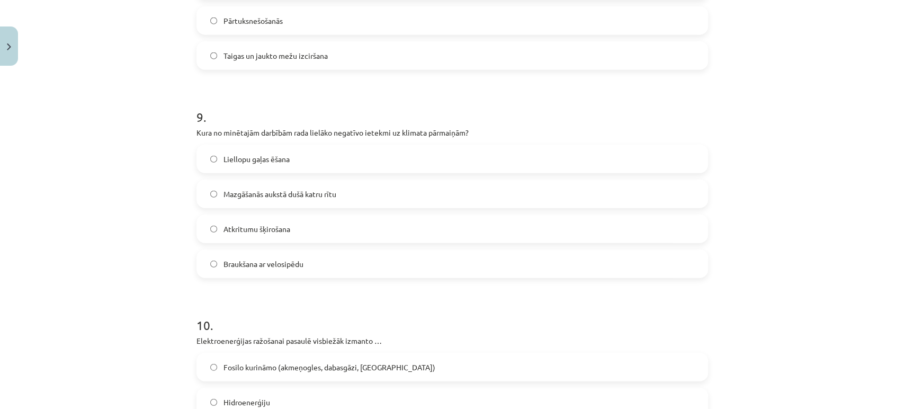
scroll to position [1915, 0]
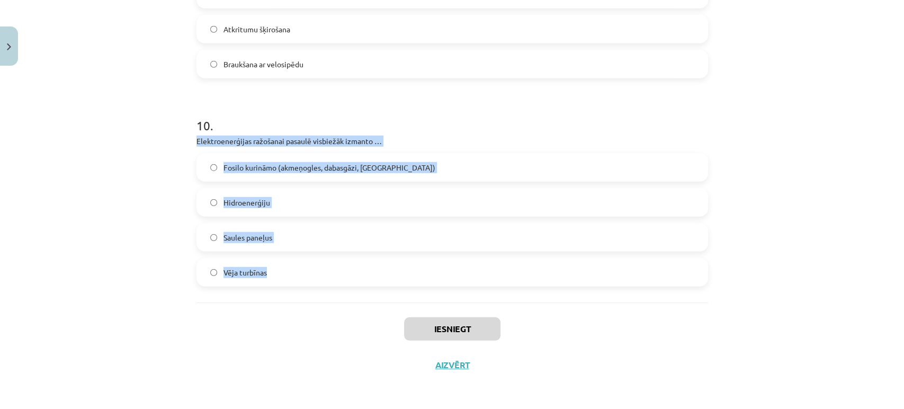
drag, startPoint x: 299, startPoint y: 292, endPoint x: 220, endPoint y: 88, distance: 218.0
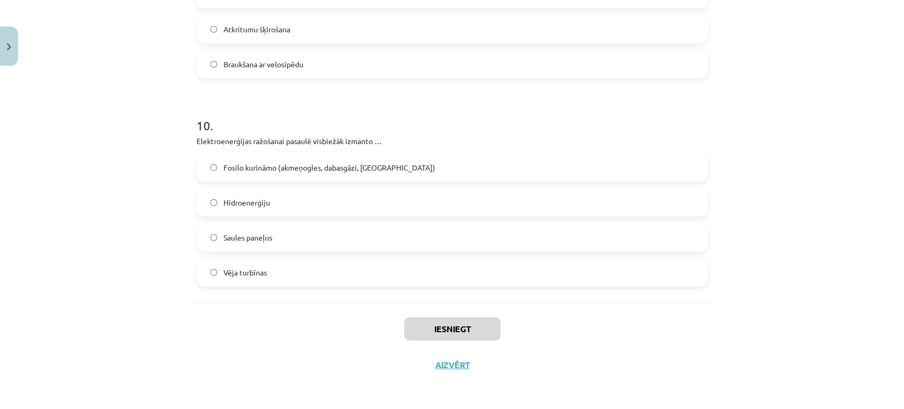
click at [266, 306] on div "Iesniegt Aizvērt" at bounding box center [453, 339] width 512 height 74
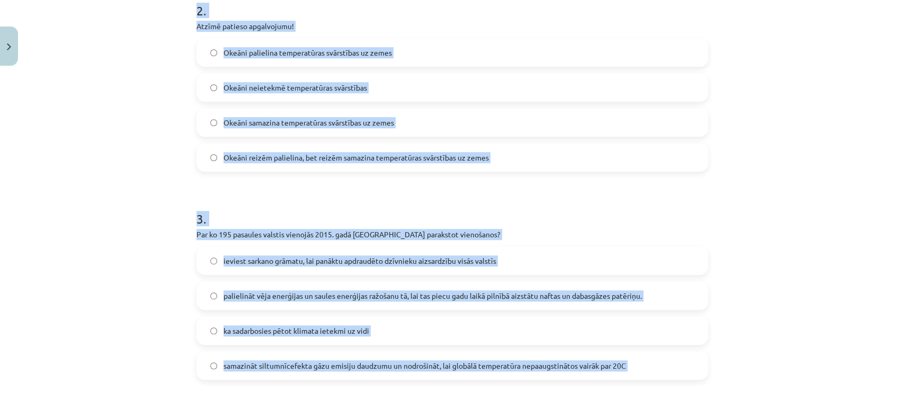
scroll to position [0, 0]
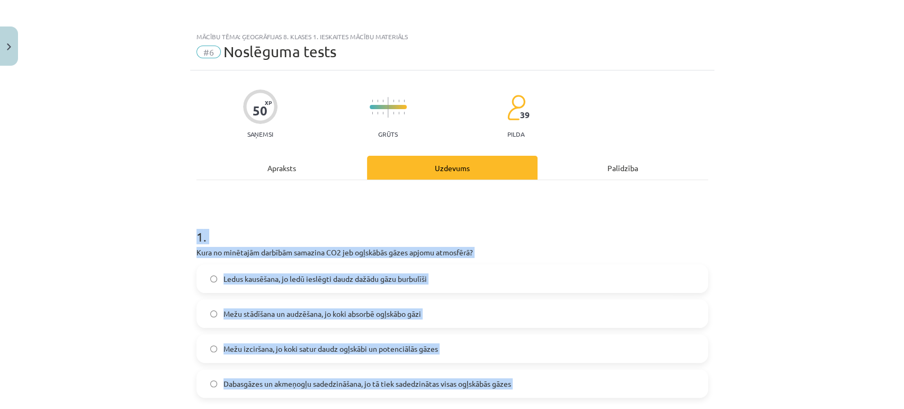
drag, startPoint x: 270, startPoint y: 276, endPoint x: 170, endPoint y: 224, distance: 113.0
click at [170, 228] on div "Mācību tēma: Ģeogrāfijas 8. klases 1. ieskaites mācību materiāls #6 Noslēguma t…" at bounding box center [452, 204] width 904 height 409
copy form "1 . Kura no minētajām darbībām samazina CO2 jeb ogļskābās gāzes apjomu atmosfēr…"
click at [238, 310] on span "Mežu stādīšana un audzēšana, jo koki absorbē ogļskābo gāzi" at bounding box center [323, 313] width 198 height 11
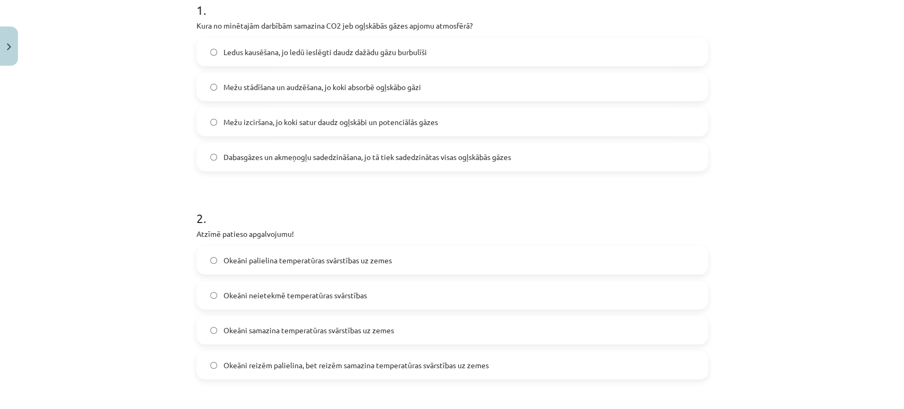
scroll to position [235, 0]
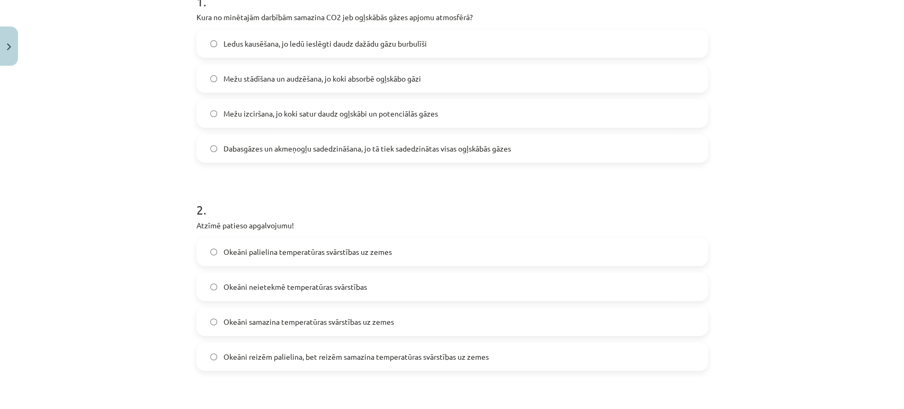
click at [243, 318] on span "Okeāni samazina temperatūras svārstības uz zemes" at bounding box center [309, 321] width 171 height 11
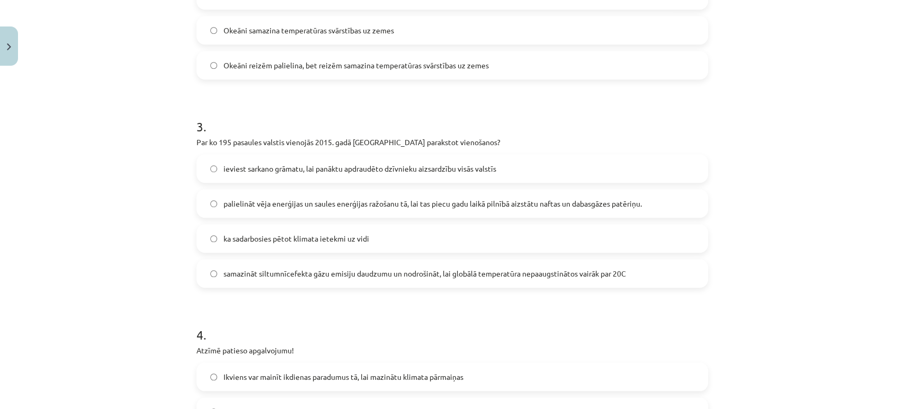
scroll to position [530, 0]
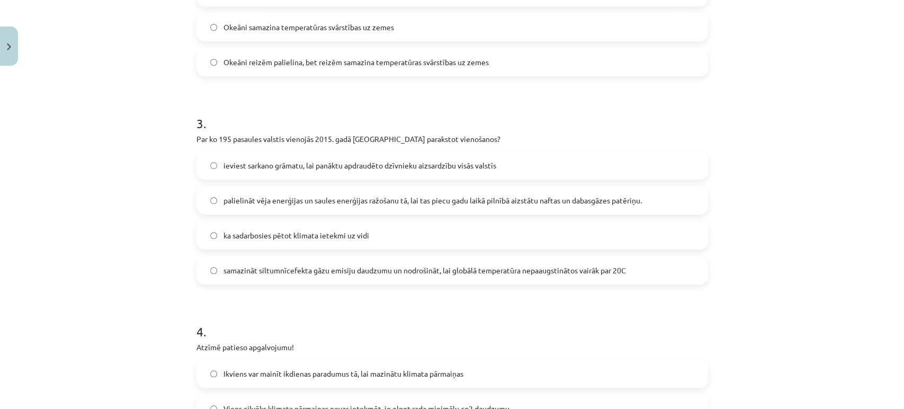
click at [253, 273] on span "samazināt siltumnīcefekta gāzu emisiju daudzumu un nodrošināt, lai globālā temp…" at bounding box center [425, 270] width 403 height 11
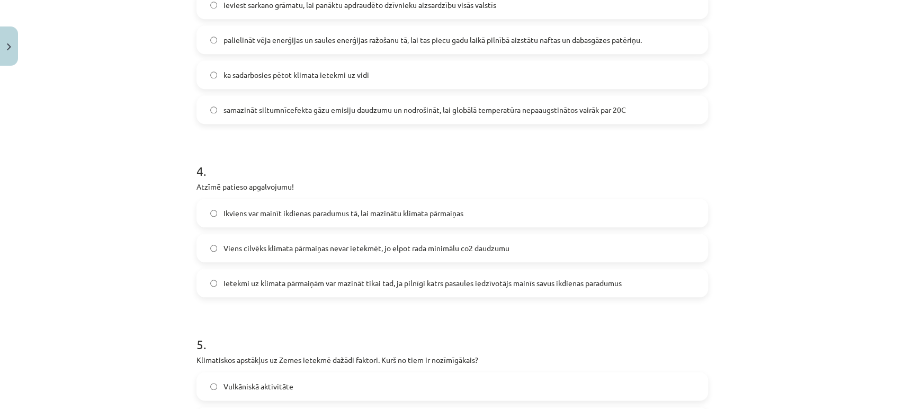
scroll to position [706, 0]
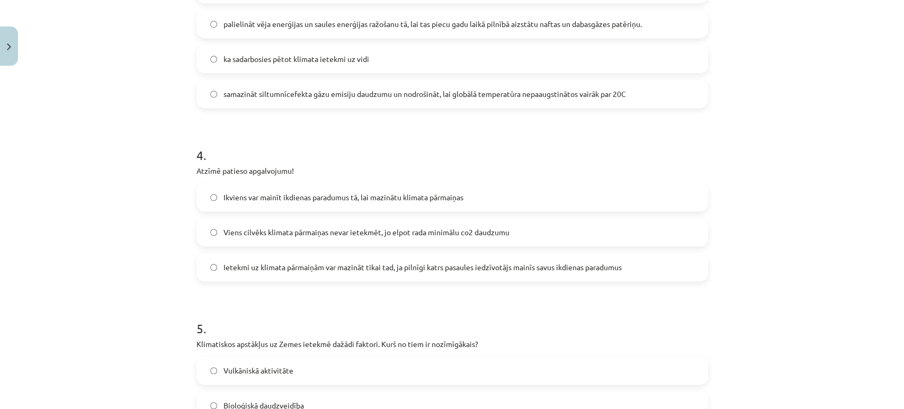
click at [235, 199] on span "Ikviens var mainīt ikdienas paradumus tā, lai mazinātu klimata pārmaiņas" at bounding box center [344, 197] width 240 height 11
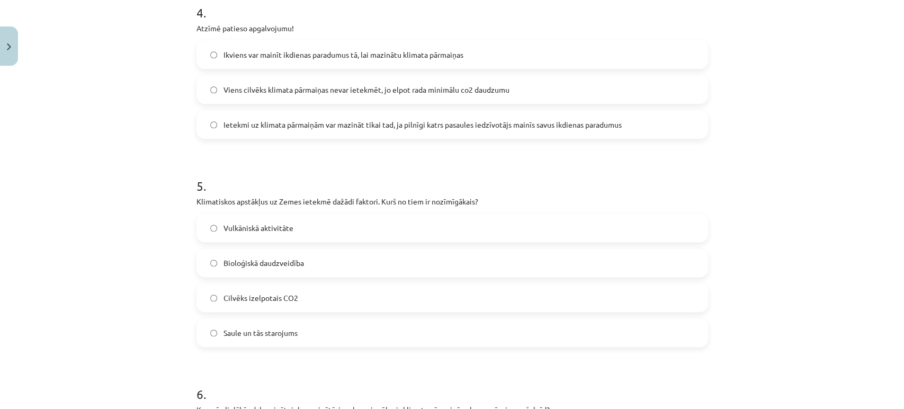
scroll to position [883, 0]
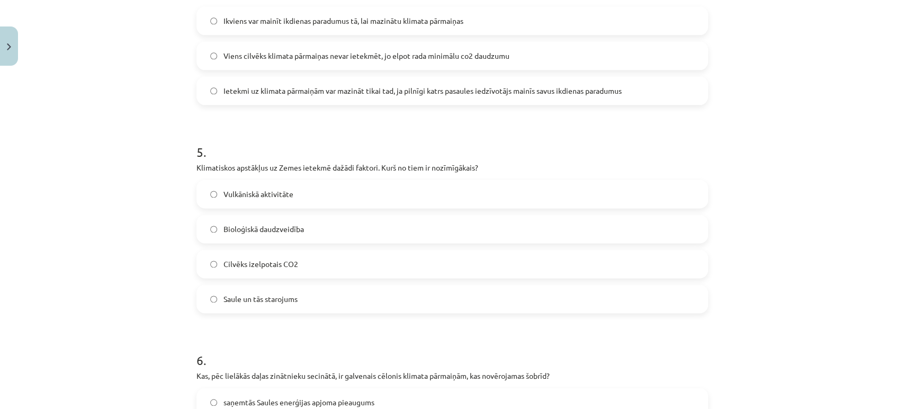
click at [225, 296] on span "Saule un tās starojums" at bounding box center [261, 298] width 74 height 11
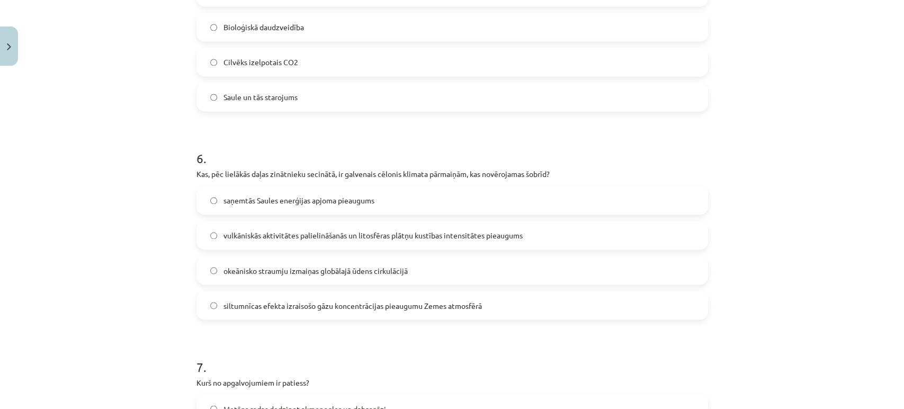
scroll to position [1118, 0]
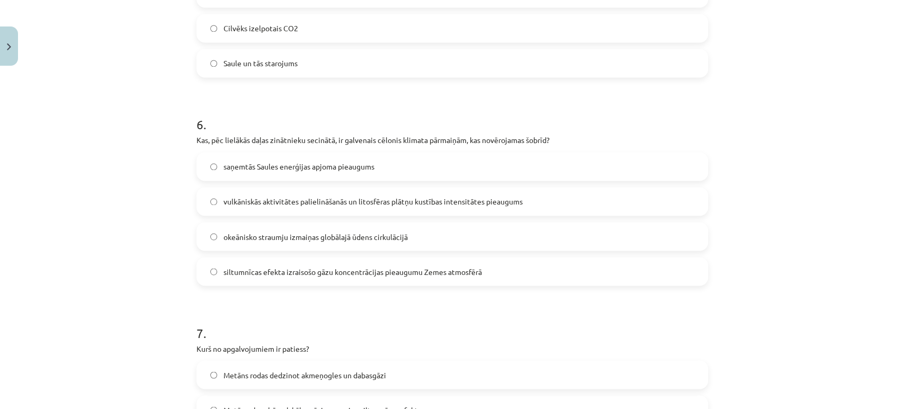
drag, startPoint x: 246, startPoint y: 287, endPoint x: 245, endPoint y: 279, distance: 8.0
click at [246, 287] on form "1 . Kura no minētajām darbībām samazina CO2 jeb ogļskābās gāzes apjomu atmosfēr…" at bounding box center [453, 88] width 512 height 1991
click at [243, 266] on span "siltumnīcas efekta izraisošo gāzu koncentrācijas pieaugumu Zemes atmosfērā" at bounding box center [353, 271] width 259 height 11
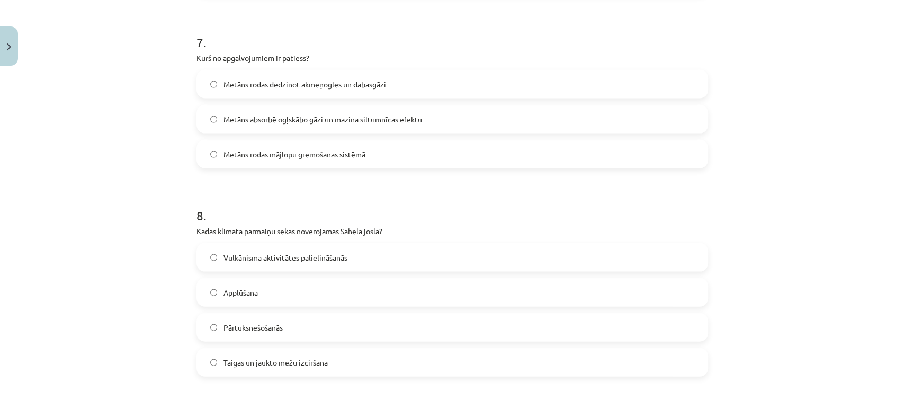
scroll to position [1412, 0]
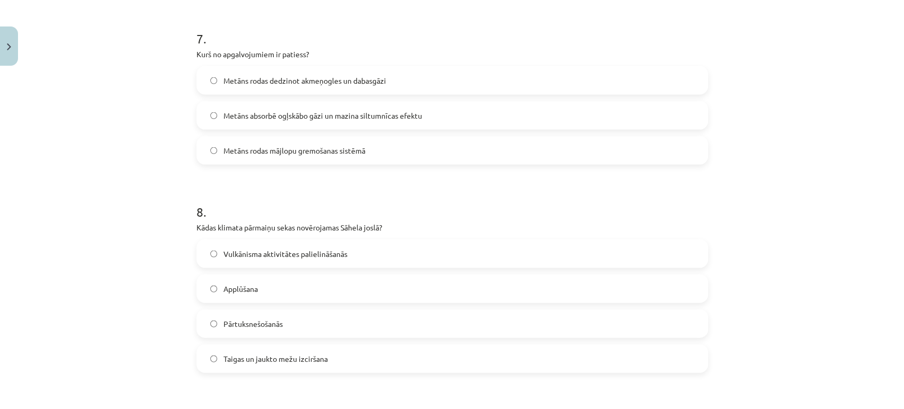
click at [270, 77] on span "Metāns rodas dedzinot akmeņogles un dabasgāzi" at bounding box center [305, 80] width 163 height 11
click at [273, 153] on span "Metāns rodas mājlopu gremošanas sistēmā" at bounding box center [295, 150] width 142 height 11
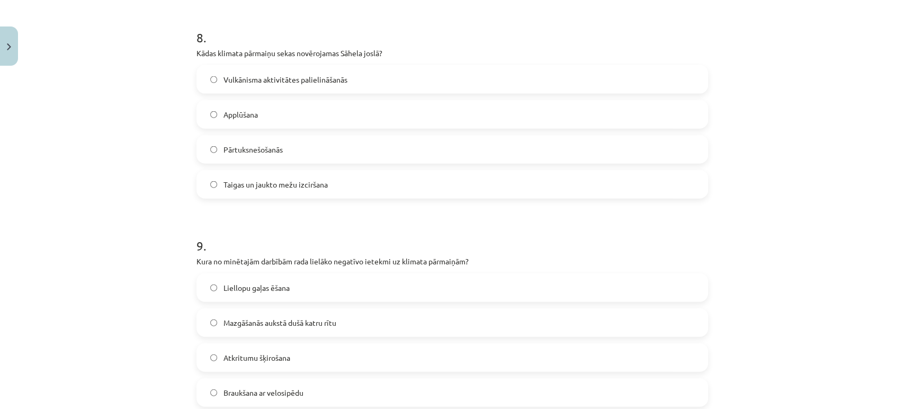
scroll to position [1589, 0]
click at [275, 145] on span "Pārtuksnešošanās" at bounding box center [253, 146] width 59 height 11
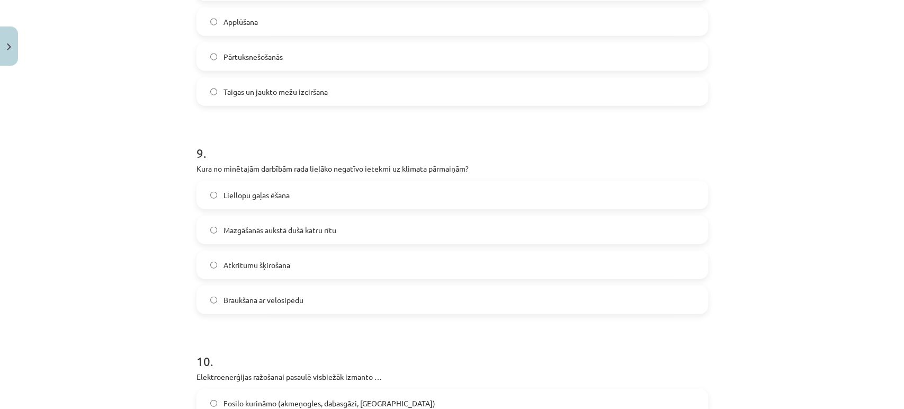
scroll to position [1707, 0]
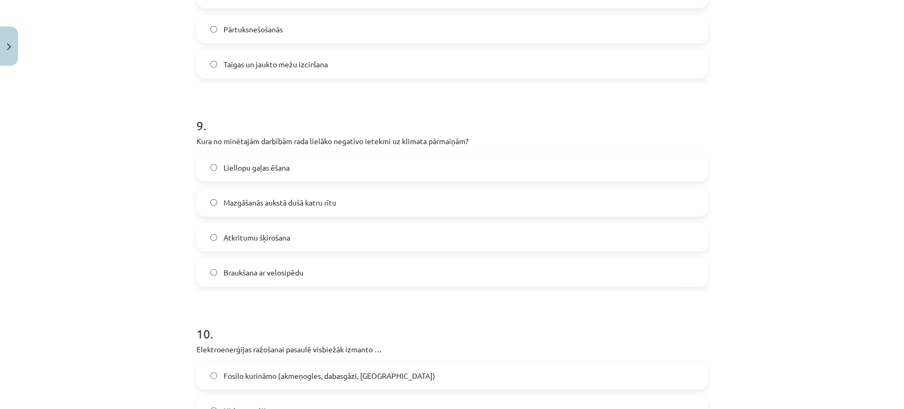
click at [272, 173] on span "Liellopu gaļas ēšana" at bounding box center [257, 167] width 66 height 11
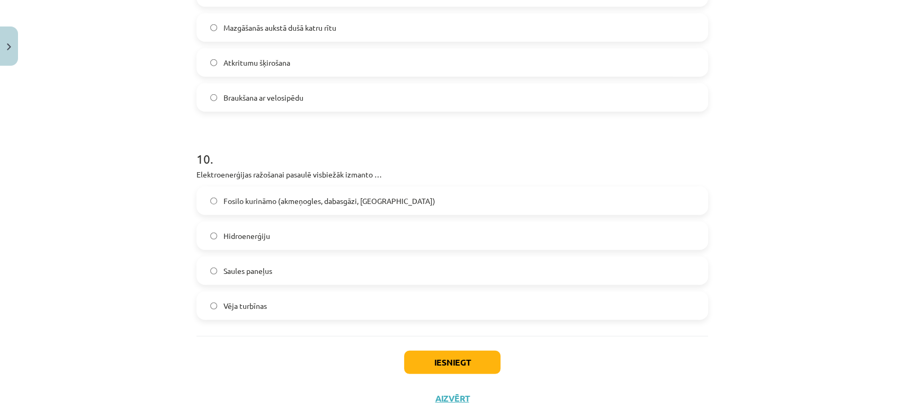
scroll to position [1883, 0]
click at [247, 204] on label "Fosilo kurināmo (akmeņogles, dabasgāzi, naftu)" at bounding box center [453, 199] width 510 height 26
click at [437, 366] on button "Iesniegt" at bounding box center [452, 360] width 96 height 23
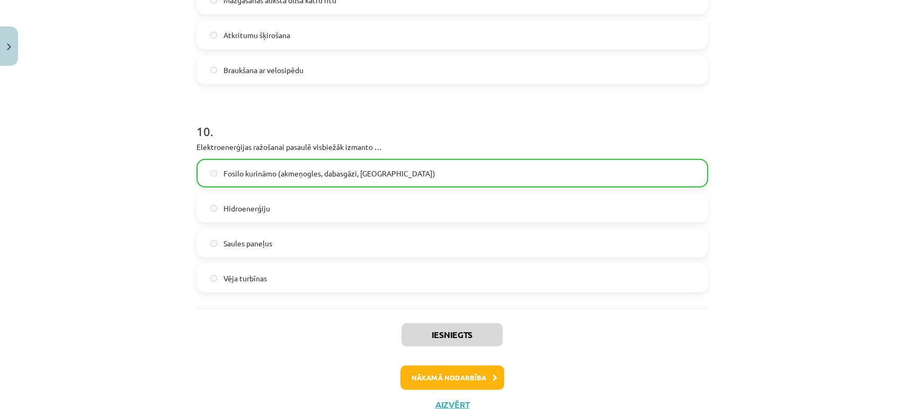
scroll to position [1948, 0]
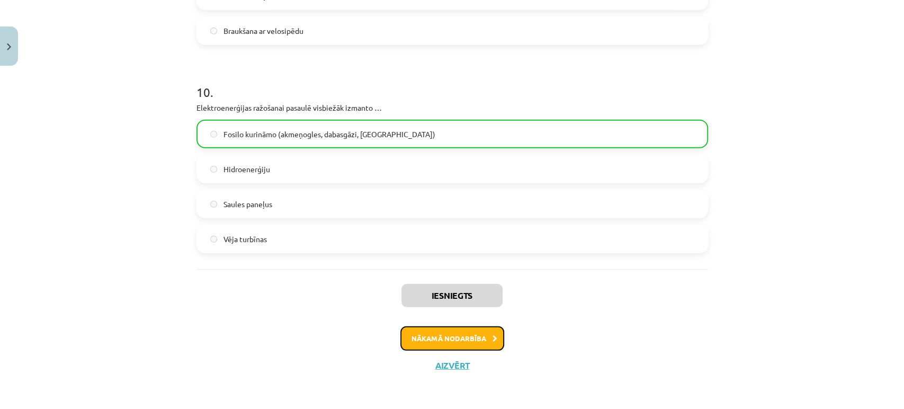
click at [469, 332] on button "Nākamā nodarbība" at bounding box center [452, 338] width 104 height 24
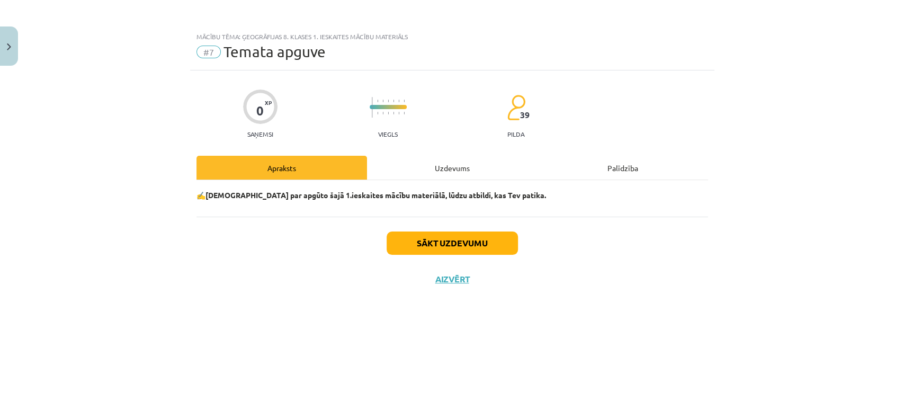
click at [438, 164] on div "Uzdevums" at bounding box center [452, 168] width 171 height 24
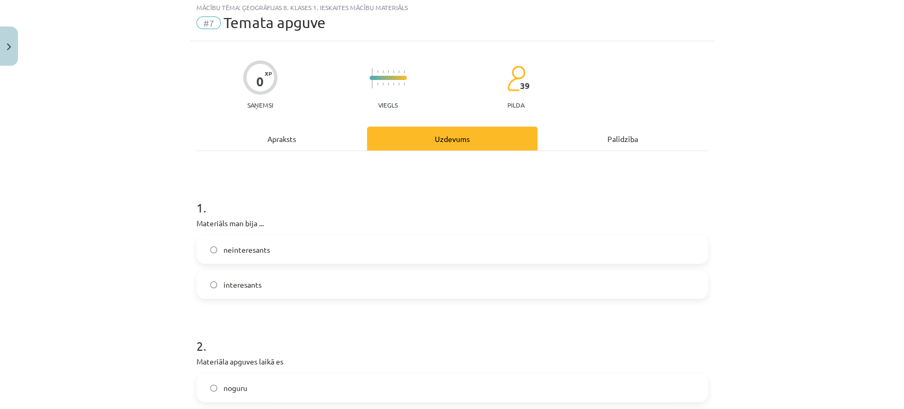
scroll to position [118, 0]
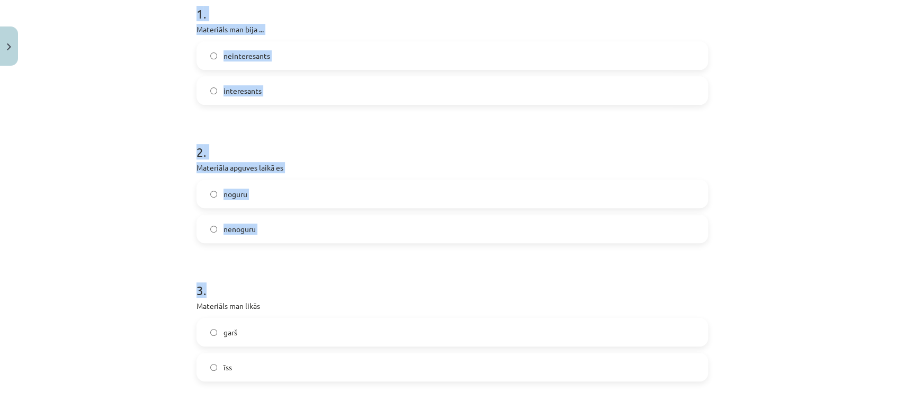
drag, startPoint x: 190, startPoint y: 115, endPoint x: 264, endPoint y: 264, distance: 166.1
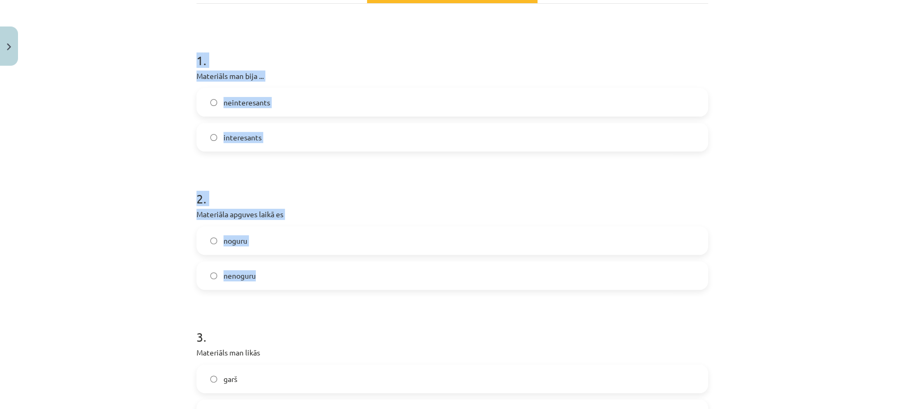
click at [164, 166] on div "Mācību tēma: Ģeogrāfijas 8. klases 1. ieskaites mācību materiāls #7 Temata apgu…" at bounding box center [452, 204] width 904 height 409
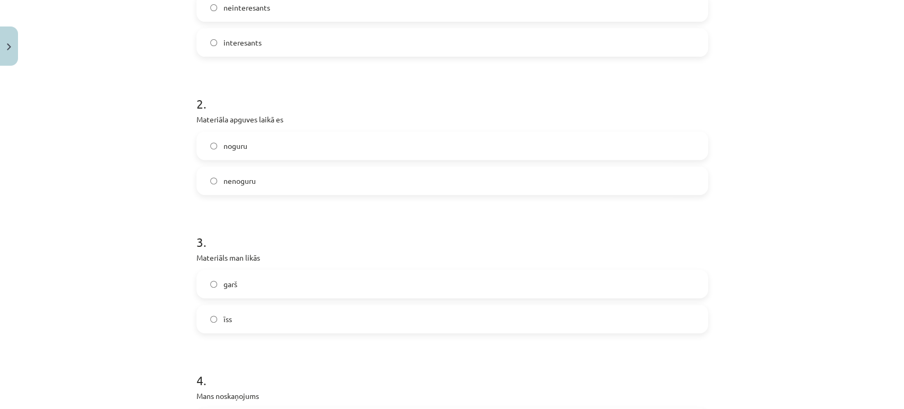
scroll to position [294, 0]
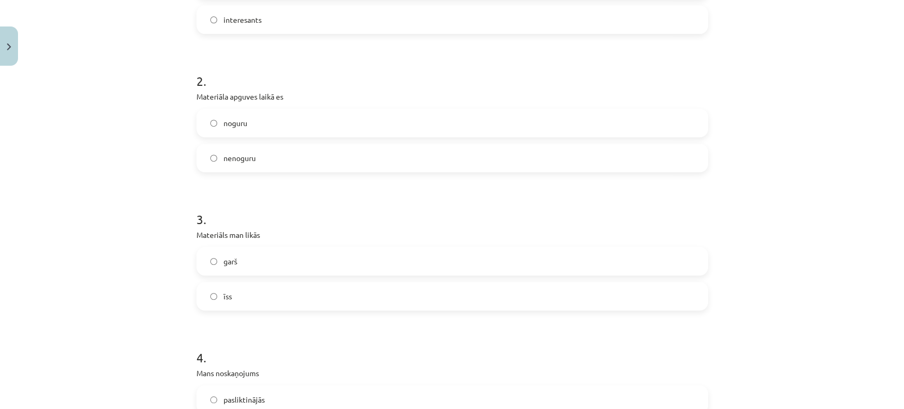
click at [215, 155] on label "nenoguru" at bounding box center [453, 158] width 510 height 26
click at [216, 136] on div "noguru" at bounding box center [453, 123] width 512 height 29
click at [217, 126] on label "noguru" at bounding box center [453, 123] width 510 height 26
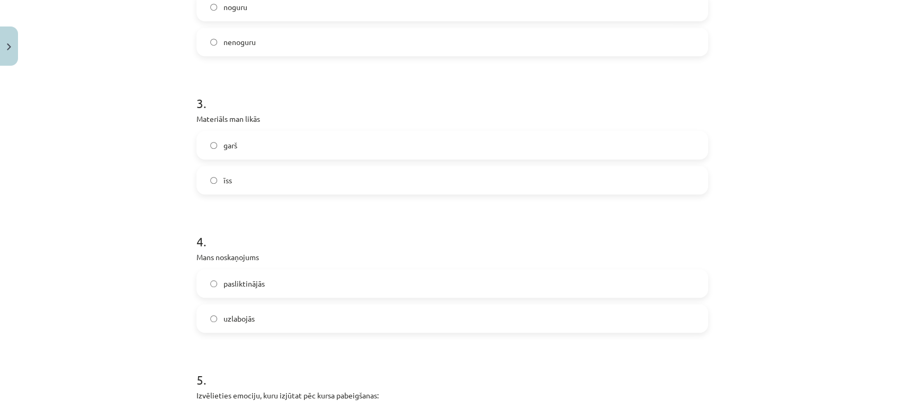
scroll to position [412, 0]
click at [228, 154] on label "garš" at bounding box center [453, 143] width 510 height 26
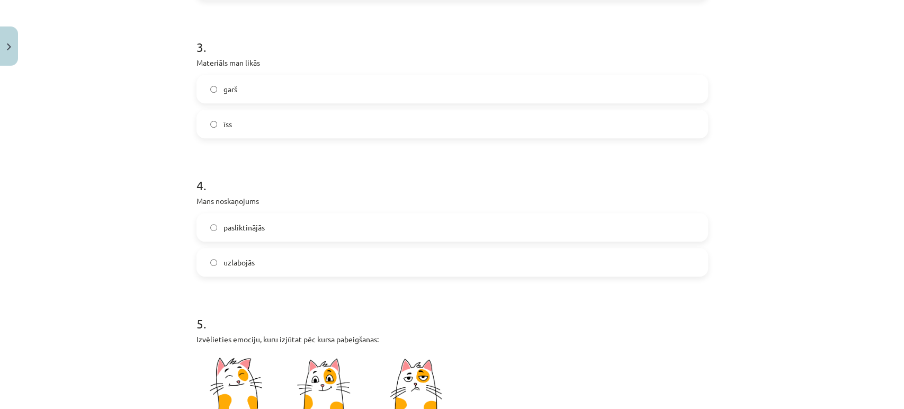
scroll to position [470, 0]
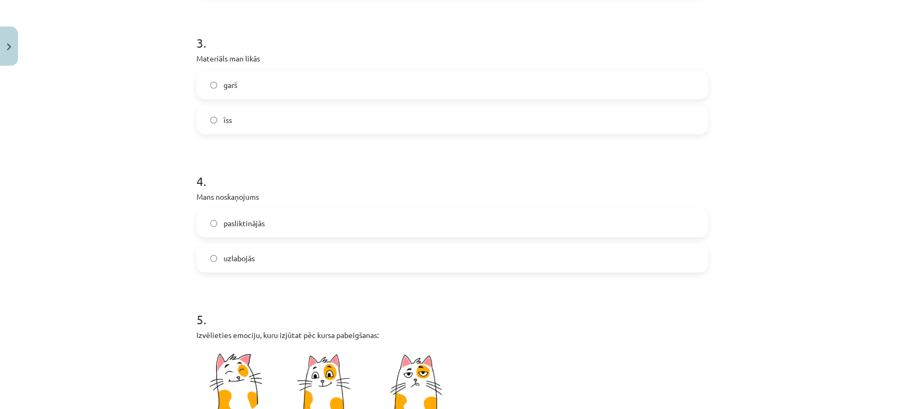
click at [229, 118] on label "īss" at bounding box center [453, 119] width 510 height 26
click at [236, 86] on label "garš" at bounding box center [453, 85] width 510 height 26
click at [216, 122] on label "īss" at bounding box center [453, 119] width 510 height 26
click at [248, 260] on span "uzlabojās" at bounding box center [239, 258] width 31 height 11
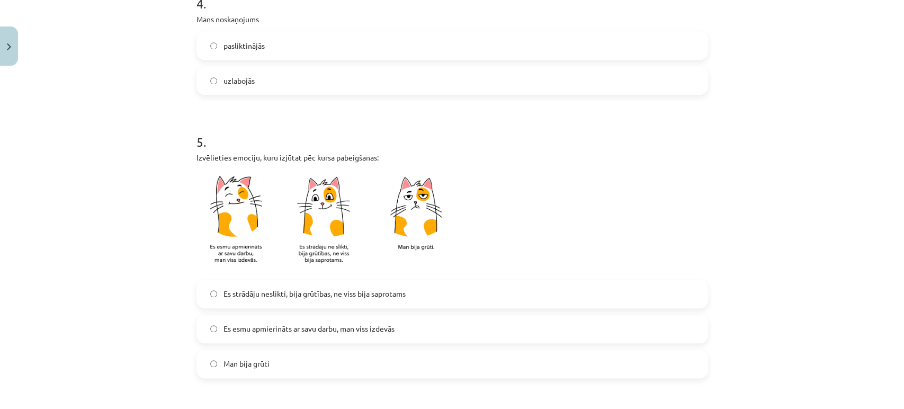
scroll to position [706, 0]
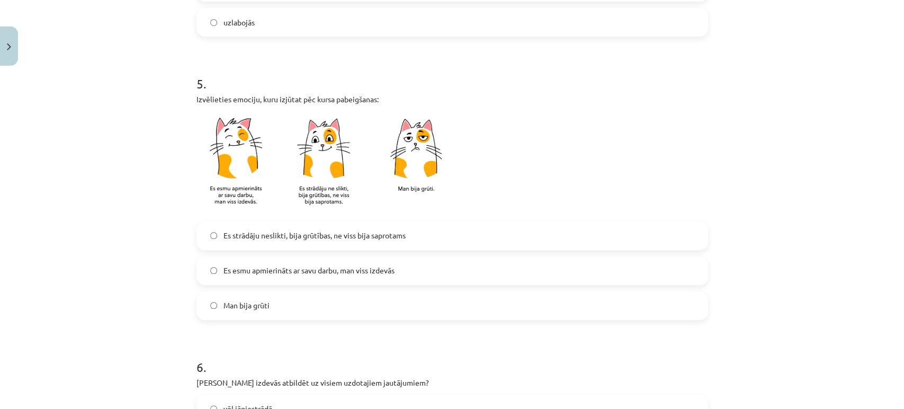
click at [271, 242] on label "Es strādāju neslikti, bija grūtības, ne viss bija saprotams" at bounding box center [453, 235] width 510 height 26
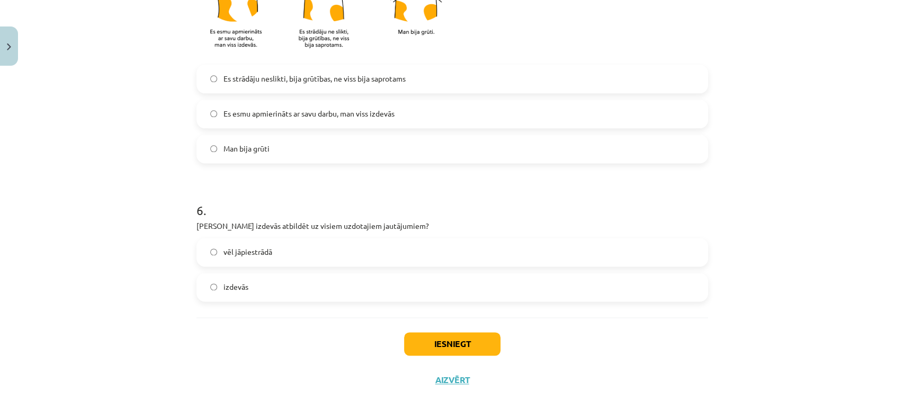
scroll to position [877, 0]
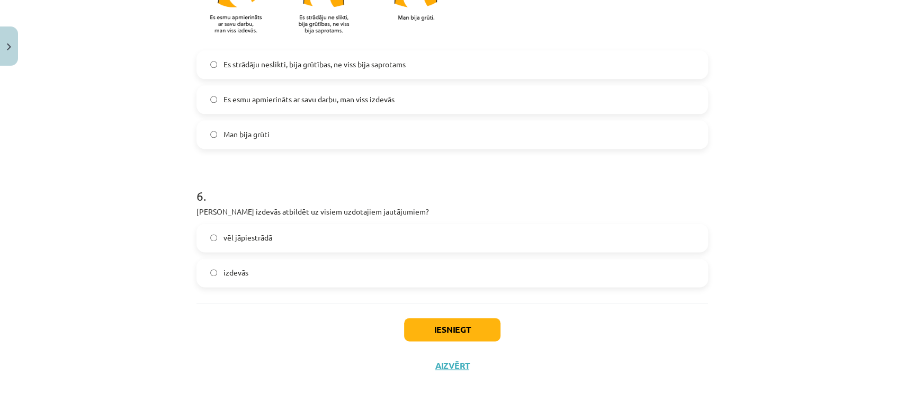
click at [272, 244] on label "vēl jāpiestrādā" at bounding box center [453, 238] width 510 height 26
click at [436, 324] on button "Iesniegt" at bounding box center [452, 329] width 96 height 23
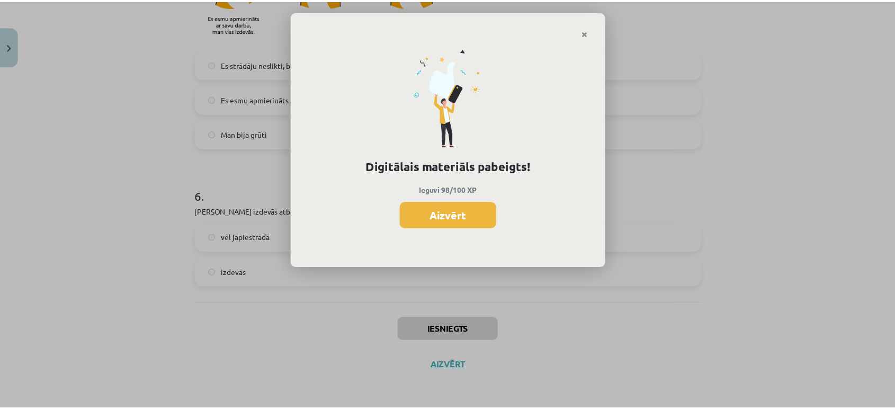
scroll to position [280, 0]
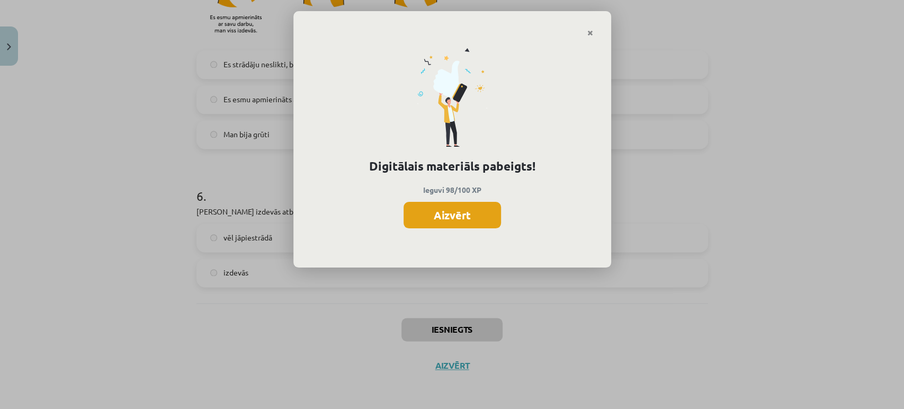
click at [462, 216] on button "Aizvērt" at bounding box center [452, 215] width 97 height 26
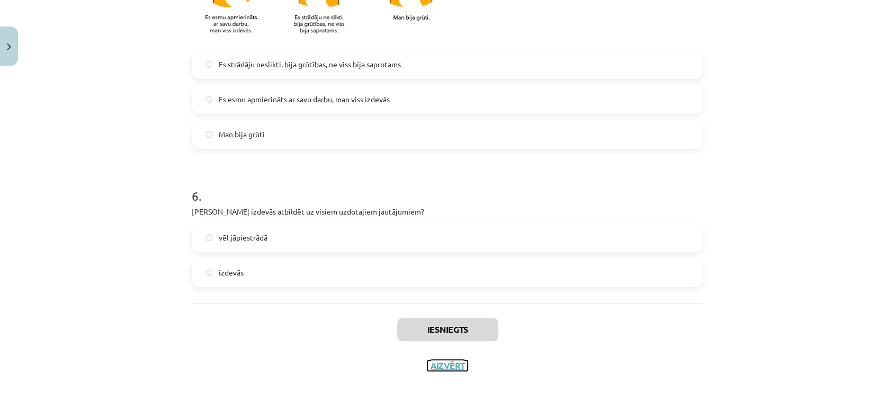
click at [448, 363] on button "Aizvērt" at bounding box center [448, 365] width 40 height 11
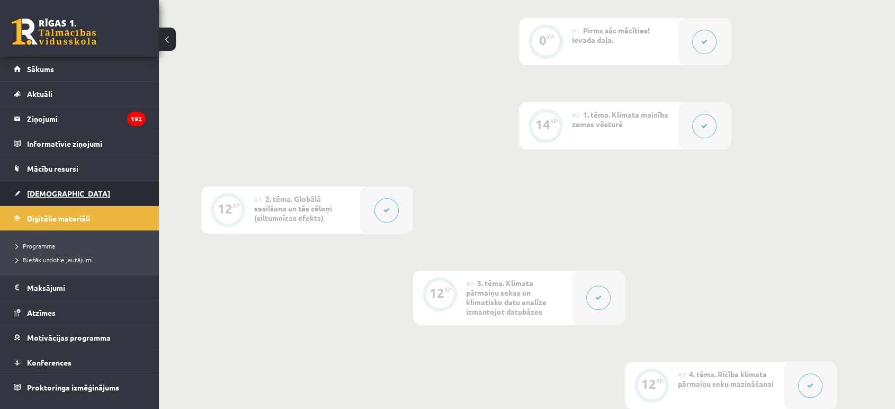
click at [45, 194] on span "[DEMOGRAPHIC_DATA]" at bounding box center [68, 194] width 83 height 10
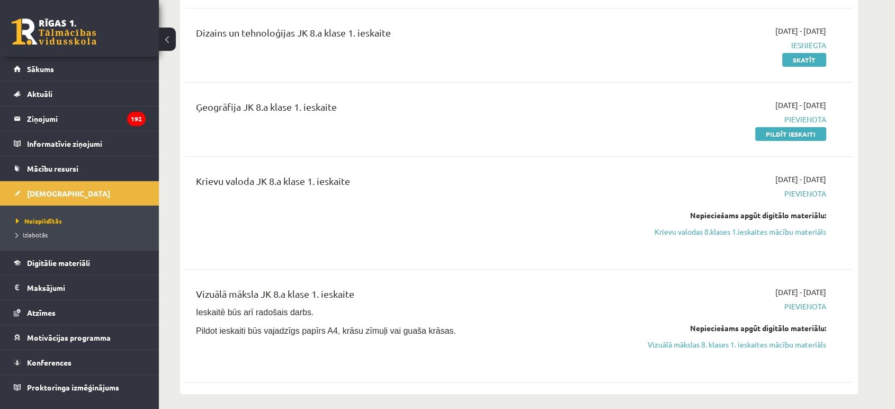
scroll to position [235, 0]
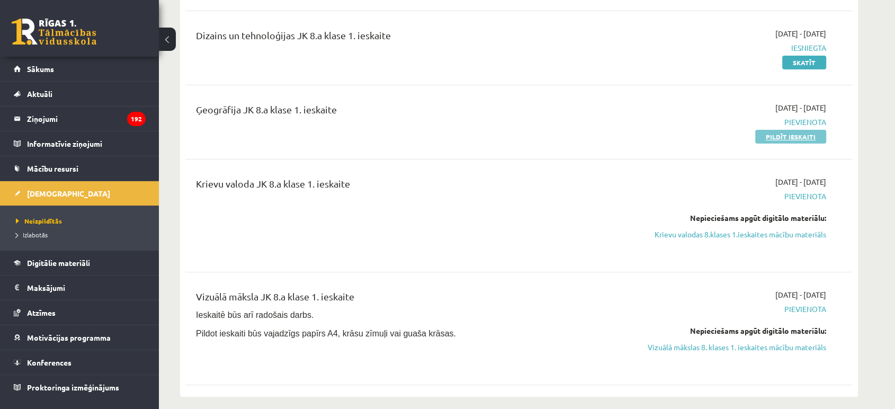
click at [805, 137] on link "Pildīt ieskaiti" at bounding box center [790, 137] width 71 height 14
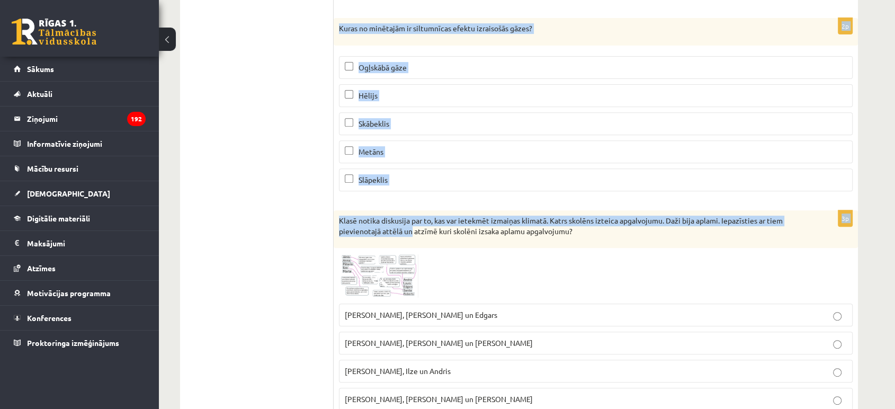
scroll to position [353, 0]
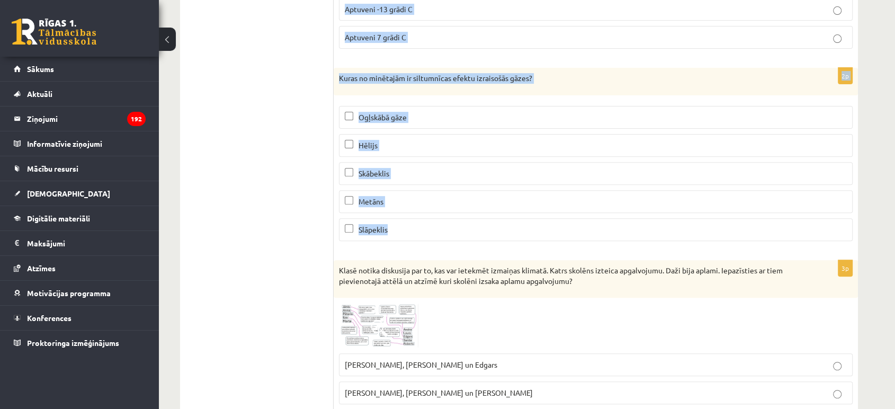
drag, startPoint x: 340, startPoint y: 206, endPoint x: 417, endPoint y: 242, distance: 84.8
click at [417, 242] on form "1p Kāda ir vidējā gaisa temperatūra uz [GEOGRAPHIC_DATA]? Aptuveni 15 grādi C A…" at bounding box center [595, 348] width 503 height 1022
copy form "Kāda ir vidējā gaisa temperatūra uz [GEOGRAPHIC_DATA]? Aptuveni 15 grādi C Aptu…"
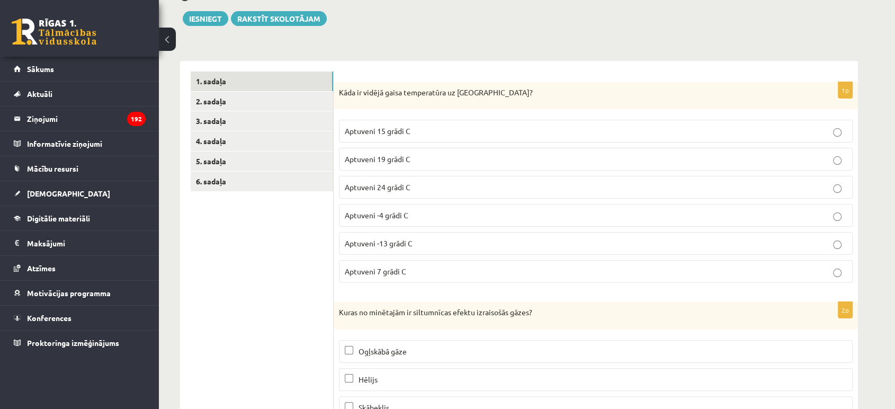
scroll to position [118, 0]
click at [387, 136] on span "Aptuveni 15 grādi C" at bounding box center [378, 132] width 66 height 10
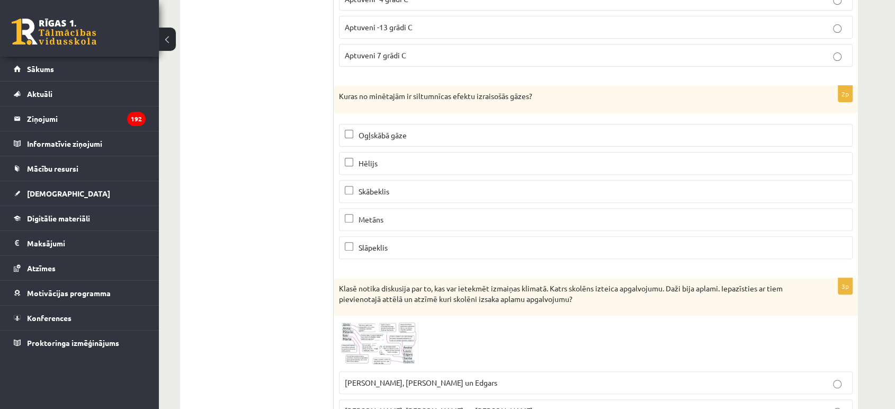
scroll to position [353, 0]
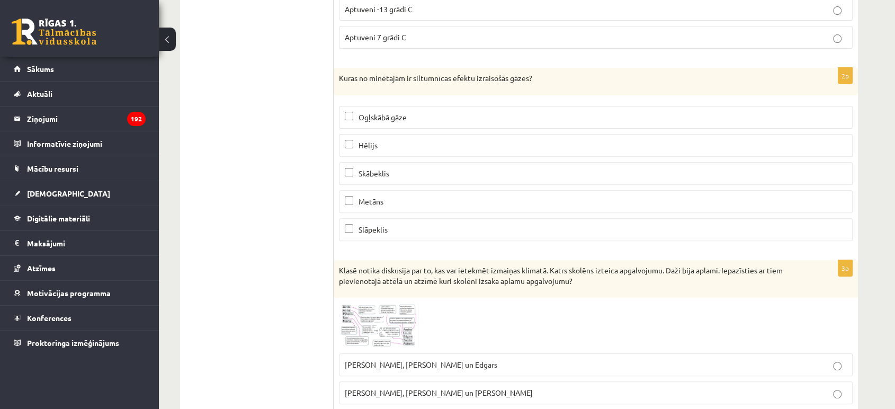
click at [375, 120] on span "Ogļskābā gāze" at bounding box center [383, 117] width 48 height 10
click at [378, 203] on span "Metāns" at bounding box center [371, 202] width 25 height 10
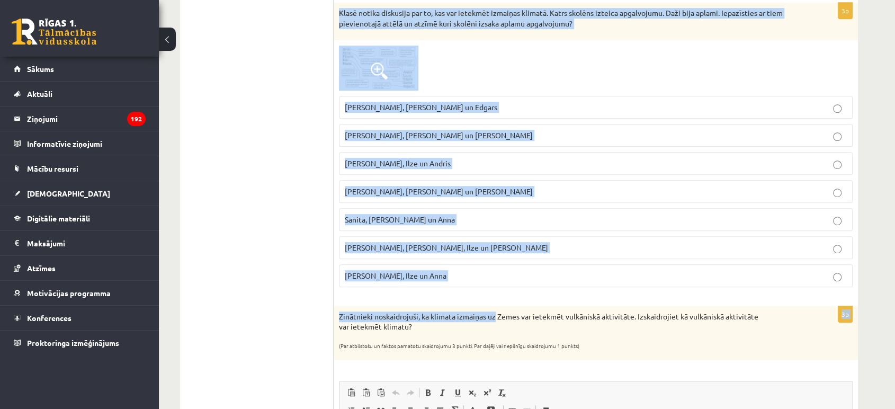
scroll to position [647, 0]
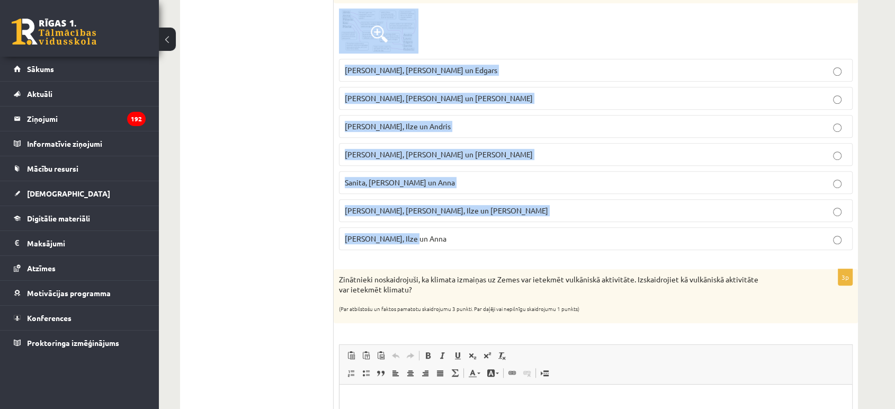
drag, startPoint x: 339, startPoint y: 33, endPoint x: 509, endPoint y: 241, distance: 268.8
click at [509, 241] on div "3p Klasē notika diskusija par to, kas var ietekmēt izmaiņas klimatā. Katrs skol…" at bounding box center [596, 112] width 524 height 293
copy div "Klasē notika diskusija par to, kas var ietekmēt izmaiņas klimatā. Katrs skolēns…"
click at [369, 13] on img at bounding box center [378, 30] width 79 height 44
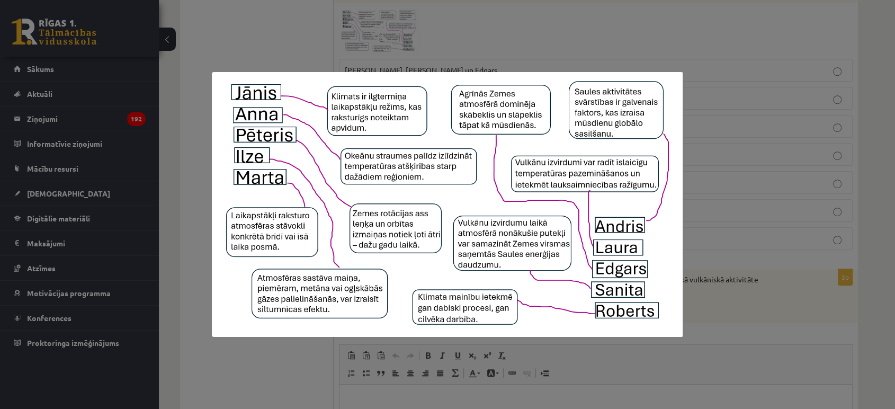
click at [397, 357] on div at bounding box center [447, 204] width 895 height 409
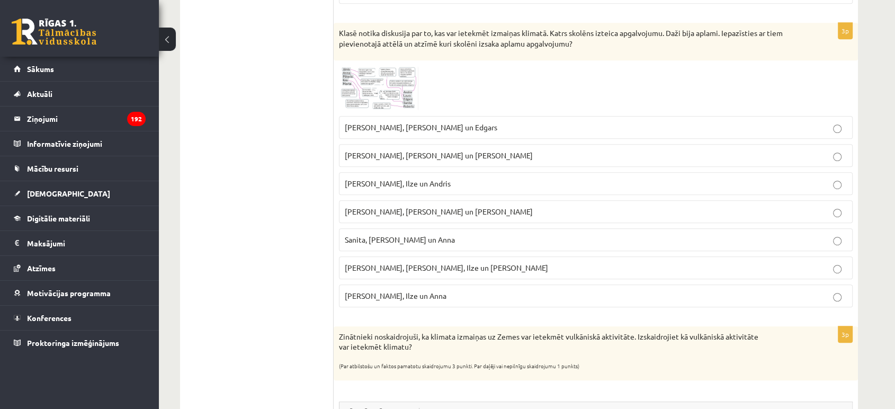
scroll to position [589, 0]
click at [288, 262] on ul "1. sadaļa 2. sadaļa 3. sadaļa 4. sadaļa 5. sadaļa 6. sadaļa" at bounding box center [262, 113] width 143 height 1022
click at [389, 87] on img at bounding box center [378, 89] width 79 height 44
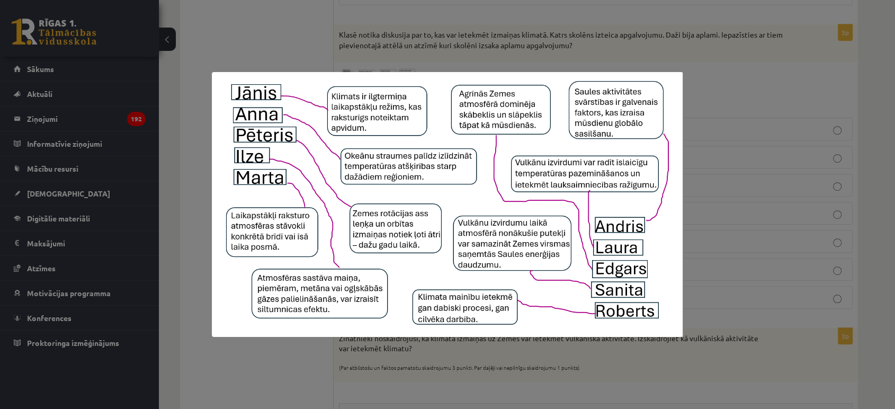
click at [313, 48] on div at bounding box center [447, 204] width 895 height 409
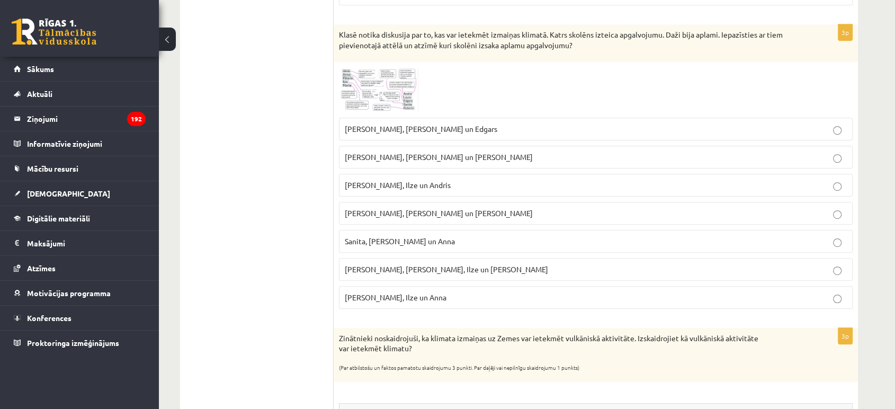
click at [437, 152] on p "Sanita, Laura un Pēteris" at bounding box center [596, 157] width 502 height 11
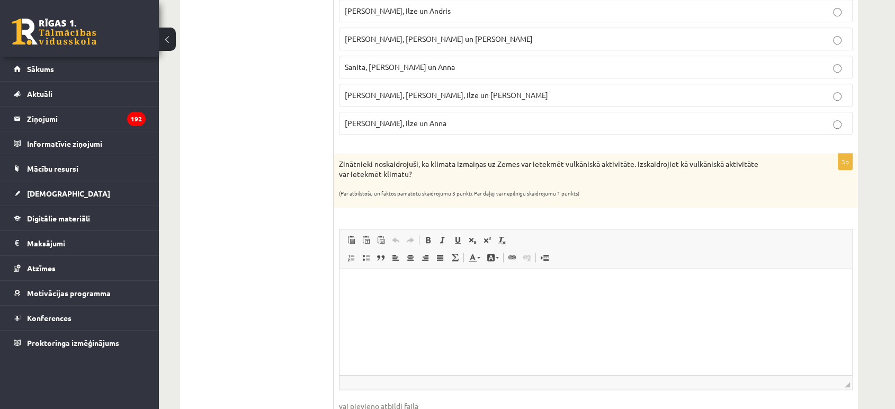
scroll to position [765, 0]
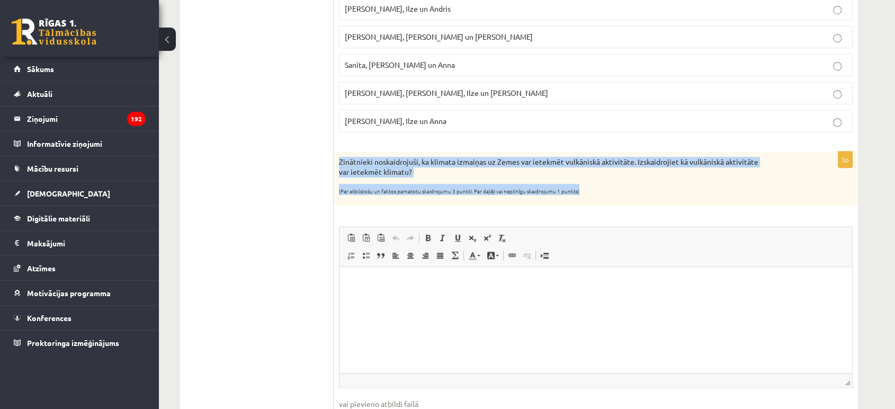
drag, startPoint x: 339, startPoint y: 156, endPoint x: 609, endPoint y: 200, distance: 273.8
click at [609, 200] on div "Zinātnieki noskaidrojuši, ka klimata izmaiņas uz Zemes var ietekmēt vulkāniskā …" at bounding box center [596, 179] width 524 height 55
copy div "Zinātnieki noskaidrojuši, ka klimata izmaiņas uz Zemes var ietekmēt vulkāniskā …"
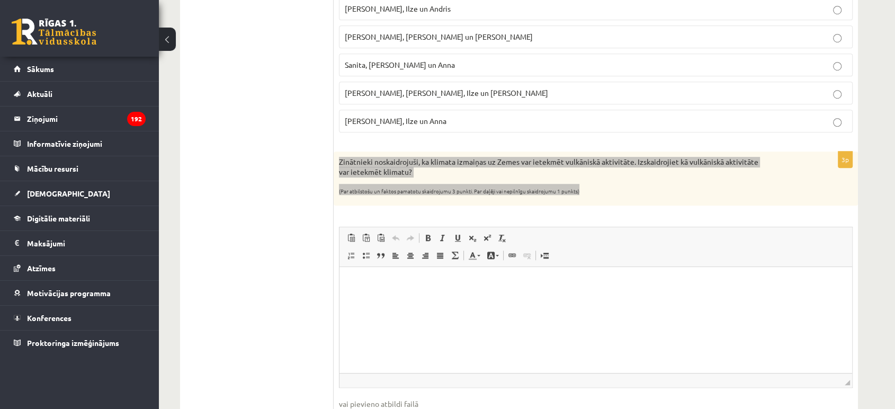
click at [385, 299] on html at bounding box center [596, 283] width 513 height 32
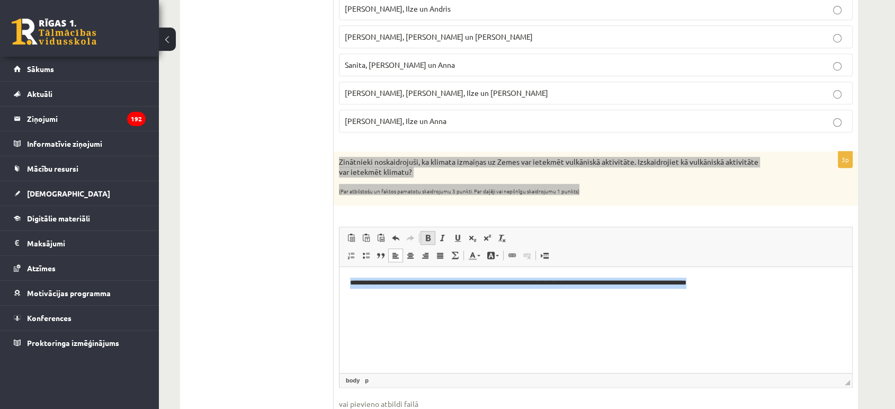
click at [424, 237] on span at bounding box center [428, 238] width 8 height 8
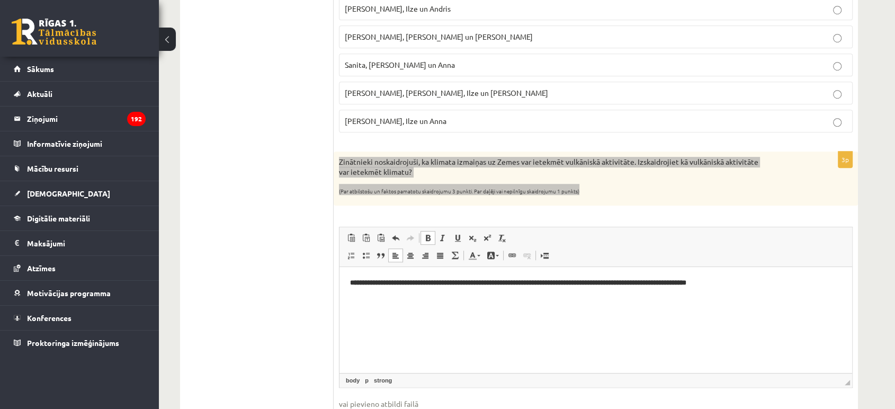
click at [424, 237] on span at bounding box center [428, 238] width 8 height 8
click at [413, 257] on span at bounding box center [410, 255] width 8 height 8
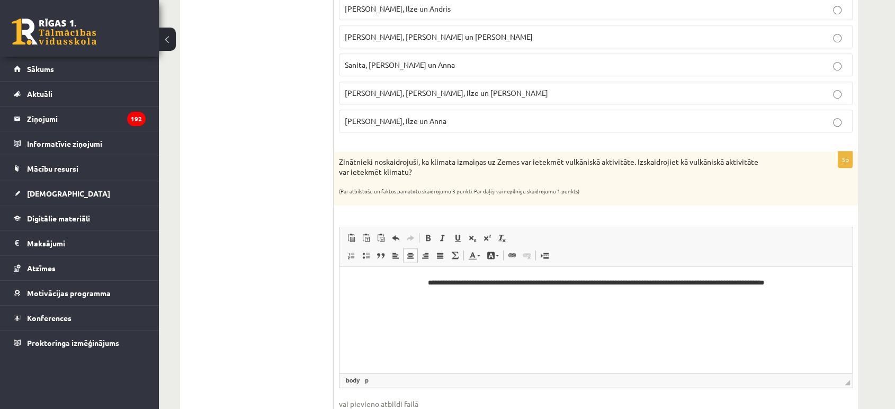
click at [405, 290] on html "**********" at bounding box center [596, 283] width 513 height 32
click at [432, 299] on html "**********" at bounding box center [596, 283] width 513 height 32
click at [452, 299] on html "**********" at bounding box center [596, 283] width 513 height 32
click at [486, 278] on p "**********" at bounding box center [596, 283] width 492 height 11
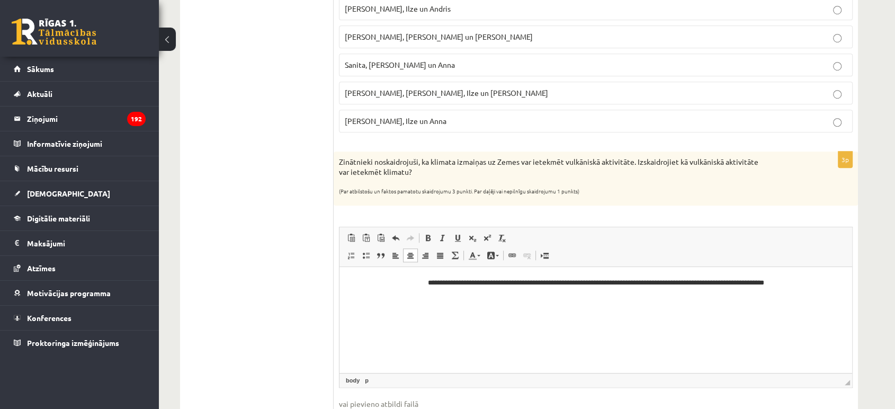
click at [412, 254] on span at bounding box center [410, 255] width 8 height 8
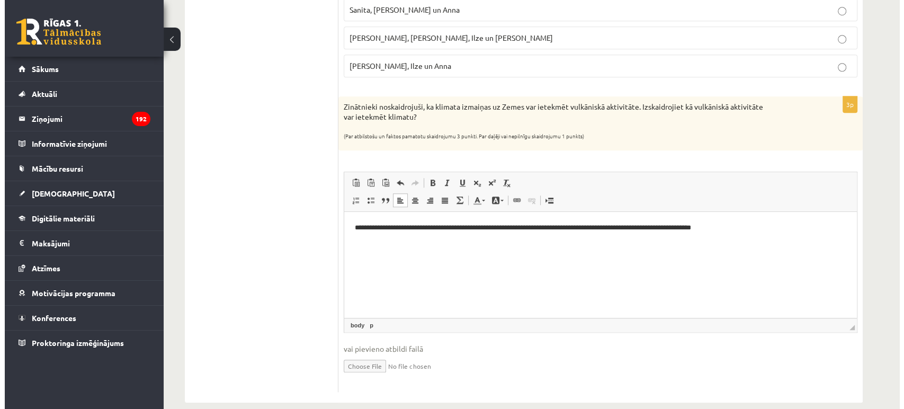
scroll to position [824, 0]
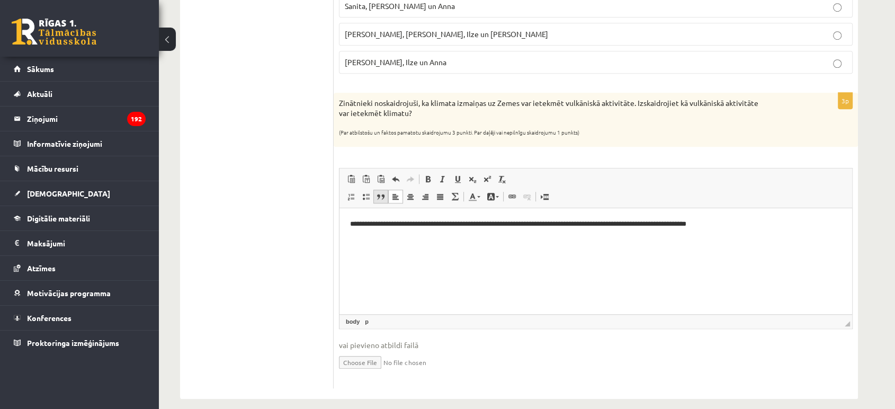
click at [377, 200] on link "Цитата" at bounding box center [380, 197] width 15 height 14
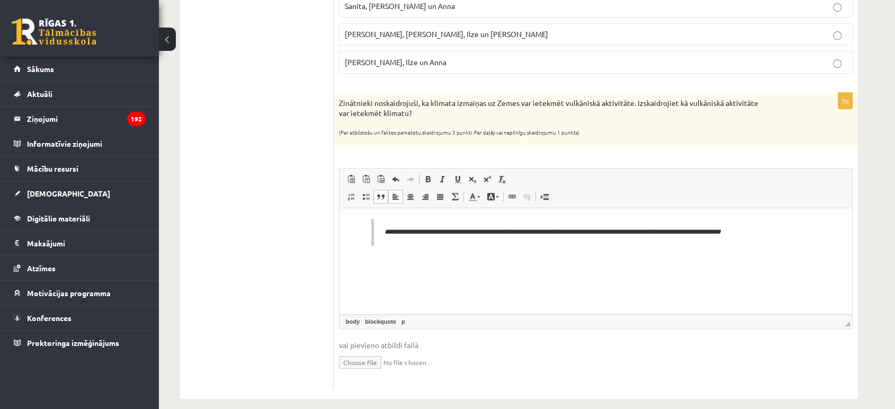
click at [377, 200] on link "Цитата" at bounding box center [380, 197] width 15 height 14
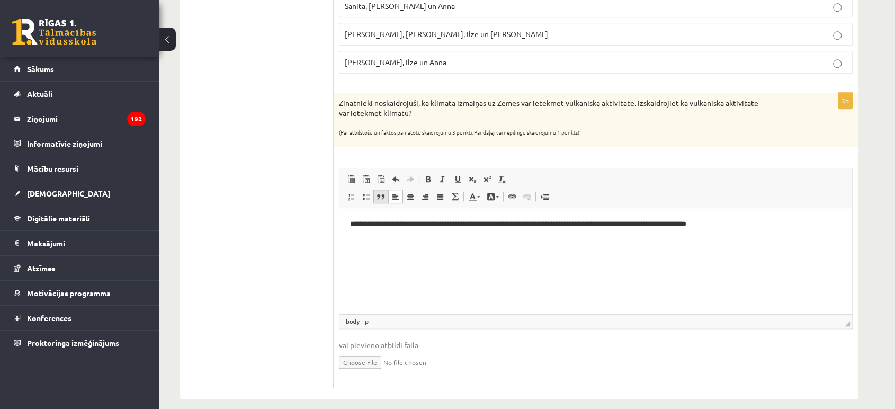
click at [377, 199] on link "Цитата" at bounding box center [380, 197] width 15 height 14
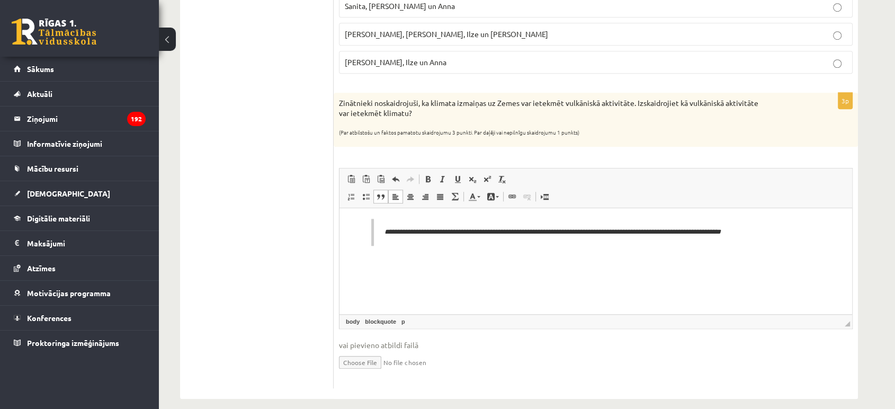
click at [377, 199] on link "Цитата" at bounding box center [380, 197] width 15 height 14
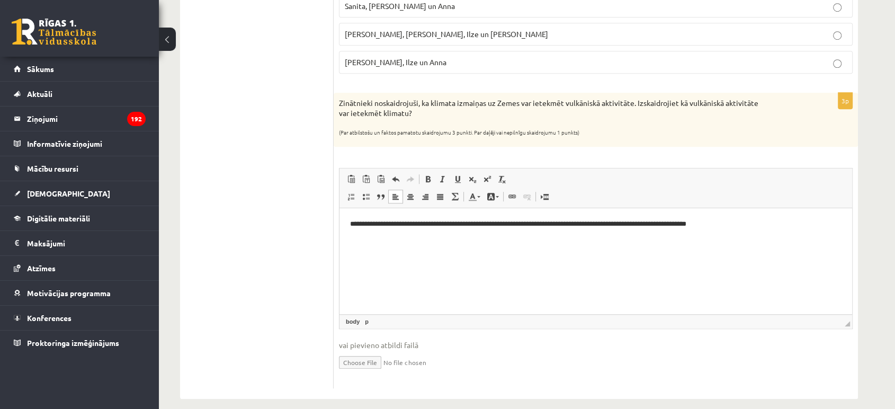
click at [384, 241] on html "**********" at bounding box center [596, 224] width 513 height 32
click at [444, 232] on html "**********" at bounding box center [596, 224] width 513 height 32
click at [444, 231] on html "**********" at bounding box center [596, 224] width 513 height 32
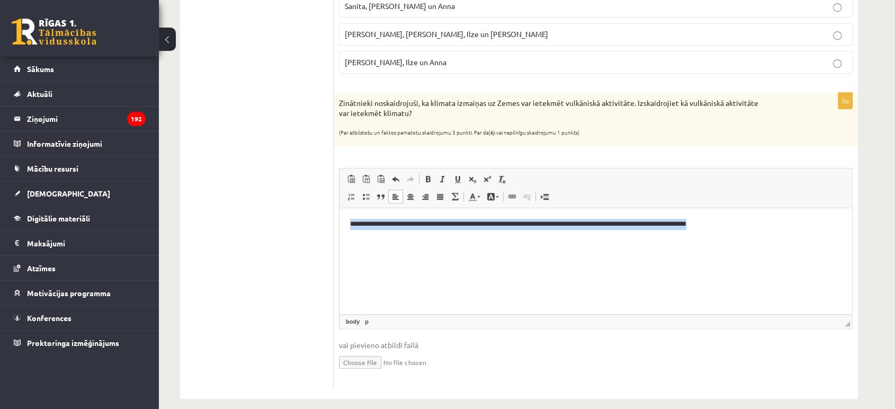
click at [444, 231] on html "**********" at bounding box center [596, 224] width 513 height 32
click at [451, 196] on span at bounding box center [455, 196] width 8 height 8
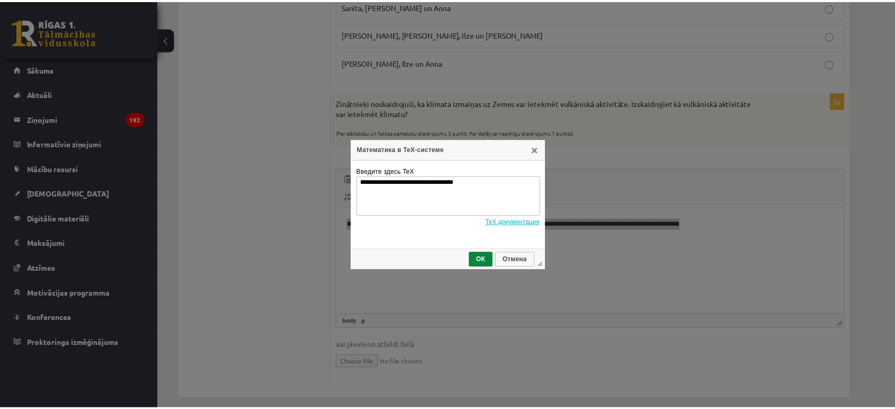
scroll to position [0, 0]
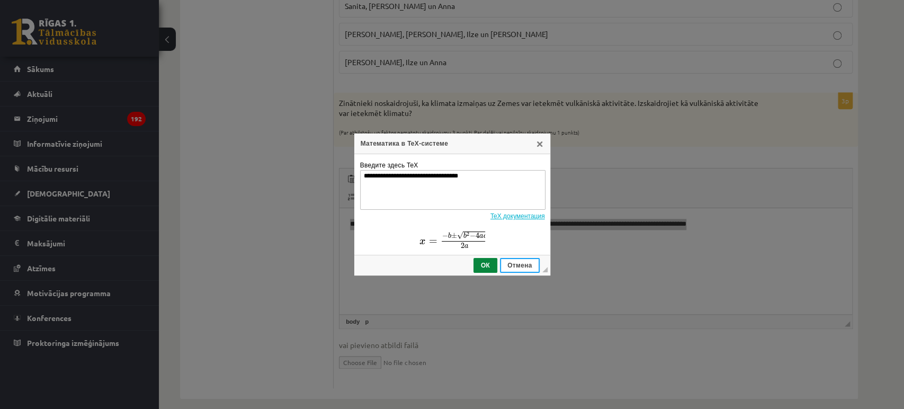
click at [515, 263] on span "Отмена" at bounding box center [519, 265] width 37 height 7
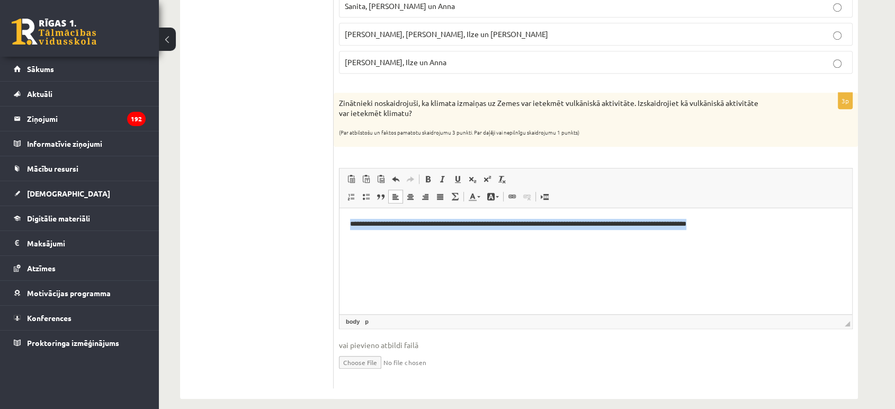
click at [514, 241] on html "**********" at bounding box center [596, 224] width 513 height 32
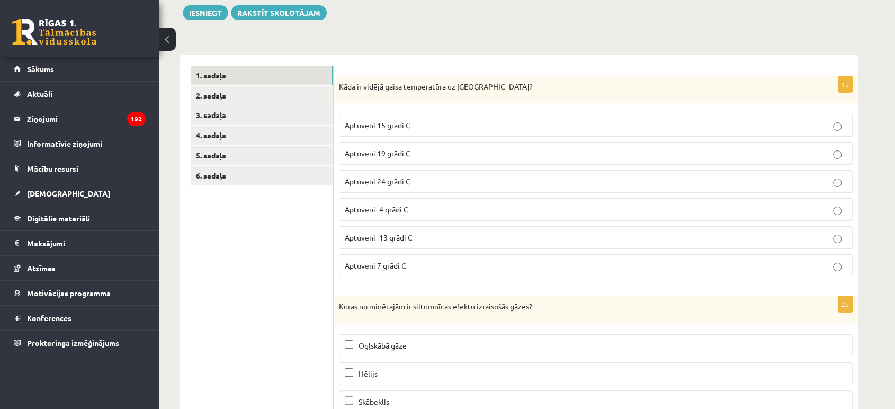
scroll to position [176, 0]
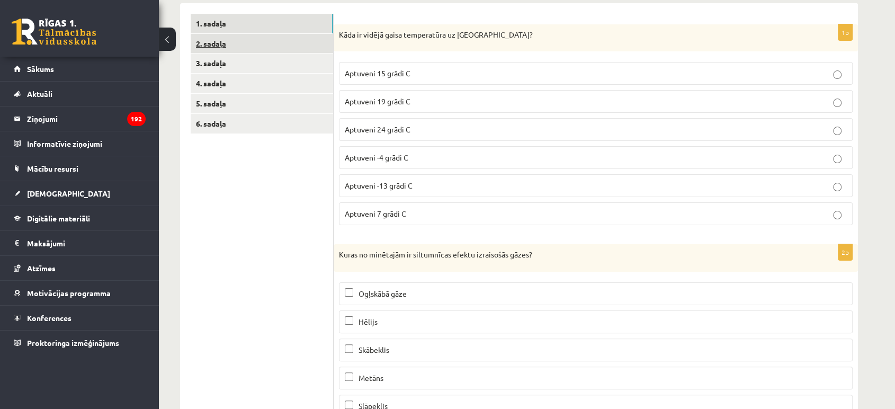
click at [216, 41] on link "2. sadaļa" at bounding box center [262, 44] width 143 height 20
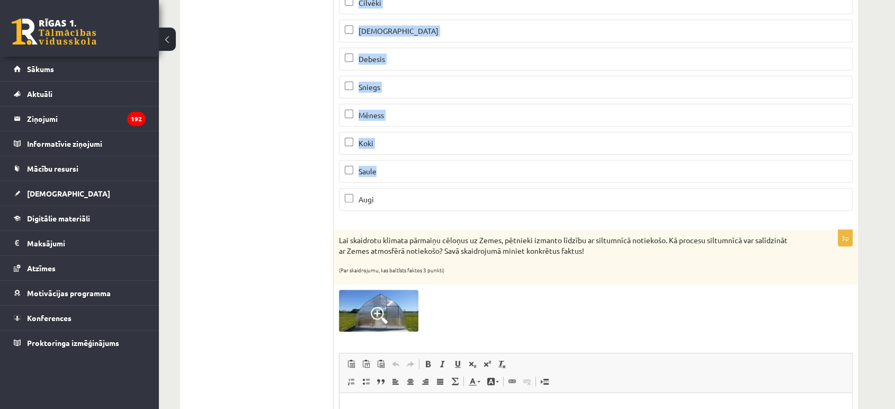
scroll to position [353, 0]
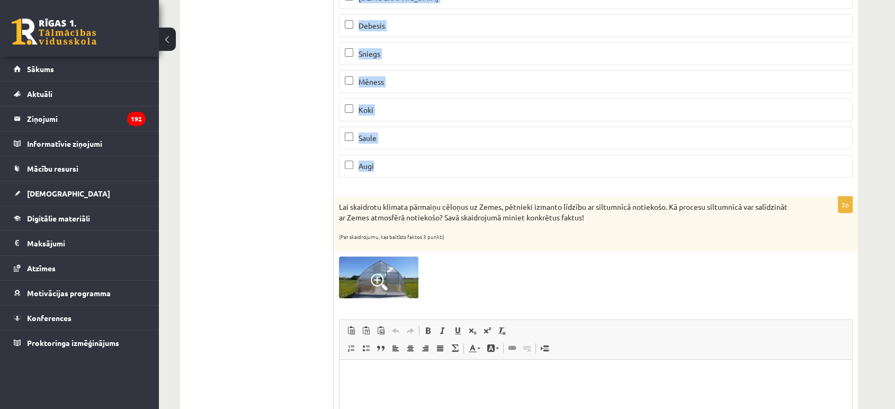
drag, startPoint x: 339, startPoint y: 31, endPoint x: 457, endPoint y: 165, distance: 178.7
click at [457, 165] on div "3p Kas absorbē Zemes atmosfērā esošo ogļskābo gāzi? (Par katru pareizi atzīmētu…" at bounding box center [596, 17] width 524 height 339
copy div "Kas absorbē Zemes atmosfērā esošo ogļskābo gāzi? (Par katru pareizi atzīmētu at…"
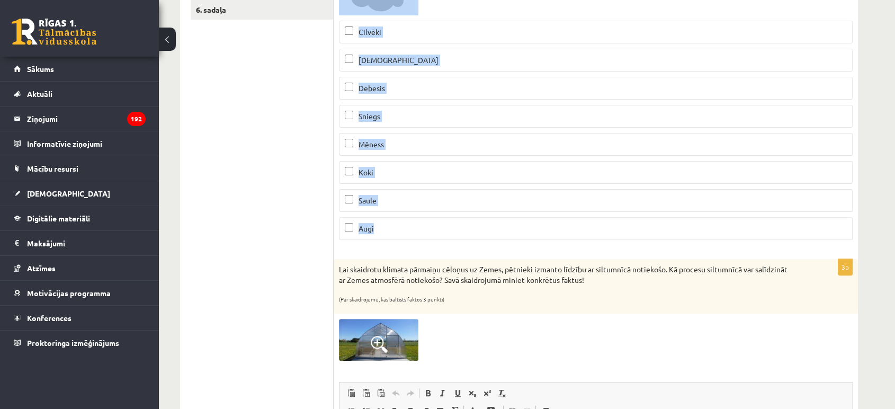
scroll to position [0, 0]
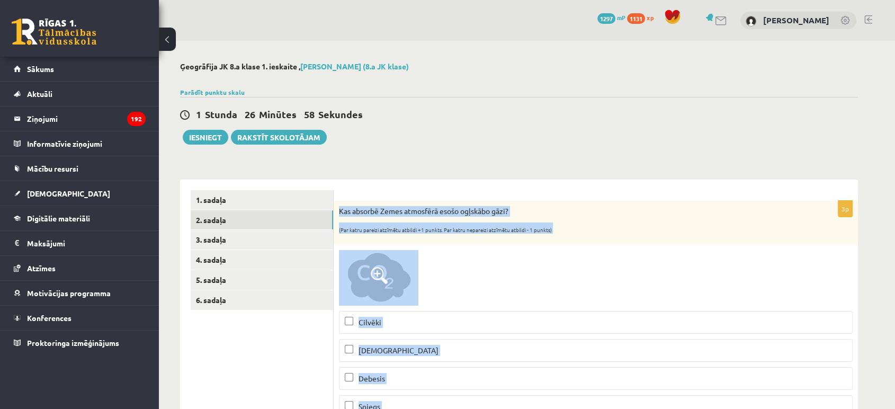
click at [389, 287] on img at bounding box center [378, 278] width 79 height 56
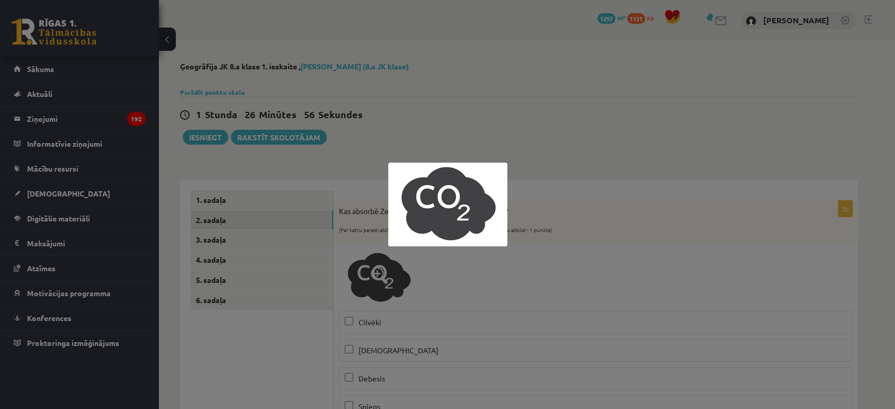
click at [363, 218] on div at bounding box center [447, 204] width 895 height 409
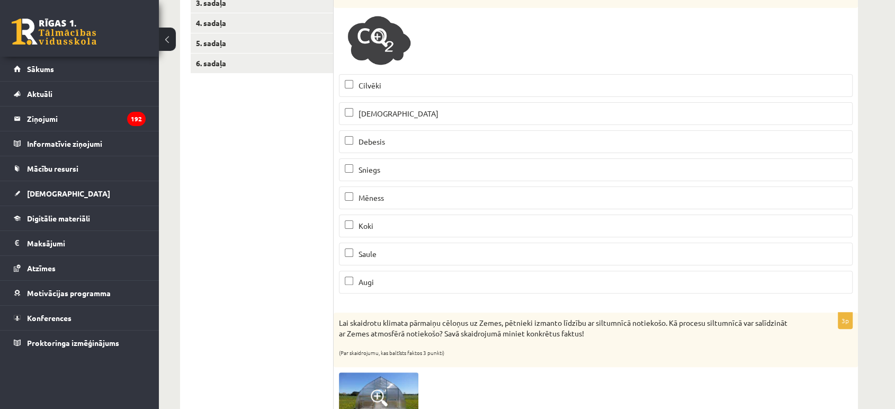
scroll to position [235, 0]
click at [391, 109] on label "Jūra" at bounding box center [596, 115] width 514 height 23
click at [390, 225] on p "Koki" at bounding box center [596, 227] width 502 height 11
click at [386, 275] on label "Augi" at bounding box center [596, 283] width 514 height 23
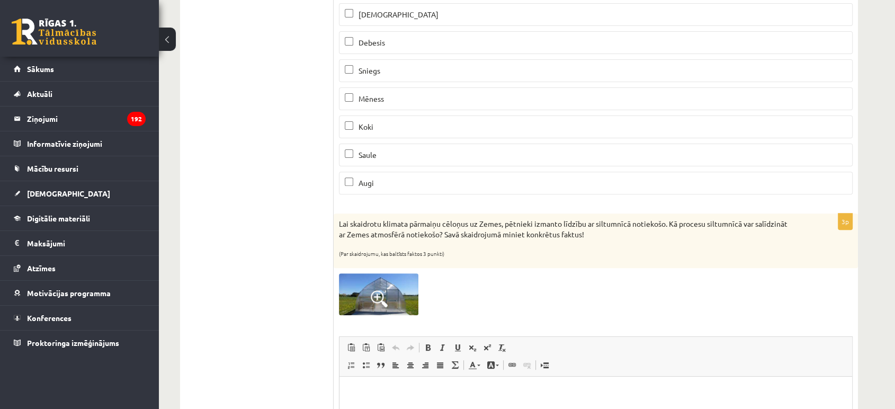
scroll to position [412, 0]
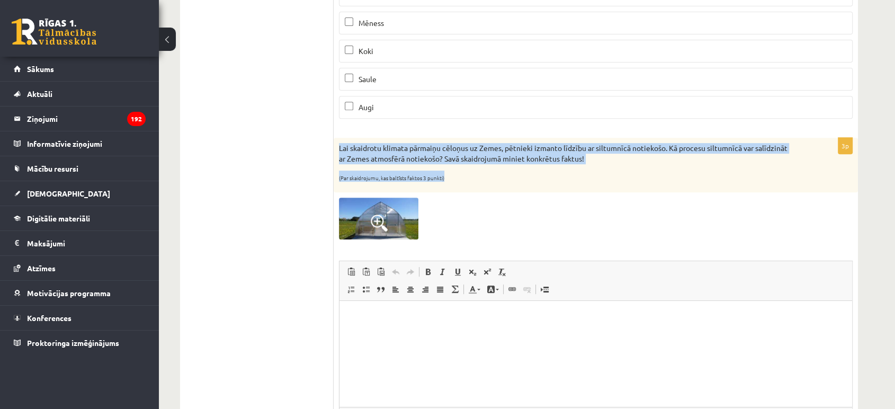
drag, startPoint x: 356, startPoint y: 154, endPoint x: 465, endPoint y: 189, distance: 114.4
click at [465, 189] on div "Lai skaidrotu klimata pārmaiņu cēloņus uz Zemes, pētnieki izmanto līdzību ar si…" at bounding box center [596, 165] width 524 height 55
copy div "Lai skaidrotu klimata pārmaiņu cēloņus uz Zemes, pētnieki izmanto līdzību ar si…"
click at [373, 226] on span at bounding box center [379, 223] width 17 height 17
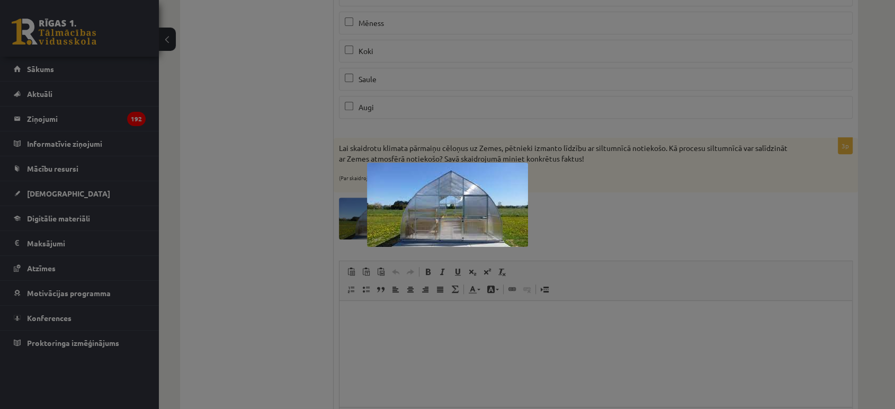
click at [331, 236] on div at bounding box center [447, 204] width 895 height 409
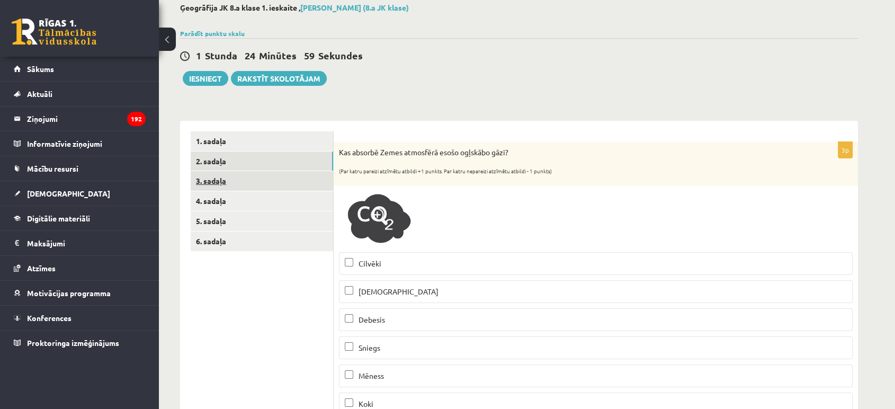
click at [236, 174] on link "3. sadaļa" at bounding box center [262, 181] width 143 height 20
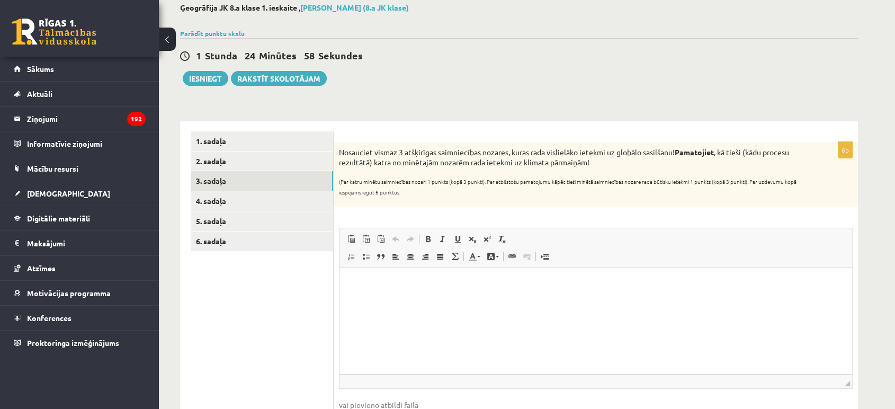
scroll to position [0, 0]
drag, startPoint x: 337, startPoint y: 152, endPoint x: 880, endPoint y: 197, distance: 544.9
click at [880, 197] on div "Ģeogrāfija JK 8.a klase 1. ieskaite , Valerijs Havrovs (8.a JK klase) Parādīt p…" at bounding box center [527, 231] width 736 height 498
copy div "Nosauciet vismaz 3 atšķirīgas saimniecības nozares, kuras rada vislielāko ietek…"
click at [451, 300] on html at bounding box center [596, 284] width 513 height 32
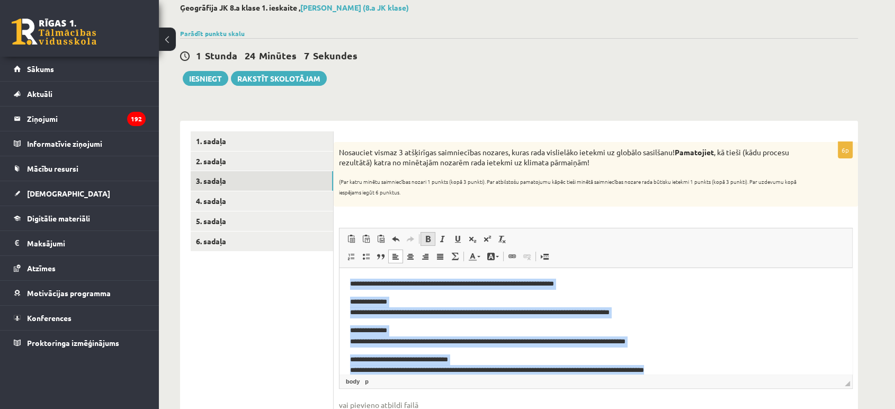
click at [431, 236] on span at bounding box center [428, 239] width 8 height 8
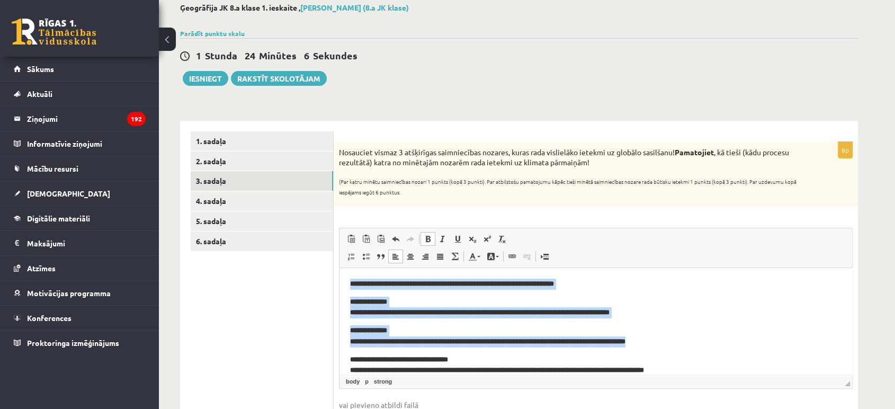
click at [431, 236] on span at bounding box center [428, 239] width 8 height 8
click at [392, 255] on span at bounding box center [395, 256] width 8 height 8
click at [393, 257] on span at bounding box center [395, 256] width 8 height 8
click at [362, 255] on span at bounding box center [366, 256] width 8 height 8
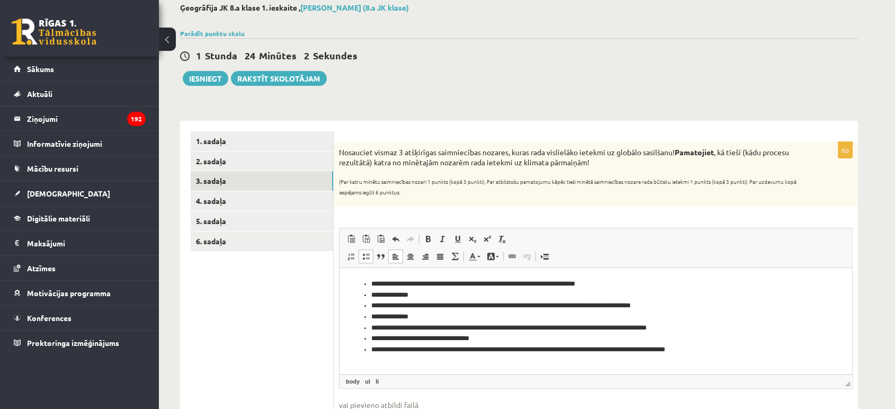
click at [362, 255] on span at bounding box center [366, 256] width 8 height 8
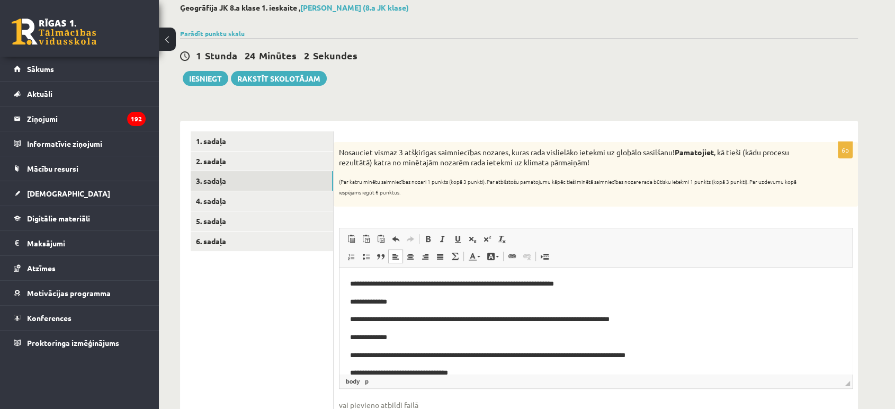
click at [379, 305] on p "**********" at bounding box center [591, 302] width 483 height 11
click at [358, 333] on p "**********" at bounding box center [591, 337] width 483 height 11
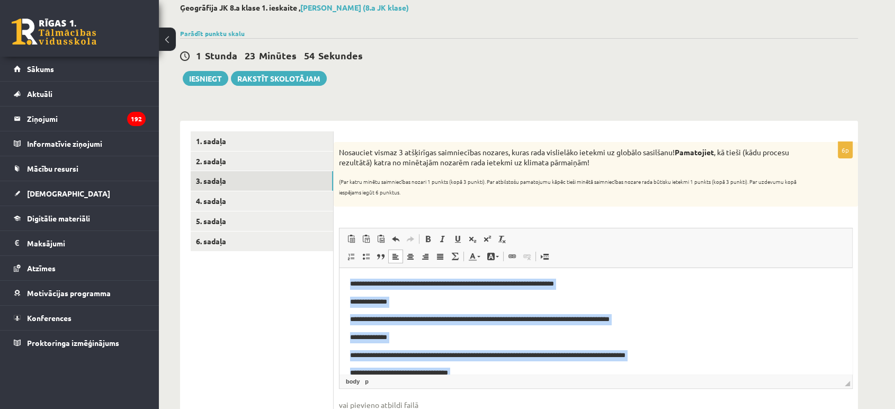
click at [382, 319] on p "**********" at bounding box center [591, 319] width 483 height 11
click at [380, 318] on p "**********" at bounding box center [591, 319] width 483 height 11
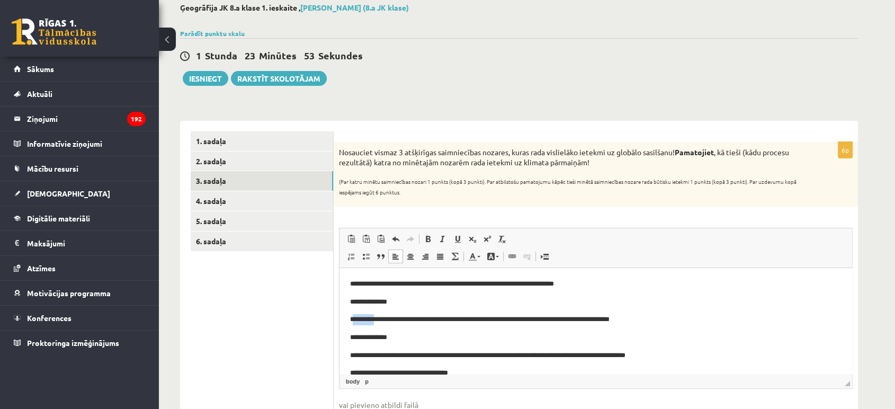
drag, startPoint x: 358, startPoint y: 320, endPoint x: 384, endPoint y: 322, distance: 26.0
click at [384, 322] on p "**********" at bounding box center [591, 319] width 483 height 11
click at [359, 318] on p "**********" at bounding box center [591, 319] width 483 height 11
click at [358, 353] on p "**********" at bounding box center [591, 355] width 483 height 11
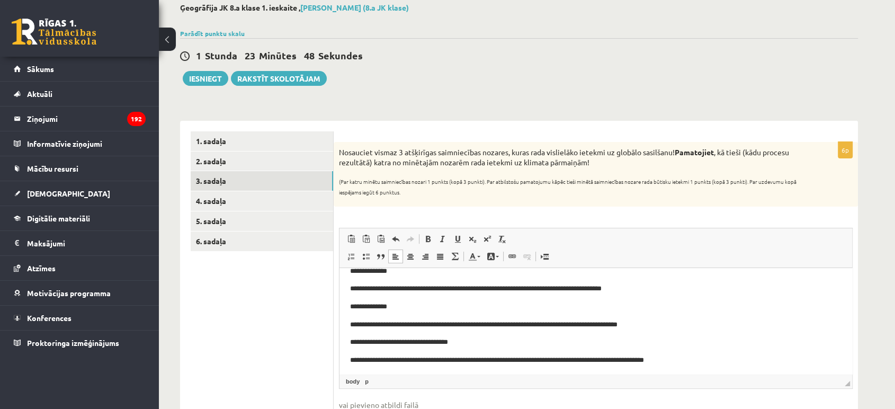
scroll to position [33, 0]
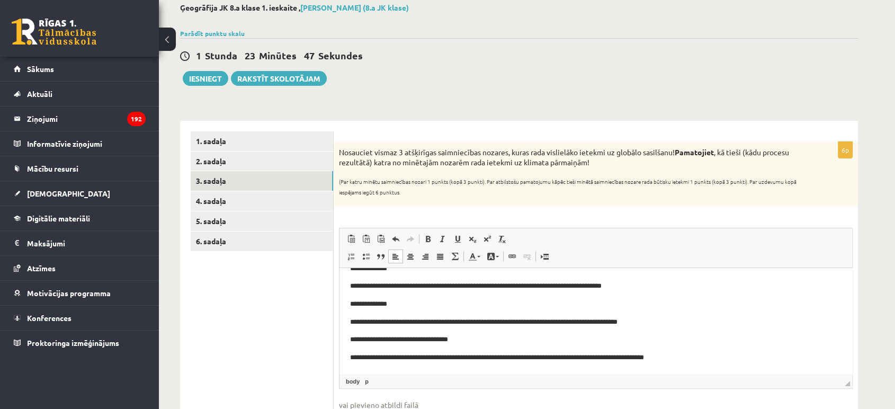
click at [359, 357] on p "**********" at bounding box center [591, 357] width 483 height 11
drag, startPoint x: 359, startPoint y: 357, endPoint x: 364, endPoint y: 358, distance: 5.4
click at [364, 358] on p "**********" at bounding box center [591, 357] width 483 height 11
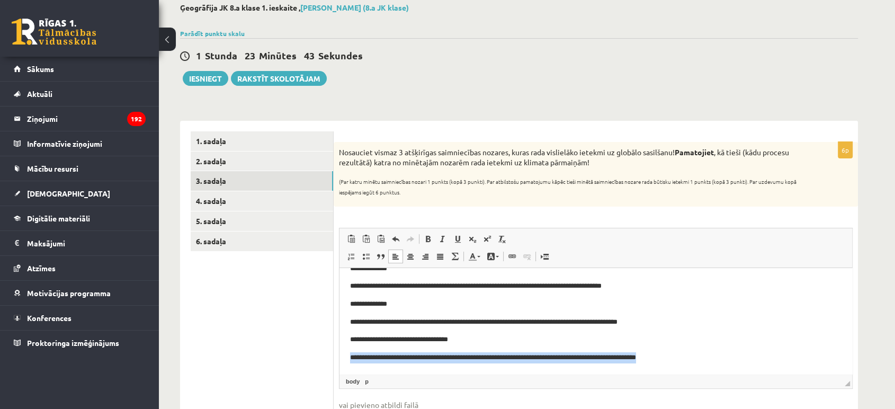
drag, startPoint x: 360, startPoint y: 357, endPoint x: 741, endPoint y: 360, distance: 380.9
click at [741, 360] on p "**********" at bounding box center [591, 357] width 483 height 11
click at [362, 261] on span at bounding box center [366, 256] width 8 height 8
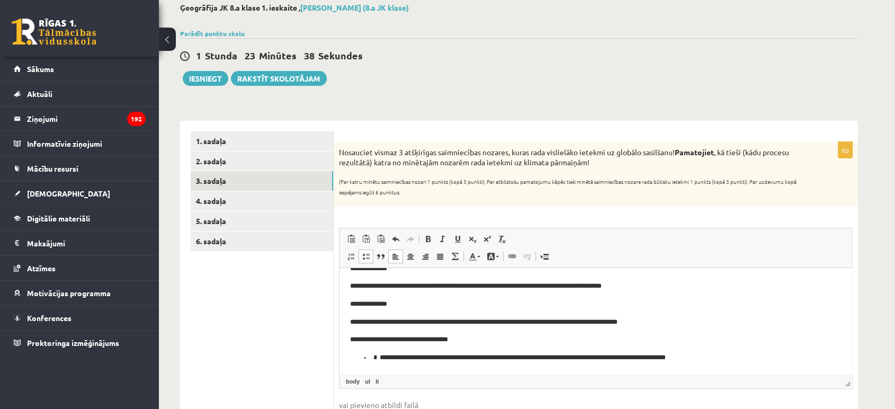
click at [455, 323] on p "**********" at bounding box center [591, 322] width 483 height 11
click at [369, 256] on span at bounding box center [366, 256] width 8 height 8
click at [394, 285] on p "**********" at bounding box center [591, 286] width 483 height 11
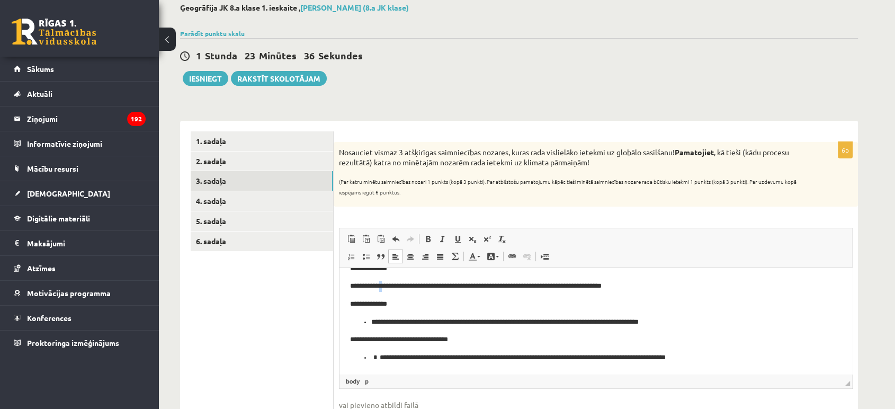
click at [394, 285] on p "**********" at bounding box center [591, 286] width 483 height 11
click at [369, 259] on span at bounding box center [366, 256] width 8 height 8
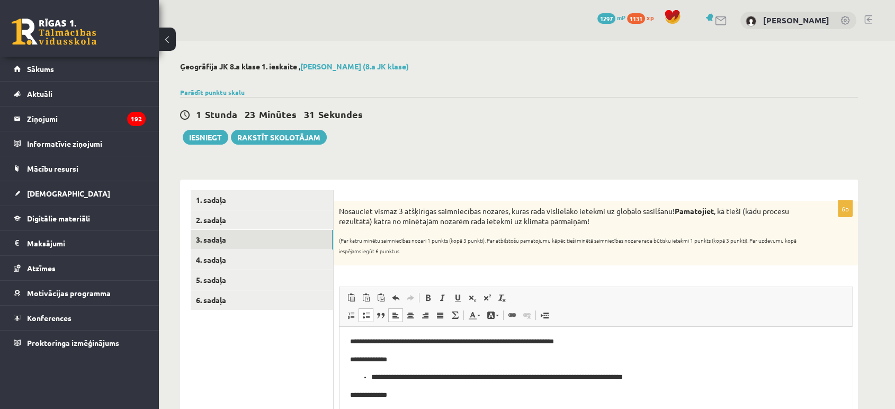
scroll to position [0, 0]
drag, startPoint x: 575, startPoint y: 342, endPoint x: 667, endPoint y: 654, distance: 325.3
click at [340, 327] on html "**********" at bounding box center [596, 396] width 513 height 139
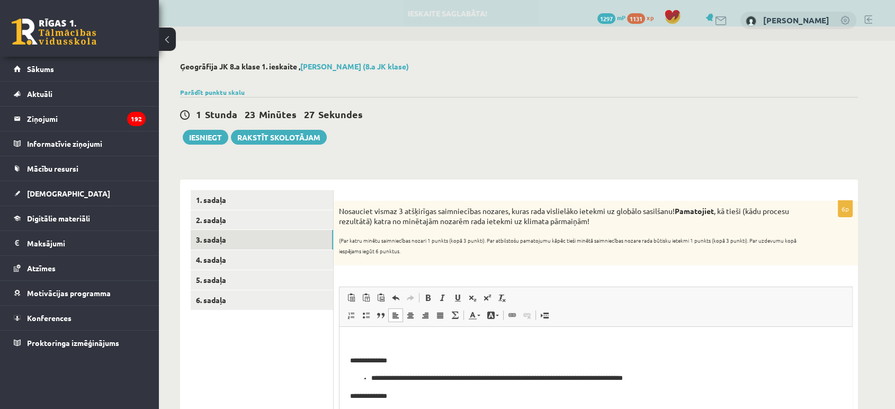
click at [352, 358] on p "**********" at bounding box center [591, 360] width 483 height 11
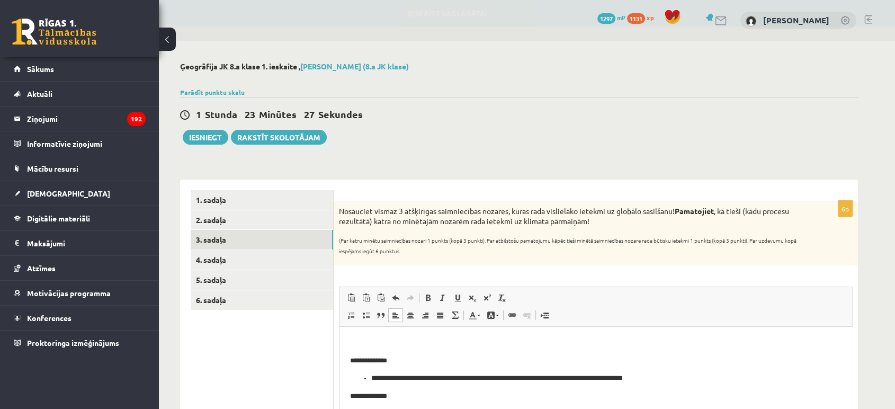
click at [350, 359] on p "**********" at bounding box center [591, 360] width 483 height 11
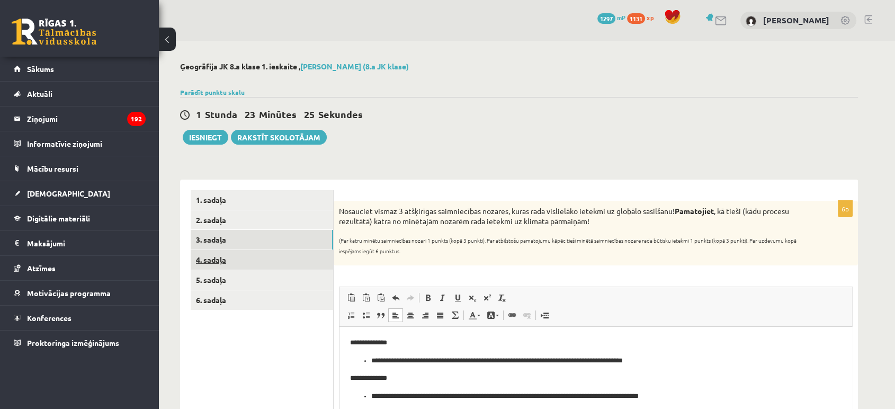
click at [233, 262] on link "4. sadaļa" at bounding box center [262, 260] width 143 height 20
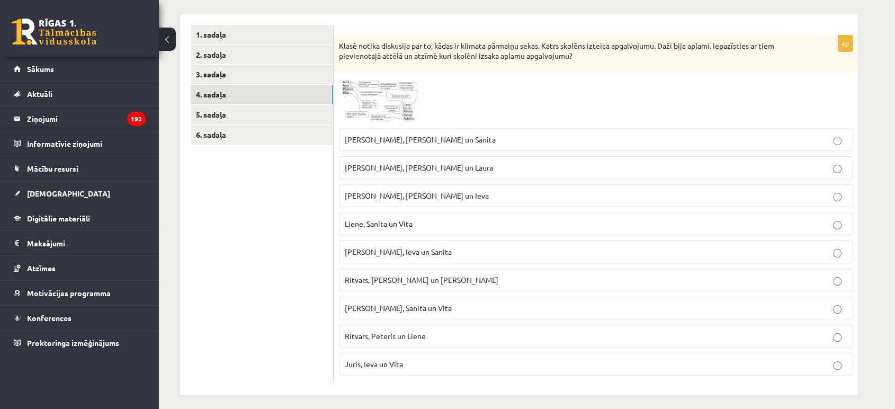
scroll to position [172, 0]
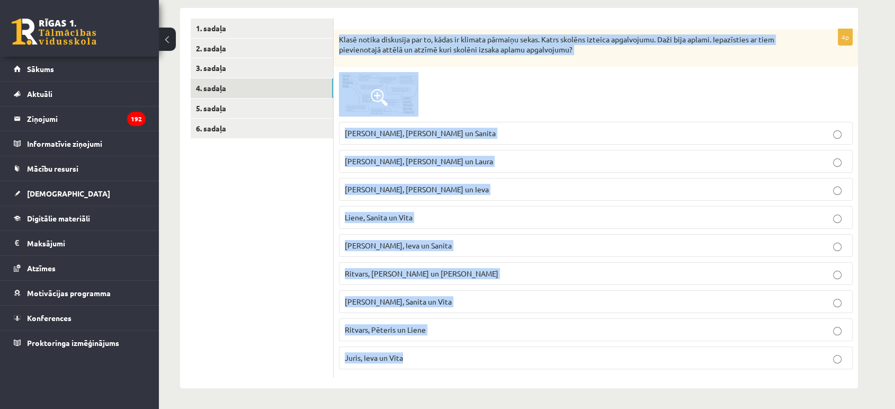
drag, startPoint x: 337, startPoint y: 37, endPoint x: 439, endPoint y: 355, distance: 334.2
click at [439, 355] on div "4p Klasē notika diskusija par to, kādas ir klimata pārmaiņu sekas. Katrs skolēn…" at bounding box center [596, 203] width 524 height 349
copy div "Klasē notika diskusija par to, kādas ir klimata pārmaiņu sekas. Katrs skolēns i…"
click at [376, 103] on span at bounding box center [379, 97] width 17 height 17
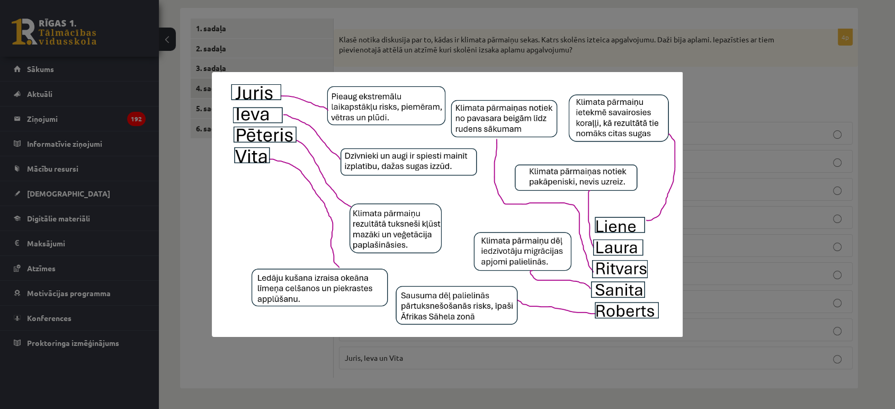
click at [834, 85] on div at bounding box center [447, 204] width 895 height 409
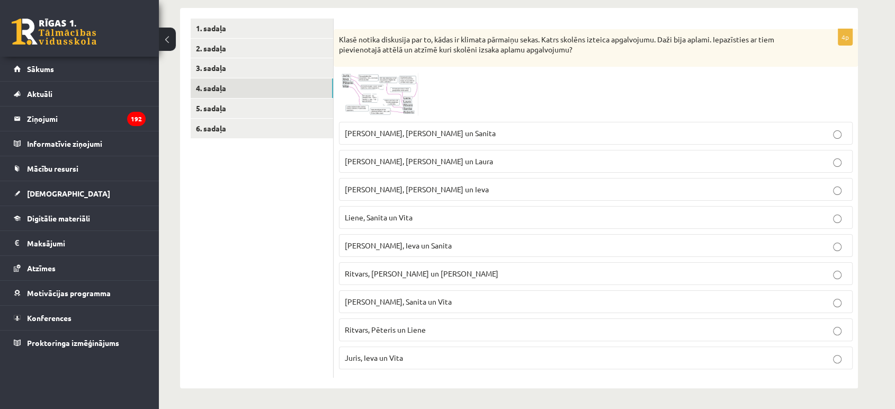
click at [372, 299] on span "Laura, Sanita un Vita" at bounding box center [398, 302] width 107 height 10
click at [236, 114] on link "5. sadaļa" at bounding box center [262, 109] width 143 height 20
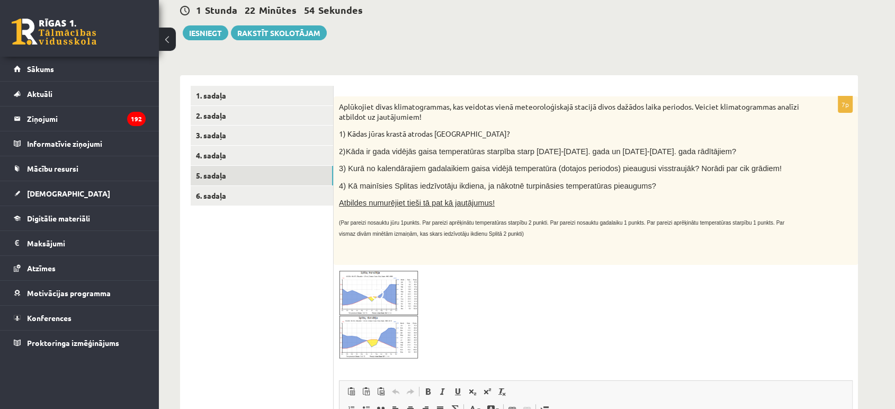
scroll to position [0, 0]
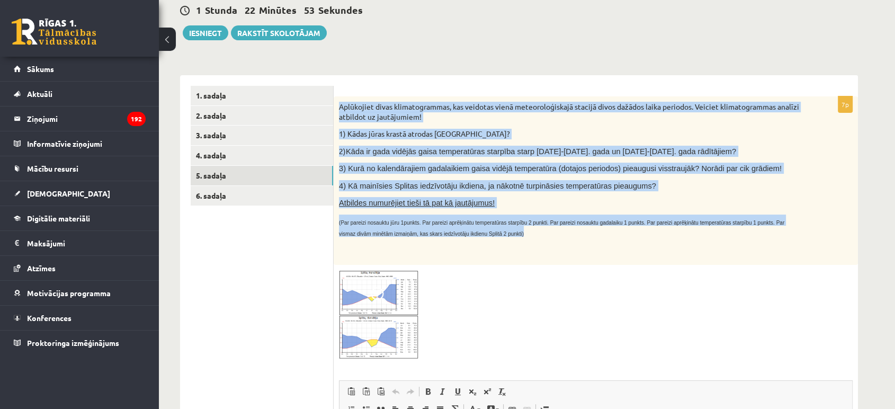
drag, startPoint x: 339, startPoint y: 105, endPoint x: 472, endPoint y: 221, distance: 176.8
click at [475, 231] on div "Aplūkojiet divas klimatogrammas, kas veidotas vienā meteoroloģiskajā stacijā di…" at bounding box center [596, 180] width 524 height 168
copy div "Aplūkojiet divas klimatogrammas, kas veidotas vienā meteoroloģiskajā stacijā di…"
click at [400, 270] on img at bounding box center [378, 314] width 79 height 89
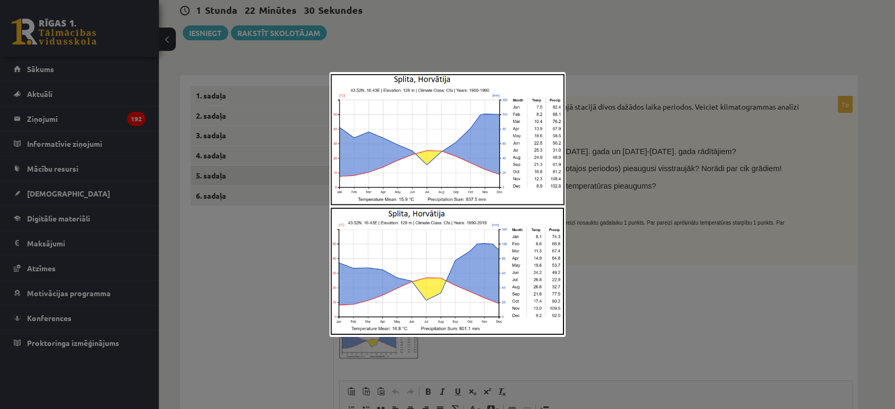
click at [313, 210] on div at bounding box center [447, 204] width 895 height 409
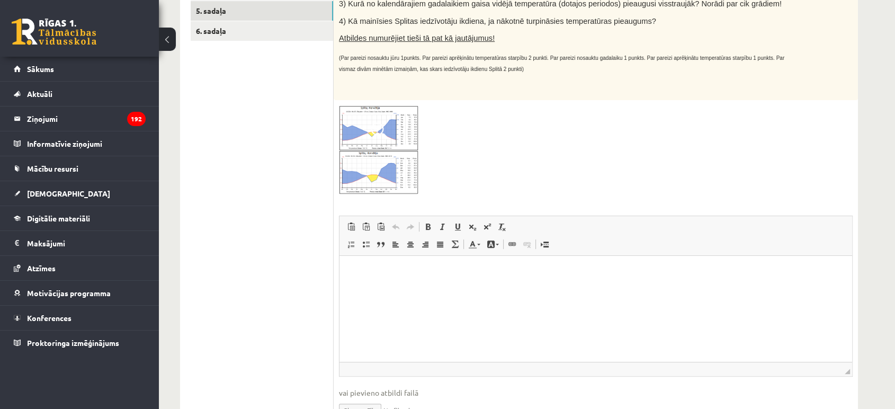
scroll to position [327, 0]
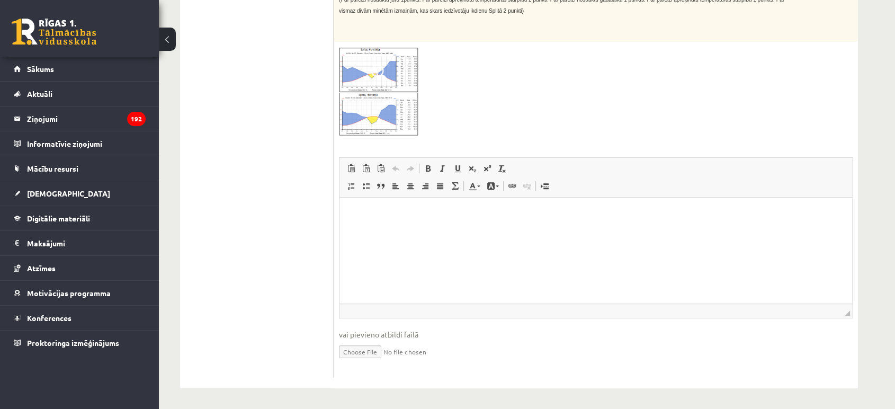
click at [380, 229] on html at bounding box center [596, 213] width 513 height 32
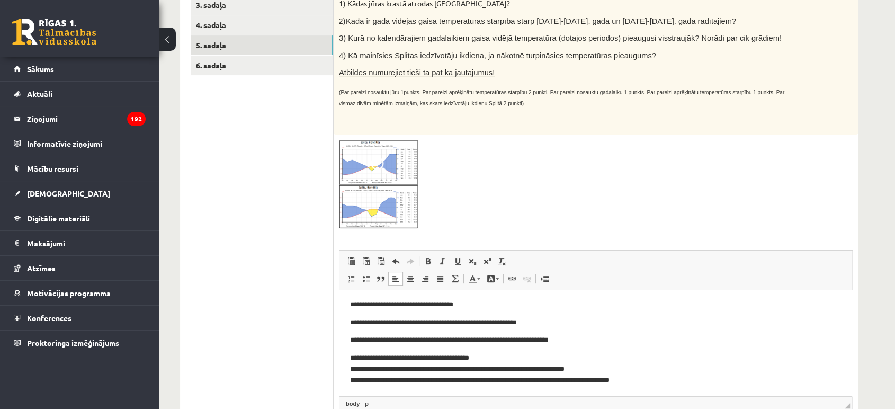
scroll to position [269, 0]
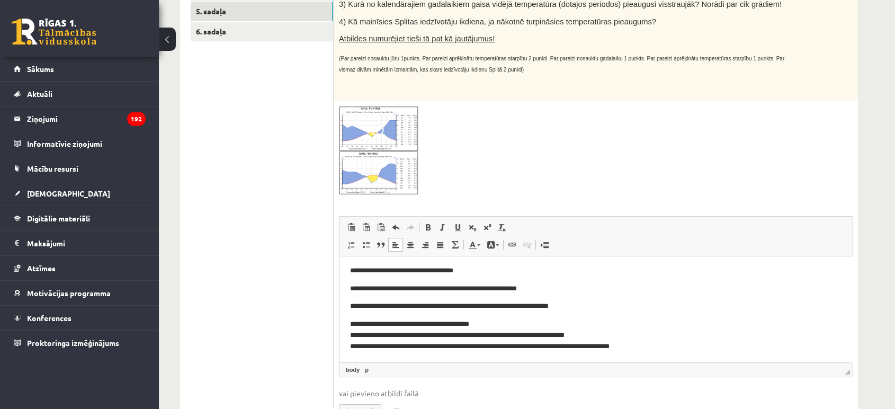
click at [385, 336] on p "**********" at bounding box center [591, 334] width 483 height 33
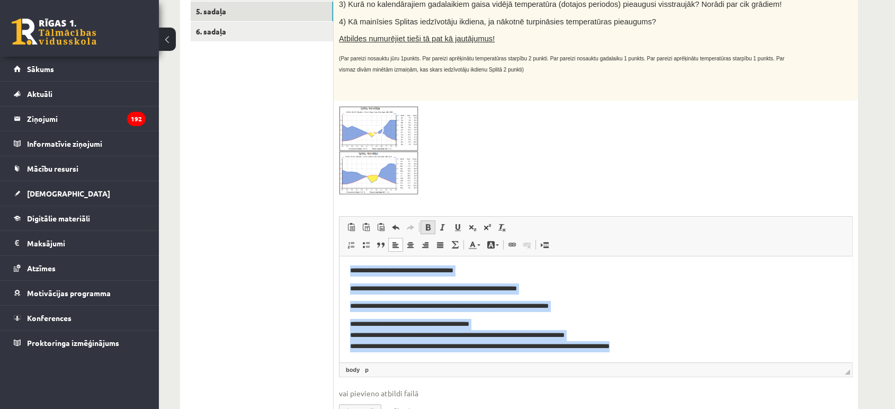
click at [432, 224] on span at bounding box center [428, 227] width 8 height 8
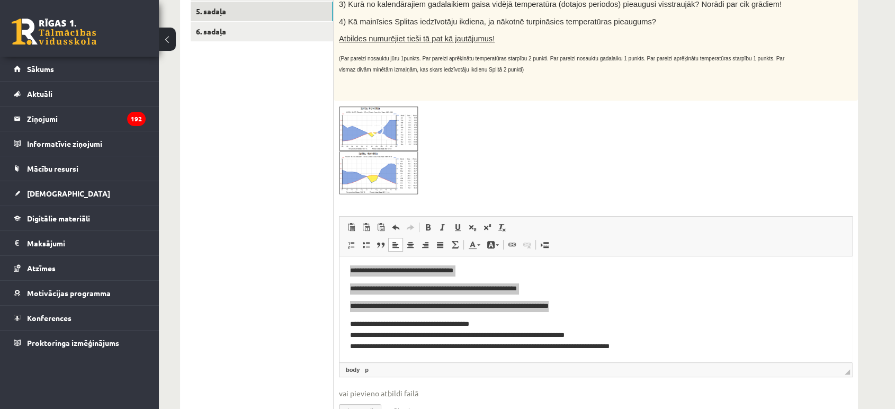
click at [447, 186] on div at bounding box center [596, 150] width 514 height 89
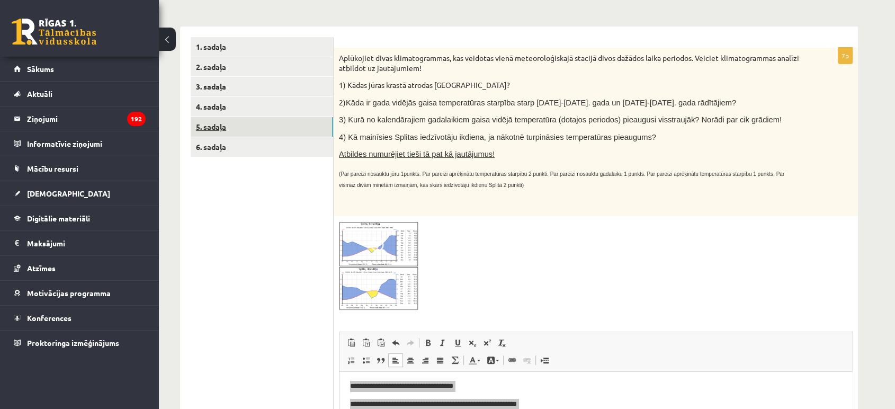
scroll to position [151, 0]
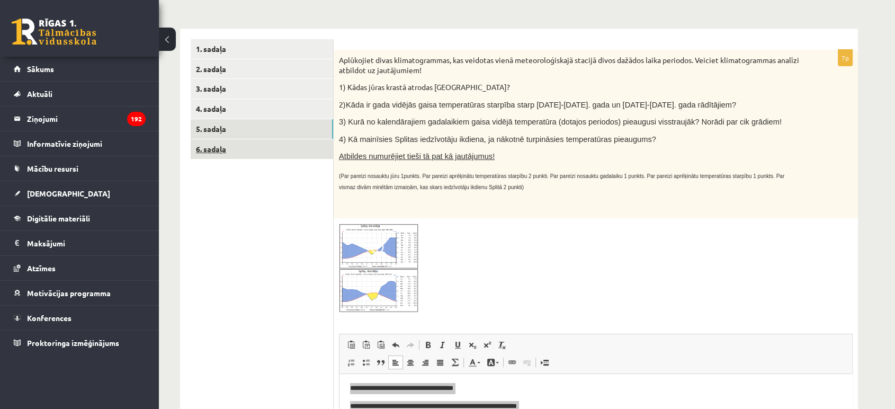
click at [242, 145] on link "6. sadaļa" at bounding box center [262, 149] width 143 height 20
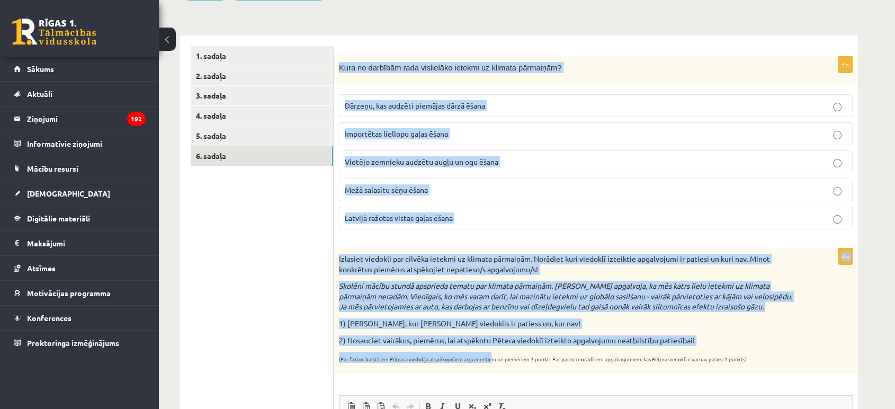
scroll to position [158, 0]
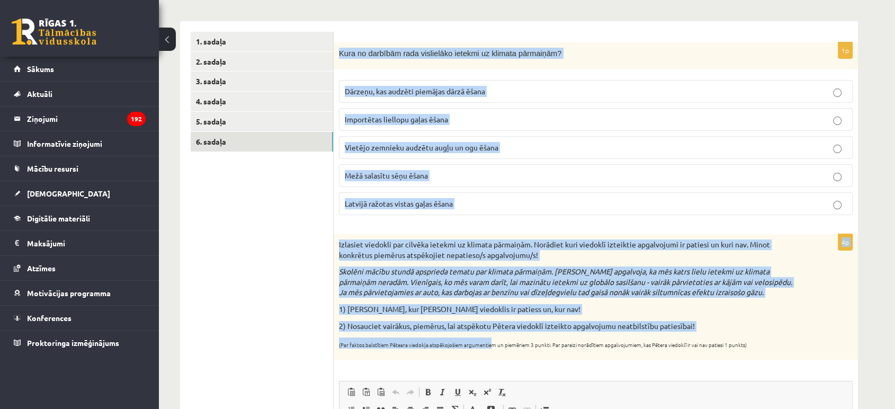
drag, startPoint x: 337, startPoint y: 170, endPoint x: 776, endPoint y: 338, distance: 470.2
click at [776, 338] on form "1p Kura no darbībām rada vislielāko ietekmi uz klimata pārmaiņām? Dārzeņu, kas …" at bounding box center [595, 316] width 503 height 569
copy form "Kura no darbībām rada vislielāko ietekmi uz klimata pārmaiņām? Dārzeņu, kas aud…"
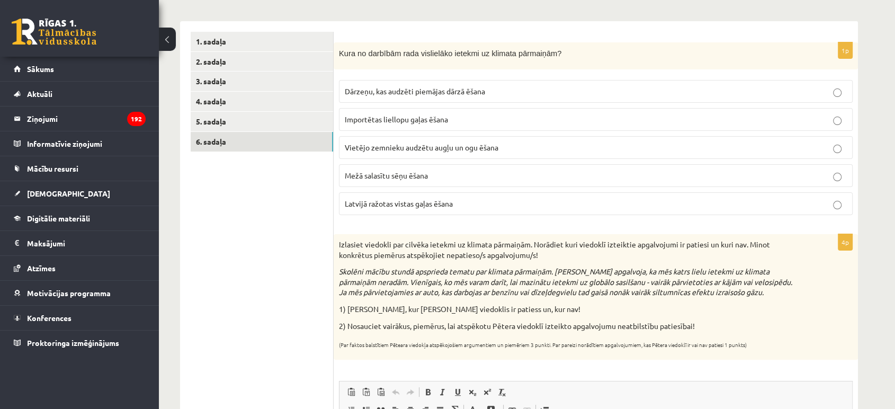
click at [250, 194] on ul "1. sadaļa 2. sadaļa 3. sadaļa 4. sadaļa 5. sadaļa 6. sadaļa" at bounding box center [262, 316] width 143 height 569
click at [403, 118] on span "Importētas liellopu gaļas ēšana" at bounding box center [396, 119] width 103 height 10
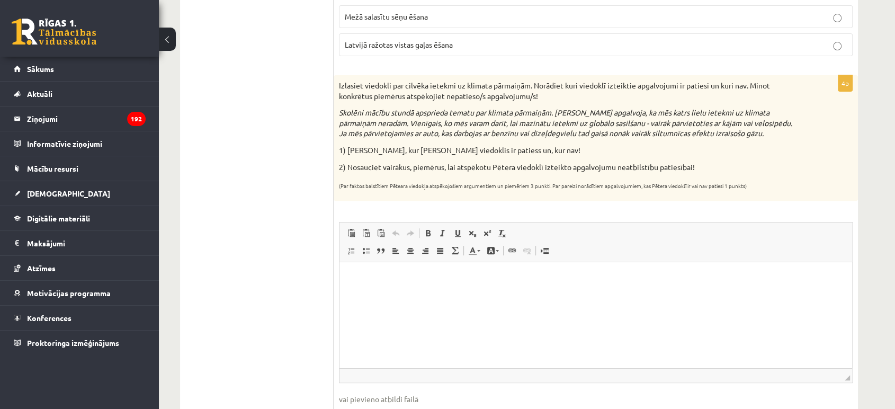
scroll to position [335, 0]
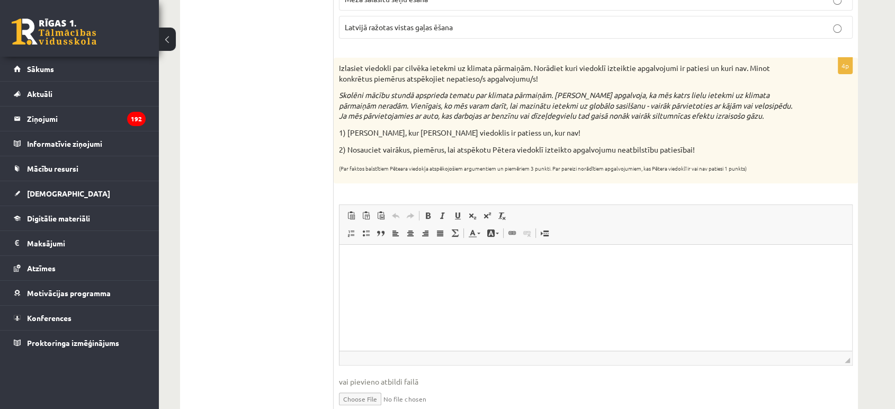
click at [373, 277] on html at bounding box center [596, 260] width 513 height 32
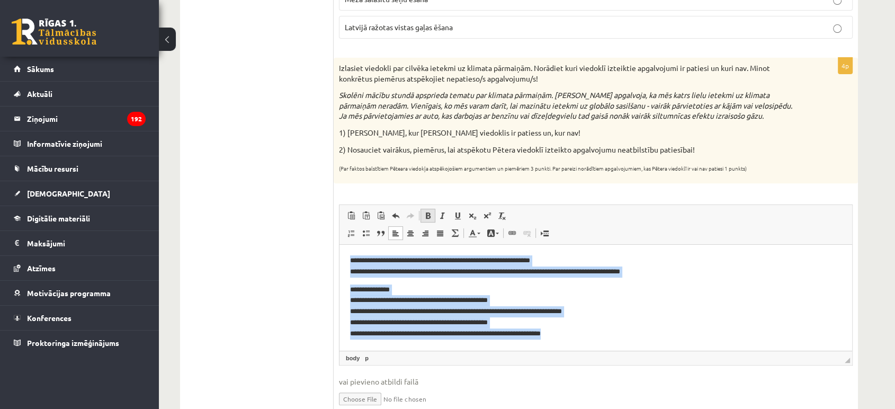
click at [431, 213] on span at bounding box center [428, 215] width 8 height 8
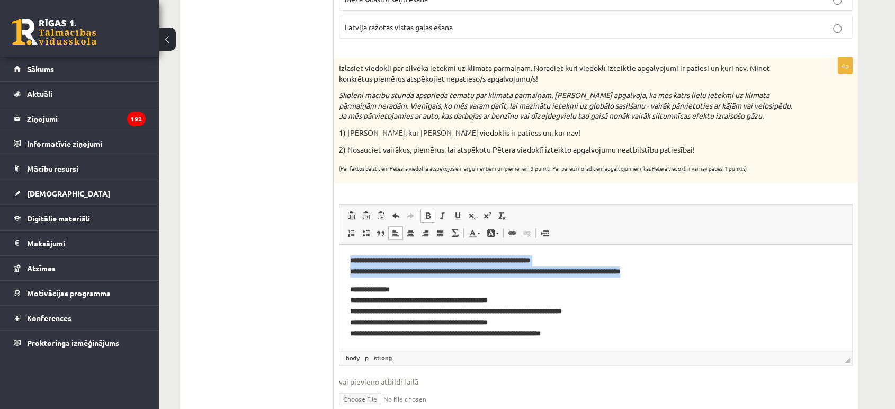
click at [431, 212] on span at bounding box center [428, 215] width 8 height 8
click at [370, 311] on p "**********" at bounding box center [596, 311] width 492 height 55
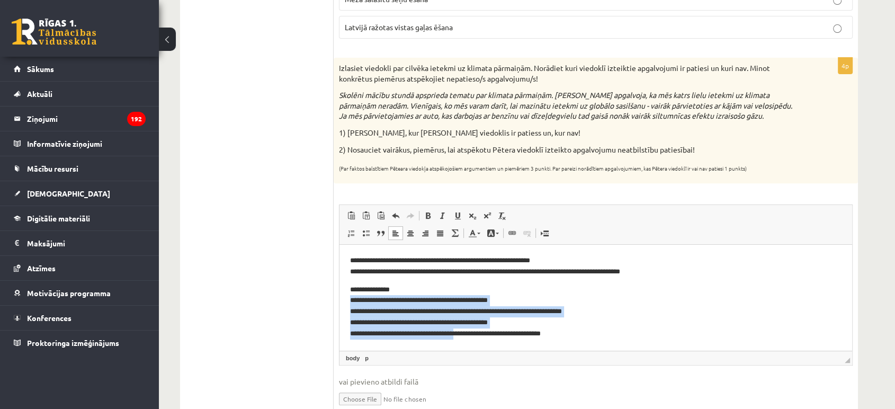
drag, startPoint x: 350, startPoint y: 301, endPoint x: 461, endPoint y: 335, distance: 116.8
click at [461, 335] on p "**********" at bounding box center [596, 311] width 492 height 55
click at [412, 313] on p "**********" at bounding box center [596, 311] width 492 height 55
click at [365, 299] on p "**********" at bounding box center [596, 311] width 492 height 55
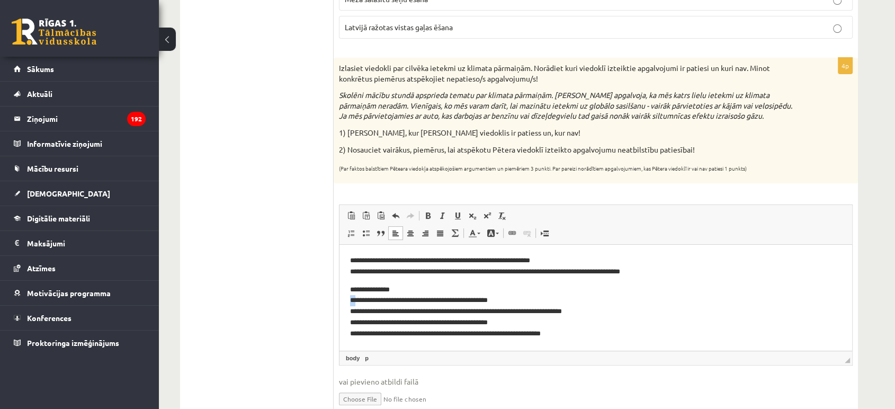
click at [354, 299] on p "**********" at bounding box center [596, 311] width 492 height 55
click at [357, 309] on p "**********" at bounding box center [596, 311] width 492 height 55
click at [357, 324] on p "**********" at bounding box center [596, 311] width 492 height 55
click at [357, 332] on p "**********" at bounding box center [596, 311] width 492 height 55
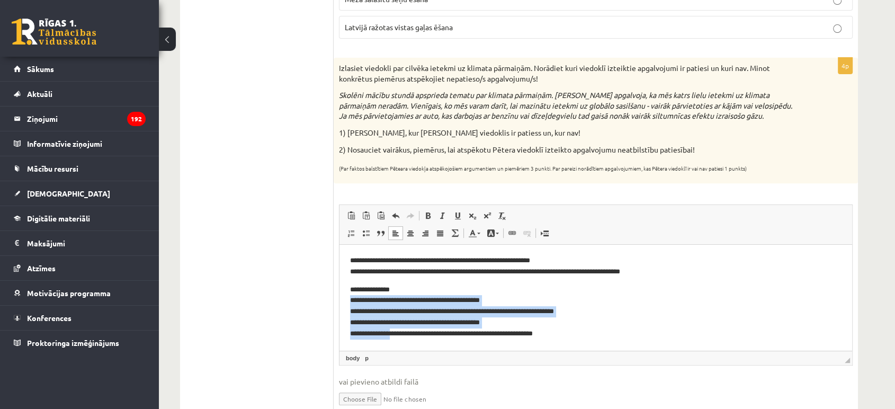
drag, startPoint x: 354, startPoint y: 300, endPoint x: 739, endPoint y: 594, distance: 484.2
click at [400, 349] on html "**********" at bounding box center [596, 296] width 513 height 105
click at [358, 317] on p "**********" at bounding box center [596, 311] width 492 height 55
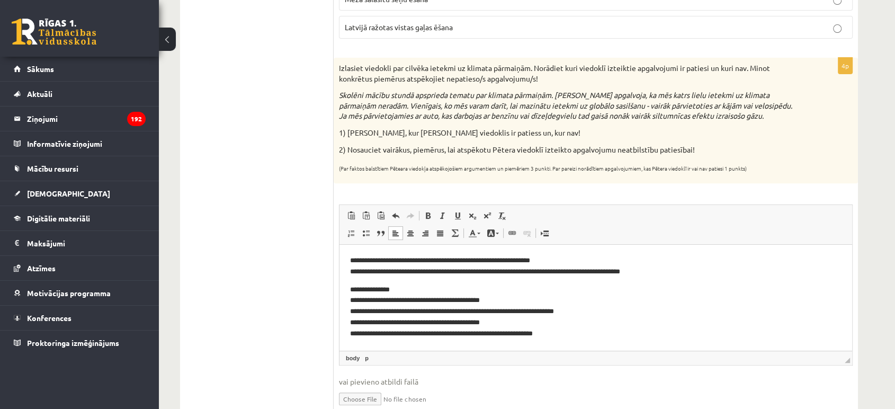
click at [348, 301] on html "**********" at bounding box center [596, 296] width 513 height 105
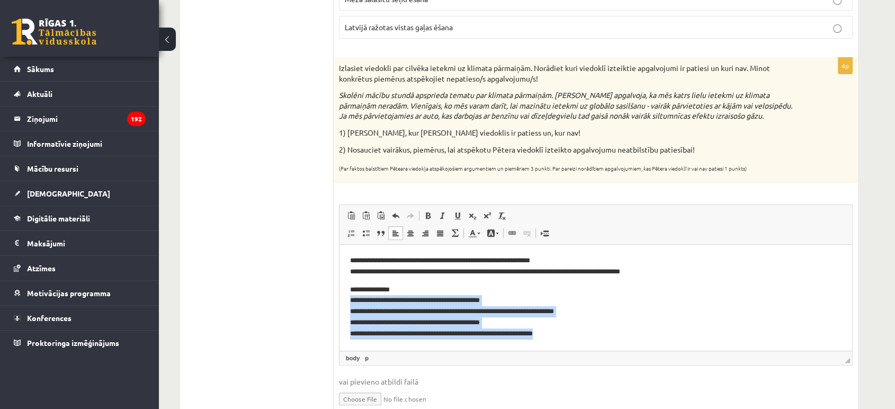
drag, startPoint x: 342, startPoint y: 297, endPoint x: 568, endPoint y: 332, distance: 229.4
click at [568, 334] on html "**********" at bounding box center [596, 296] width 513 height 105
click at [371, 233] on link "Вставить / удалить маркированный список" at bounding box center [366, 233] width 15 height 14
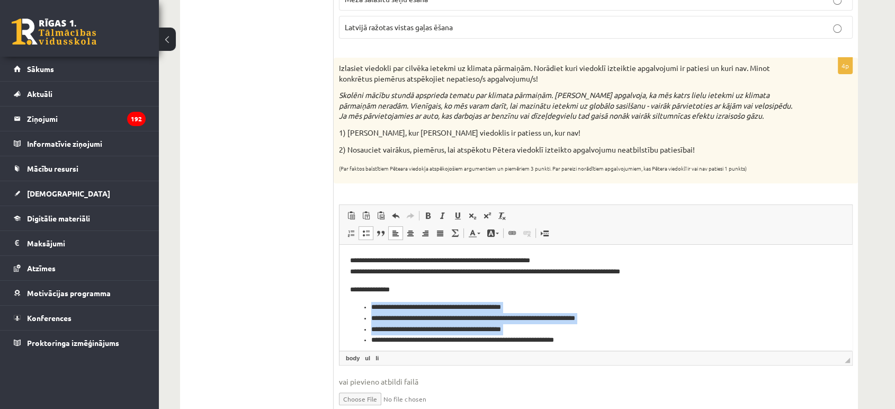
click at [360, 313] on ul "**********" at bounding box center [596, 323] width 492 height 44
click at [424, 315] on li "**********" at bounding box center [591, 318] width 440 height 11
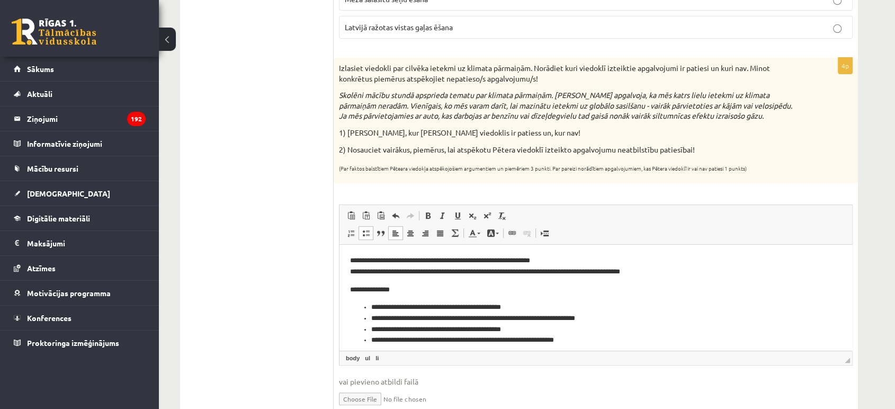
click at [378, 293] on p "**********" at bounding box center [591, 289] width 483 height 11
click at [307, 297] on ul "1. sadaļa 2. sadaļa 3. sadaļa 4. sadaļa 5. sadaļa 6. sadaļa" at bounding box center [262, 139] width 143 height 569
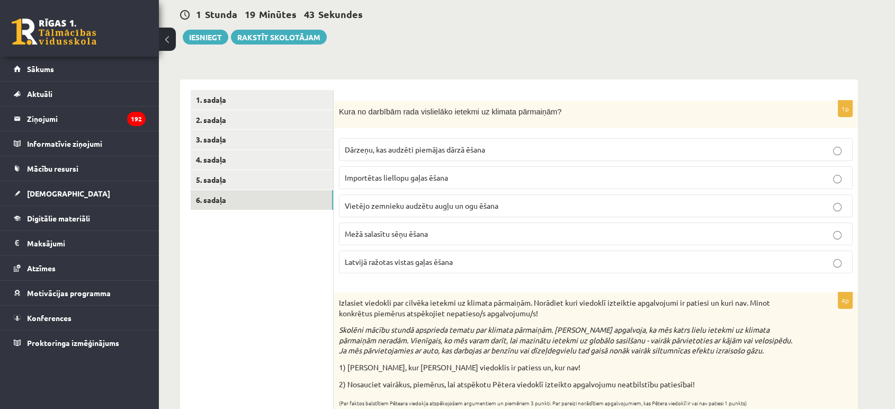
scroll to position [100, 0]
click at [199, 23] on div "1 Stunda 19 Minūtes 42 Sekundes Ieskaite saglabāta! Iesniegt Rakstīt skolotājam" at bounding box center [519, 21] width 678 height 48
click at [201, 39] on button "Iesniegt" at bounding box center [206, 37] width 46 height 15
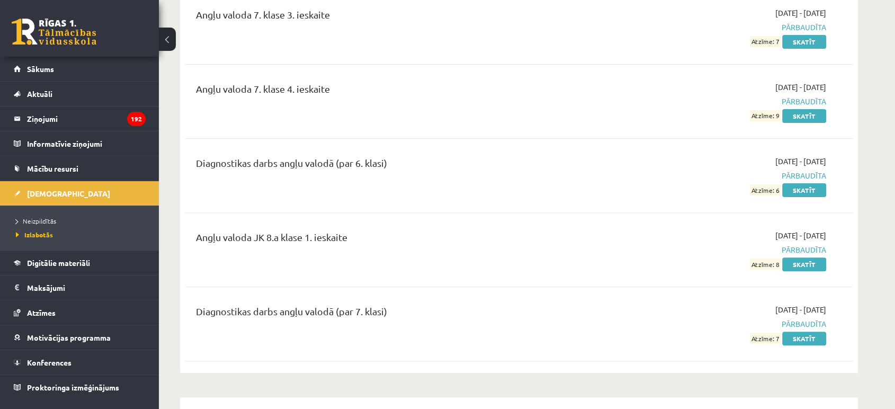
scroll to position [294, 0]
click at [52, 219] on span "Neizpildītās" at bounding box center [36, 221] width 40 height 8
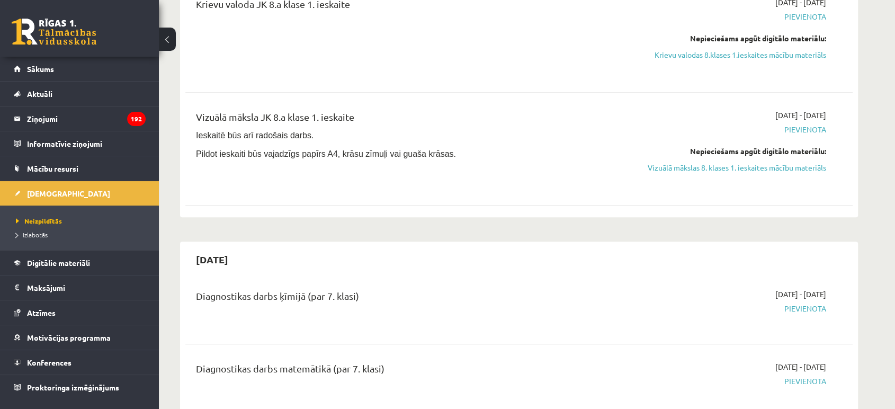
scroll to position [412, 0]
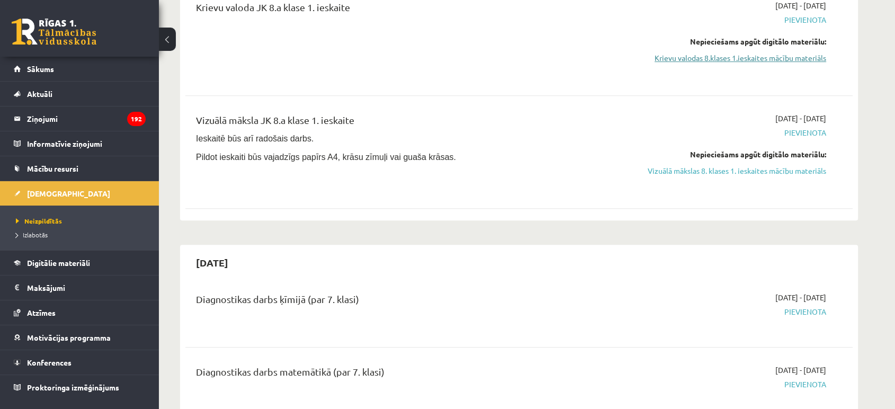
click at [773, 61] on link "Krievu valodas 8.klases 1.ieskaites mācību materiāls" at bounding box center [727, 57] width 200 height 11
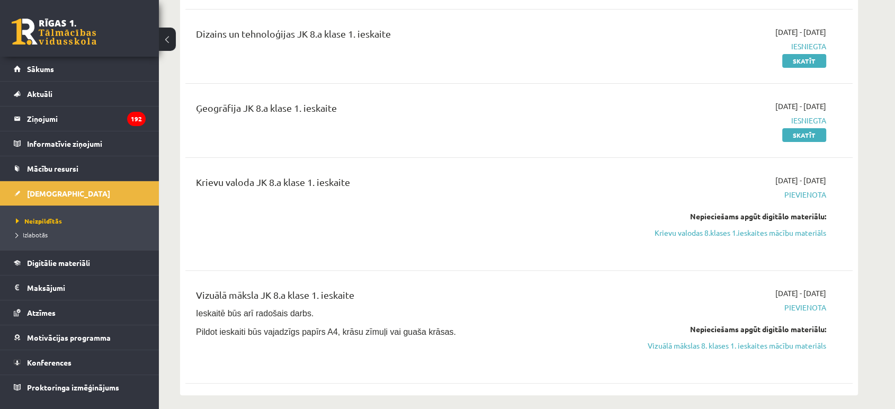
scroll to position [235, 0]
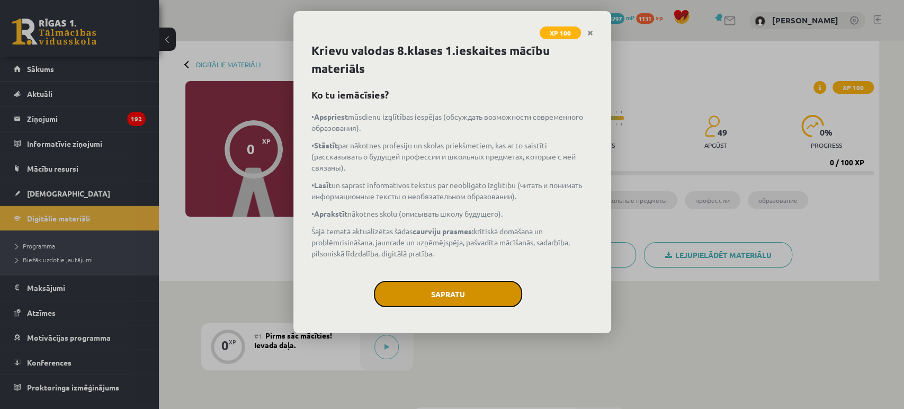
click at [402, 305] on button "Sapratu" at bounding box center [448, 294] width 148 height 26
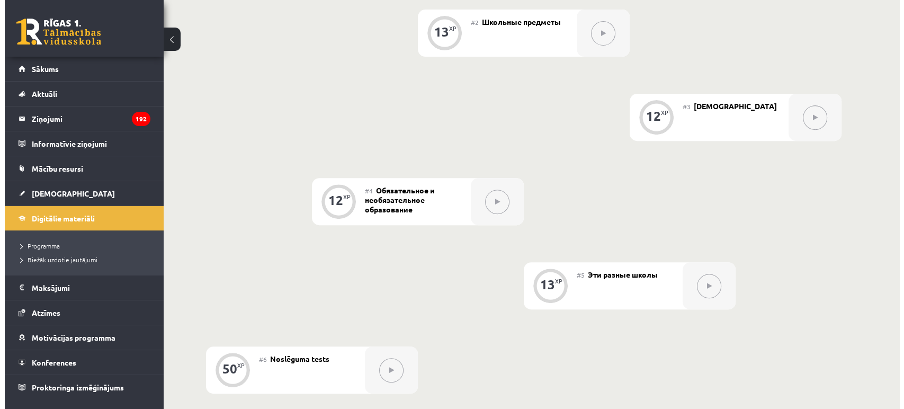
scroll to position [298, 0]
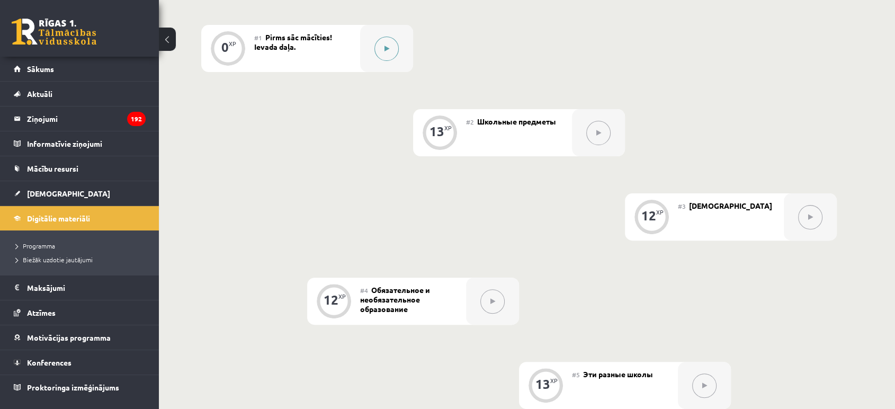
click at [403, 48] on div at bounding box center [386, 48] width 53 height 47
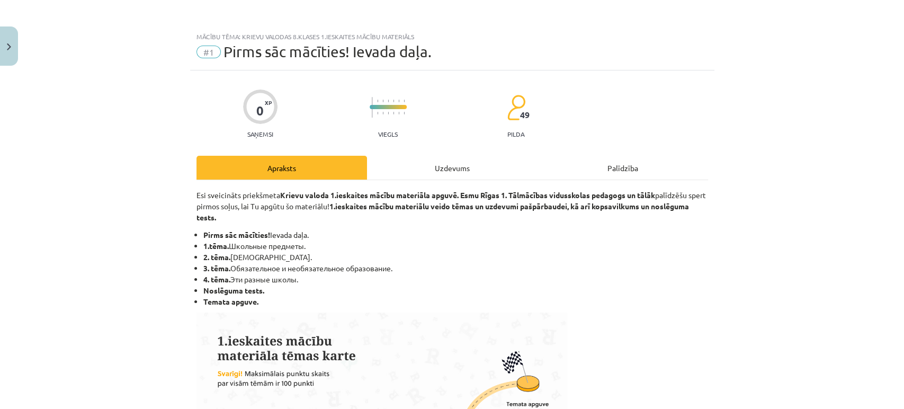
click at [451, 177] on div "Uzdevums" at bounding box center [452, 168] width 171 height 24
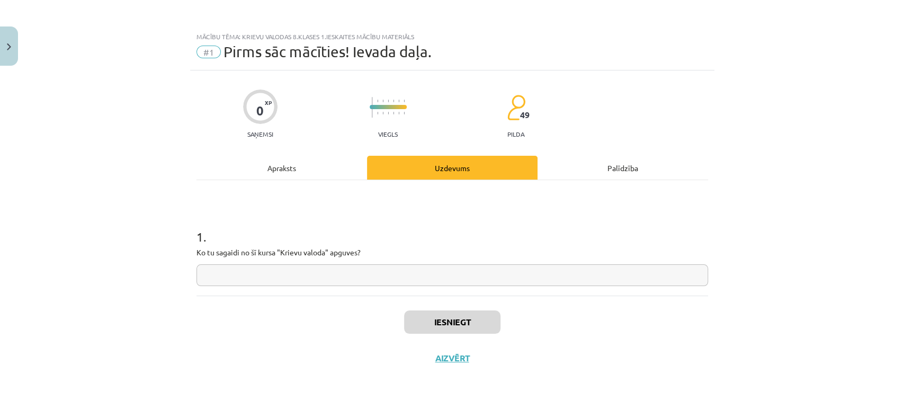
click at [256, 275] on input "text" at bounding box center [453, 275] width 512 height 22
type input "******"
click at [449, 327] on button "Iesniegt" at bounding box center [452, 321] width 96 height 23
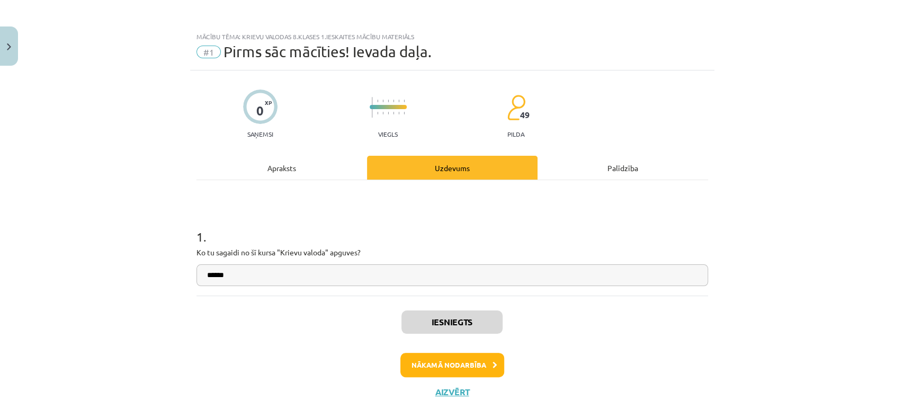
scroll to position [299, 0]
click at [411, 371] on button "Nākamā nodarbība" at bounding box center [452, 365] width 104 height 24
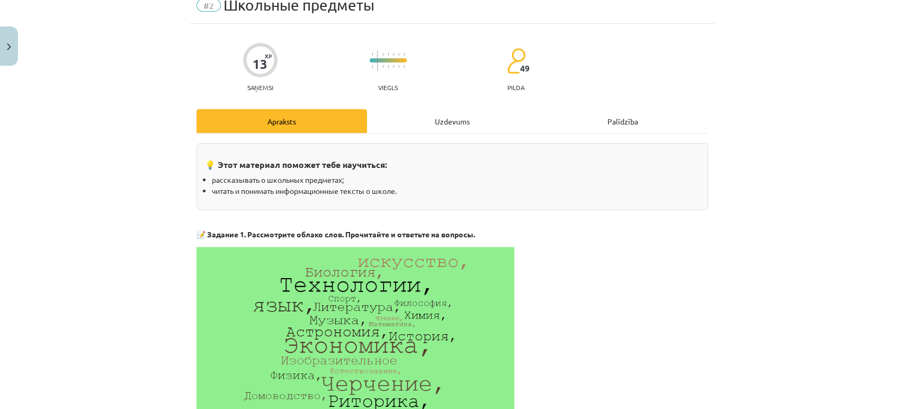
scroll to position [0, 0]
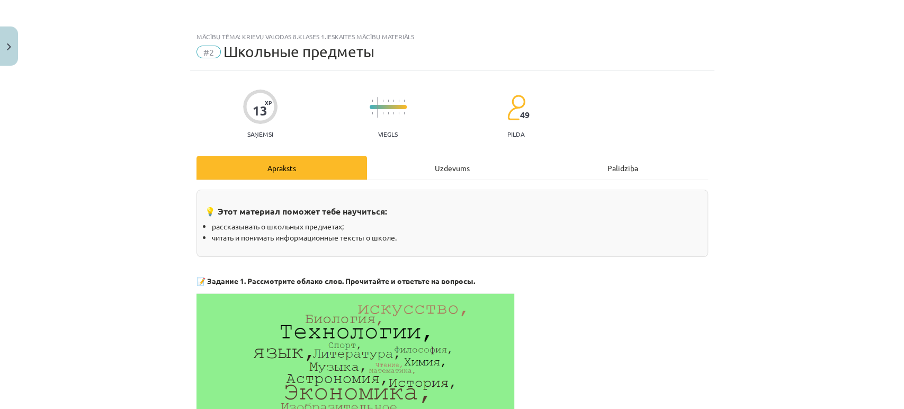
click at [433, 168] on div "Uzdevums" at bounding box center [452, 168] width 171 height 24
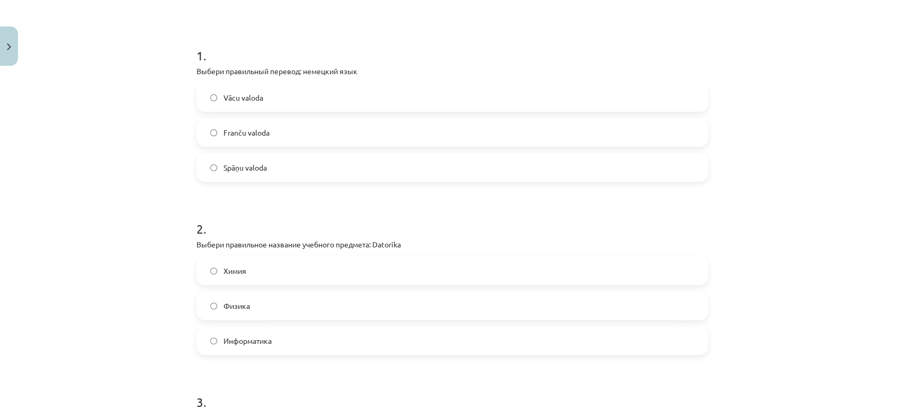
scroll to position [144, 0]
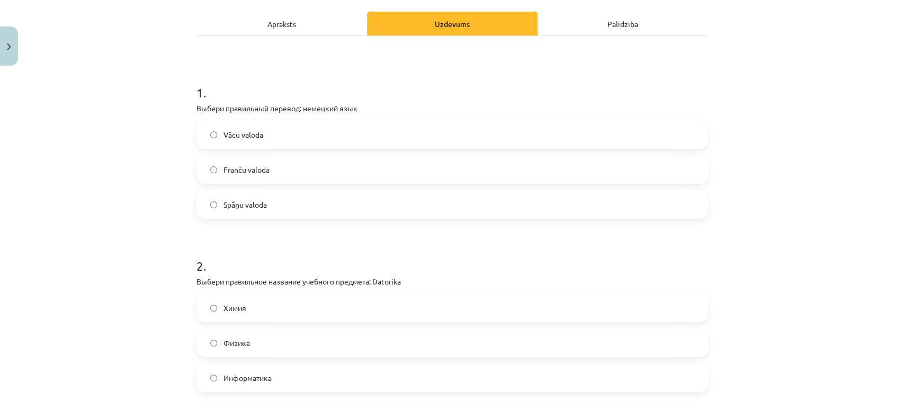
click at [272, 139] on label "Vācu valoda" at bounding box center [453, 134] width 510 height 26
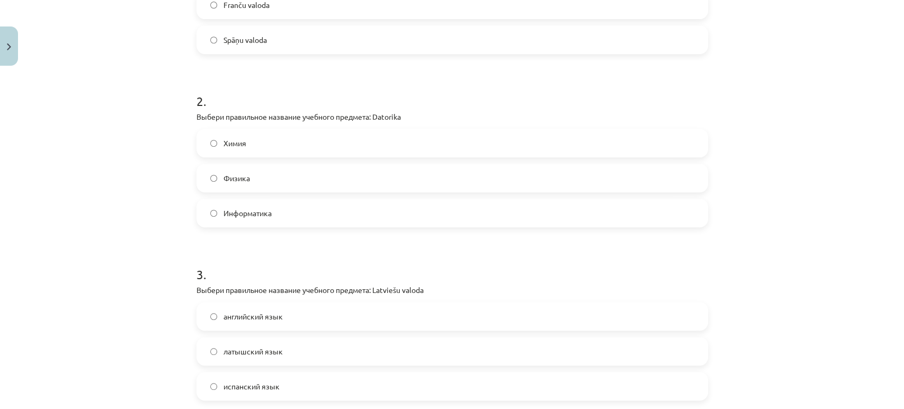
scroll to position [320, 0]
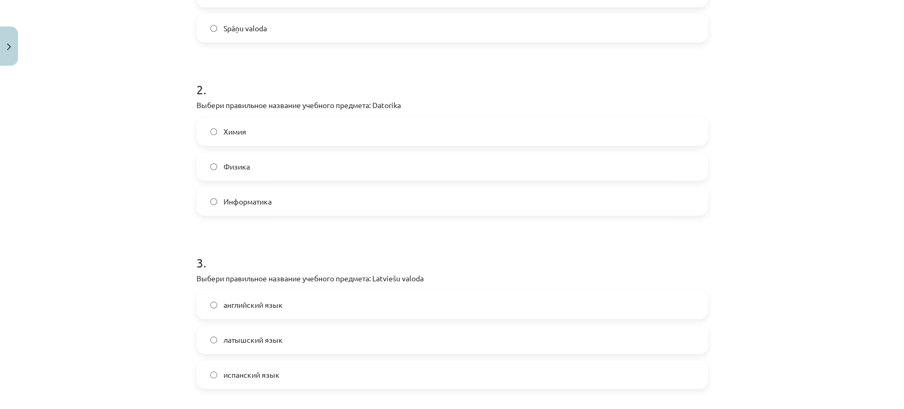
click at [280, 210] on label "Информатика" at bounding box center [453, 201] width 510 height 26
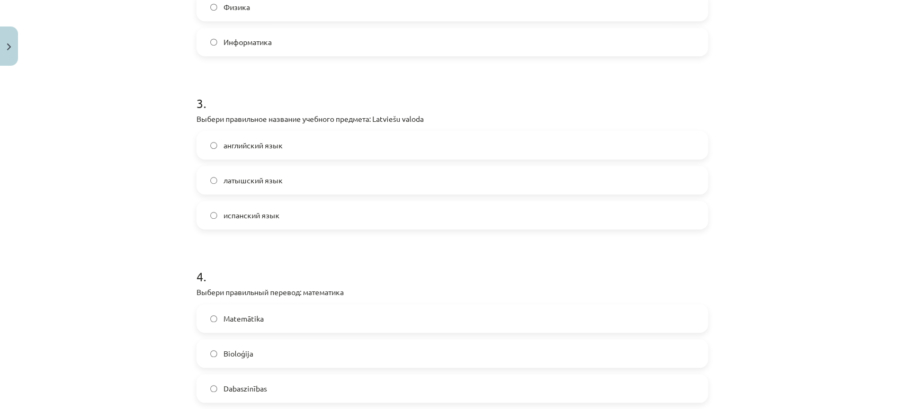
scroll to position [497, 0]
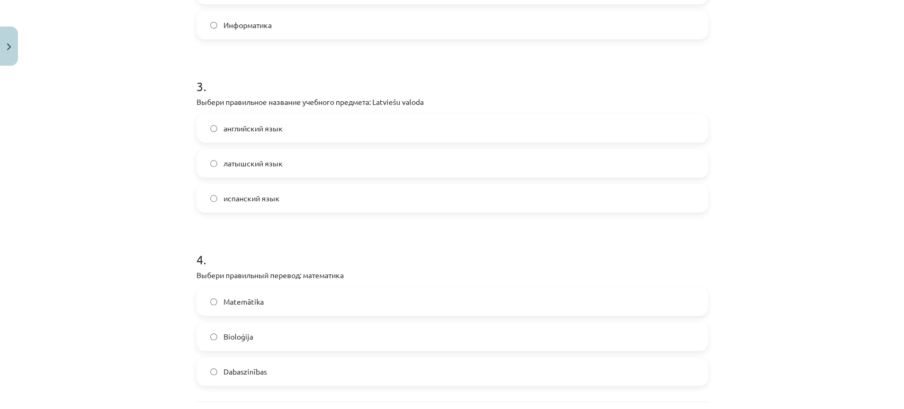
click at [245, 164] on span "латышский язык" at bounding box center [253, 163] width 59 height 11
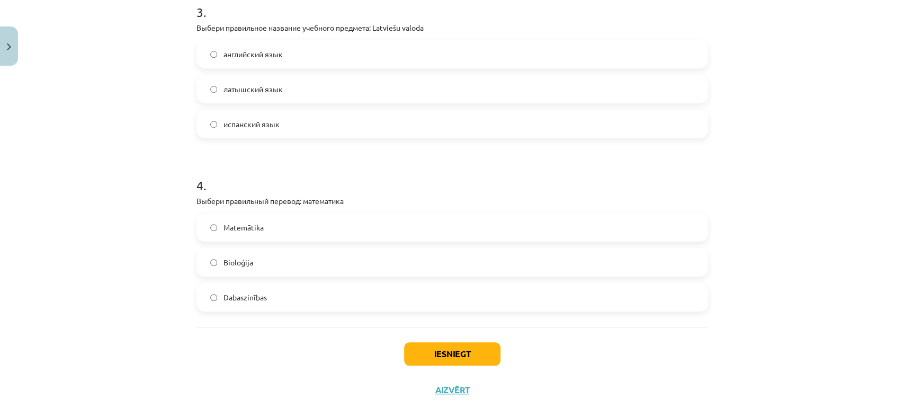
scroll to position [596, 0]
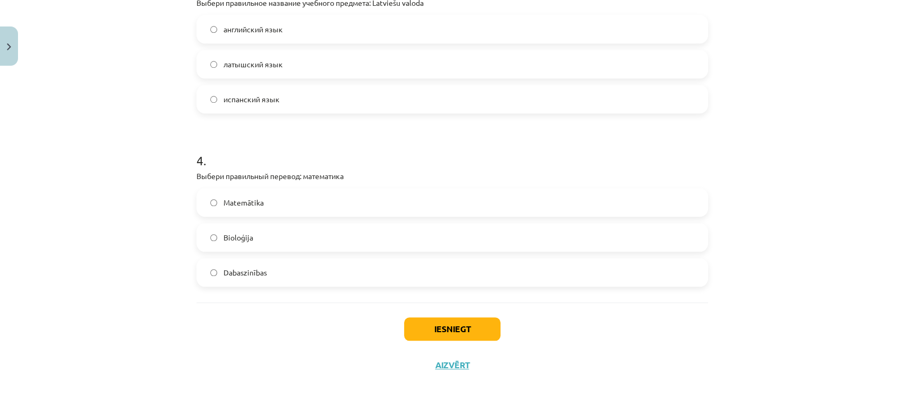
click at [279, 208] on label "Matemātika" at bounding box center [453, 202] width 510 height 26
click at [479, 334] on button "Iesniegt" at bounding box center [452, 328] width 96 height 23
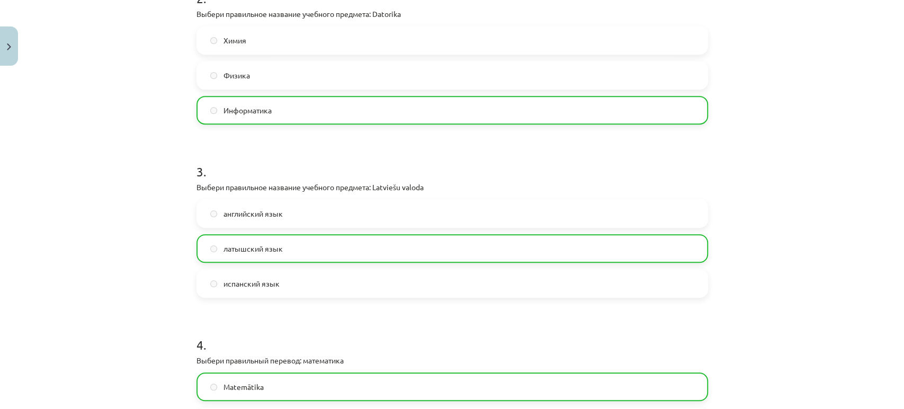
scroll to position [629, 0]
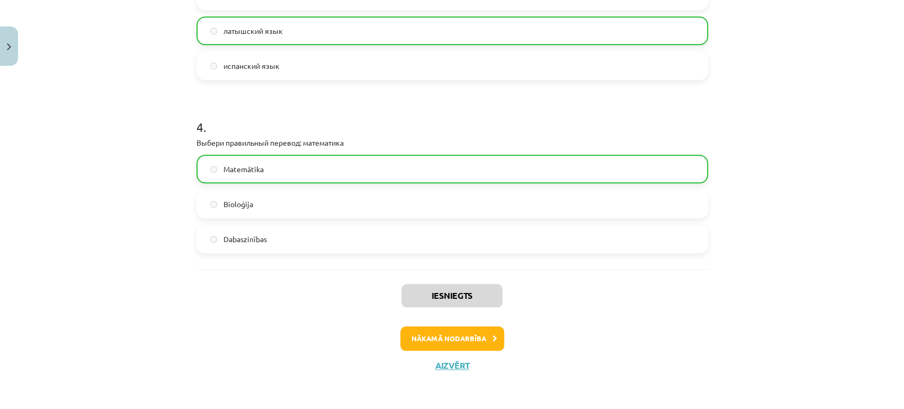
click at [447, 325] on div "Iesniegts Nākamā nodarbība Aizvērt" at bounding box center [453, 323] width 512 height 108
click at [450, 331] on button "Nākamā nodarbība" at bounding box center [452, 338] width 104 height 24
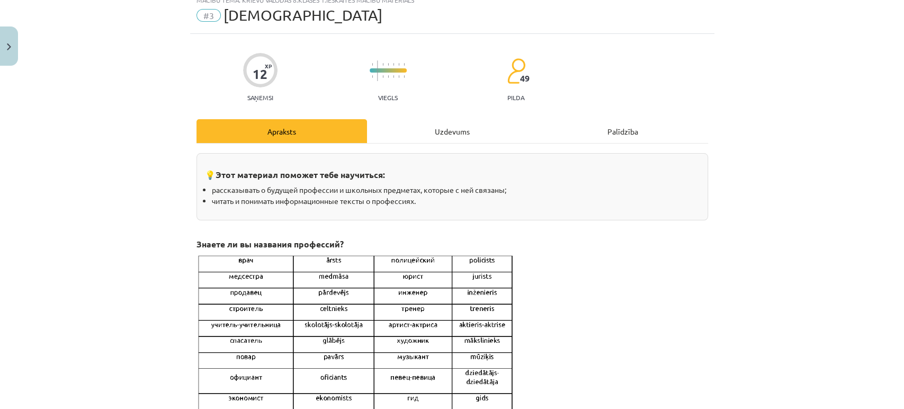
scroll to position [26, 0]
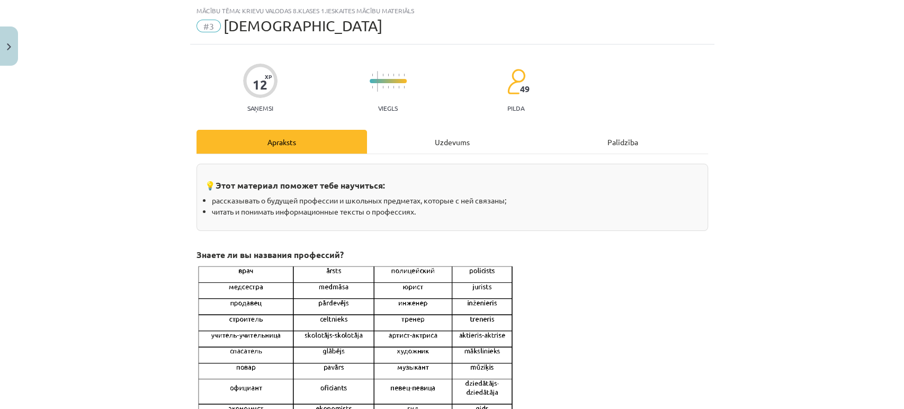
click at [411, 149] on div "Uzdevums" at bounding box center [452, 142] width 171 height 24
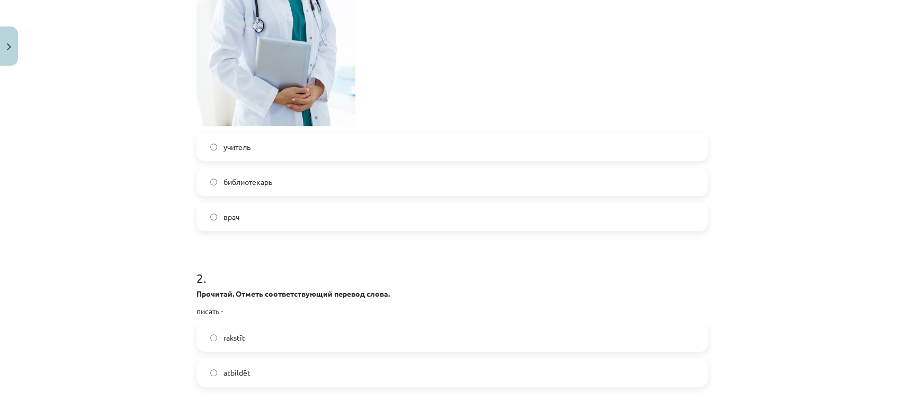
scroll to position [379, 0]
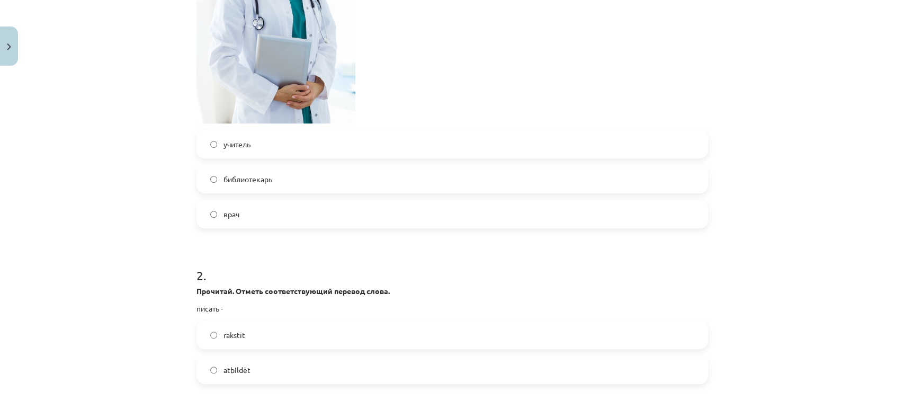
click at [233, 209] on span "врач" at bounding box center [232, 214] width 16 height 11
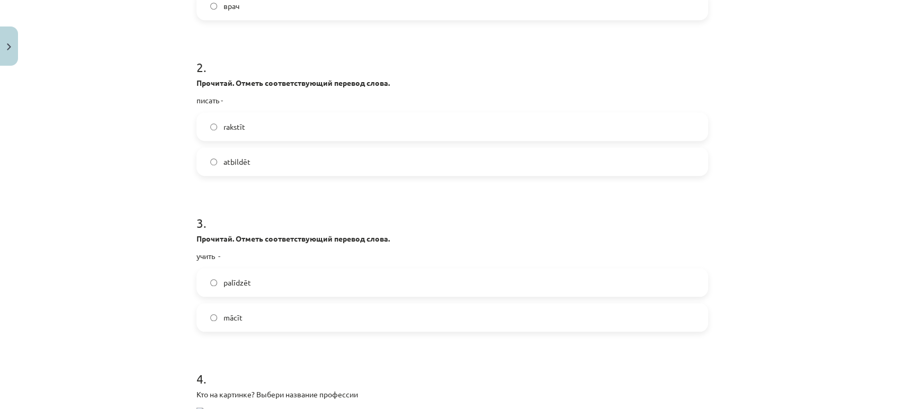
scroll to position [615, 0]
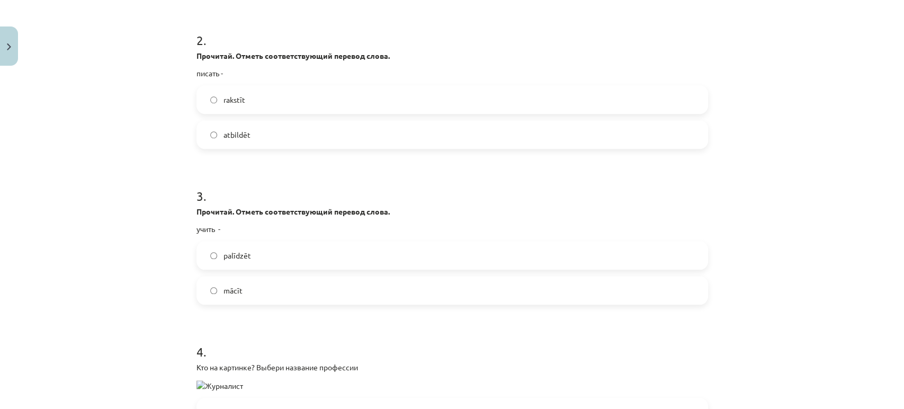
click at [225, 101] on span "rakstīt" at bounding box center [235, 99] width 22 height 11
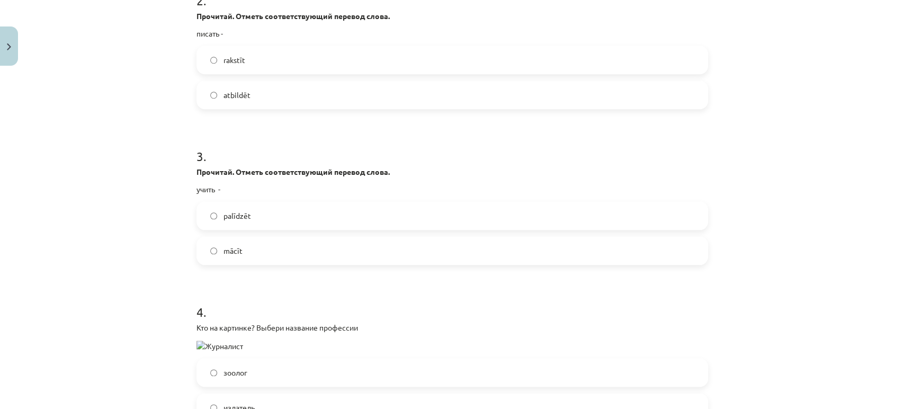
scroll to position [791, 0]
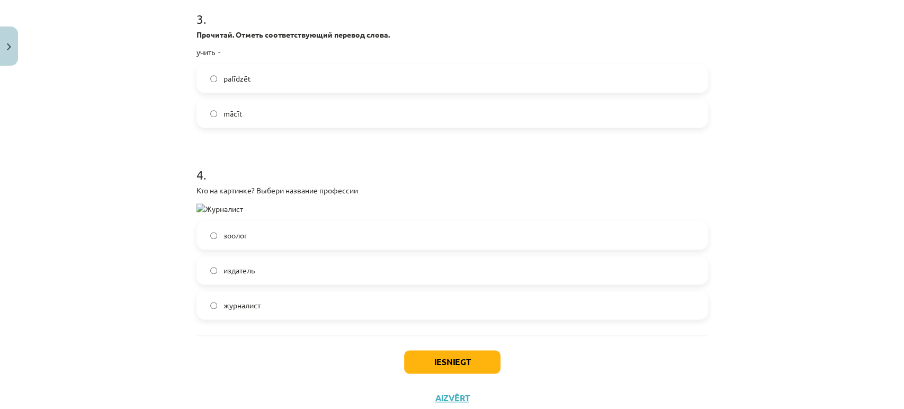
click at [237, 106] on label "mācīt" at bounding box center [453, 113] width 510 height 26
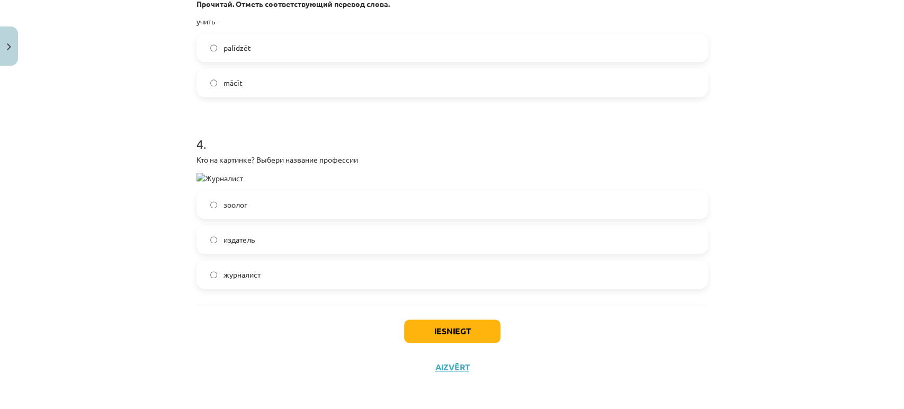
scroll to position [824, 0]
click at [228, 265] on label "журналист" at bounding box center [453, 273] width 510 height 26
click at [445, 323] on button "Iesniegt" at bounding box center [452, 329] width 96 height 23
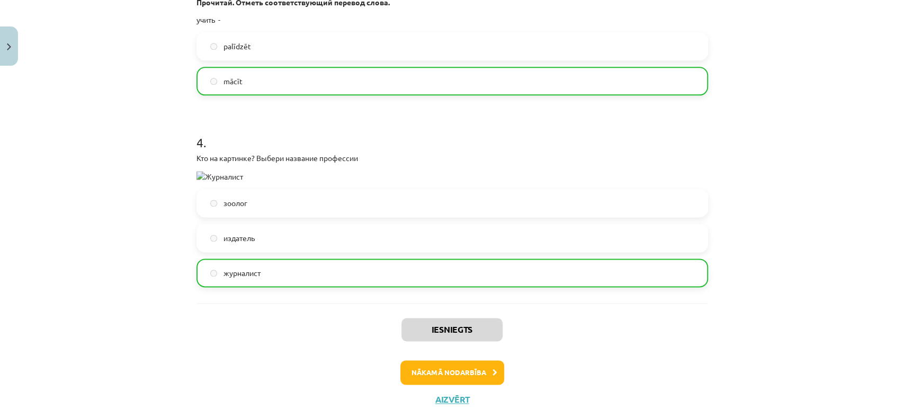
click at [197, 175] on img at bounding box center [220, 176] width 47 height 11
click at [487, 381] on button "Nākamā nodarbība" at bounding box center [452, 372] width 104 height 24
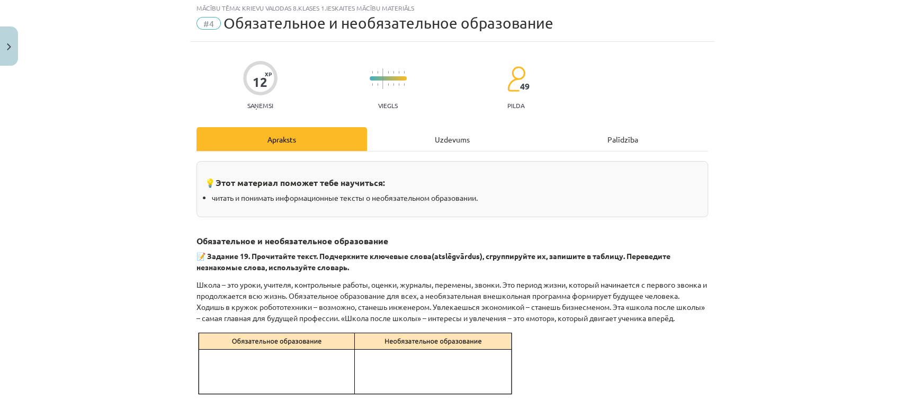
scroll to position [26, 0]
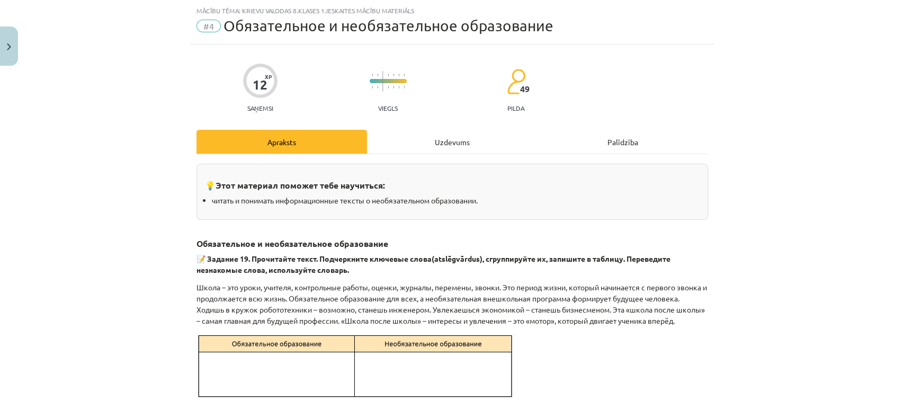
click at [441, 143] on div "Uzdevums" at bounding box center [452, 142] width 171 height 24
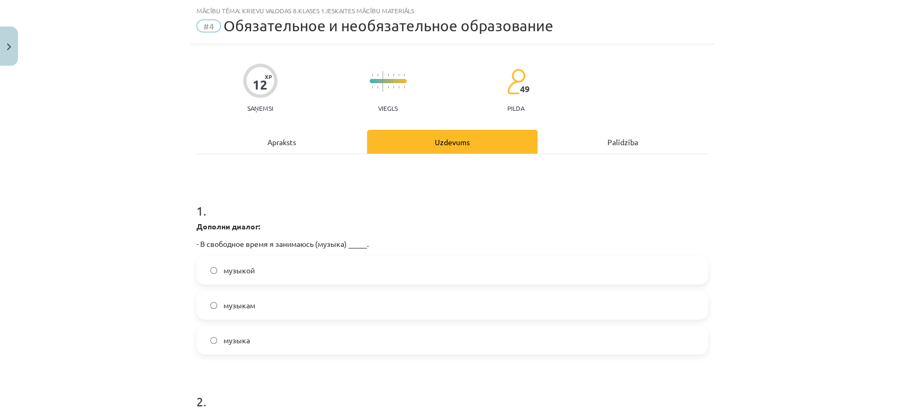
click at [245, 274] on span "музыкой" at bounding box center [239, 270] width 31 height 11
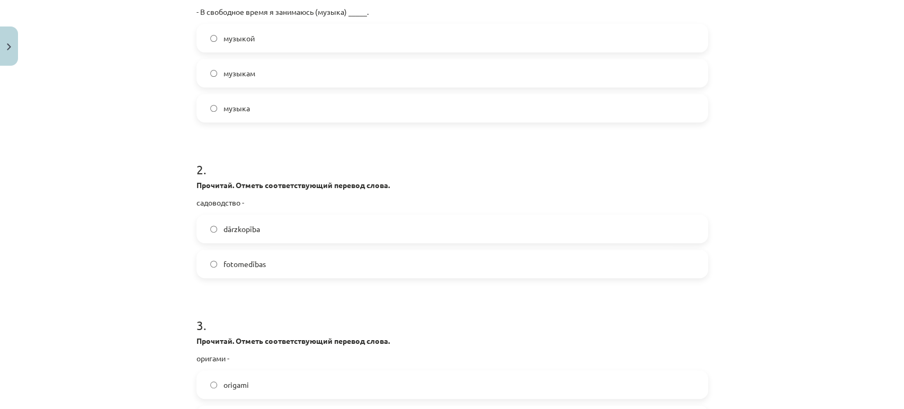
scroll to position [262, 0]
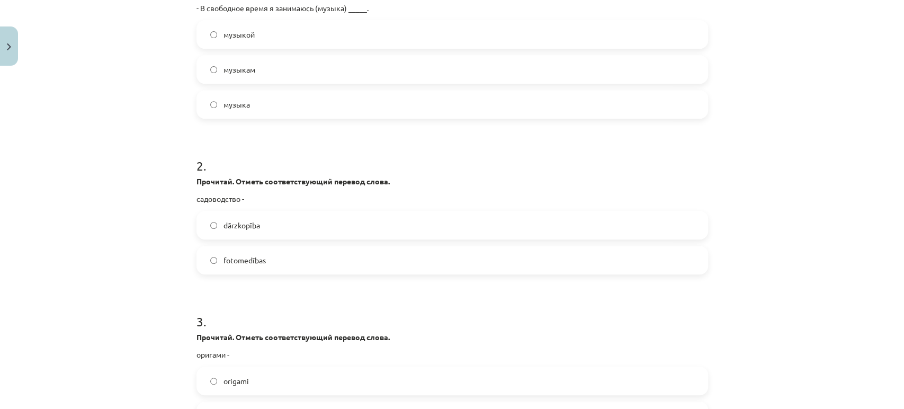
click at [236, 218] on label "dārzkopība" at bounding box center [453, 225] width 510 height 26
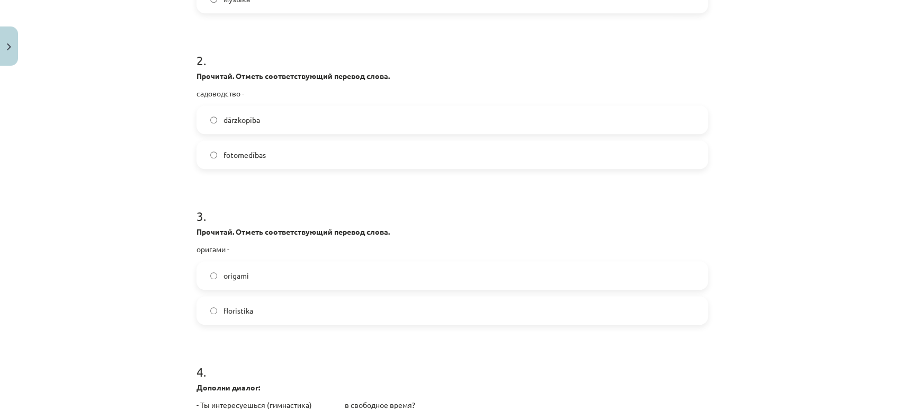
scroll to position [379, 0]
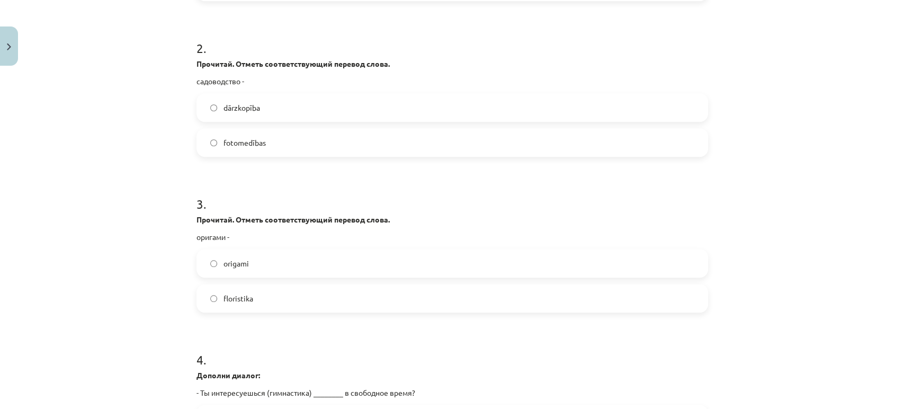
click at [255, 269] on label "origami" at bounding box center [453, 263] width 510 height 26
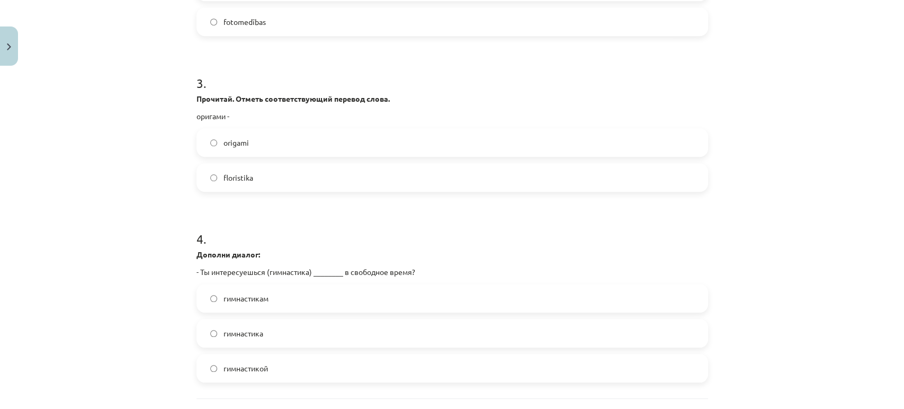
scroll to position [556, 0]
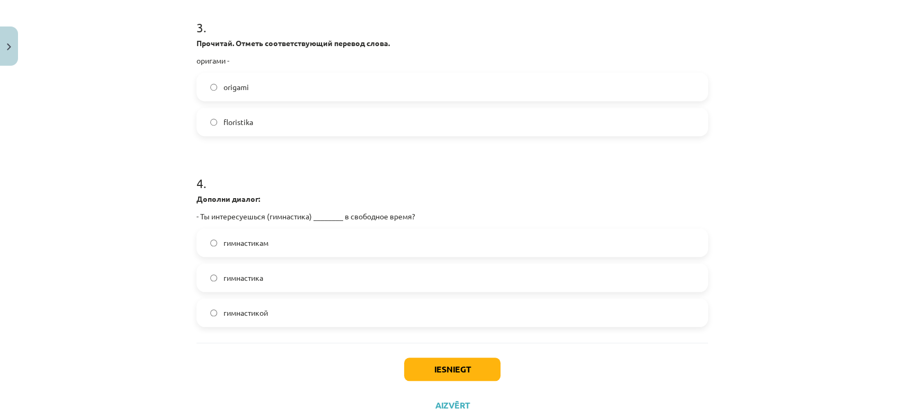
click at [277, 317] on label "гимнастикой" at bounding box center [453, 312] width 510 height 26
click at [471, 367] on button "Iesniegt" at bounding box center [452, 369] width 96 height 23
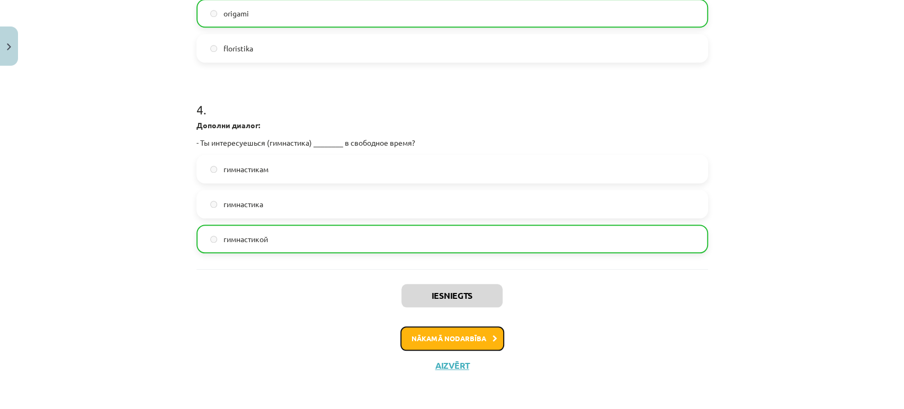
click at [471, 331] on button "Nākamā nodarbība" at bounding box center [452, 338] width 104 height 24
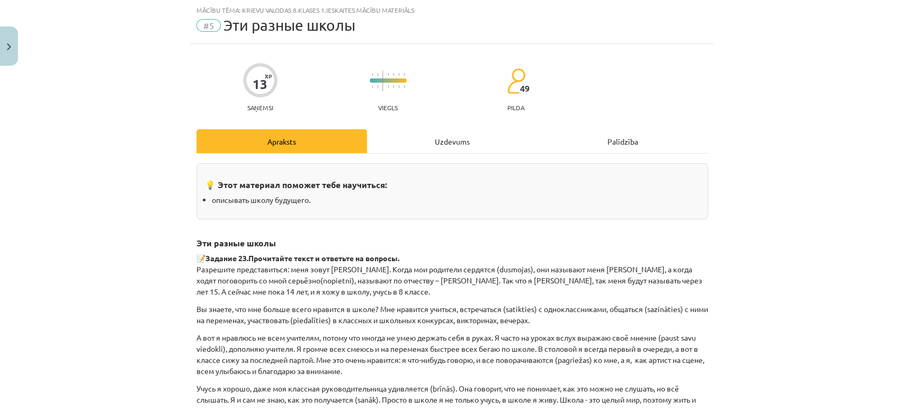
scroll to position [26, 0]
click at [433, 143] on div "Uzdevums" at bounding box center [452, 142] width 171 height 24
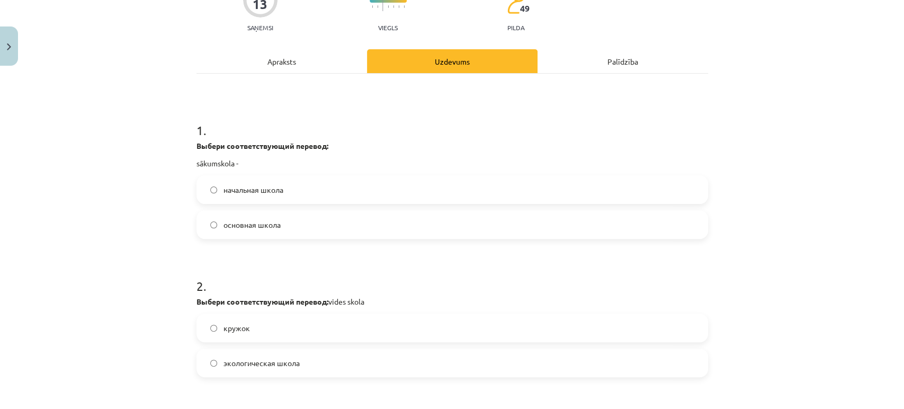
scroll to position [144, 0]
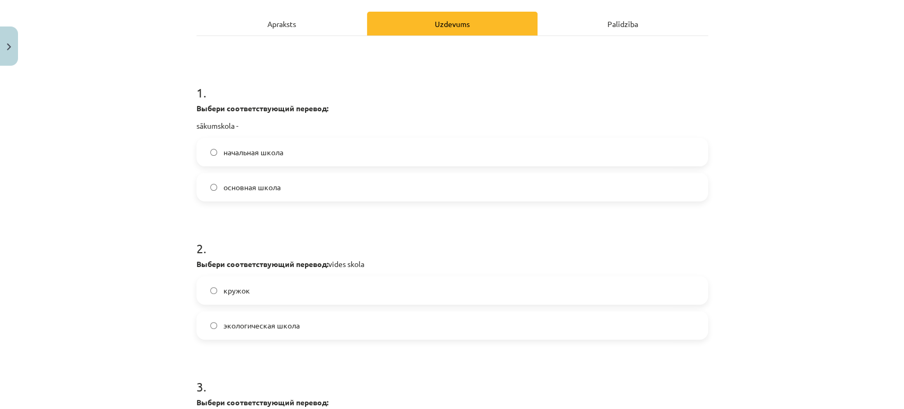
click at [228, 157] on span "начальная школа" at bounding box center [254, 152] width 60 height 11
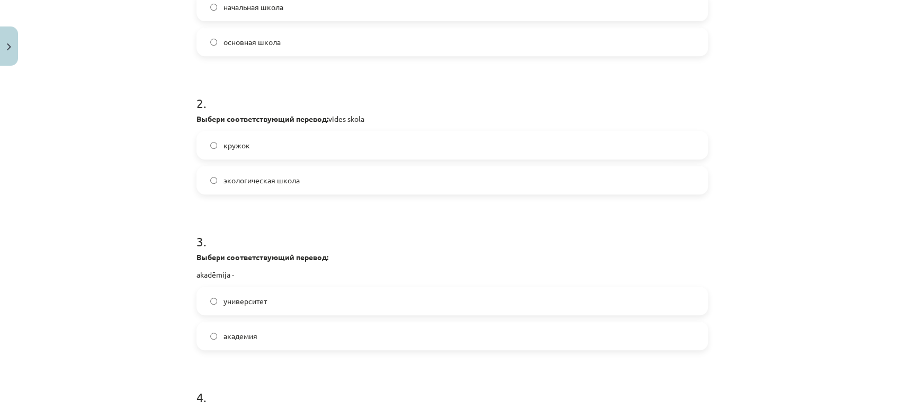
scroll to position [320, 0]
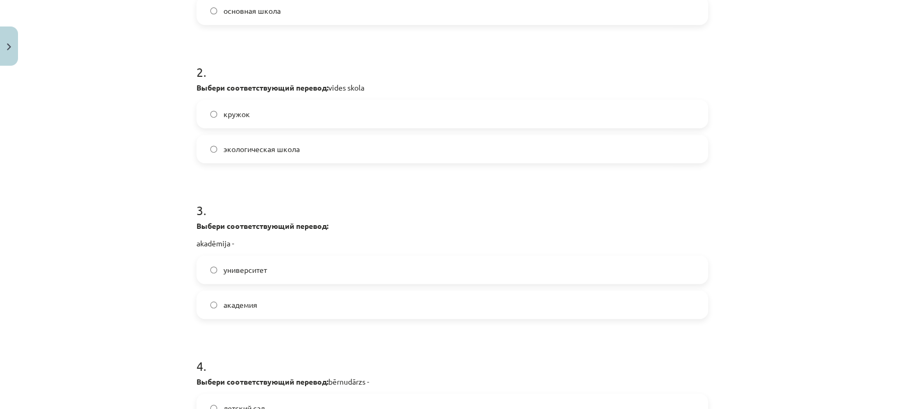
click at [250, 150] on span "экологическая школа" at bounding box center [262, 149] width 76 height 11
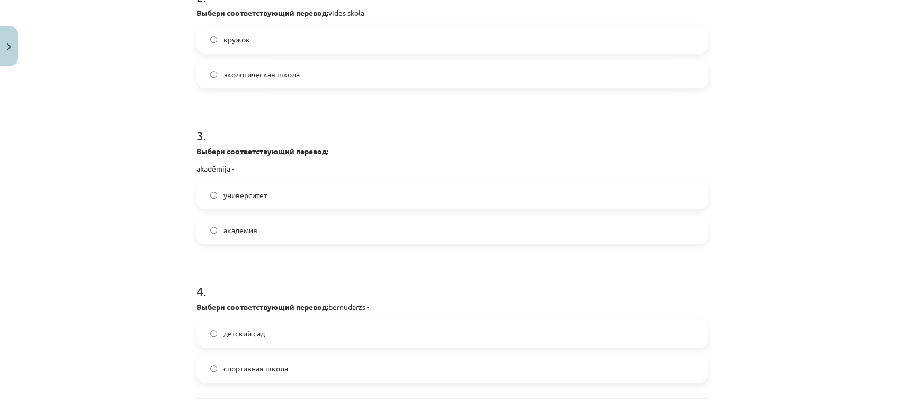
scroll to position [438, 0]
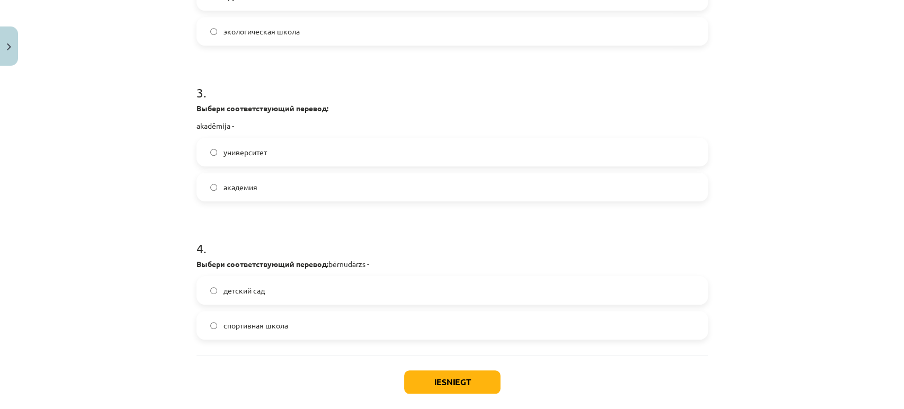
click at [236, 189] on span "академия" at bounding box center [241, 187] width 34 height 11
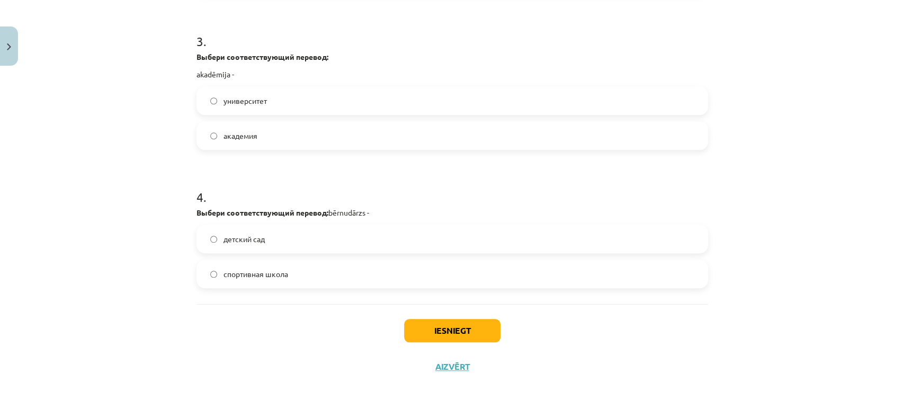
scroll to position [491, 0]
click at [271, 242] on label "детский сад" at bounding box center [453, 237] width 510 height 26
click at [424, 329] on button "Iesniegt" at bounding box center [452, 328] width 96 height 23
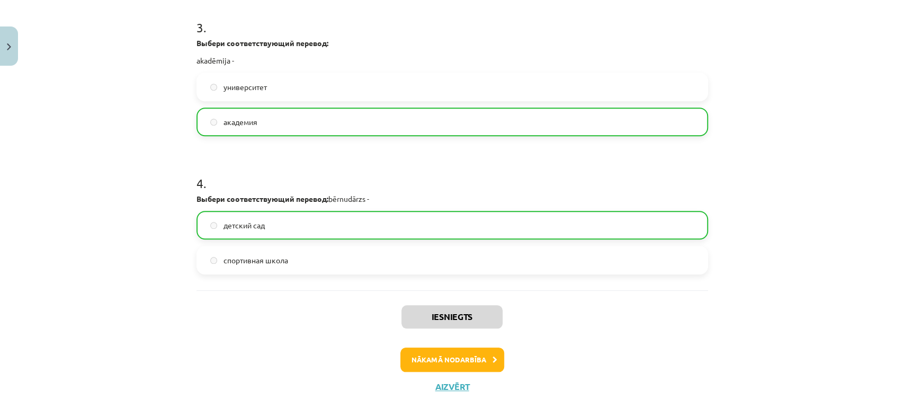
scroll to position [524, 0]
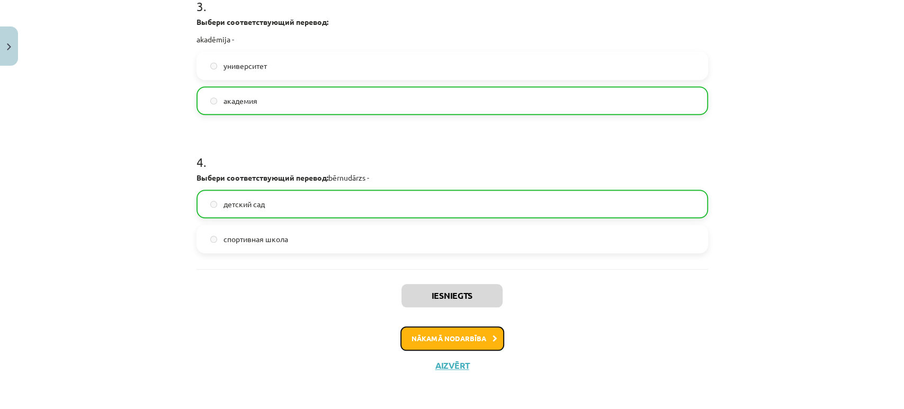
click at [428, 345] on button "Nākamā nodarbība" at bounding box center [452, 338] width 104 height 24
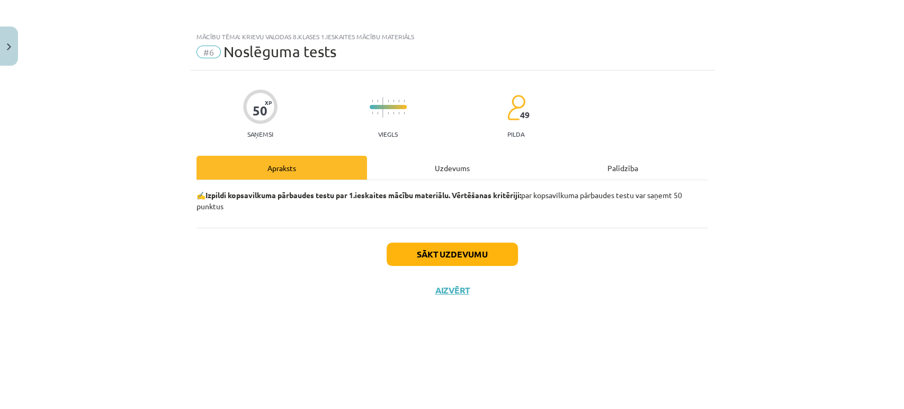
click at [452, 174] on div "Uzdevums" at bounding box center [452, 168] width 171 height 24
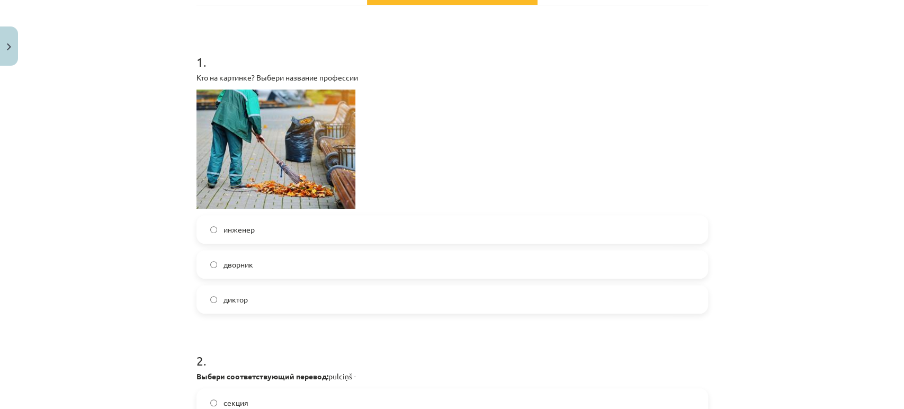
scroll to position [176, 0]
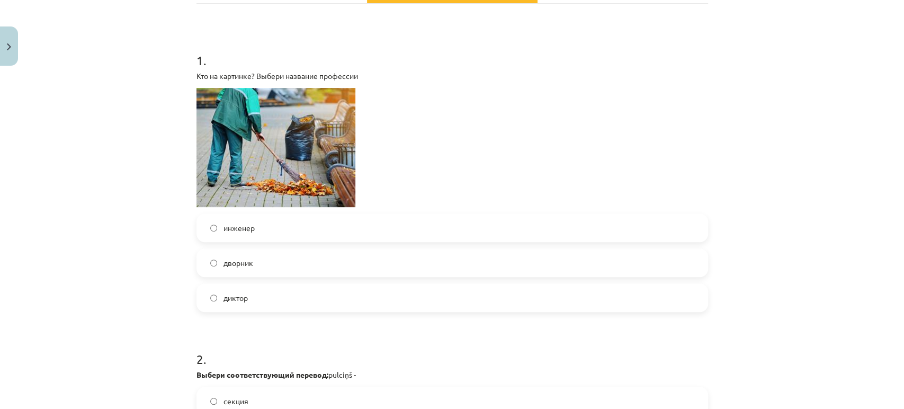
click at [244, 266] on span "дворник" at bounding box center [239, 262] width 30 height 11
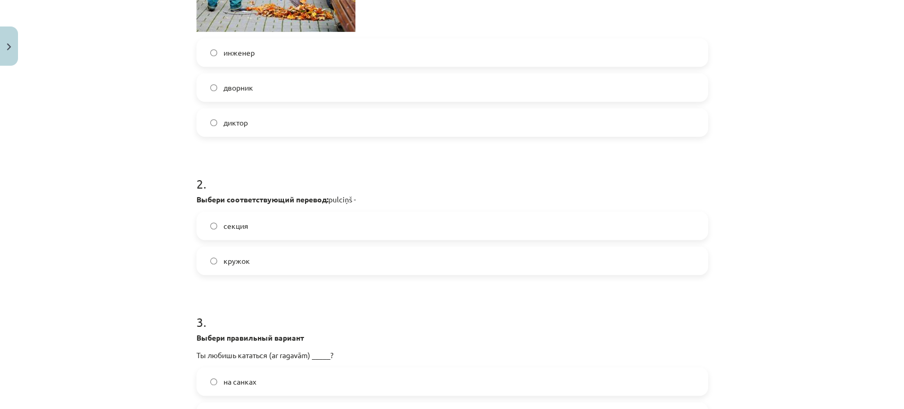
scroll to position [353, 0]
click at [236, 252] on label "кружок" at bounding box center [453, 259] width 510 height 26
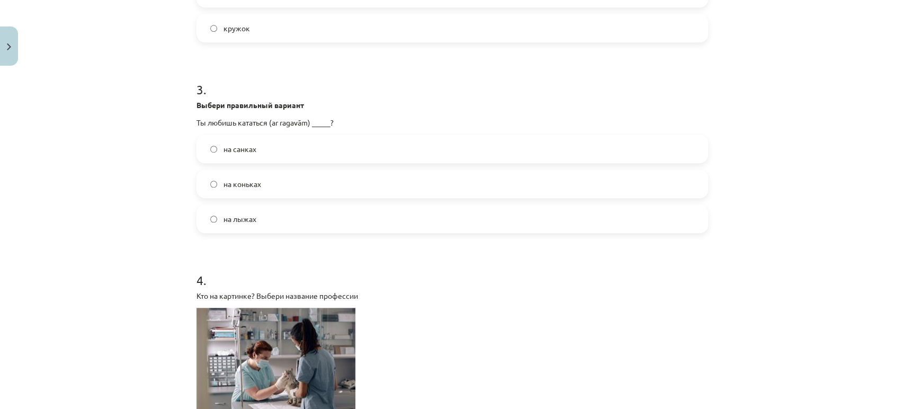
scroll to position [589, 0]
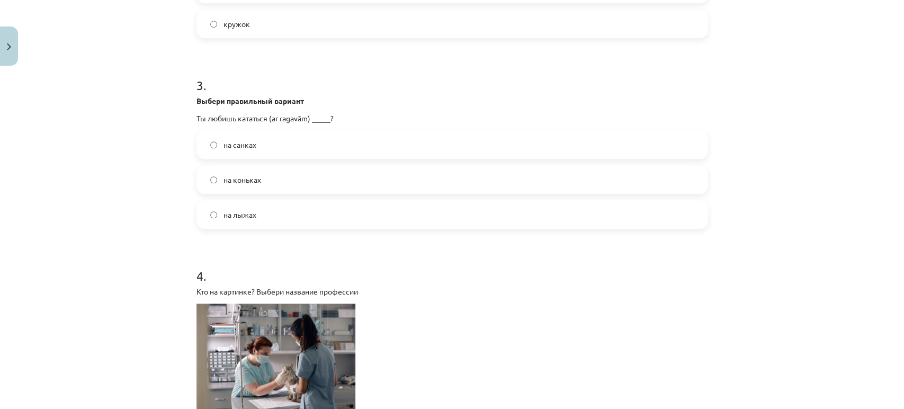
click at [231, 147] on span "на санках" at bounding box center [240, 144] width 33 height 11
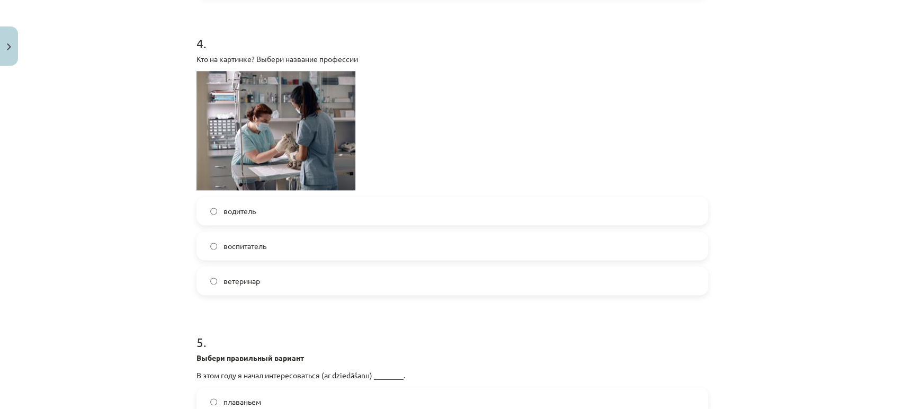
scroll to position [824, 0]
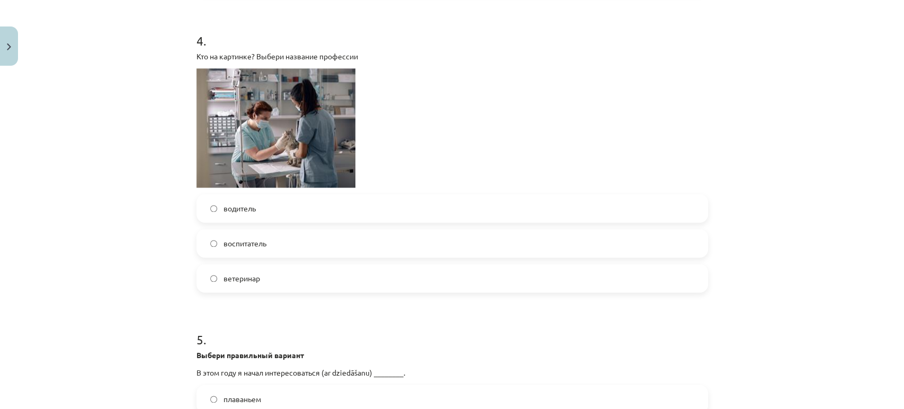
click at [264, 278] on label "ветеринар" at bounding box center [453, 278] width 510 height 26
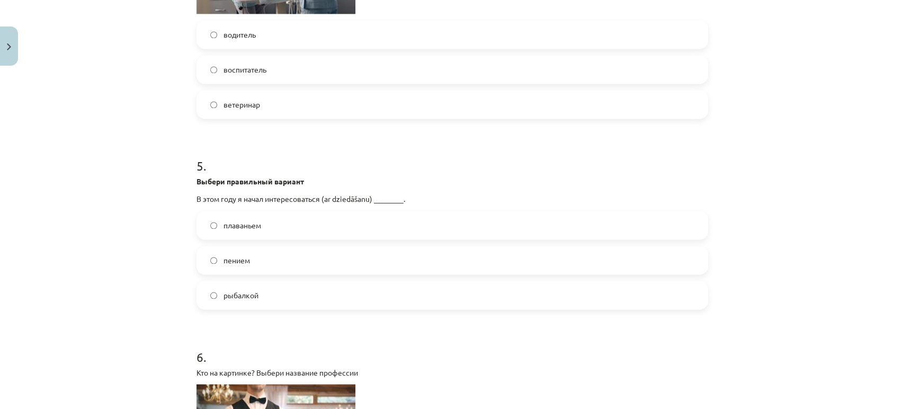
scroll to position [1000, 0]
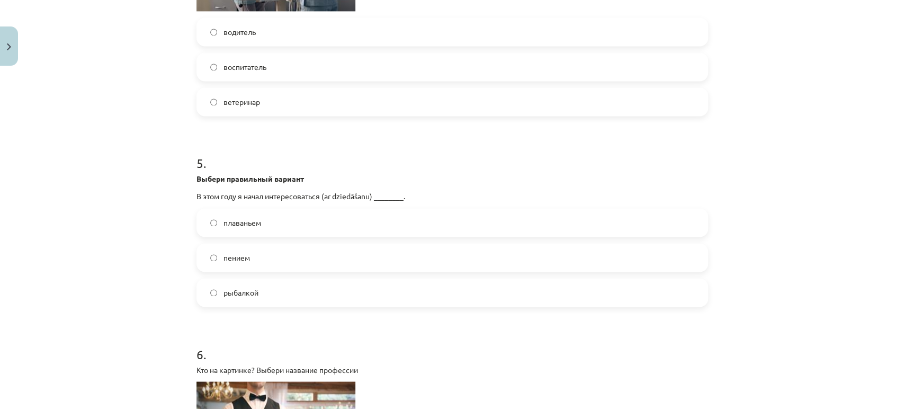
click at [234, 257] on span "пением" at bounding box center [237, 257] width 26 height 11
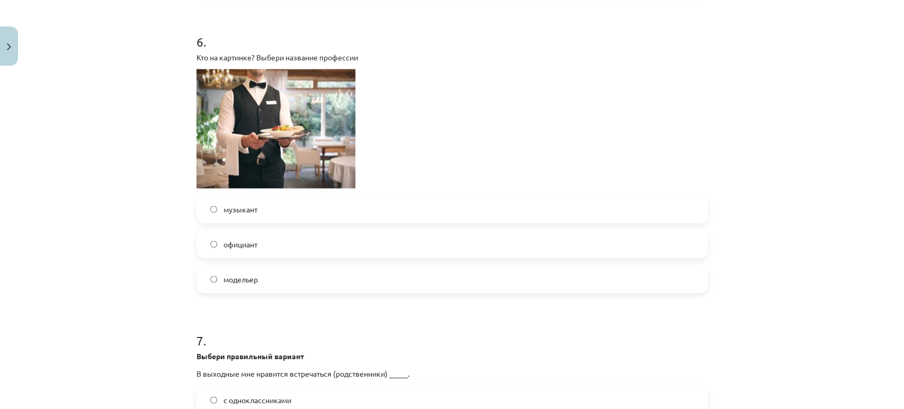
scroll to position [1353, 0]
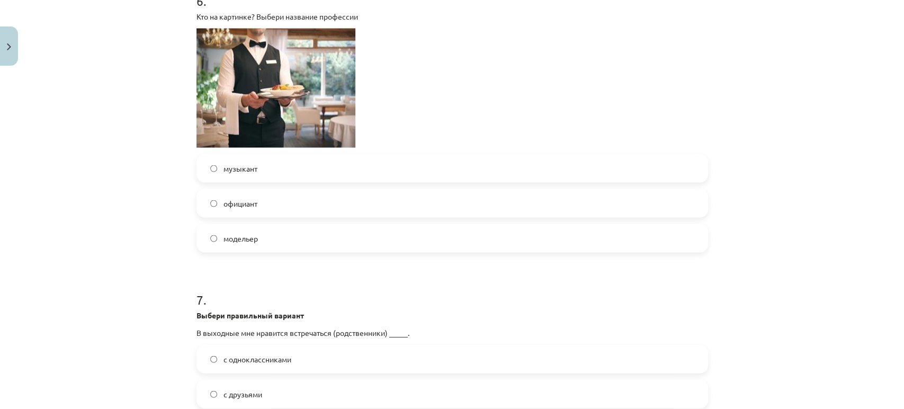
click at [231, 211] on label "официант" at bounding box center [453, 203] width 510 height 26
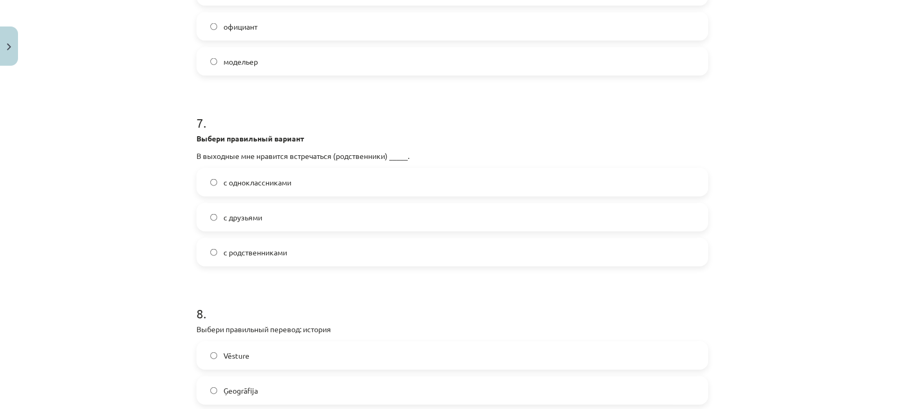
scroll to position [1530, 0]
click at [265, 251] on span "с родственниками" at bounding box center [256, 252] width 64 height 11
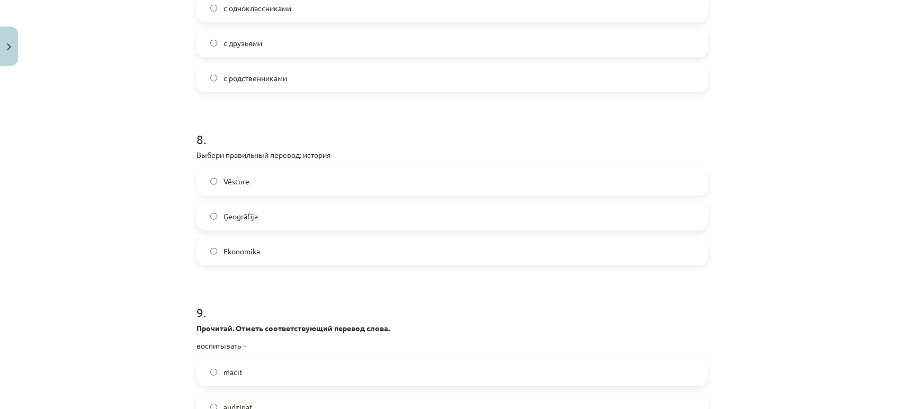
scroll to position [1707, 0]
click at [259, 180] on label "Vēsture" at bounding box center [453, 178] width 510 height 26
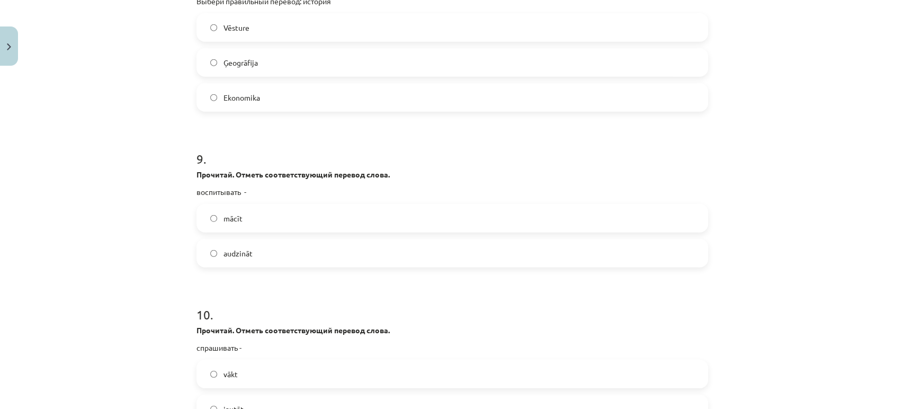
scroll to position [1883, 0]
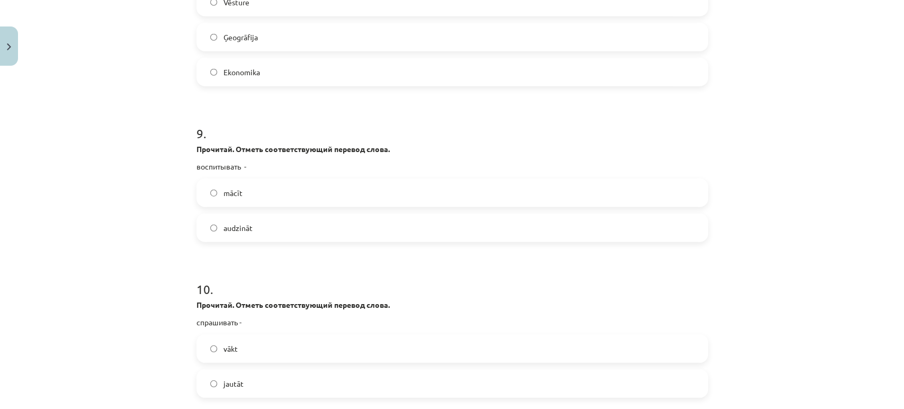
click at [228, 225] on span "audzināt" at bounding box center [238, 227] width 29 height 11
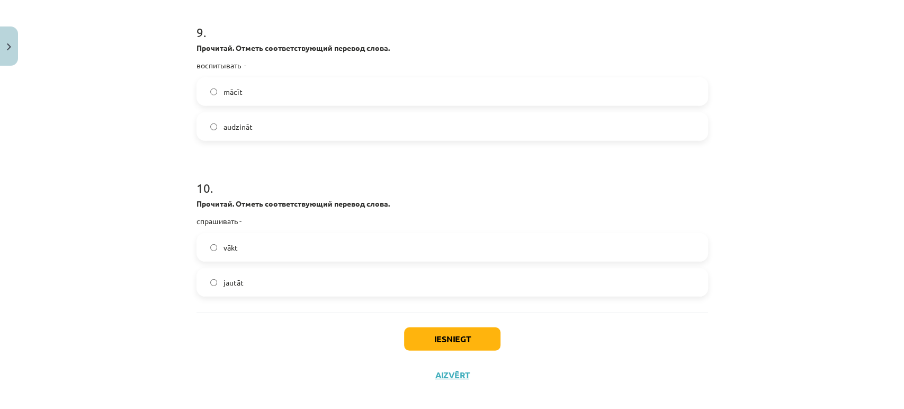
scroll to position [1994, 0]
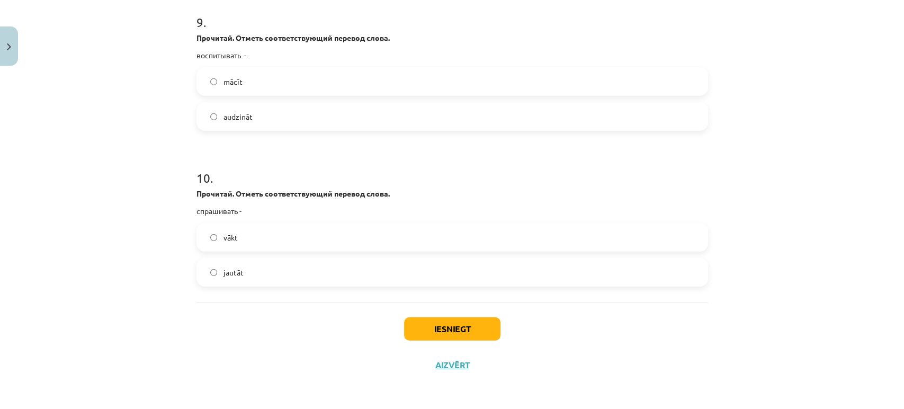
click at [218, 269] on label "jautāt" at bounding box center [453, 272] width 510 height 26
click at [451, 331] on button "Iesniegt" at bounding box center [452, 328] width 96 height 23
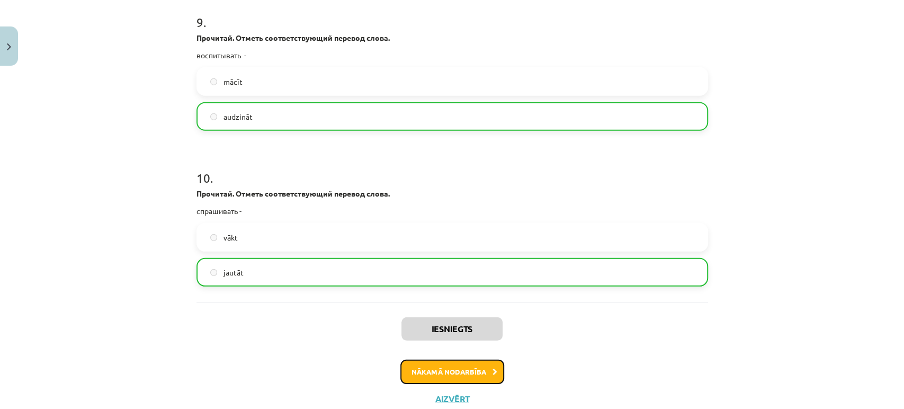
click at [456, 364] on button "Nākamā nodarbība" at bounding box center [452, 372] width 104 height 24
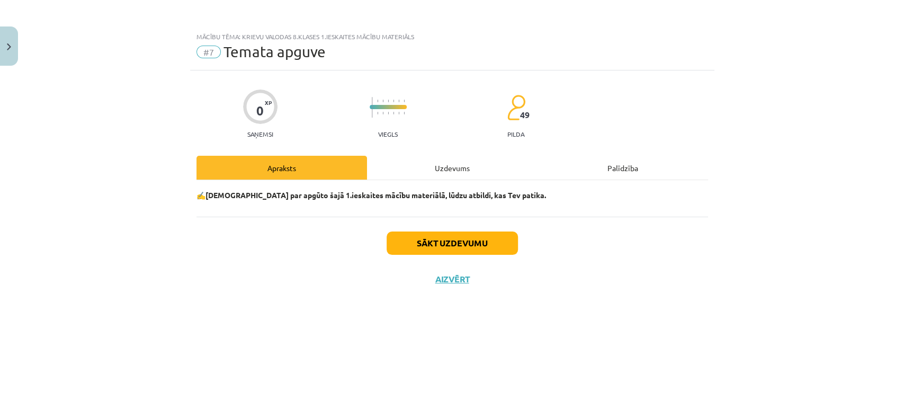
scroll to position [0, 0]
click at [429, 174] on div "Uzdevums" at bounding box center [452, 168] width 171 height 24
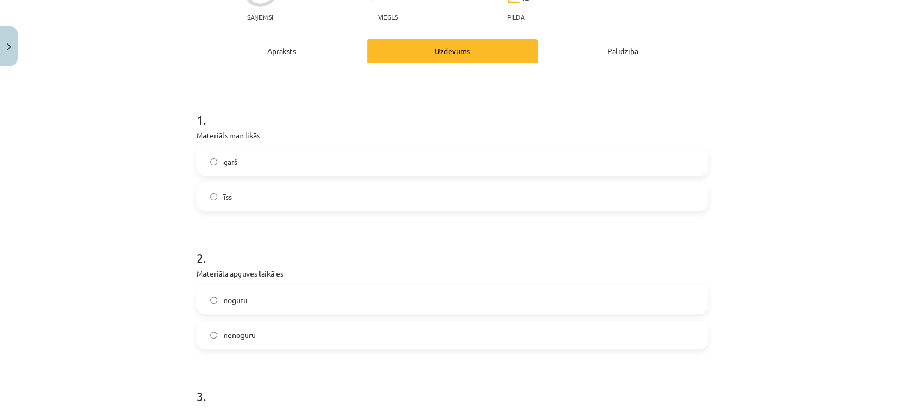
scroll to position [118, 0]
click at [230, 197] on label "īss" at bounding box center [453, 196] width 510 height 26
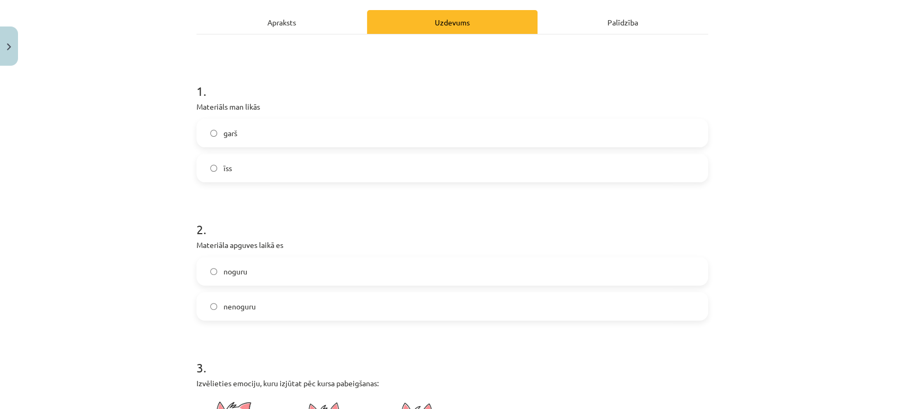
scroll to position [235, 0]
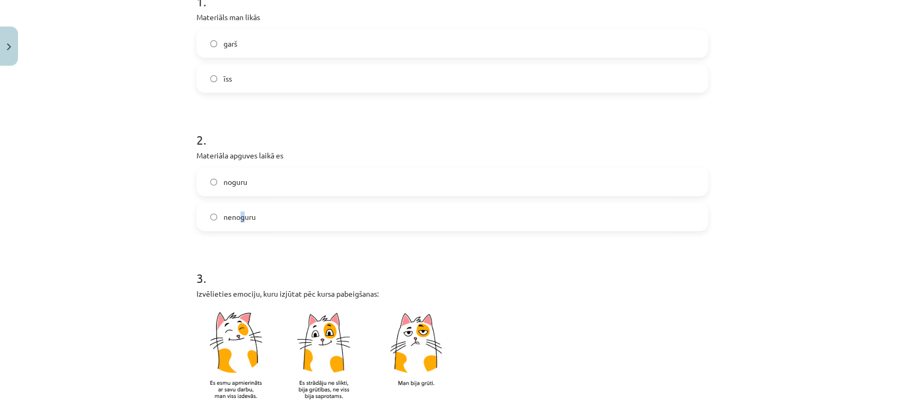
click at [237, 211] on span "nenoguru" at bounding box center [240, 216] width 32 height 11
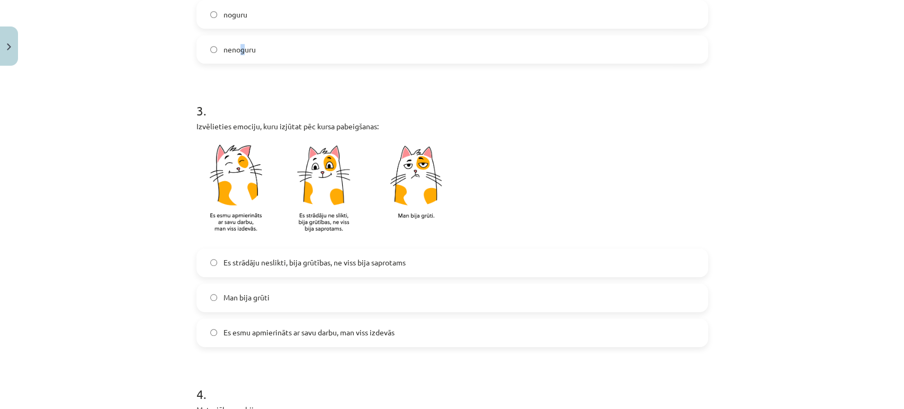
scroll to position [412, 0]
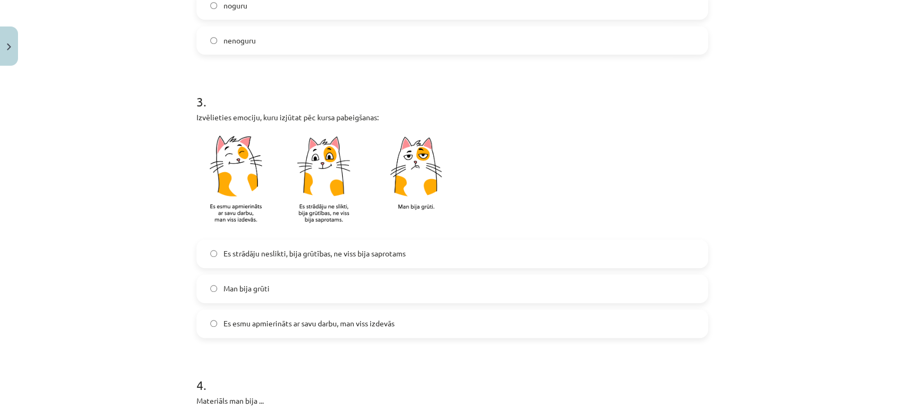
click at [260, 50] on label "nenoguru" at bounding box center [453, 40] width 510 height 26
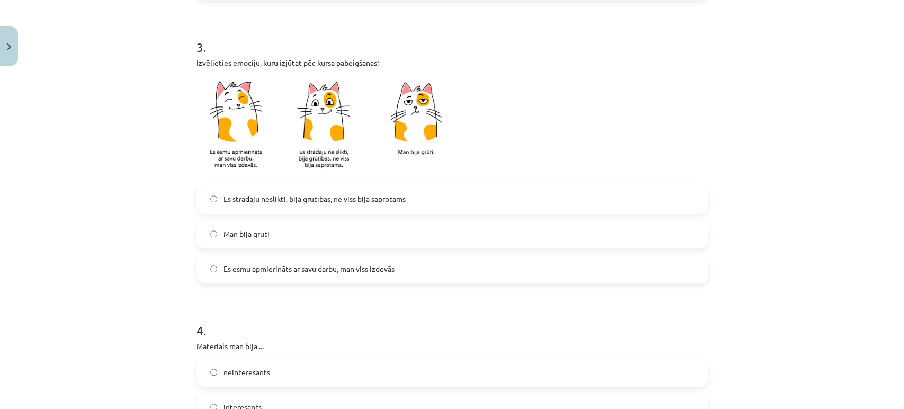
scroll to position [470, 0]
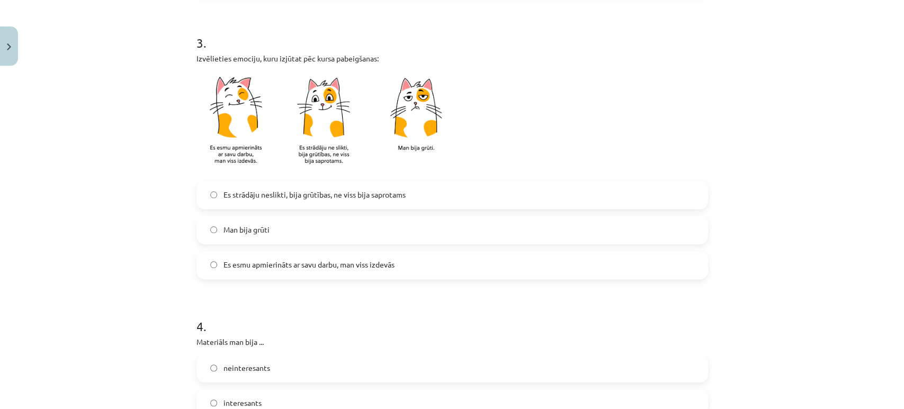
click at [259, 228] on span "Man bija grūti" at bounding box center [247, 229] width 46 height 11
click at [262, 256] on label "Es esmu apmierināts ar savu darbu, man viss izdevās" at bounding box center [453, 265] width 510 height 26
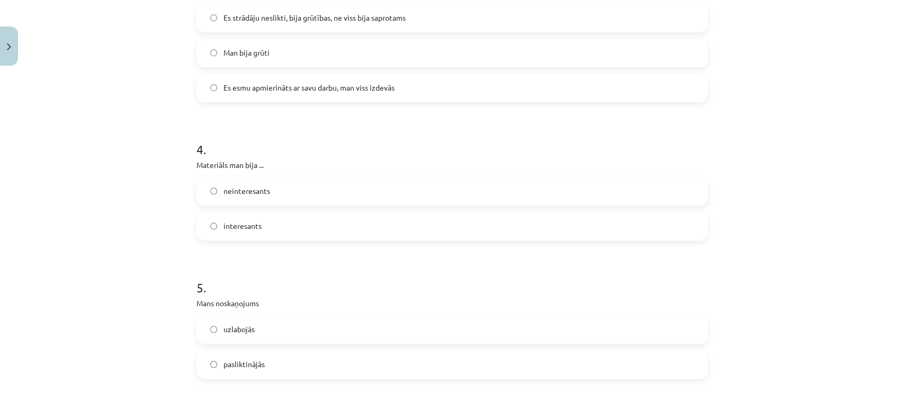
click at [266, 225] on label "interesants" at bounding box center [453, 226] width 510 height 26
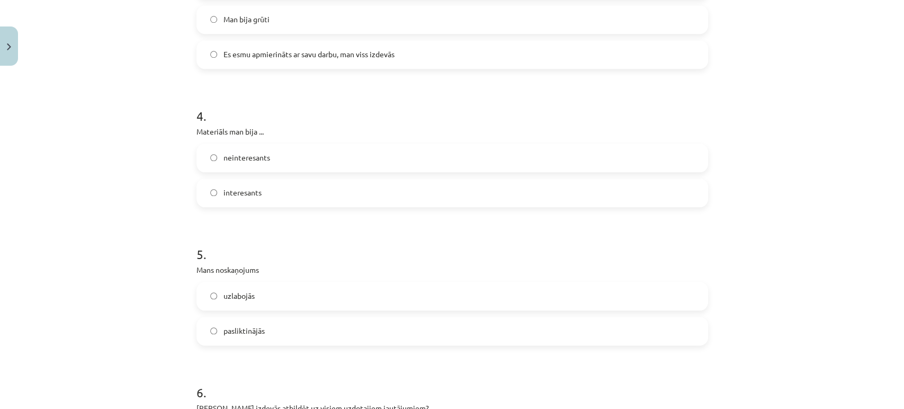
scroll to position [765, 0]
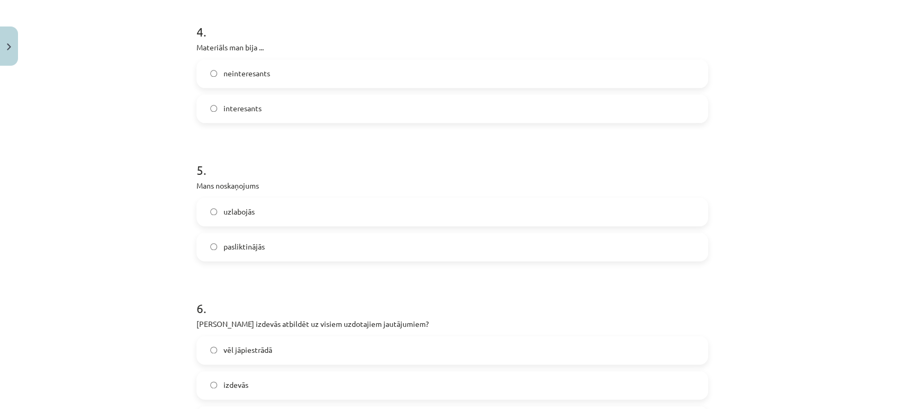
click at [267, 219] on label "uzlabojās" at bounding box center [453, 212] width 510 height 26
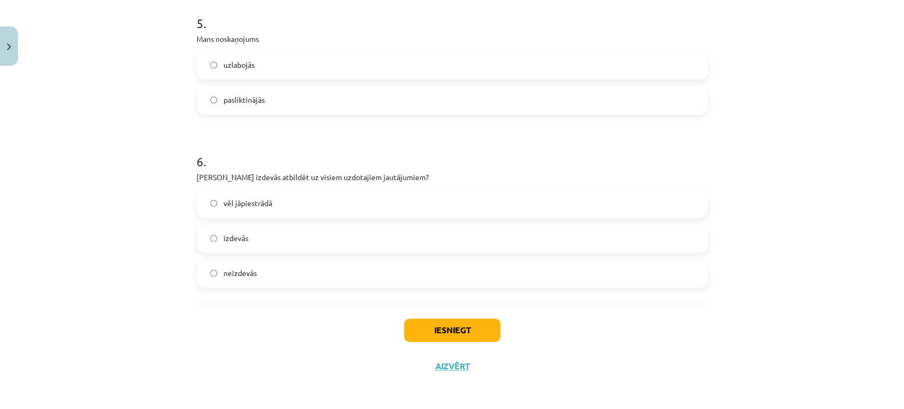
scroll to position [912, 0]
click at [270, 232] on label "izdevās" at bounding box center [453, 238] width 510 height 26
click at [438, 339] on button "Iesniegt" at bounding box center [452, 329] width 96 height 23
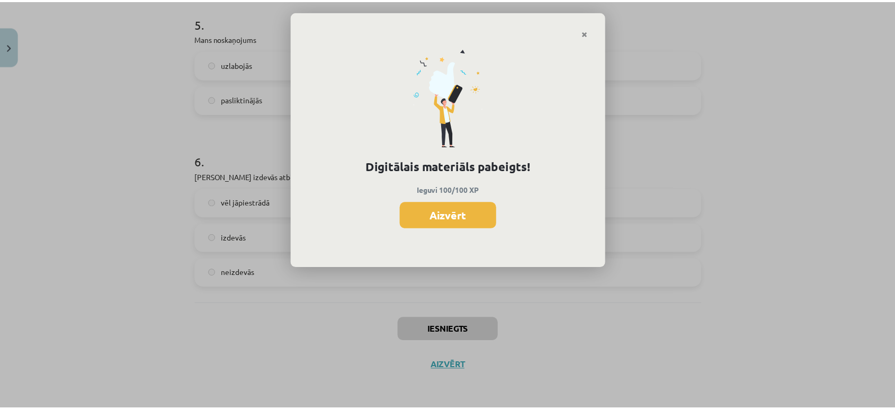
scroll to position [298, 0]
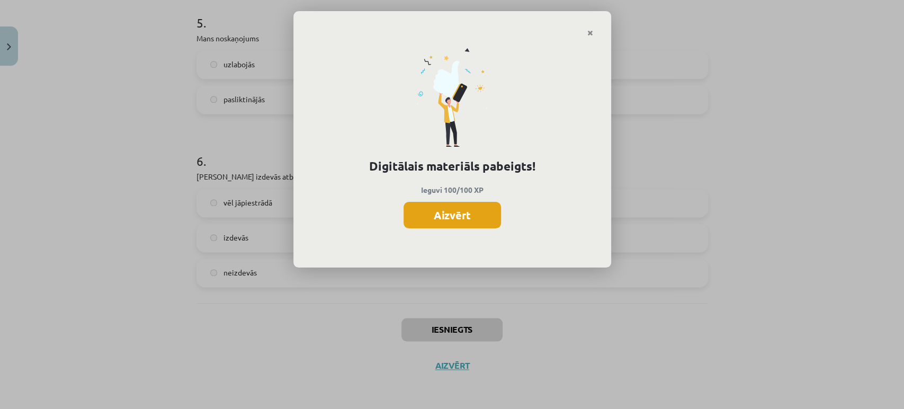
click at [445, 206] on button "Aizvērt" at bounding box center [452, 215] width 97 height 26
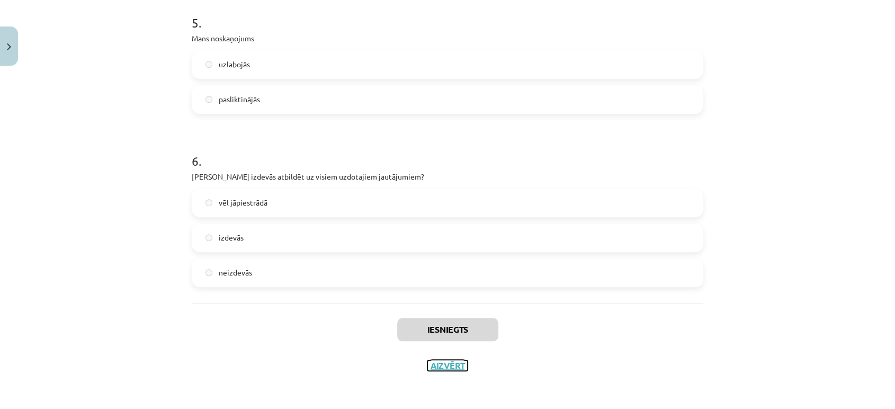
click at [446, 360] on button "Aizvērt" at bounding box center [448, 365] width 40 height 11
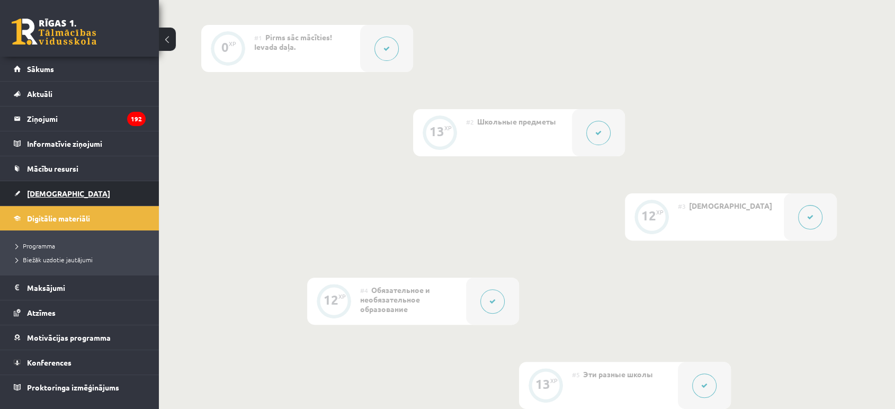
click at [26, 190] on link "[DEMOGRAPHIC_DATA]" at bounding box center [80, 193] width 132 height 24
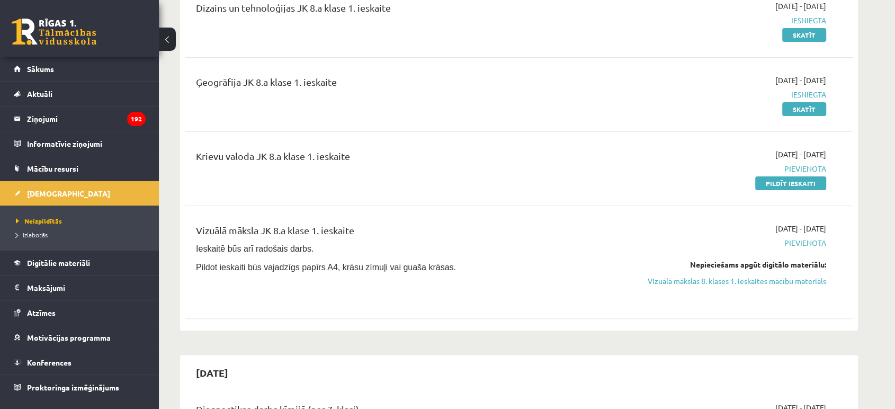
scroll to position [294, 0]
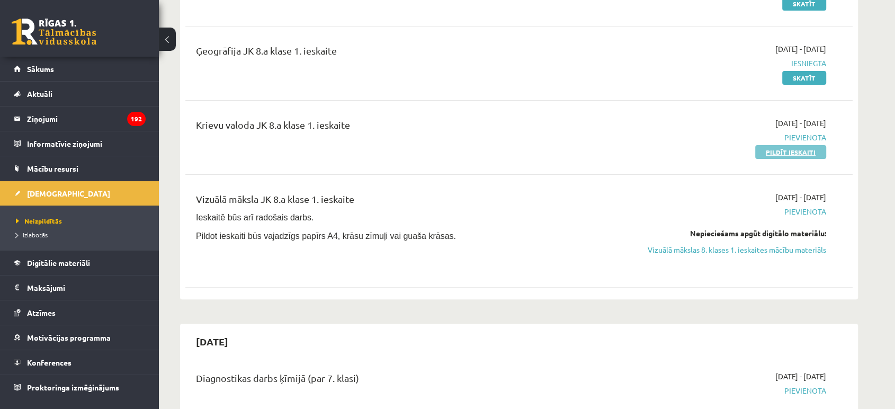
click at [763, 154] on link "Pildīt ieskaiti" at bounding box center [790, 152] width 71 height 14
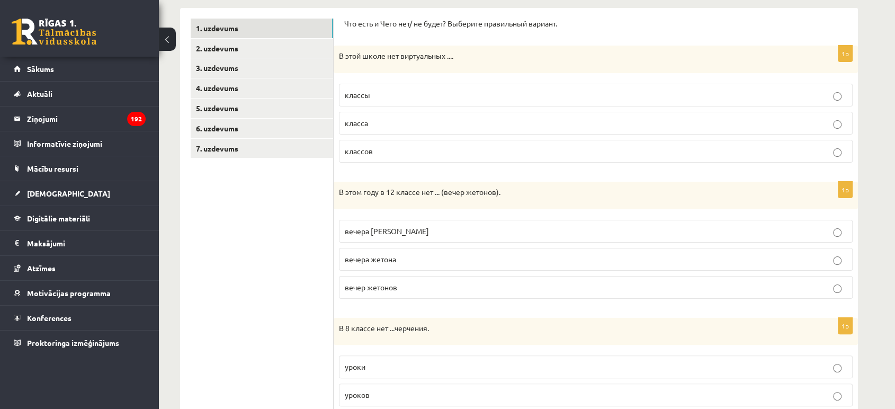
scroll to position [176, 0]
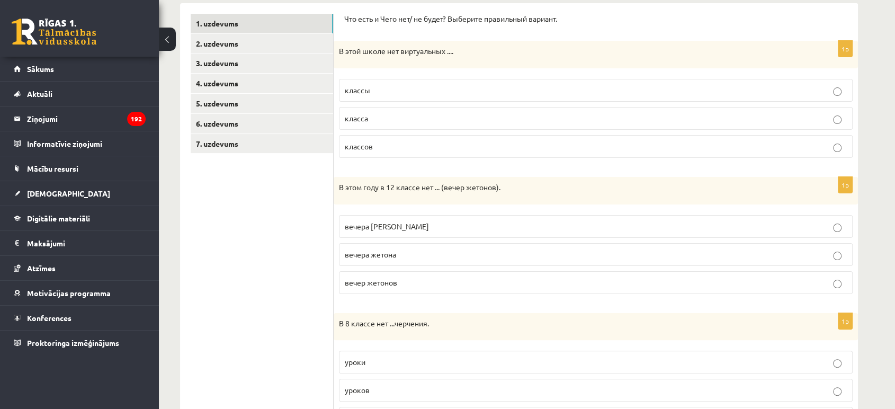
click at [412, 146] on p "классов" at bounding box center [596, 146] width 502 height 11
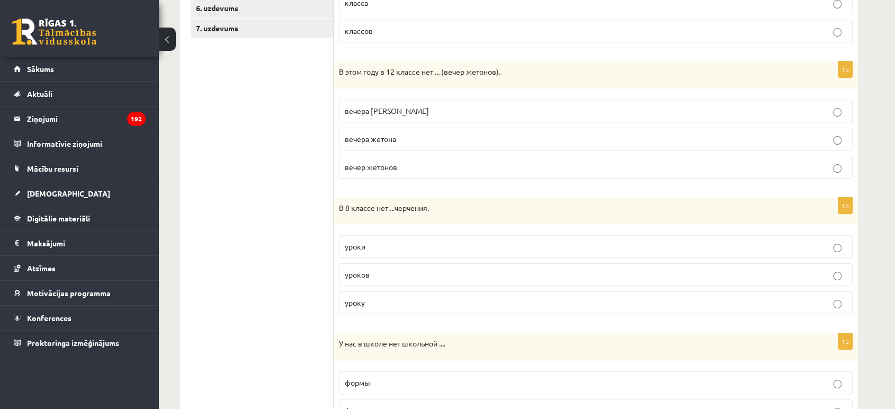
scroll to position [294, 0]
click at [403, 161] on p "вечер жетонов" at bounding box center [596, 164] width 502 height 11
click at [403, 133] on p "вечера жетона" at bounding box center [596, 136] width 502 height 11
click at [403, 110] on p "вечера [PERSON_NAME]" at bounding box center [596, 108] width 502 height 11
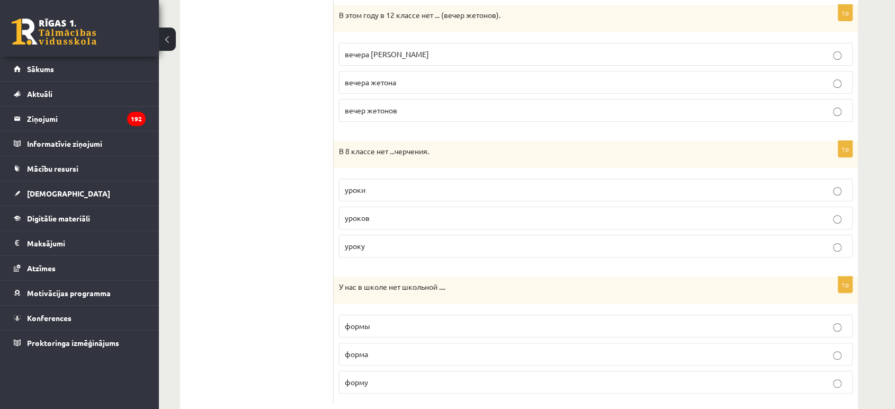
scroll to position [353, 0]
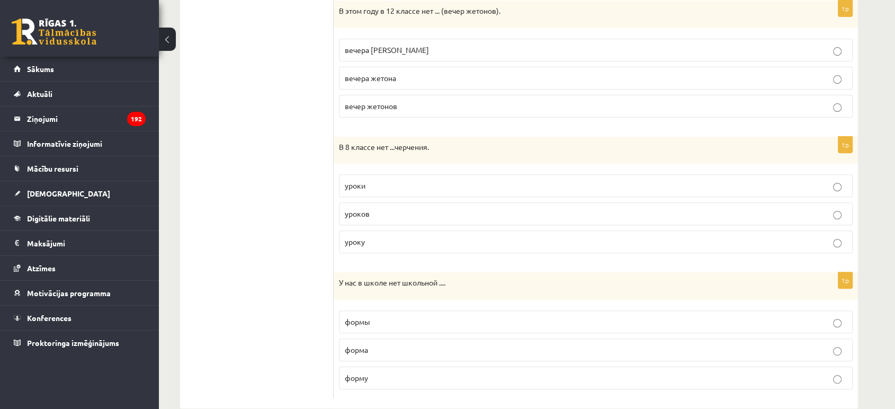
click at [376, 210] on p "уроков" at bounding box center [596, 213] width 502 height 11
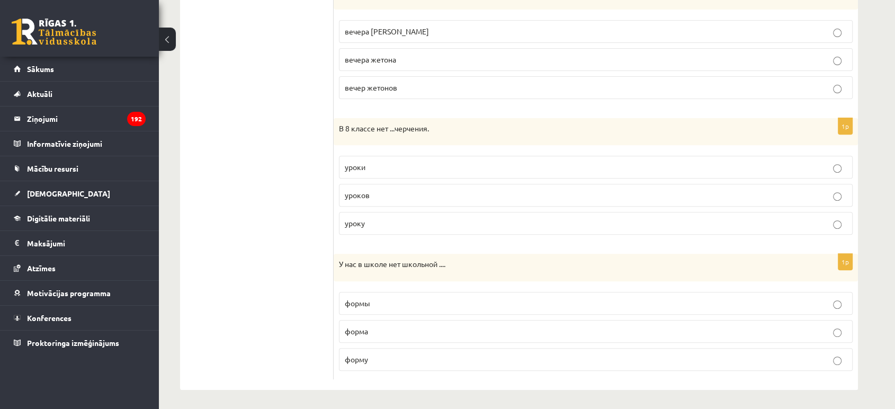
scroll to position [372, 0]
click at [398, 300] on p "формы" at bounding box center [596, 302] width 502 height 11
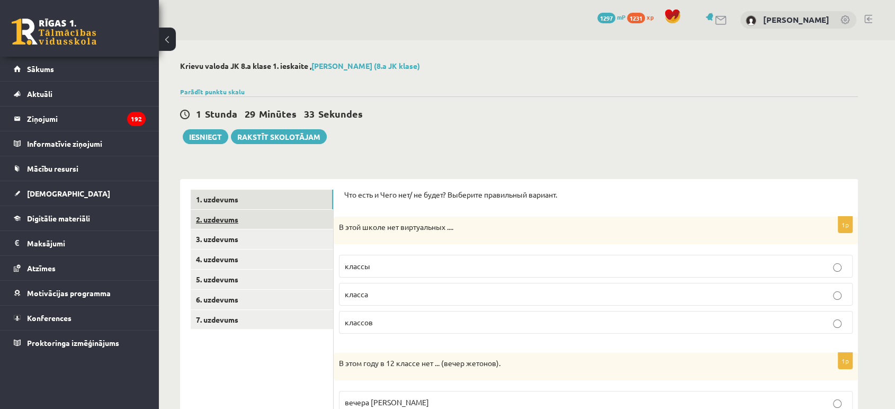
scroll to position [0, 0]
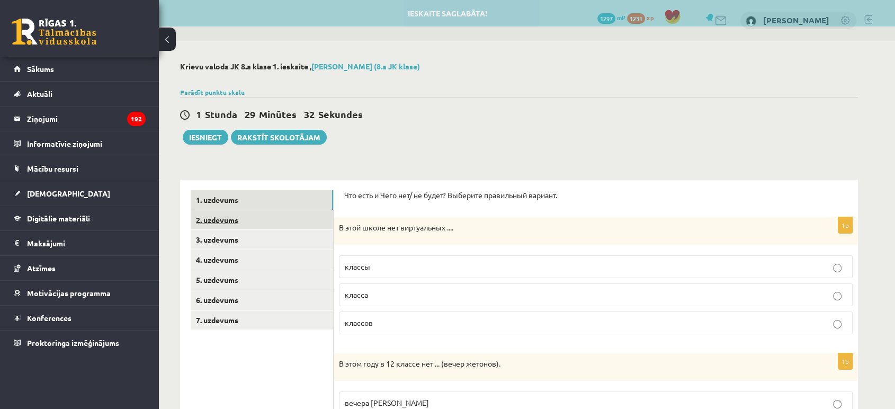
click at [216, 213] on link "2. uzdevums" at bounding box center [262, 220] width 143 height 20
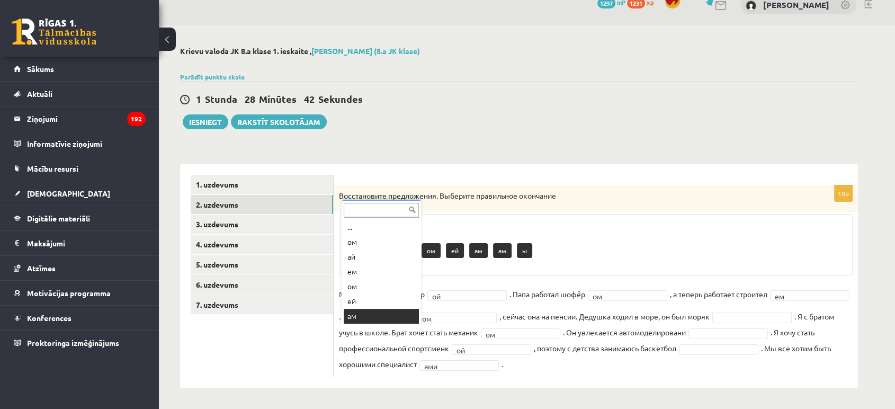
scroll to position [13, 0]
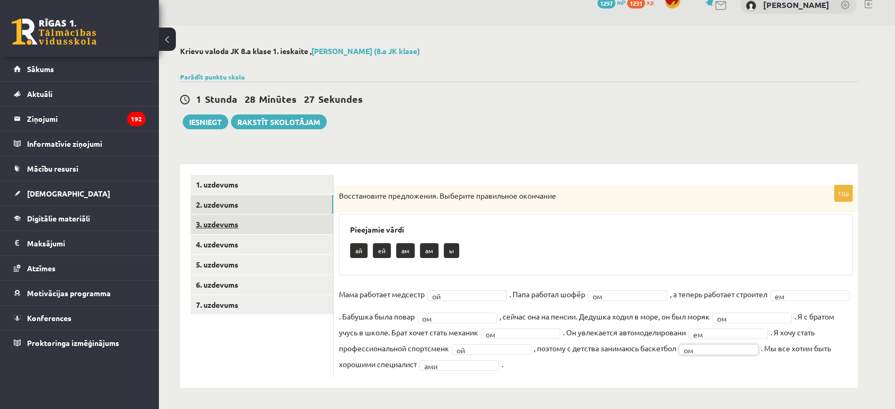
click at [218, 227] on link "3. uzdevums" at bounding box center [262, 225] width 143 height 20
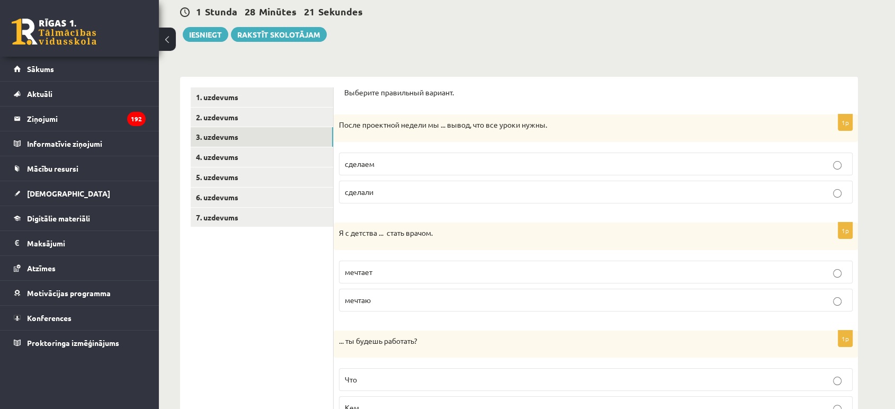
scroll to position [133, 0]
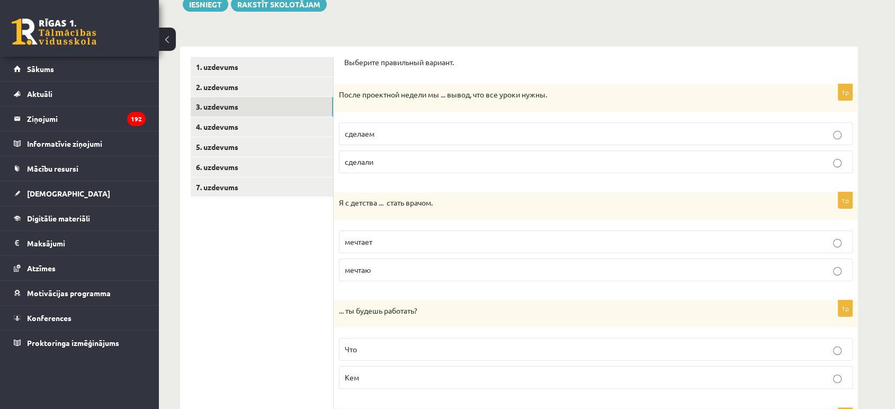
click at [420, 135] on p "сделаем" at bounding box center [596, 133] width 502 height 11
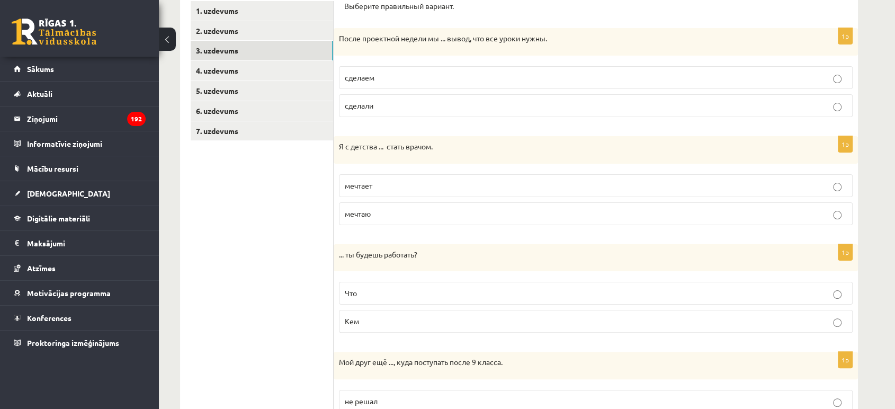
scroll to position [192, 0]
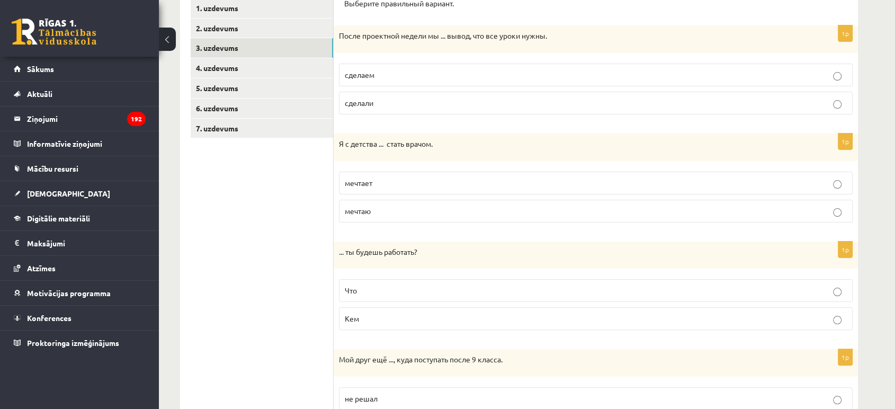
click at [422, 109] on label "сделали" at bounding box center [596, 103] width 514 height 23
click at [386, 209] on p "мечтаю" at bounding box center [596, 211] width 502 height 11
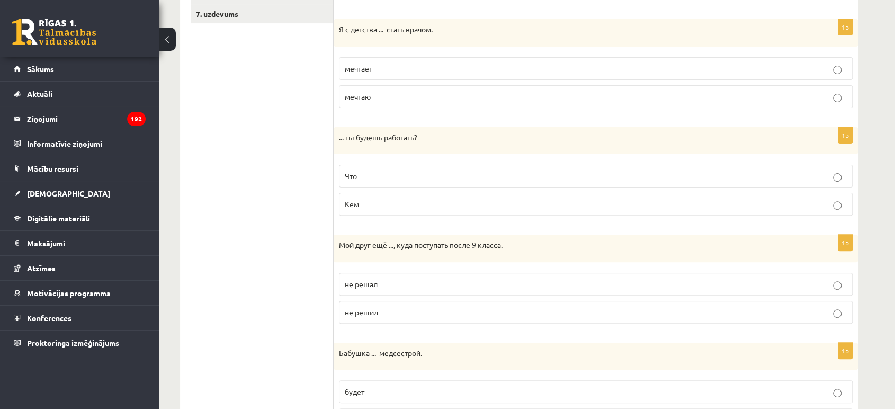
scroll to position [309, 0]
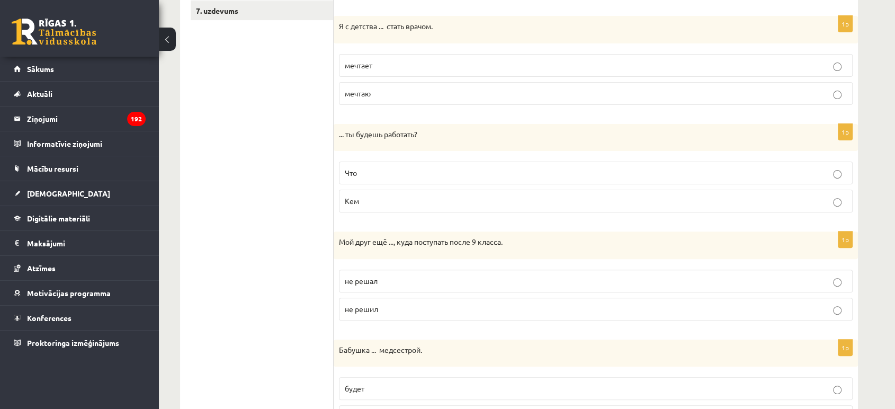
click at [366, 203] on p "Кем" at bounding box center [596, 200] width 502 height 11
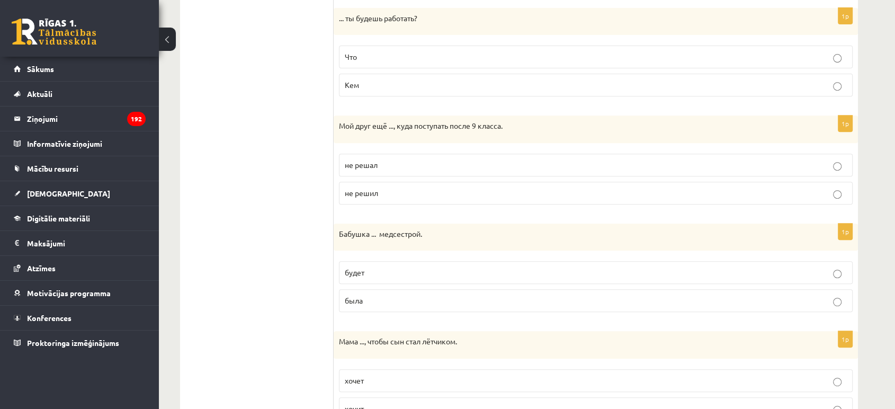
scroll to position [428, 0]
click at [381, 192] on p "не решил" at bounding box center [596, 190] width 502 height 11
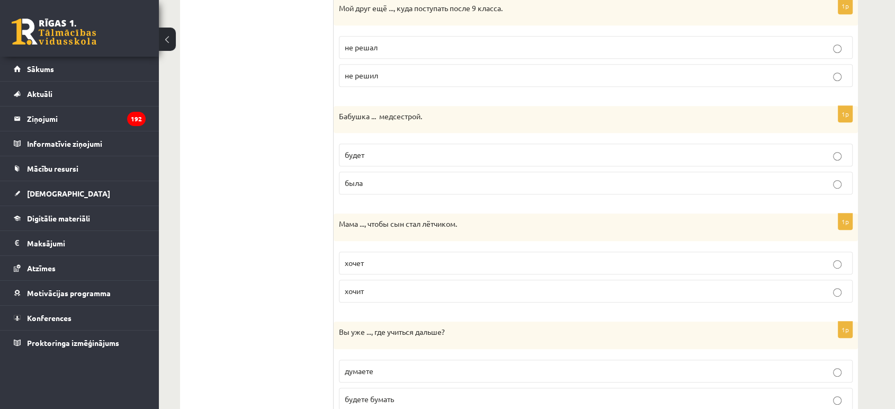
scroll to position [545, 0]
click at [384, 175] on p "была" at bounding box center [596, 180] width 502 height 11
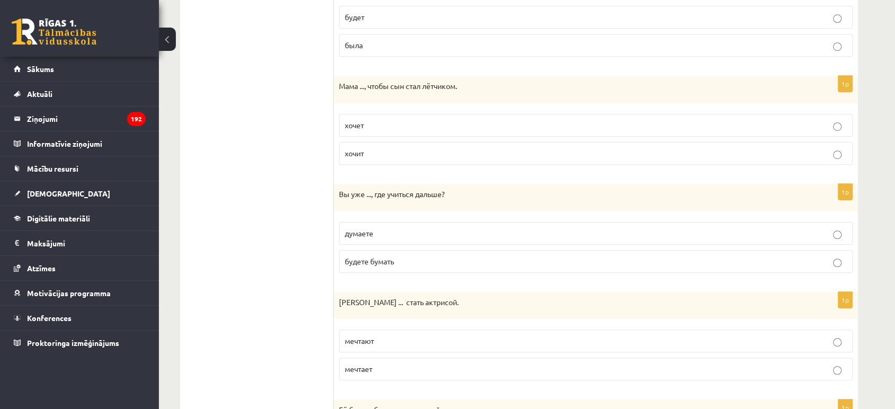
scroll to position [722, 0]
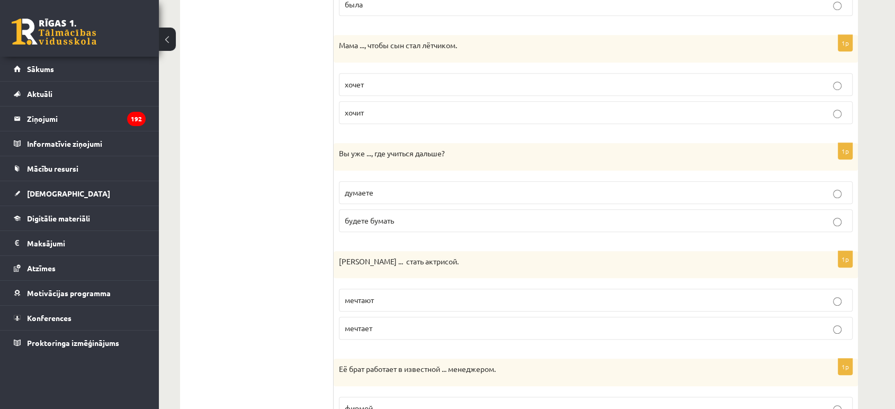
click at [372, 83] on p "хочет" at bounding box center [596, 84] width 502 height 11
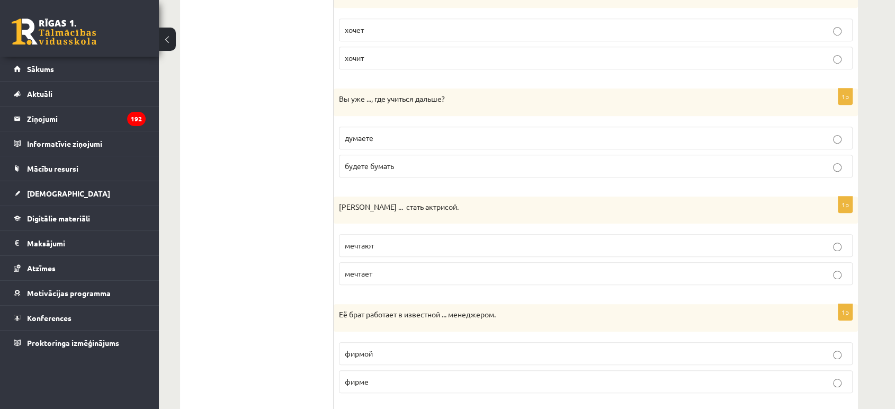
scroll to position [780, 0]
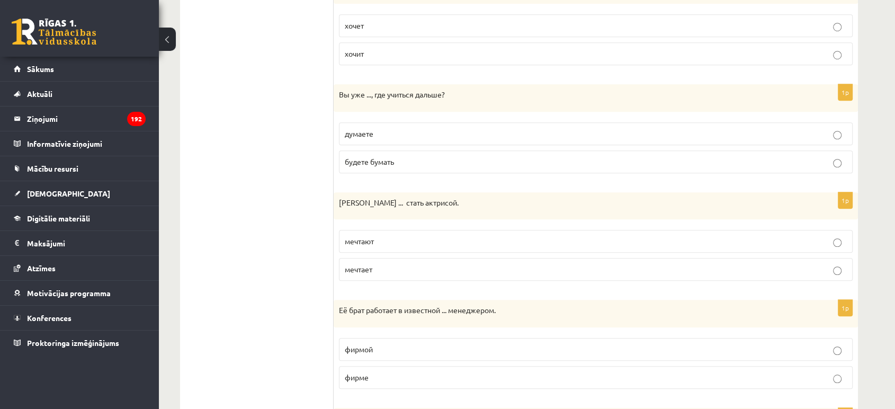
click at [364, 132] on span "думаете" at bounding box center [359, 134] width 29 height 10
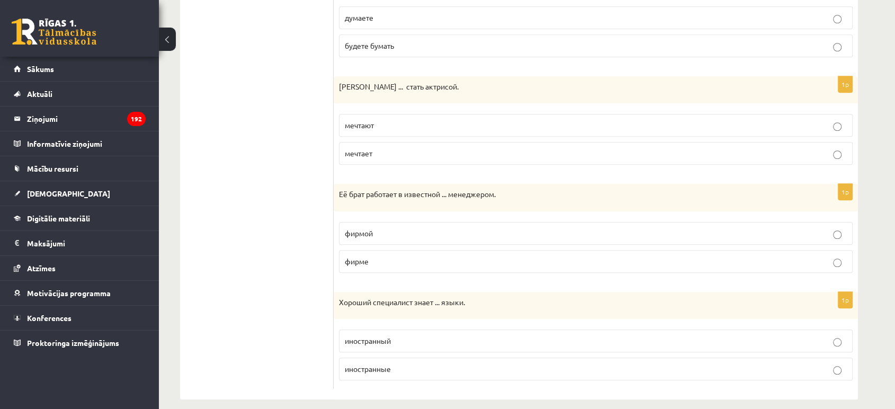
scroll to position [898, 0]
click at [371, 154] on p "мечтает" at bounding box center [596, 151] width 502 height 11
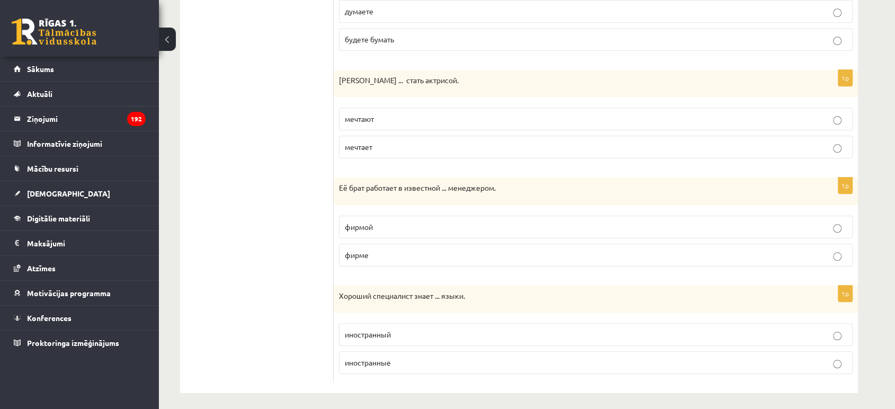
scroll to position [906, 0]
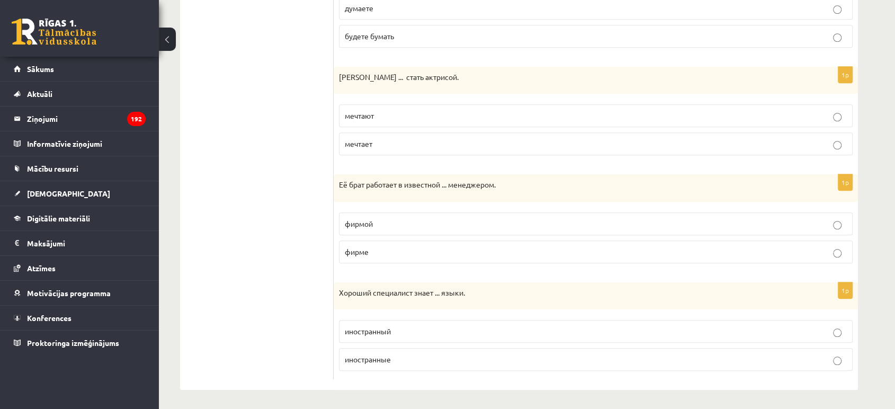
click at [368, 247] on span "фирме" at bounding box center [357, 252] width 24 height 10
click at [370, 360] on span "иностранные" at bounding box center [368, 359] width 46 height 10
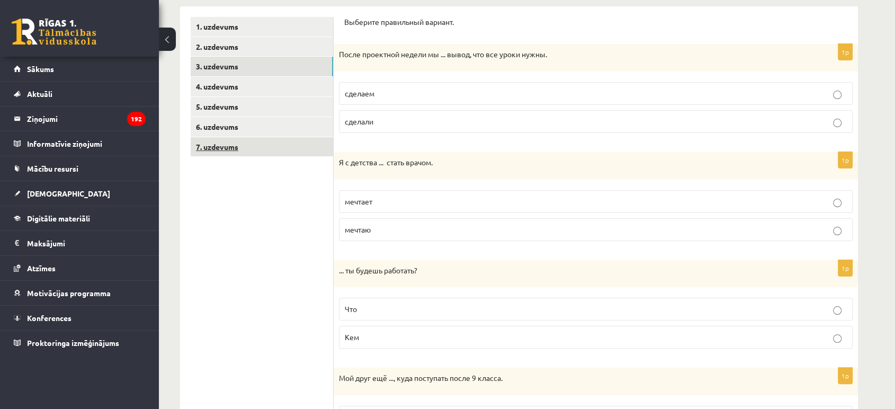
scroll to position [140, 0]
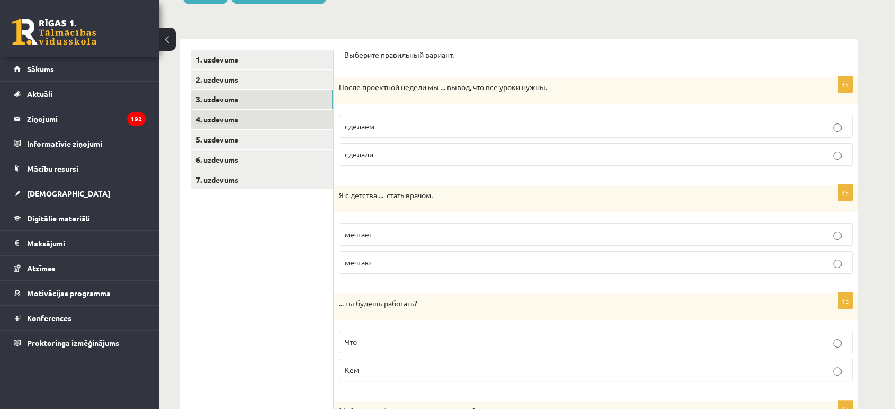
click at [268, 127] on link "4. uzdevums" at bounding box center [262, 120] width 143 height 20
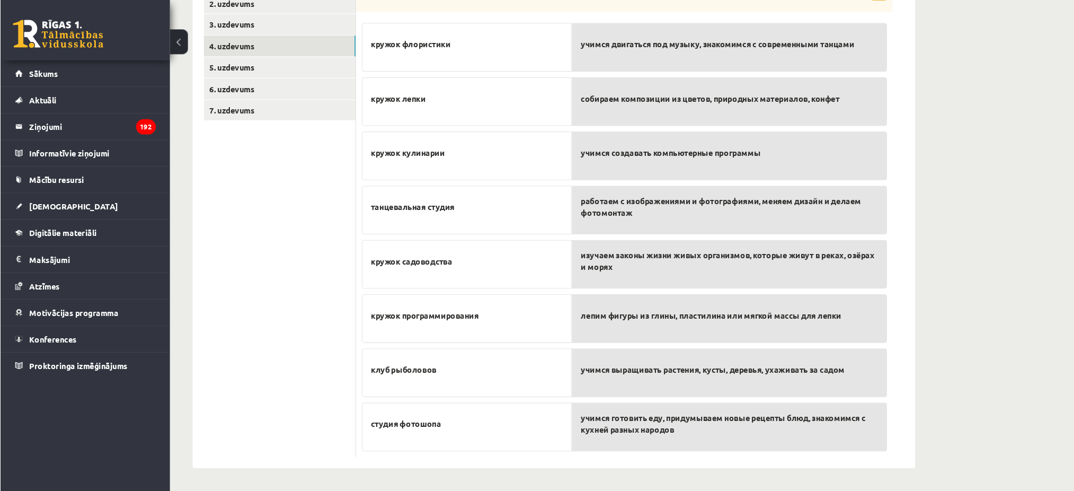
scroll to position [187, 0]
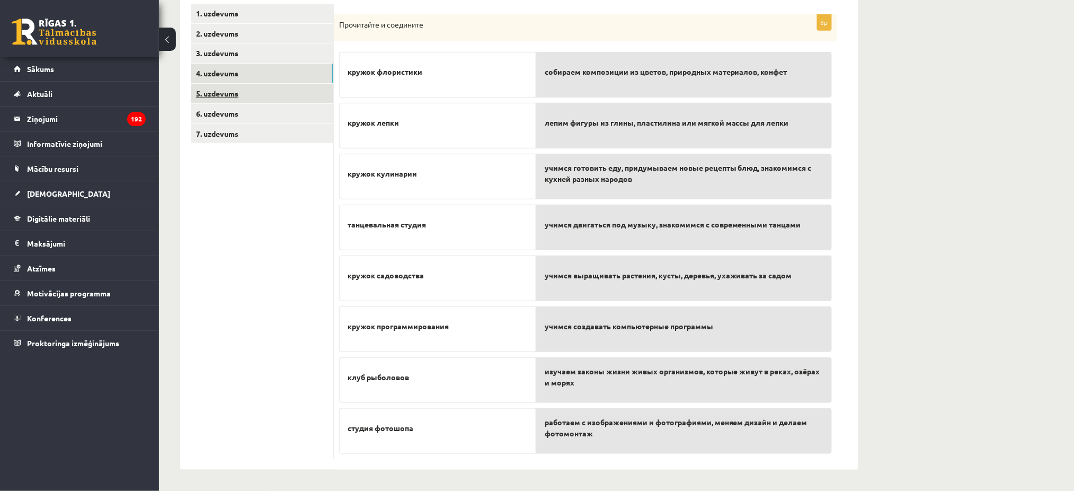
click at [250, 94] on link "5. uzdevums" at bounding box center [262, 94] width 143 height 20
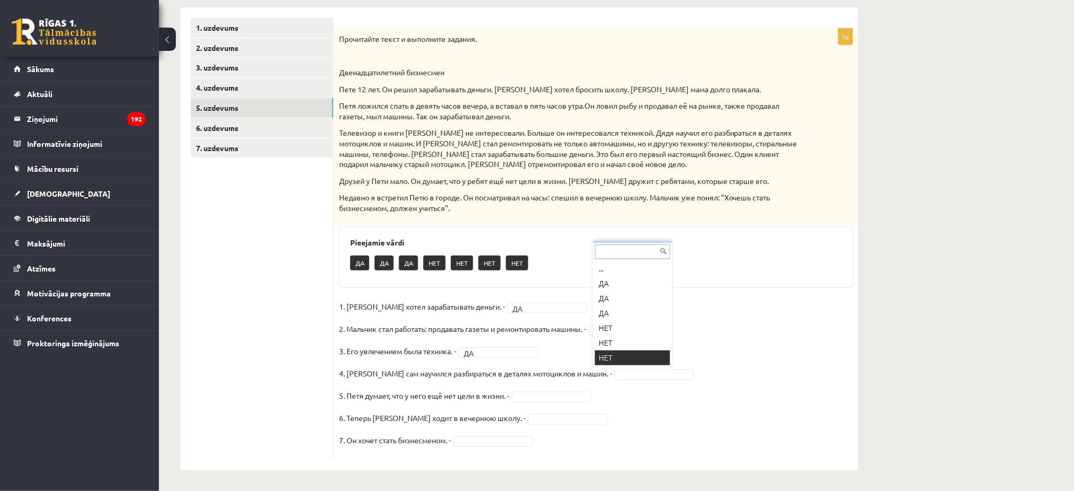
scroll to position [12, 0]
click at [648, 322] on fieldset "1. [PERSON_NAME] хотел зарабатывать деньги. - ДА ** 2. Мальчик стал работать: п…" at bounding box center [596, 376] width 514 height 156
click at [507, 408] on fieldset "1. [PERSON_NAME] хотел зарабатывать деньги. - ДА ** 2. Мальчик стал работать: п…" at bounding box center [596, 376] width 514 height 156
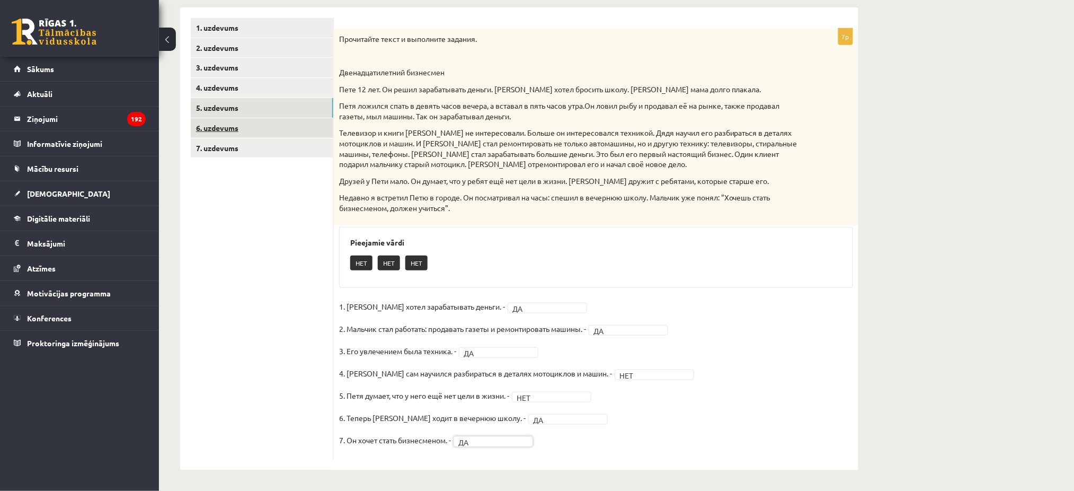
click at [206, 125] on link "6. uzdevums" at bounding box center [262, 128] width 143 height 20
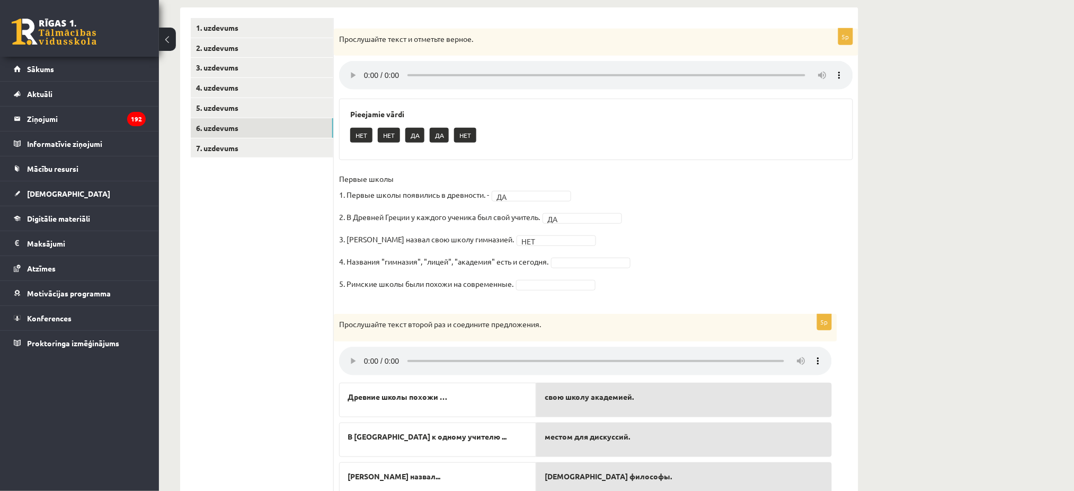
click at [551, 279] on fieldset "Первые школы 1. Первые школы появились в древности. - ДА ** 2. В Древней Греции…" at bounding box center [596, 234] width 514 height 127
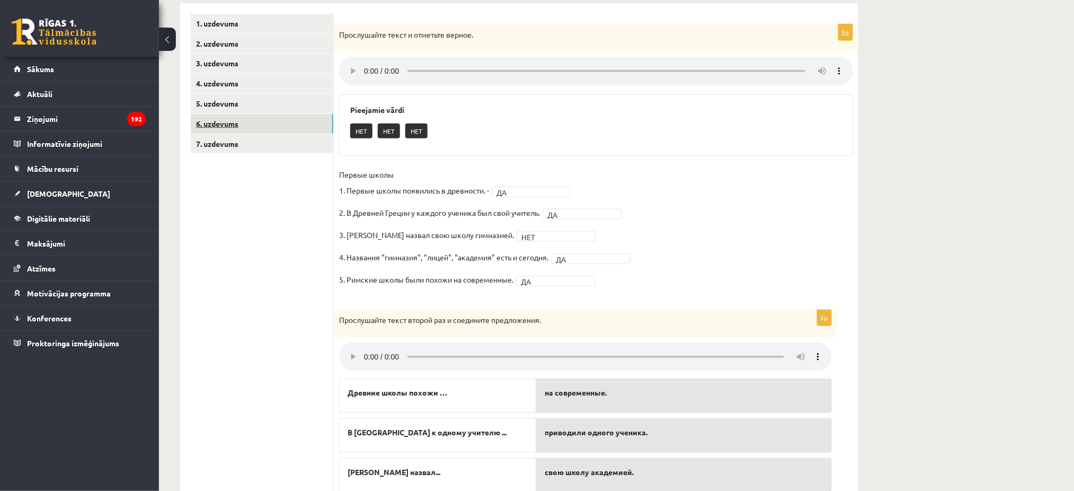
scroll to position [155, 0]
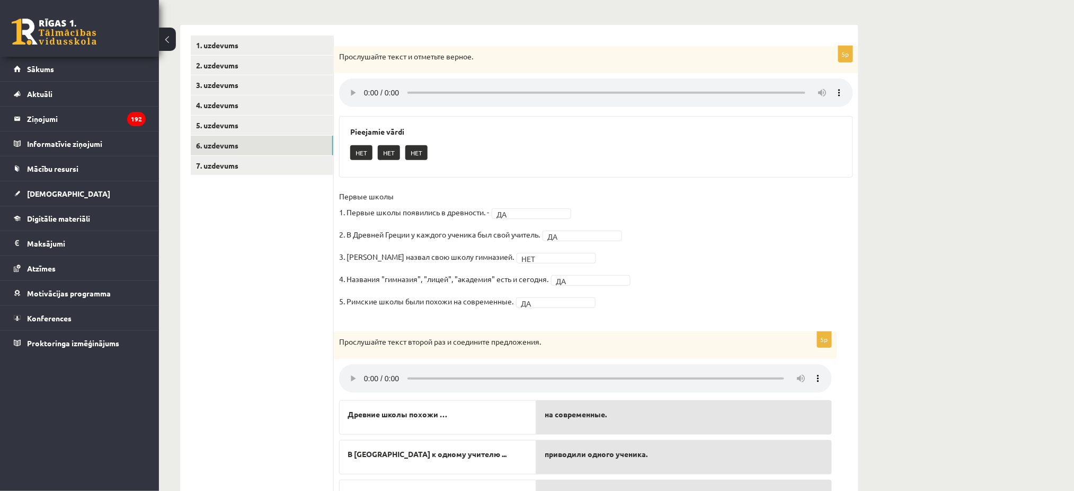
click at [252, 30] on div "1. uzdevums 2. uzdevums 3. uzdevums 4. uzdevums 5. uzdevums 6. uzdevums 7. uzde…" at bounding box center [257, 317] width 154 height 585
click at [238, 166] on link "7. uzdevums" at bounding box center [262, 166] width 143 height 20
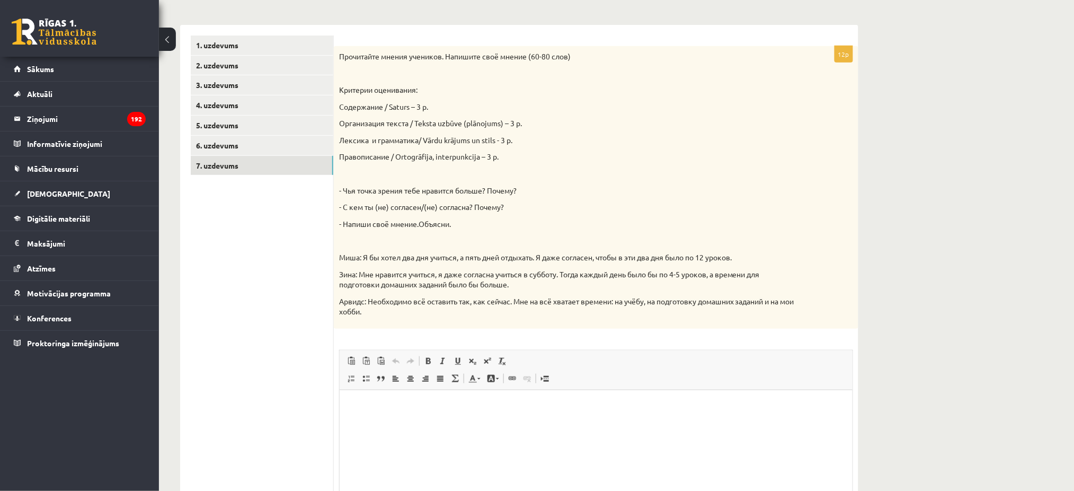
scroll to position [0, 0]
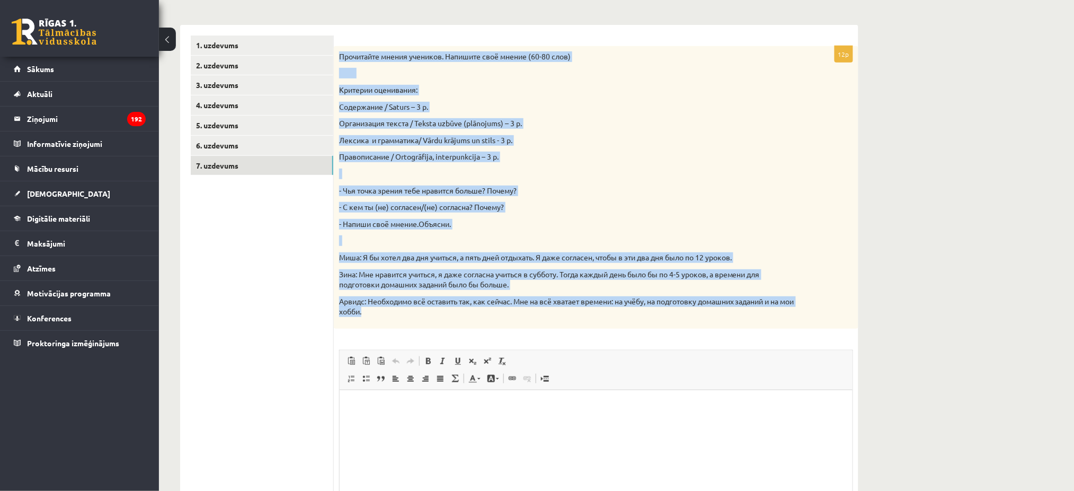
drag, startPoint x: 340, startPoint y: 51, endPoint x: 497, endPoint y: 310, distance: 302.9
click at [497, 310] on div "Прочитайте мнения учеников. Напишите своё мнение (60-80 слов) Критерии оцениван…" at bounding box center [596, 187] width 524 height 282
copy div "Loremipsum dolors ametcons. Adipisci elit seddoe (62-37 temp) Incididu utlabore…"
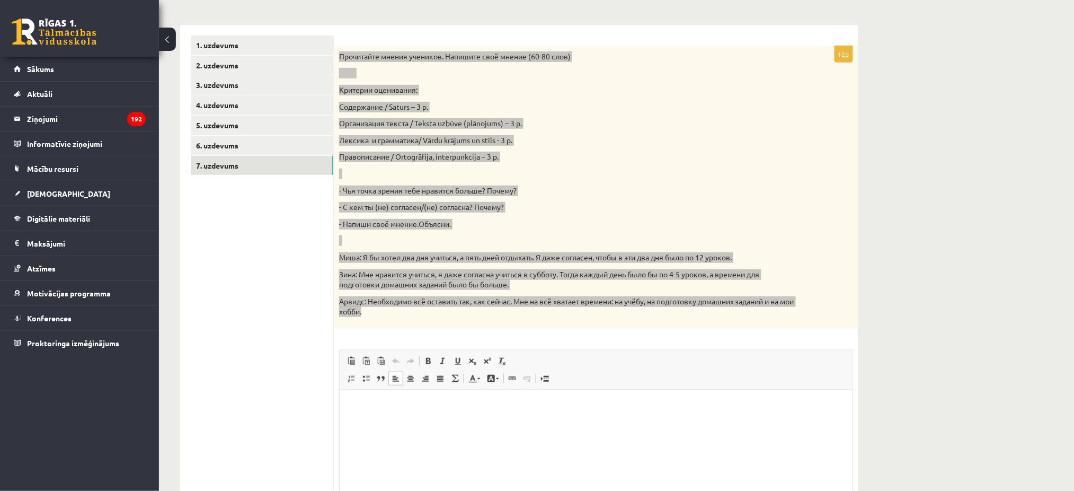
click at [446, 408] on html at bounding box center [595, 405] width 513 height 32
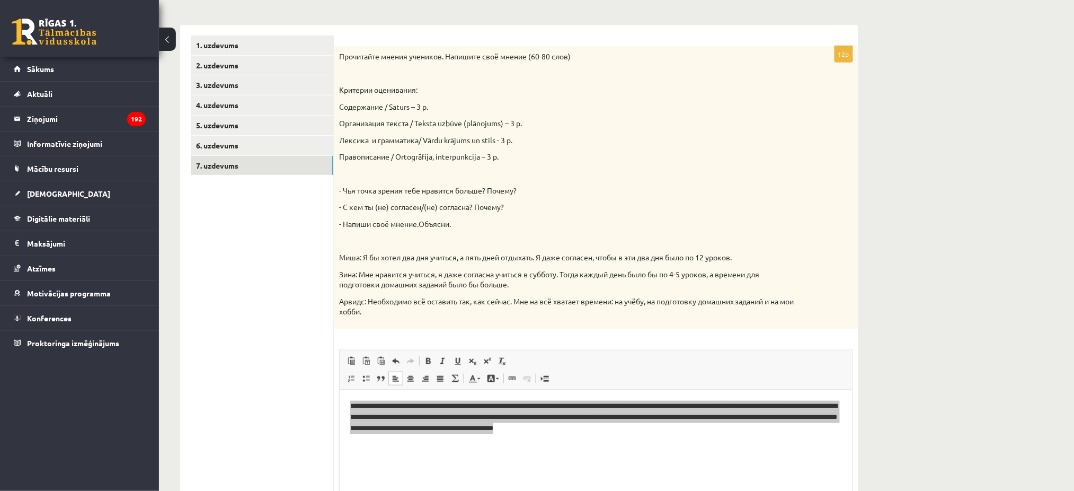
click at [267, 329] on ul "1. uzdevums 2. uzdevums 3. uzdevums 4. uzdevums 5. uzdevums 6. uzdevums 7. uzde…" at bounding box center [262, 302] width 143 height 535
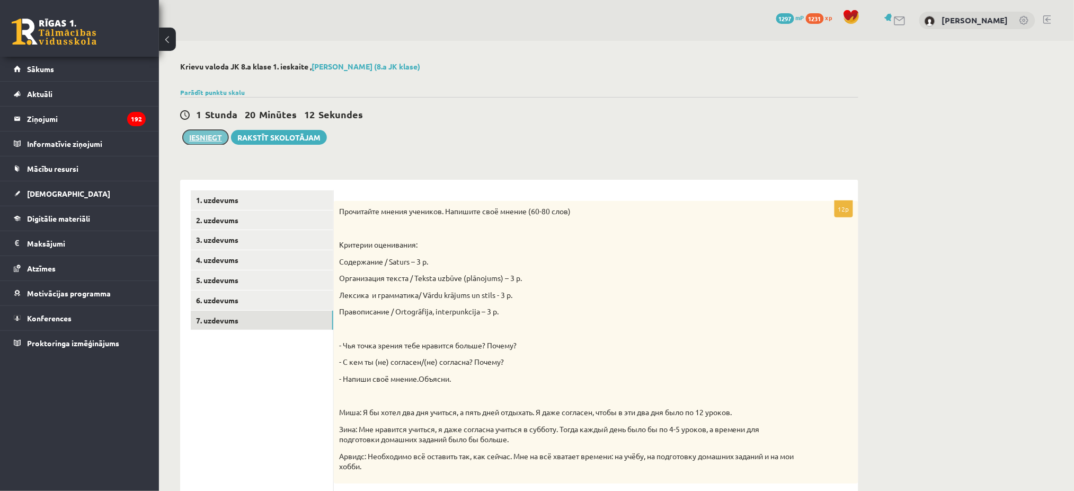
click at [210, 135] on button "Iesniegt" at bounding box center [206, 137] width 46 height 15
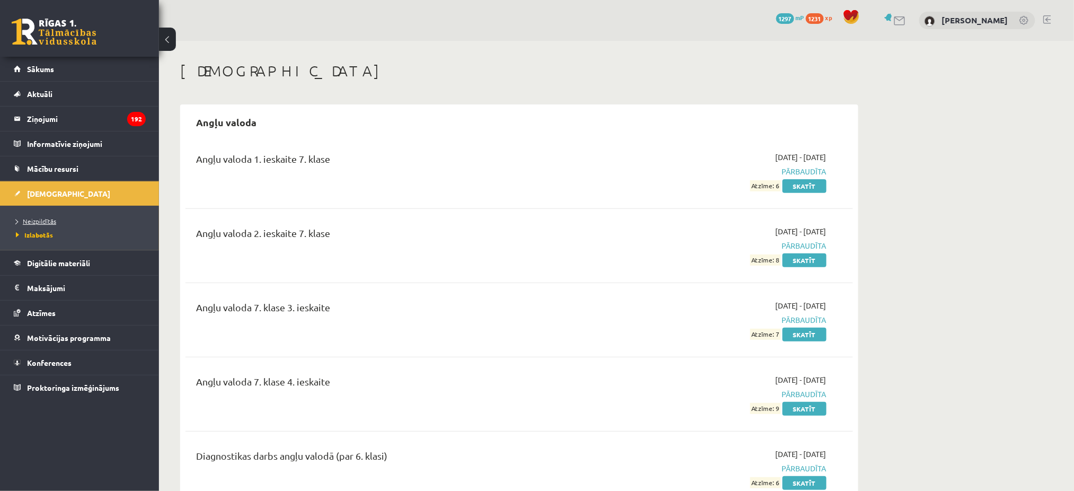
click at [40, 218] on span "Neizpildītās" at bounding box center [36, 221] width 40 height 8
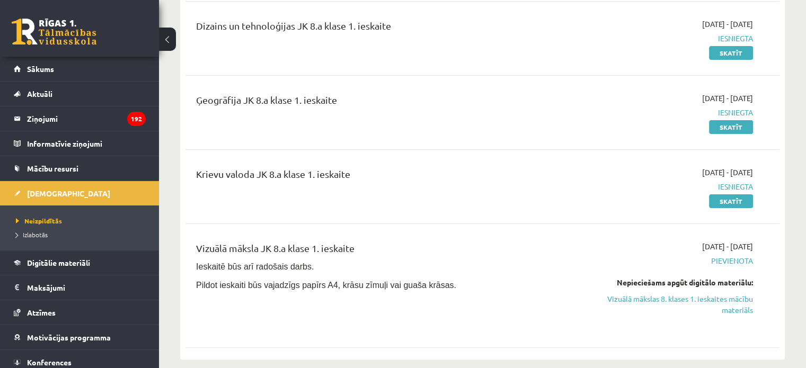
scroll to position [265, 0]
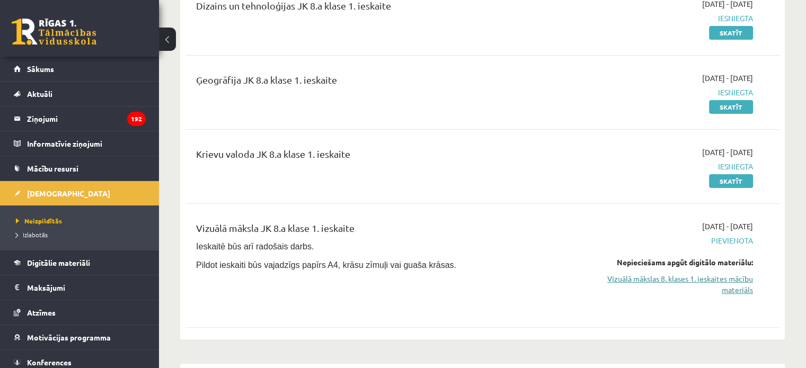
click at [666, 281] on link "Vizuālā mākslas 8. klases 1. ieskaites mācību materiāls" at bounding box center [665, 284] width 175 height 22
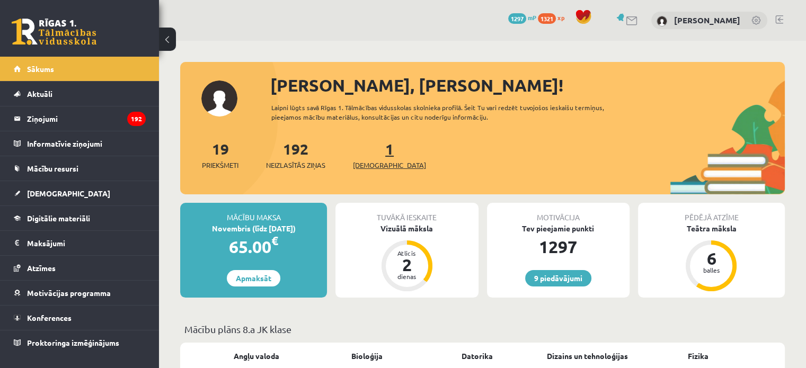
click at [372, 150] on link "1 Ieskaites" at bounding box center [389, 154] width 73 height 31
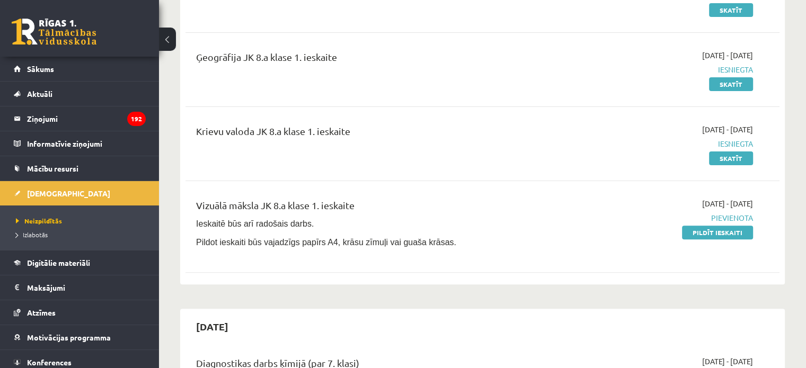
scroll to position [318, 0]
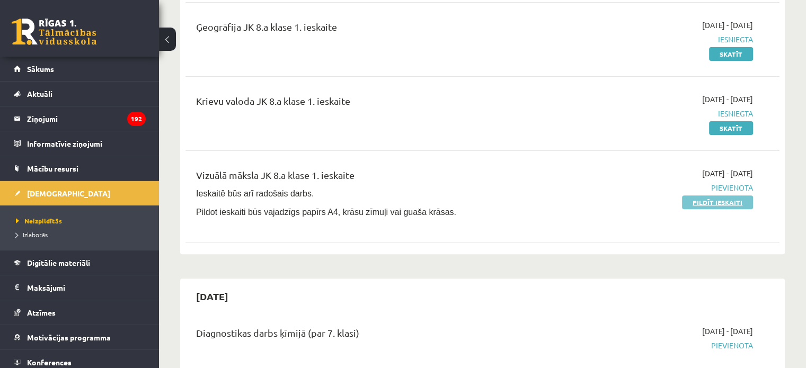
click at [702, 203] on link "Pildīt ieskaiti" at bounding box center [717, 202] width 71 height 14
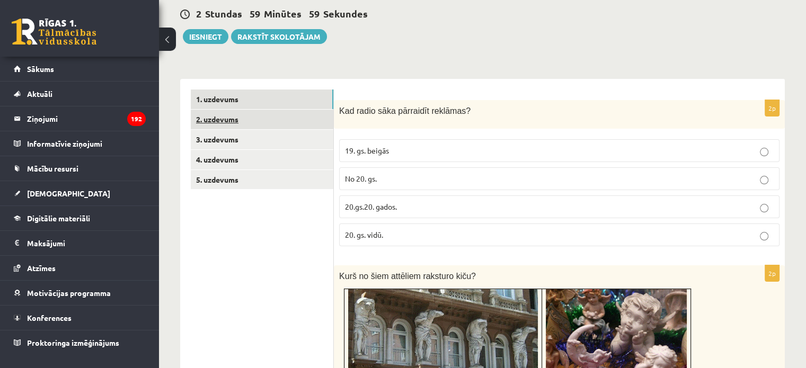
scroll to position [159, 0]
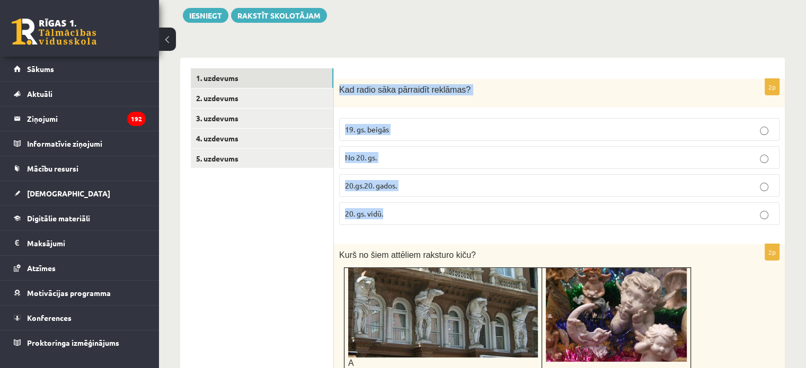
drag, startPoint x: 337, startPoint y: 88, endPoint x: 409, endPoint y: 229, distance: 158.3
click at [409, 229] on div "2p Kad radio sāka pārraidīt reklāmas? 19. gs. beigās No 20. gs. 20.gs.20. gados…" at bounding box center [559, 156] width 451 height 155
copy div "Kad radio sāka pārraidīt reklāmas? 19. gs. beigās No 20. gs. 20.gs.20. gados. 2…"
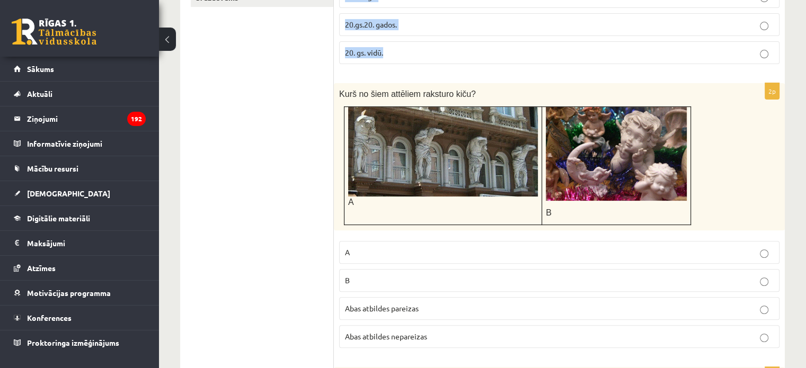
scroll to position [318, 0]
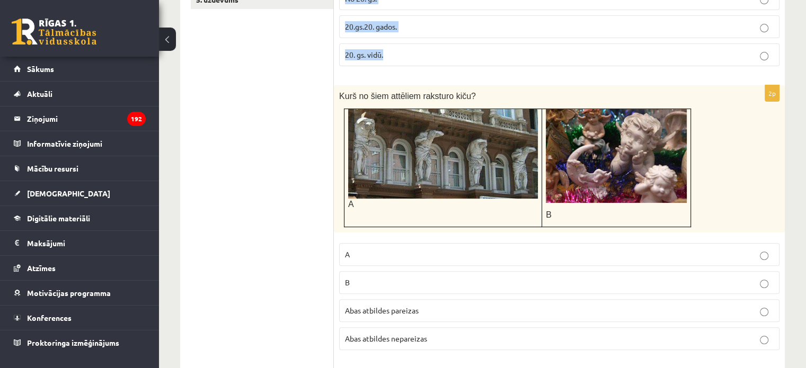
click at [414, 176] on img at bounding box center [443, 154] width 190 height 90
click at [507, 159] on img at bounding box center [443, 154] width 190 height 90
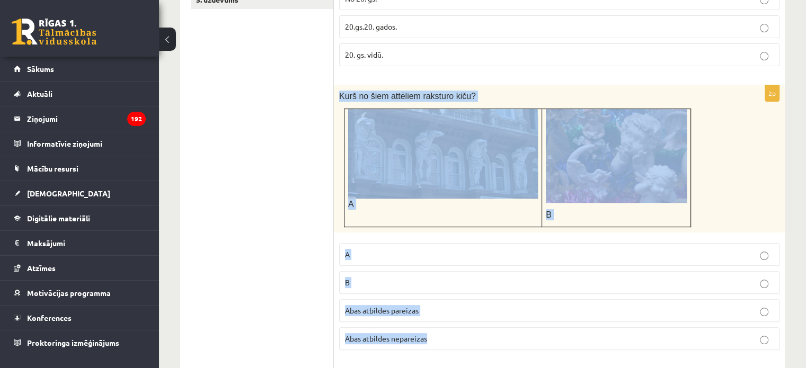
drag, startPoint x: 342, startPoint y: 88, endPoint x: 433, endPoint y: 344, distance: 271.6
click at [433, 344] on div "2p Kurš no šiem attēliem raksturo kiču? A B A B Abas atbildes pareizas Abas atb…" at bounding box center [559, 221] width 451 height 273
copy div "Kurš no šiem attēliem raksturo kiču? A B A B [PERSON_NAME] atbildes pareizas Ab…"
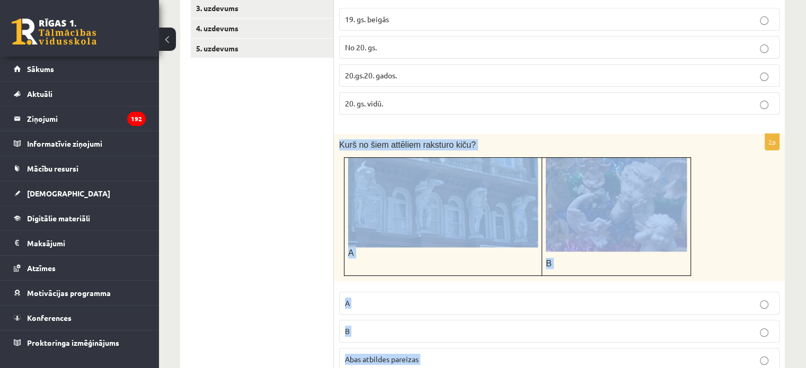
scroll to position [159, 0]
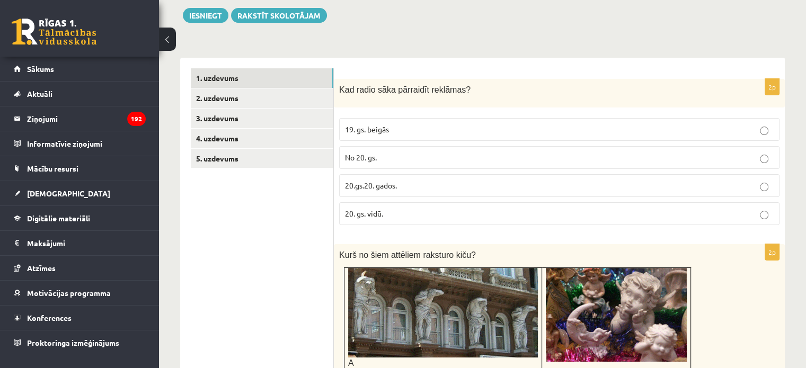
click at [390, 187] on span "20.gs.20. gados." at bounding box center [371, 186] width 52 height 10
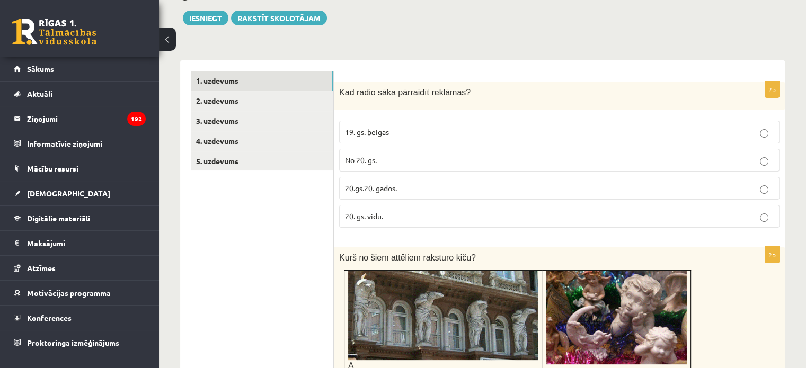
scroll to position [106, 0]
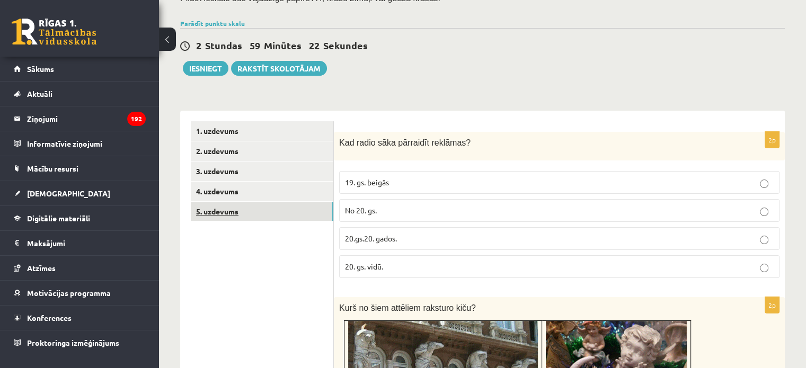
click at [219, 210] on link "5. uzdevums" at bounding box center [262, 212] width 143 height 20
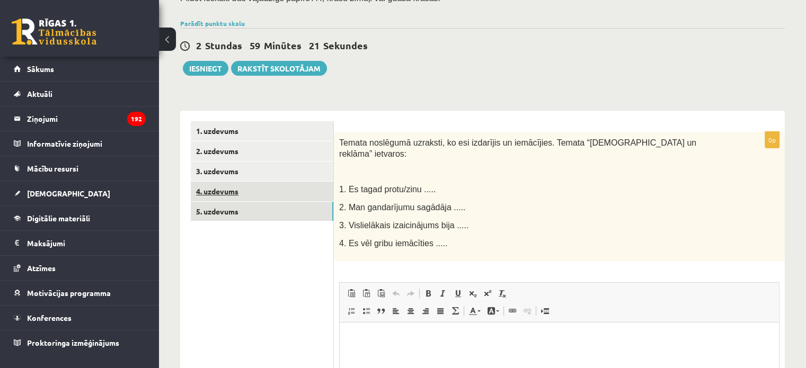
scroll to position [0, 0]
click at [226, 198] on link "4. uzdevums" at bounding box center [262, 192] width 143 height 20
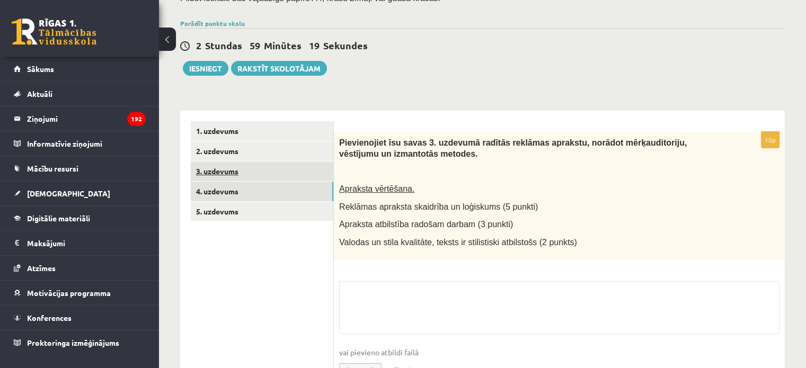
click at [230, 180] on link "3. uzdevums" at bounding box center [262, 172] width 143 height 20
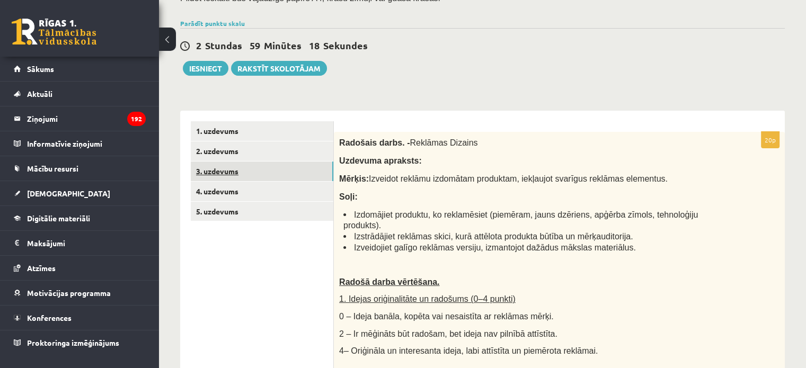
click at [231, 162] on link "3. uzdevums" at bounding box center [262, 172] width 143 height 20
click at [233, 151] on link "2. uzdevums" at bounding box center [262, 151] width 143 height 20
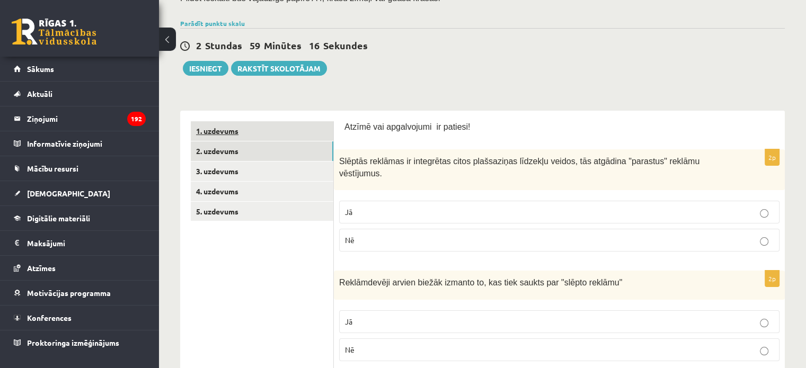
click at [236, 132] on link "1. uzdevums" at bounding box center [262, 131] width 143 height 20
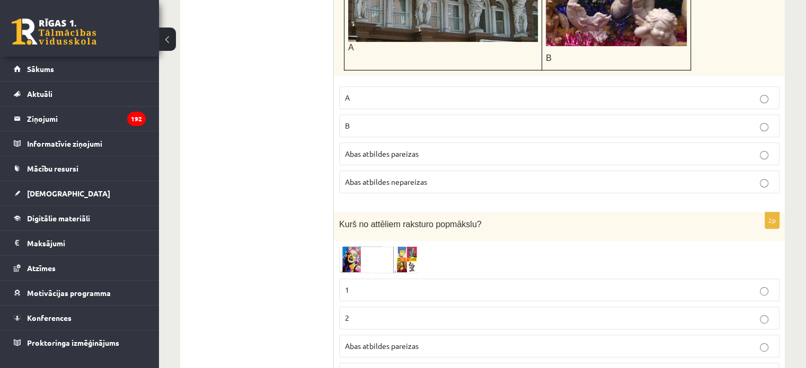
scroll to position [477, 0]
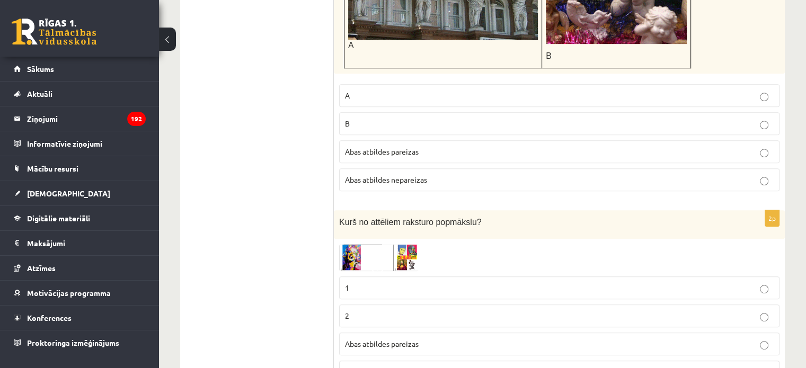
click at [377, 120] on p "B" at bounding box center [559, 123] width 429 height 11
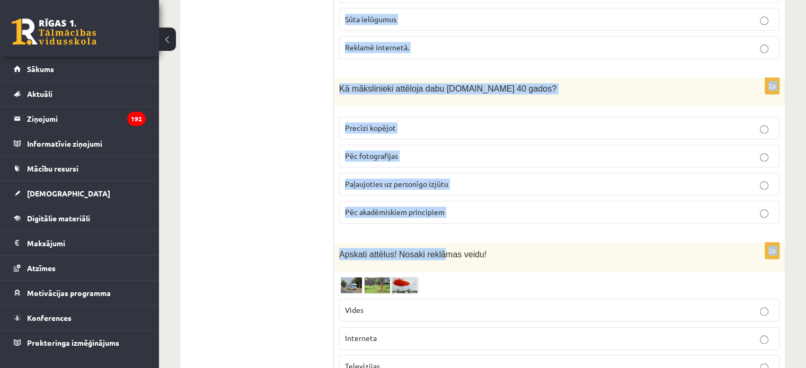
scroll to position [1430, 0]
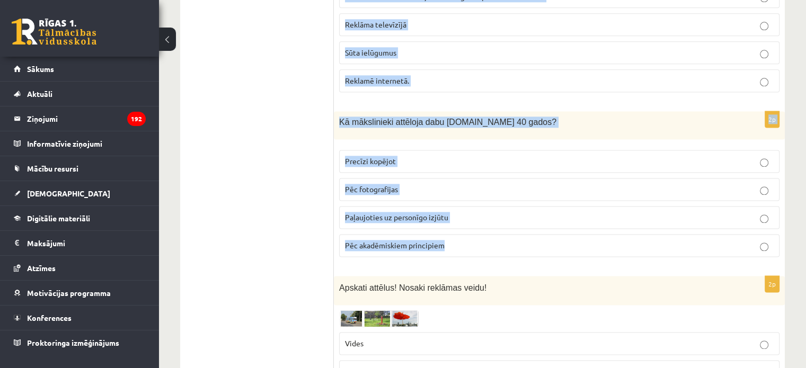
drag, startPoint x: 337, startPoint y: 10, endPoint x: 453, endPoint y: 244, distance: 260.8
click at [453, 244] on form "2p Kad radio sāka pārraidīt reklāmas? 19. gs. beigās No 20. gs. 20.gs.20. gados…" at bounding box center [559, 144] width 430 height 2694
copy form "Kurš no attēliem raksturo popmākslu? 1 2 Abas atbildes pareizas Abas atbildes n…"
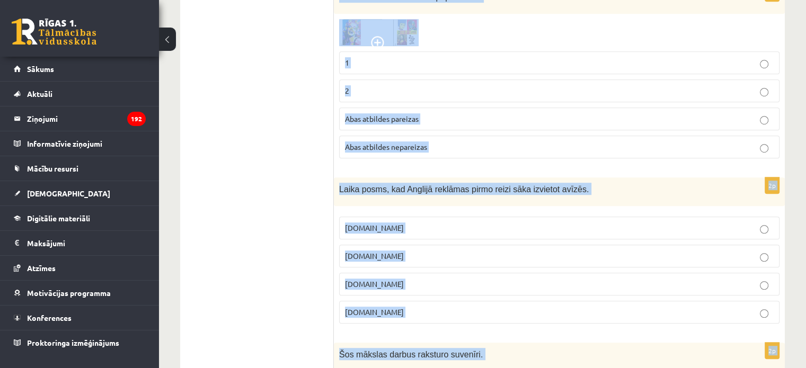
scroll to position [583, 0]
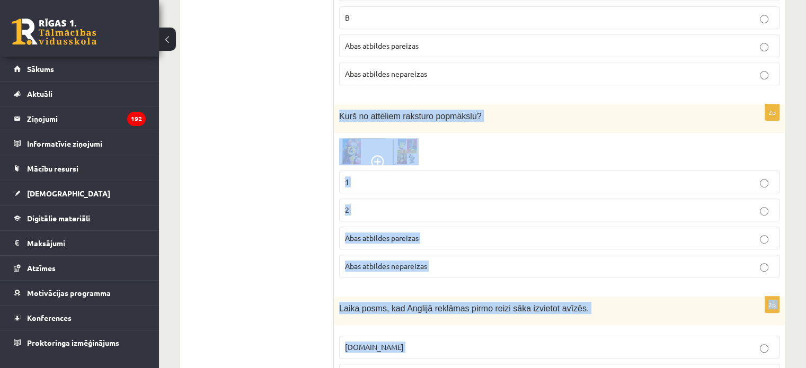
click at [386, 138] on img at bounding box center [378, 151] width 79 height 27
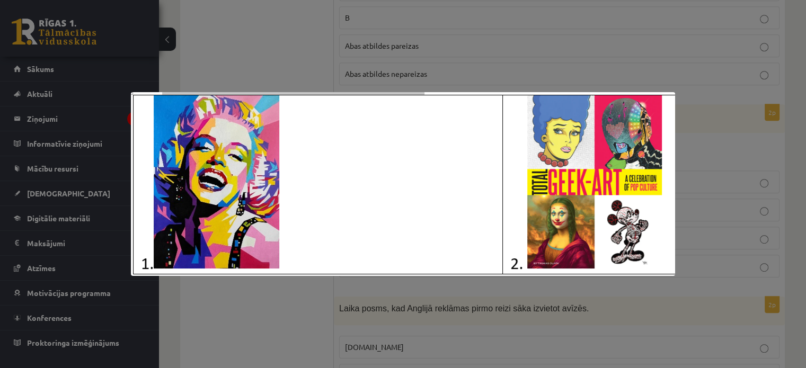
click at [485, 320] on div at bounding box center [403, 184] width 806 height 368
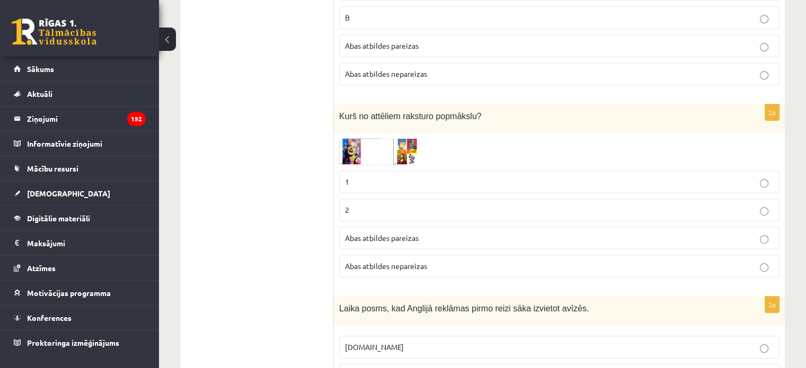
click at [386, 233] on span "Abas atbildes pareizas" at bounding box center [382, 238] width 74 height 10
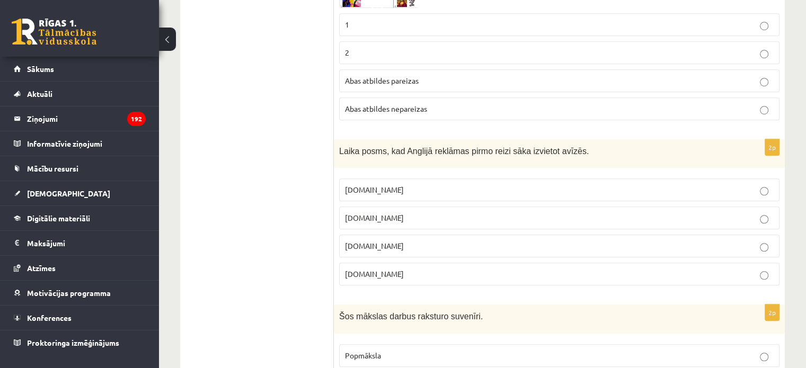
scroll to position [742, 0]
click at [368, 234] on label "17.gs" at bounding box center [559, 244] width 440 height 23
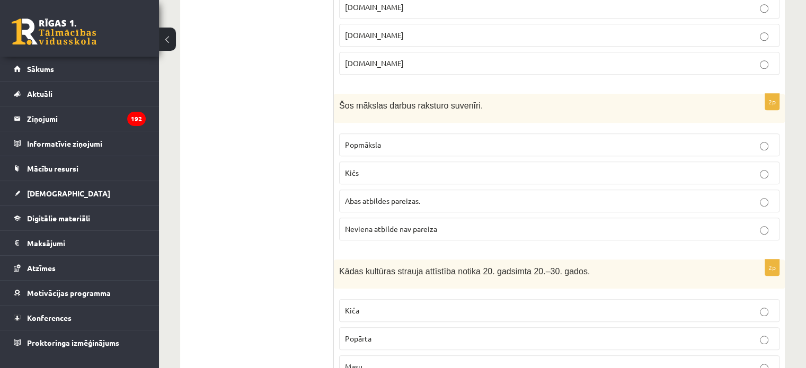
scroll to position [954, 0]
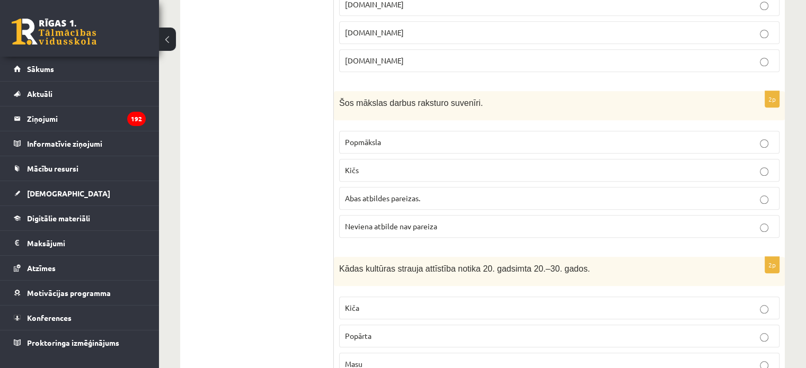
click at [369, 170] on p "Kičs" at bounding box center [559, 170] width 429 height 11
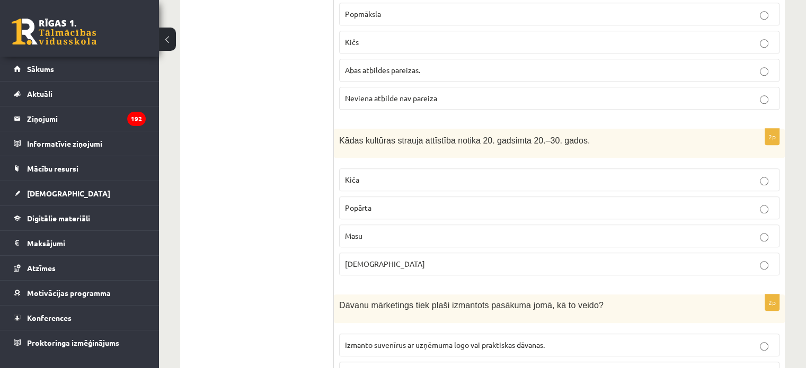
scroll to position [1112, 0]
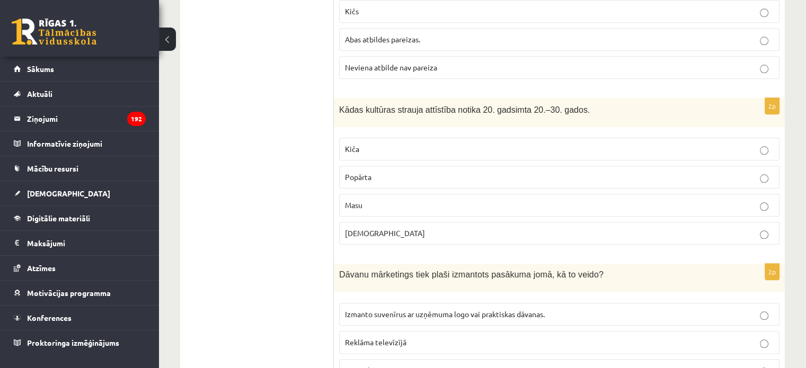
click at [362, 203] on span "Masu" at bounding box center [353, 205] width 17 height 10
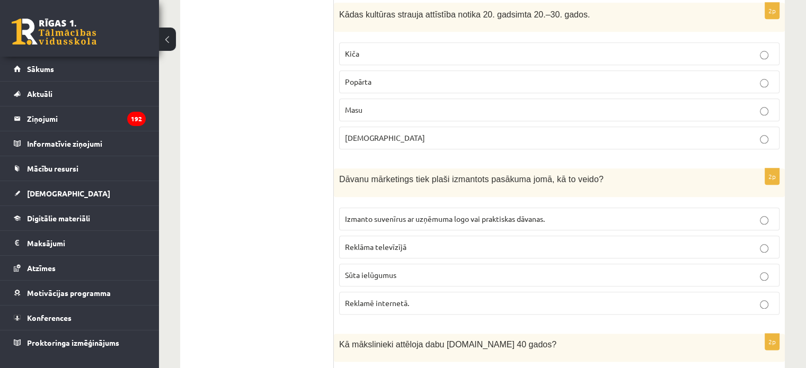
scroll to position [1218, 0]
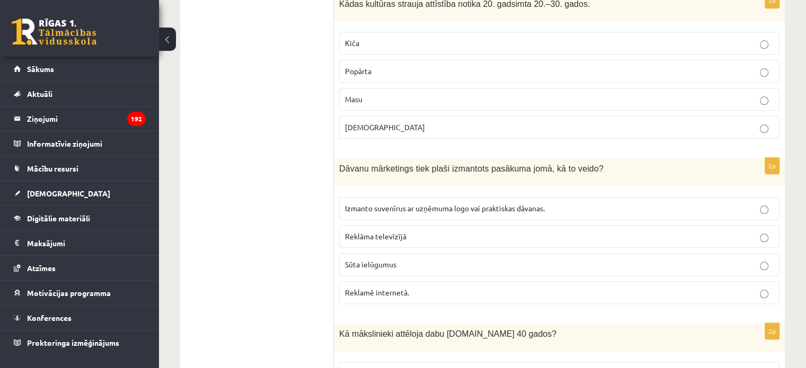
click at [383, 206] on p "Izmanto suvenīrus ar uzņēmuma logo vai praktiskas dāvanas." at bounding box center [559, 208] width 429 height 11
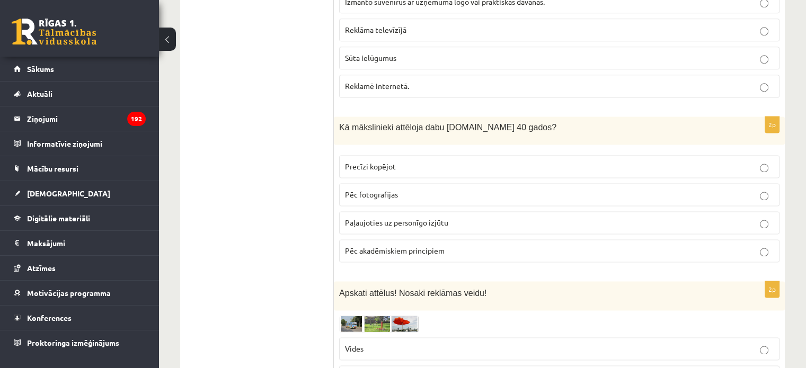
scroll to position [1430, 0]
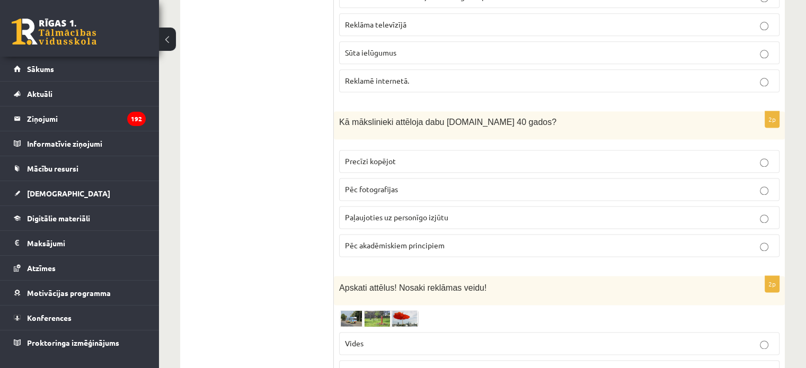
click at [385, 212] on span "Paļaujoties uz personīgo izjūtu" at bounding box center [396, 217] width 103 height 10
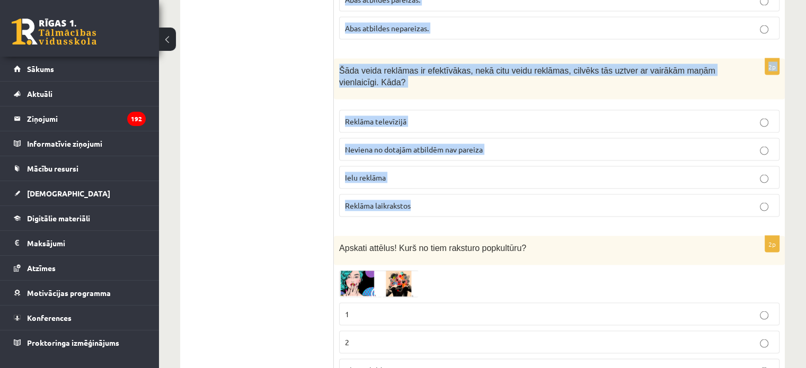
scroll to position [1960, 0]
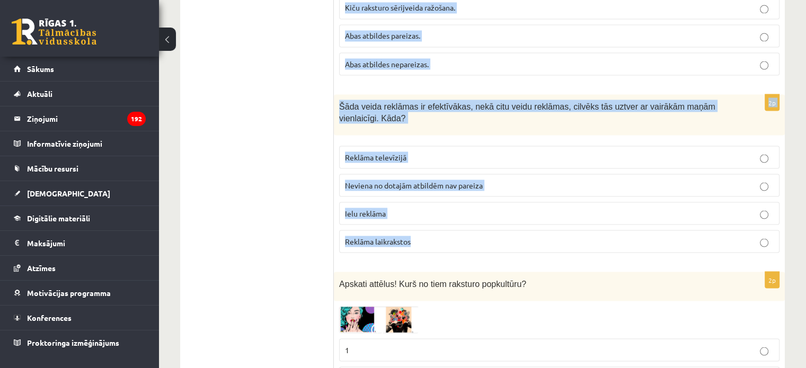
drag, startPoint x: 341, startPoint y: 119, endPoint x: 496, endPoint y: 227, distance: 189.1
copy form "Apskati attēlus! Nosaki reklāmas veidu! Vides Interneta Televīzijas Psiholoģisk…"
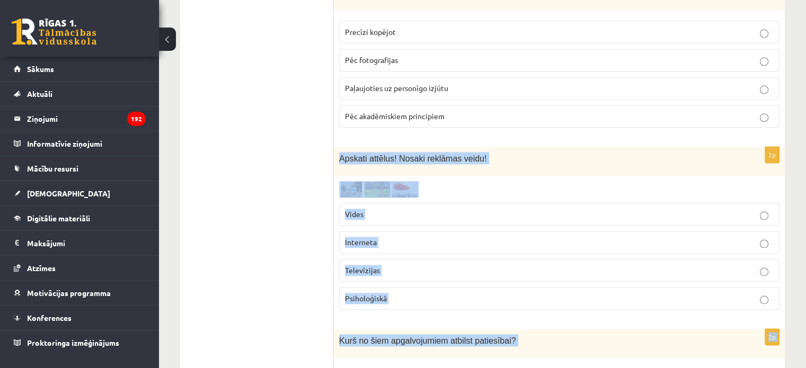
scroll to position [1536, 0]
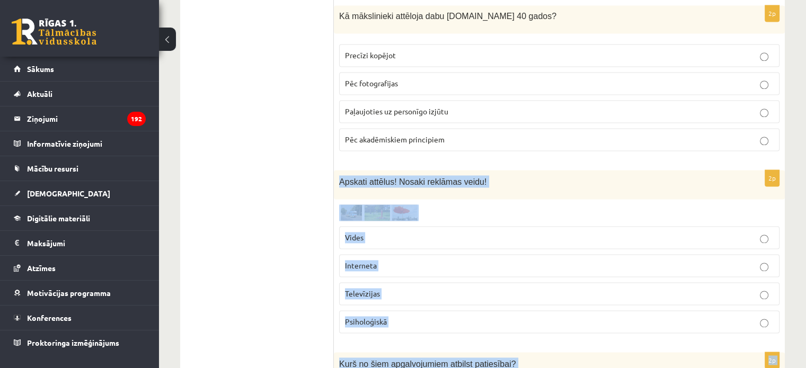
click at [350, 208] on img at bounding box center [378, 212] width 79 height 16
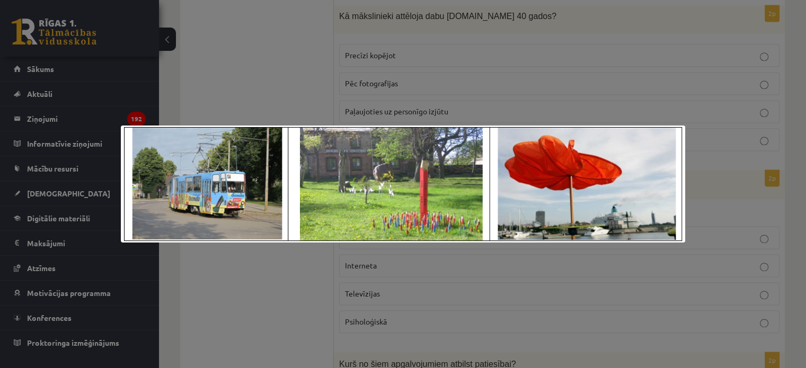
click at [328, 274] on div at bounding box center [403, 184] width 806 height 368
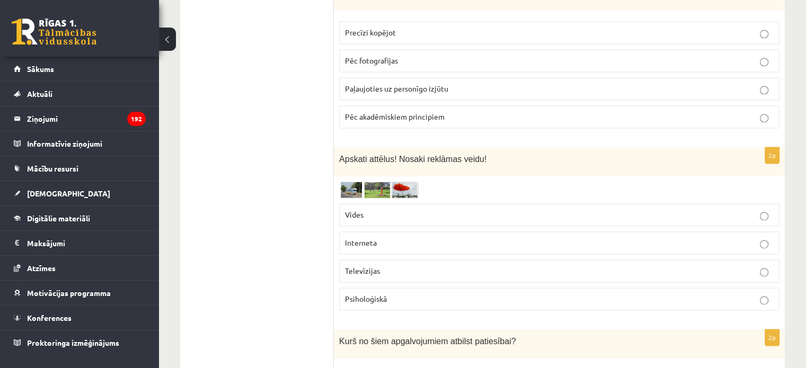
scroll to position [1589, 0]
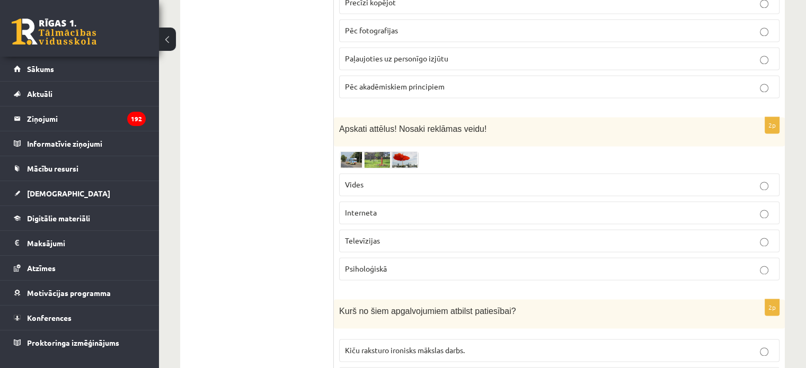
click at [385, 179] on p "Vides" at bounding box center [559, 184] width 429 height 11
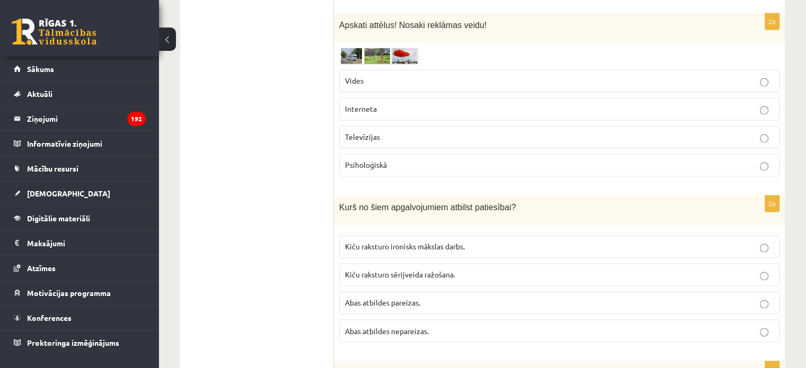
scroll to position [1695, 0]
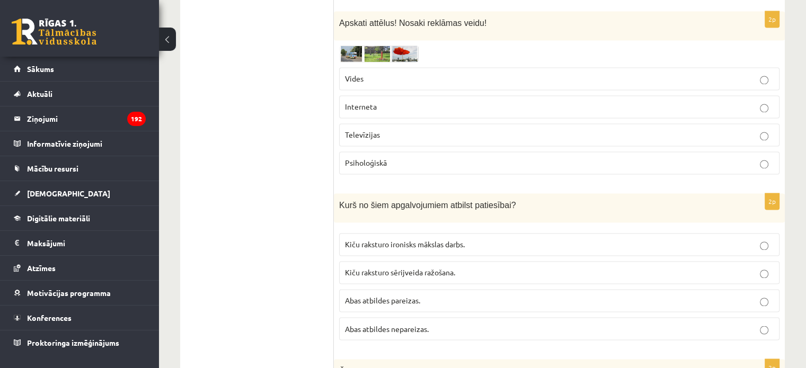
click at [364, 261] on label "Kiču raksturo sērijveida ražošana." at bounding box center [559, 272] width 440 height 23
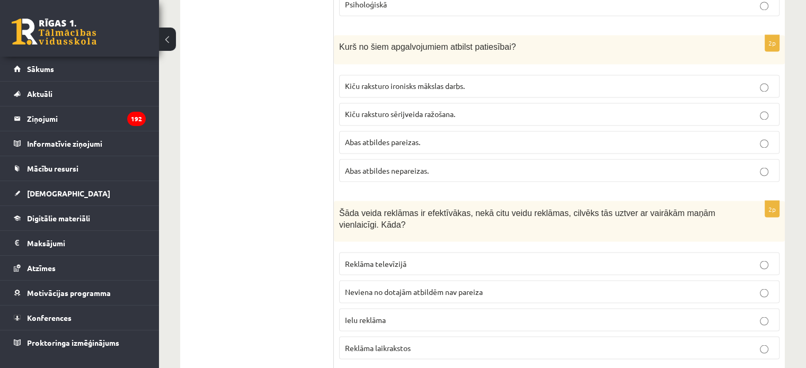
scroll to position [1854, 0]
click at [363, 258] on span "Reklāma televīzijā" at bounding box center [375, 263] width 61 height 10
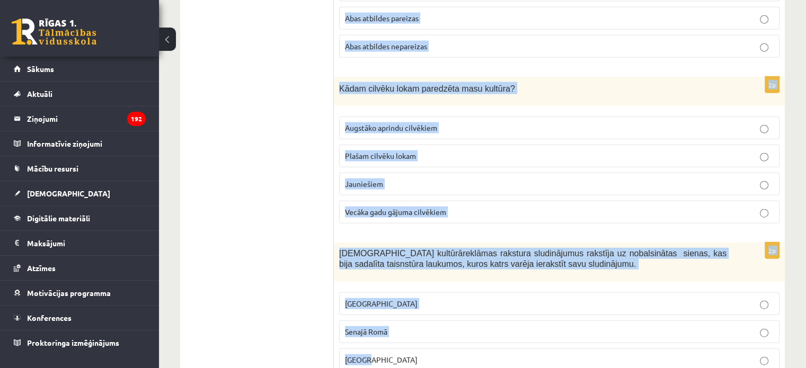
scroll to position [2571, 0]
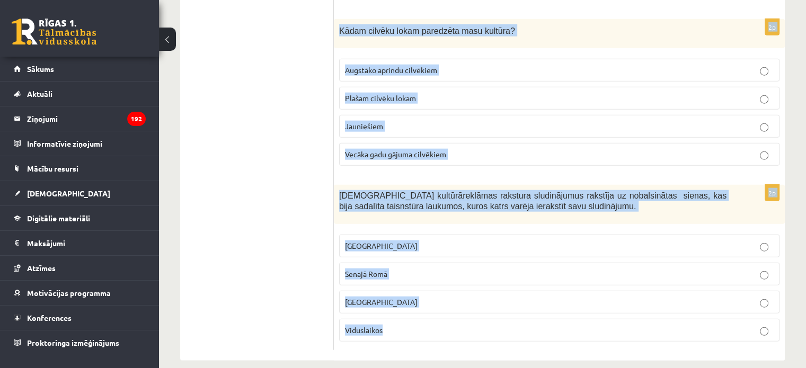
drag, startPoint x: 339, startPoint y: 108, endPoint x: 457, endPoint y: 320, distance: 242.8
copy form "Apskati attēlus! Kurš no tiem raksturo popkultūru? 1 2 Abas atbildes pareizas A…"
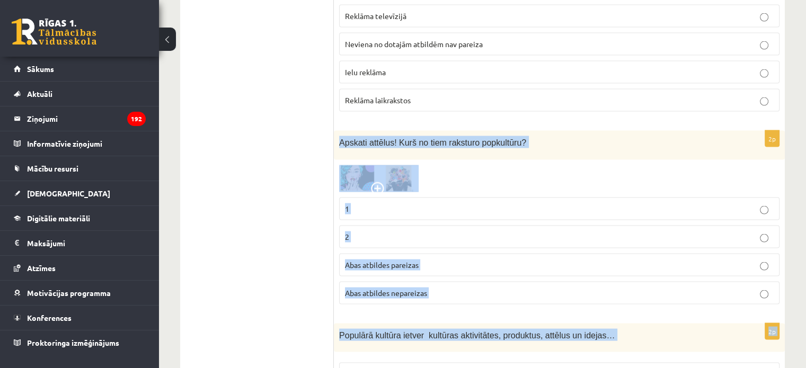
scroll to position [2094, 0]
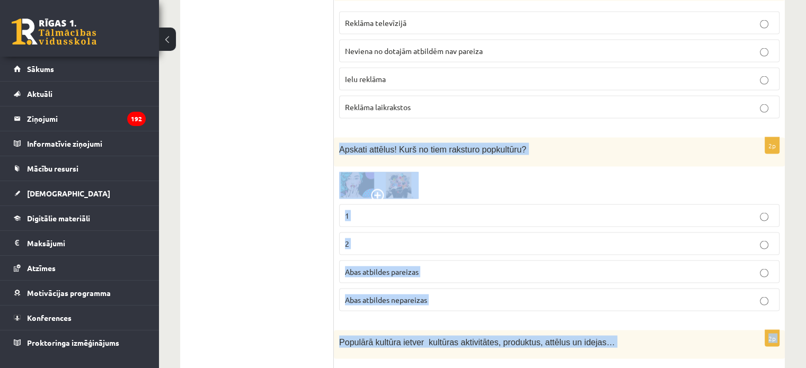
click at [392, 172] on img at bounding box center [378, 185] width 79 height 27
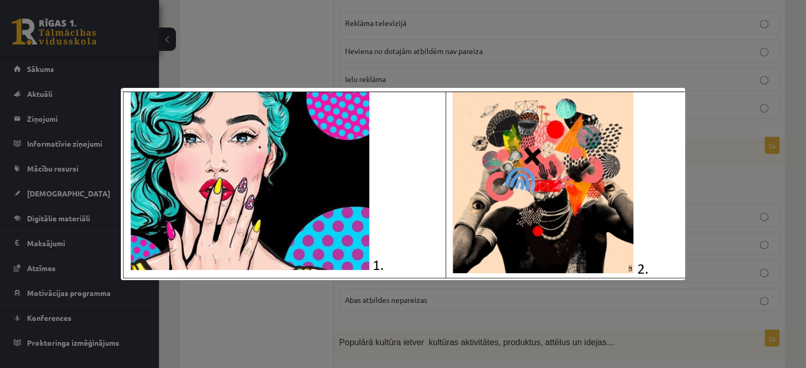
click at [345, 311] on div at bounding box center [403, 184] width 806 height 368
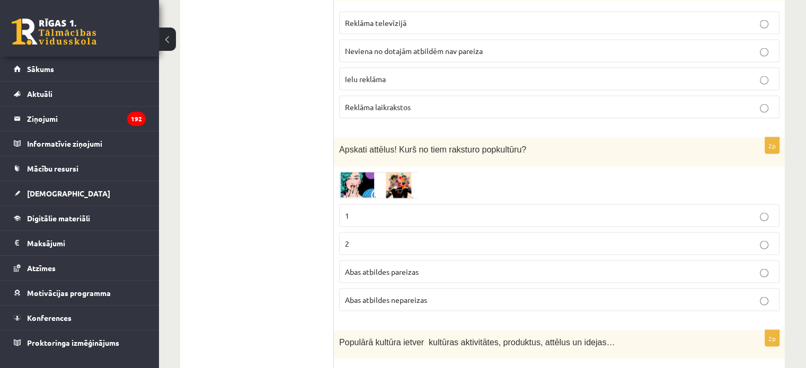
click at [368, 210] on p "1" at bounding box center [559, 215] width 429 height 11
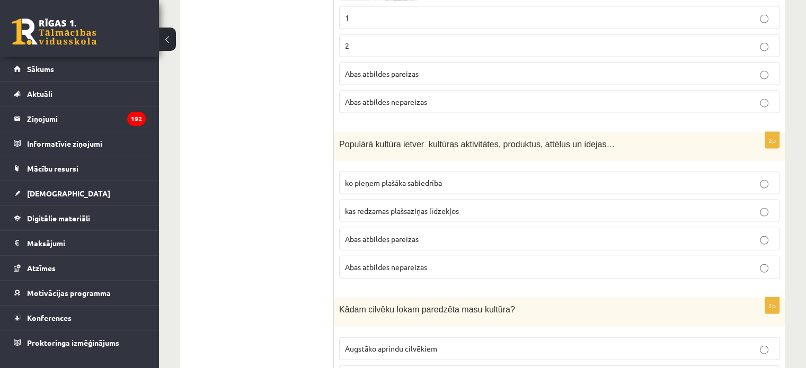
scroll to position [2306, 0]
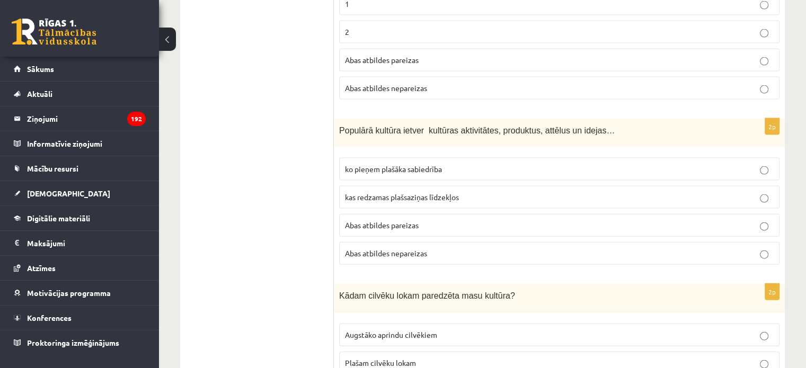
click at [377, 220] on p "Abas atbildes pareizas" at bounding box center [559, 225] width 429 height 11
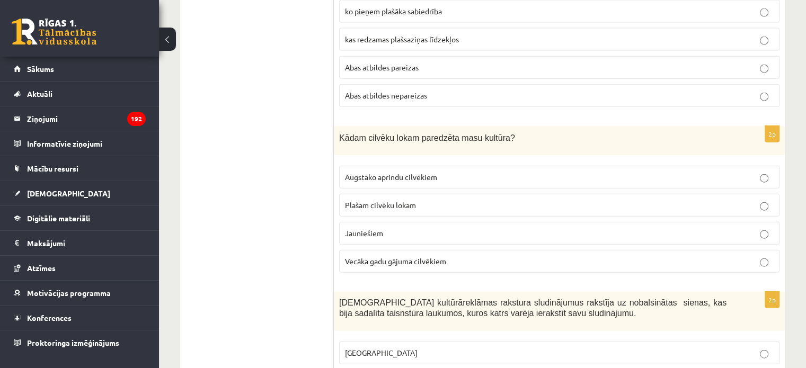
scroll to position [2465, 0]
click at [377, 199] on span "Plašam cilvēku lokam" at bounding box center [380, 204] width 71 height 10
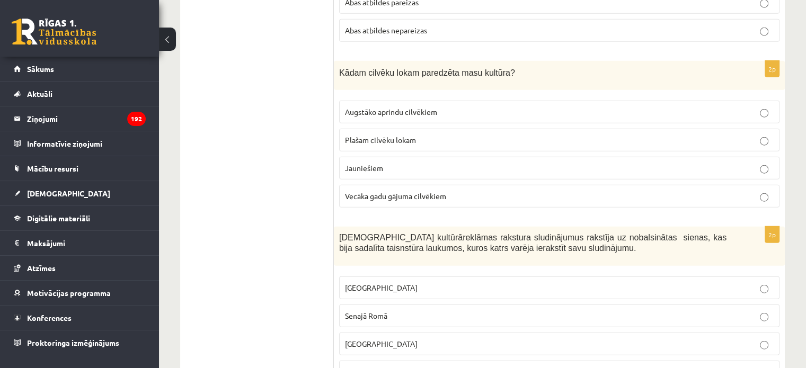
scroll to position [2571, 0]
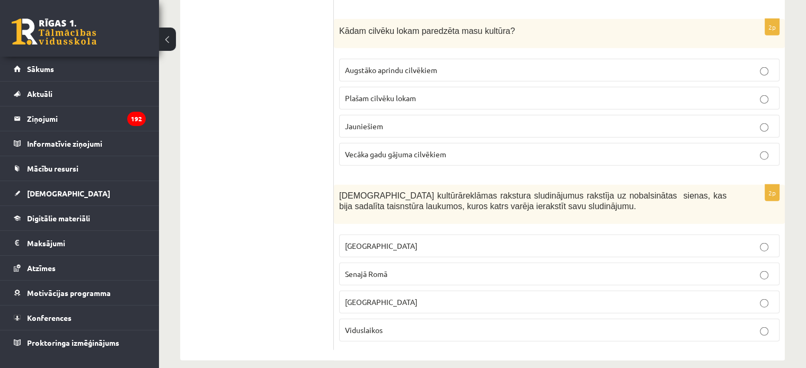
click at [372, 269] on p "Senajā Romā" at bounding box center [559, 274] width 429 height 11
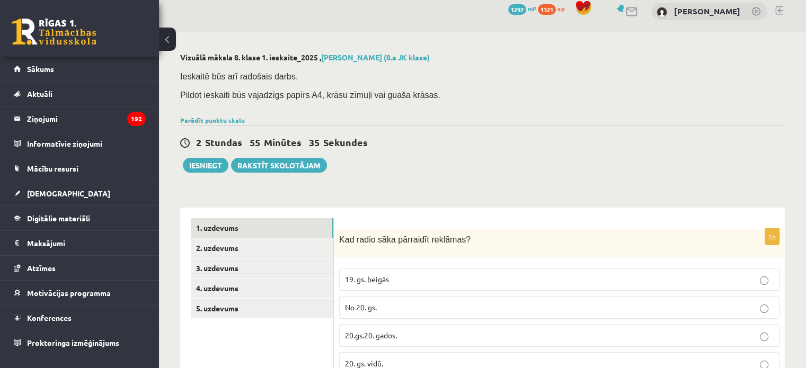
scroll to position [0, 0]
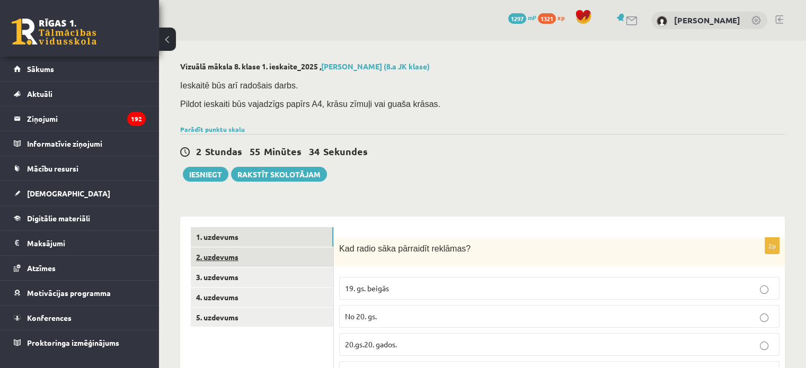
click at [246, 263] on link "2. uzdevums" at bounding box center [262, 257] width 143 height 20
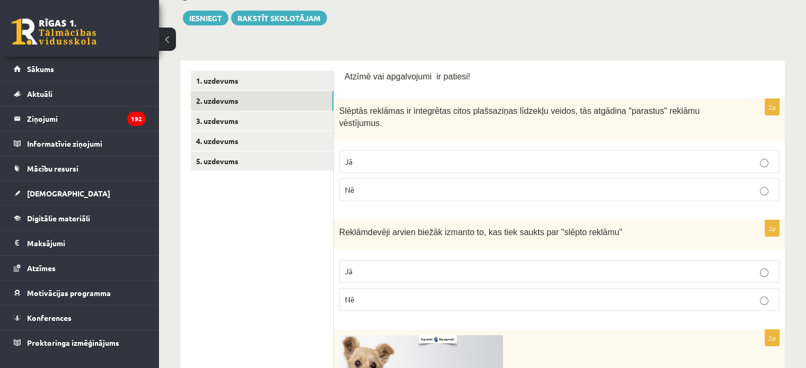
scroll to position [159, 0]
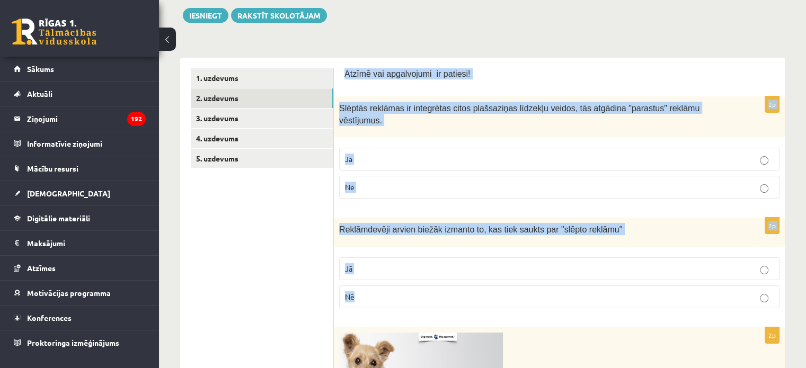
drag, startPoint x: 345, startPoint y: 73, endPoint x: 437, endPoint y: 290, distance: 235.7
copy form "Atzīmē vai apgalvojumi ir patiesi! 2p Slēptās reklāmas ir integrētas citos plaš…"
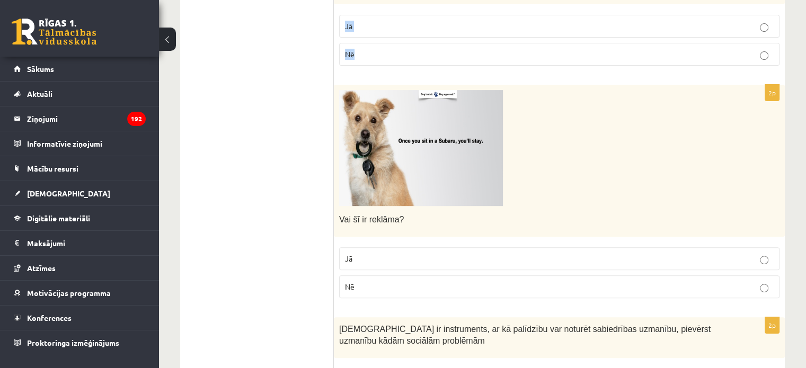
scroll to position [424, 0]
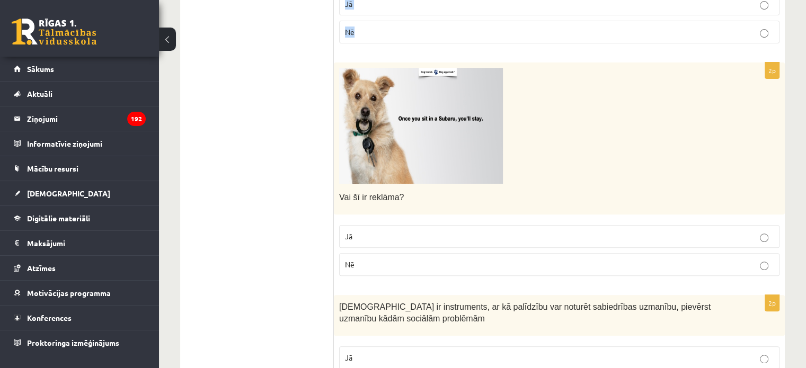
click at [468, 140] on img at bounding box center [421, 126] width 164 height 116
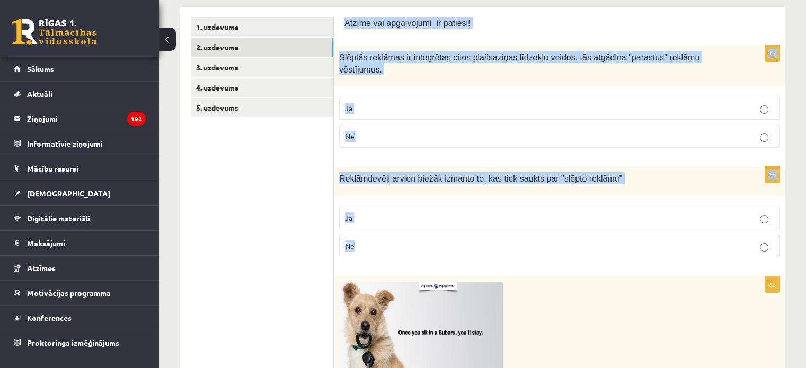
scroll to position [201, 0]
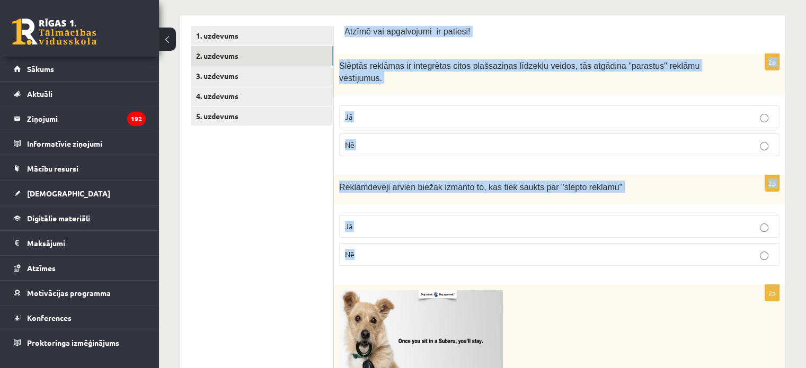
click at [364, 139] on p "Nē" at bounding box center [559, 144] width 429 height 11
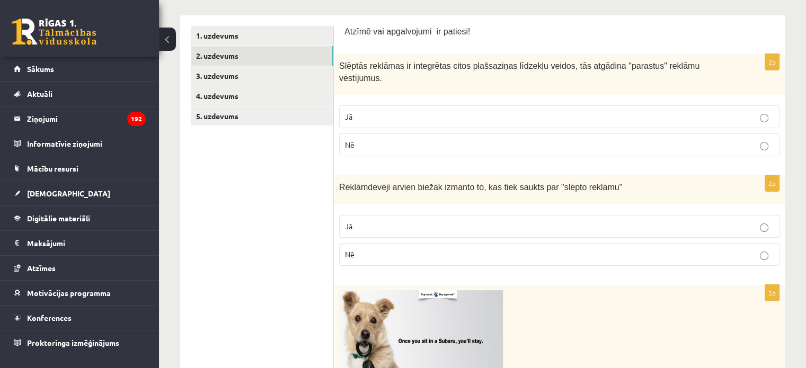
click at [362, 221] on label "Jā" at bounding box center [559, 226] width 440 height 23
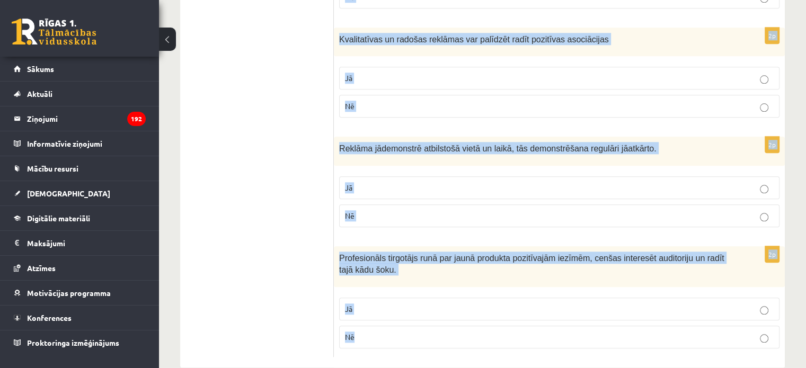
scroll to position [1155, 0]
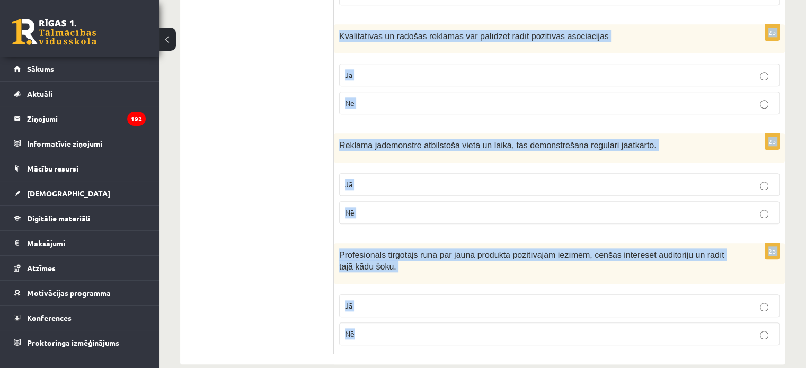
drag, startPoint x: 339, startPoint y: 248, endPoint x: 388, endPoint y: 306, distance: 76.3
copy form "Vai šī ir reklāma? Jā Nē 2p Popkultūra ir instruments, ar kā palīdzību var notu…"
click at [352, 64] on label "Jā" at bounding box center [559, 75] width 440 height 23
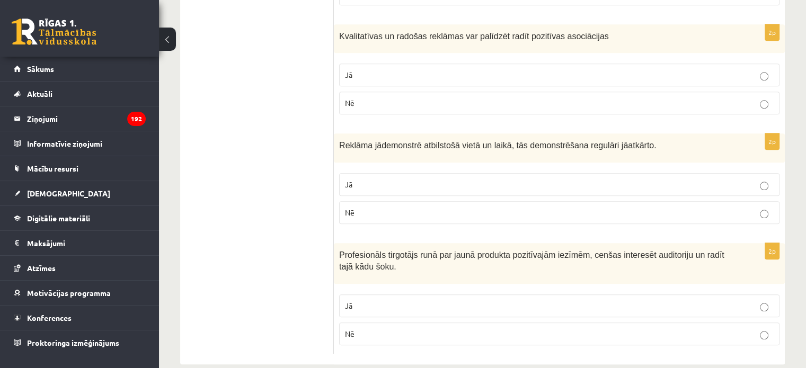
click at [376, 179] on p "Jā" at bounding box center [559, 184] width 429 height 11
click at [369, 323] on label "Nē" at bounding box center [559, 334] width 440 height 23
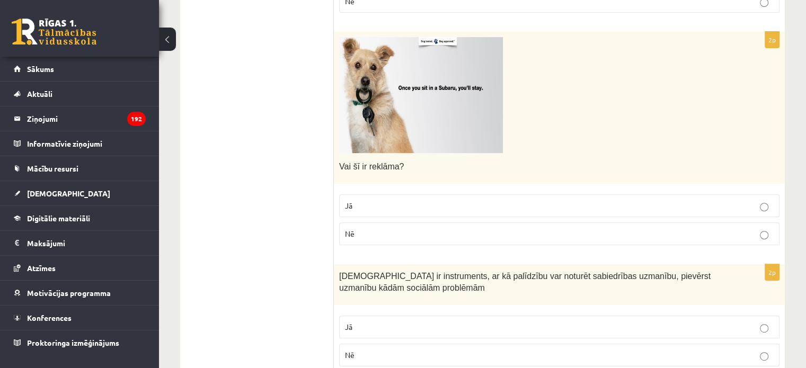
scroll to position [413, 0]
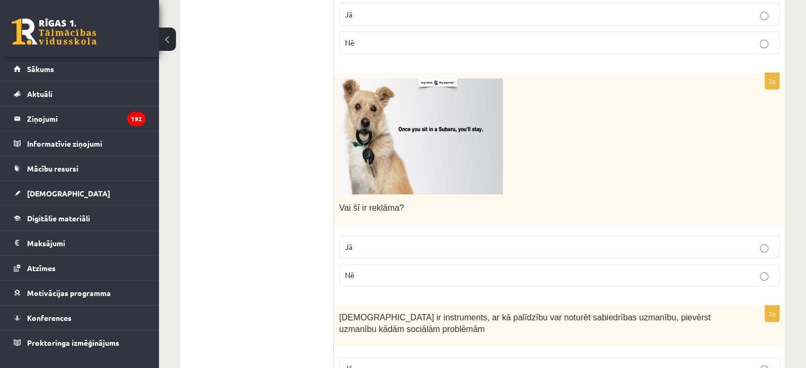
click at [364, 242] on p "Jā" at bounding box center [559, 247] width 429 height 11
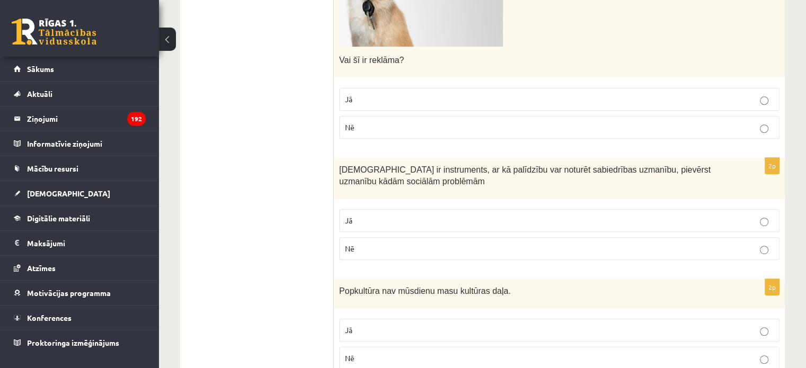
scroll to position [572, 0]
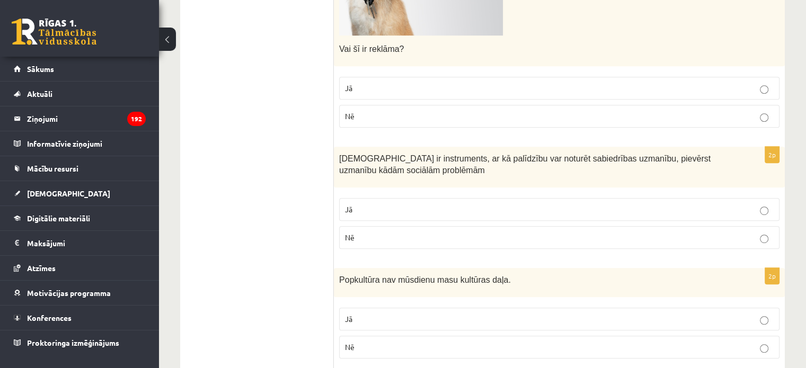
click at [369, 204] on p "Jā" at bounding box center [559, 209] width 429 height 11
click at [364, 342] on p "Nē" at bounding box center [559, 347] width 429 height 11
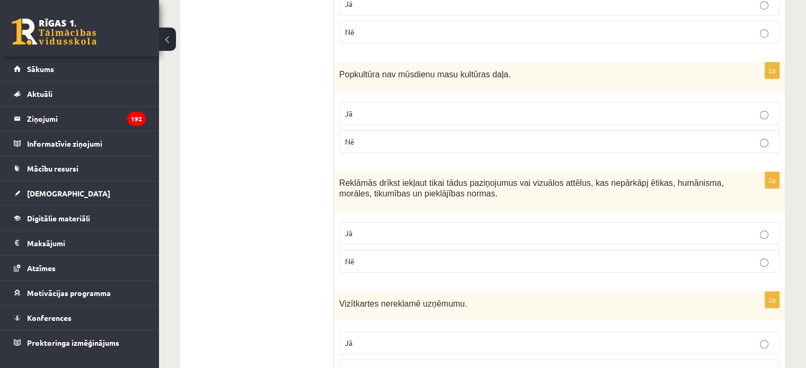
scroll to position [784, 0]
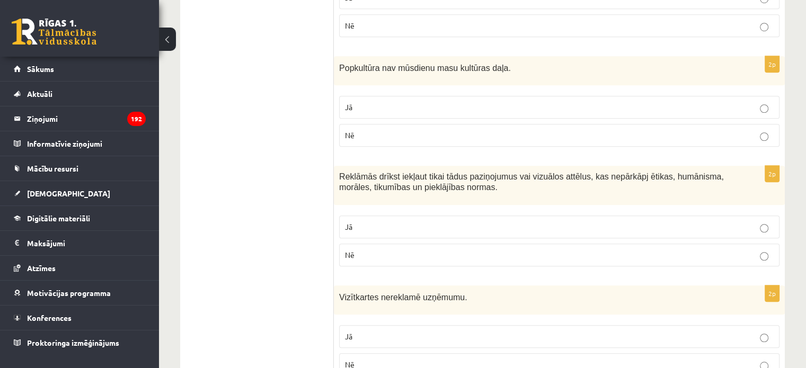
click at [367, 221] on p "Jā" at bounding box center [559, 226] width 429 height 11
click at [357, 359] on p "Nē" at bounding box center [559, 364] width 429 height 11
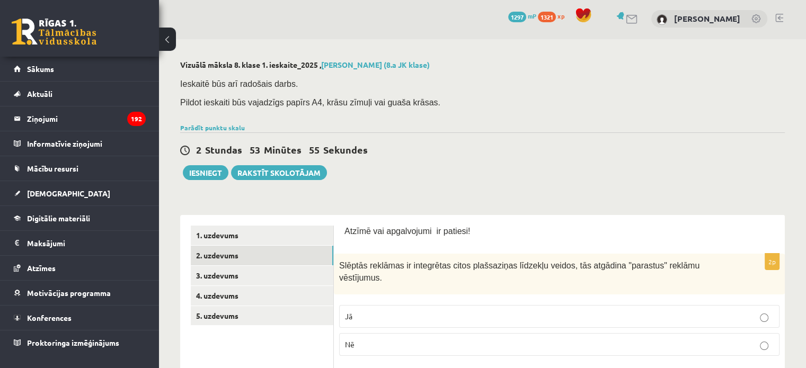
scroll to position [0, 0]
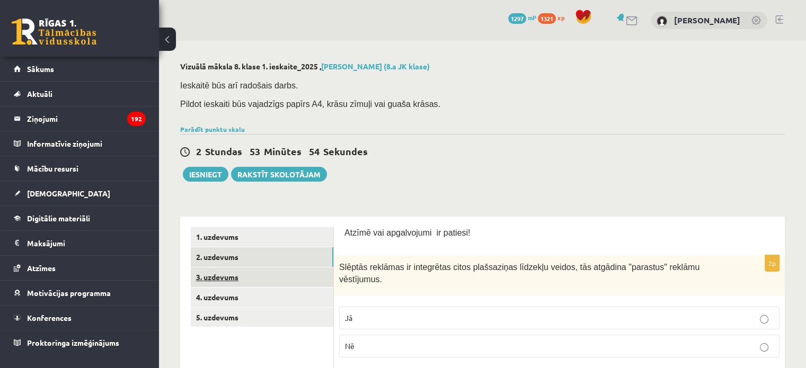
click at [262, 278] on link "3. uzdevums" at bounding box center [262, 278] width 143 height 20
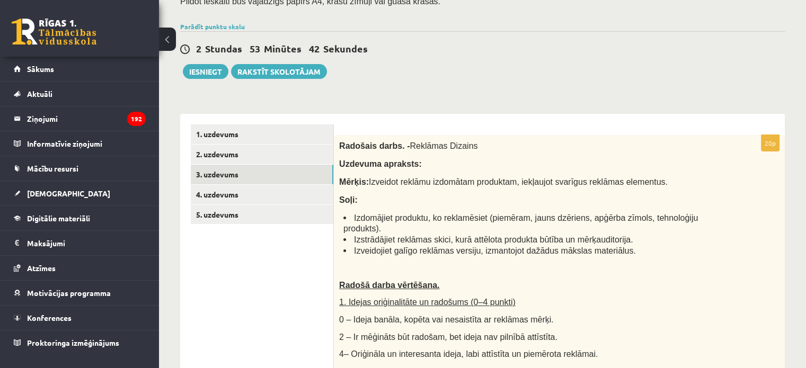
scroll to position [184, 0]
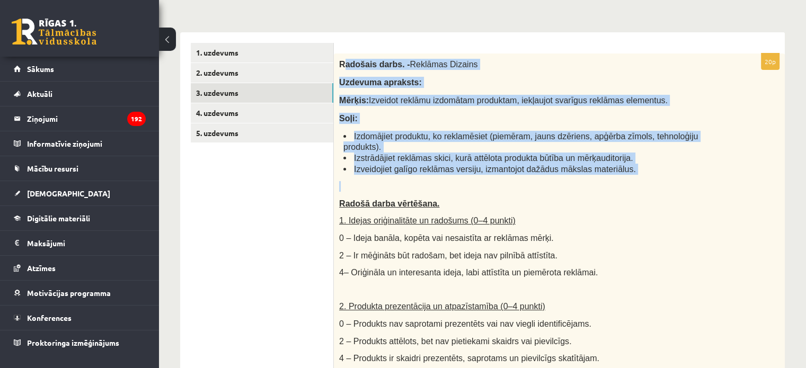
drag, startPoint x: 342, startPoint y: 65, endPoint x: 625, endPoint y: 164, distance: 299.7
click at [625, 164] on div "Radošais darbs. - Reklāmas Dizains Uzdevuma apraksts: Mērķis: Izveidot reklāmu …" at bounding box center [559, 372] width 451 height 636
copy div "adošais darbs. - Reklāmas Dizains Uzdevuma apraksts: Mērķis: Izveidot reklāmu i…"
click at [239, 115] on link "4. uzdevums" at bounding box center [262, 113] width 143 height 20
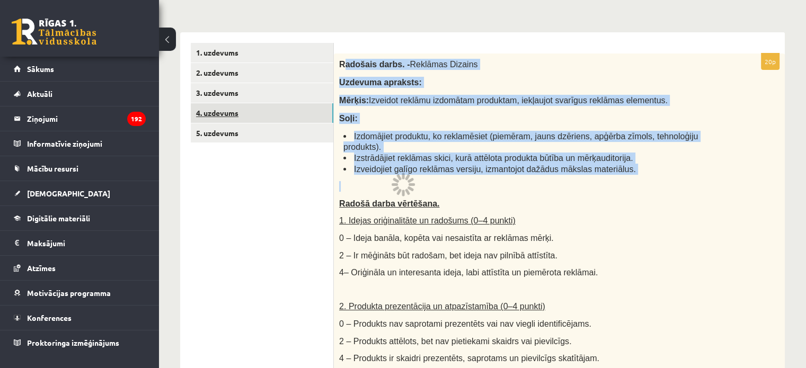
scroll to position [165, 0]
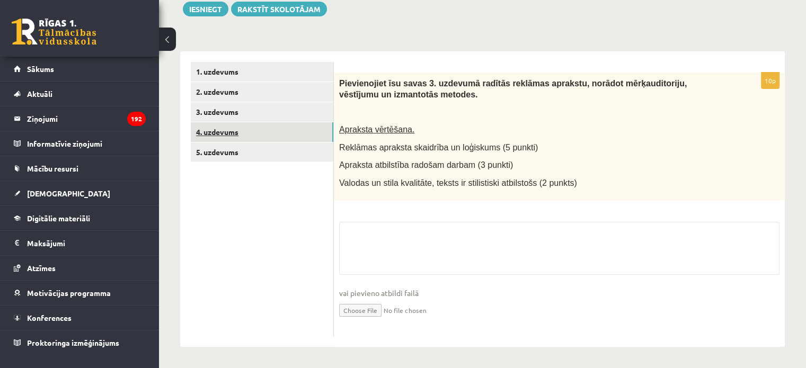
click at [242, 141] on link "4. uzdevums" at bounding box center [262, 132] width 143 height 20
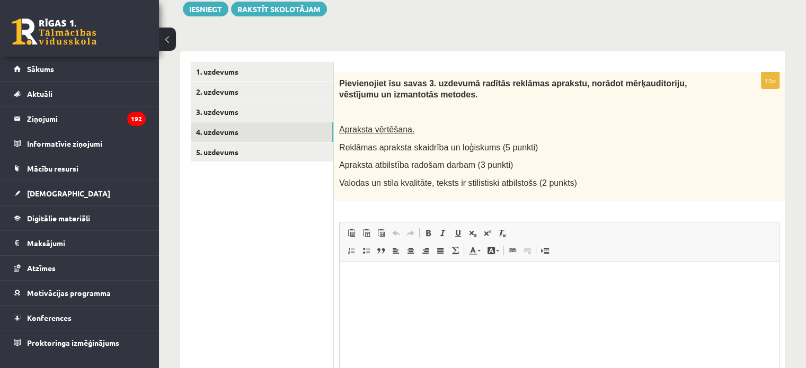
scroll to position [0, 0]
click at [184, 12] on button "Iesniegt" at bounding box center [206, 9] width 46 height 15
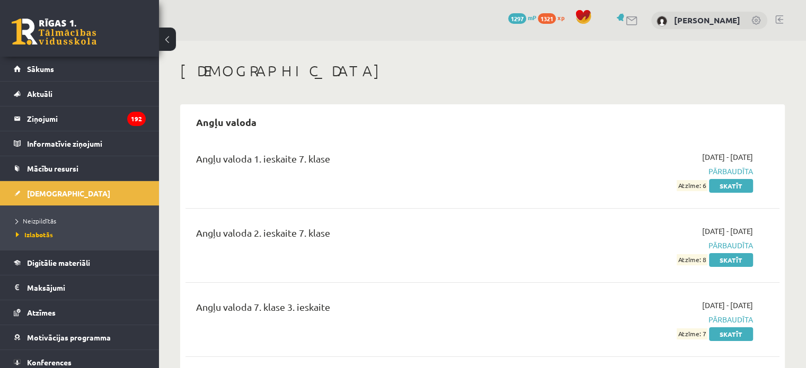
click at [530, 14] on link "1297 mP" at bounding box center [522, 17] width 28 height 8
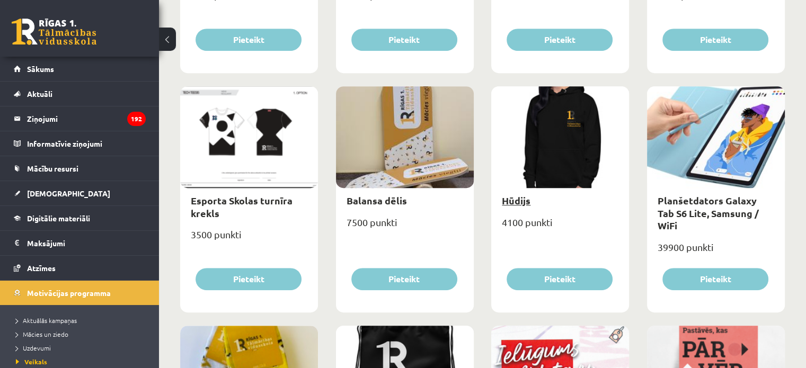
scroll to position [571, 0]
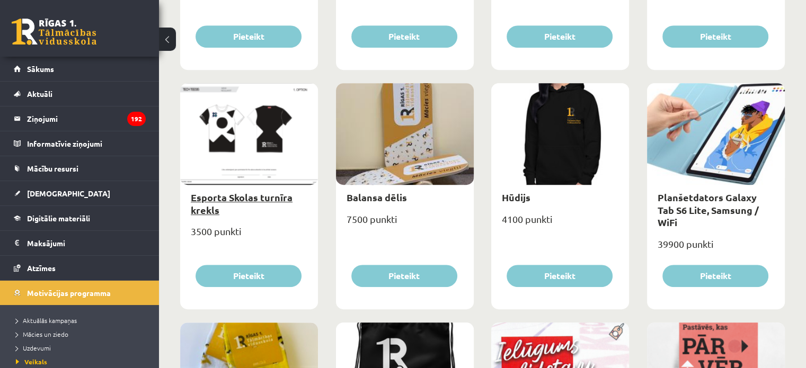
click at [209, 204] on link "Esporta Skolas turnīra krekls" at bounding box center [242, 203] width 102 height 24
type input "*"
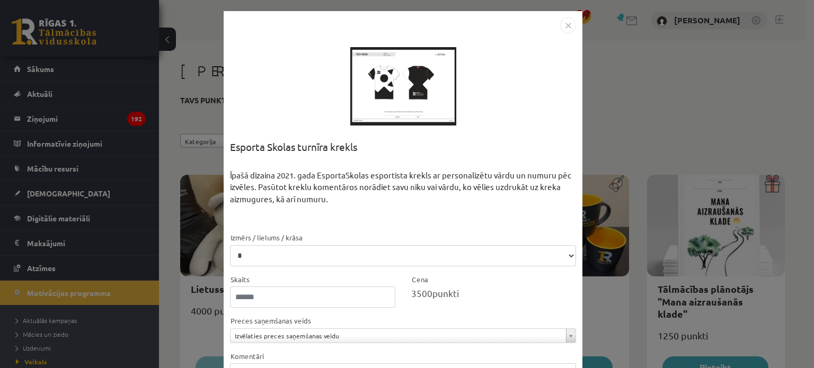
click at [416, 96] on div at bounding box center [403, 86] width 106 height 106
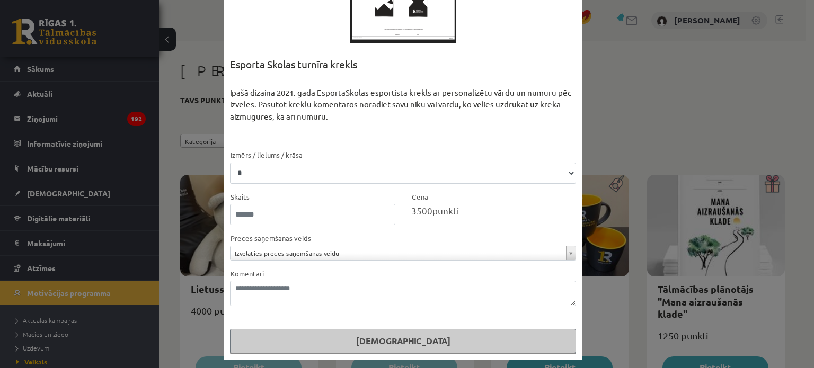
scroll to position [84, 0]
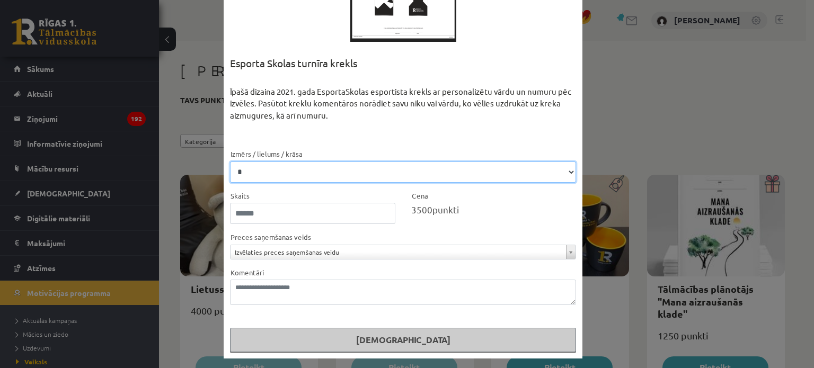
click at [463, 166] on select "* * **" at bounding box center [403, 172] width 346 height 21
click at [290, 173] on select "* * **" at bounding box center [403, 172] width 346 height 21
select select "**"
click at [230, 162] on select "* * **" at bounding box center [403, 172] width 346 height 21
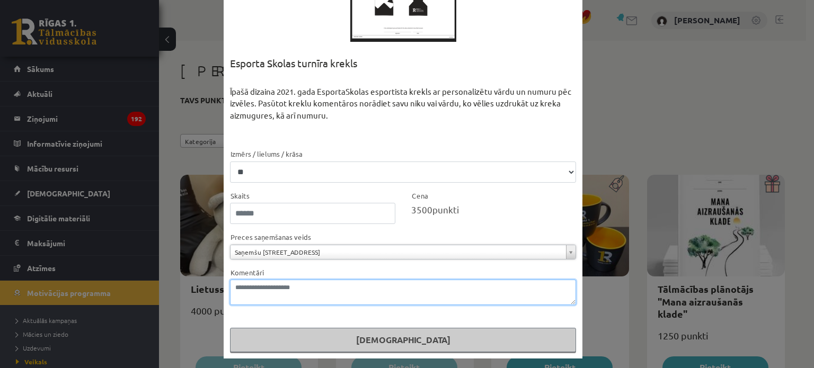
click at [284, 290] on textarea "Komentāri" at bounding box center [403, 292] width 346 height 25
type textarea "**********"
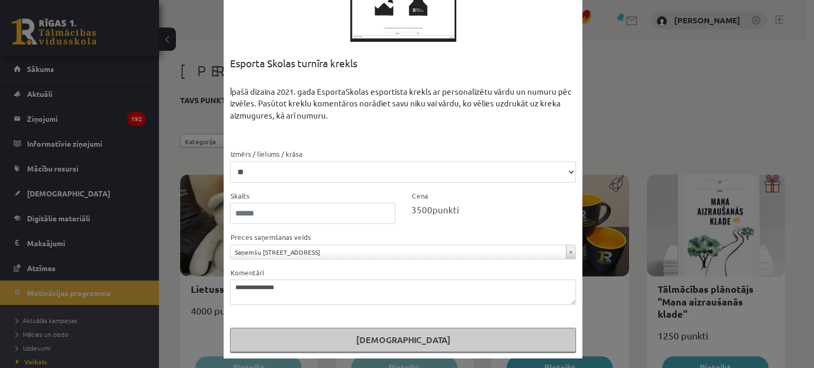
click at [385, 342] on button "[DEMOGRAPHIC_DATA]" at bounding box center [403, 340] width 346 height 24
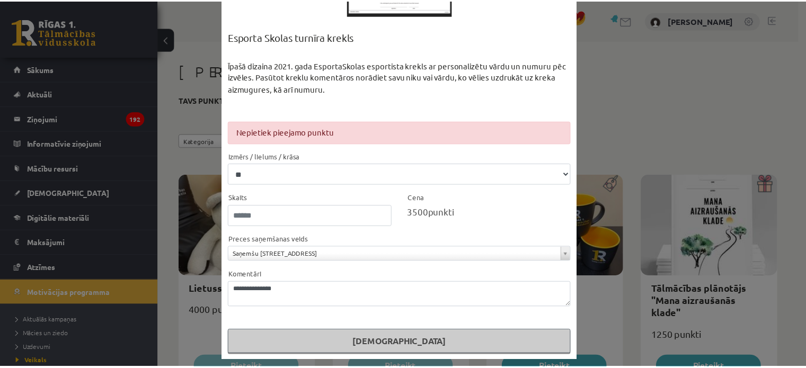
scroll to position [112, 0]
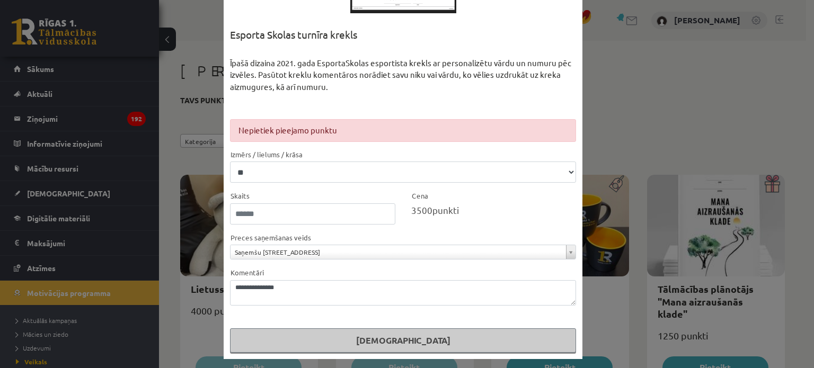
click at [736, 108] on div "**********" at bounding box center [407, 184] width 814 height 368
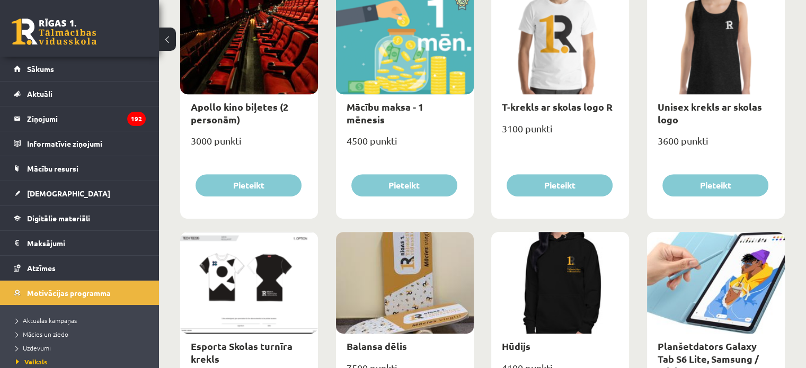
scroll to position [424, 0]
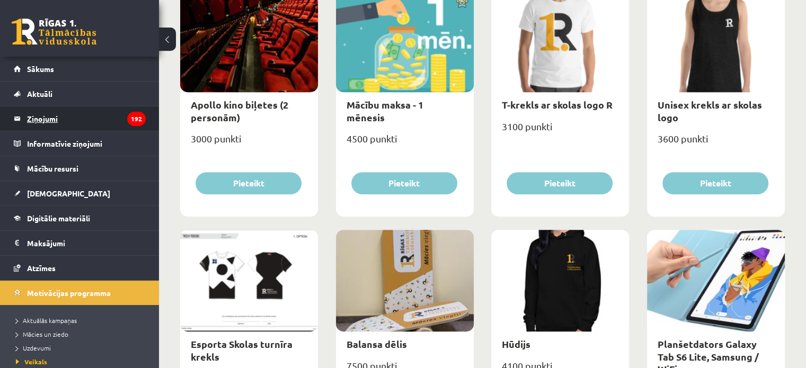
click at [67, 121] on legend "Ziņojumi 192" at bounding box center [86, 118] width 119 height 24
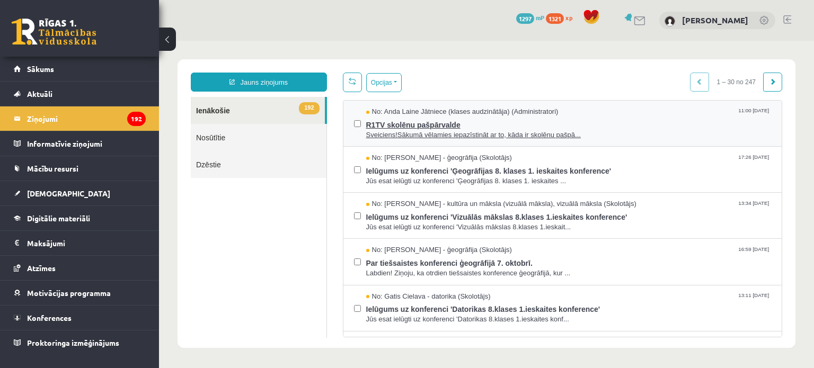
click at [477, 123] on span "R1TV skolēnu pašpārvalde" at bounding box center [568, 123] width 405 height 13
